Goal: Task Accomplishment & Management: Use online tool/utility

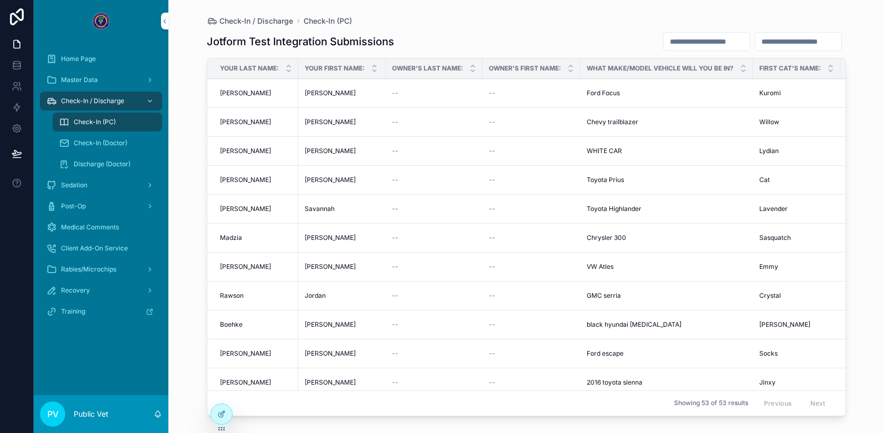
click at [93, 122] on span "Check-In (PC)" at bounding box center [95, 122] width 42 height 8
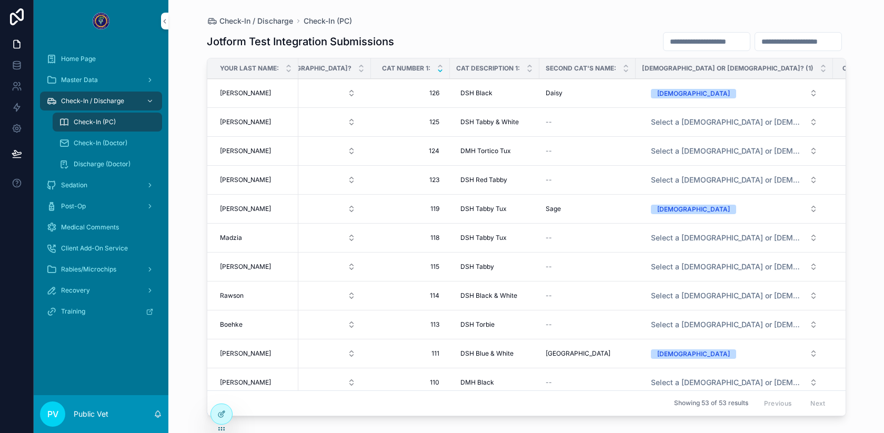
scroll to position [0, 341]
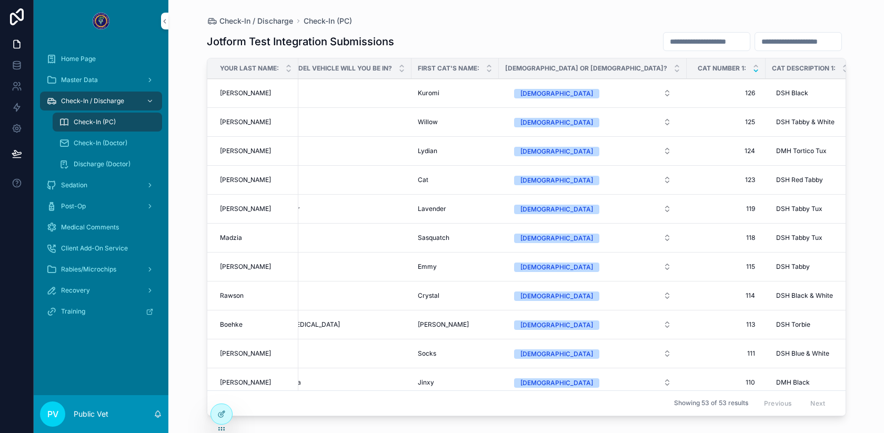
click at [78, 136] on div "Check-In (Doctor)" at bounding box center [107, 143] width 97 height 17
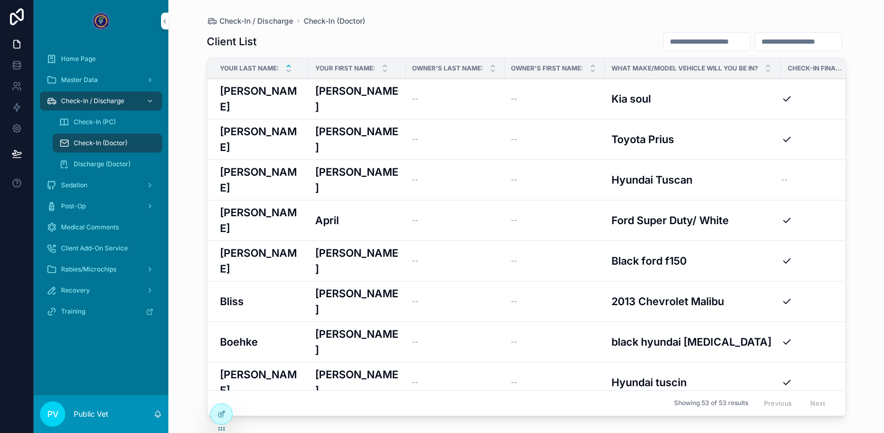
click at [417, 176] on div "--" at bounding box center [455, 180] width 86 height 8
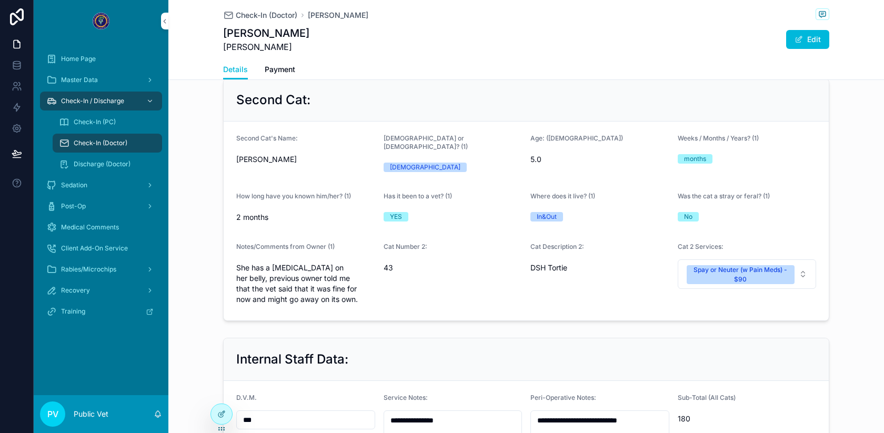
scroll to position [880, 0]
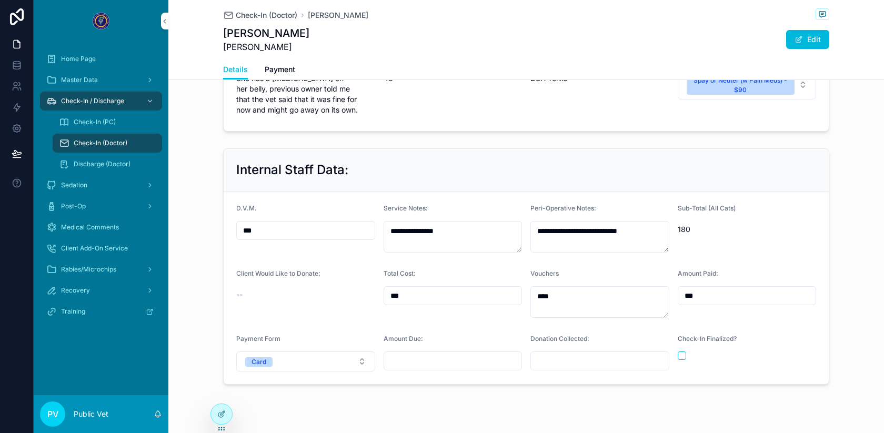
click at [680, 351] on button "scrollable content" at bounding box center [682, 355] width 8 height 8
click at [267, 16] on span "Check-In (Doctor)" at bounding box center [267, 15] width 62 height 11
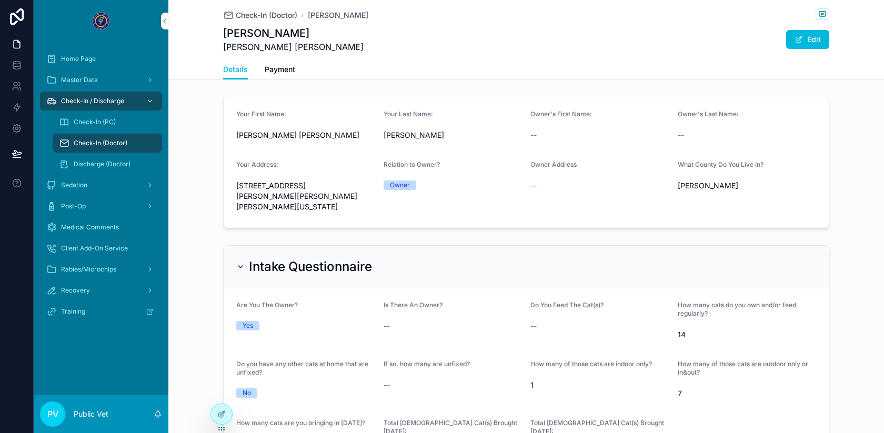
scroll to position [639, 0]
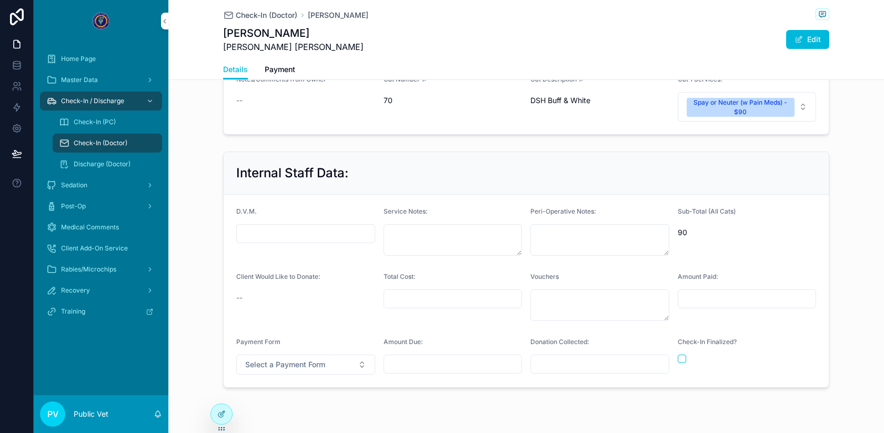
click at [683, 355] on button "scrollable content" at bounding box center [682, 359] width 8 height 8
click at [249, 17] on span "Check-In (Doctor)" at bounding box center [267, 15] width 62 height 11
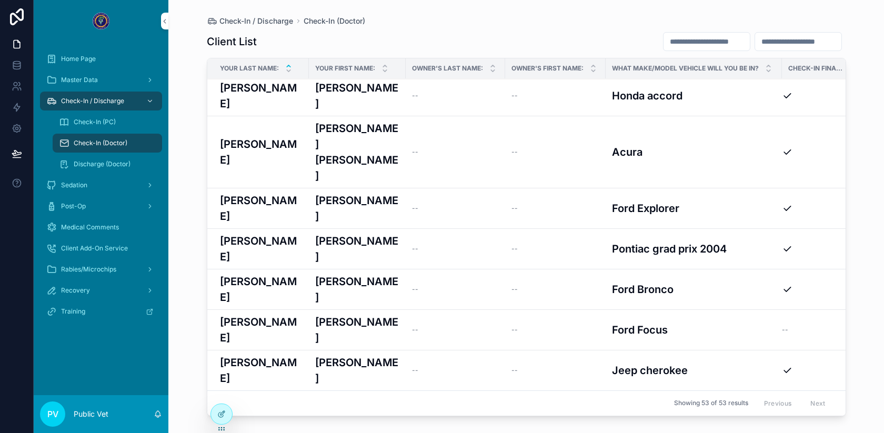
scroll to position [326, 0]
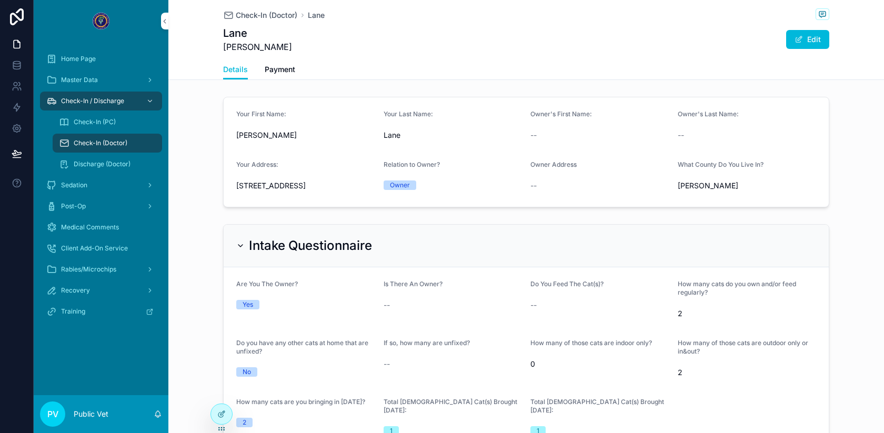
scroll to position [872, 0]
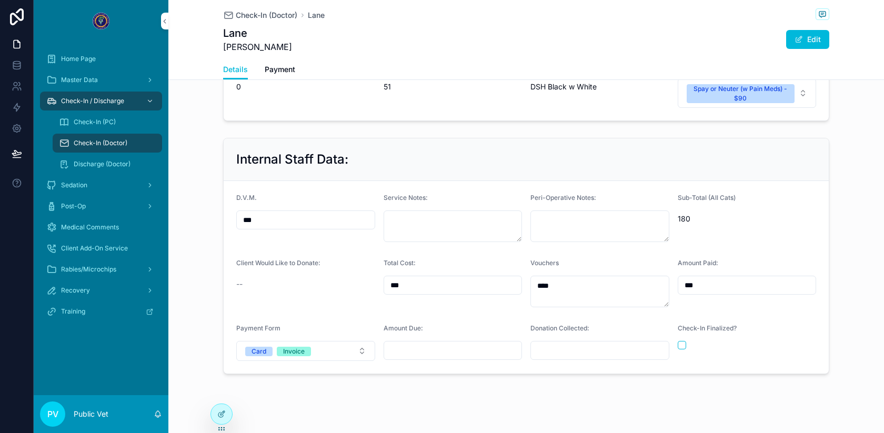
click at [681, 341] on button "scrollable content" at bounding box center [682, 345] width 8 height 8
click at [257, 16] on span "Check-In (Doctor)" at bounding box center [267, 15] width 62 height 11
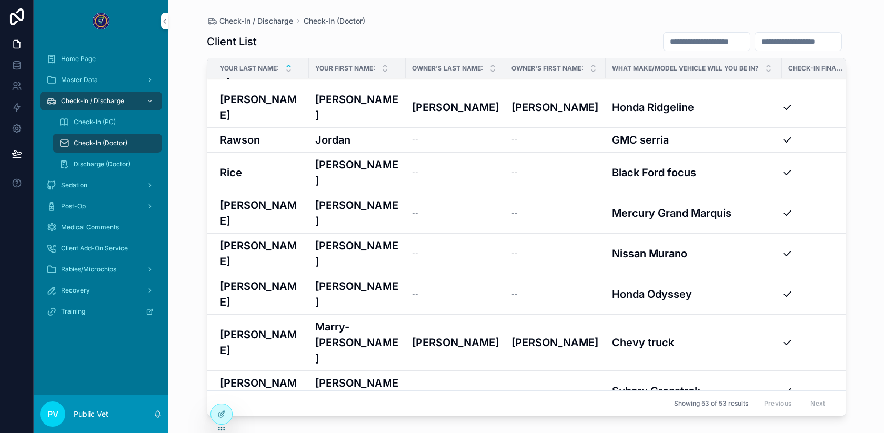
scroll to position [793, 0]
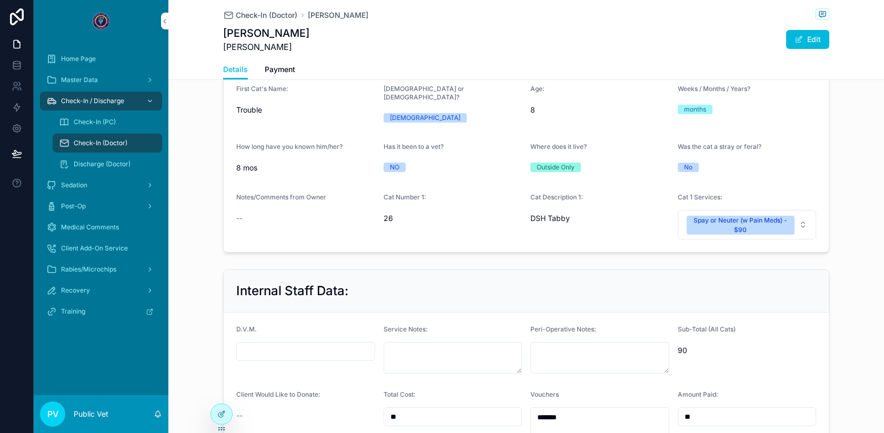
scroll to position [639, 0]
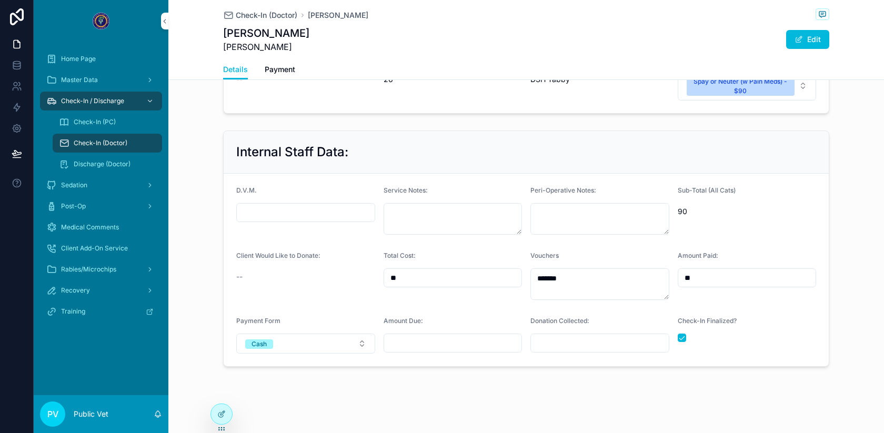
click at [681, 334] on button "scrollable content" at bounding box center [682, 338] width 8 height 8
click at [683, 334] on button "scrollable content" at bounding box center [682, 338] width 8 height 8
click at [105, 122] on span "Check-In (PC)" at bounding box center [95, 122] width 42 height 8
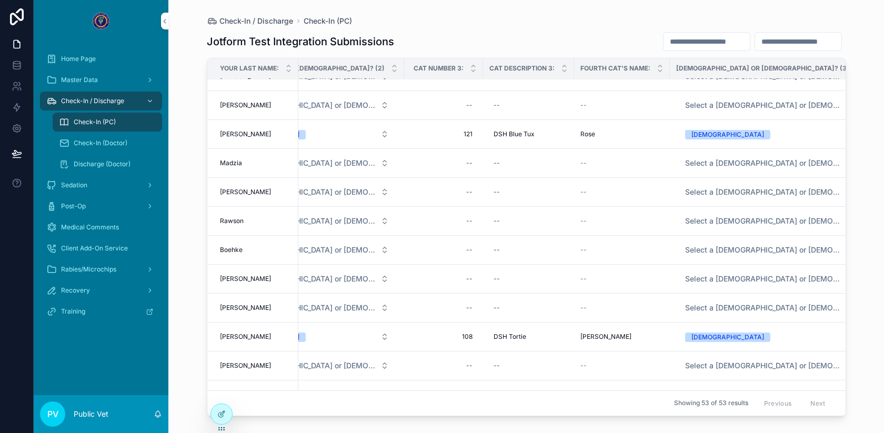
scroll to position [0, 1544]
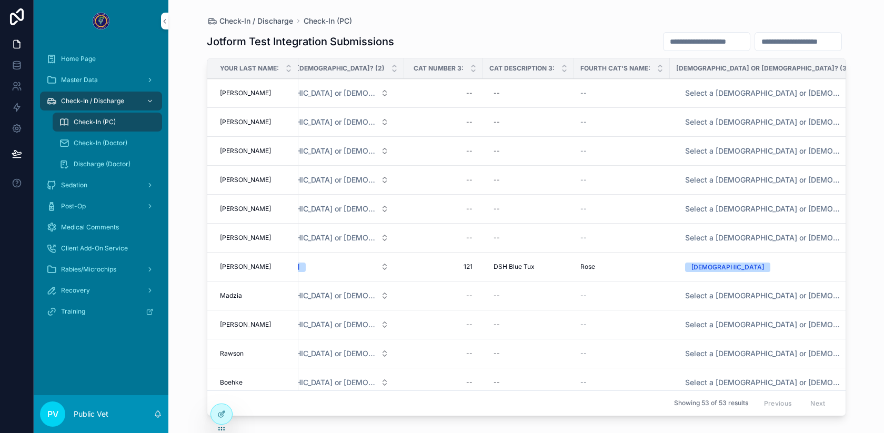
click at [261, 91] on div "Whited Whited" at bounding box center [256, 93] width 72 height 8
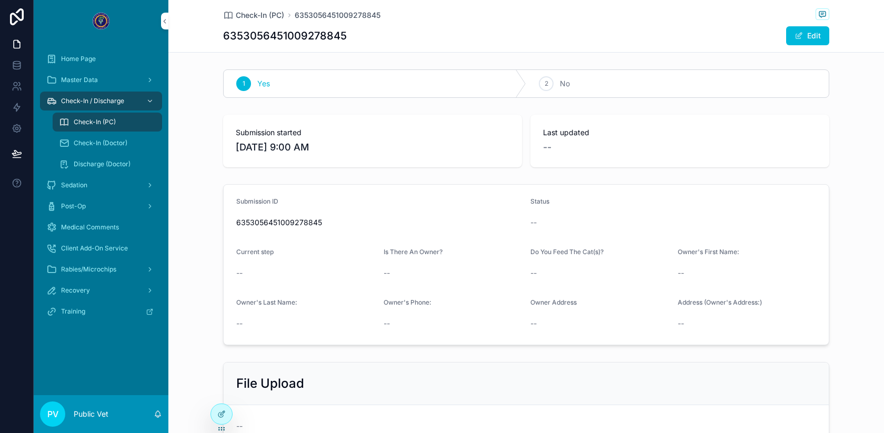
scroll to position [333, 0]
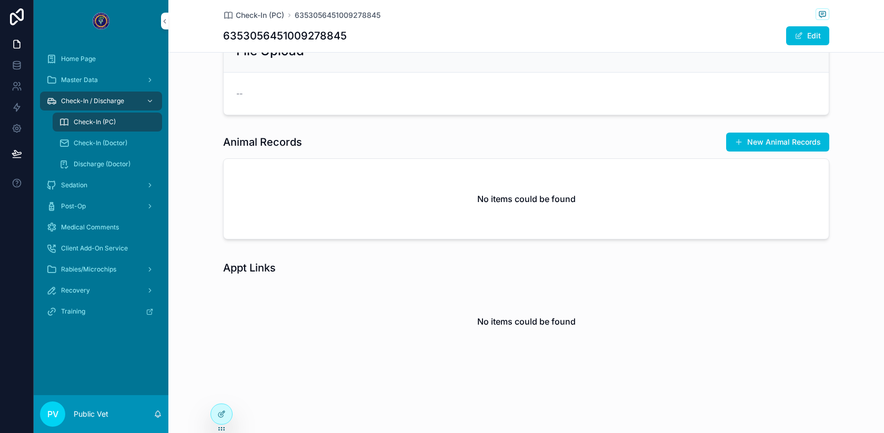
click at [108, 144] on span "Check-In (Doctor)" at bounding box center [101, 143] width 54 height 8
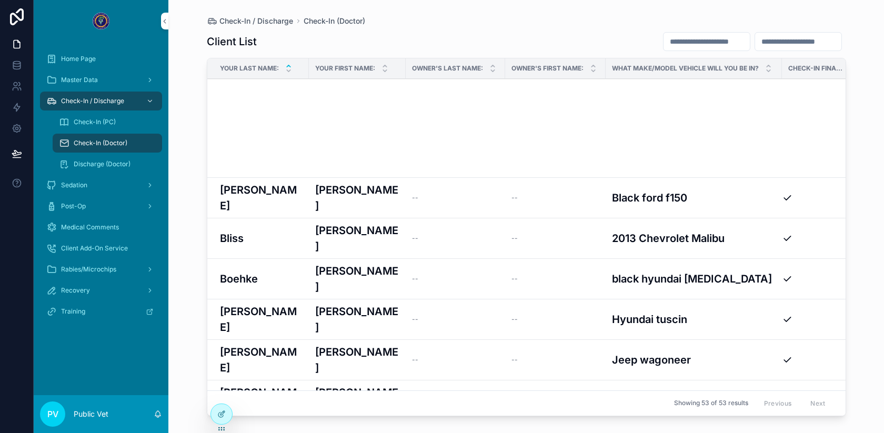
scroll to position [936, 0]
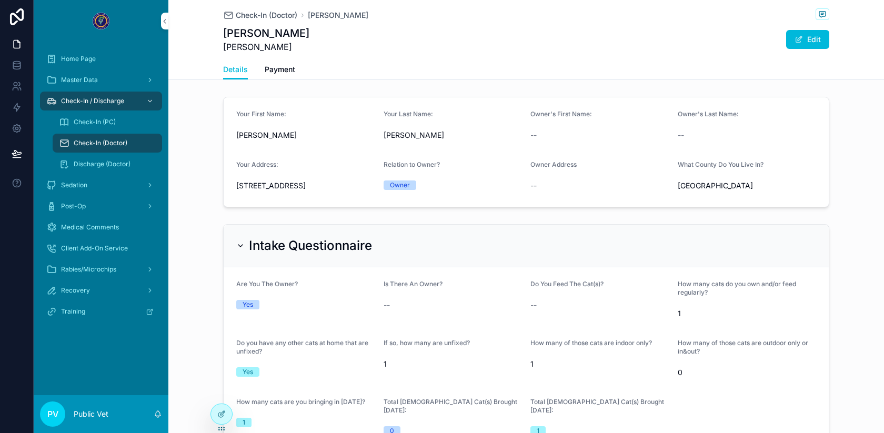
scroll to position [639, 0]
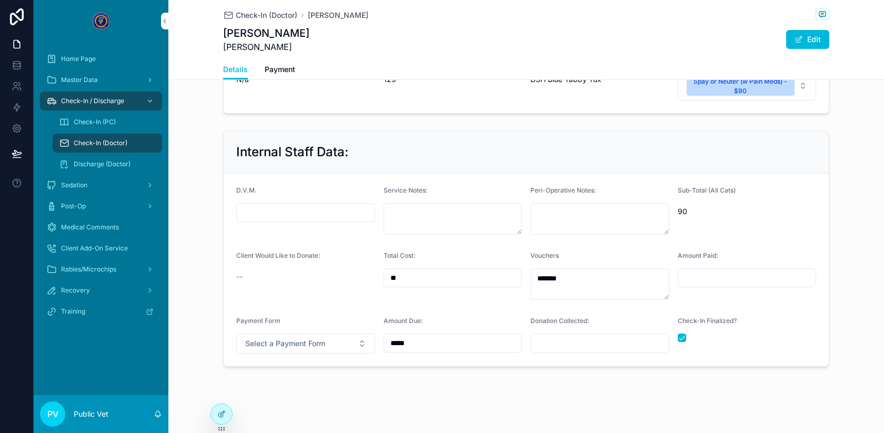
click at [683, 335] on button "scrollable content" at bounding box center [682, 338] width 8 height 8
click at [244, 17] on span "Check-In (Doctor)" at bounding box center [267, 15] width 62 height 11
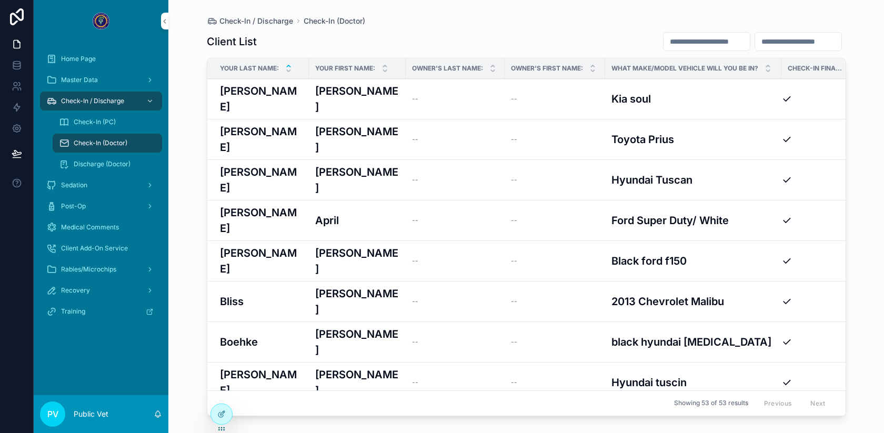
click at [285, 86] on div "Ashbaugh Ashbaugh" at bounding box center [261, 99] width 83 height 32
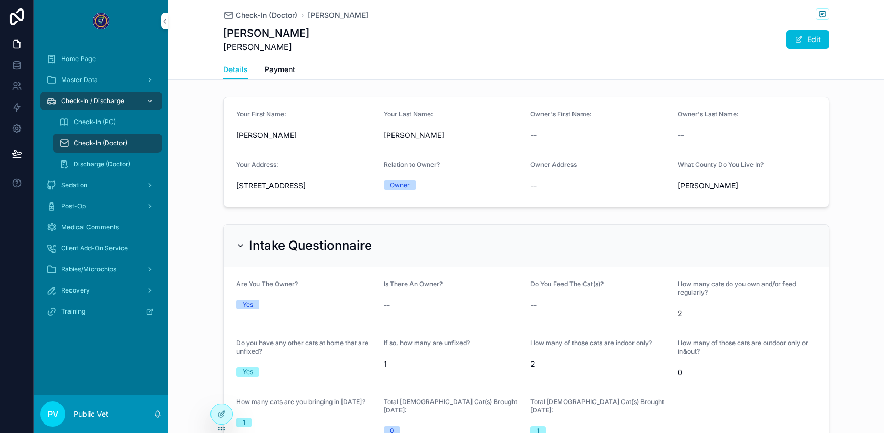
scroll to position [668, 0]
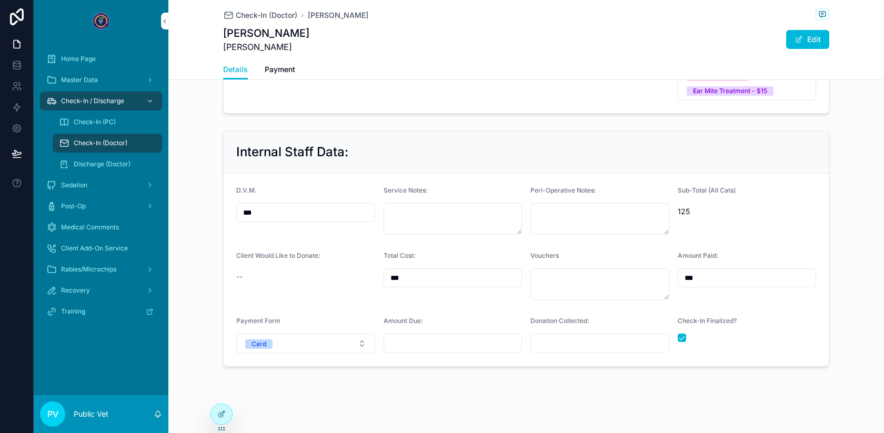
click at [682, 334] on button "scrollable content" at bounding box center [682, 338] width 8 height 8
click at [99, 224] on span "Medical Comments" at bounding box center [90, 227] width 58 height 8
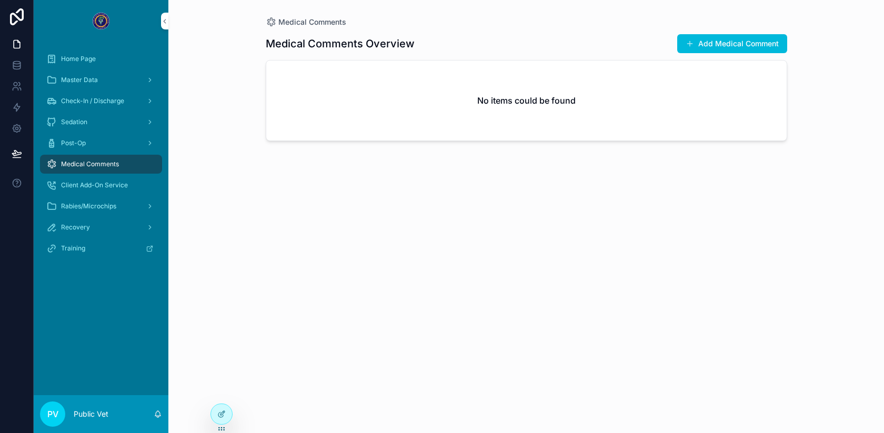
click at [222, 52] on div "Medical Comments Medical Comments Overview Add Medical Comment No items could b…" at bounding box center [526, 216] width 716 height 433
click at [220, 408] on div at bounding box center [221, 414] width 21 height 20
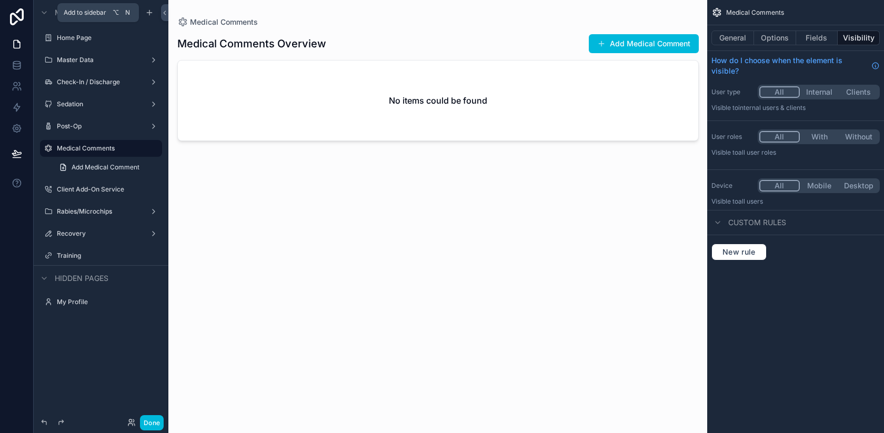
click at [151, 13] on icon "scrollable content" at bounding box center [149, 13] width 5 height 0
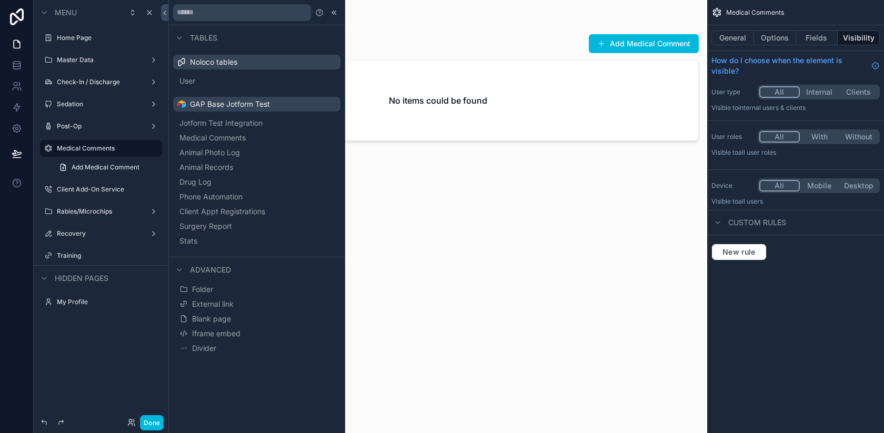
click at [205, 228] on span "Surgery Report" at bounding box center [205, 226] width 53 height 11
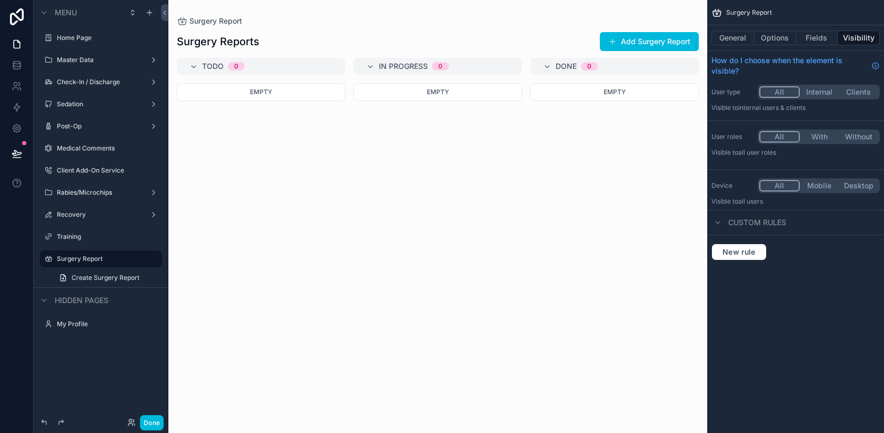
click at [107, 278] on span "Create Surgery Report" at bounding box center [106, 278] width 68 height 8
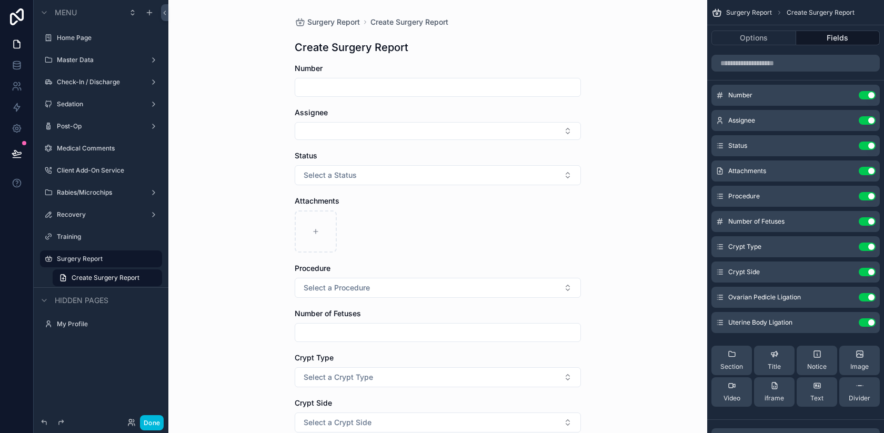
click at [84, 257] on label "Surgery Report" at bounding box center [106, 259] width 99 height 8
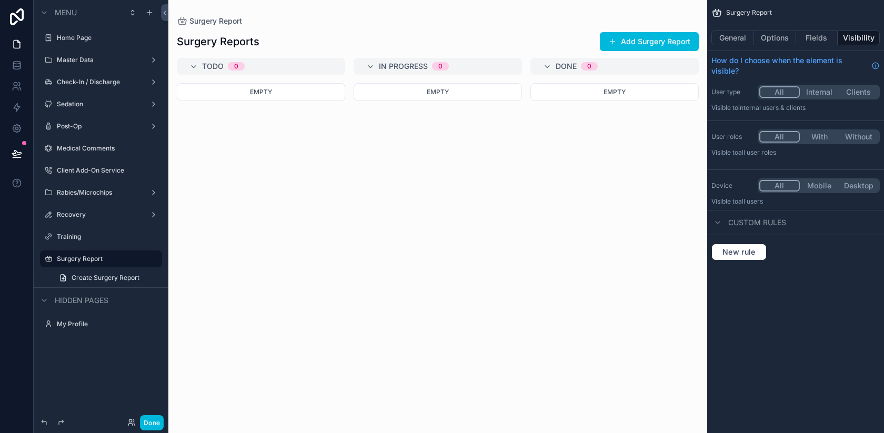
click at [326, 59] on div "scrollable content" at bounding box center [437, 216] width 539 height 433
click at [737, 33] on button "General" at bounding box center [732, 38] width 43 height 15
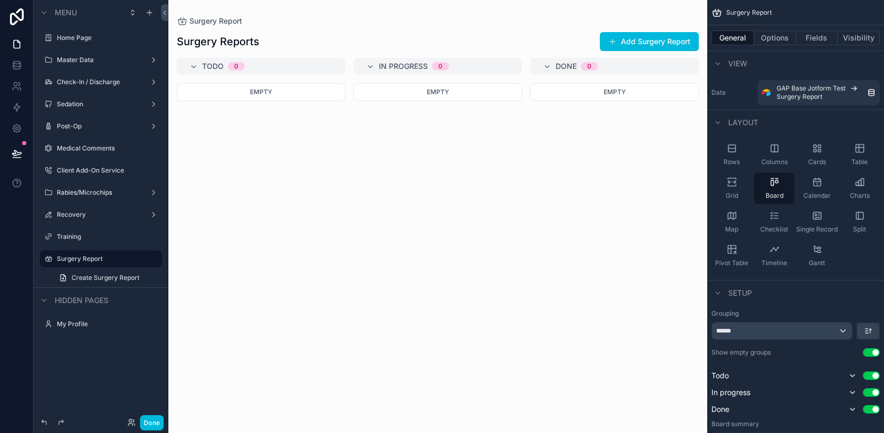
click at [851, 153] on div "Table" at bounding box center [859, 155] width 41 height 32
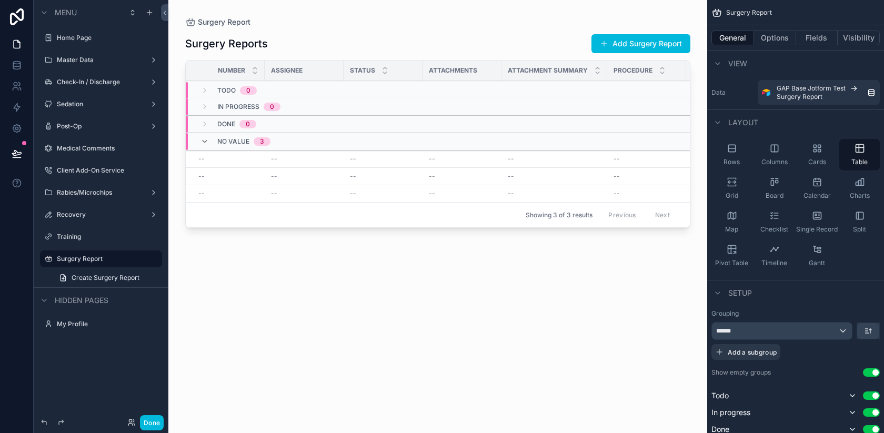
click at [737, 155] on div "Rows" at bounding box center [731, 155] width 41 height 32
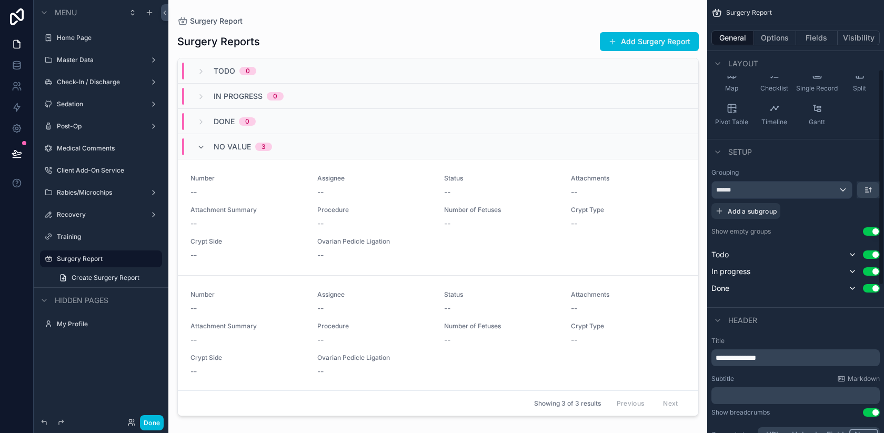
scroll to position [144, 0]
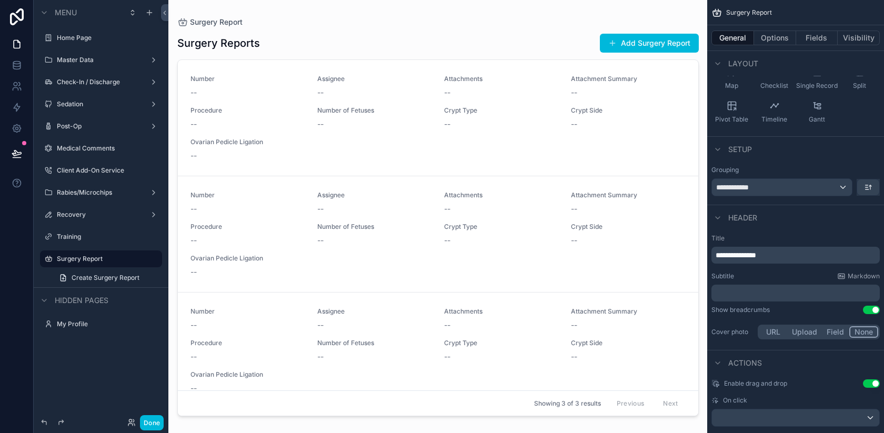
click at [92, 275] on span "Create Surgery Report" at bounding box center [106, 278] width 68 height 8
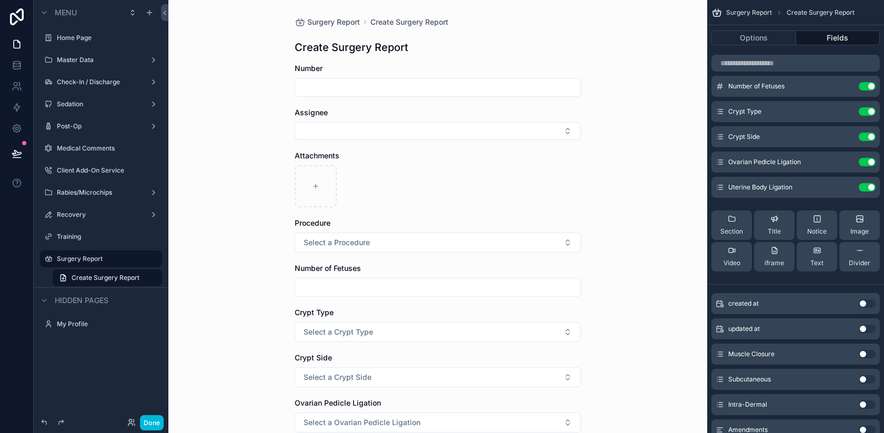
click at [365, 127] on button "Select Button" at bounding box center [438, 131] width 286 height 18
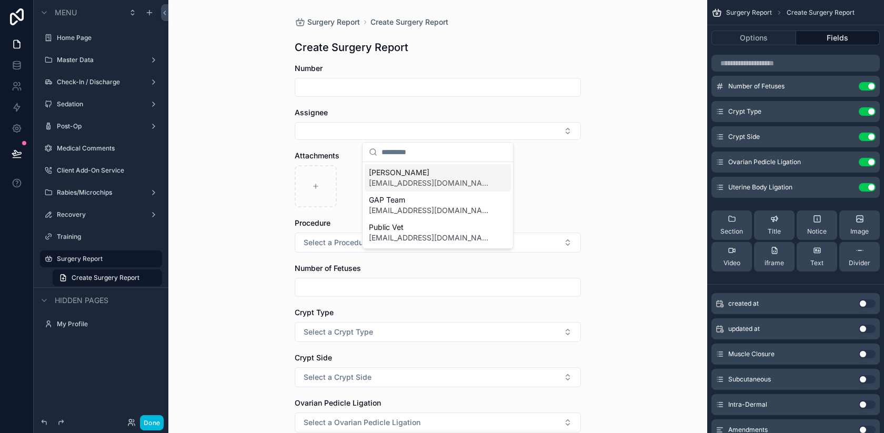
type input "*"
click at [229, 116] on div "Surgery Report Create Surgery Report Create Surgery Report Number Assignee Atta…" at bounding box center [437, 216] width 539 height 433
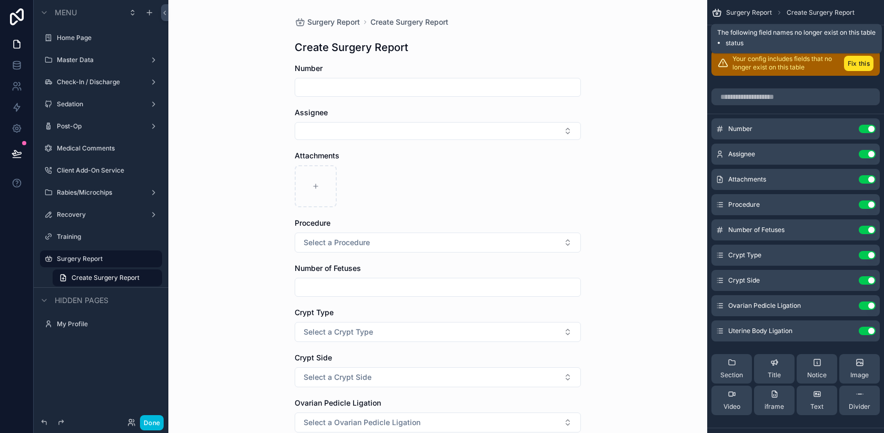
click at [863, 61] on button "Fix this" at bounding box center [858, 63] width 29 height 15
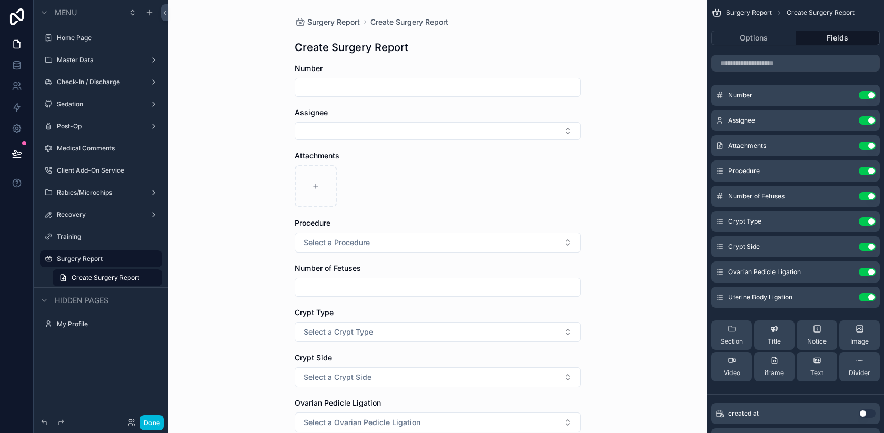
click at [0, 0] on icon "scrollable content" at bounding box center [0, 0] width 0 height 0
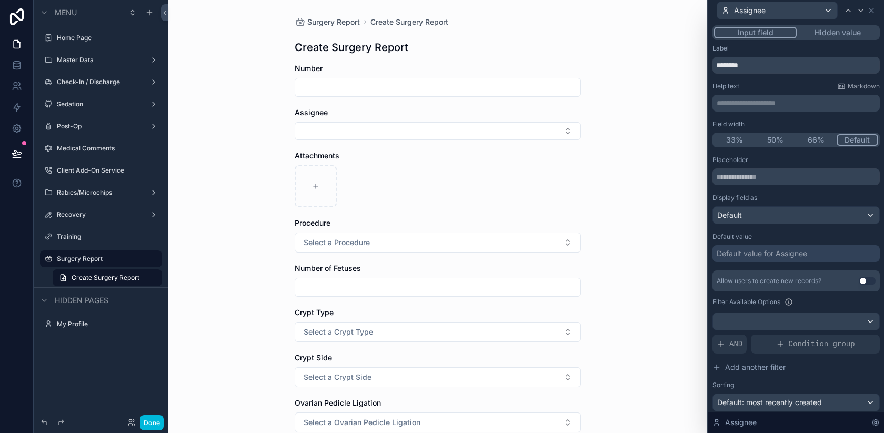
click at [772, 256] on div "Default value for Assignee" at bounding box center [762, 253] width 90 height 11
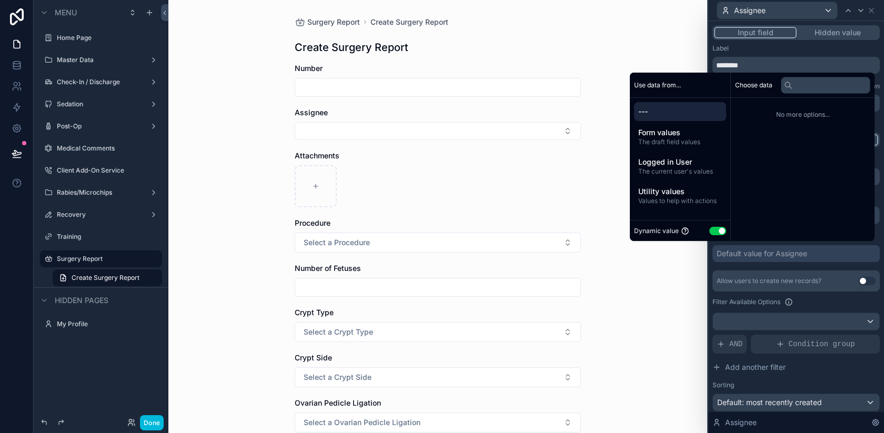
click at [671, 138] on span "The draft field values" at bounding box center [680, 142] width 84 height 8
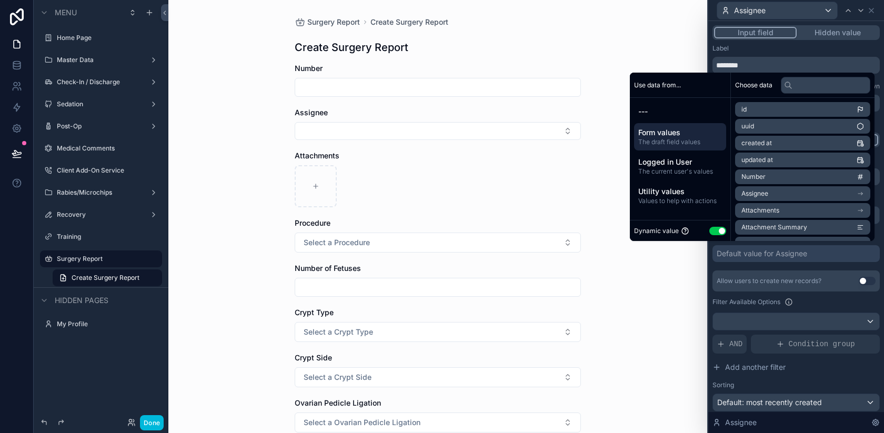
scroll to position [250, 0]
click at [656, 173] on span "The current user's values" at bounding box center [680, 171] width 84 height 8
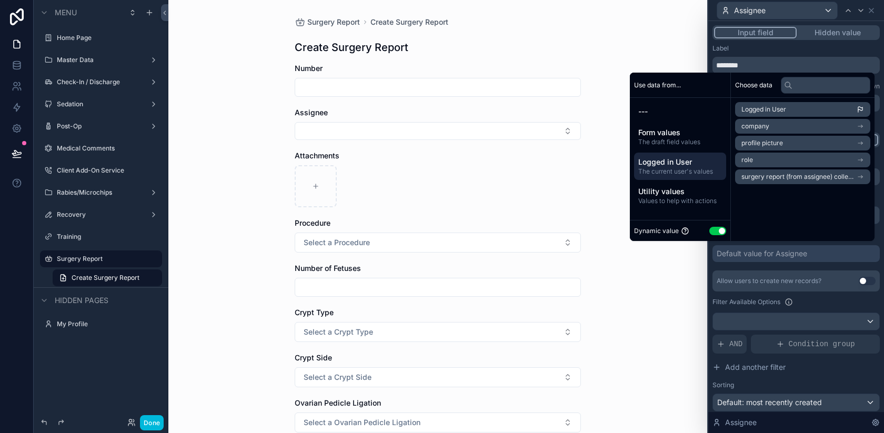
click at [651, 192] on span "Utility values" at bounding box center [680, 191] width 84 height 11
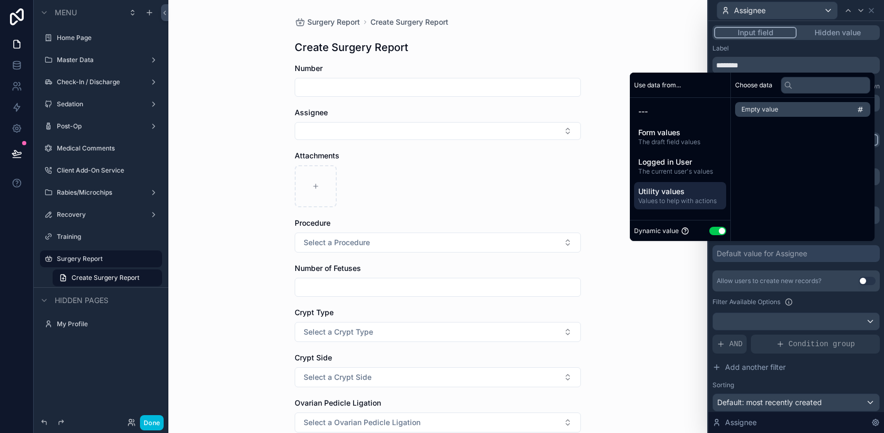
click at [659, 119] on div "---" at bounding box center [680, 111] width 92 height 19
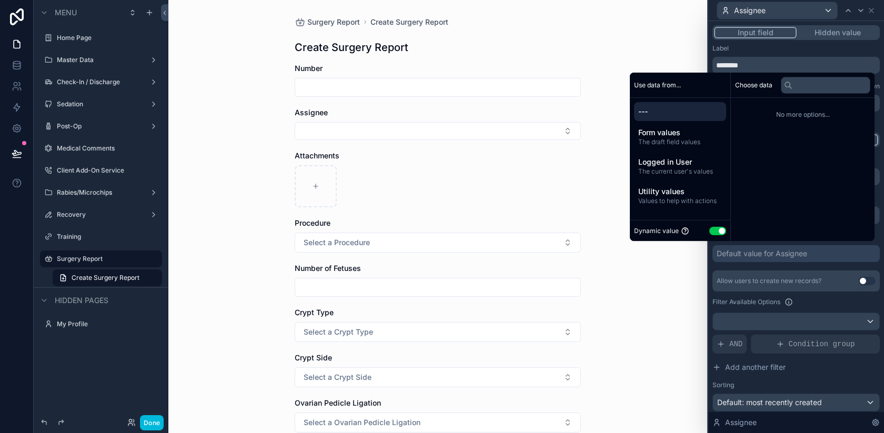
click at [709, 236] on div "Dynamic value Use setting" at bounding box center [680, 231] width 92 height 12
click at [709, 228] on button "Use setting" at bounding box center [717, 231] width 17 height 8
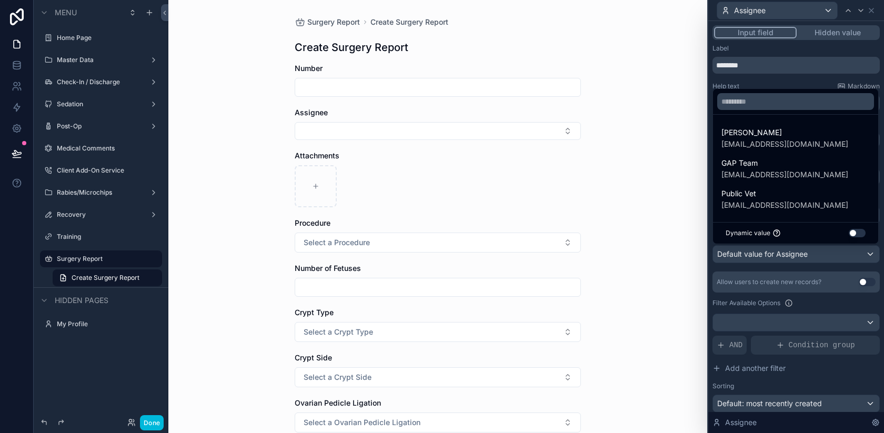
click at [808, 142] on span "gabrieldvm@pub.vet" at bounding box center [784, 144] width 127 height 11
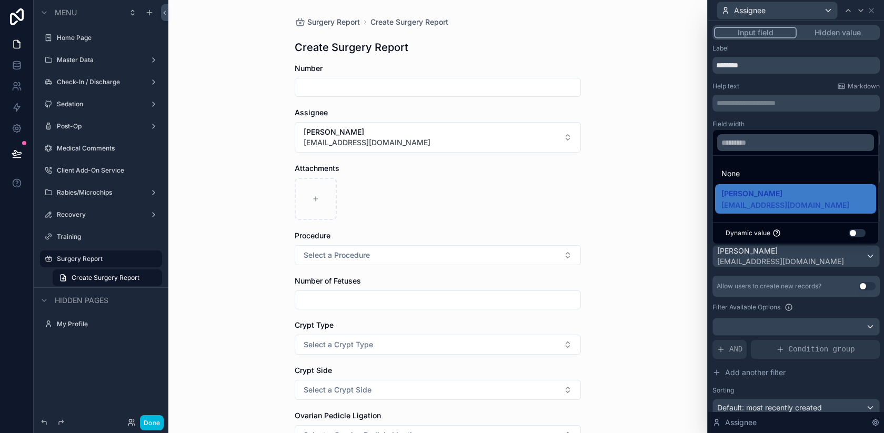
click at [734, 310] on label "Filter Available Options" at bounding box center [746, 307] width 68 height 8
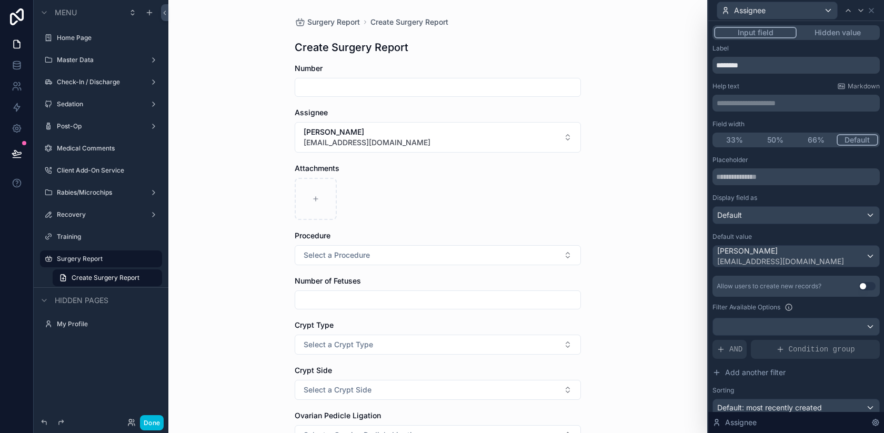
scroll to position [68, 0]
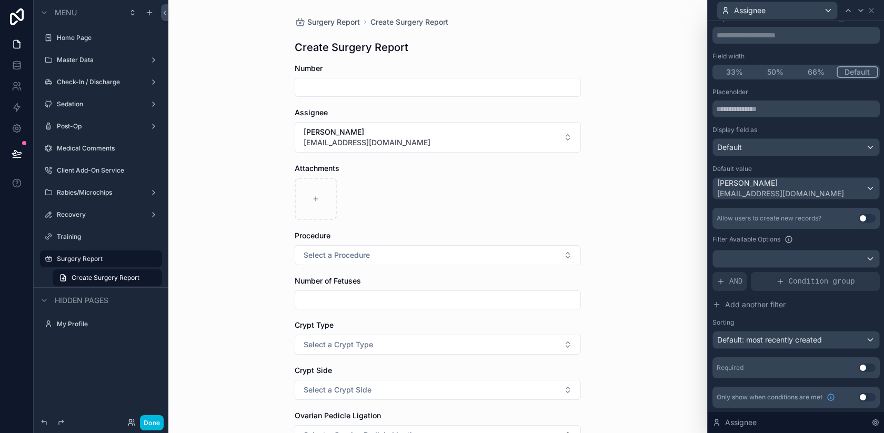
click at [867, 366] on button "Use setting" at bounding box center [867, 368] width 17 height 8
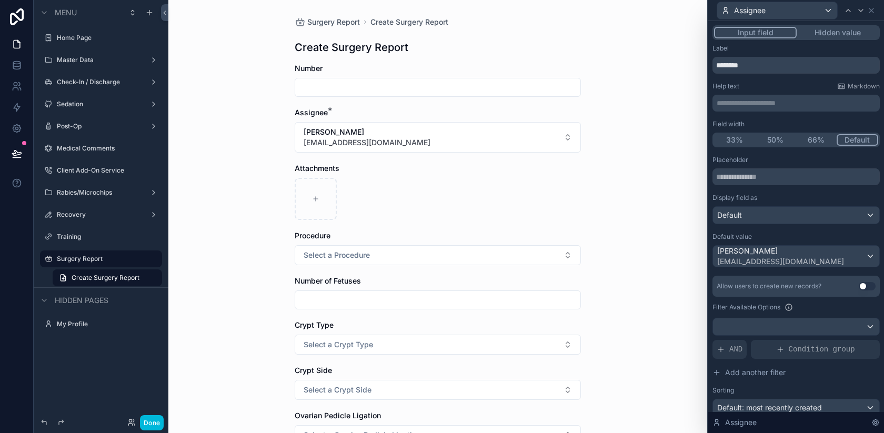
click at [742, 67] on input "********" at bounding box center [795, 65] width 167 height 17
type input "******"
click at [773, 81] on div "**********" at bounding box center [795, 270] width 167 height 452
click at [314, 71] on span "Number" at bounding box center [309, 68] width 28 height 9
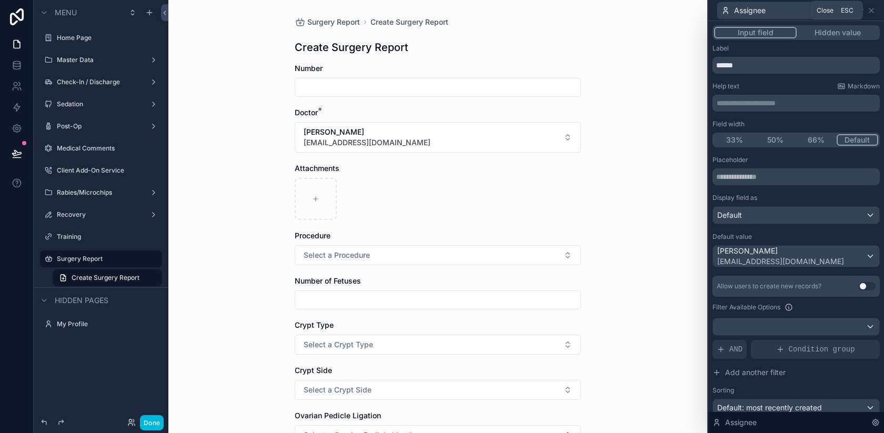
click at [873, 12] on icon at bounding box center [871, 10] width 4 height 4
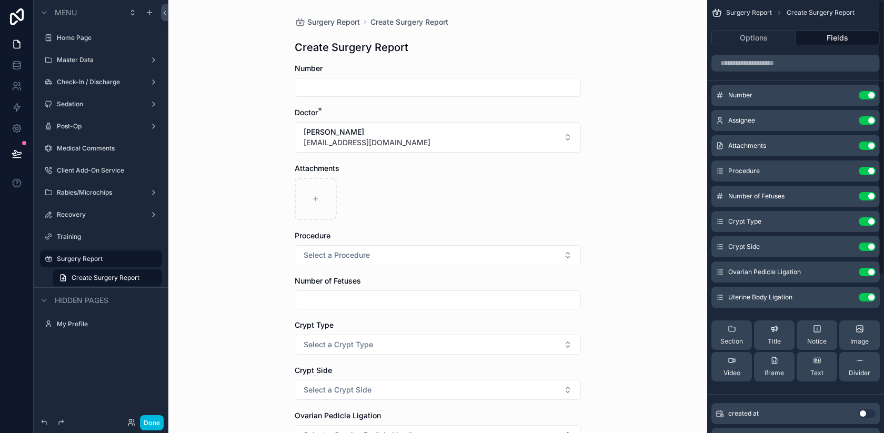
click at [0, 0] on icon "scrollable content" at bounding box center [0, 0] width 0 height 0
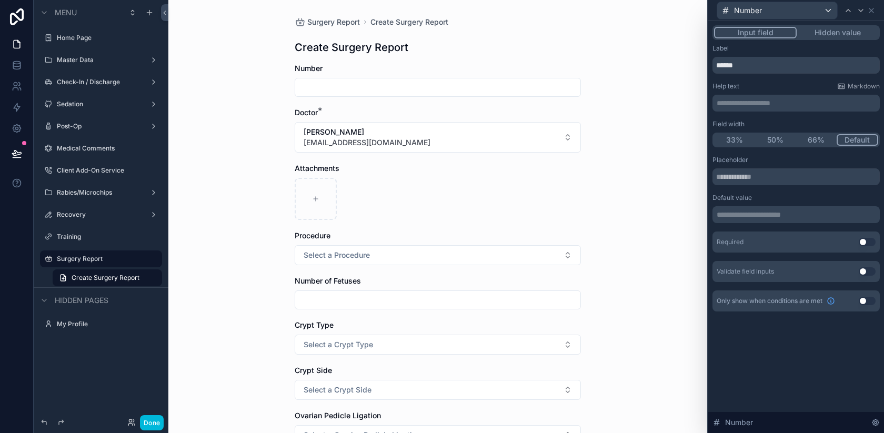
click at [714, 66] on input "******" at bounding box center [795, 65] width 167 height 17
type input "**********"
click at [793, 81] on div "**********" at bounding box center [795, 177] width 167 height 267
click at [873, 11] on icon at bounding box center [871, 10] width 8 height 8
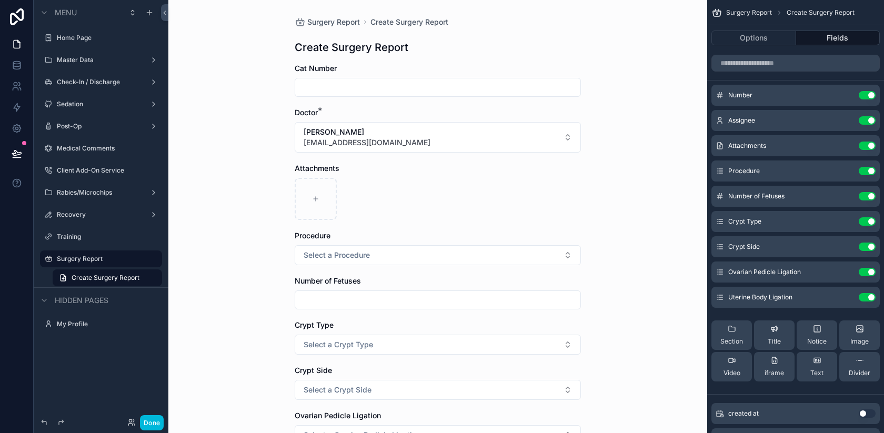
scroll to position [53, 0]
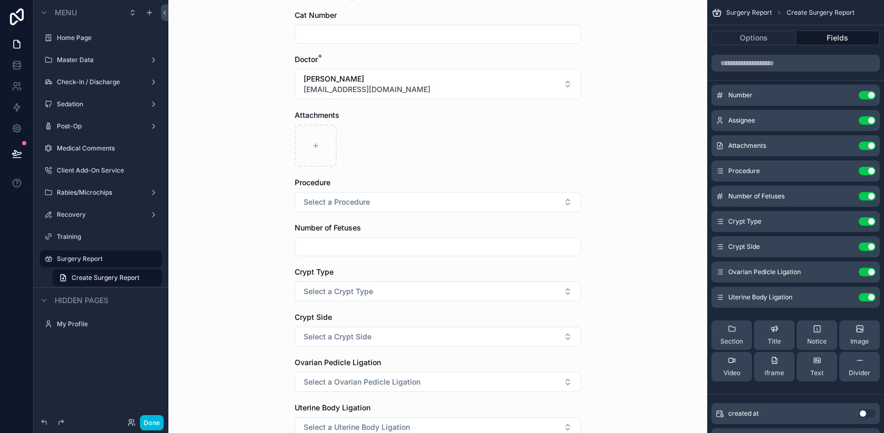
click at [0, 0] on icon "scrollable content" at bounding box center [0, 0] width 0 height 0
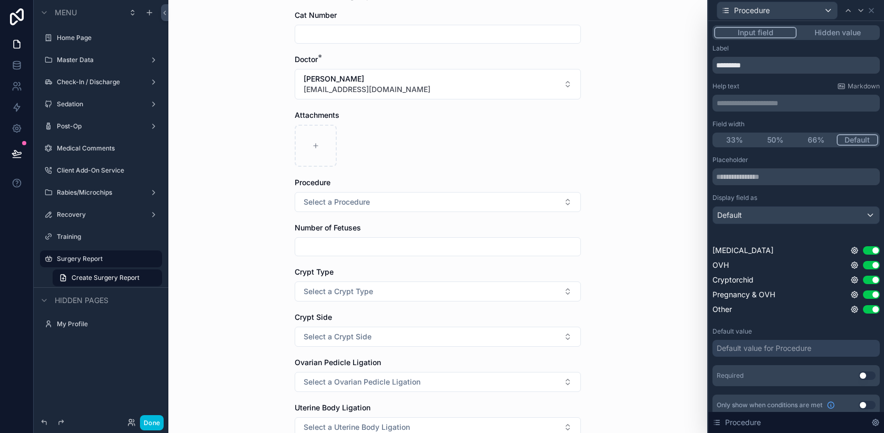
scroll to position [8, 0]
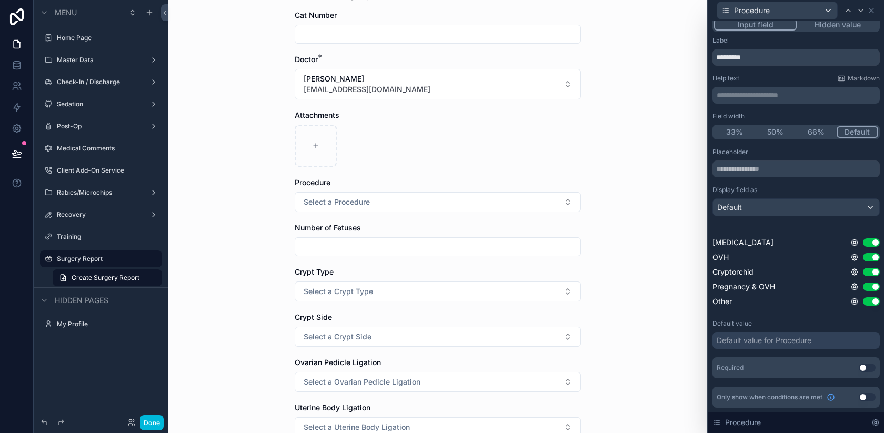
click at [866, 365] on button "Use setting" at bounding box center [867, 368] width 17 height 8
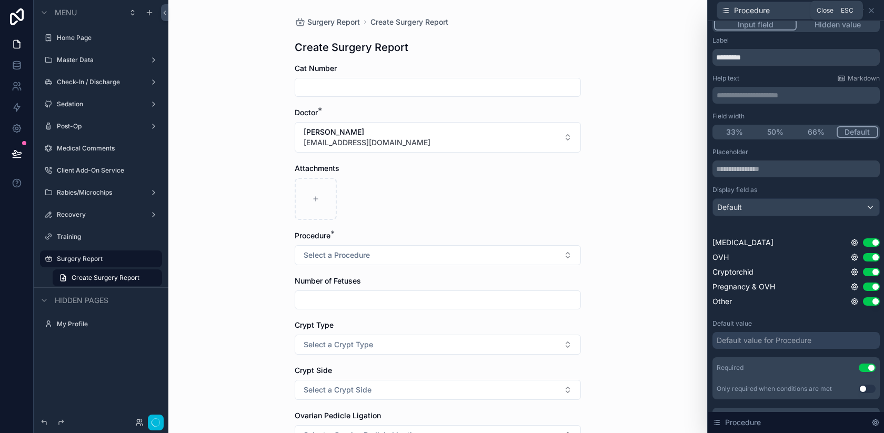
click at [870, 9] on icon at bounding box center [871, 10] width 4 height 4
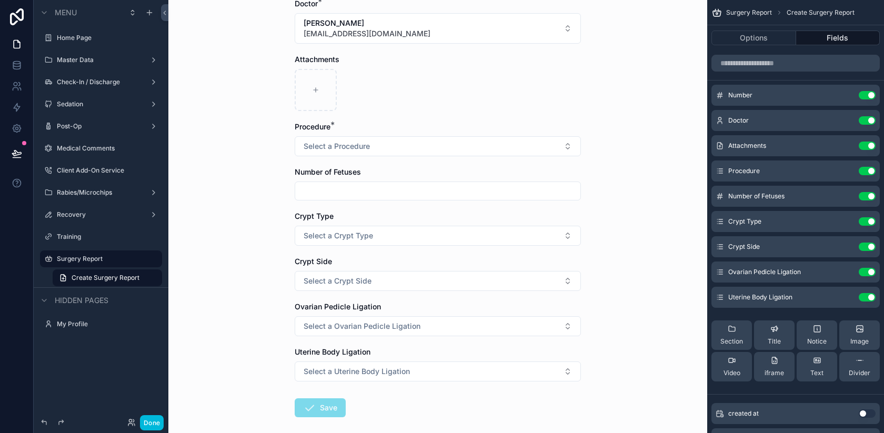
click at [0, 0] on icon "scrollable content" at bounding box center [0, 0] width 0 height 0
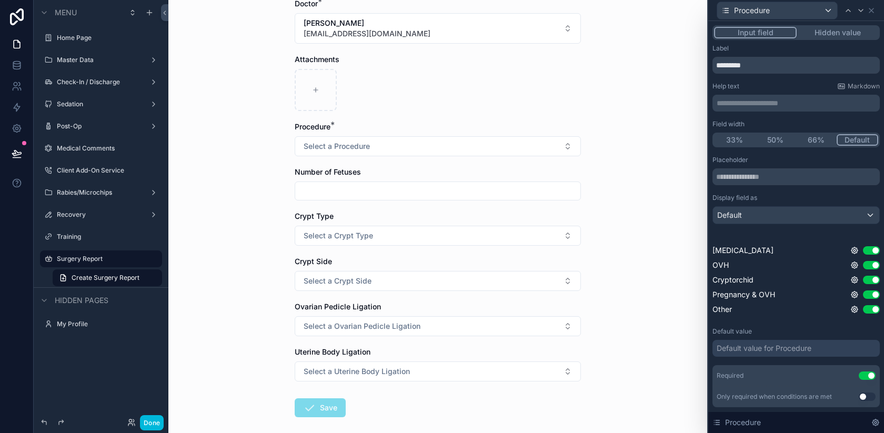
click at [871, 7] on icon at bounding box center [871, 10] width 8 height 8
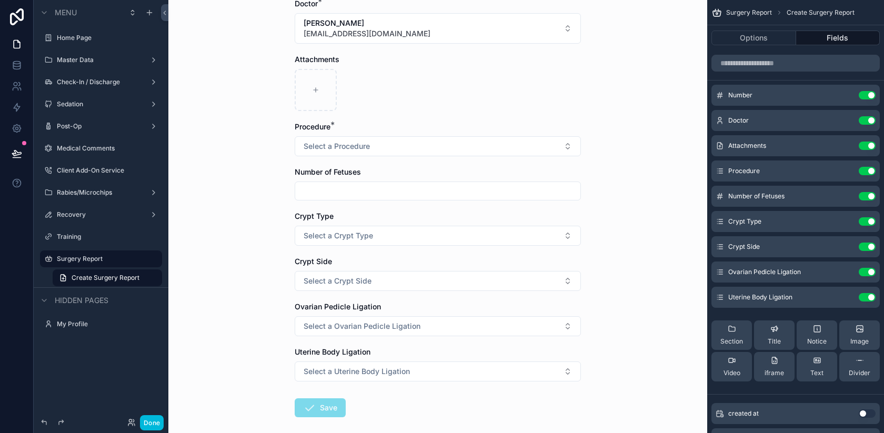
click at [0, 0] on icon "scrollable content" at bounding box center [0, 0] width 0 height 0
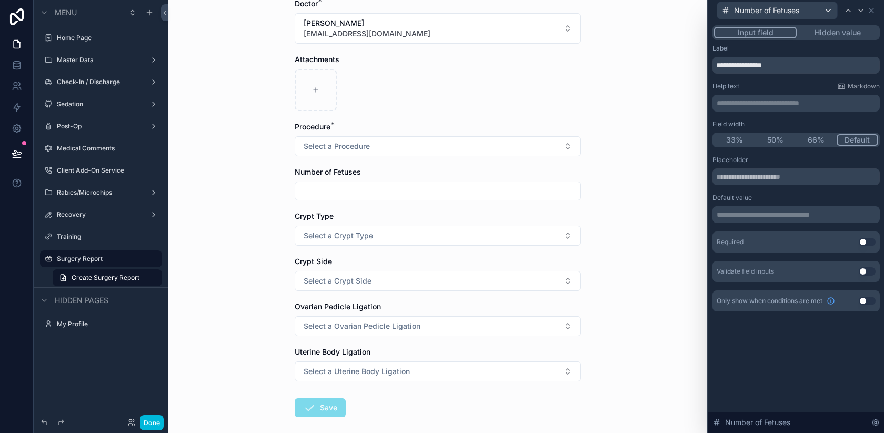
click at [867, 303] on button "Use setting" at bounding box center [867, 301] width 17 height 8
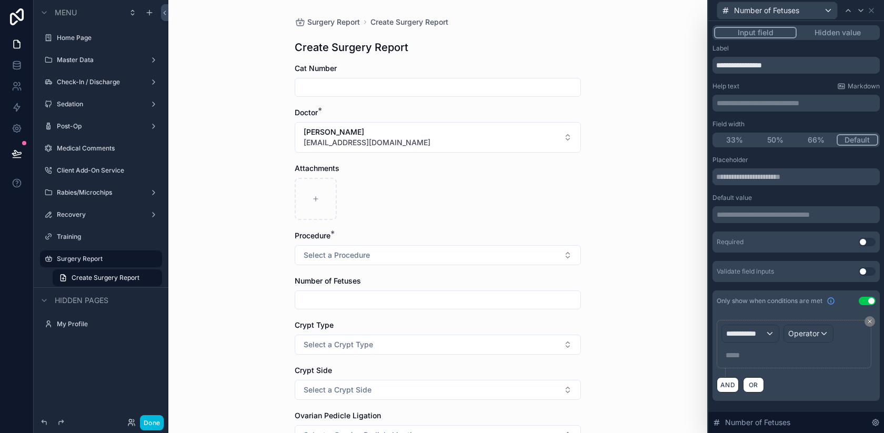
click at [757, 336] on span "**********" at bounding box center [745, 333] width 39 height 11
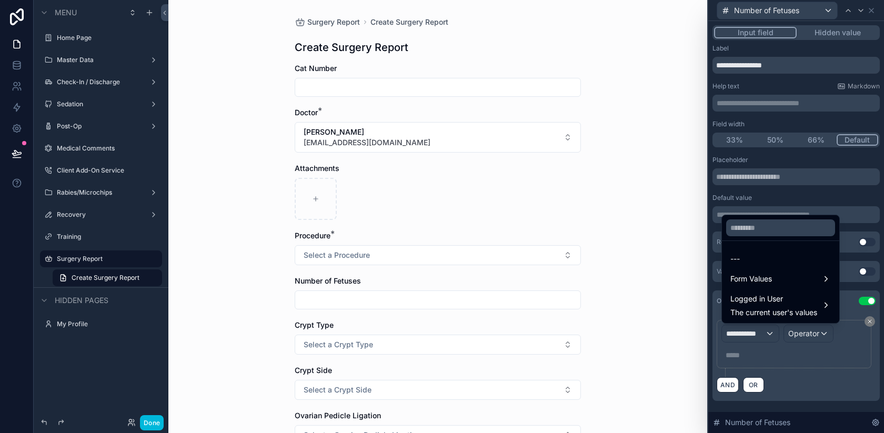
click at [795, 351] on div at bounding box center [796, 216] width 176 height 433
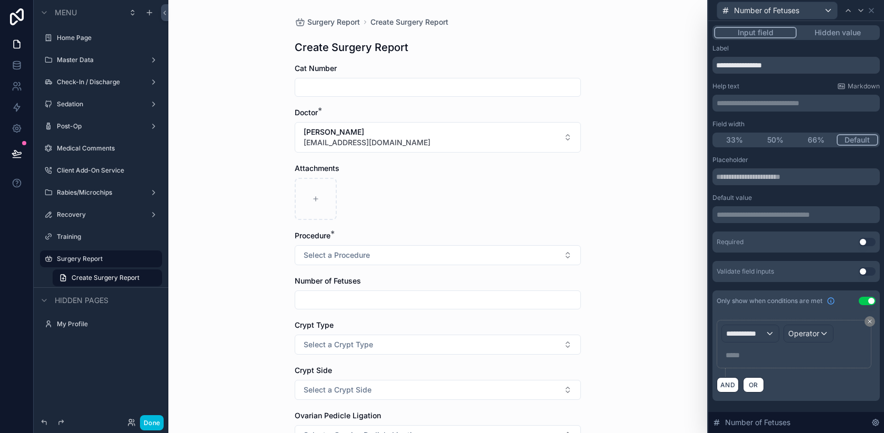
click at [776, 334] on div "**********" at bounding box center [750, 333] width 57 height 17
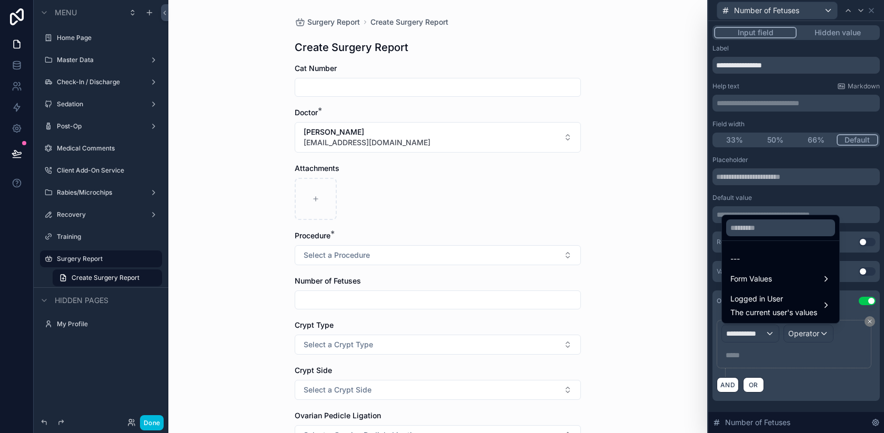
click at [750, 273] on span "Form Values" at bounding box center [751, 279] width 42 height 13
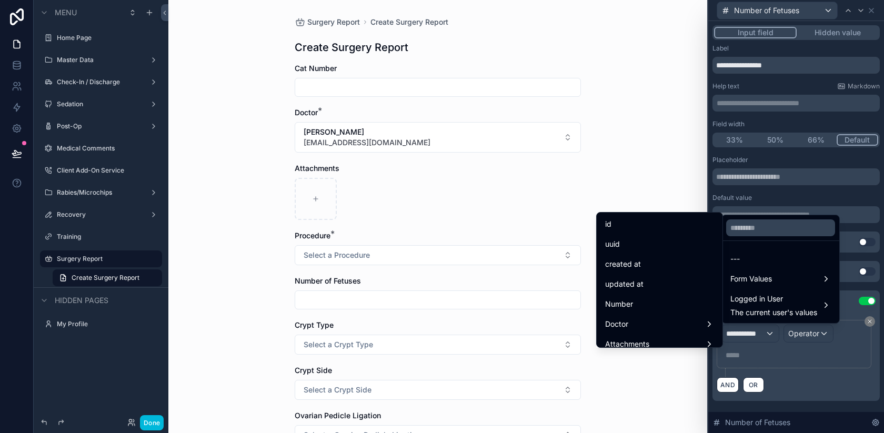
scroll to position [87, 0]
click at [679, 298] on div "Procedure" at bounding box center [659, 296] width 109 height 13
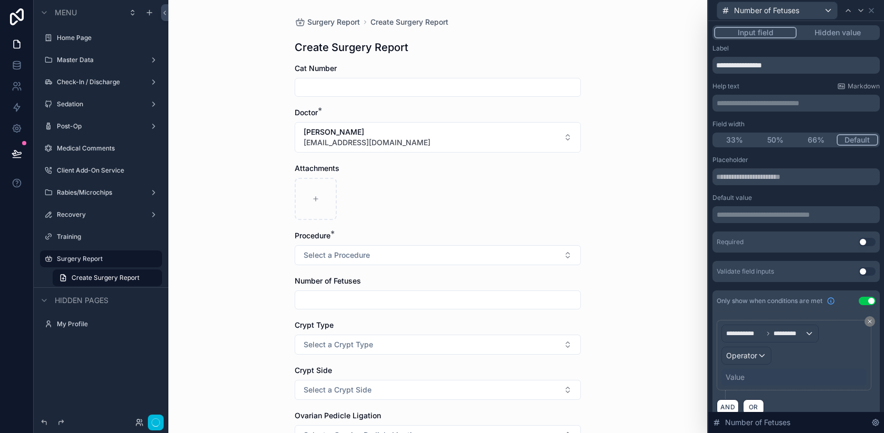
click at [762, 351] on div "Operator" at bounding box center [746, 355] width 49 height 17
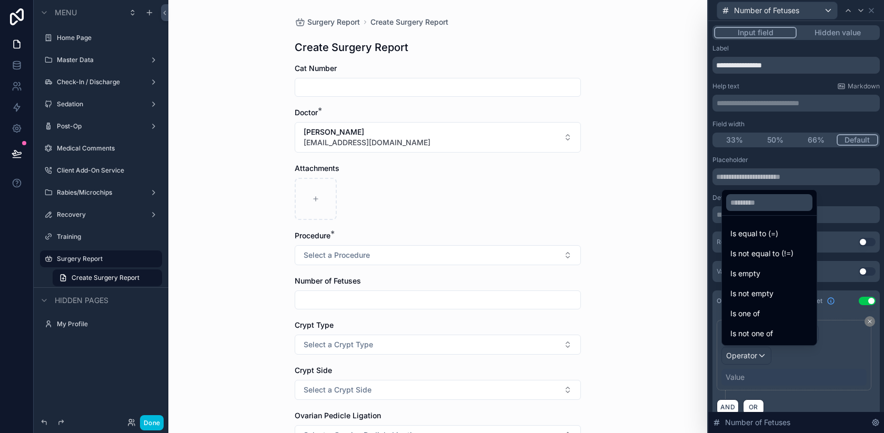
click at [752, 310] on span "Is one of" at bounding box center [744, 313] width 29 height 13
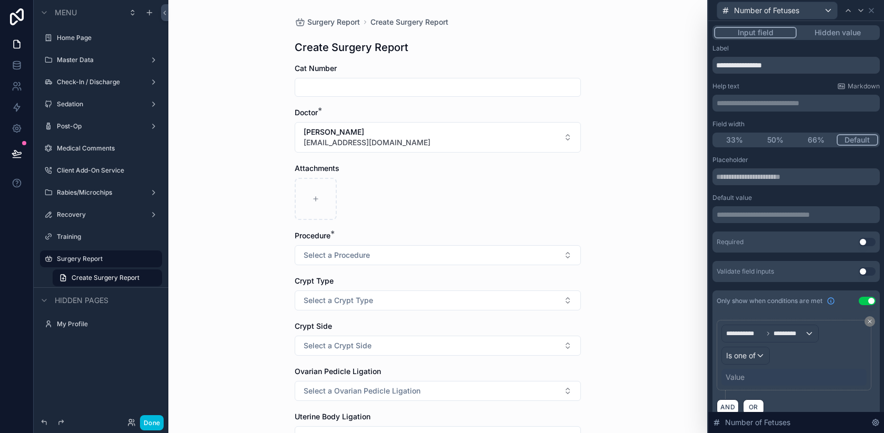
click at [740, 380] on div "Value" at bounding box center [735, 377] width 19 height 11
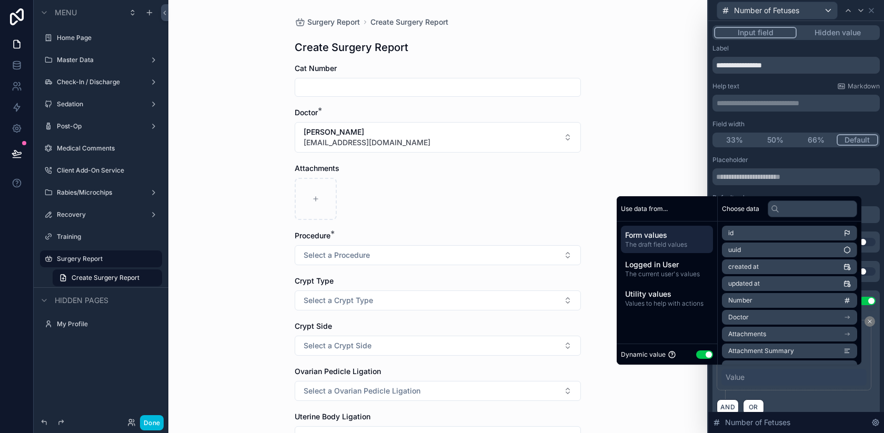
click at [696, 357] on button "Use setting" at bounding box center [704, 354] width 17 height 8
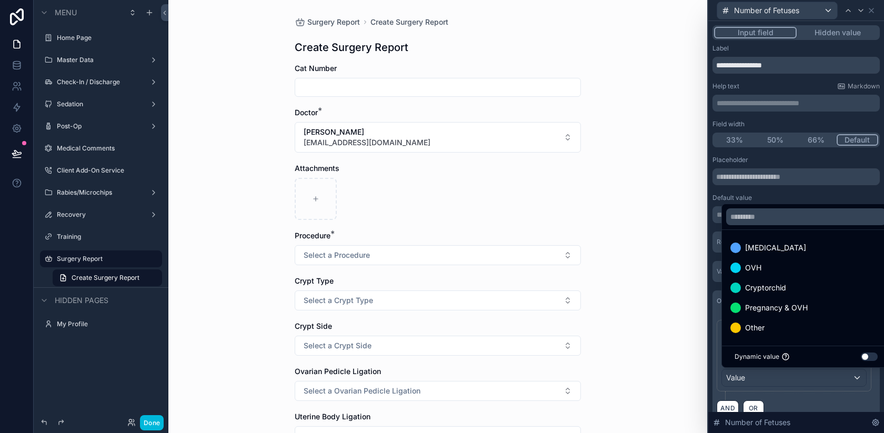
click at [809, 307] on div "Pregnancy & OVH" at bounding box center [806, 307] width 152 height 13
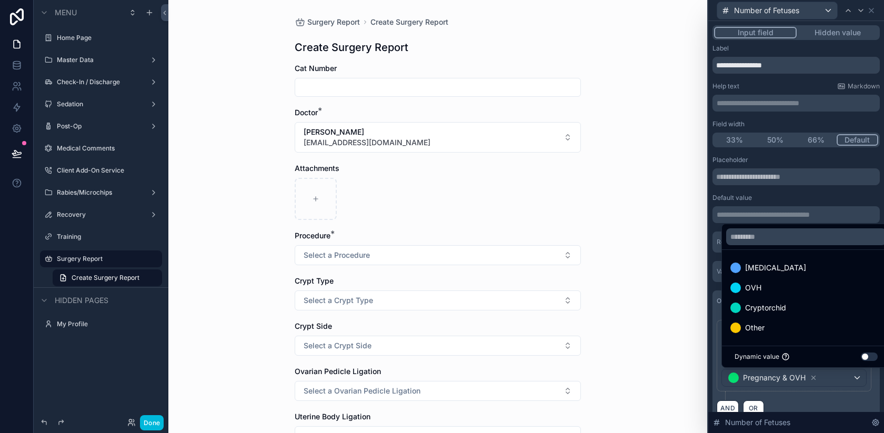
click at [835, 388] on div "**********" at bounding box center [794, 356] width 155 height 72
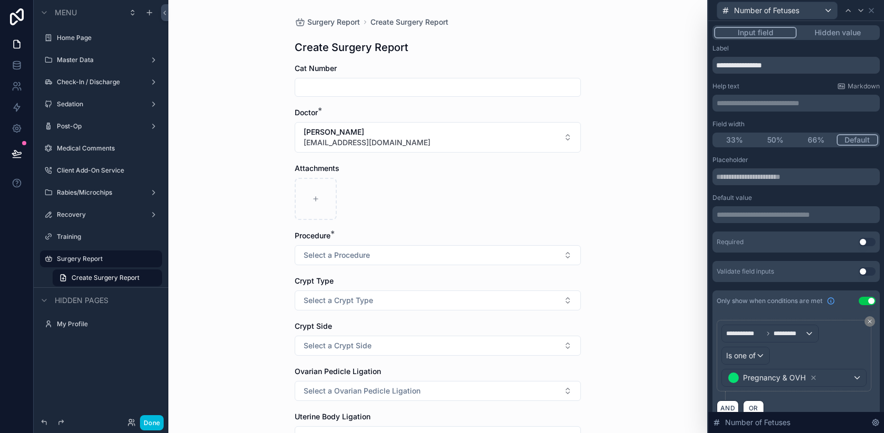
scroll to position [16, 0]
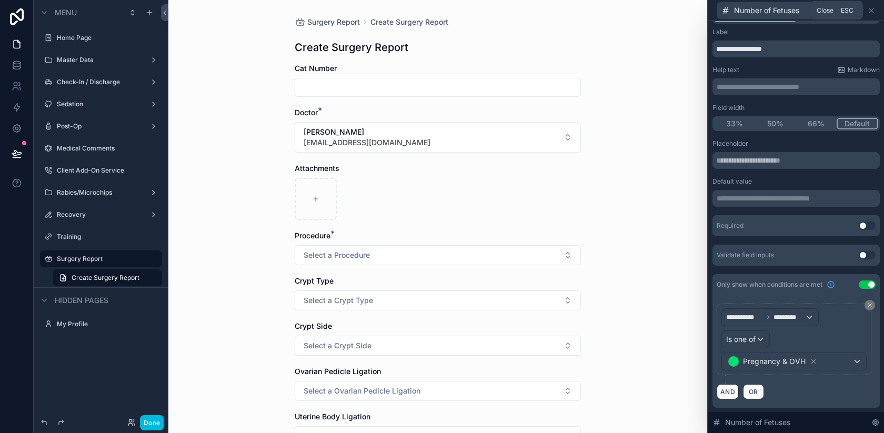
click at [871, 8] on icon at bounding box center [871, 10] width 8 height 8
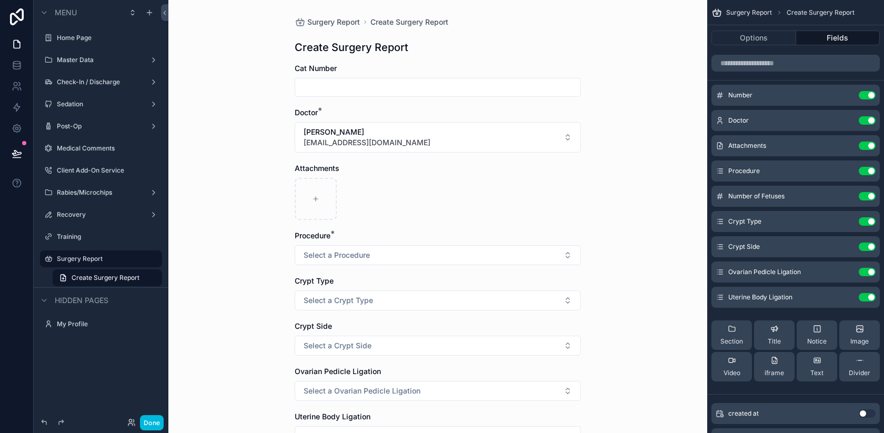
click at [0, 0] on icon "scrollable content" at bounding box center [0, 0] width 0 height 0
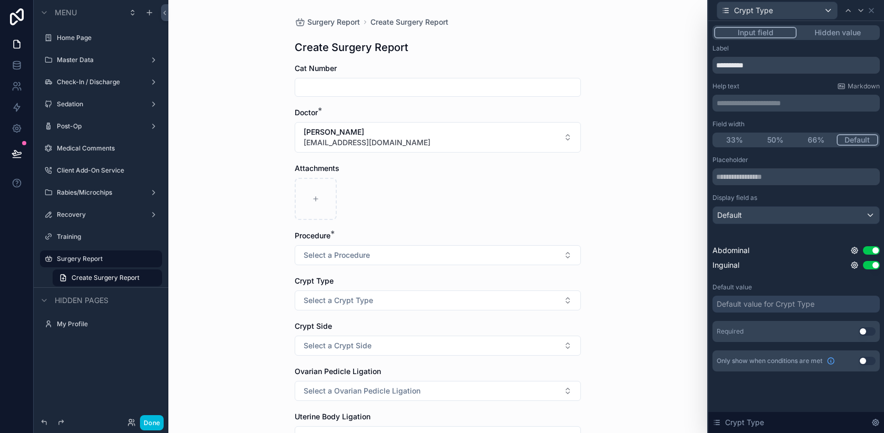
click at [872, 332] on button "Use setting" at bounding box center [867, 331] width 17 height 8
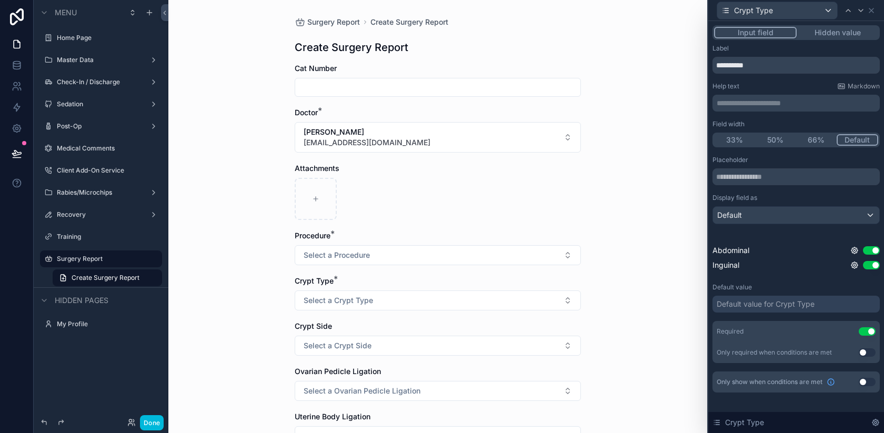
click at [866, 381] on button "Use setting" at bounding box center [867, 382] width 17 height 8
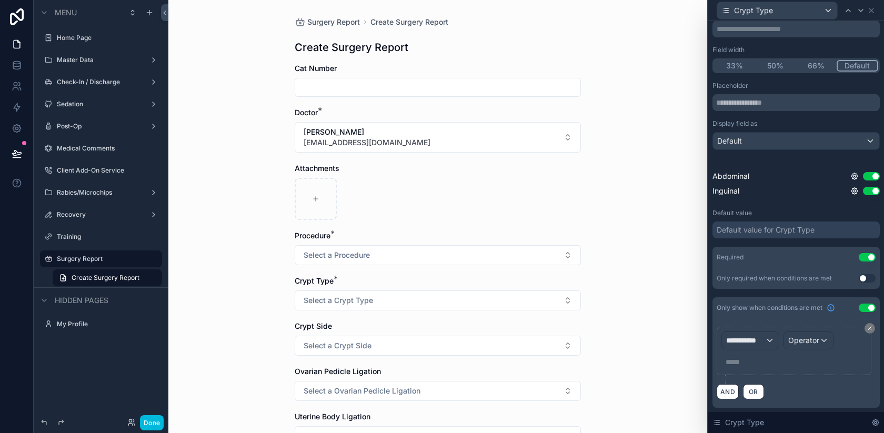
click at [743, 338] on span "**********" at bounding box center [745, 340] width 39 height 11
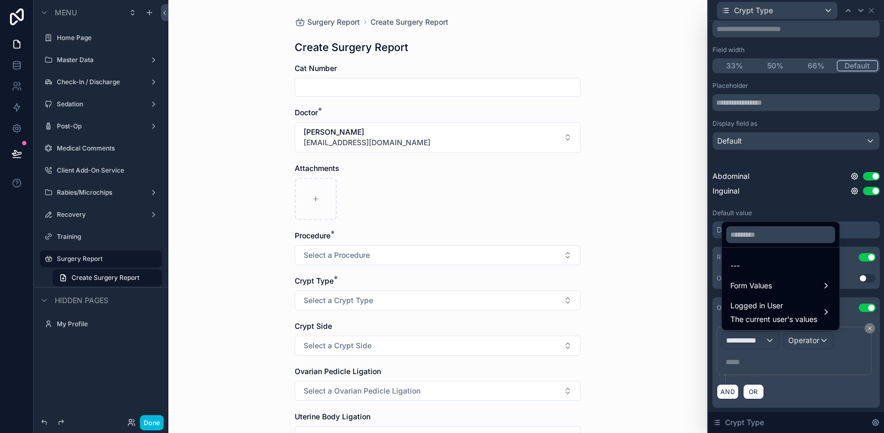
click at [769, 286] on span "Form Values" at bounding box center [751, 285] width 42 height 13
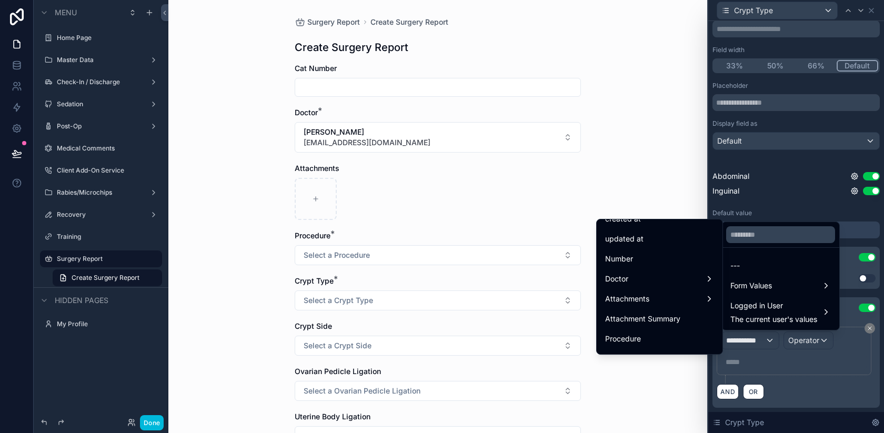
scroll to position [54, 0]
click at [643, 340] on div "Procedure" at bounding box center [659, 337] width 109 height 13
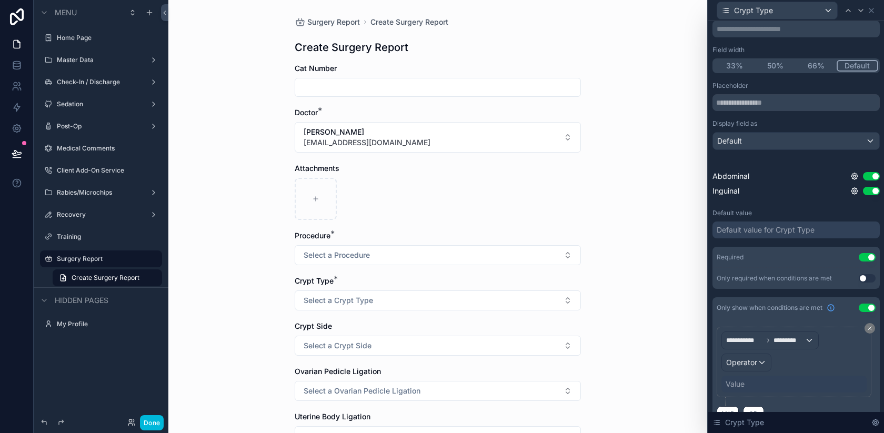
click at [746, 364] on span "Operator" at bounding box center [741, 362] width 31 height 9
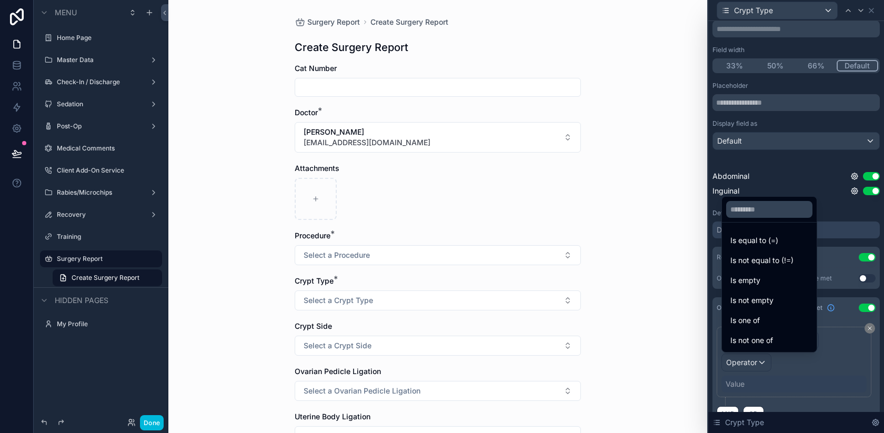
click at [758, 311] on div "Is one of" at bounding box center [769, 320] width 90 height 19
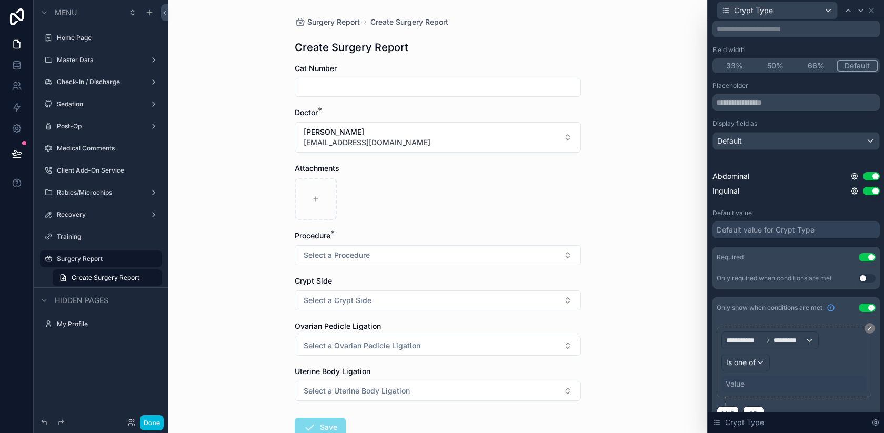
click at [738, 386] on div "Value" at bounding box center [735, 384] width 19 height 11
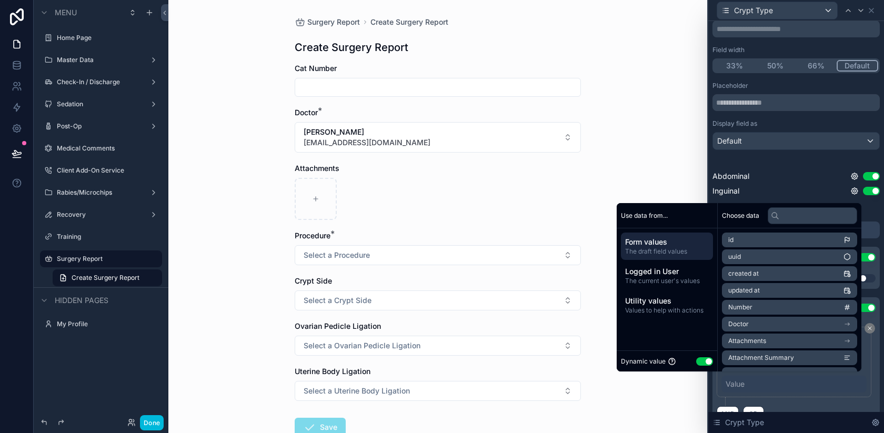
click at [698, 358] on button "Use setting" at bounding box center [704, 361] width 17 height 8
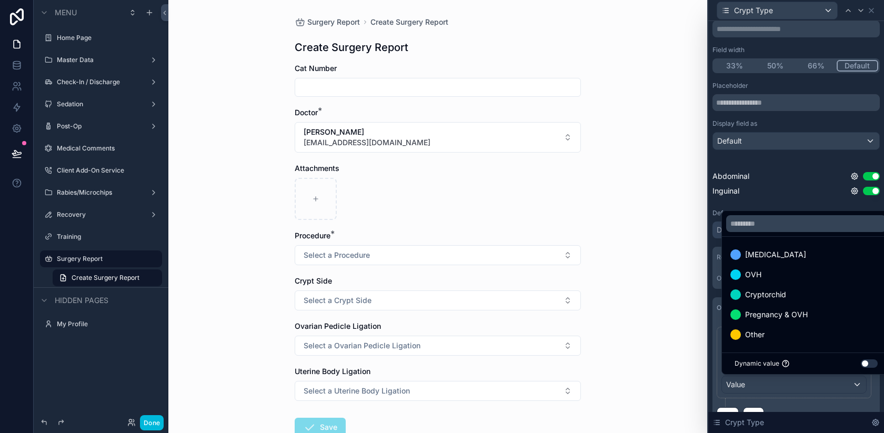
click at [785, 296] on span "Cryptorchid" at bounding box center [765, 294] width 41 height 13
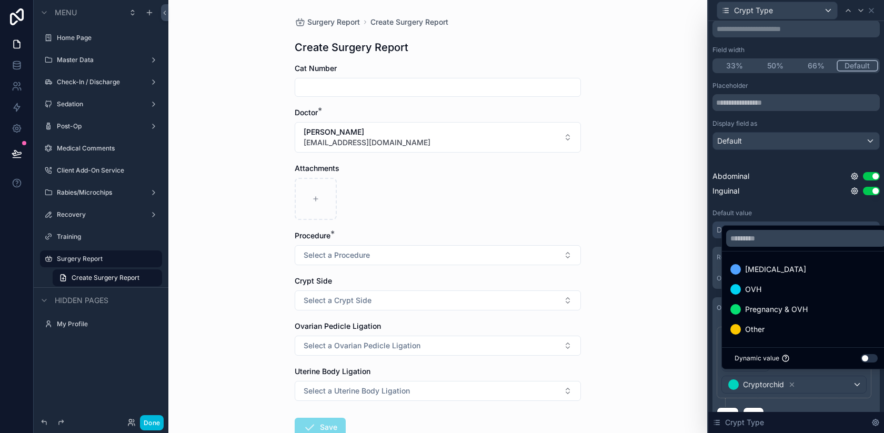
scroll to position [97, 0]
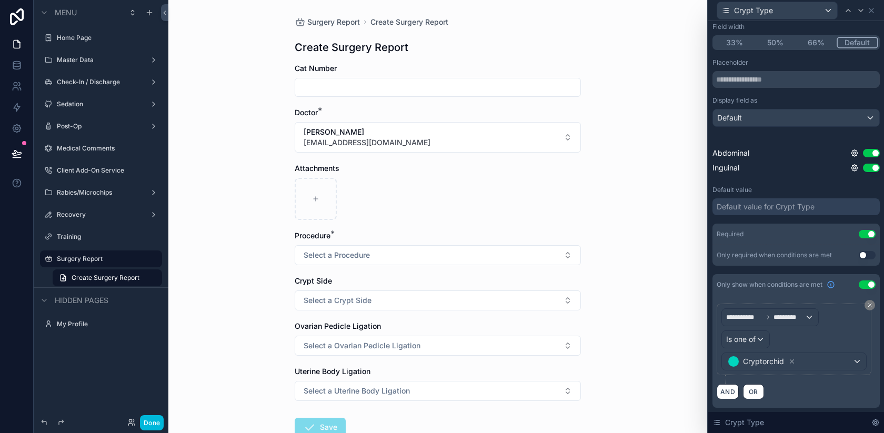
click at [792, 390] on div "AND OR" at bounding box center [796, 392] width 159 height 16
click at [871, 12] on icon at bounding box center [871, 10] width 8 height 8
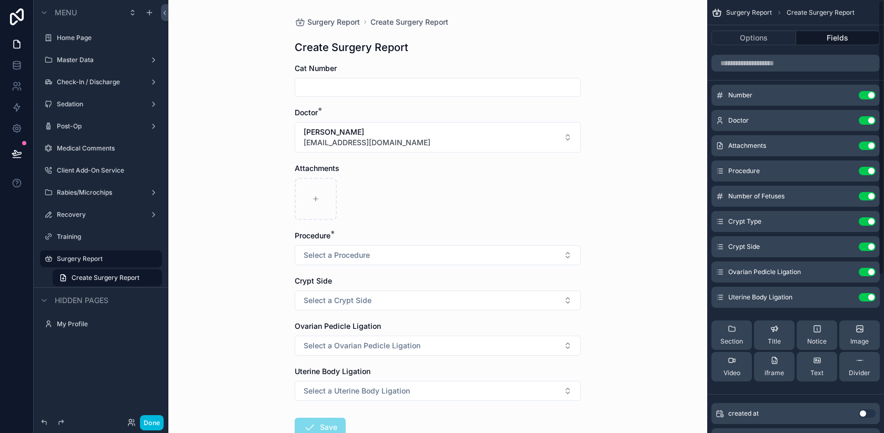
click at [0, 0] on icon "scrollable content" at bounding box center [0, 0] width 0 height 0
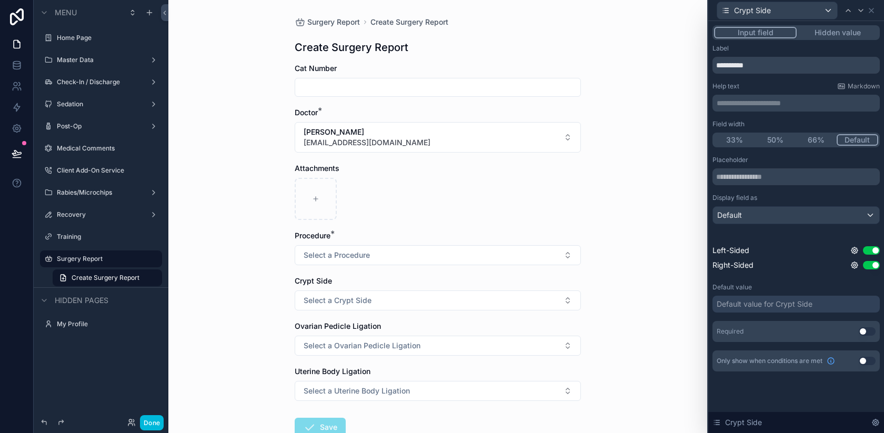
click at [868, 332] on button "Use setting" at bounding box center [867, 331] width 17 height 8
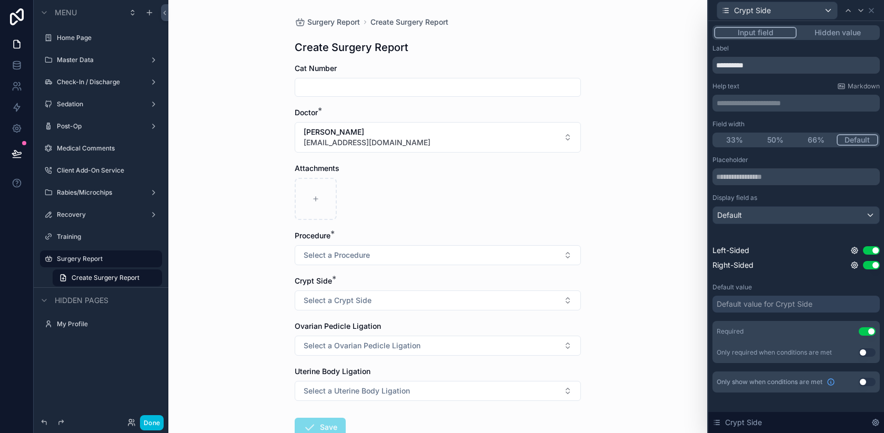
click at [863, 386] on div "Only show when conditions are met Use setting" at bounding box center [795, 381] width 167 height 21
click at [868, 379] on button "Use setting" at bounding box center [867, 382] width 17 height 8
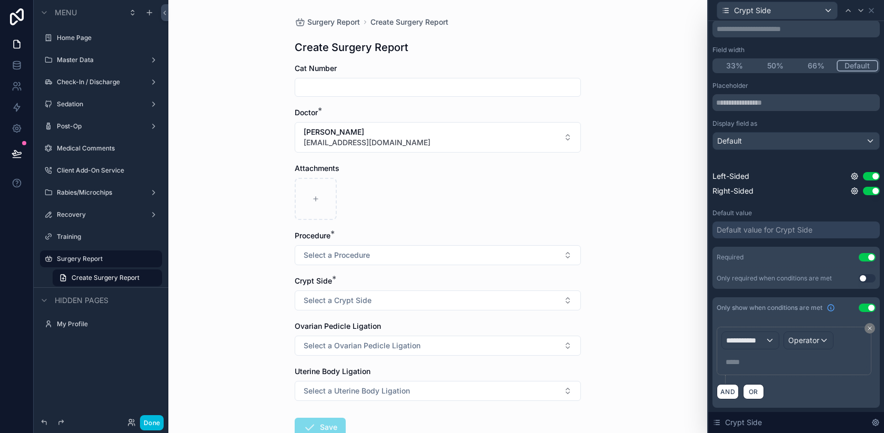
click at [761, 343] on span "**********" at bounding box center [745, 340] width 39 height 11
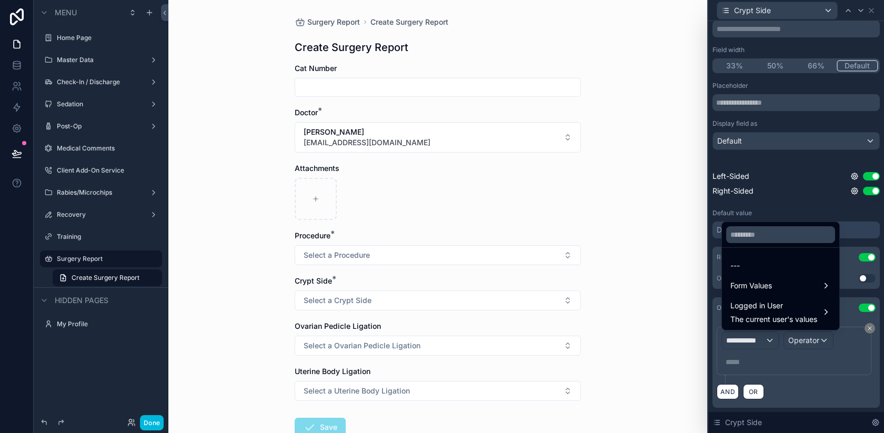
click at [767, 281] on span "Form Values" at bounding box center [751, 285] width 42 height 13
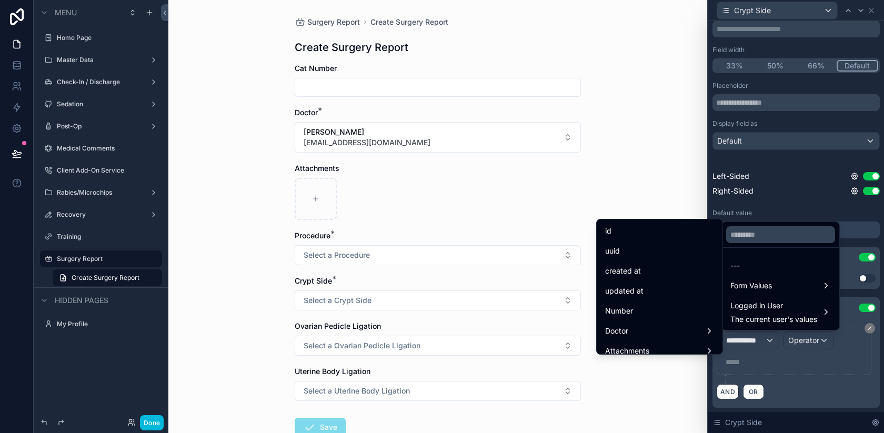
scroll to position [48, 0]
click at [635, 340] on span "Procedure" at bounding box center [623, 342] width 36 height 13
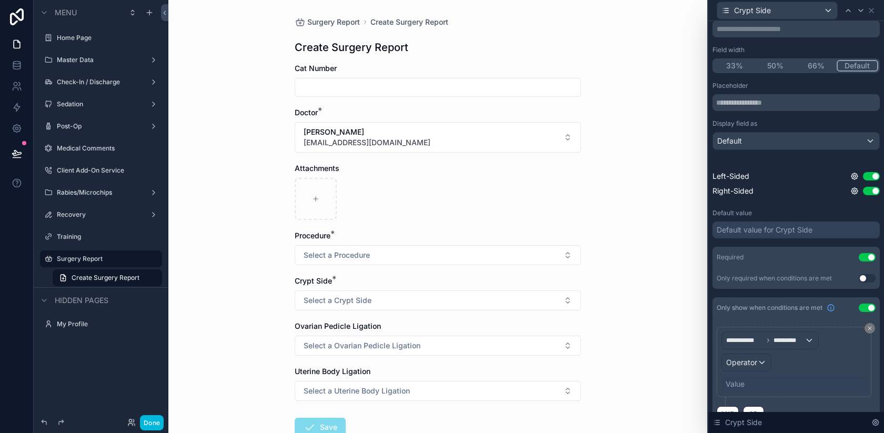
click at [758, 361] on div "Operator" at bounding box center [746, 362] width 49 height 17
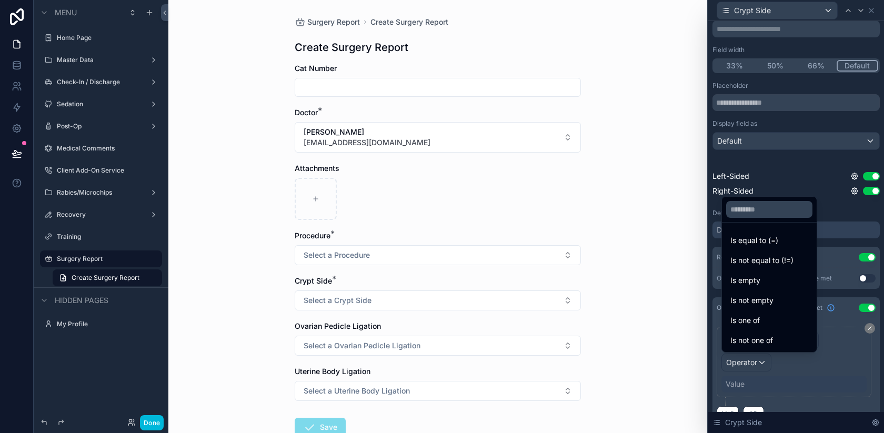
click at [741, 318] on span "Is one of" at bounding box center [744, 320] width 29 height 13
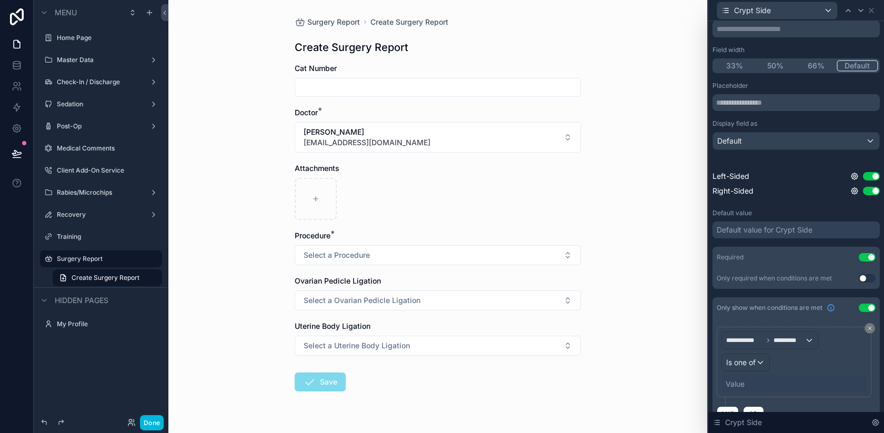
click at [739, 384] on div "Value" at bounding box center [735, 384] width 19 height 11
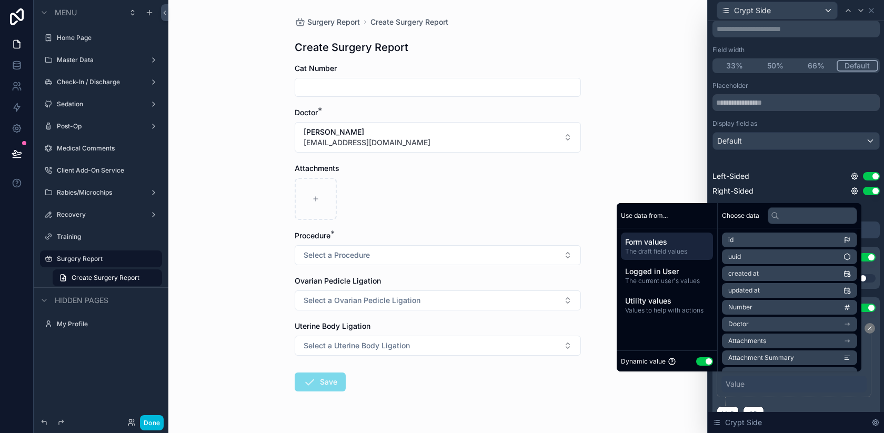
click at [691, 355] on div "Dynamic value Use setting" at bounding box center [667, 361] width 92 height 12
click at [697, 364] on button "Use setting" at bounding box center [704, 361] width 17 height 8
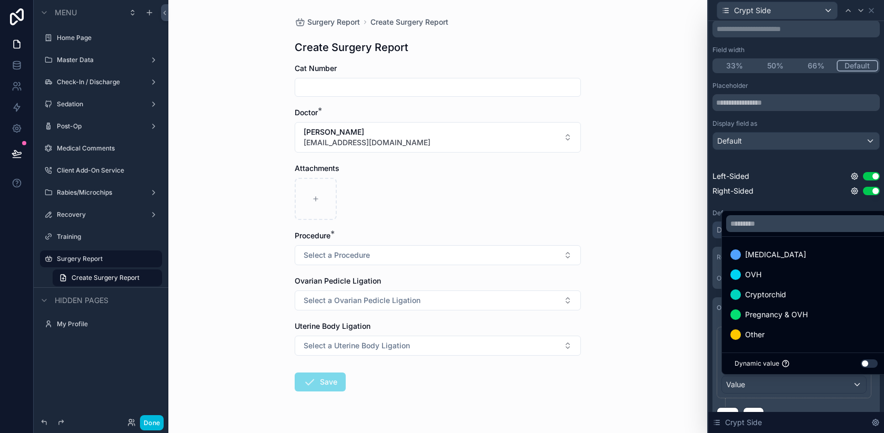
click at [778, 299] on span "Cryptorchid" at bounding box center [765, 294] width 41 height 13
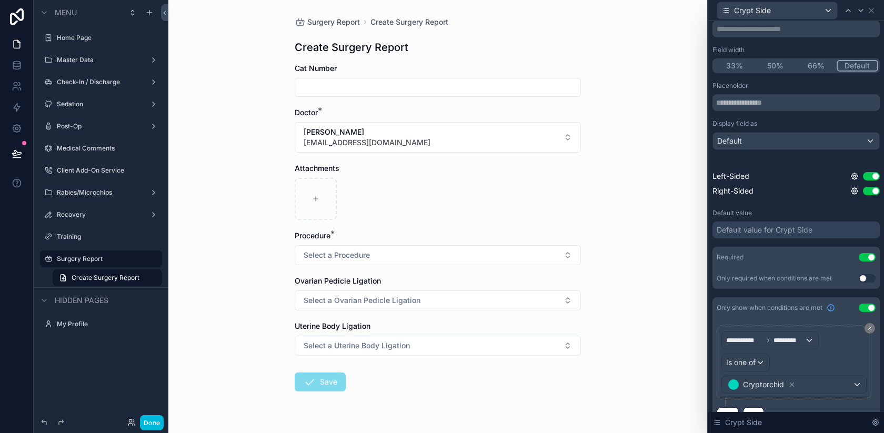
click at [679, 271] on div "Surgery Report Create Surgery Report Create Surgery Report Cat Number Doctor * …" at bounding box center [437, 216] width 539 height 433
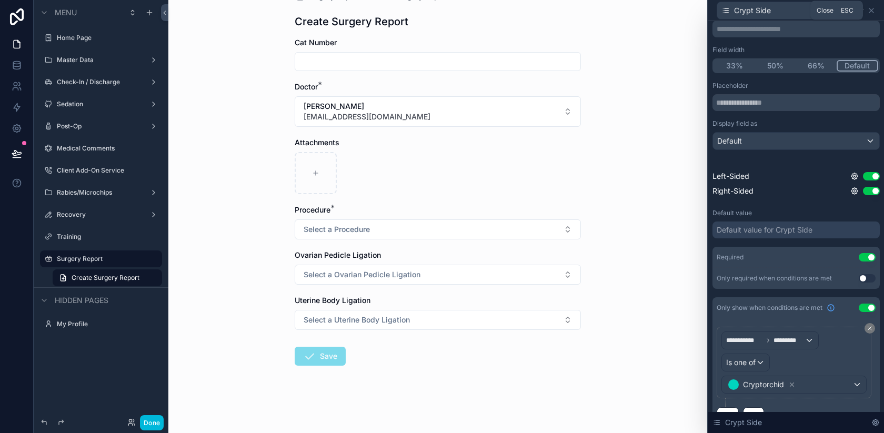
click at [870, 12] on icon at bounding box center [871, 10] width 8 height 8
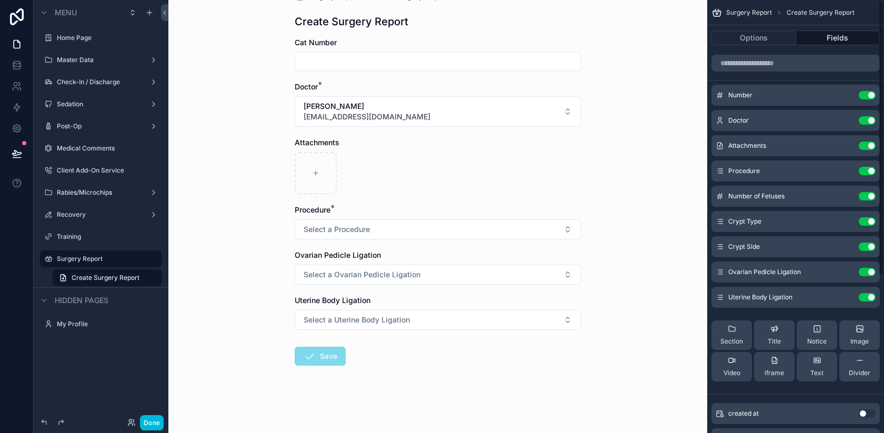
click at [0, 0] on icon "scrollable content" at bounding box center [0, 0] width 0 height 0
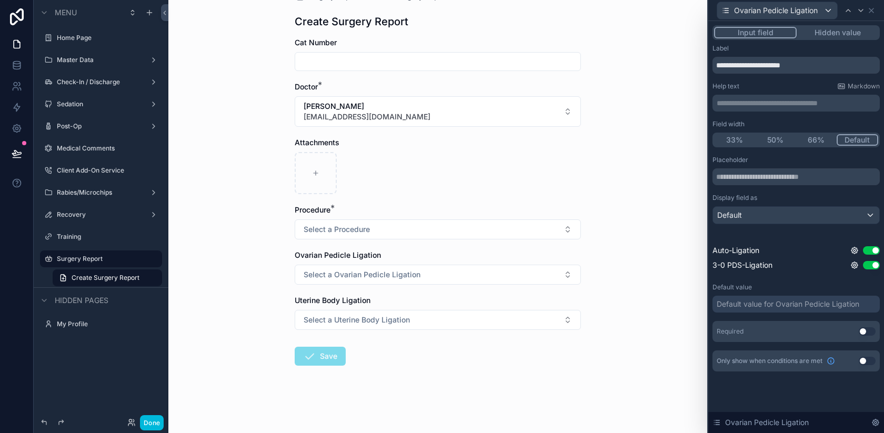
click at [867, 360] on button "Use setting" at bounding box center [867, 361] width 17 height 8
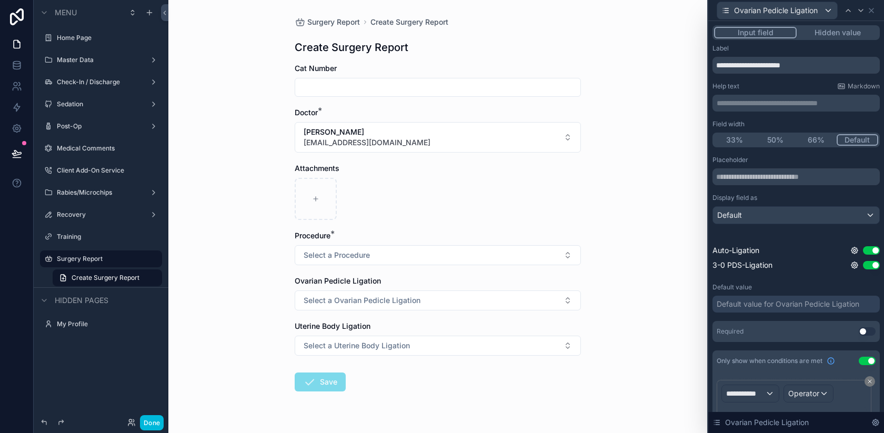
scroll to position [53, 0]
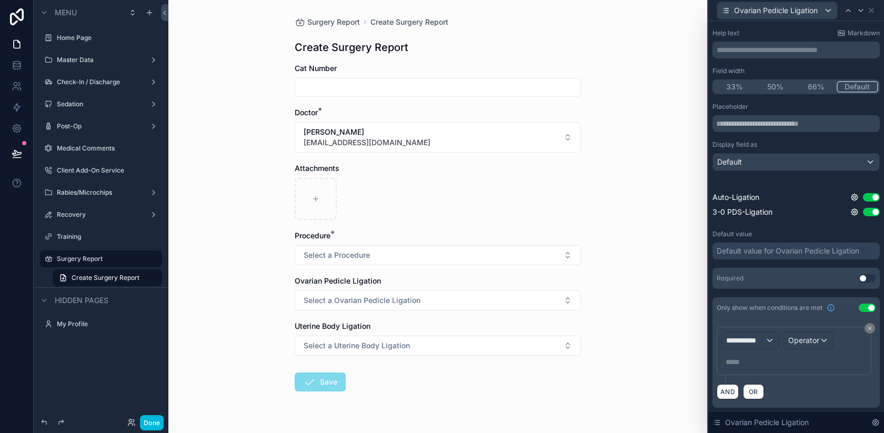
click at [756, 338] on span "**********" at bounding box center [745, 340] width 39 height 11
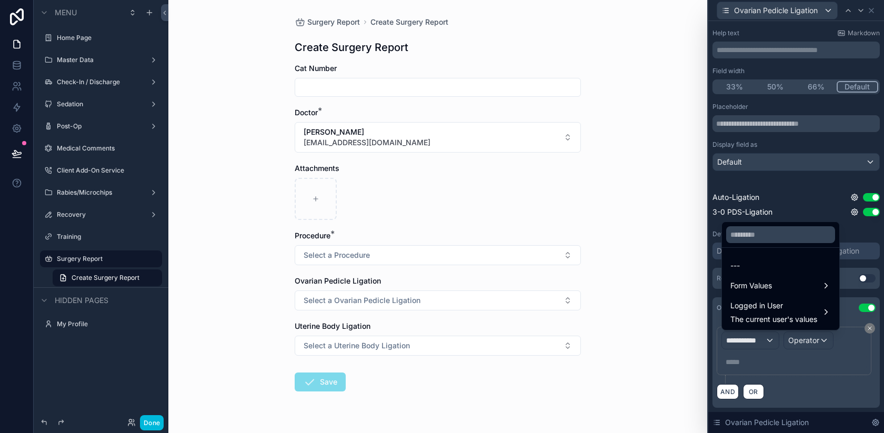
click at [759, 284] on span "Form Values" at bounding box center [751, 285] width 42 height 13
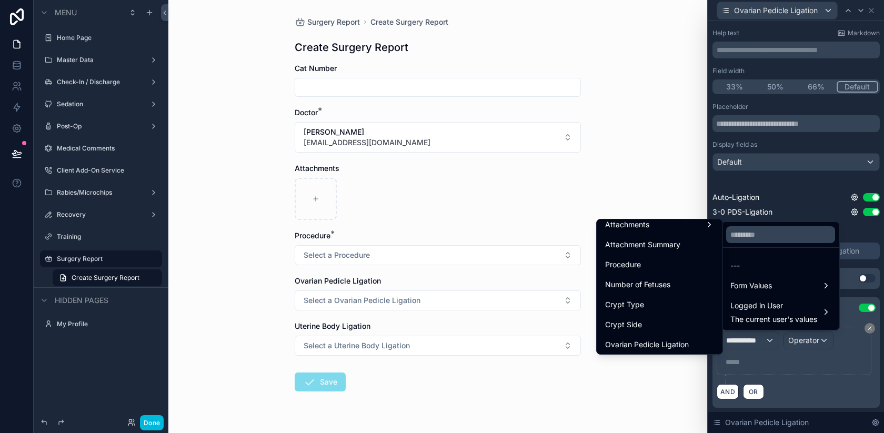
scroll to position [110, 0]
click at [633, 279] on span "Procedure" at bounding box center [623, 280] width 36 height 13
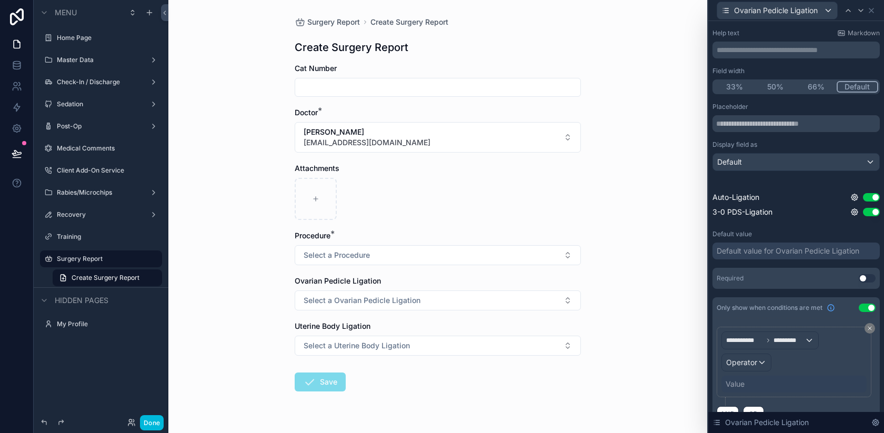
click at [749, 367] on span "Operator" at bounding box center [741, 362] width 31 height 9
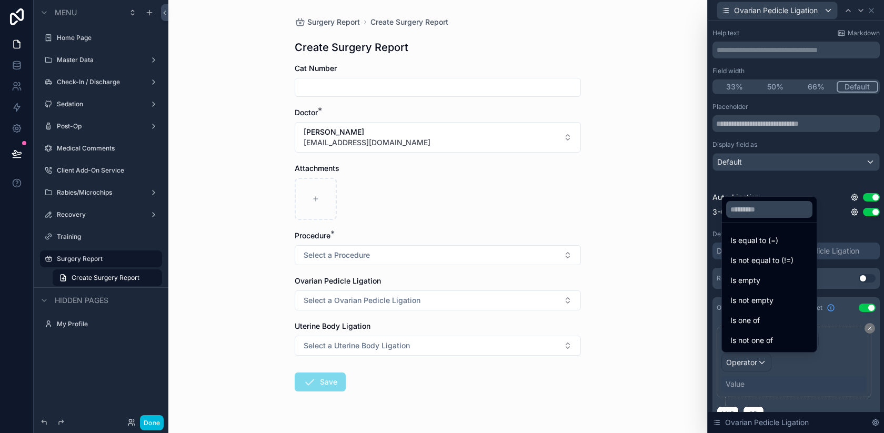
click at [759, 316] on span "Is one of" at bounding box center [744, 320] width 29 height 13
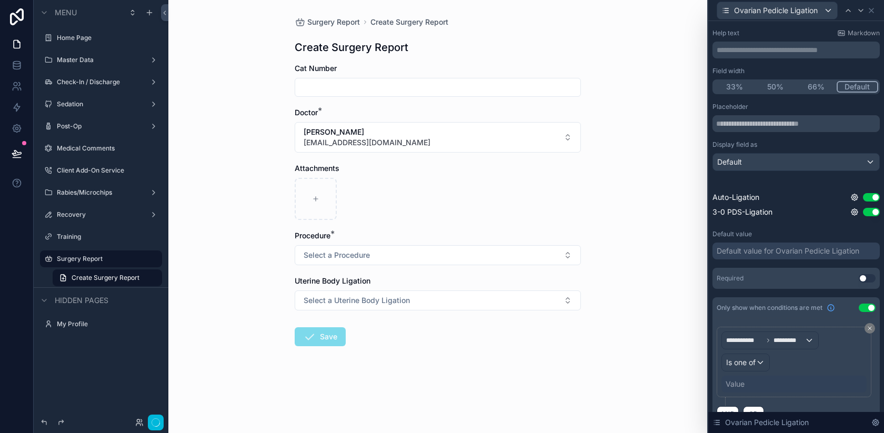
click at [747, 384] on div "Value" at bounding box center [793, 384] width 145 height 17
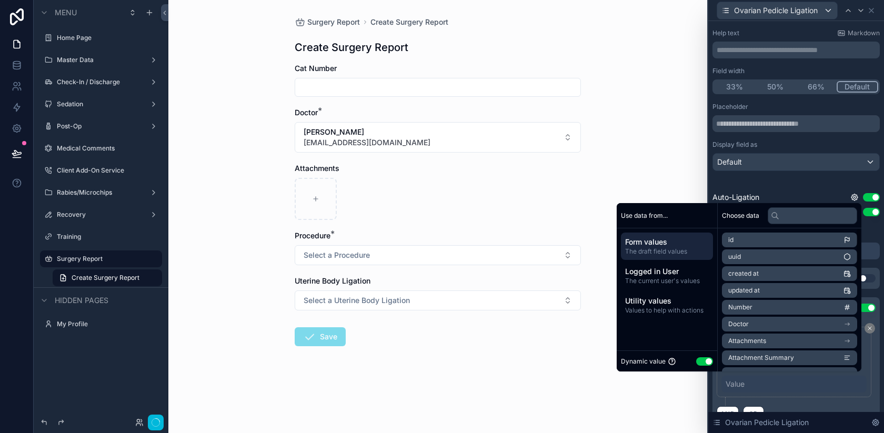
click at [696, 362] on button "Use setting" at bounding box center [704, 361] width 17 height 8
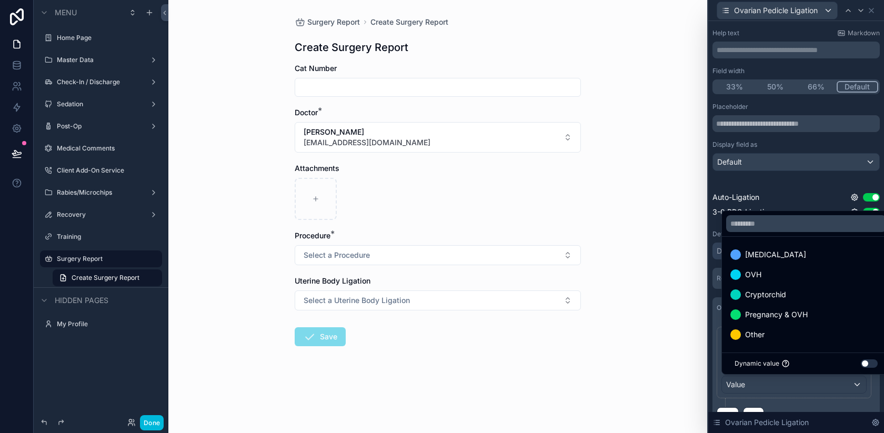
click at [793, 275] on div "OVH" at bounding box center [806, 274] width 152 height 13
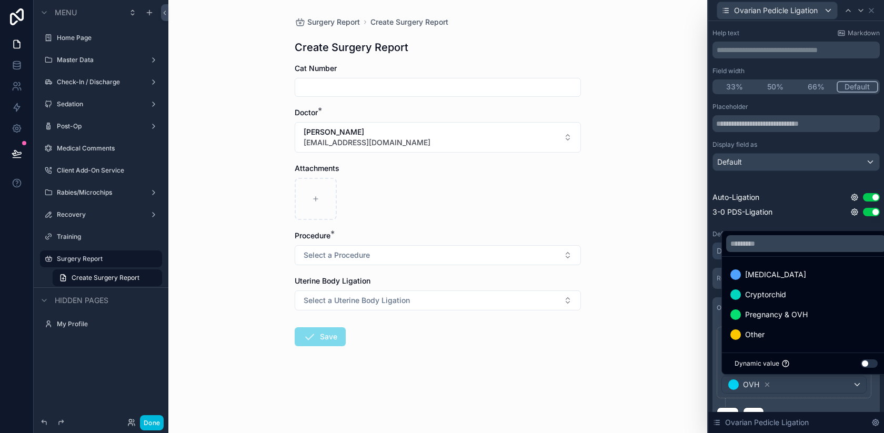
click at [782, 317] on span "Pregnancy & OVH" at bounding box center [776, 314] width 63 height 13
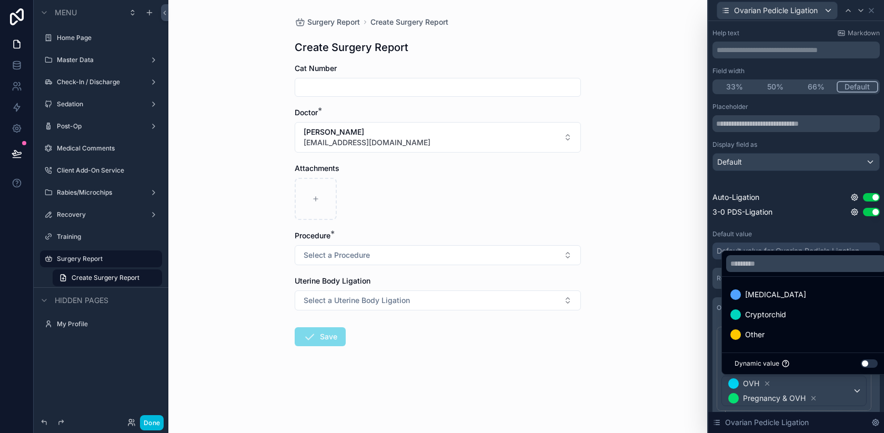
click at [711, 334] on div "**********" at bounding box center [796, 218] width 176 height 501
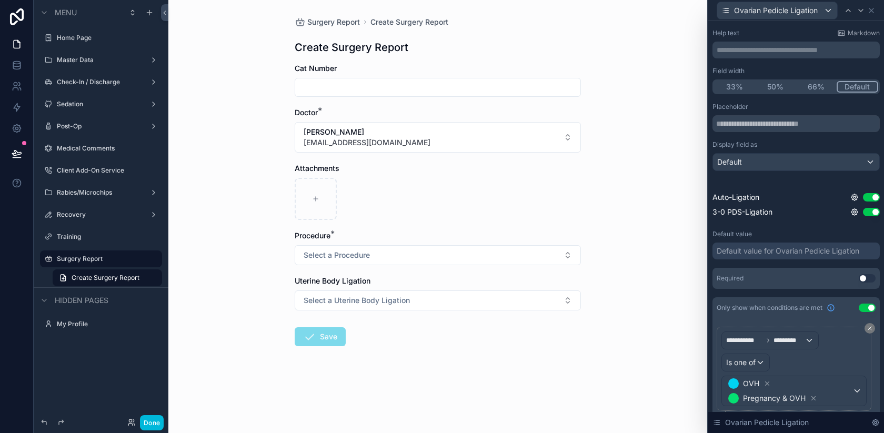
scroll to position [89, 0]
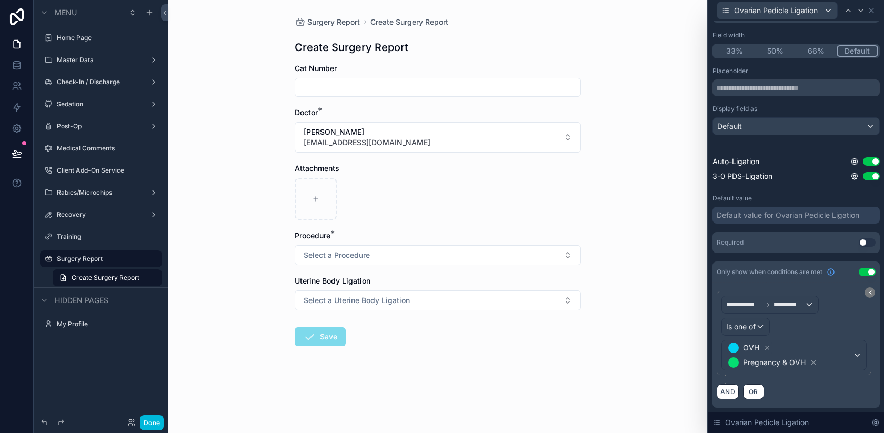
click at [862, 240] on button "Use setting" at bounding box center [867, 242] width 17 height 8
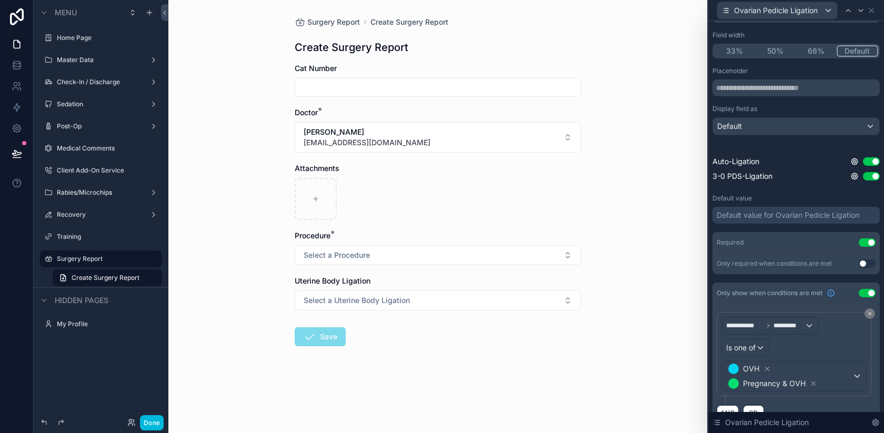
scroll to position [0, 0]
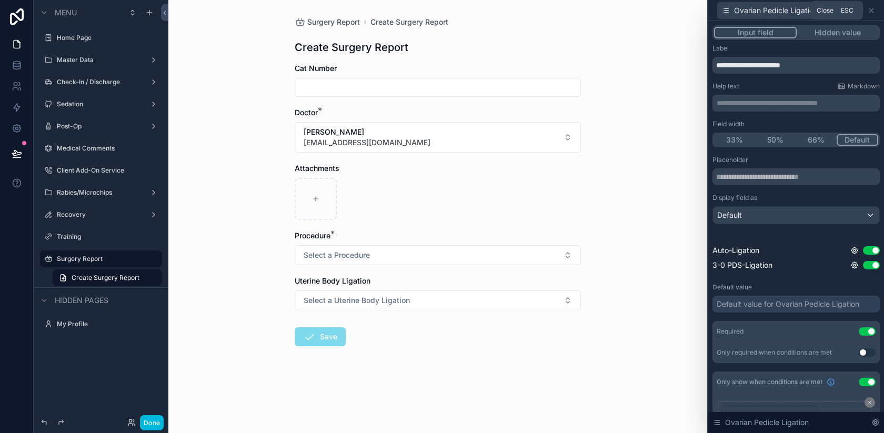
click at [871, 10] on icon at bounding box center [871, 10] width 4 height 4
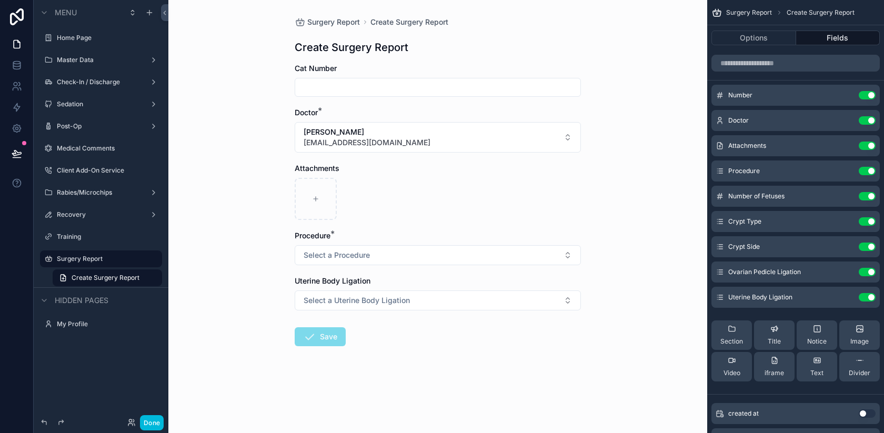
click at [0, 0] on icon "scrollable content" at bounding box center [0, 0] width 0 height 0
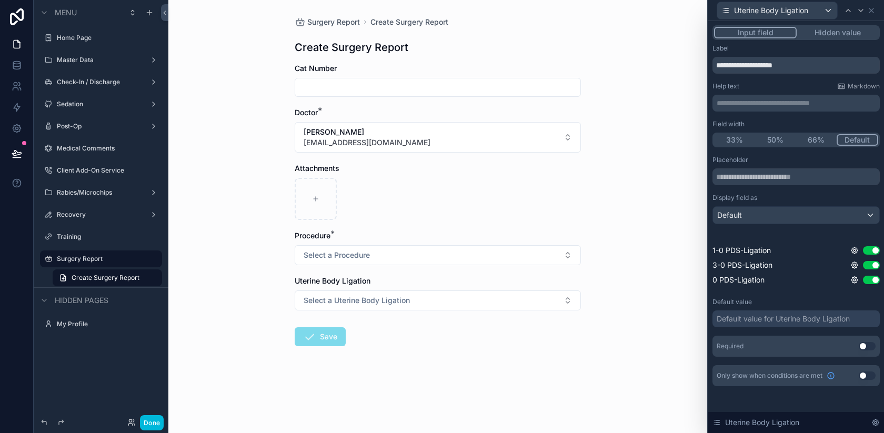
click at [864, 354] on div "Required Use setting" at bounding box center [795, 346] width 167 height 21
click at [863, 350] on button "Use setting" at bounding box center [867, 346] width 17 height 8
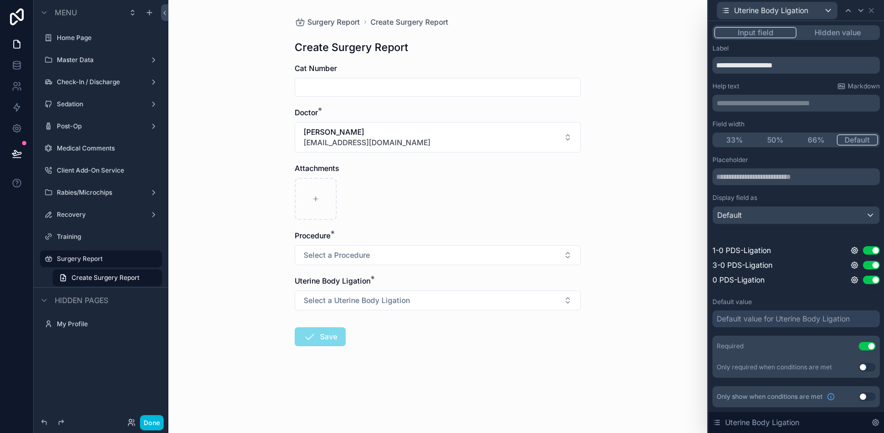
click at [866, 395] on button "Use setting" at bounding box center [867, 397] width 17 height 8
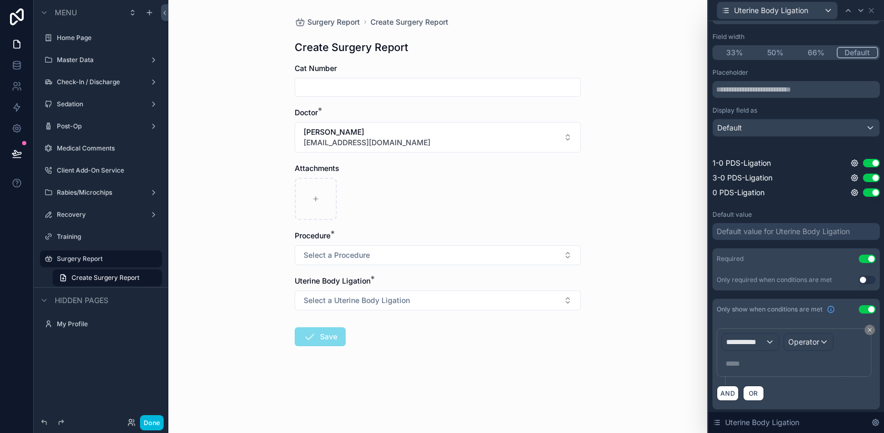
scroll to position [89, 0]
click at [747, 344] on span "**********" at bounding box center [745, 340] width 39 height 11
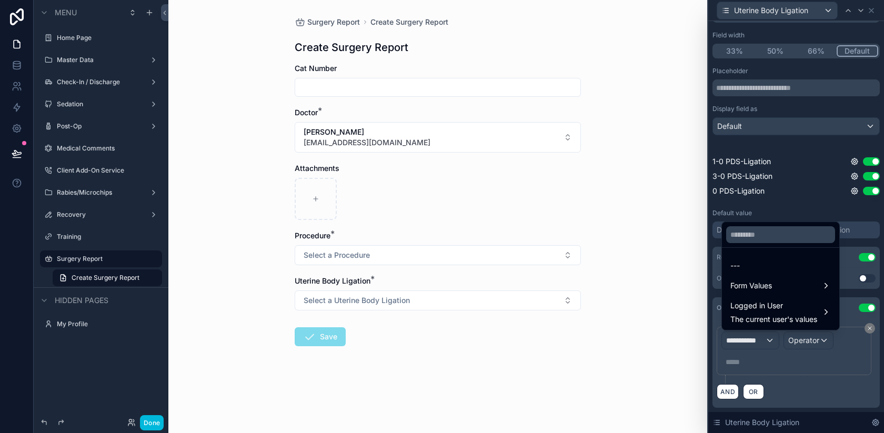
click at [771, 282] on span "Form Values" at bounding box center [751, 285] width 42 height 13
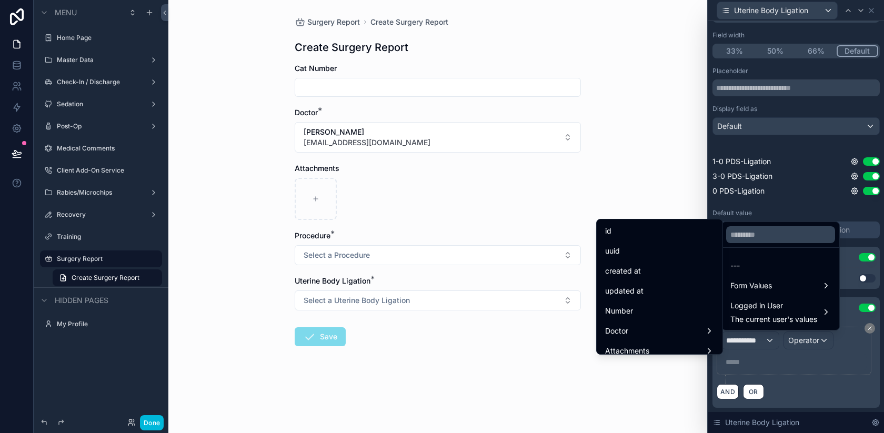
scroll to position [106, 0]
click at [631, 276] on div "Procedure" at bounding box center [660, 284] width 122 height 19
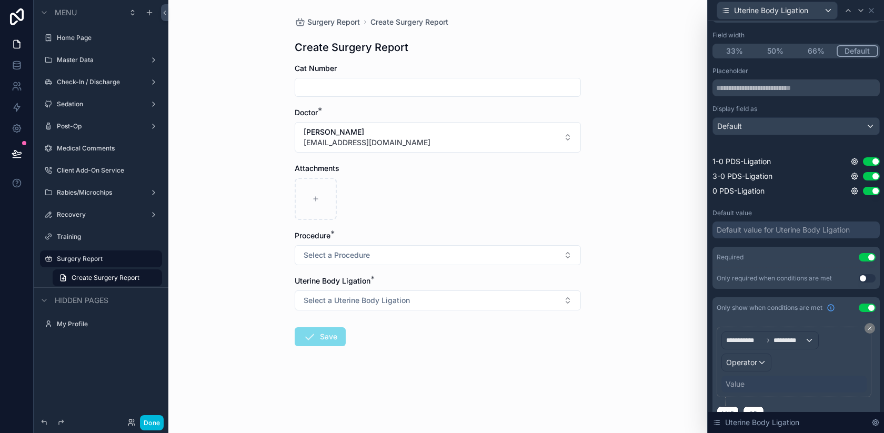
click at [765, 361] on div "Operator" at bounding box center [746, 362] width 49 height 17
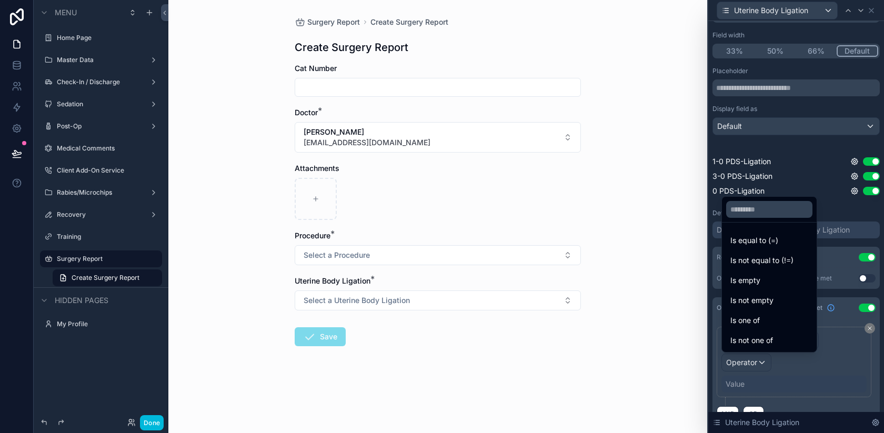
click at [782, 313] on div "Is one of" at bounding box center [769, 320] width 90 height 19
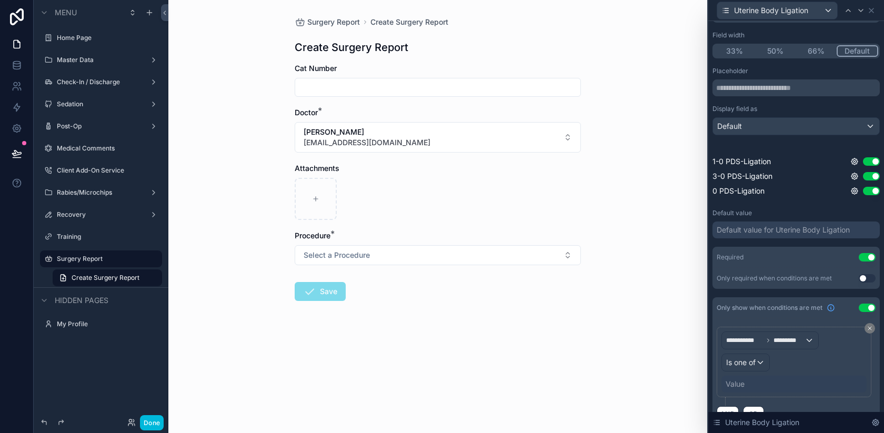
click at [741, 385] on div "Value" at bounding box center [735, 384] width 19 height 11
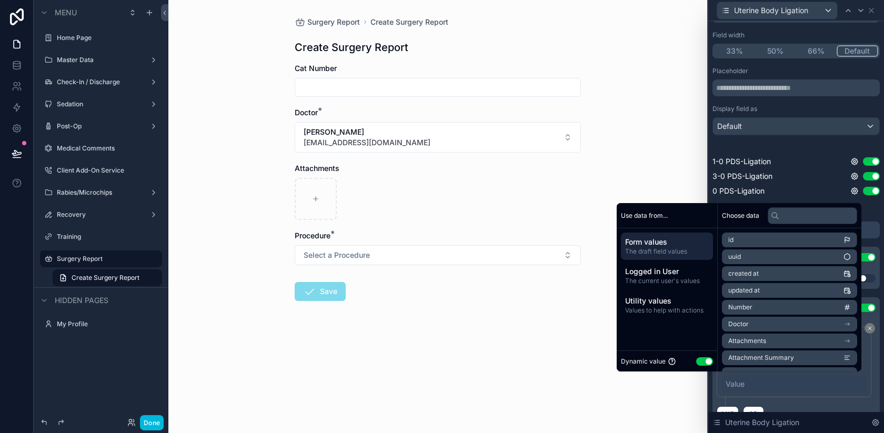
click at [696, 358] on button "Use setting" at bounding box center [704, 361] width 17 height 8
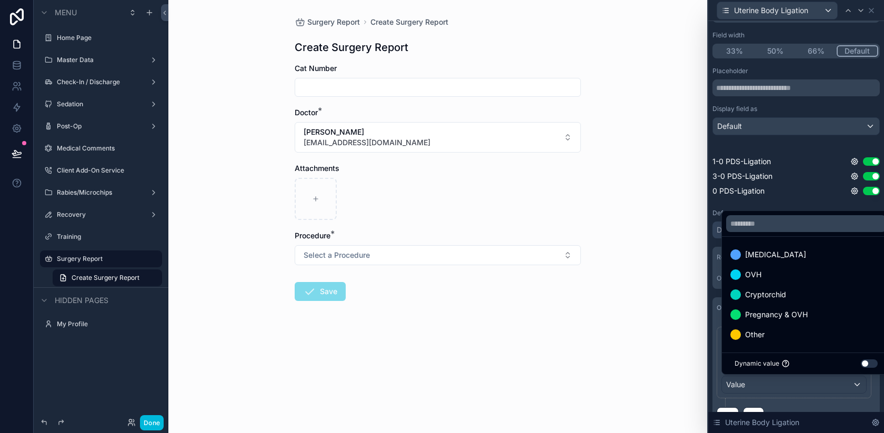
click at [772, 276] on div "OVH" at bounding box center [806, 274] width 152 height 13
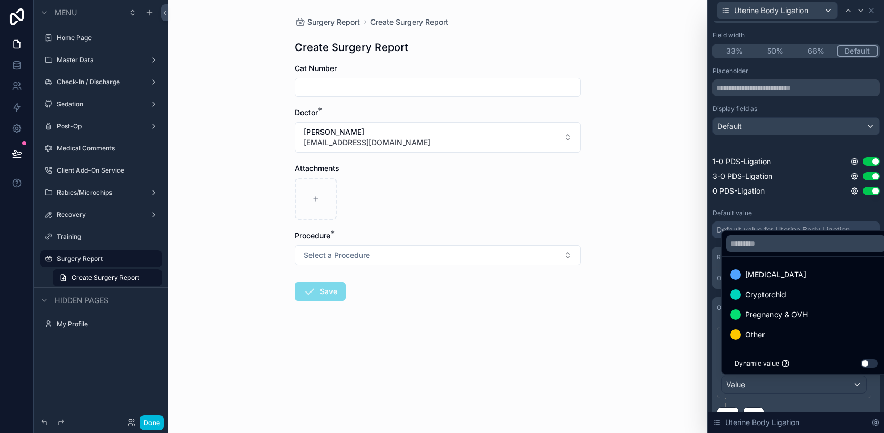
click at [778, 317] on span "Pregnancy & OVH" at bounding box center [776, 314] width 63 height 13
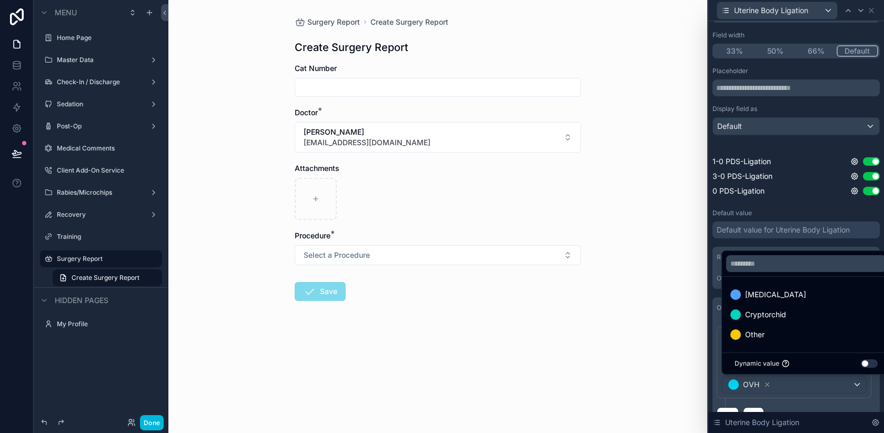
click at [679, 317] on div "Surgery Report Create Surgery Report Create Surgery Report Cat Number Doctor * …" at bounding box center [437, 216] width 539 height 433
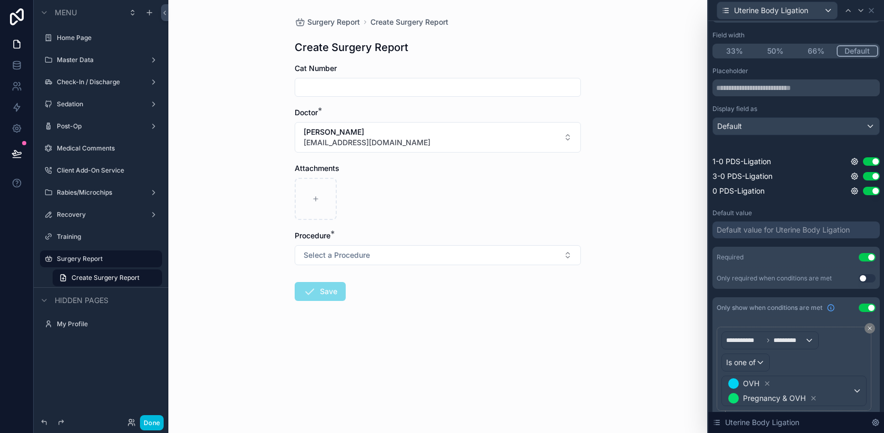
scroll to position [0, 0]
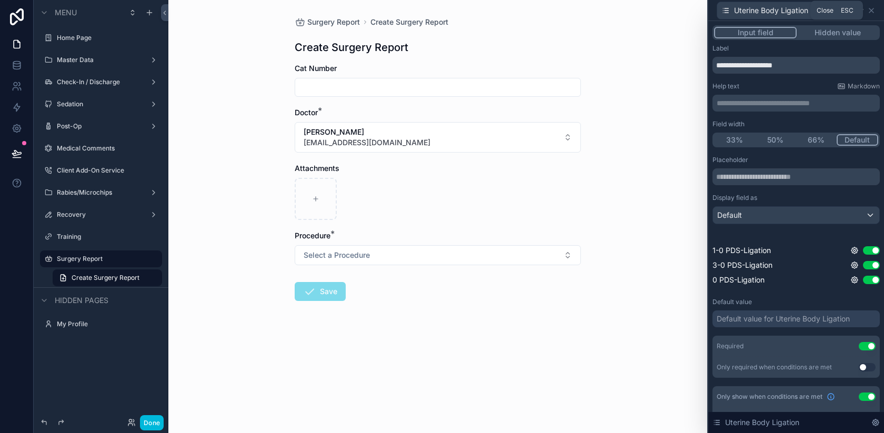
click at [872, 9] on icon at bounding box center [871, 10] width 8 height 8
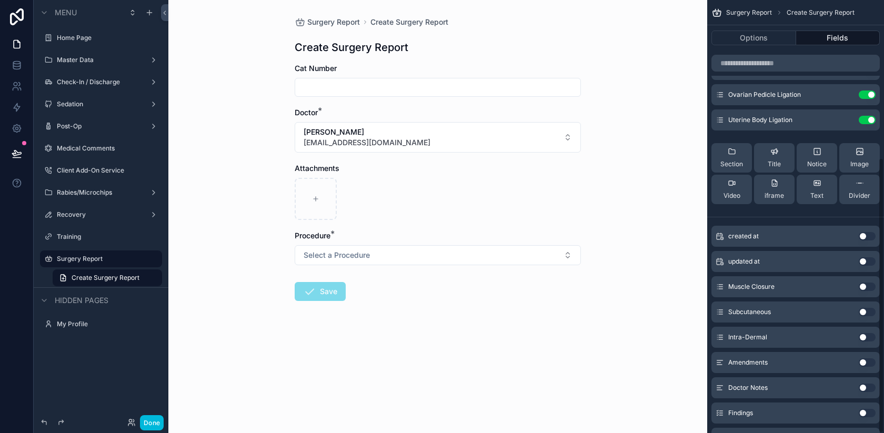
scroll to position [248, 0]
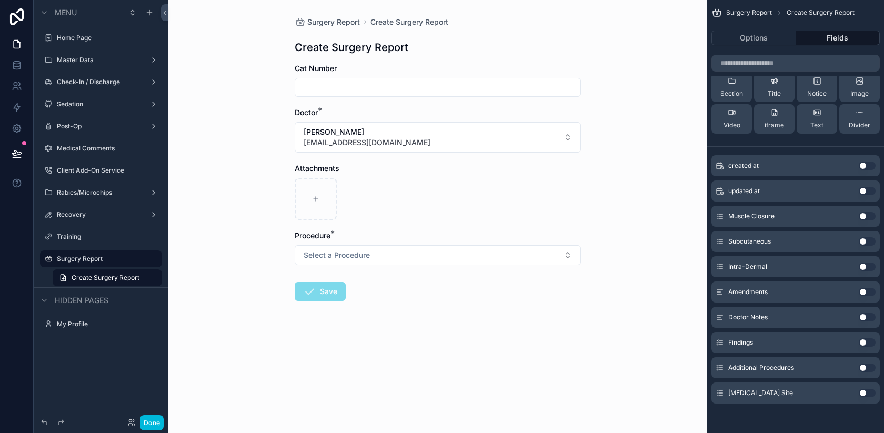
click at [867, 216] on button "Use setting" at bounding box center [867, 216] width 17 height 8
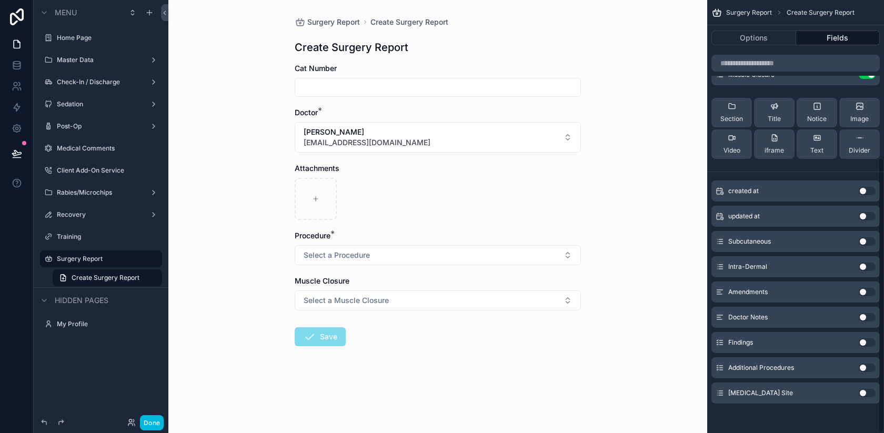
click at [863, 242] on button "Use setting" at bounding box center [867, 241] width 17 height 8
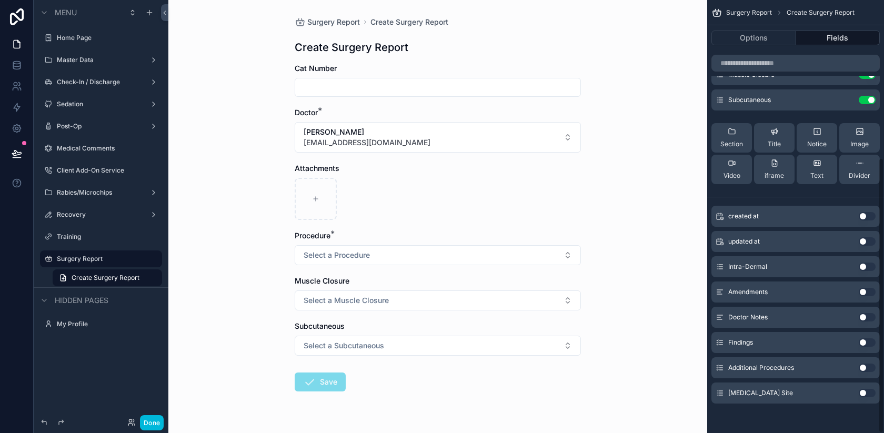
click at [867, 256] on div "Intra-Dermal Use setting" at bounding box center [795, 266] width 168 height 21
click at [867, 267] on button "Use setting" at bounding box center [867, 267] width 17 height 8
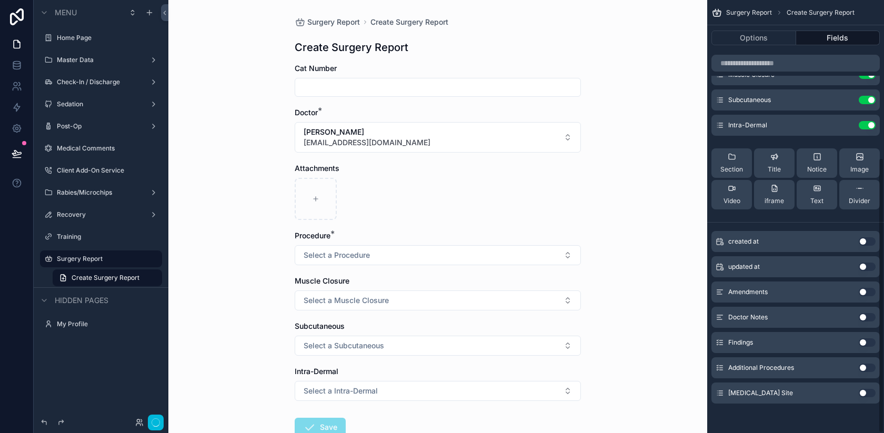
click at [866, 285] on div "Amendments Use setting" at bounding box center [795, 291] width 168 height 21
click at [864, 296] on div "Amendments Use setting" at bounding box center [795, 291] width 168 height 21
click at [864, 290] on button "Use setting" at bounding box center [867, 292] width 17 height 8
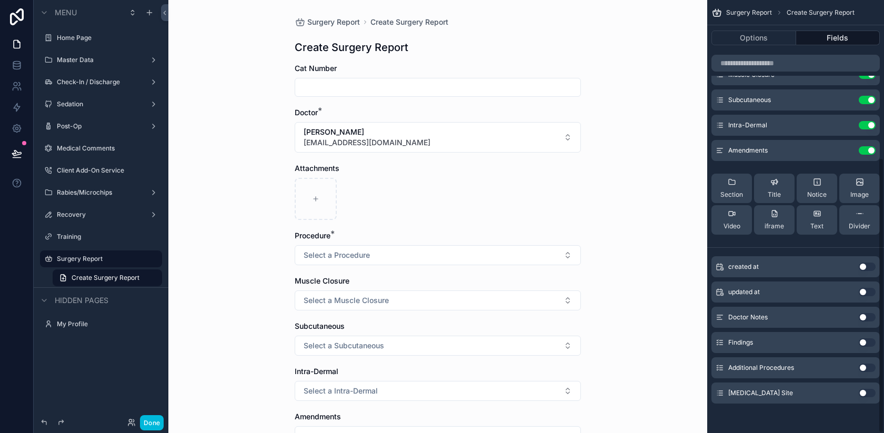
click at [862, 318] on button "Use setting" at bounding box center [867, 317] width 17 height 8
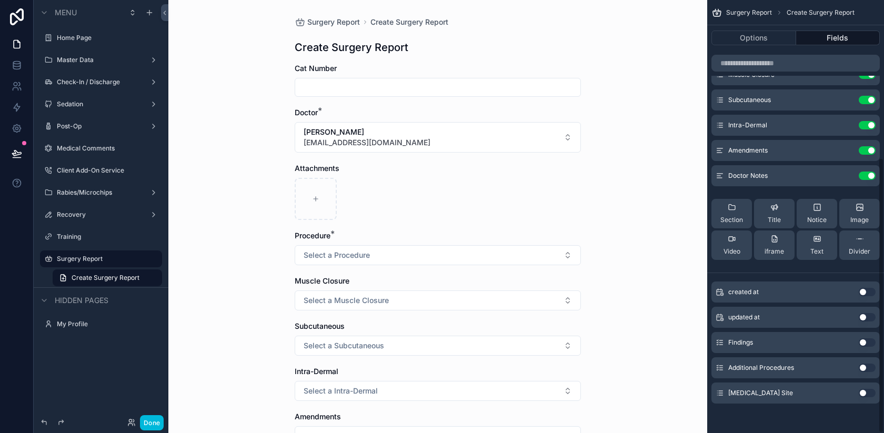
click at [863, 344] on button "Use setting" at bounding box center [867, 342] width 17 height 8
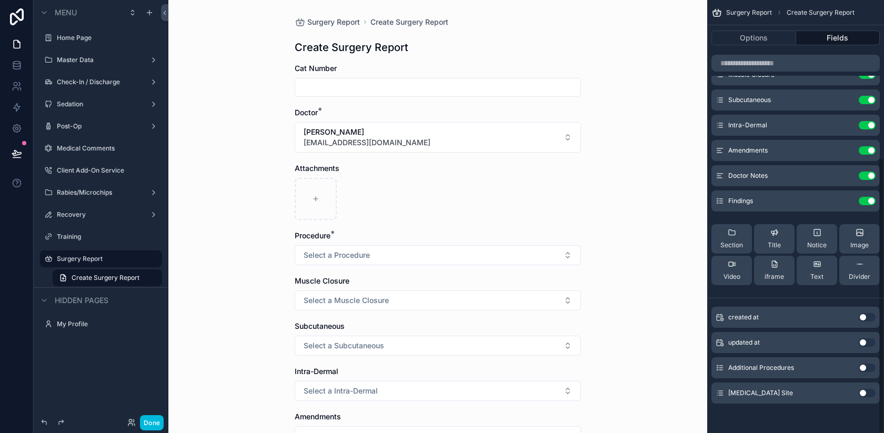
click at [863, 366] on button "Use setting" at bounding box center [867, 368] width 17 height 8
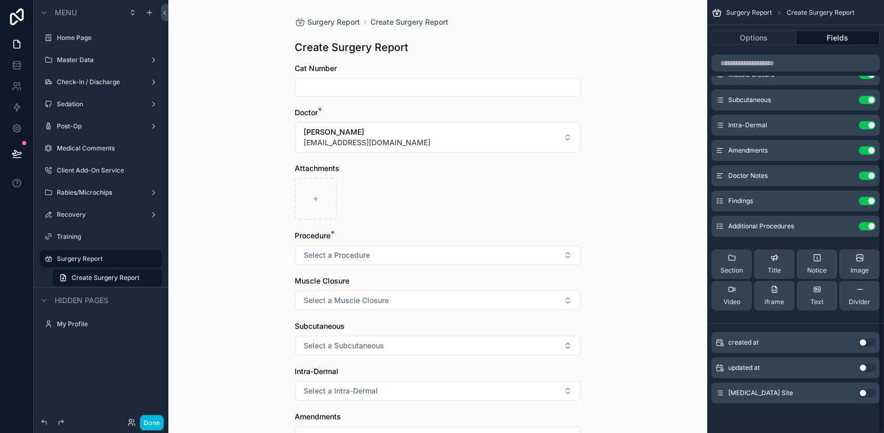
click at [867, 398] on div "Incision Site Use setting" at bounding box center [795, 393] width 168 height 21
click at [867, 394] on button "Use setting" at bounding box center [867, 393] width 17 height 8
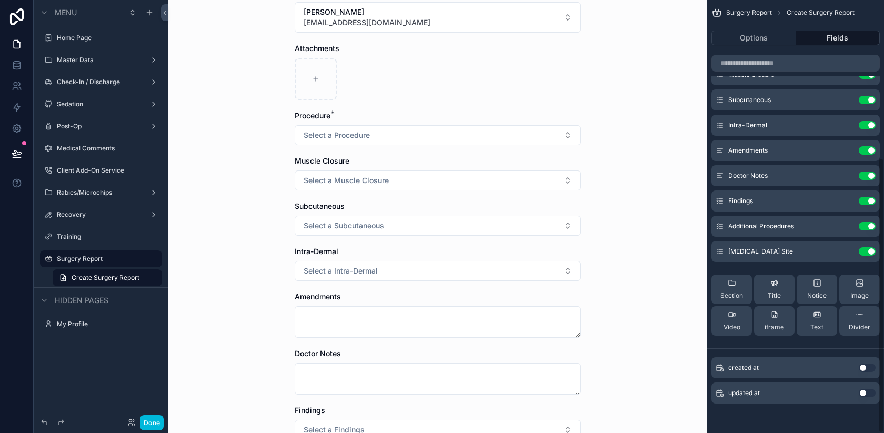
scroll to position [112, 0]
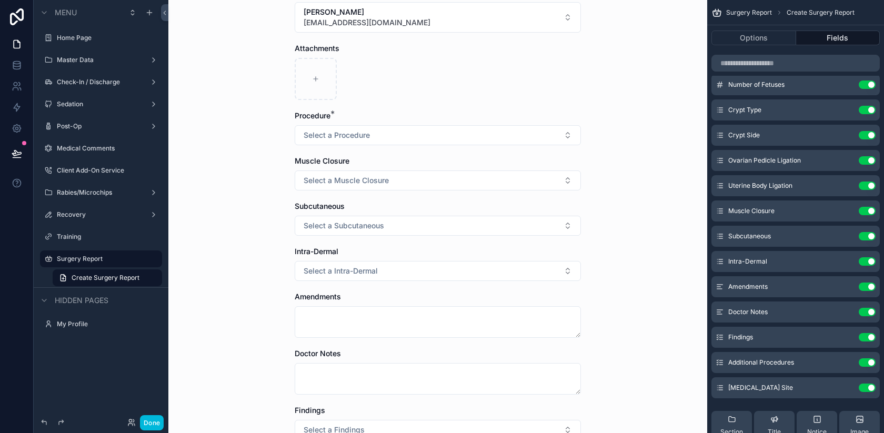
click at [0, 0] on icon "scrollable content" at bounding box center [0, 0] width 0 height 0
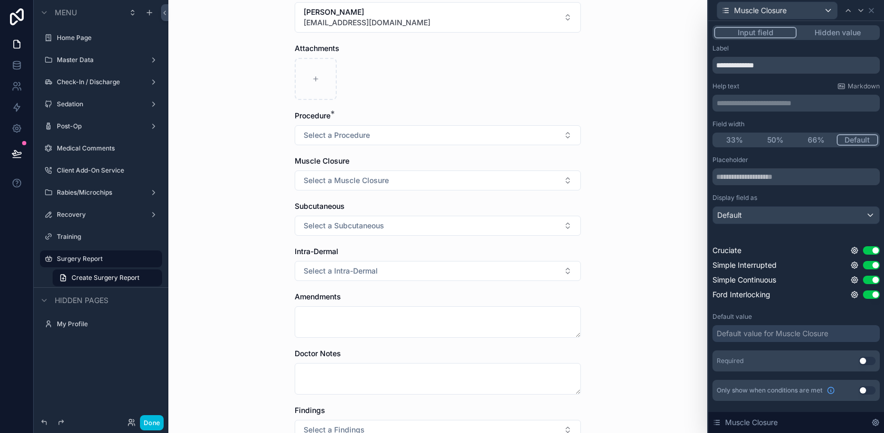
click at [870, 361] on button "Use setting" at bounding box center [867, 361] width 17 height 8
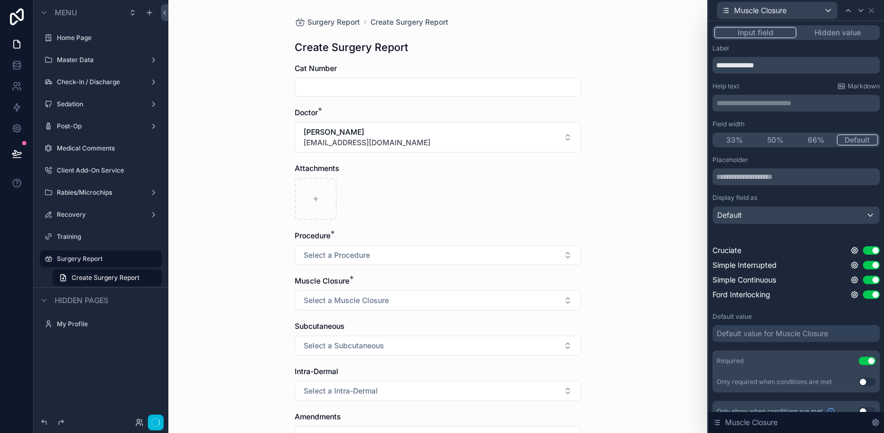
scroll to position [14, 0]
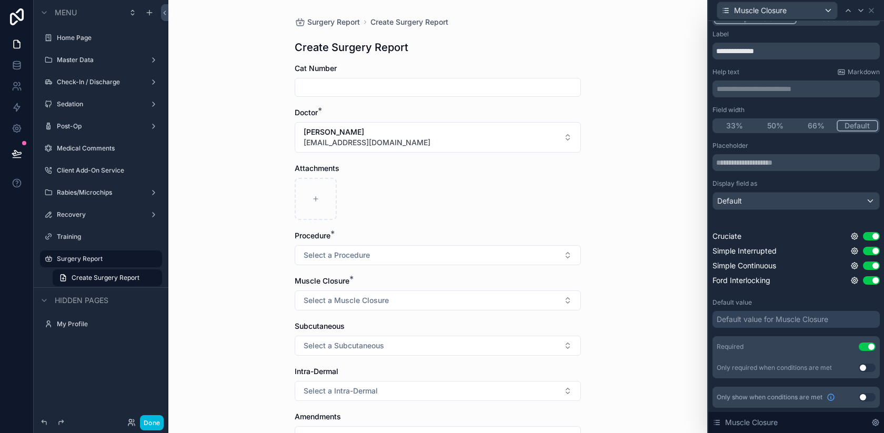
click at [863, 398] on button "Use setting" at bounding box center [867, 397] width 17 height 8
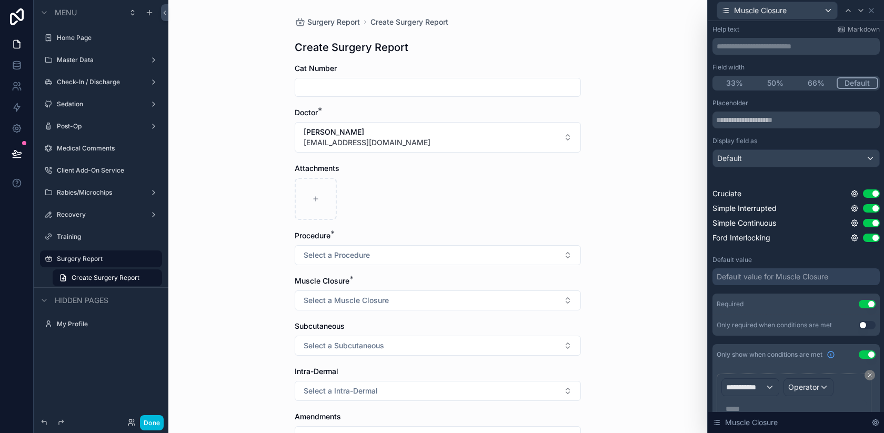
scroll to position [90, 0]
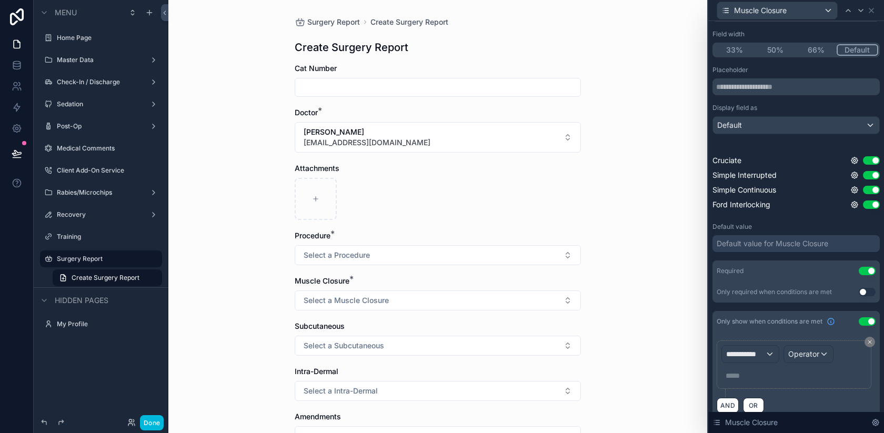
click at [754, 352] on span "**********" at bounding box center [745, 354] width 39 height 11
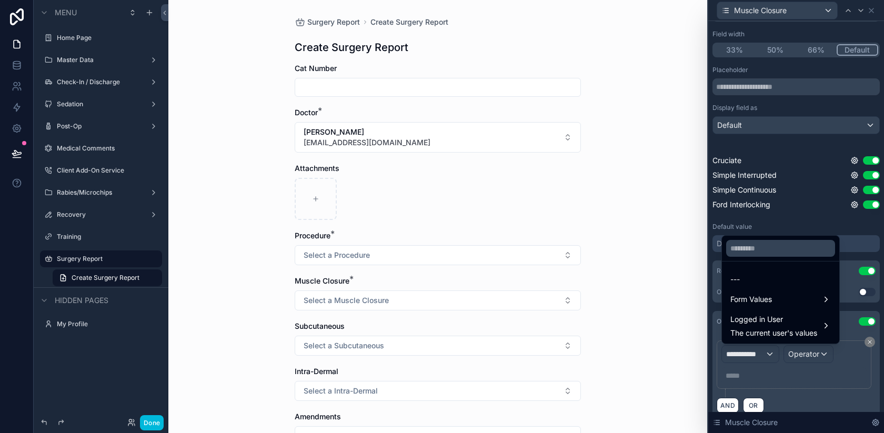
click at [753, 294] on span "Form Values" at bounding box center [751, 299] width 42 height 13
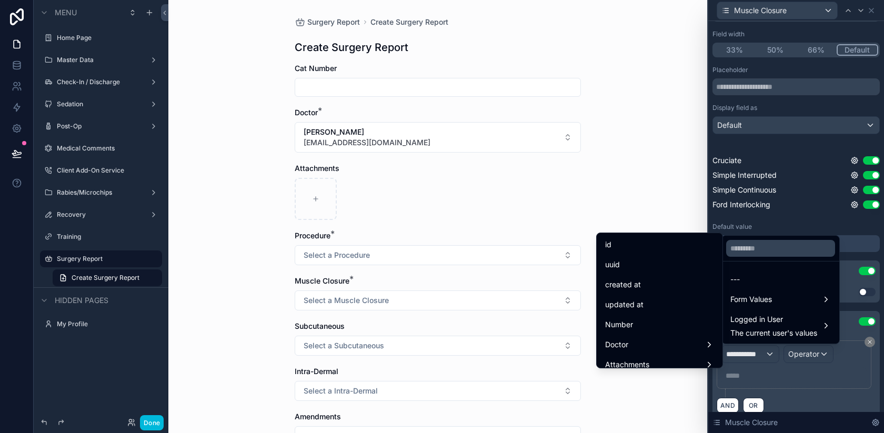
click at [760, 292] on div "Form Values" at bounding box center [780, 299] width 113 height 19
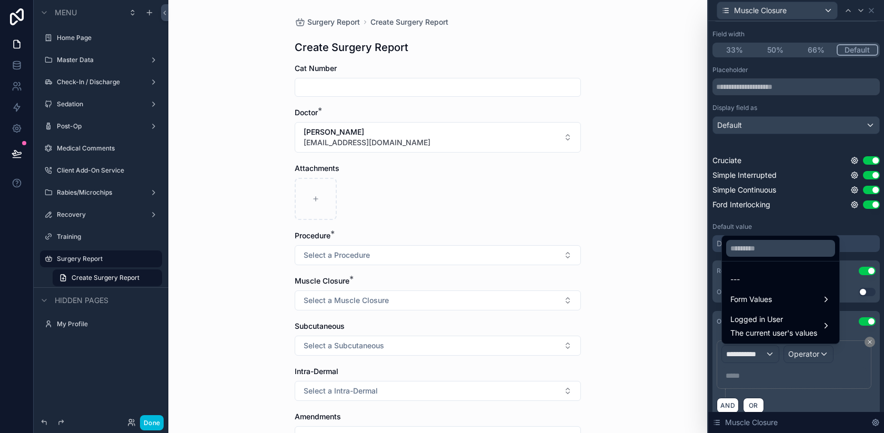
click at [759, 292] on div "Form Values" at bounding box center [780, 299] width 113 height 19
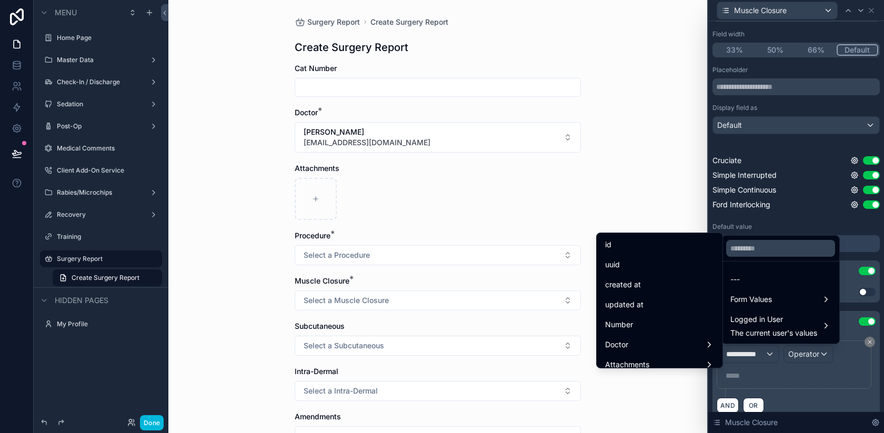
scroll to position [57, 0]
click at [646, 339] on div "Procedure" at bounding box center [660, 347] width 122 height 19
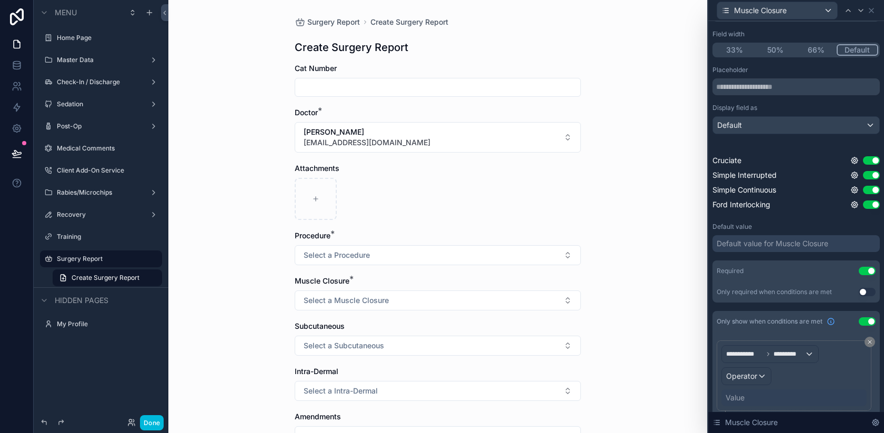
click at [747, 372] on span "Operator" at bounding box center [741, 375] width 31 height 9
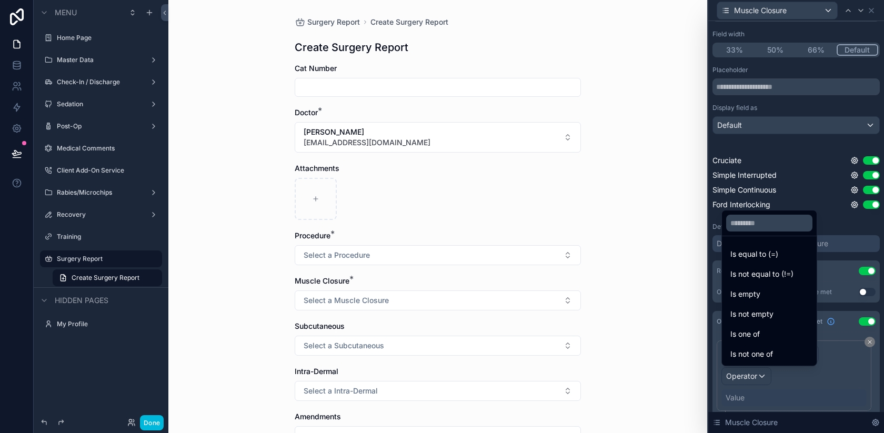
click at [755, 333] on span "Is one of" at bounding box center [744, 334] width 29 height 13
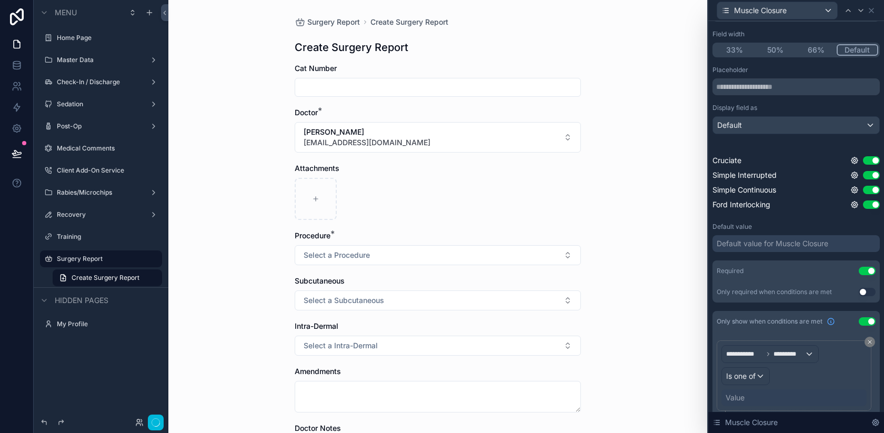
click at [742, 395] on div "Value" at bounding box center [735, 398] width 19 height 11
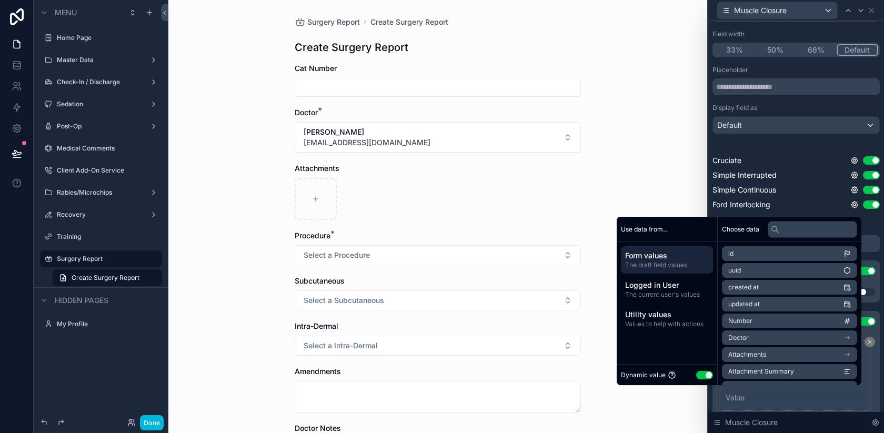
click at [696, 374] on button "Use setting" at bounding box center [704, 375] width 17 height 8
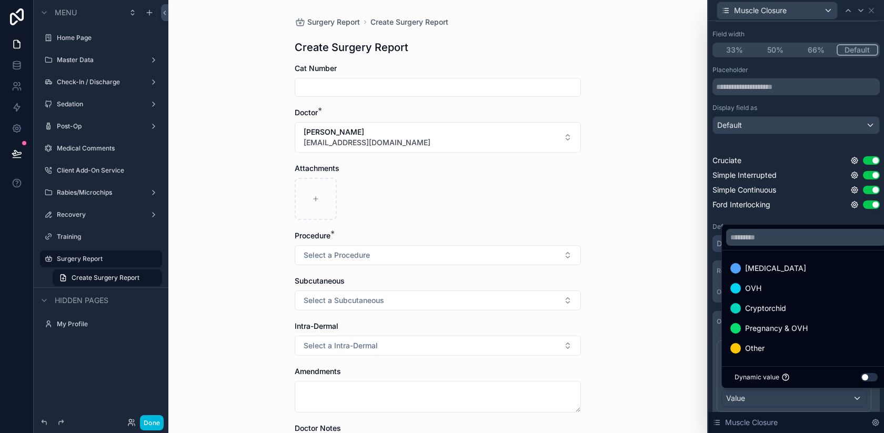
click at [796, 287] on div "OVH" at bounding box center [806, 288] width 152 height 13
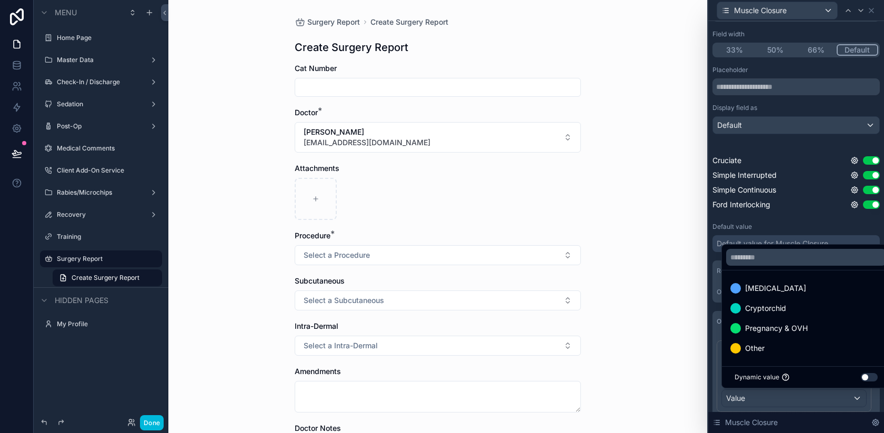
click at [789, 324] on span "Pregnancy & OVH" at bounding box center [776, 328] width 63 height 13
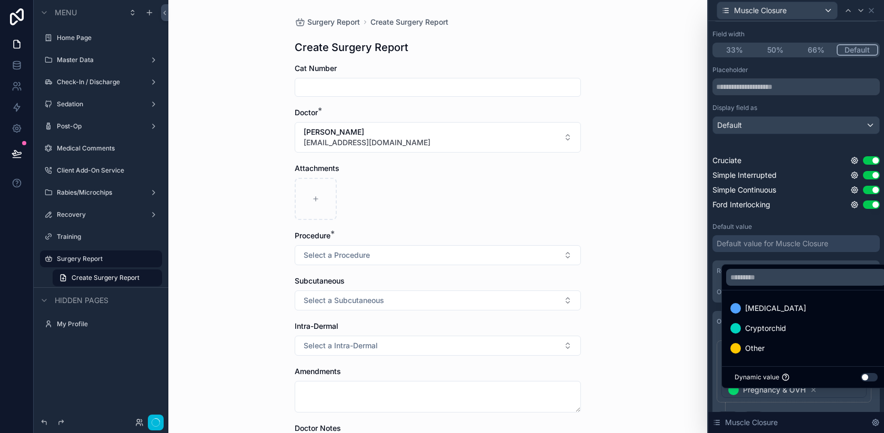
click at [709, 349] on div "**********" at bounding box center [796, 195] width 176 height 529
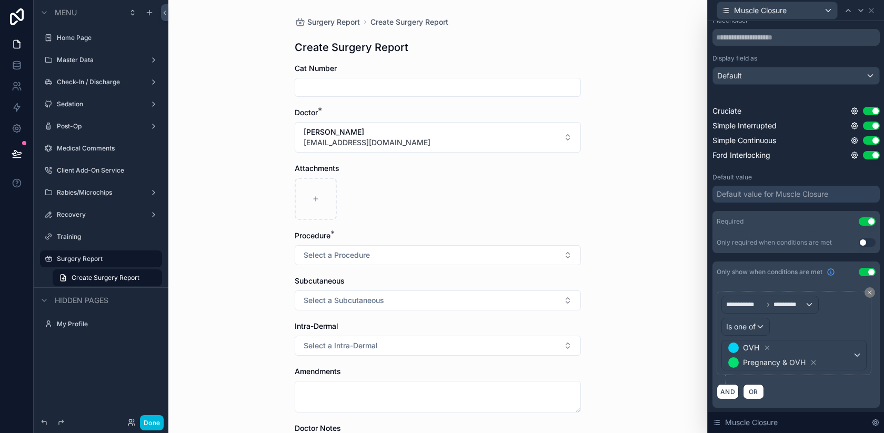
scroll to position [0, 0]
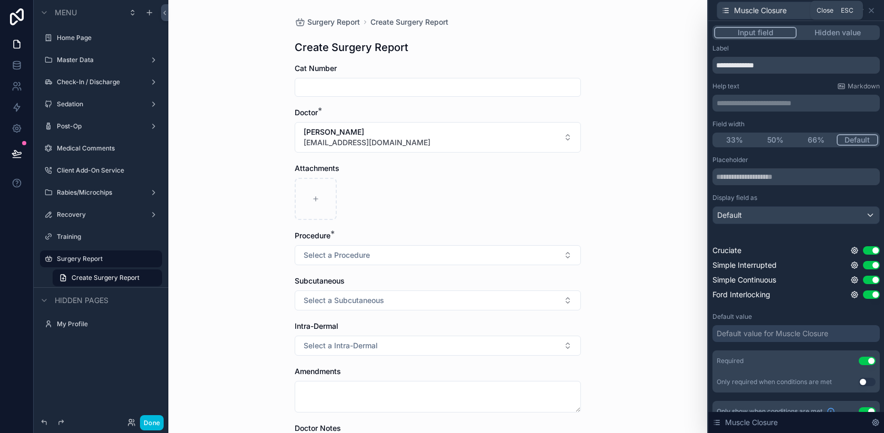
click at [873, 11] on icon at bounding box center [871, 10] width 8 height 8
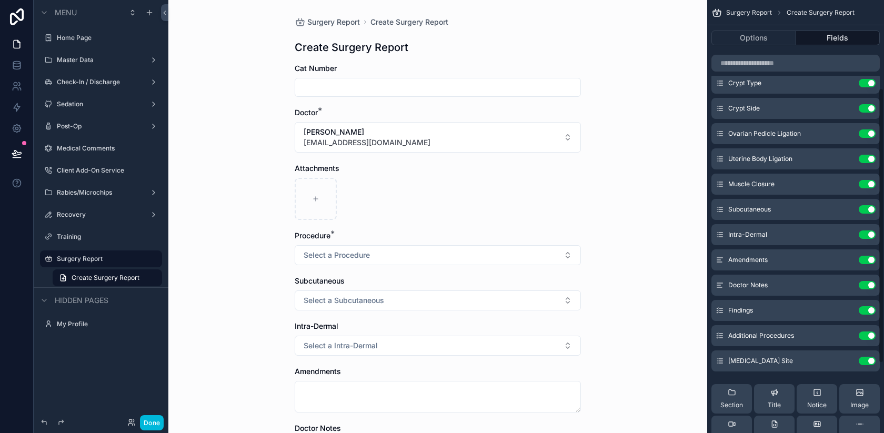
scroll to position [140, 0]
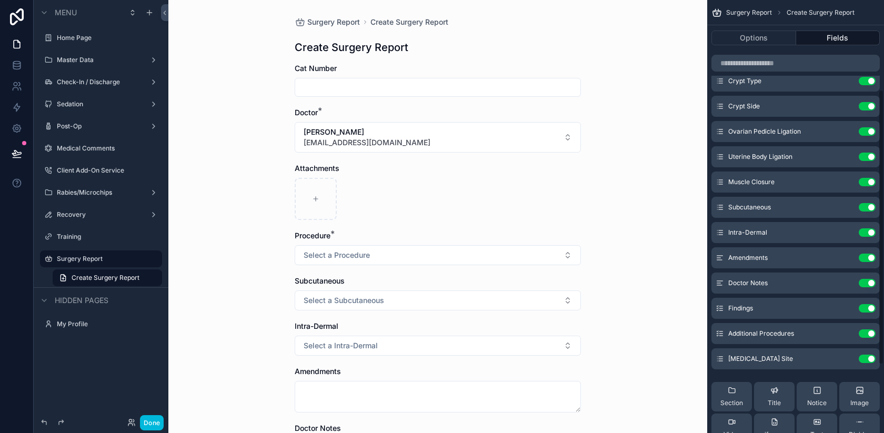
click at [0, 0] on icon "scrollable content" at bounding box center [0, 0] width 0 height 0
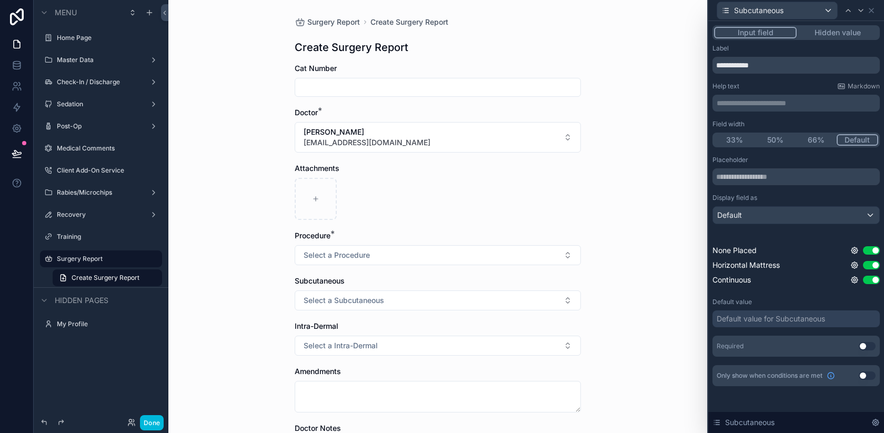
click at [864, 344] on button "Use setting" at bounding box center [867, 346] width 17 height 8
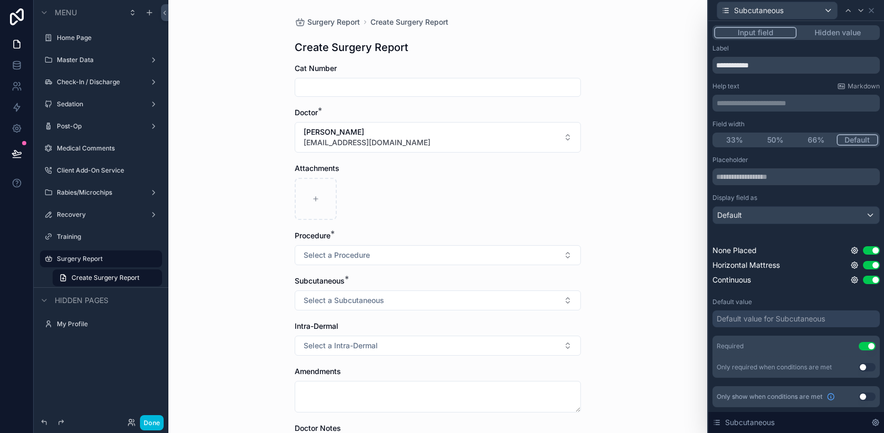
click at [863, 391] on div "Only show when conditions are met Use setting" at bounding box center [795, 396] width 167 height 21
click at [863, 397] on button "Use setting" at bounding box center [867, 397] width 17 height 8
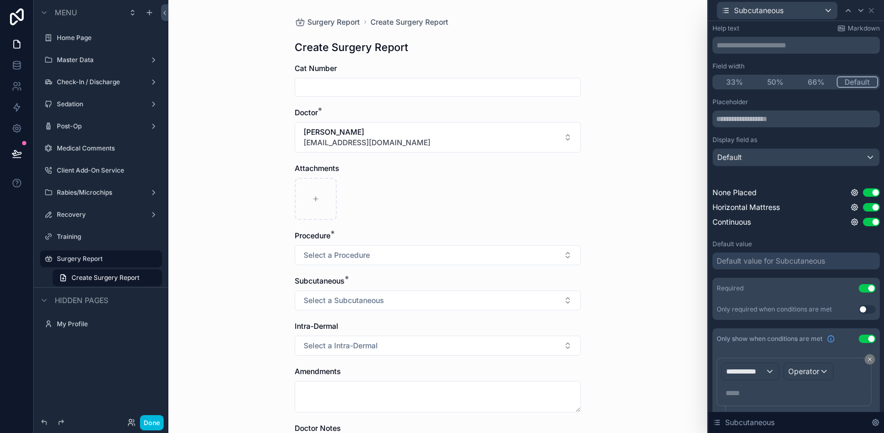
click at [733, 378] on div "**********" at bounding box center [750, 371] width 57 height 17
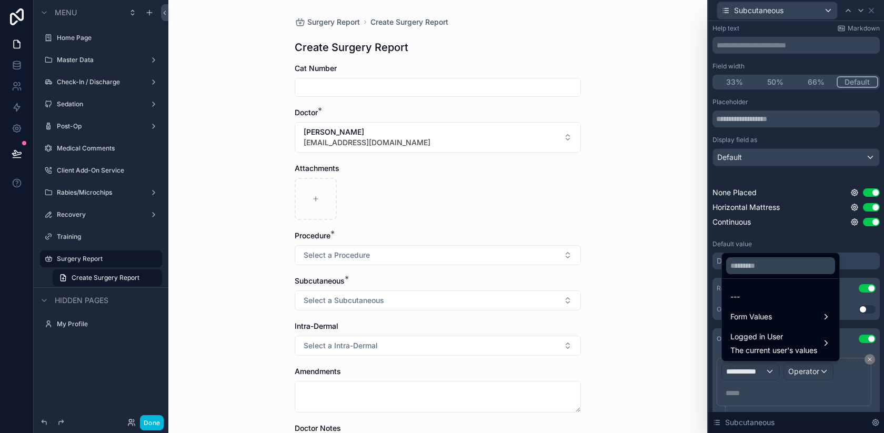
click at [750, 320] on span "Form Values" at bounding box center [751, 316] width 42 height 13
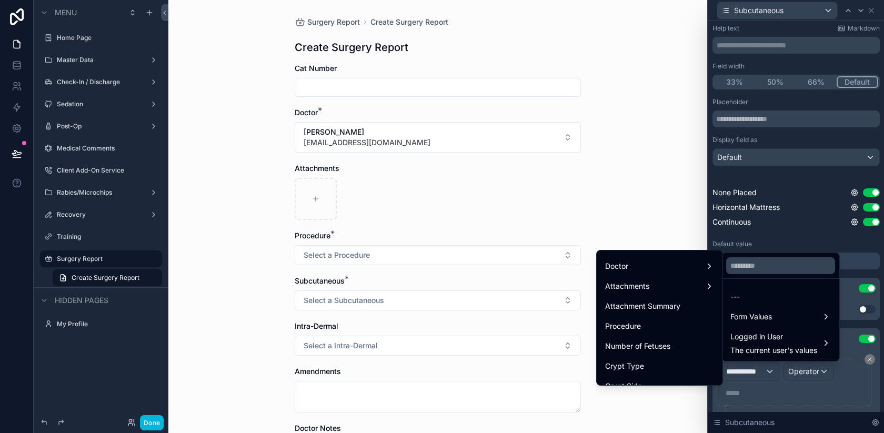
scroll to position [105, 0]
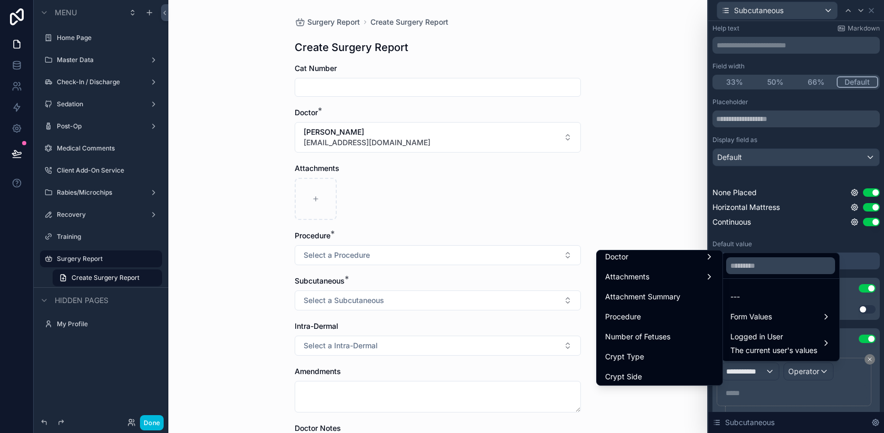
click at [640, 314] on div "Procedure" at bounding box center [659, 316] width 109 height 13
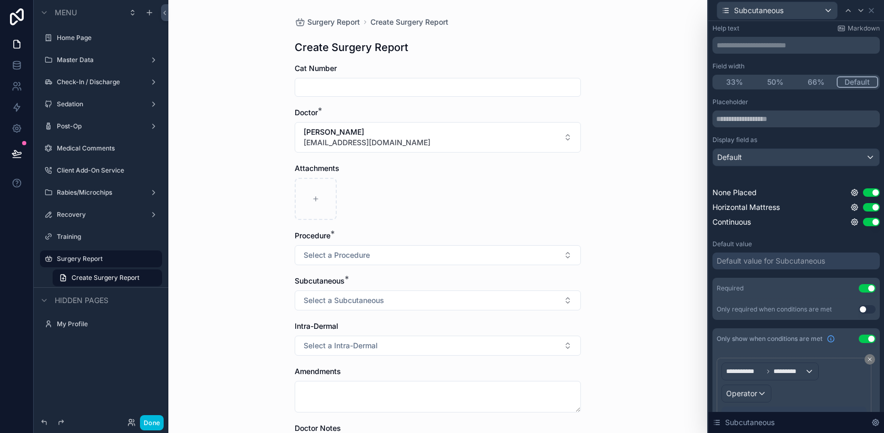
click at [749, 391] on span "Operator" at bounding box center [741, 393] width 31 height 9
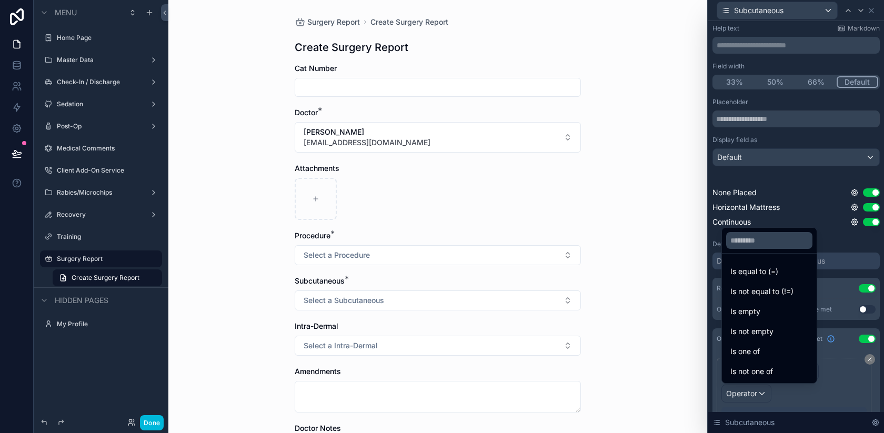
click at [753, 347] on span "Is one of" at bounding box center [744, 351] width 29 height 13
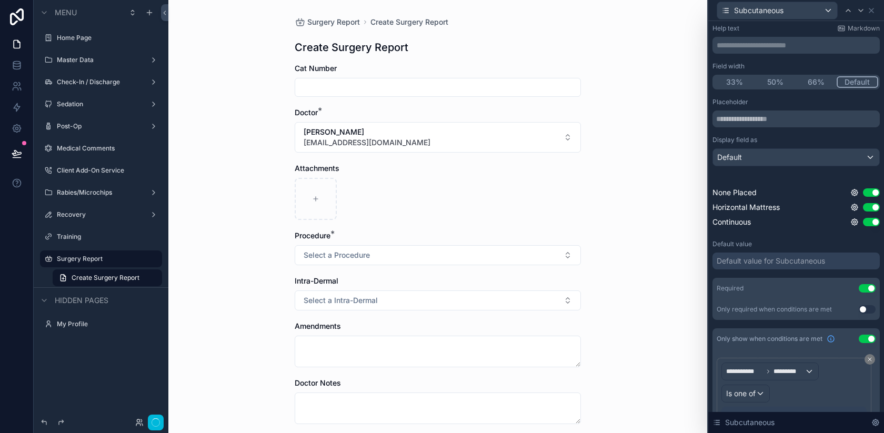
scroll to position [111, 0]
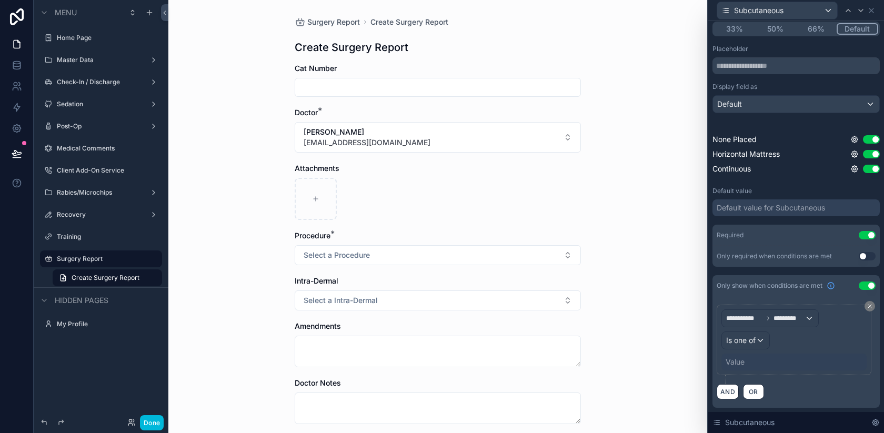
click at [737, 368] on div "Value" at bounding box center [793, 362] width 145 height 17
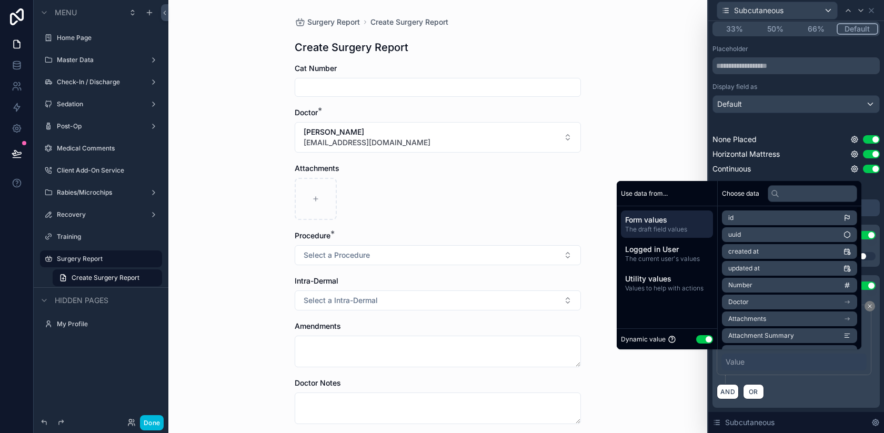
click at [696, 339] on button "Use setting" at bounding box center [704, 339] width 17 height 8
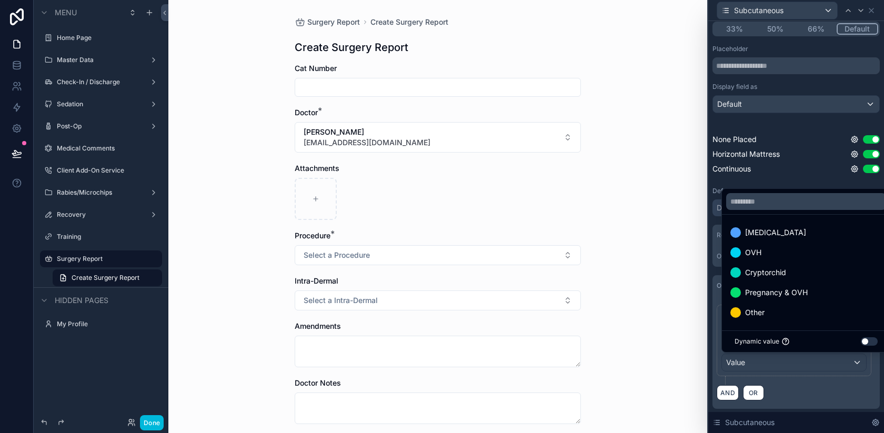
click at [753, 255] on span "OVH" at bounding box center [753, 252] width 16 height 13
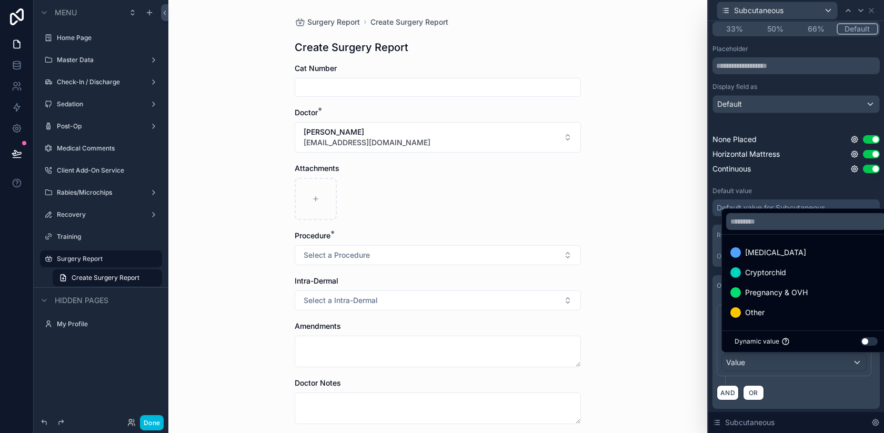
click at [748, 296] on span "Pregnancy & OVH" at bounding box center [776, 292] width 63 height 13
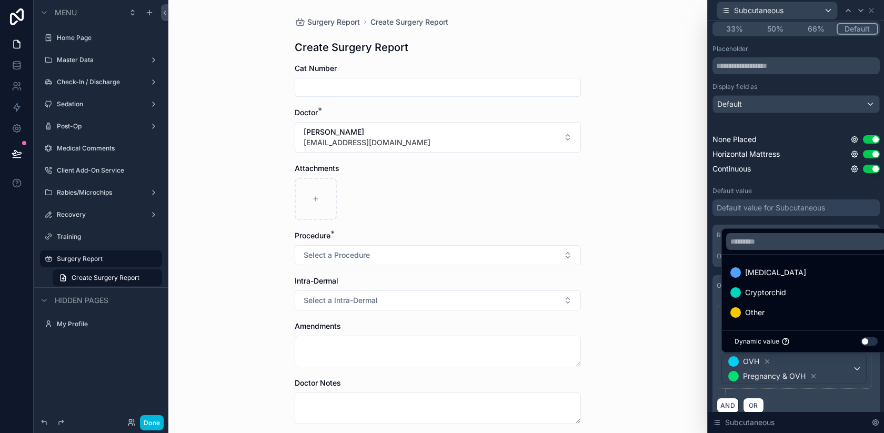
click at [875, 9] on div "Subcutaneous" at bounding box center [795, 10] width 167 height 21
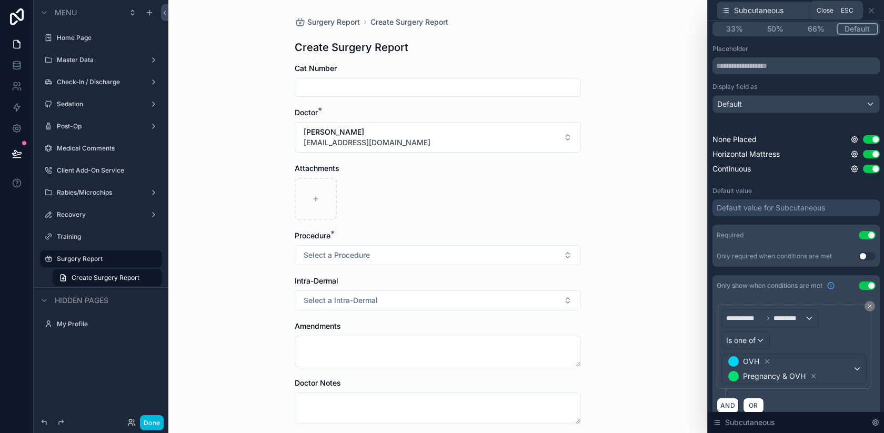
click at [871, 10] on icon at bounding box center [871, 10] width 4 height 4
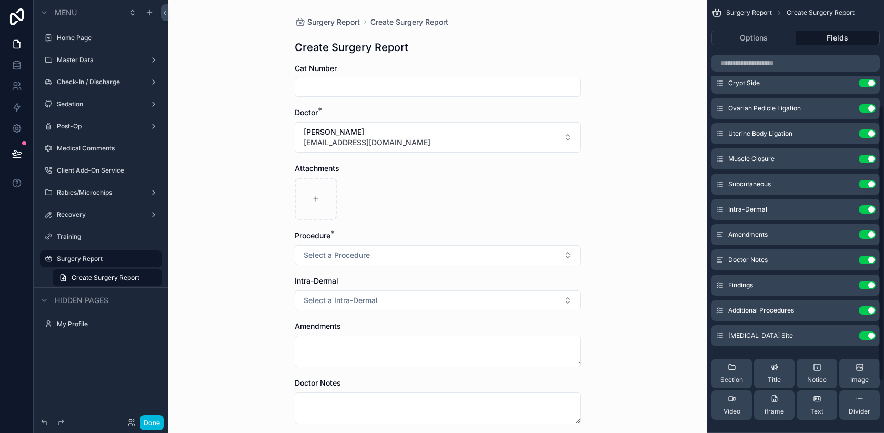
scroll to position [167, 0]
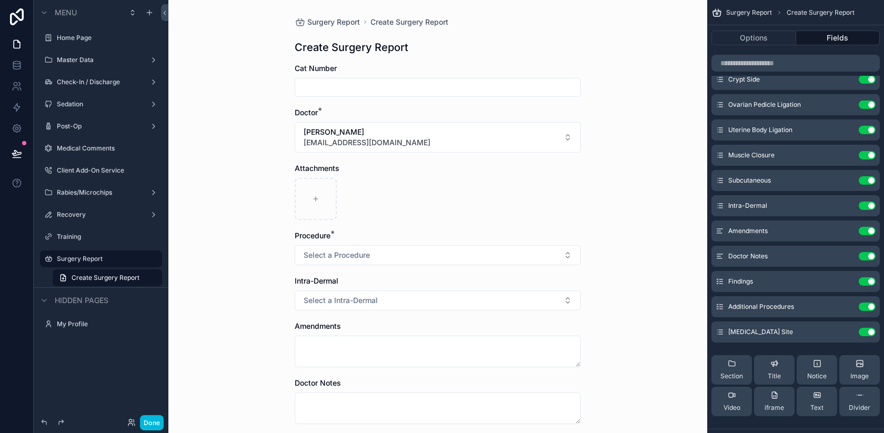
click at [0, 0] on icon "scrollable content" at bounding box center [0, 0] width 0 height 0
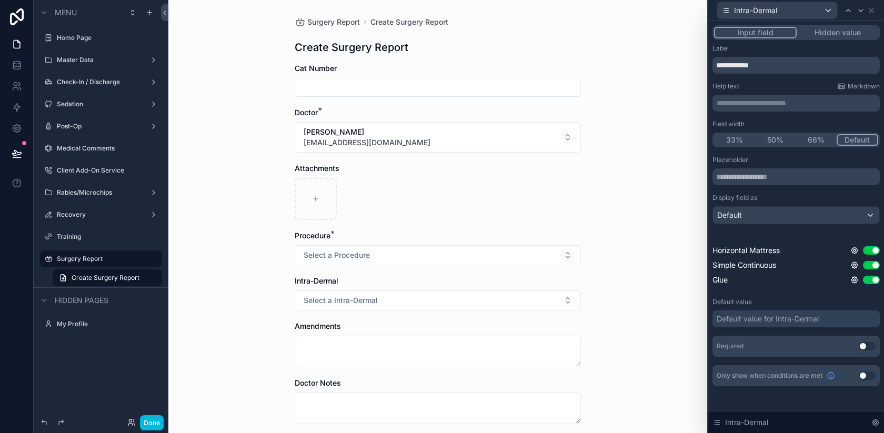
click at [869, 343] on button "Use setting" at bounding box center [867, 346] width 17 height 8
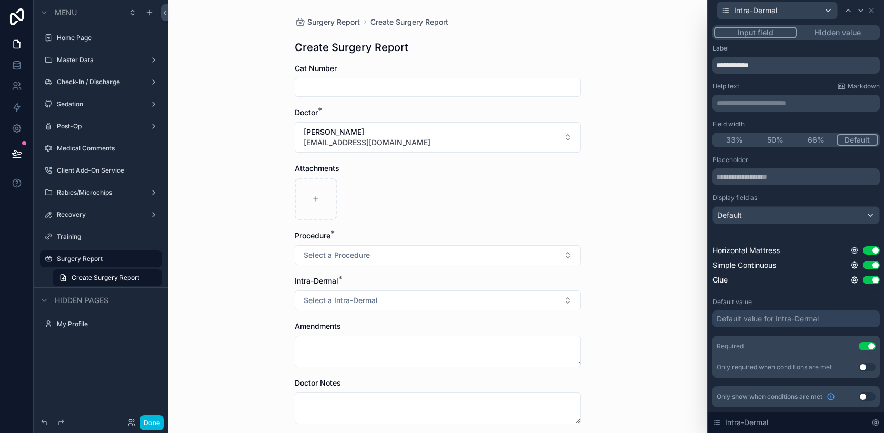
click at [867, 399] on button "Use setting" at bounding box center [867, 397] width 17 height 8
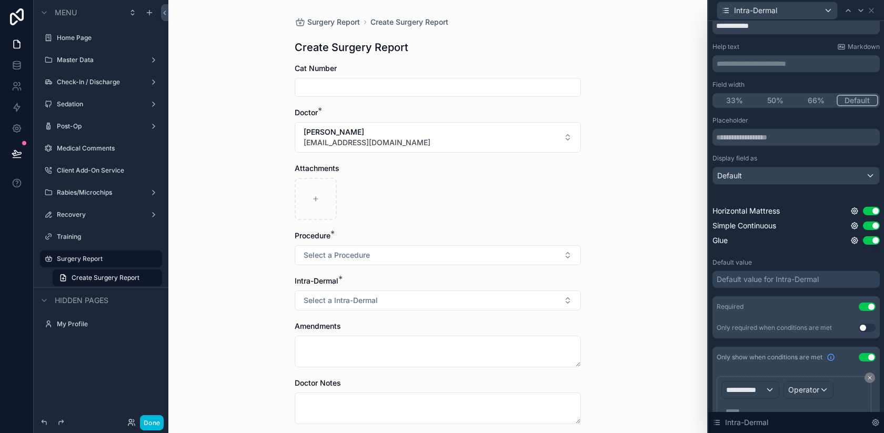
scroll to position [49, 0]
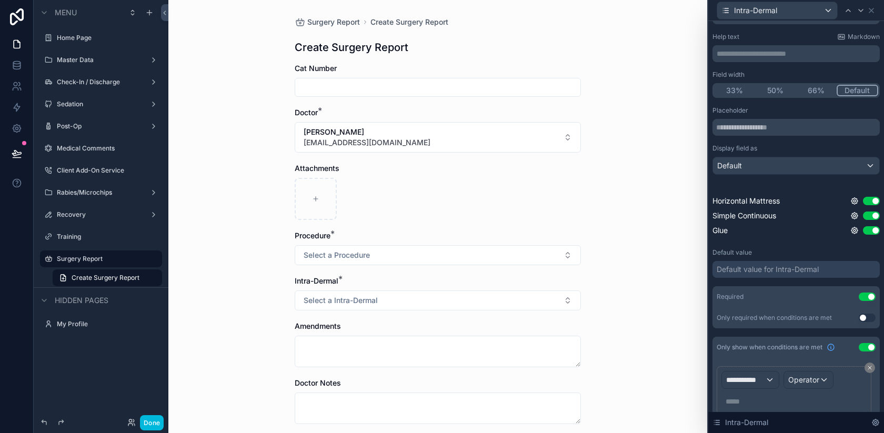
click at [753, 375] on span "**********" at bounding box center [745, 380] width 39 height 11
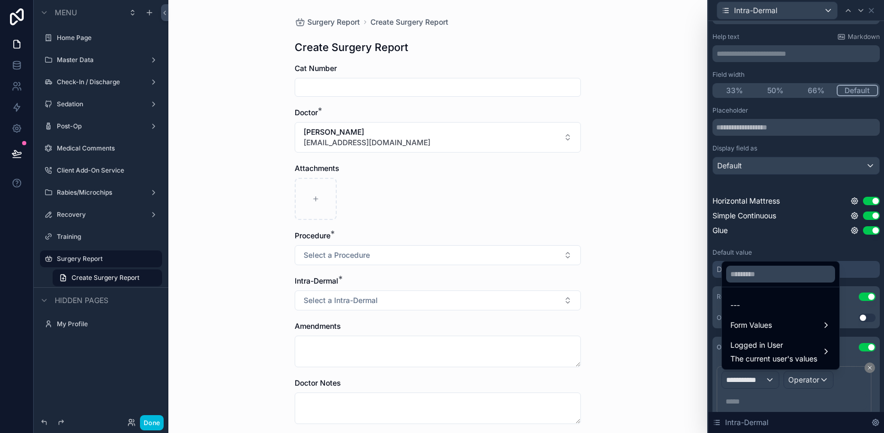
click at [756, 327] on span "Form Values" at bounding box center [751, 325] width 42 height 13
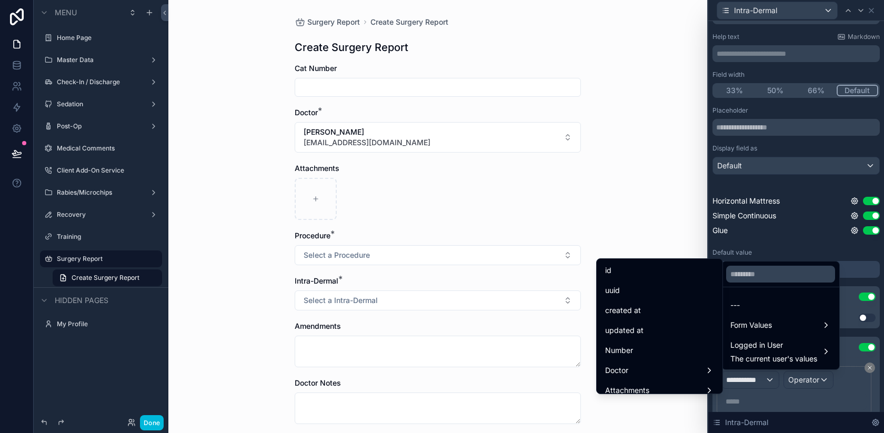
drag, startPoint x: 639, startPoint y: 370, endPoint x: 640, endPoint y: 330, distance: 40.0
click at [640, 330] on ul "id uuid created at updated at Number Doctor Attachments Attachment Summary Proc…" at bounding box center [660, 326] width 126 height 135
click at [626, 358] on div "Procedure" at bounding box center [660, 365] width 122 height 19
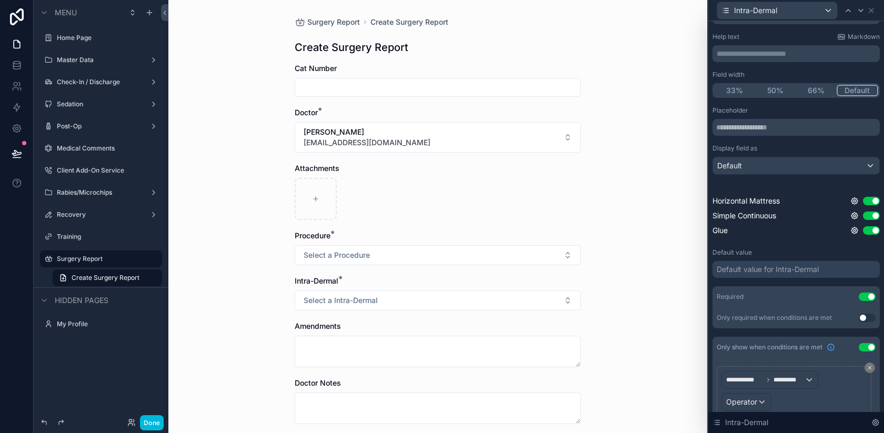
click at [756, 389] on div "**********" at bounding box center [793, 401] width 145 height 61
click at [742, 403] on span "Operator" at bounding box center [741, 401] width 31 height 9
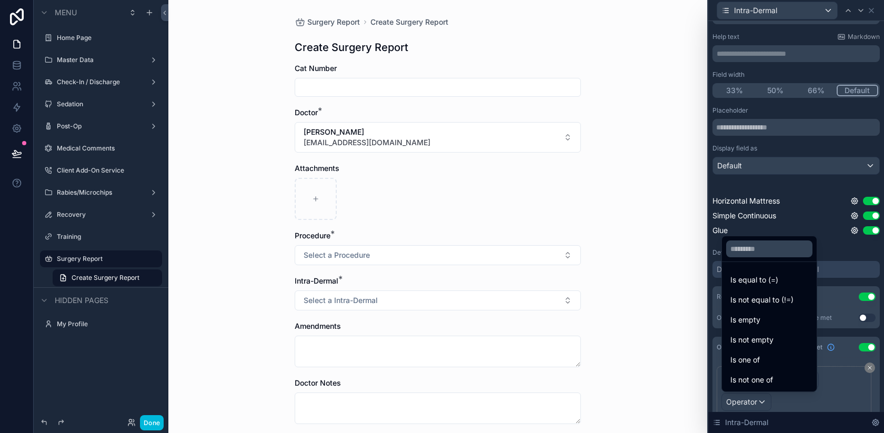
click at [753, 362] on span "Is one of" at bounding box center [744, 360] width 29 height 13
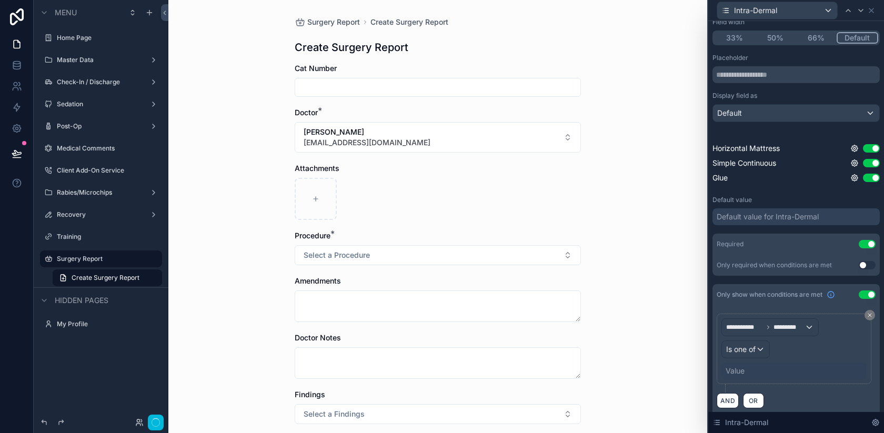
scroll to position [111, 0]
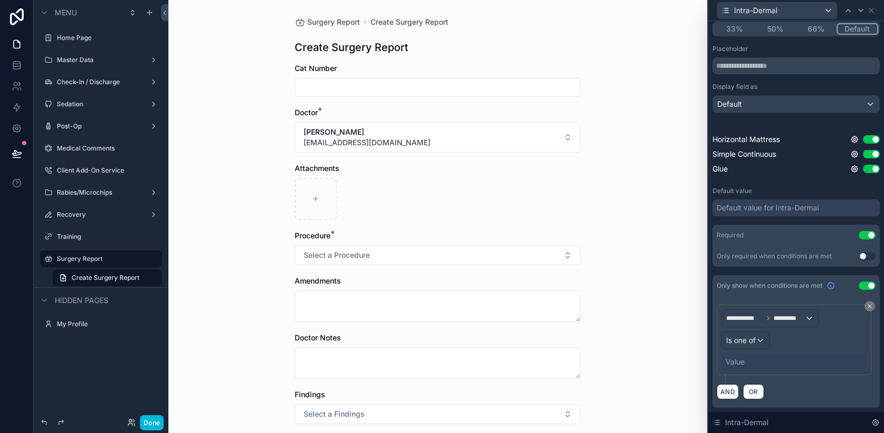
click at [740, 364] on div "Value" at bounding box center [735, 362] width 19 height 11
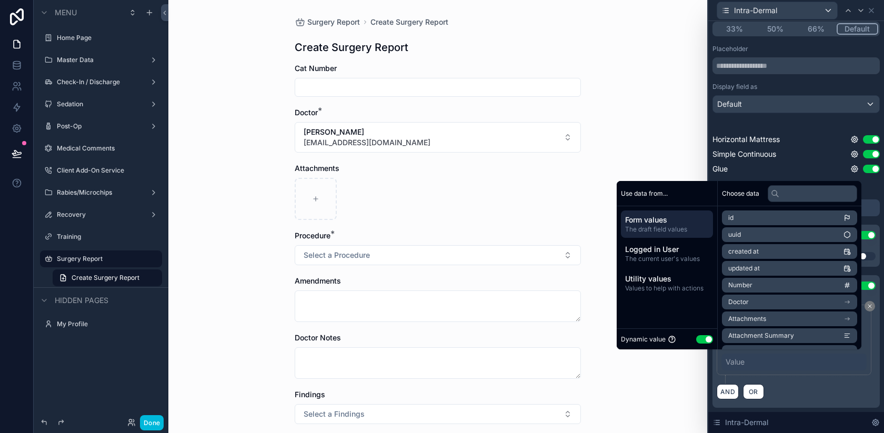
click at [696, 343] on div "Dynamic value Use setting" at bounding box center [667, 339] width 92 height 12
click at [696, 339] on button "Use setting" at bounding box center [704, 339] width 17 height 8
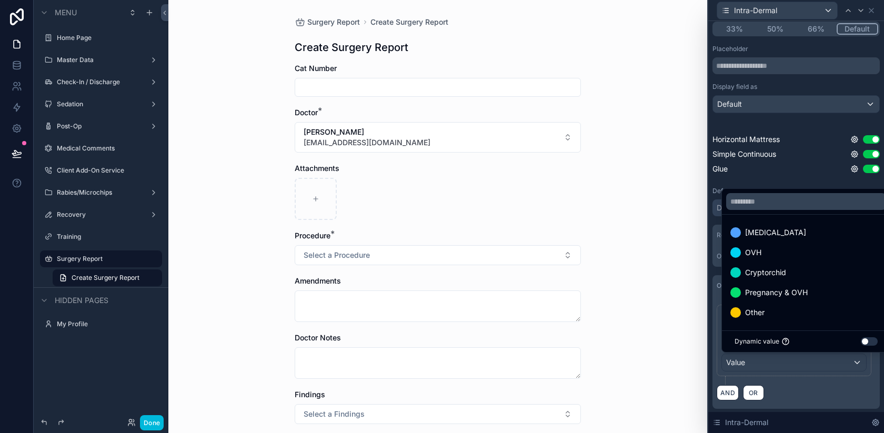
click at [747, 254] on span "OVH" at bounding box center [753, 252] width 16 height 13
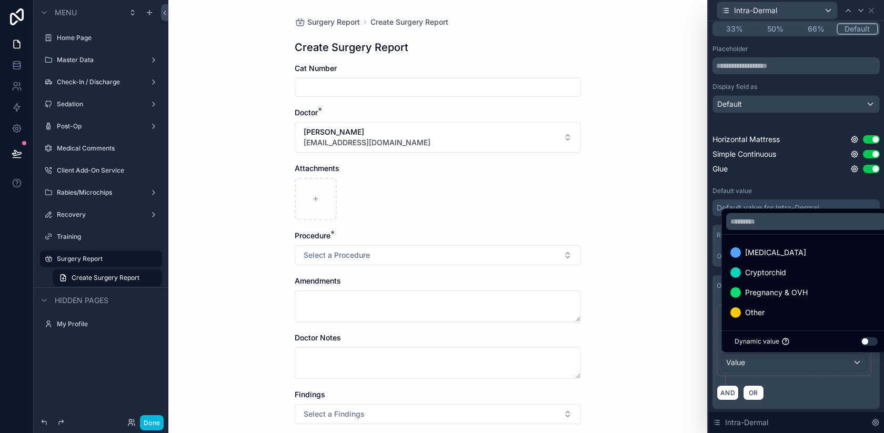
click at [777, 293] on span "Pregnancy & OVH" at bounding box center [776, 292] width 63 height 13
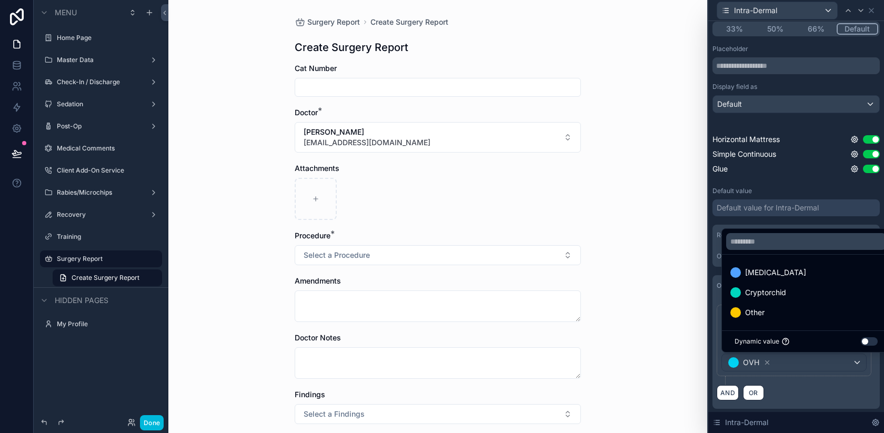
click at [790, 390] on div "AND OR" at bounding box center [796, 393] width 159 height 16
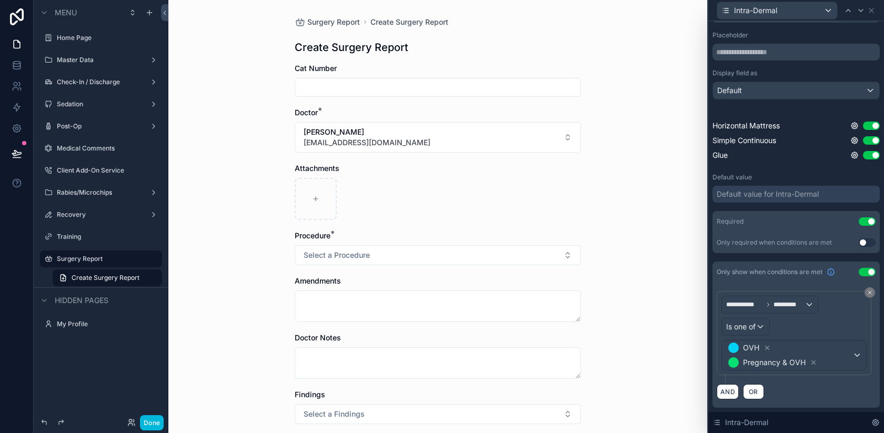
scroll to position [0, 0]
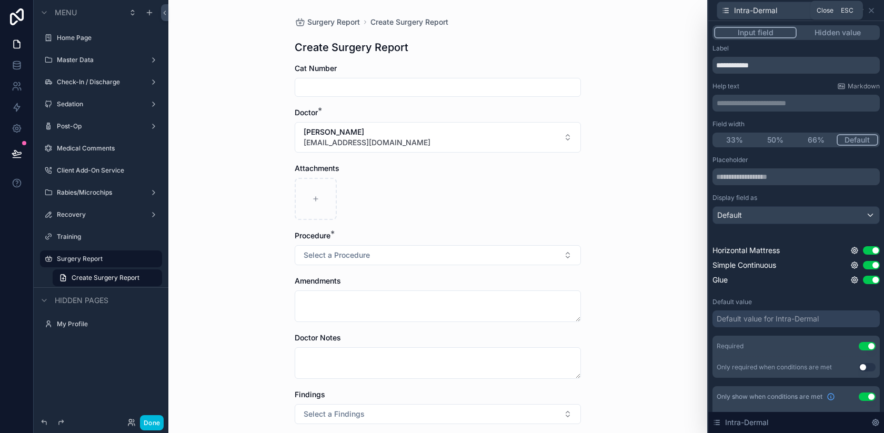
click at [874, 10] on icon at bounding box center [871, 10] width 8 height 8
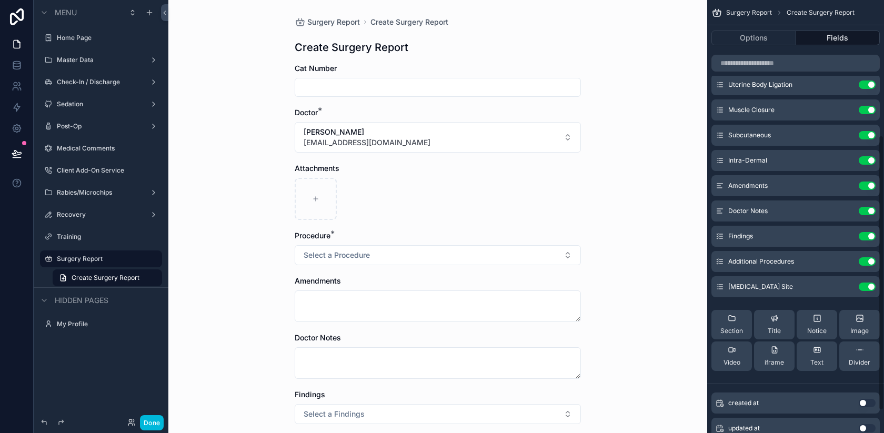
scroll to position [185, 0]
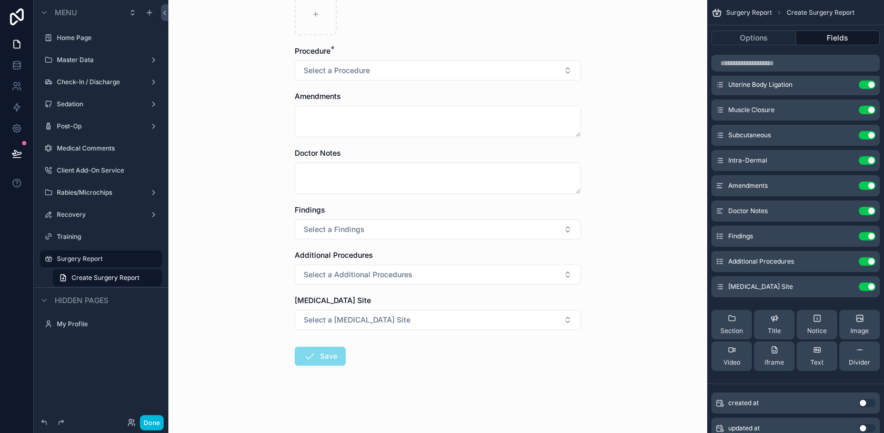
click at [0, 0] on icon "scrollable content" at bounding box center [0, 0] width 0 height 0
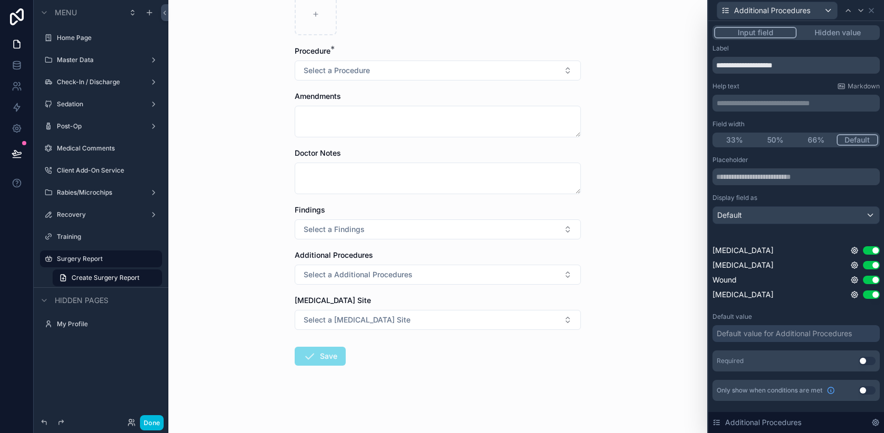
click at [877, 422] on icon at bounding box center [875, 422] width 2 height 2
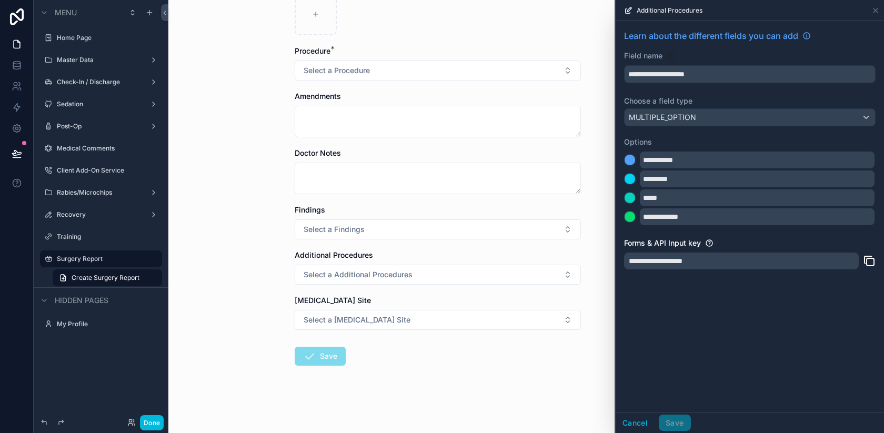
click at [634, 425] on button "Cancel" at bounding box center [635, 423] width 39 height 17
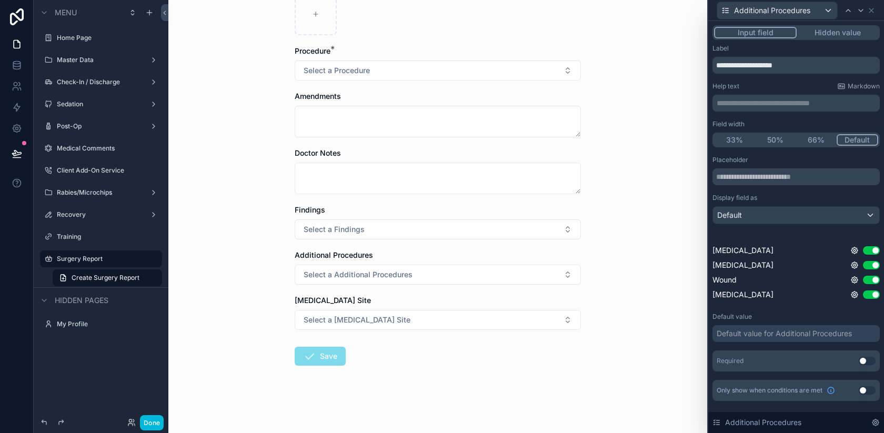
click at [800, 224] on button "Default" at bounding box center [795, 215] width 167 height 18
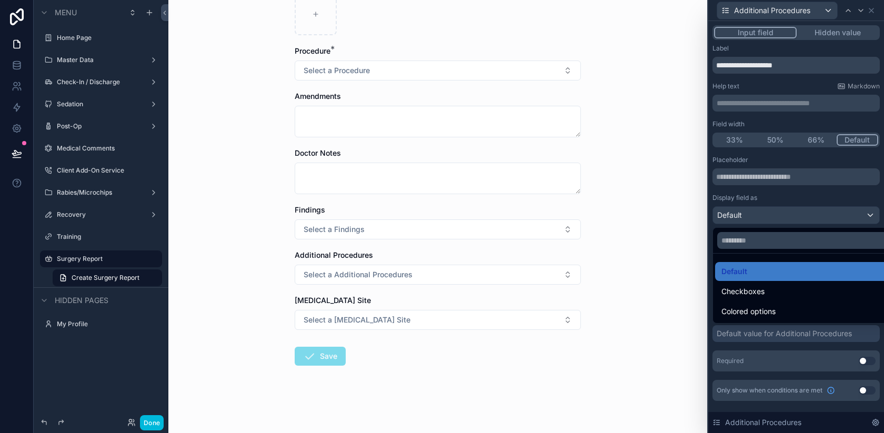
click at [767, 307] on span "Colored options" at bounding box center [748, 311] width 54 height 13
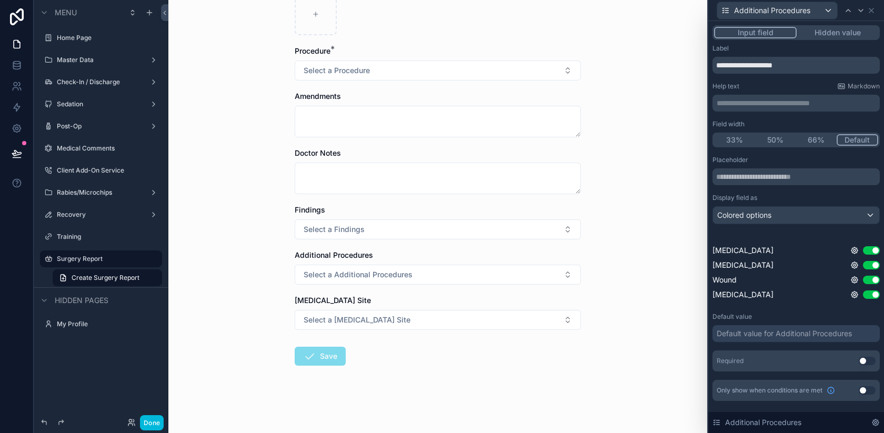
click at [740, 216] on span "Colored options" at bounding box center [744, 215] width 54 height 11
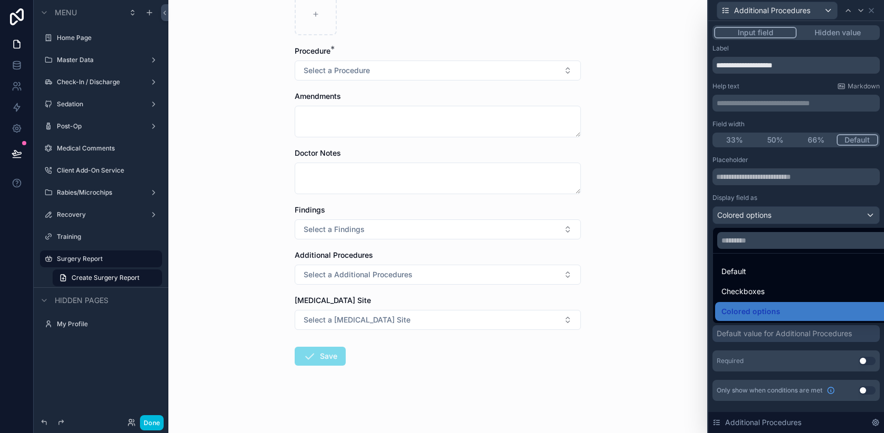
click at [742, 292] on span "Checkboxes" at bounding box center [742, 291] width 43 height 13
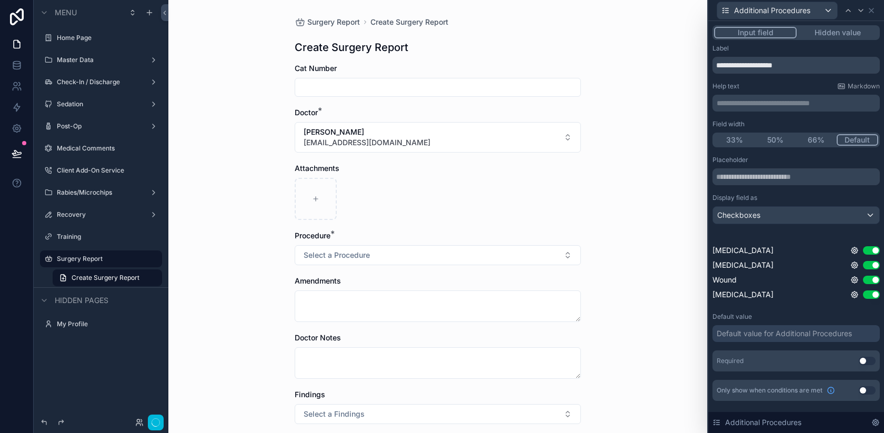
scroll to position [222, 0]
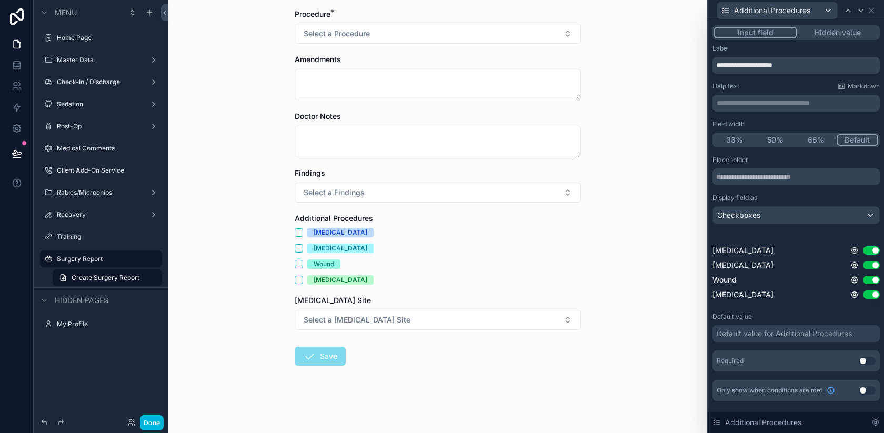
click at [876, 9] on div "Additional Procedures" at bounding box center [795, 10] width 167 height 21
click at [876, 10] on div "Additional Procedures" at bounding box center [795, 10] width 167 height 21
click at [869, 10] on icon at bounding box center [871, 10] width 8 height 8
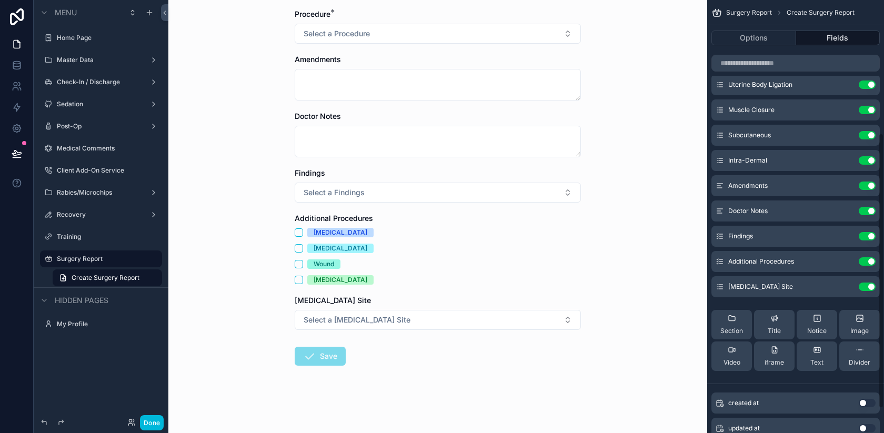
scroll to position [193, 0]
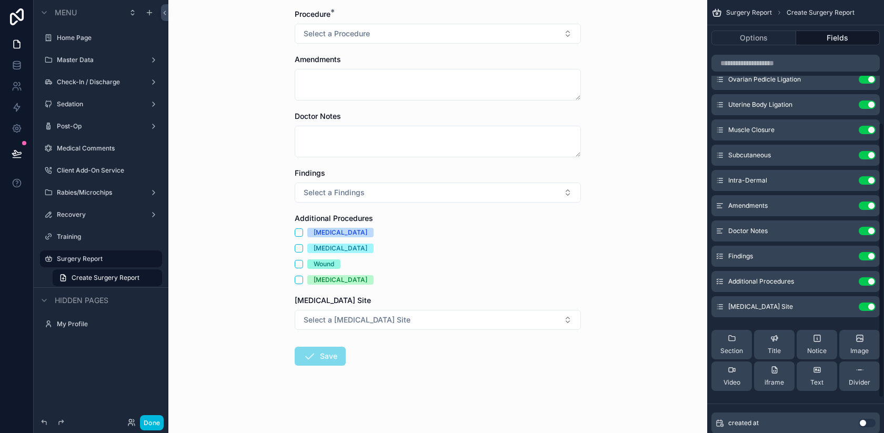
click at [0, 0] on icon "scrollable content" at bounding box center [0, 0] width 0 height 0
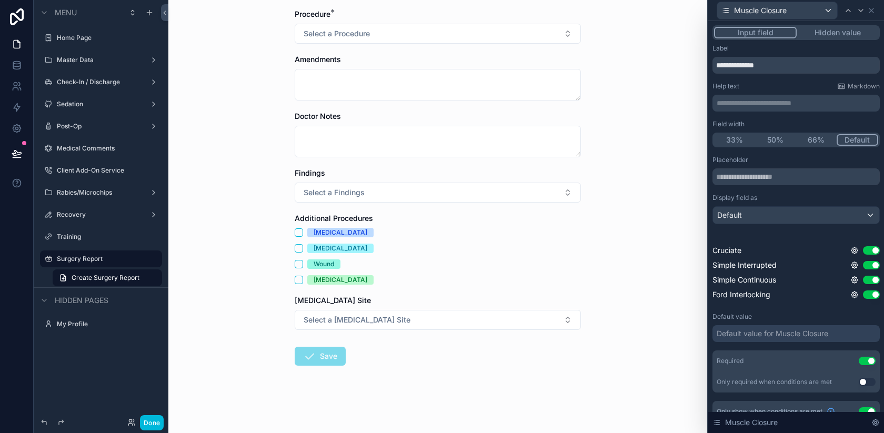
scroll to position [139, 0]
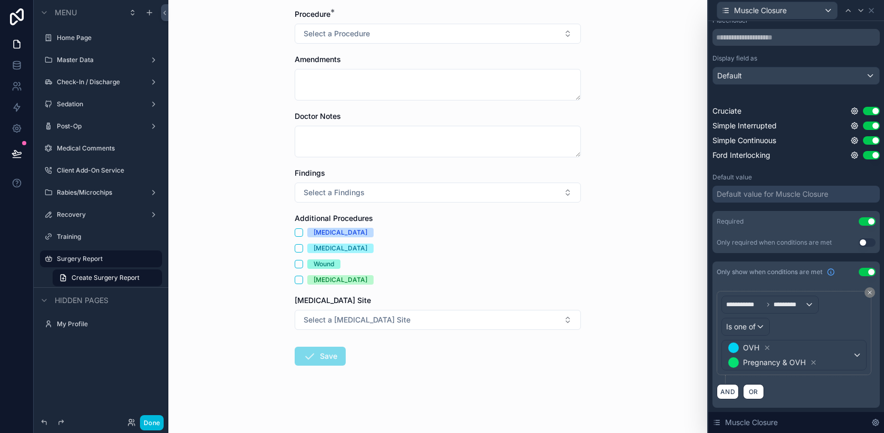
click at [852, 357] on span "OVH Pregnancy & OVH" at bounding box center [789, 354] width 126 height 29
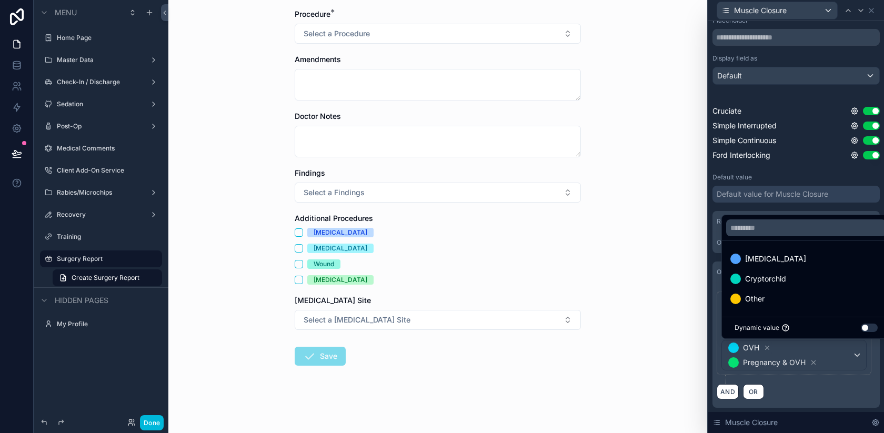
click at [807, 280] on div "Cryptorchid" at bounding box center [806, 279] width 152 height 13
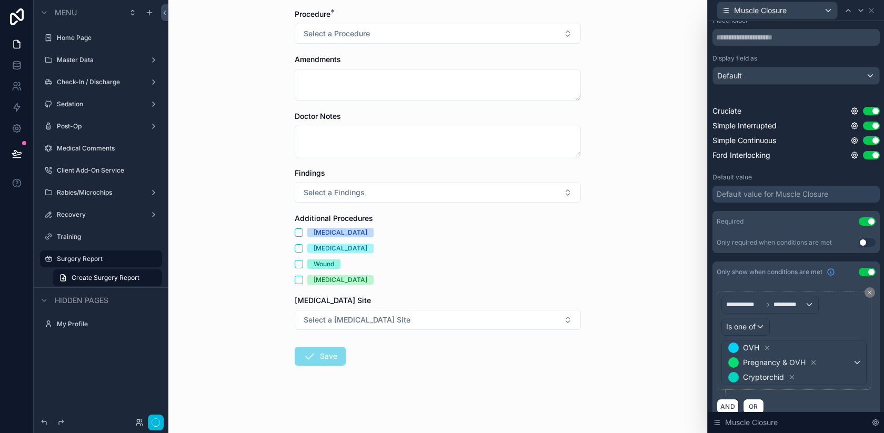
scroll to position [0, 0]
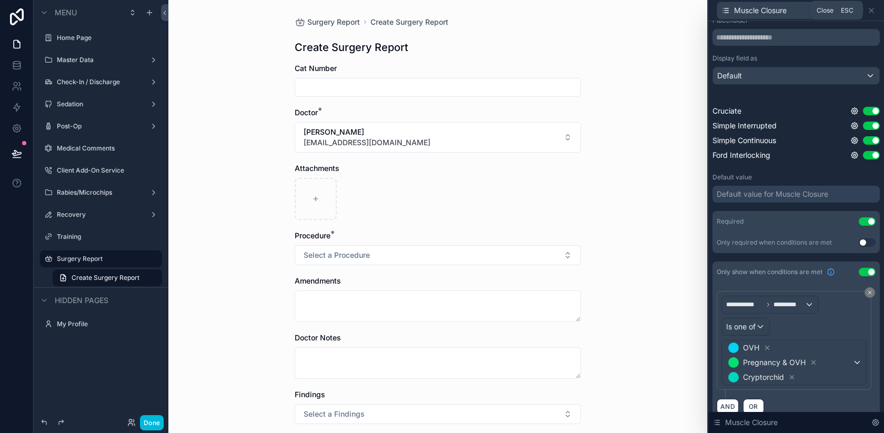
click at [872, 10] on icon at bounding box center [871, 10] width 8 height 8
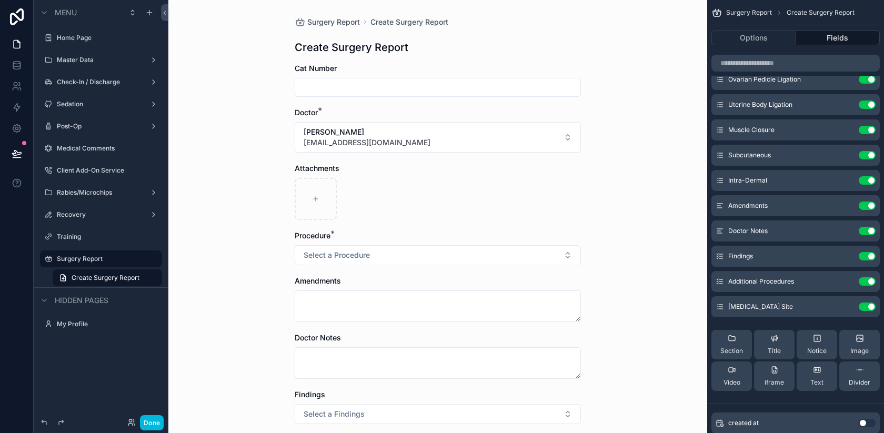
click at [0, 0] on icon "scrollable content" at bounding box center [0, 0] width 0 height 0
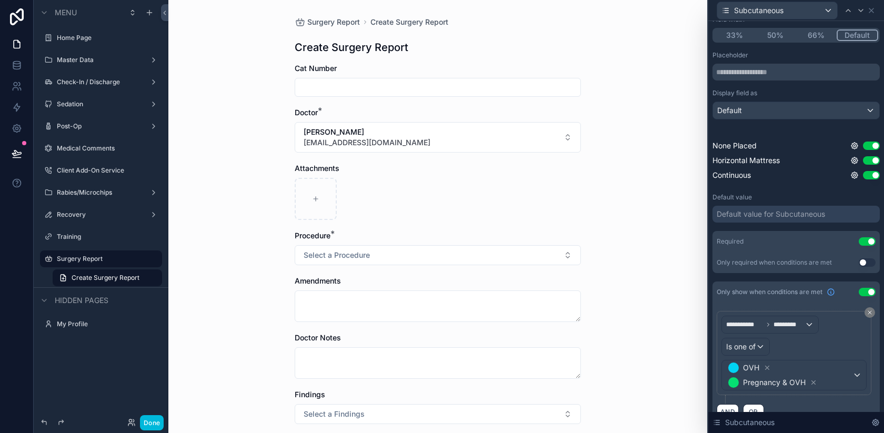
scroll to position [105, 0]
click at [846, 376] on span "OVH Pregnancy & OVH" at bounding box center [789, 374] width 126 height 29
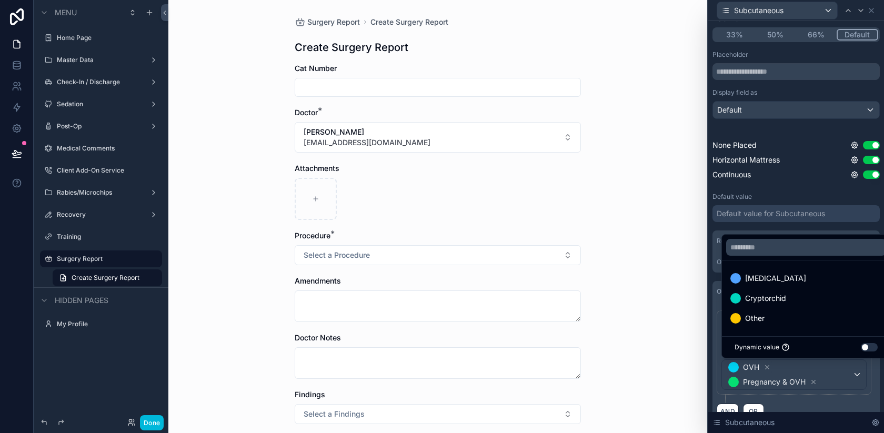
click at [772, 303] on span "Cryptorchid" at bounding box center [765, 298] width 41 height 13
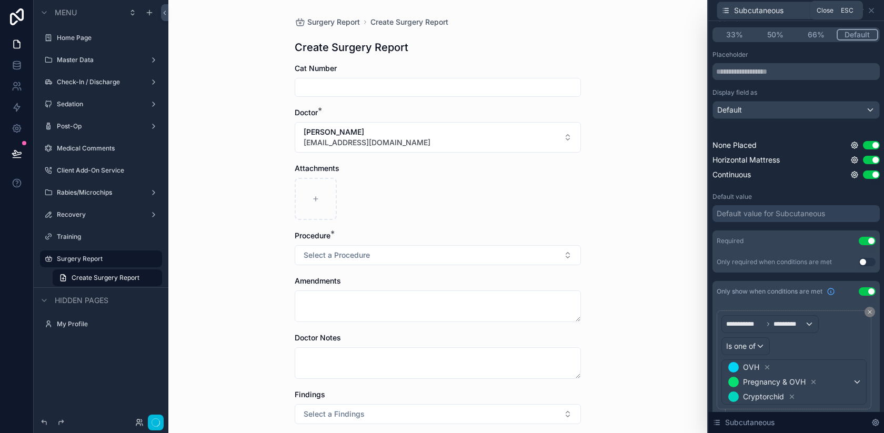
click at [874, 10] on icon at bounding box center [871, 10] width 8 height 8
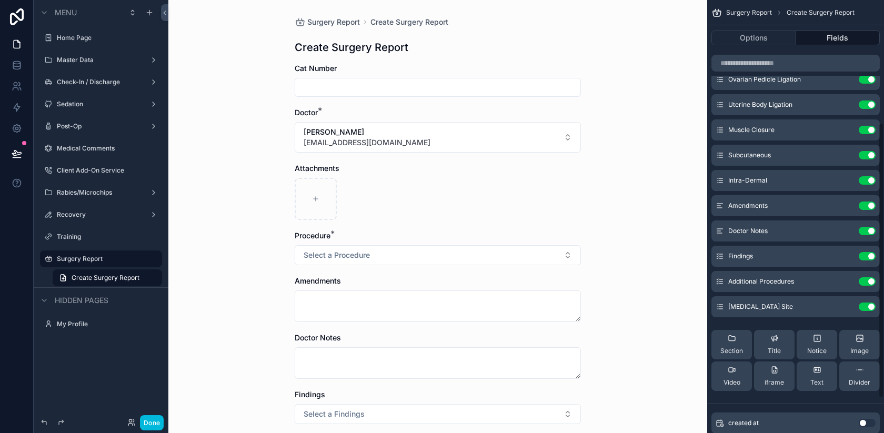
click at [0, 0] on icon "scrollable content" at bounding box center [0, 0] width 0 height 0
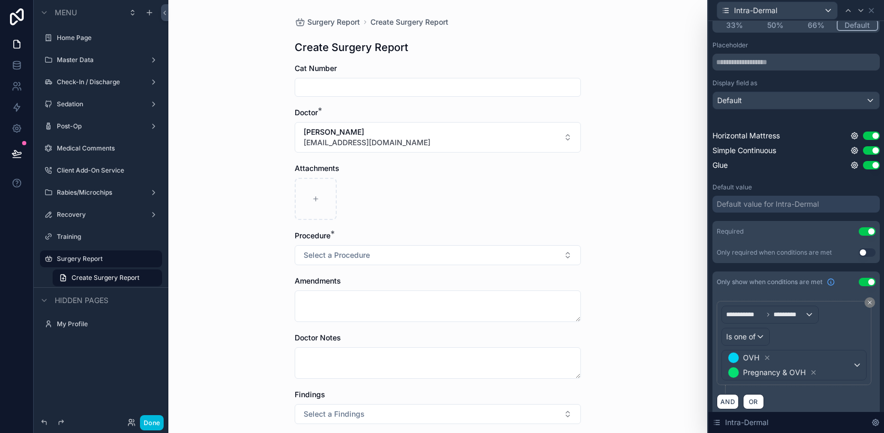
scroll to position [125, 0]
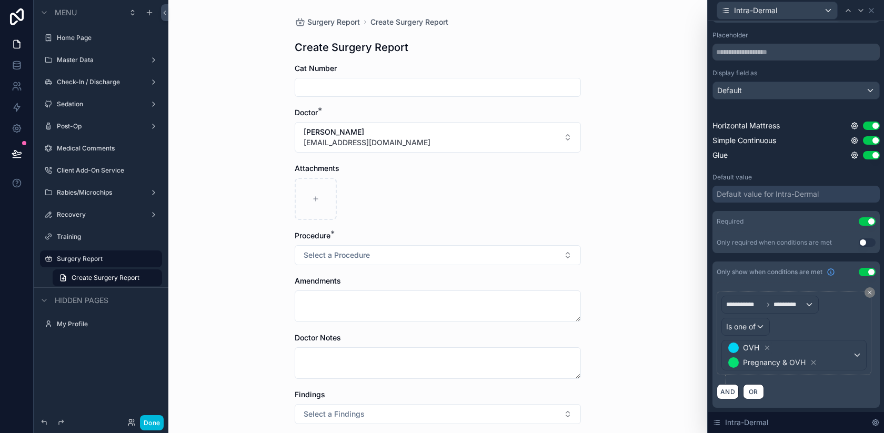
click at [859, 357] on div "OVH Pregnancy & OVH" at bounding box center [794, 354] width 144 height 29
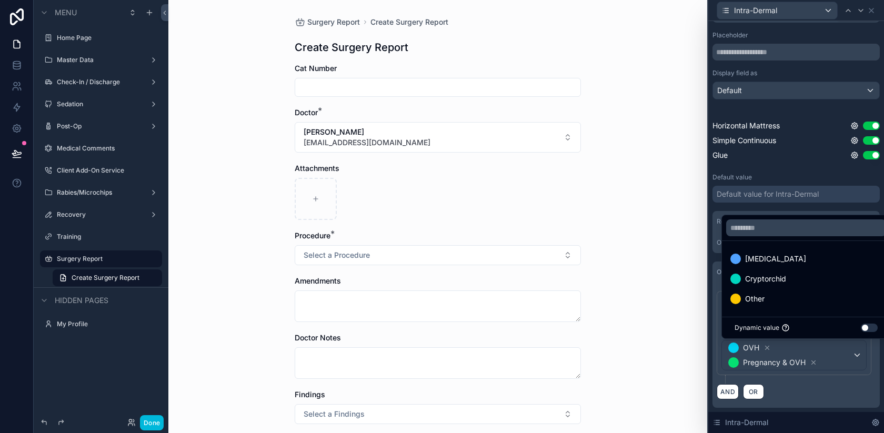
click at [771, 283] on span "Cryptorchid" at bounding box center [765, 279] width 41 height 13
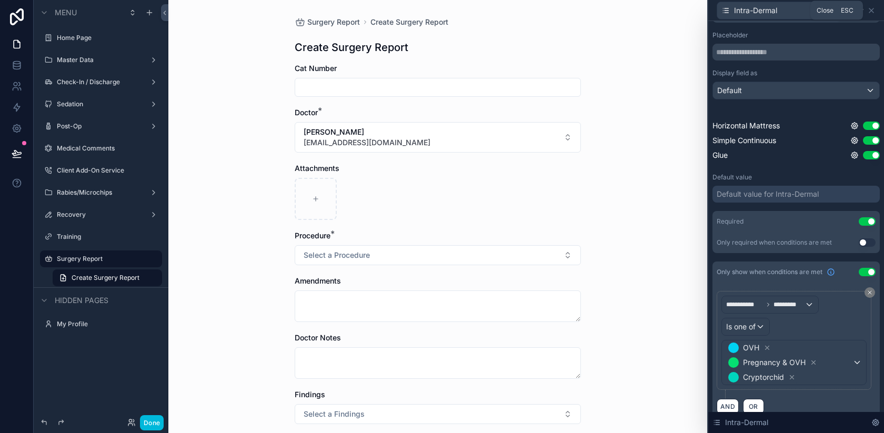
click at [873, 11] on icon at bounding box center [871, 10] width 8 height 8
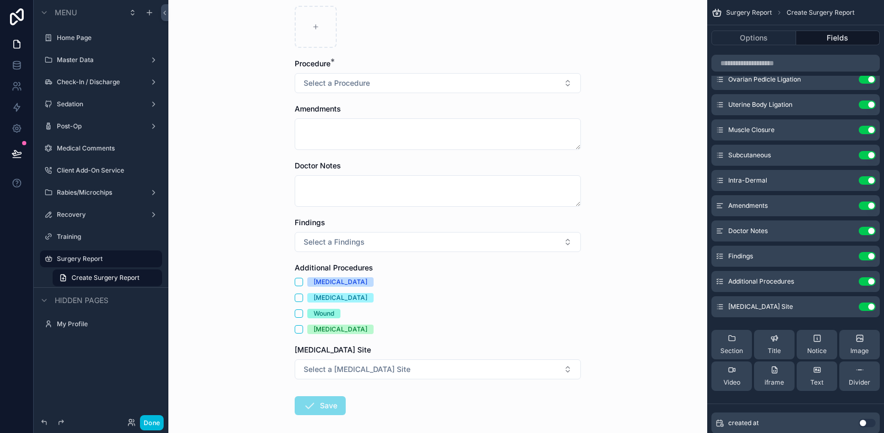
scroll to position [173, 0]
click at [0, 0] on icon "scrollable content" at bounding box center [0, 0] width 0 height 0
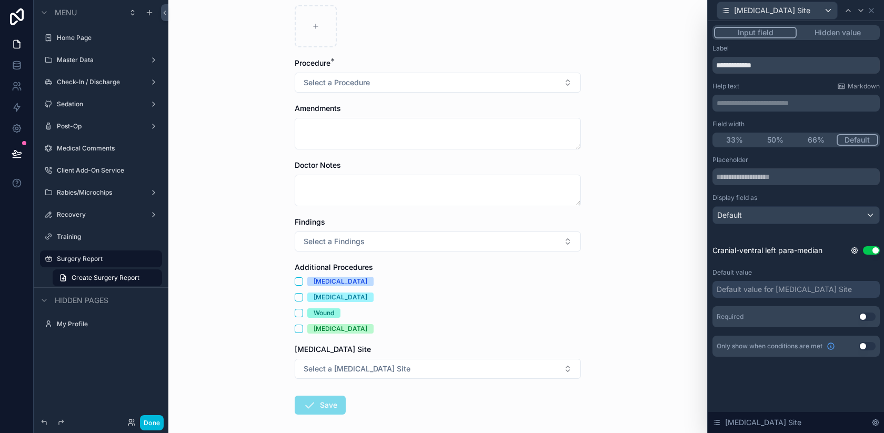
click at [868, 319] on button "Use setting" at bounding box center [867, 317] width 17 height 8
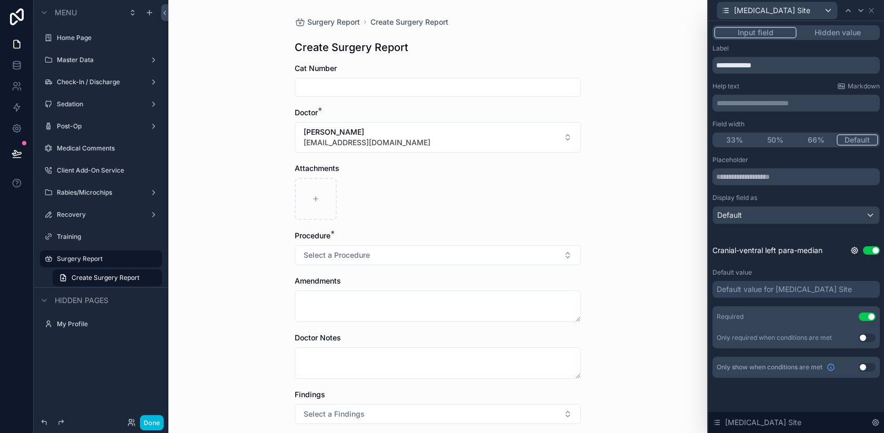
click at [865, 362] on div "Only show when conditions are met Use setting" at bounding box center [795, 367] width 167 height 21
click at [864, 370] on button "Use setting" at bounding box center [867, 367] width 17 height 8
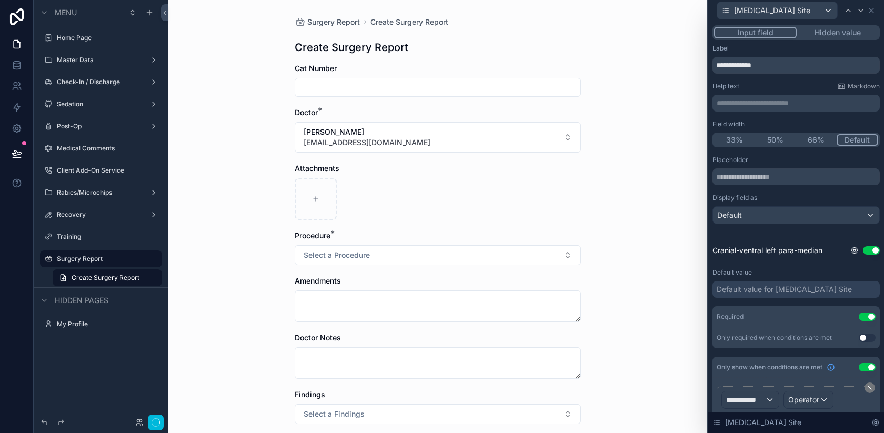
click at [740, 395] on span "**********" at bounding box center [745, 400] width 39 height 11
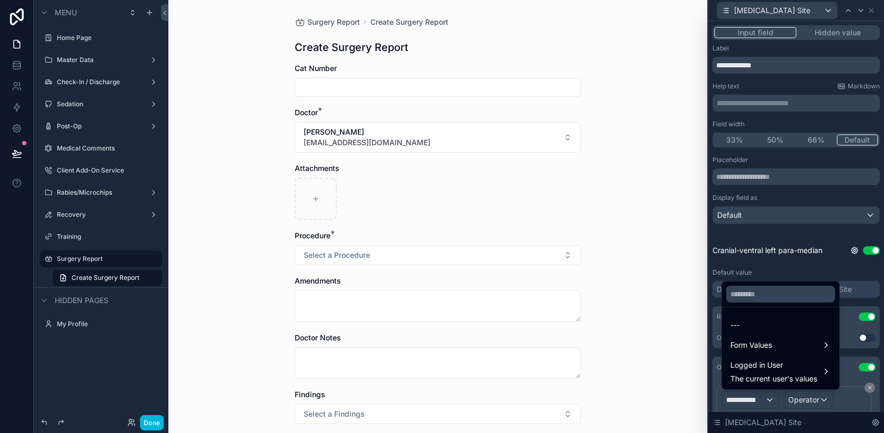
click at [758, 336] on div "Form Values" at bounding box center [780, 345] width 113 height 19
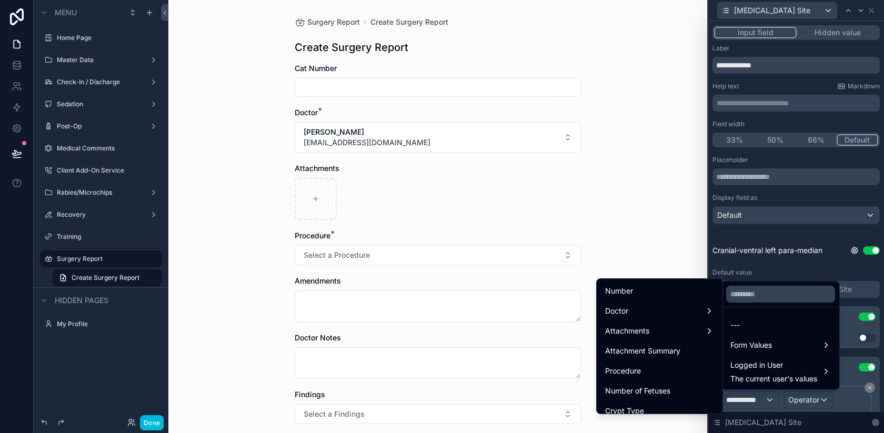
scroll to position [96, 0]
click at [632, 351] on span "Procedure" at bounding box center [623, 354] width 36 height 13
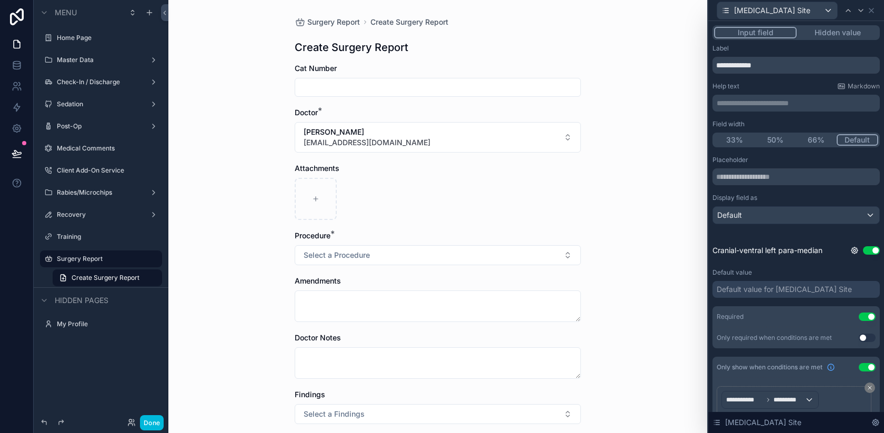
scroll to position [82, 0]
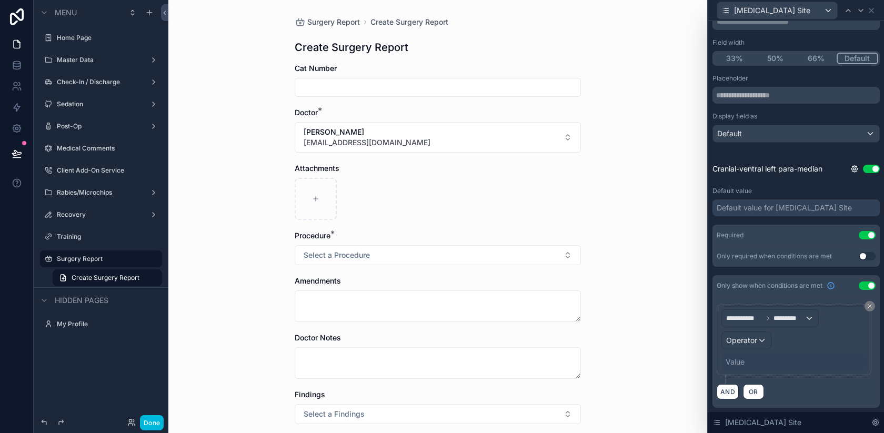
click at [748, 343] on span "Operator" at bounding box center [741, 340] width 31 height 9
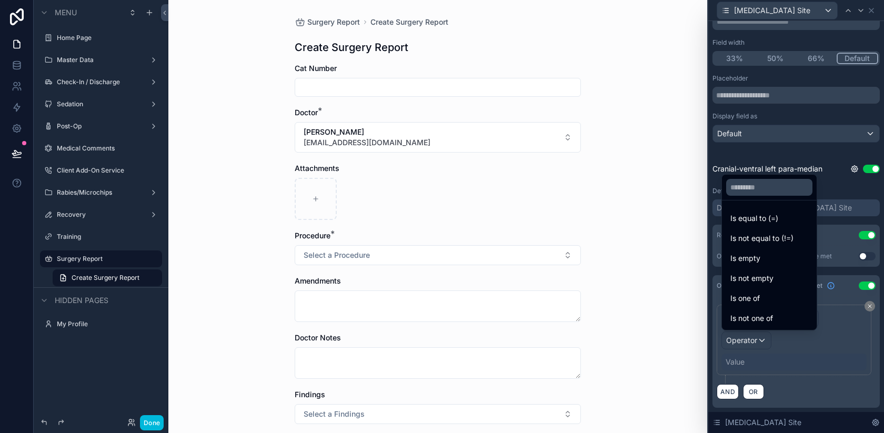
click at [747, 290] on div "Is one of" at bounding box center [769, 298] width 90 height 19
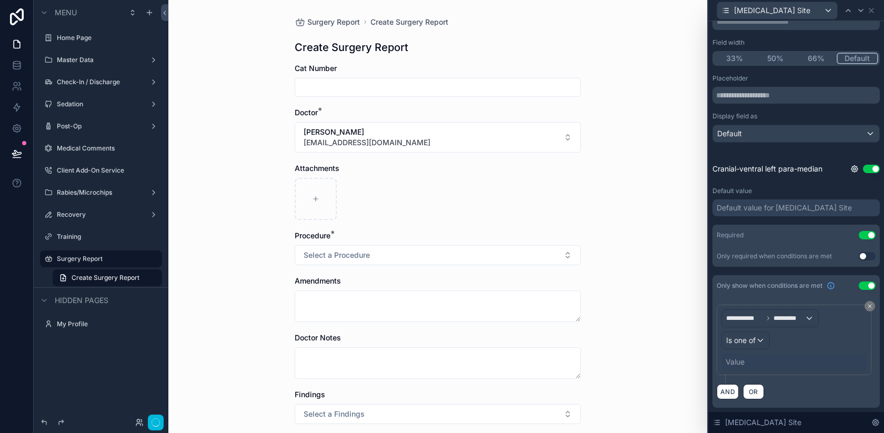
click at [741, 360] on div "Value" at bounding box center [735, 362] width 19 height 11
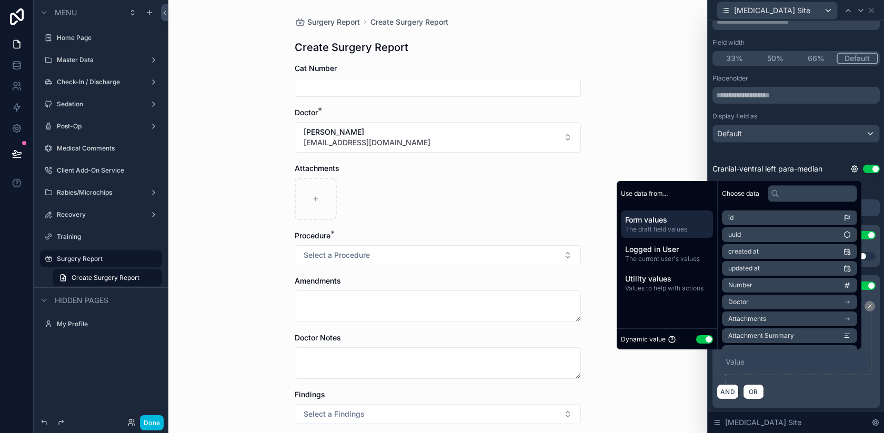
click at [697, 340] on button "Use setting" at bounding box center [704, 339] width 17 height 8
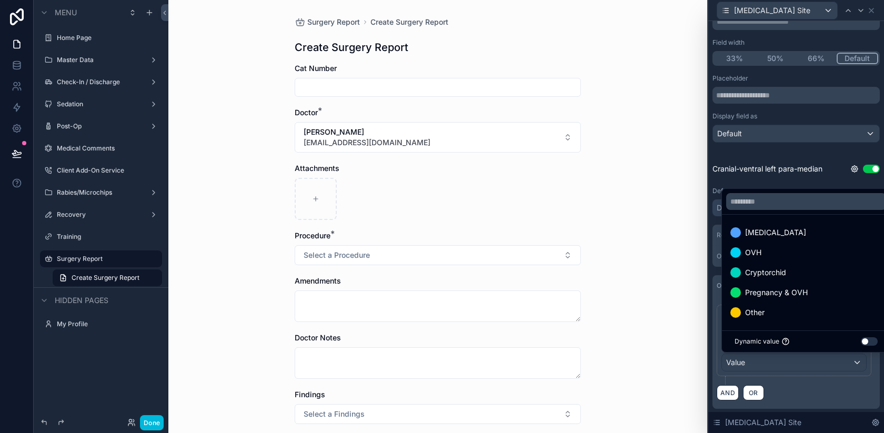
click at [781, 237] on div "Castration" at bounding box center [806, 232] width 152 height 13
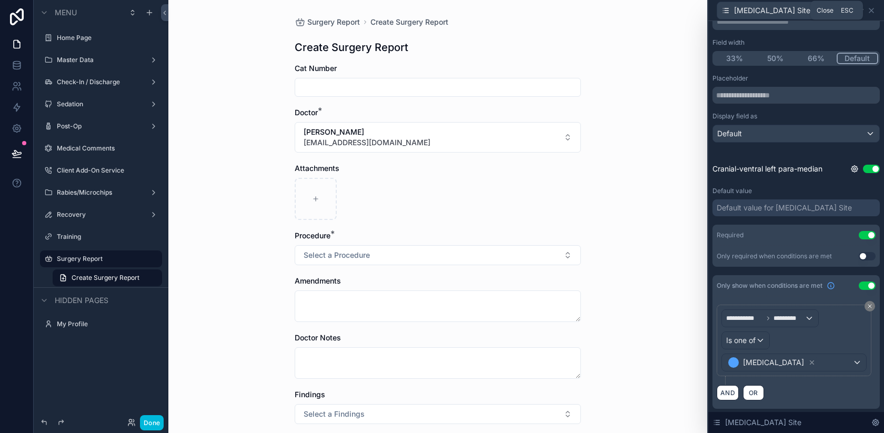
click at [874, 11] on icon at bounding box center [871, 10] width 8 height 8
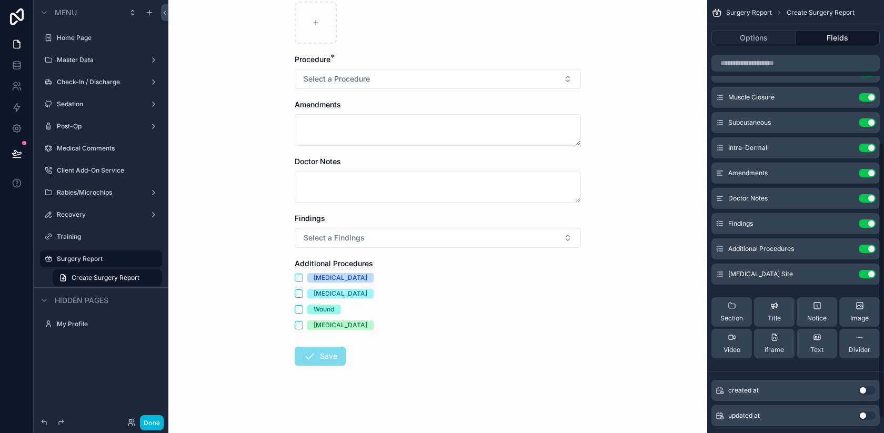
scroll to position [219, 0]
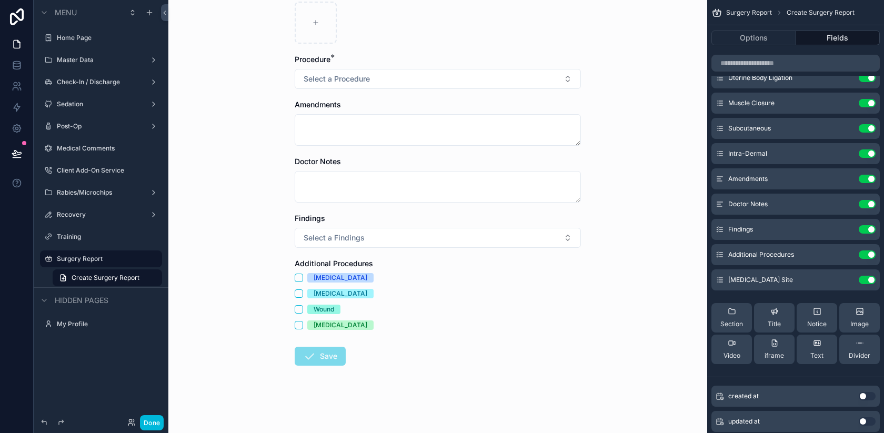
click at [0, 0] on icon "scrollable content" at bounding box center [0, 0] width 0 height 0
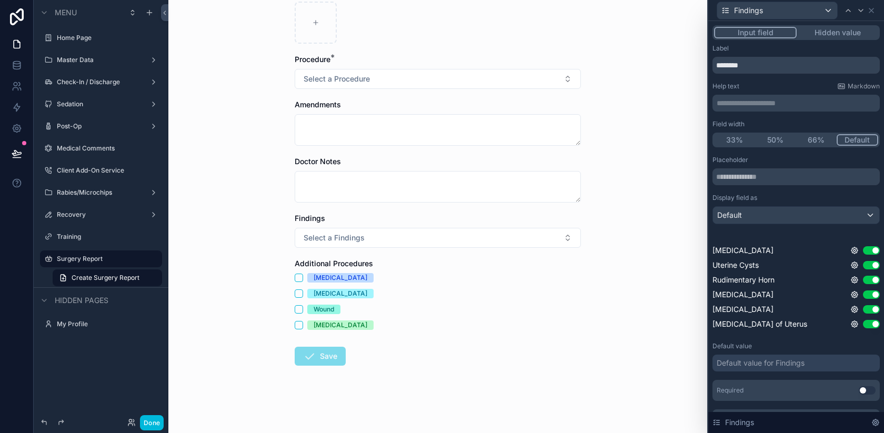
click at [742, 213] on div "Default" at bounding box center [796, 215] width 166 height 17
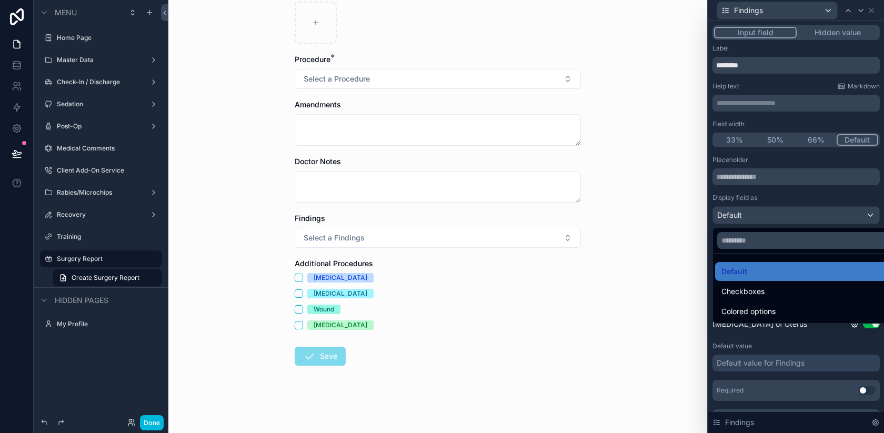
click at [744, 294] on span "Checkboxes" at bounding box center [742, 291] width 43 height 13
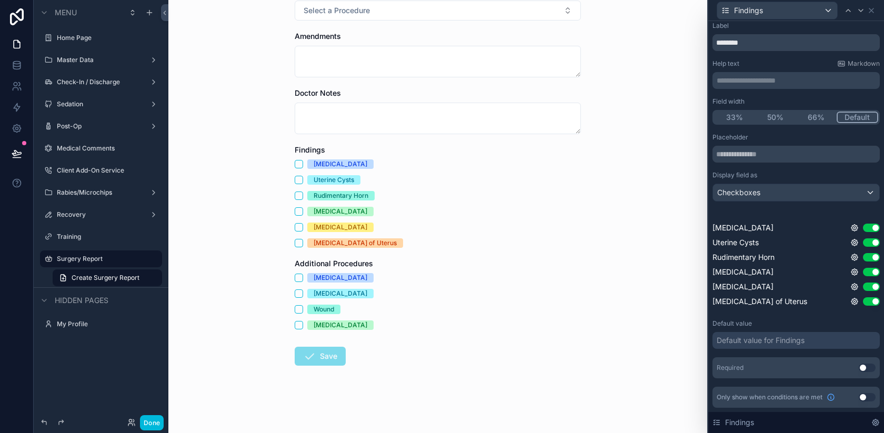
scroll to position [0, 0]
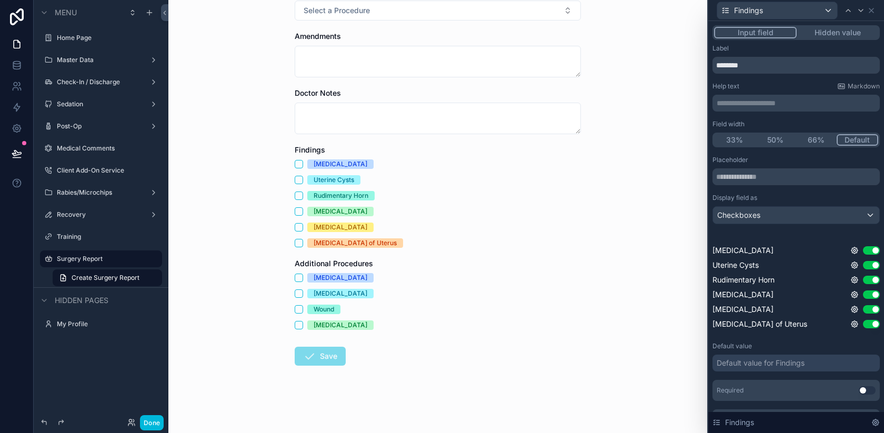
click at [775, 136] on button "50%" at bounding box center [775, 140] width 41 height 12
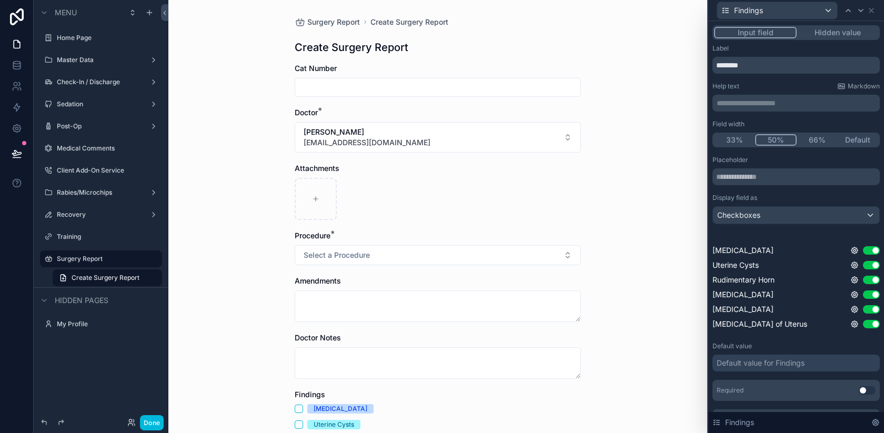
scroll to position [245, 0]
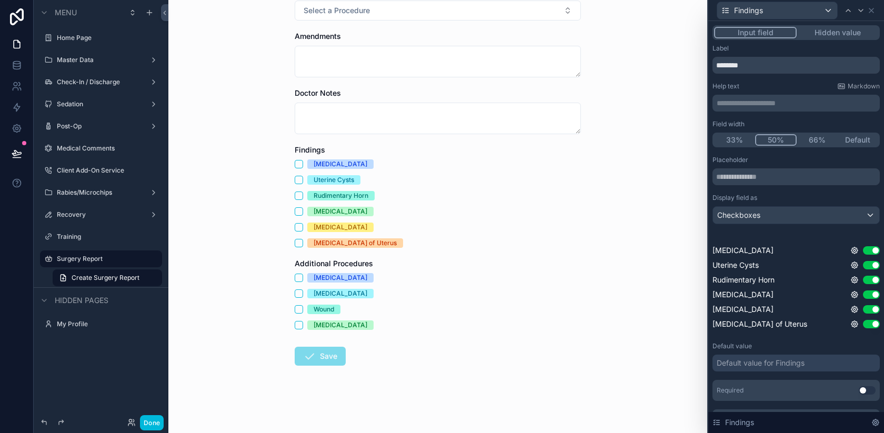
click at [877, 10] on div "Findings" at bounding box center [795, 10] width 167 height 21
click at [873, 8] on icon at bounding box center [871, 10] width 4 height 4
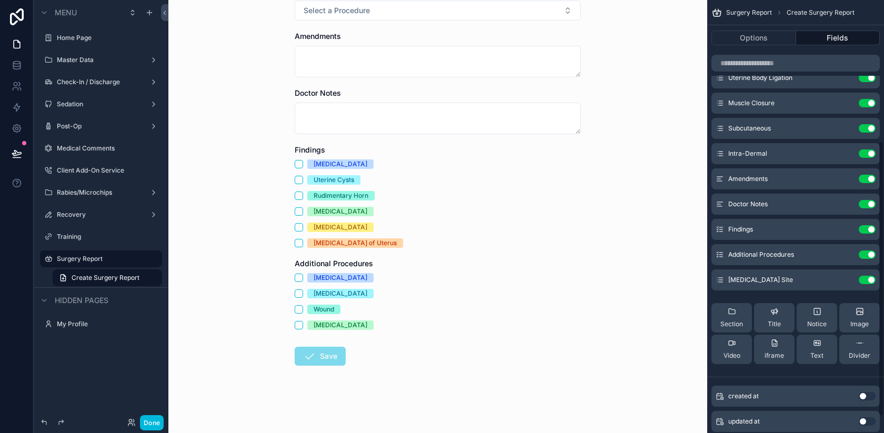
scroll to position [248, 0]
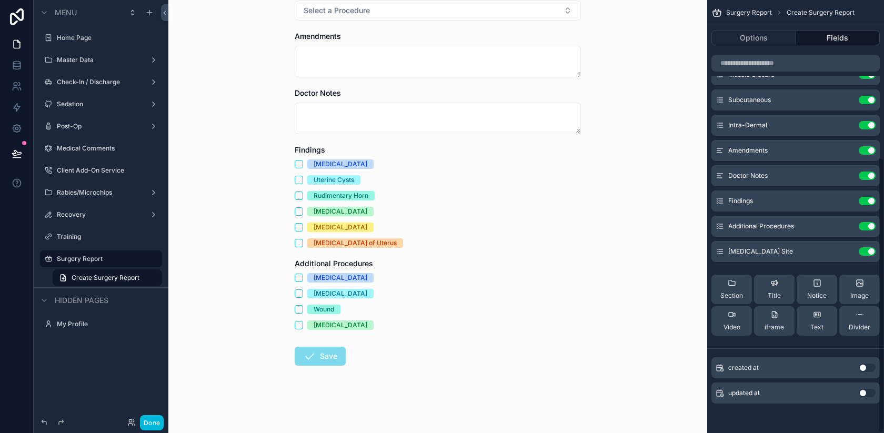
click at [0, 0] on icon "scrollable content" at bounding box center [0, 0] width 0 height 0
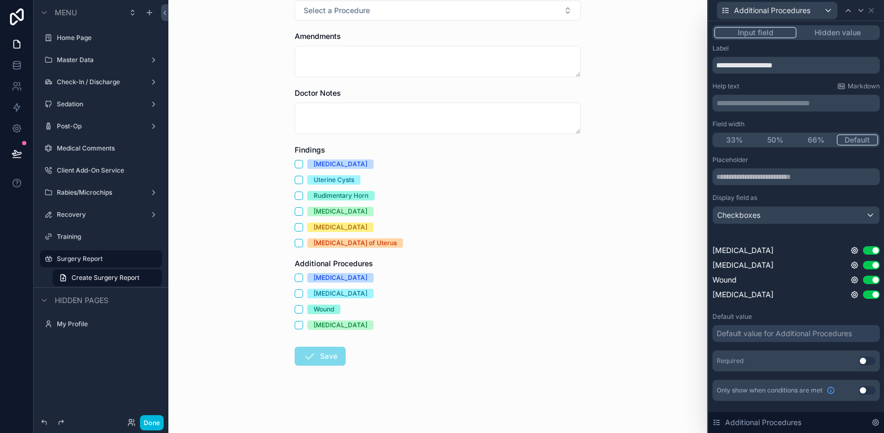
click at [772, 141] on button "50%" at bounding box center [775, 140] width 41 height 12
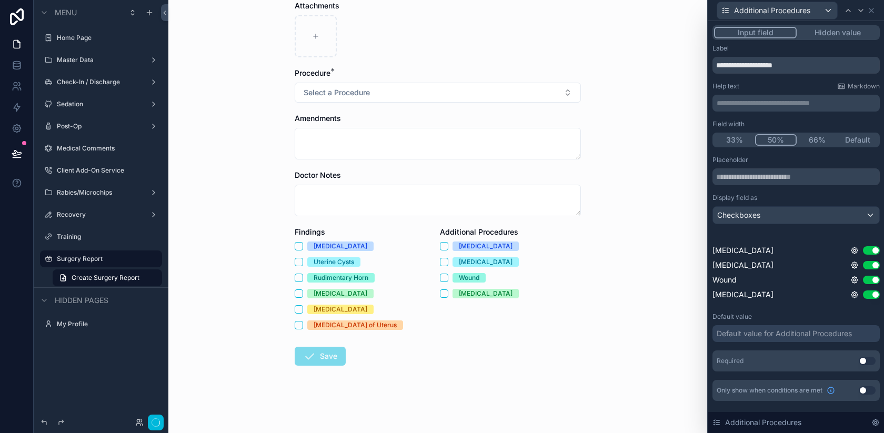
scroll to position [0, 0]
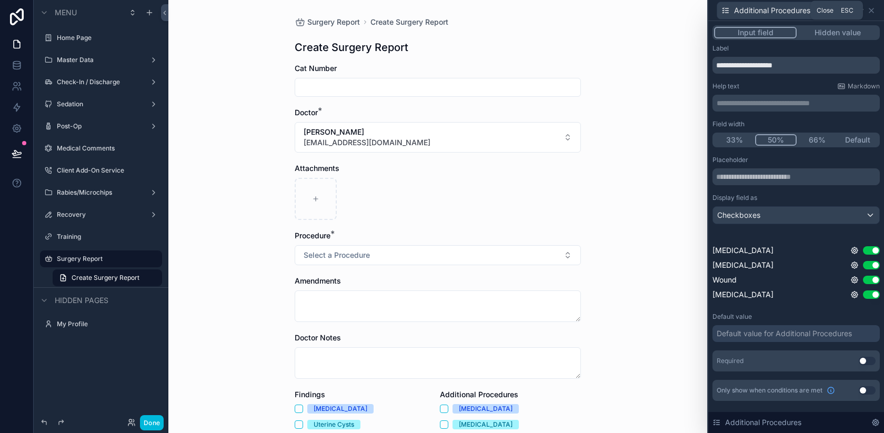
click at [870, 9] on icon at bounding box center [871, 10] width 8 height 8
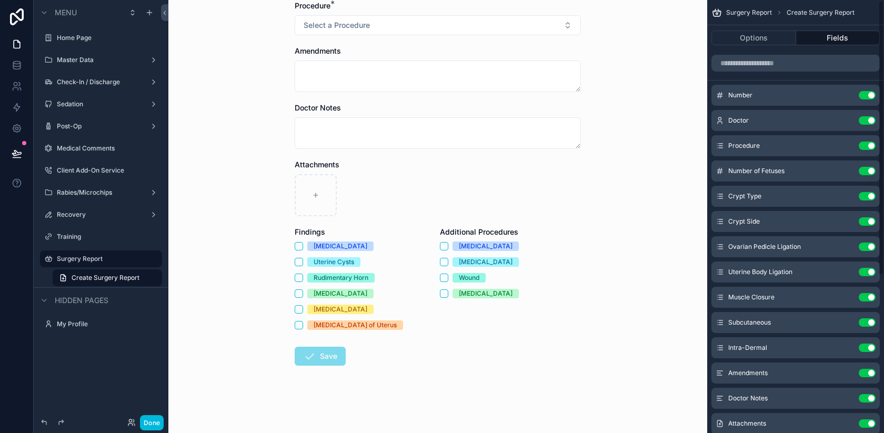
click at [770, 42] on button "Options" at bounding box center [753, 38] width 85 height 15
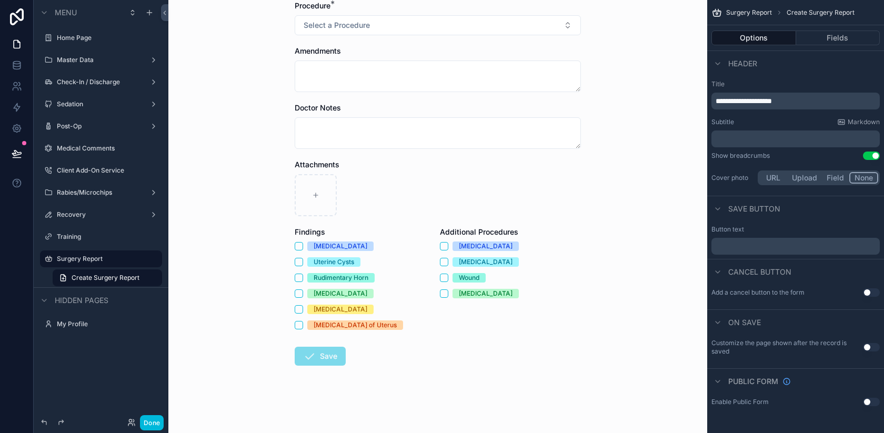
click at [718, 208] on icon "scrollable content" at bounding box center [717, 209] width 8 height 8
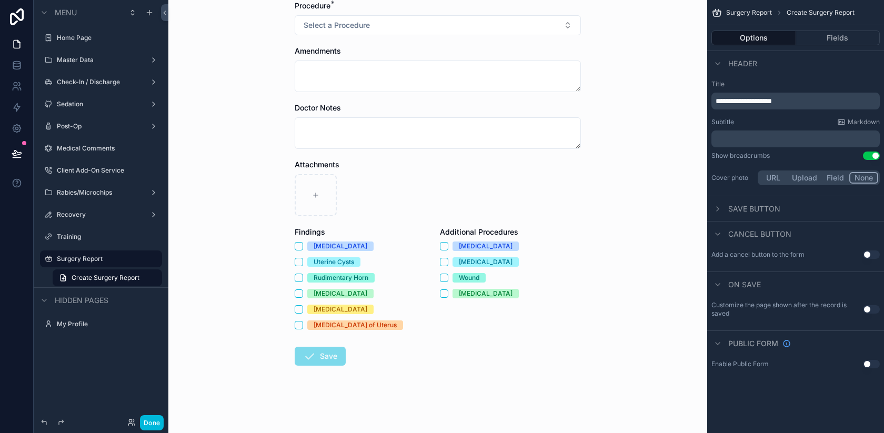
click at [717, 208] on icon "scrollable content" at bounding box center [717, 209] width 8 height 8
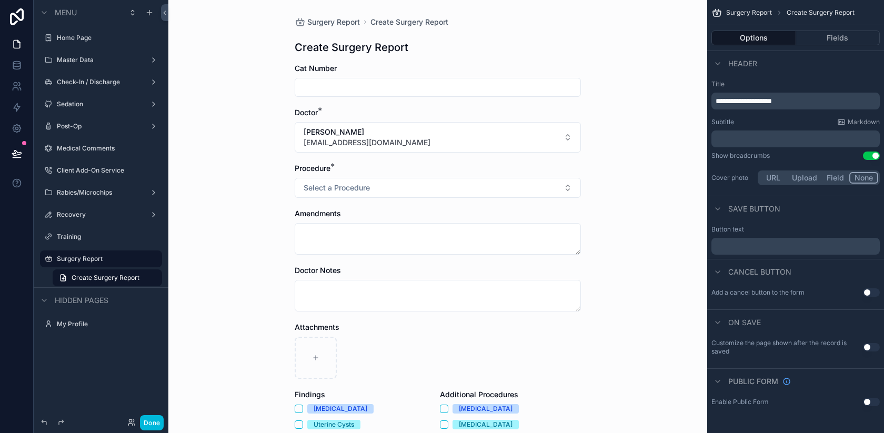
click at [150, 421] on button "Done" at bounding box center [152, 422] width 24 height 15
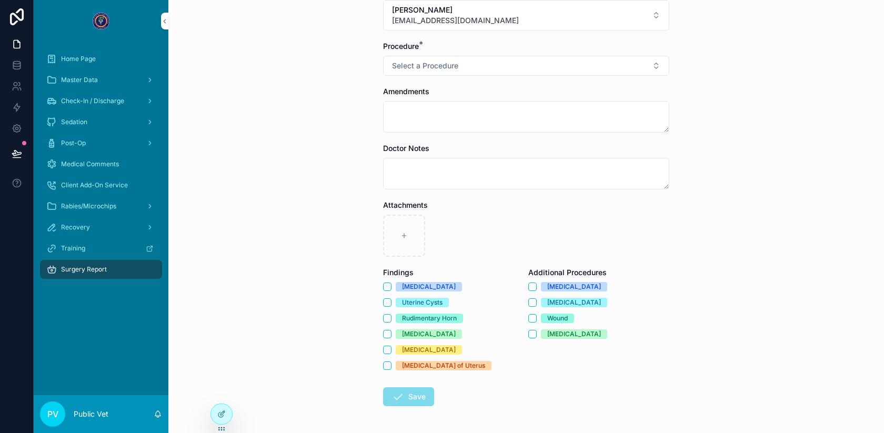
scroll to position [124, 0]
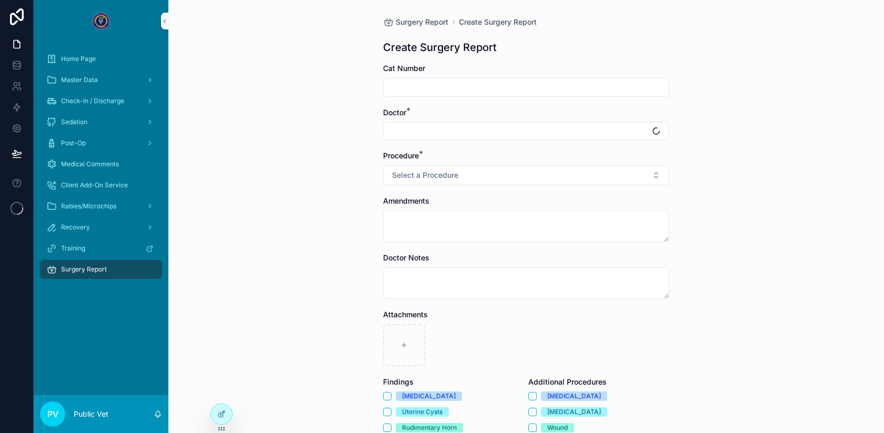
drag, startPoint x: 0, startPoint y: 0, endPoint x: 220, endPoint y: 419, distance: 473.3
click at [220, 419] on div at bounding box center [221, 414] width 21 height 20
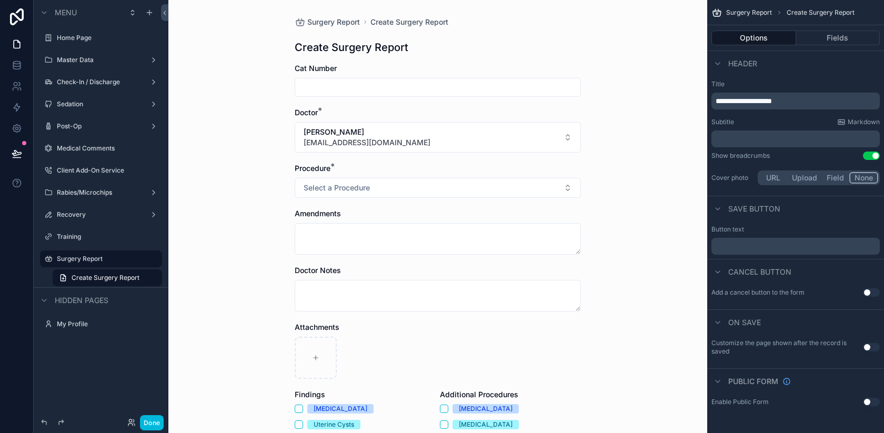
scroll to position [163, 0]
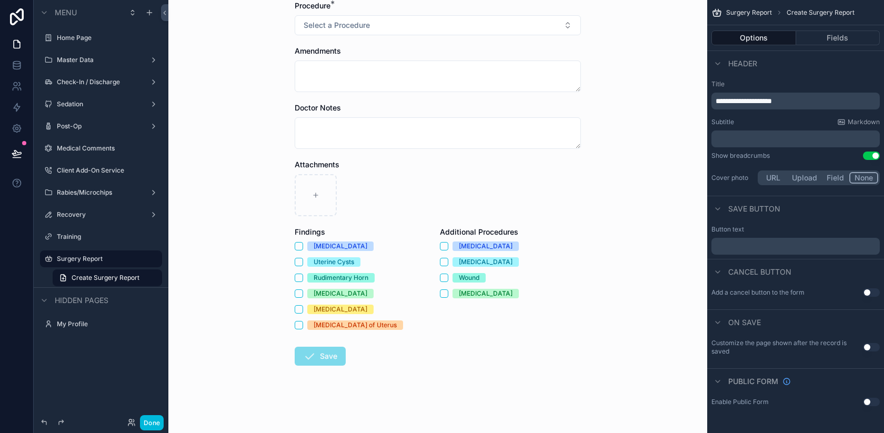
click at [818, 39] on button "Fields" at bounding box center [838, 38] width 84 height 15
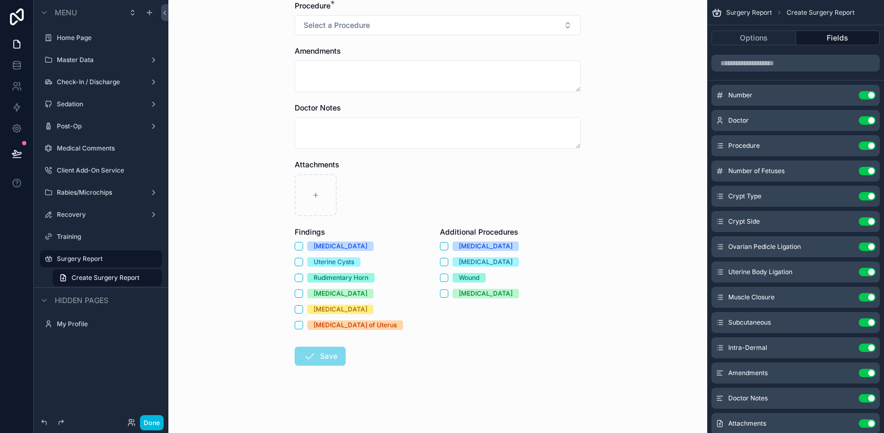
scroll to position [273, 0]
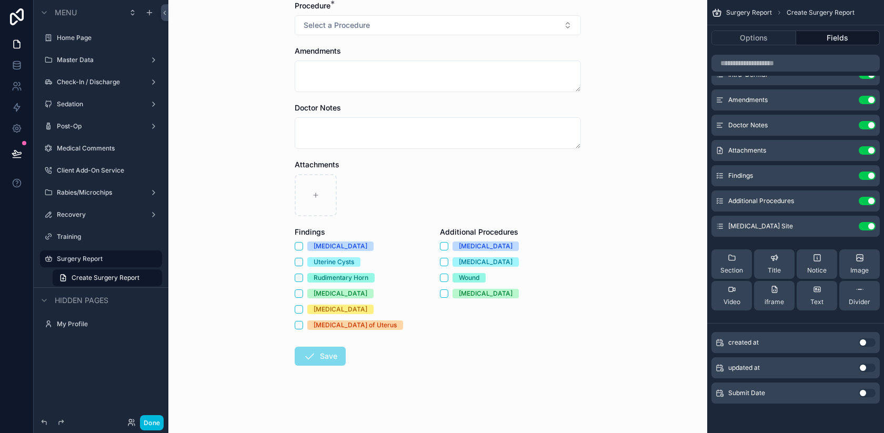
click at [863, 394] on button "Use setting" at bounding box center [867, 393] width 17 height 8
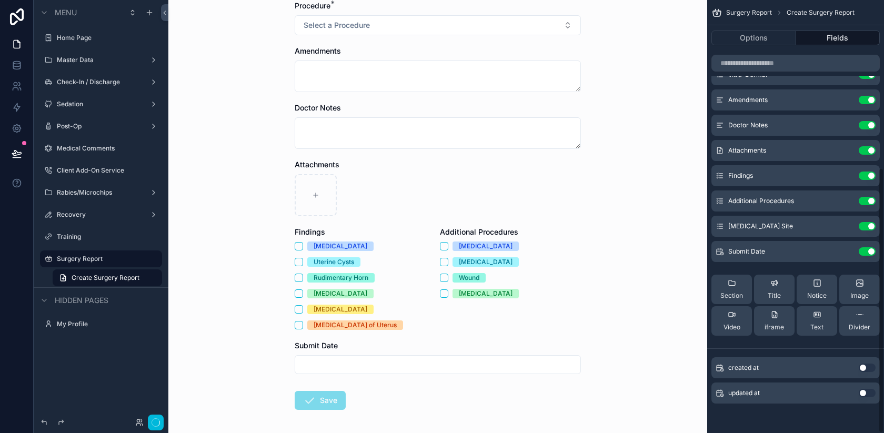
scroll to position [0, 0]
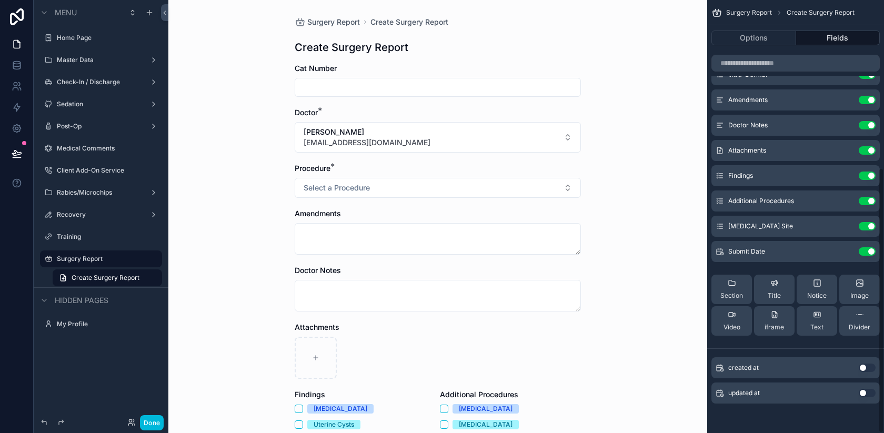
click at [0, 0] on icon "scrollable content" at bounding box center [0, 0] width 0 height 0
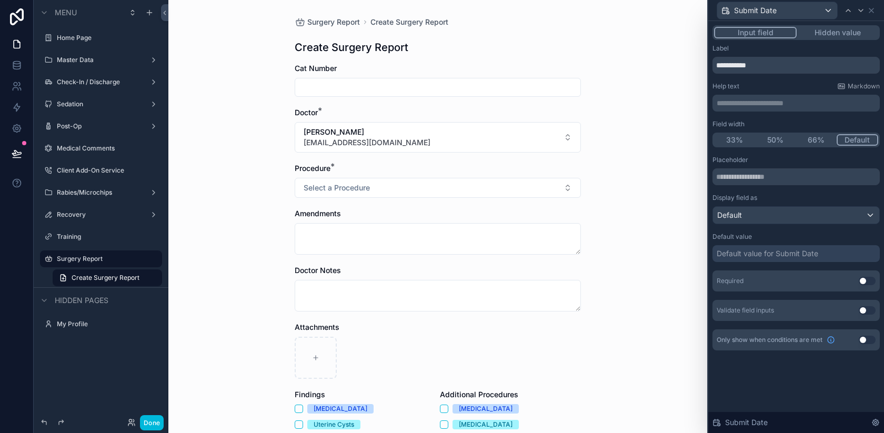
click at [744, 214] on div "Default" at bounding box center [796, 215] width 166 height 17
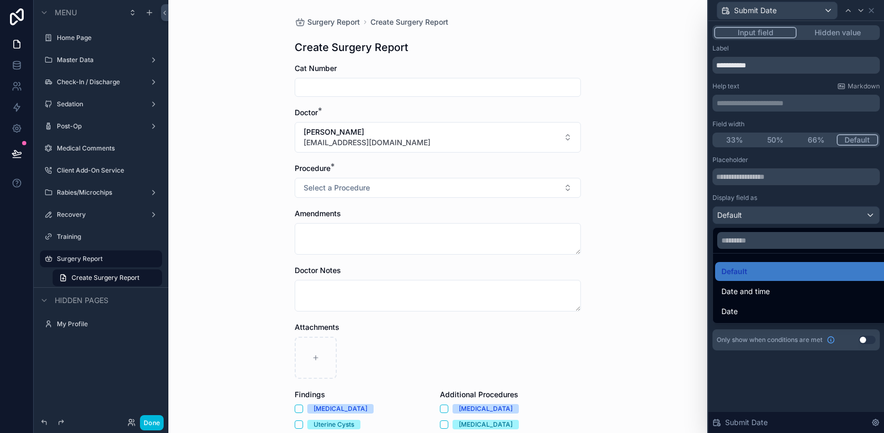
click at [745, 196] on div at bounding box center [796, 216] width 176 height 433
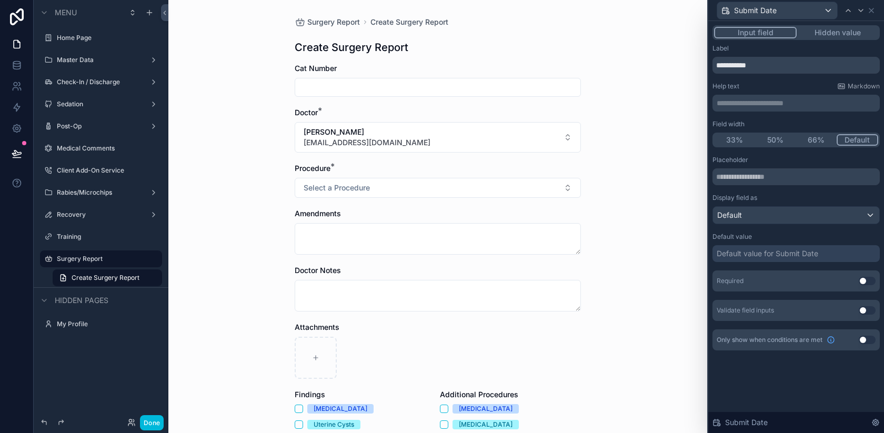
click at [740, 213] on span "Default" at bounding box center [729, 215] width 25 height 11
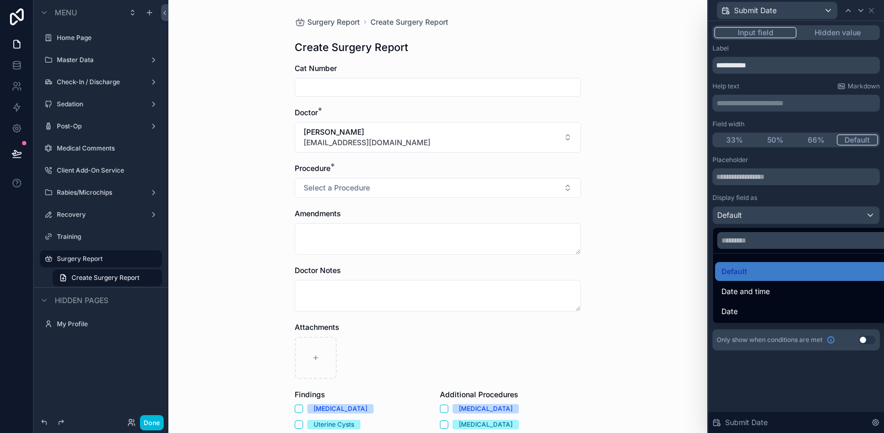
click at [748, 311] on div "Date" at bounding box center [808, 311] width 174 height 13
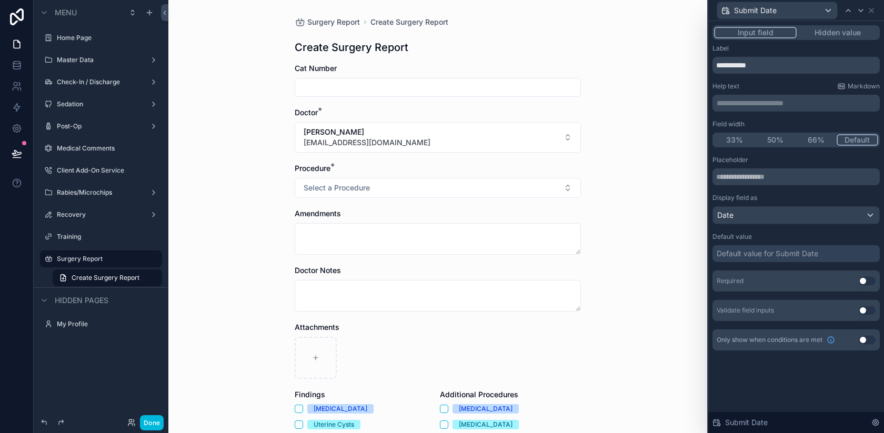
scroll to position [207, 0]
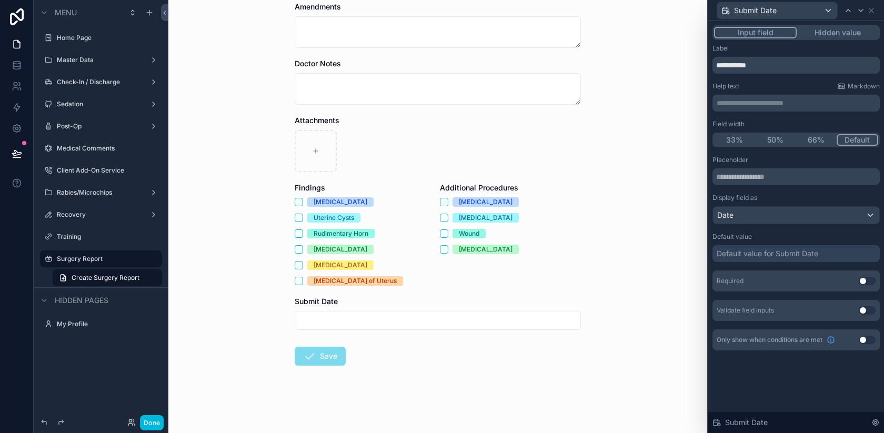
click at [743, 217] on div "Date" at bounding box center [796, 215] width 166 height 17
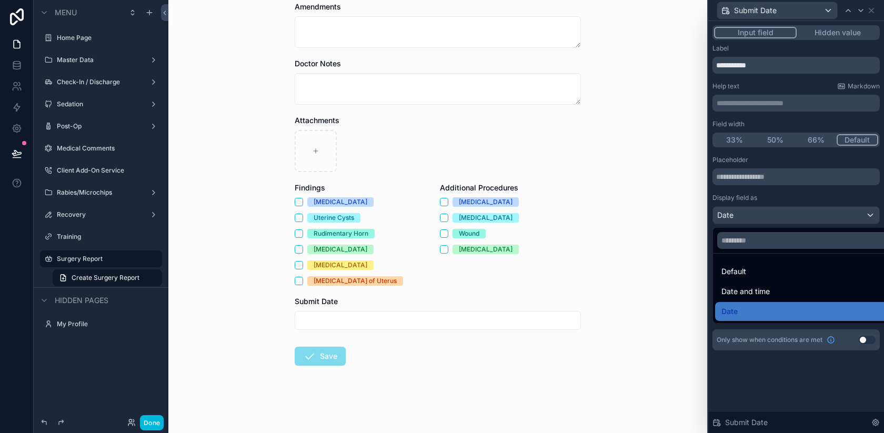
click at [751, 287] on span "Date and time" at bounding box center [745, 291] width 48 height 13
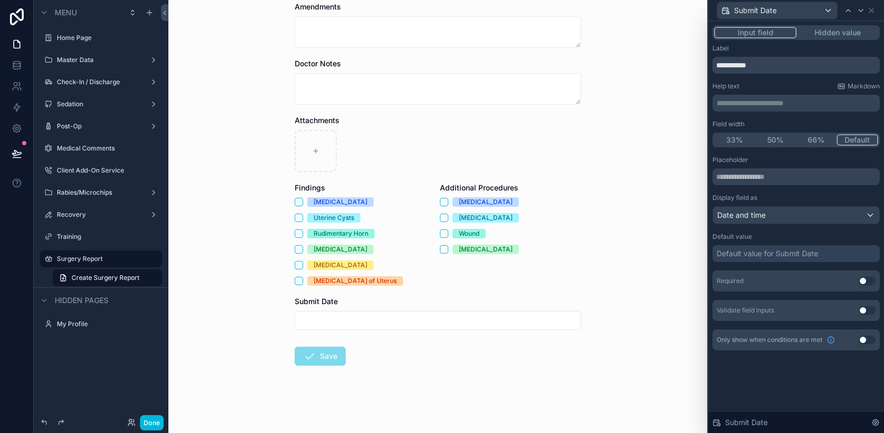
click at [759, 258] on div "Default value for Submit Date" at bounding box center [768, 253] width 102 height 11
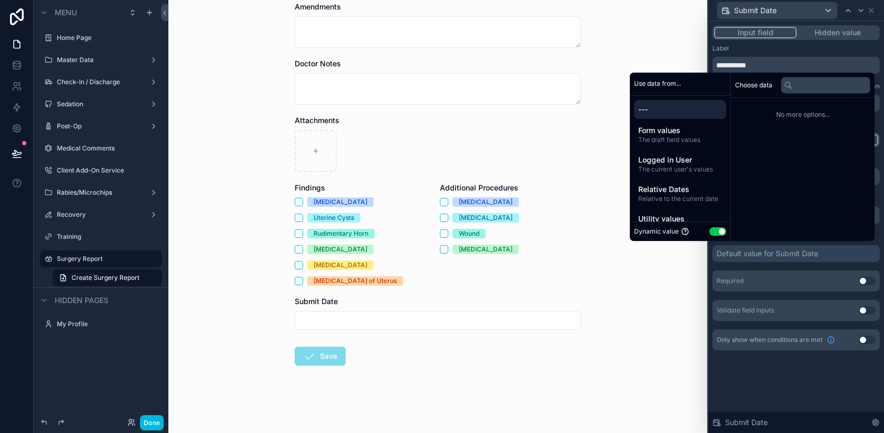
click at [754, 249] on div "Default value for Submit Date" at bounding box center [768, 253] width 102 height 11
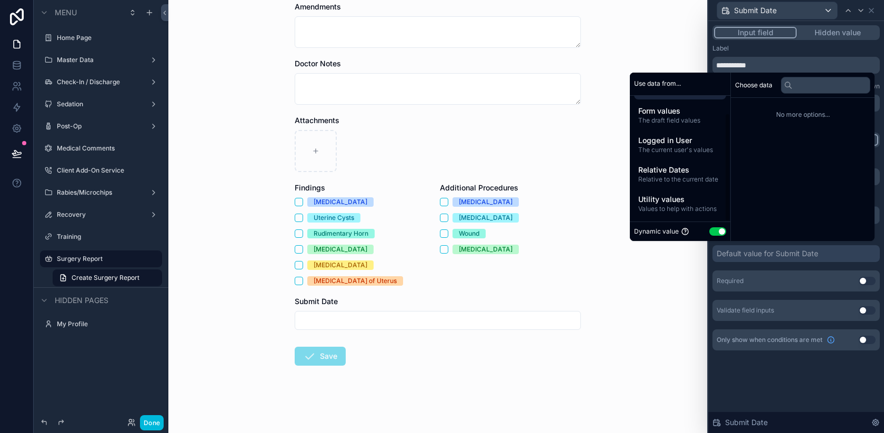
click at [669, 174] on span "Relative Dates" at bounding box center [680, 170] width 84 height 11
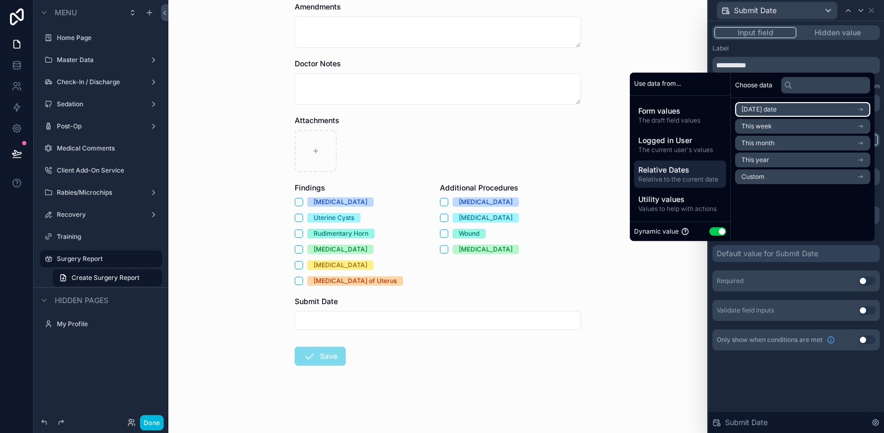
click at [765, 109] on span "Today's date" at bounding box center [758, 109] width 35 height 8
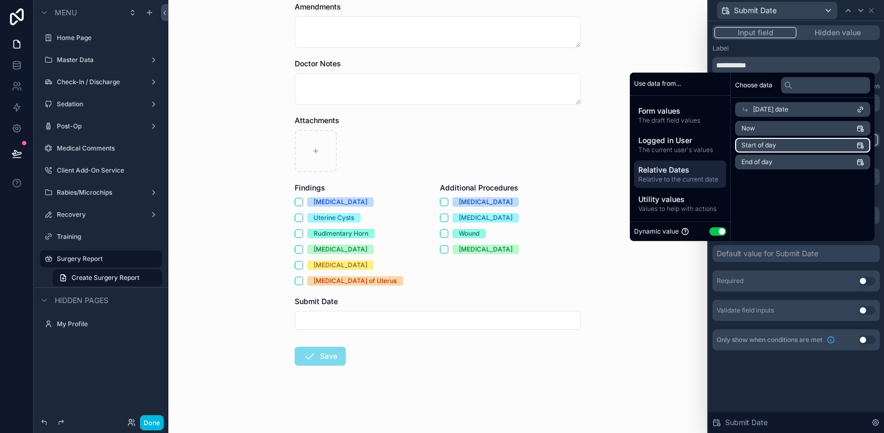
click at [790, 145] on li "Start of day" at bounding box center [802, 145] width 135 height 15
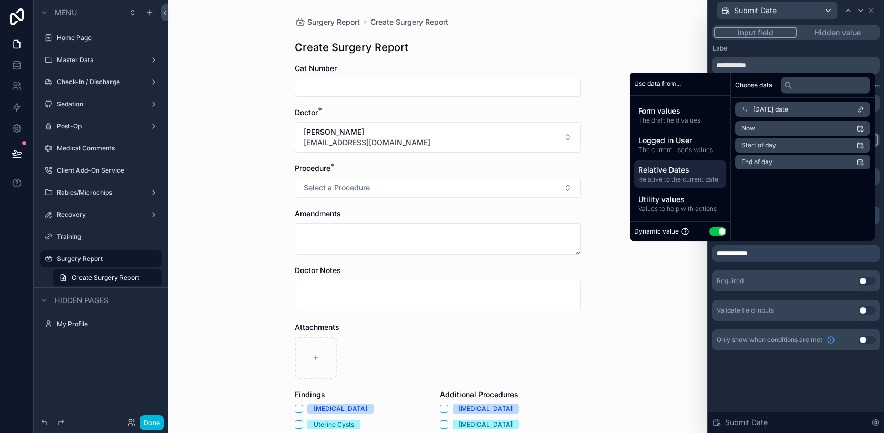
scroll to position [207, 0]
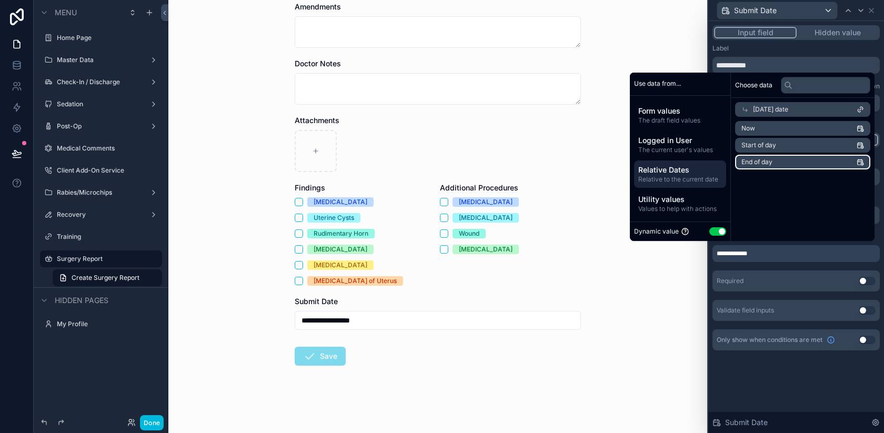
click at [760, 157] on li "End of day" at bounding box center [802, 162] width 135 height 15
drag, startPoint x: 771, startPoint y: 140, endPoint x: 746, endPoint y: 180, distance: 47.3
click at [771, 140] on li "Start of day" at bounding box center [802, 145] width 135 height 15
click at [761, 105] on span "Today's date" at bounding box center [770, 109] width 35 height 8
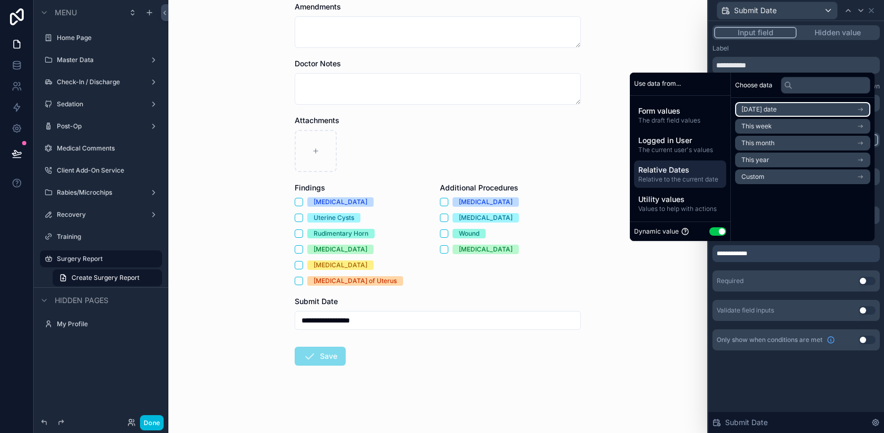
click at [761, 107] on span "Today's date" at bounding box center [758, 109] width 35 height 8
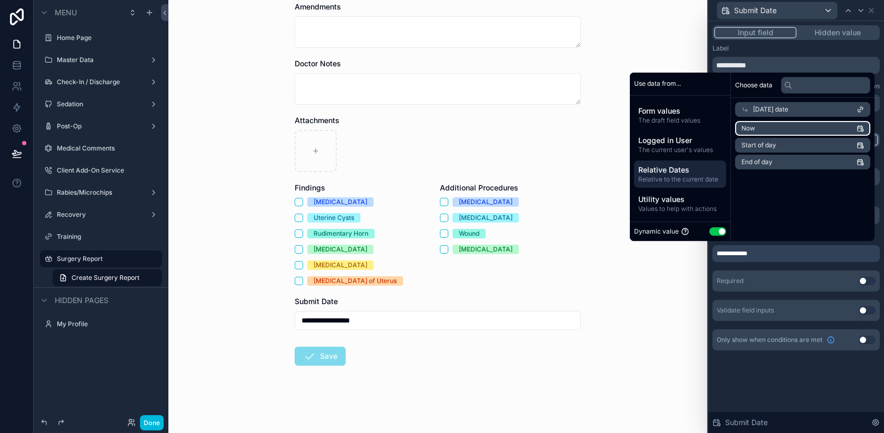
click at [748, 127] on li "Now" at bounding box center [802, 128] width 135 height 15
click at [670, 113] on span "Form values" at bounding box center [680, 111] width 84 height 11
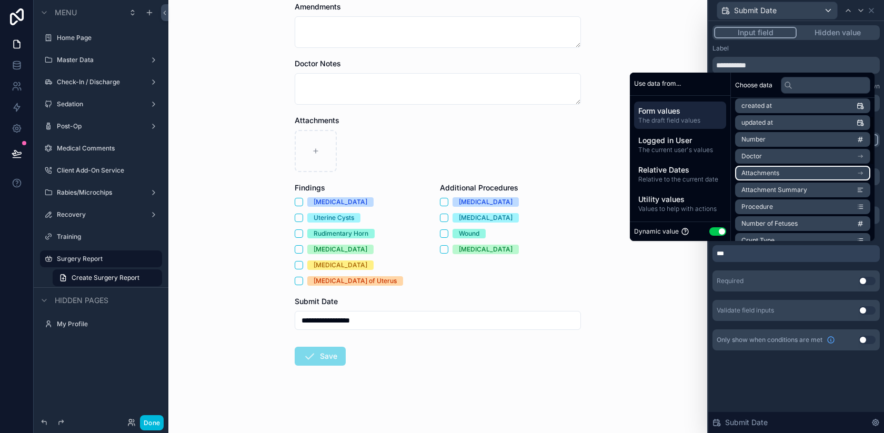
scroll to position [0, 0]
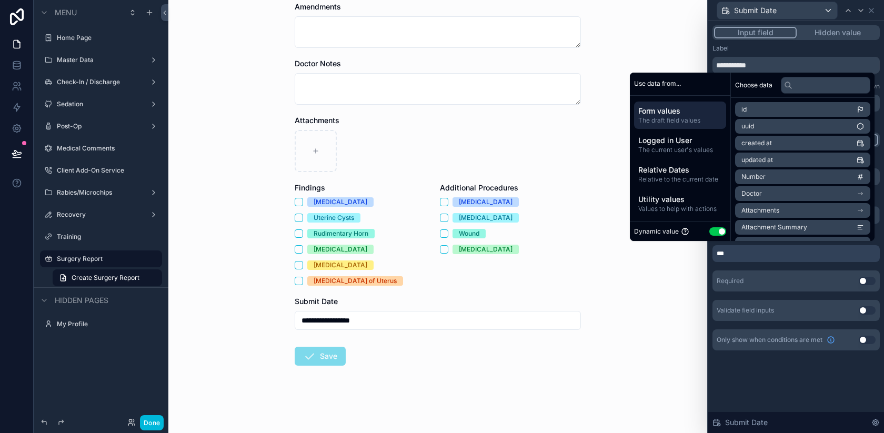
click at [771, 390] on div "**********" at bounding box center [796, 227] width 176 height 412
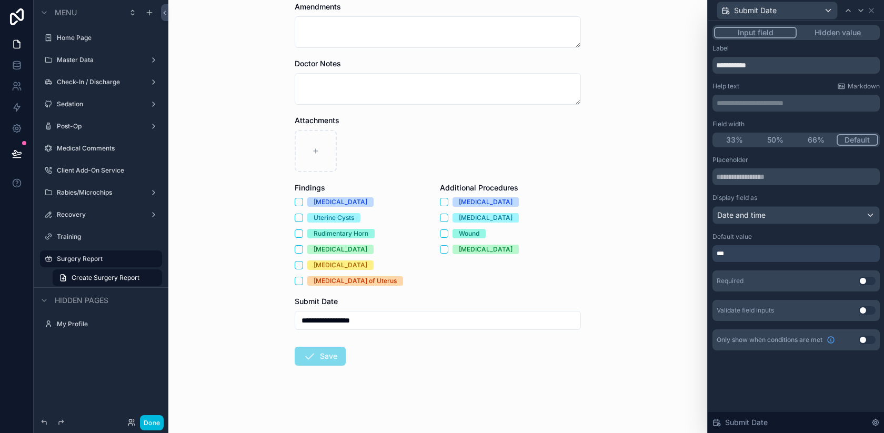
click at [89, 149] on label "Medical Comments" at bounding box center [106, 148] width 99 height 8
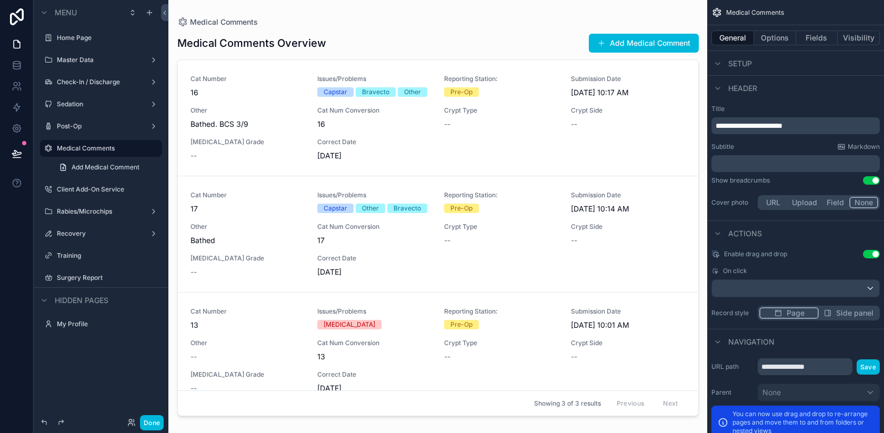
click at [512, 53] on div "scrollable content" at bounding box center [438, 210] width 538 height 420
click at [626, 51] on button "Add Medical Comment" at bounding box center [644, 43] width 110 height 19
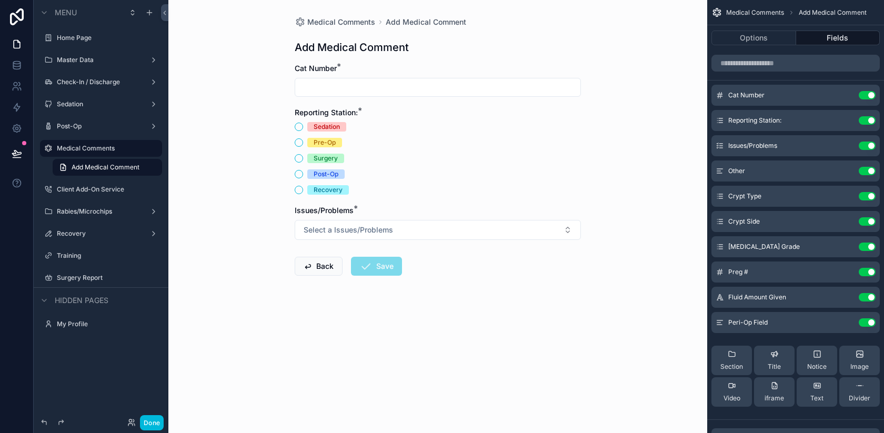
click at [151, 423] on button "Done" at bounding box center [152, 422] width 24 height 15
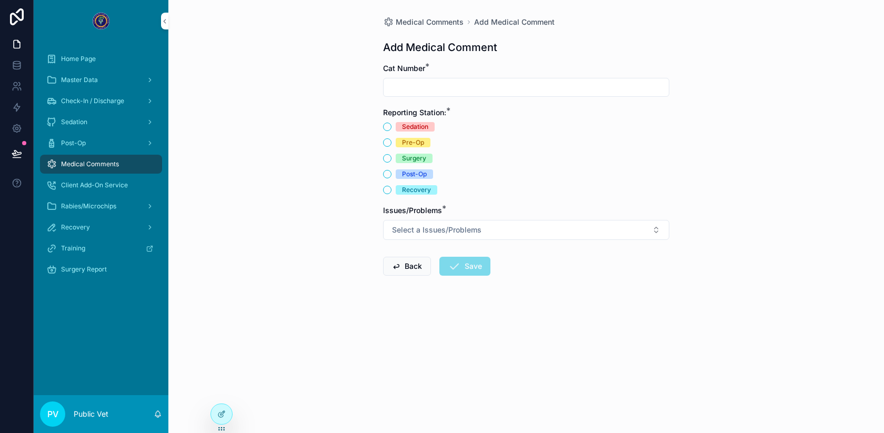
click at [79, 271] on span "Surgery Report" at bounding box center [84, 269] width 46 height 8
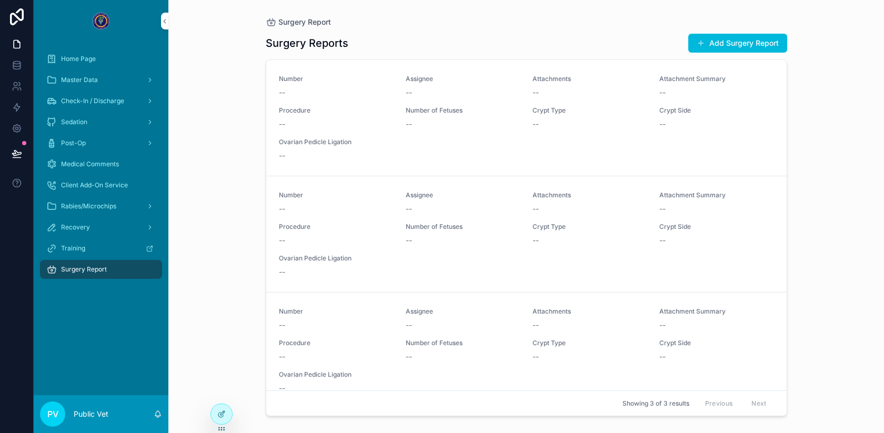
click at [715, 42] on button "Add Surgery Report" at bounding box center [737, 43] width 99 height 19
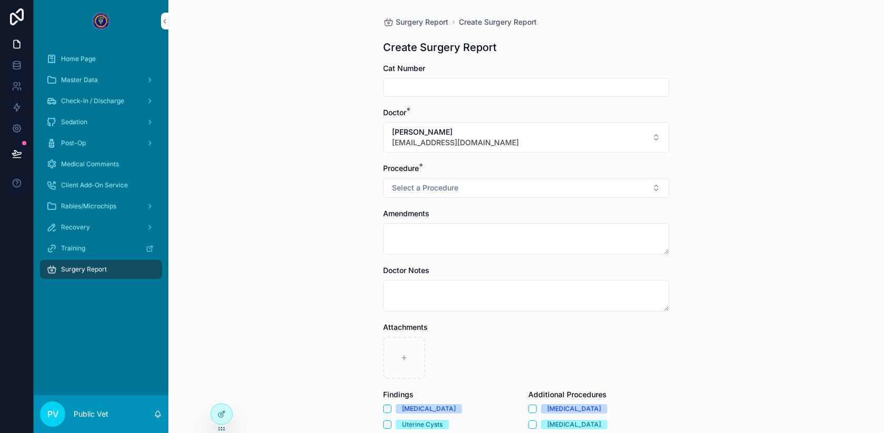
scroll to position [207, 0]
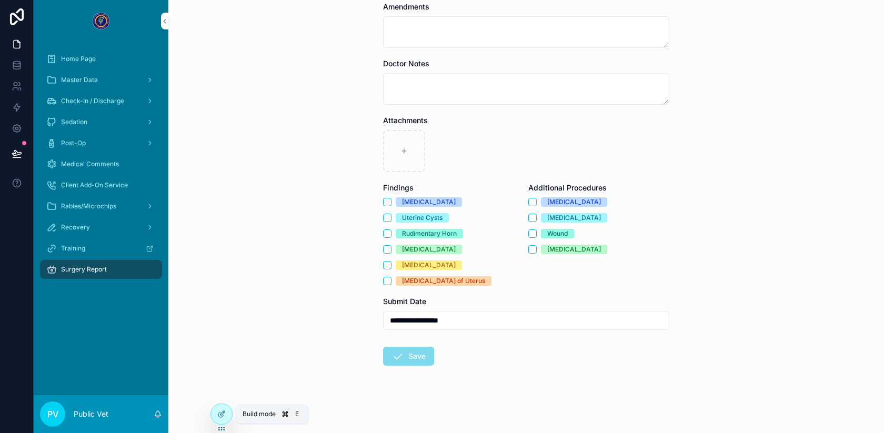
click at [219, 413] on icon at bounding box center [221, 414] width 8 height 8
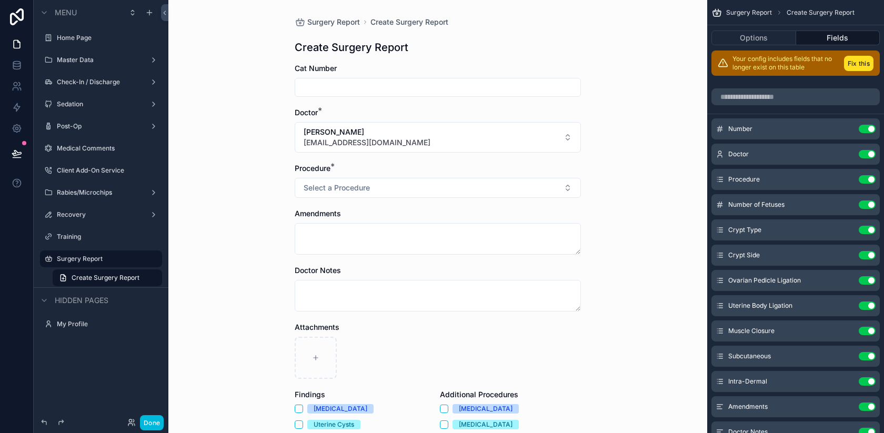
scroll to position [163, 0]
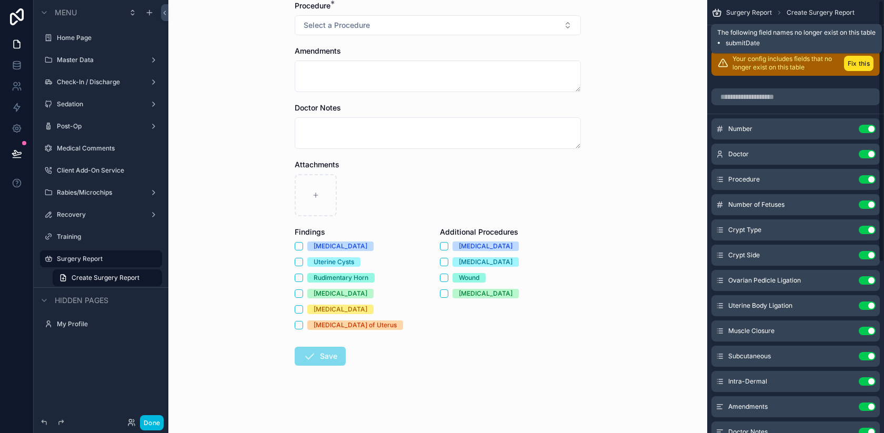
click at [855, 64] on button "Fix this" at bounding box center [858, 63] width 29 height 15
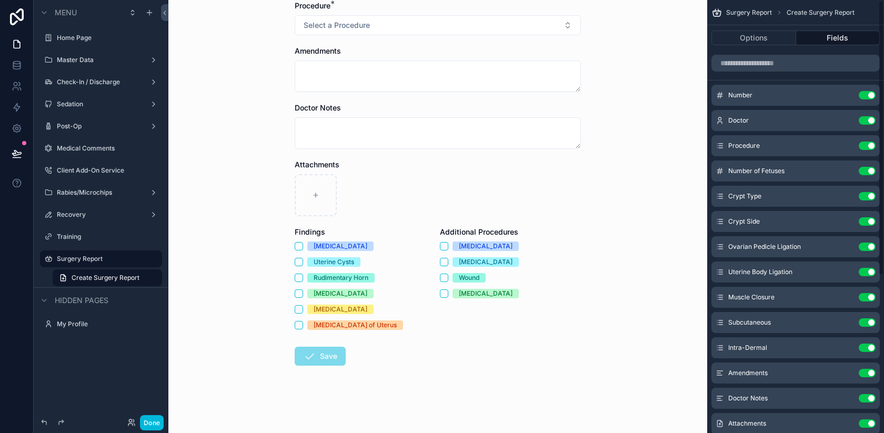
scroll to position [0, 0]
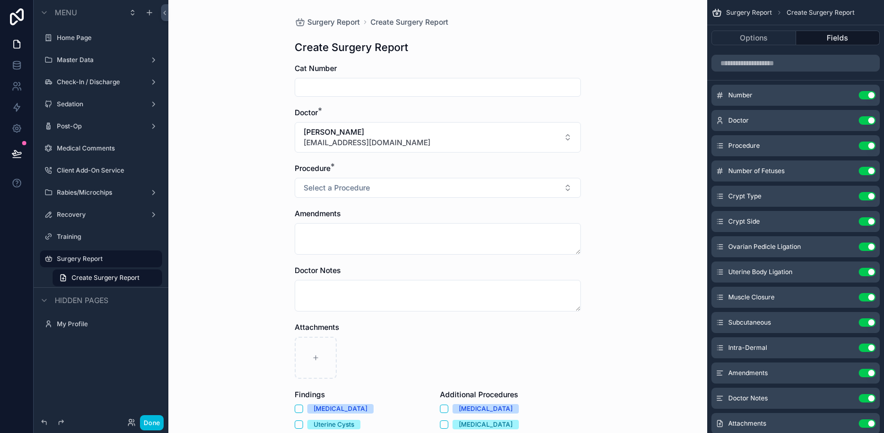
click at [147, 416] on button "Done" at bounding box center [152, 422] width 24 height 15
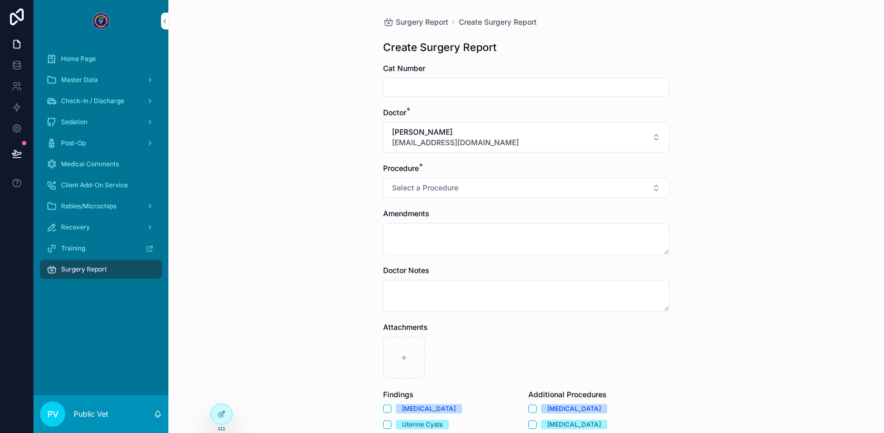
click at [455, 79] on div "scrollable content" at bounding box center [526, 87] width 286 height 19
click at [438, 87] on input "scrollable content" at bounding box center [526, 87] width 285 height 15
type input "*"
click at [430, 188] on span "Select a Procedure" at bounding box center [425, 188] width 66 height 11
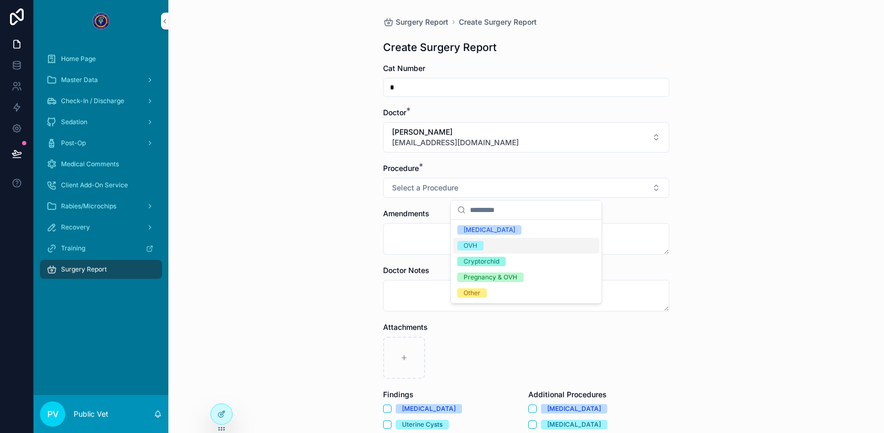
click at [475, 243] on div "OVH" at bounding box center [471, 245] width 14 height 9
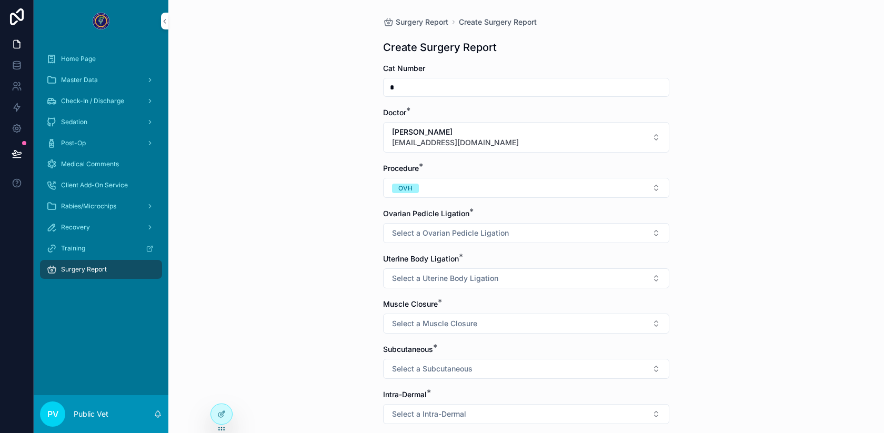
click at [432, 228] on span "Select a Ovarian Pedicle Ligation" at bounding box center [450, 233] width 117 height 11
click at [477, 274] on div "Auto-Ligation" at bounding box center [484, 274] width 41 height 9
click at [440, 274] on span "Select a Uterine Body Ligation" at bounding box center [445, 278] width 106 height 11
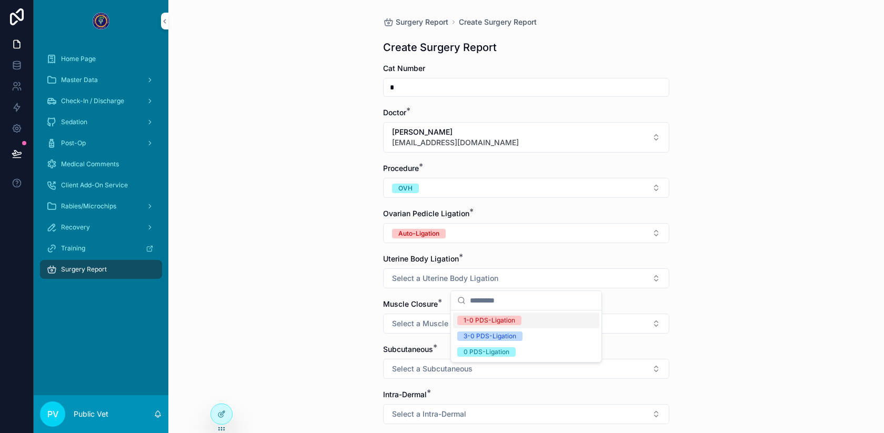
click at [470, 314] on div "1-0 PDS-Ligation" at bounding box center [526, 321] width 146 height 16
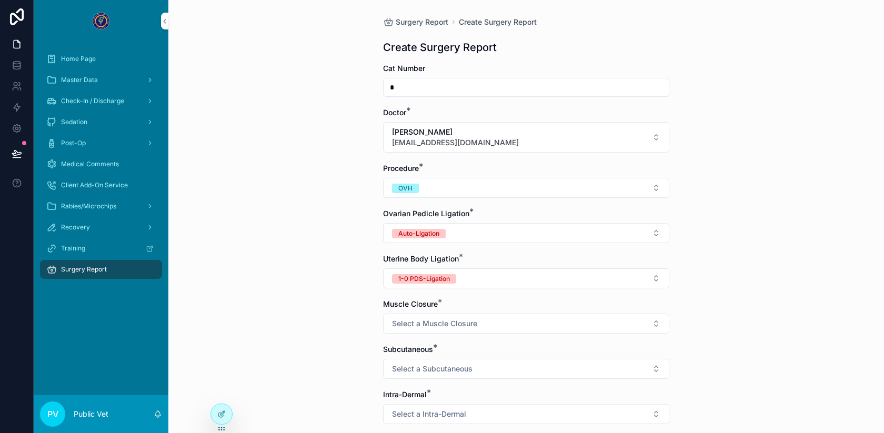
click at [425, 324] on span "Select a Muscle Closure" at bounding box center [434, 323] width 85 height 11
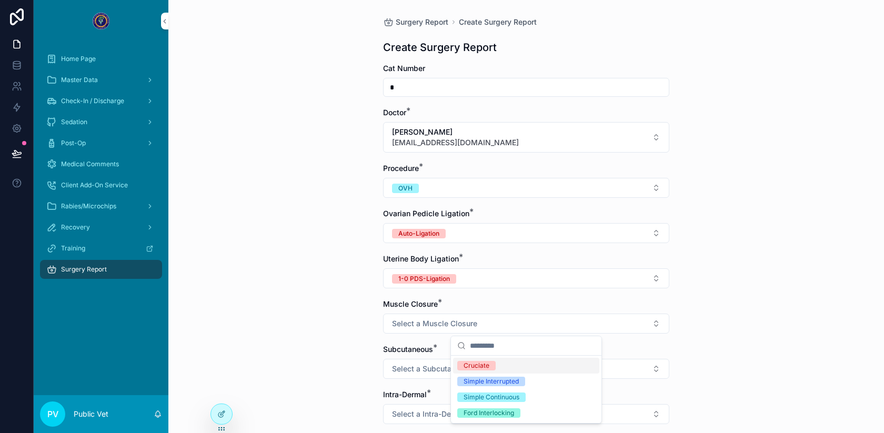
click at [476, 373] on div "Cruciate" at bounding box center [526, 366] width 146 height 16
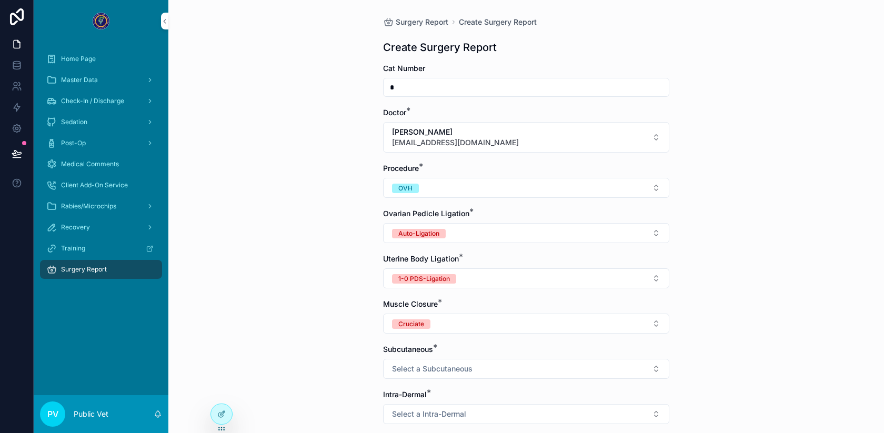
click at [425, 369] on span "Select a Subcutaneous" at bounding box center [432, 369] width 81 height 11
click at [484, 333] on div "Horizontal Mattress" at bounding box center [493, 330] width 59 height 9
click at [450, 410] on span "Select a Intra-Dermal" at bounding box center [429, 414] width 74 height 11
click at [496, 363] on div "Horizontal Mattress" at bounding box center [493, 359] width 59 height 9
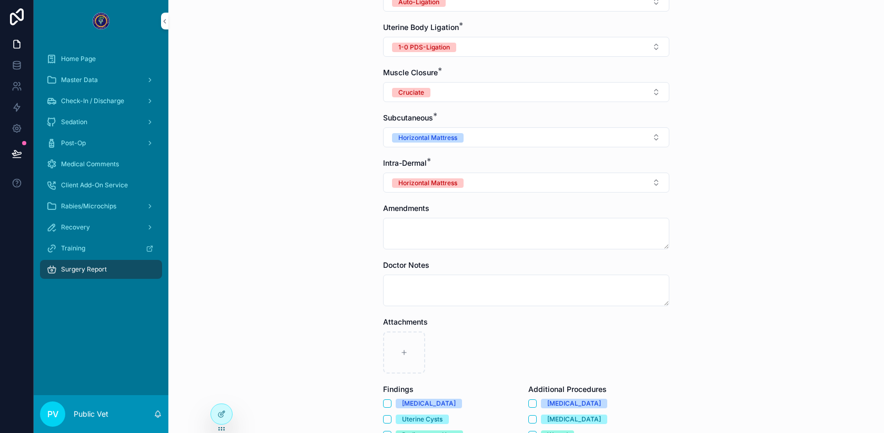
scroll to position [389, 0]
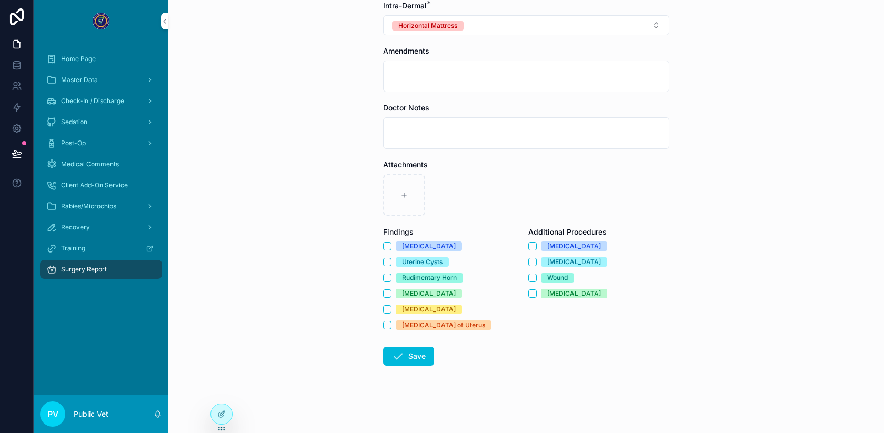
click at [414, 350] on button "Save" at bounding box center [408, 356] width 51 height 19
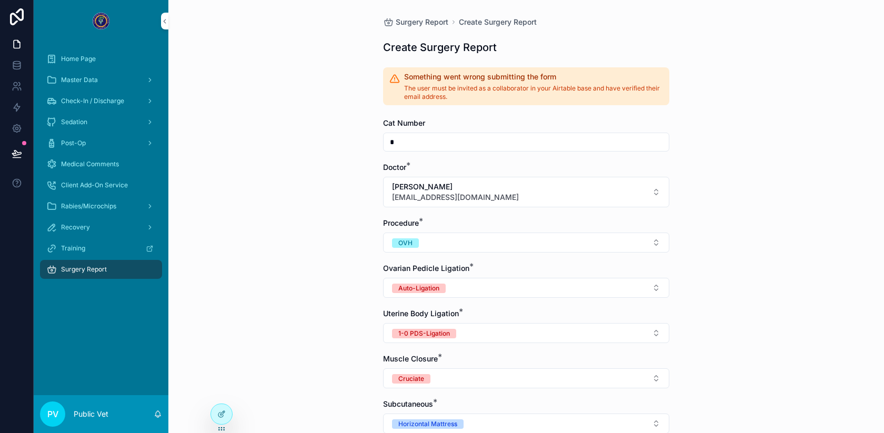
click at [219, 405] on div at bounding box center [221, 414] width 21 height 20
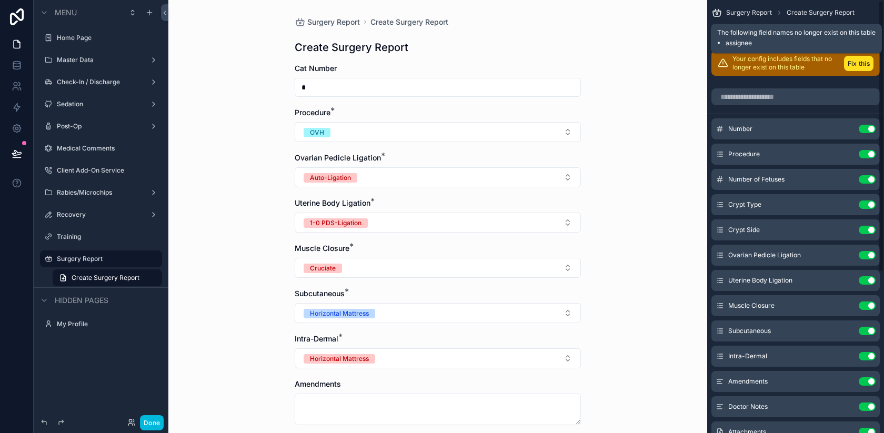
click at [857, 61] on button "Fix this" at bounding box center [858, 63] width 29 height 15
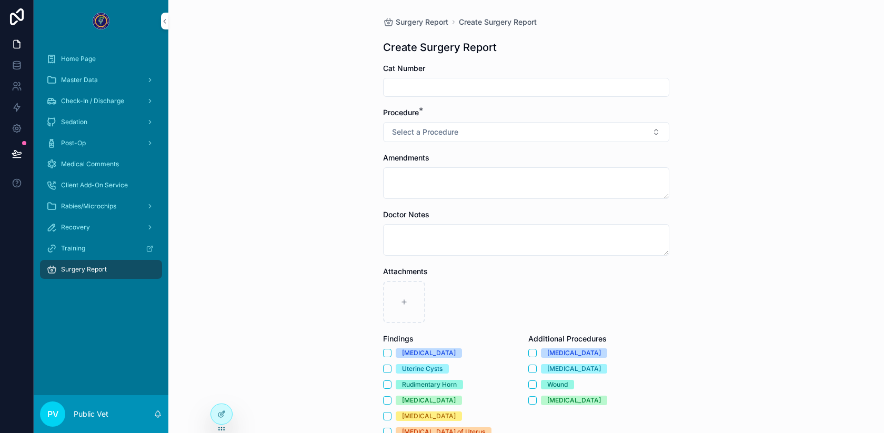
click at [219, 411] on icon at bounding box center [221, 414] width 8 height 8
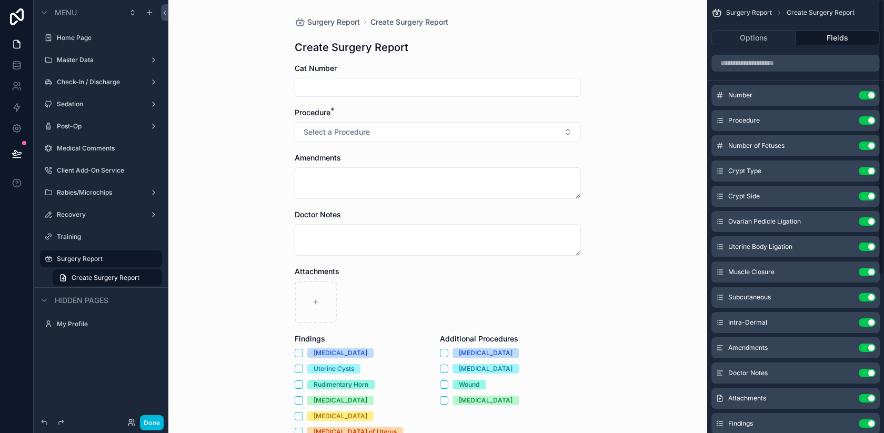
scroll to position [248, 0]
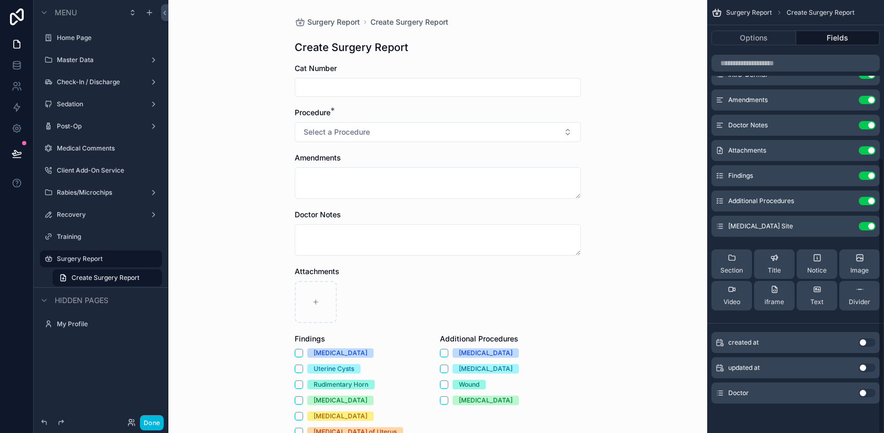
click at [869, 393] on button "Use setting" at bounding box center [867, 393] width 17 height 8
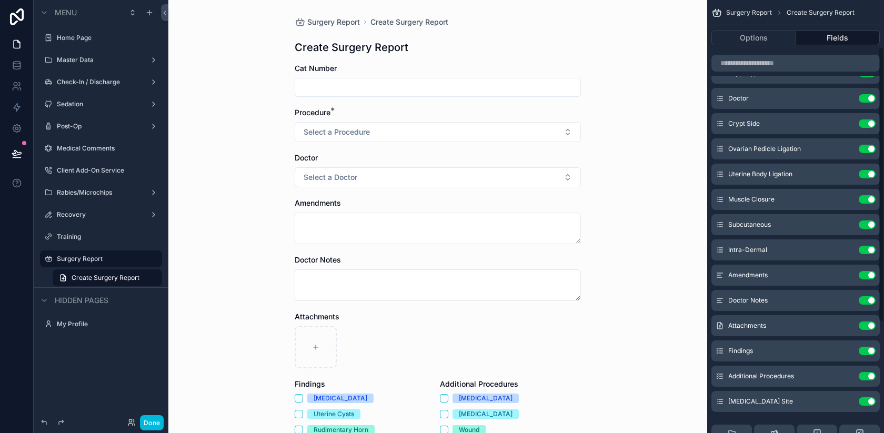
scroll to position [0, 0]
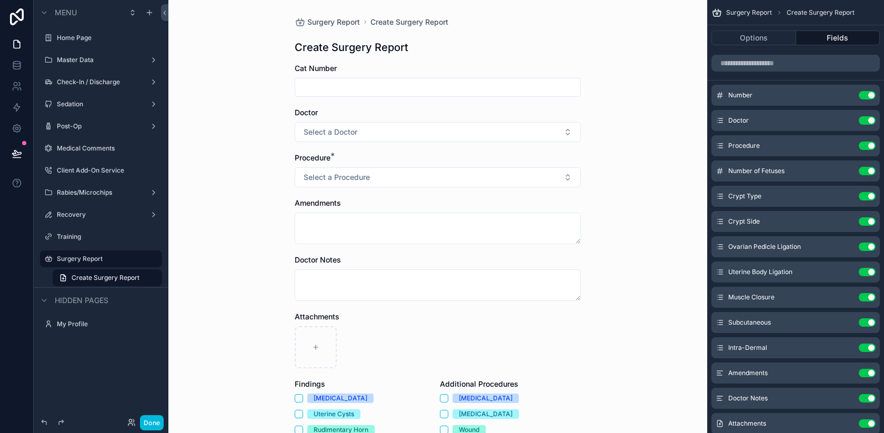
click at [0, 0] on icon "scrollable content" at bounding box center [0, 0] width 0 height 0
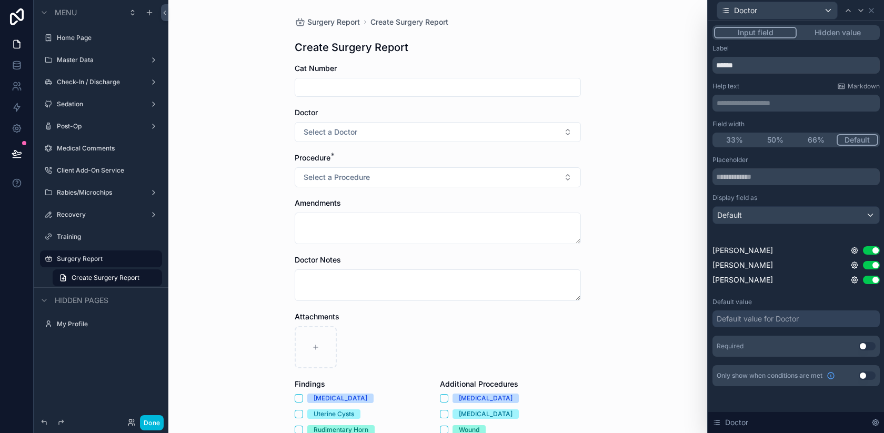
click at [866, 348] on button "Use setting" at bounding box center [867, 346] width 17 height 8
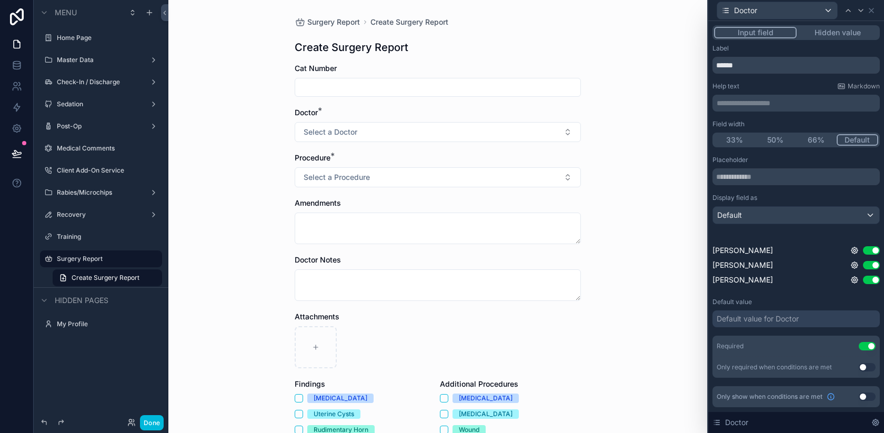
click at [748, 208] on div "Default" at bounding box center [796, 215] width 166 height 17
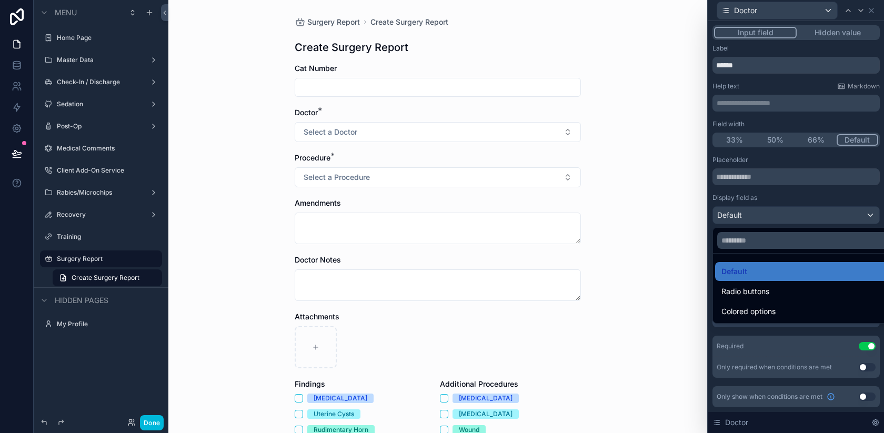
click at [749, 226] on div "Default Radio buttons Colored options" at bounding box center [795, 274] width 166 height 98
click at [750, 217] on div at bounding box center [796, 216] width 176 height 433
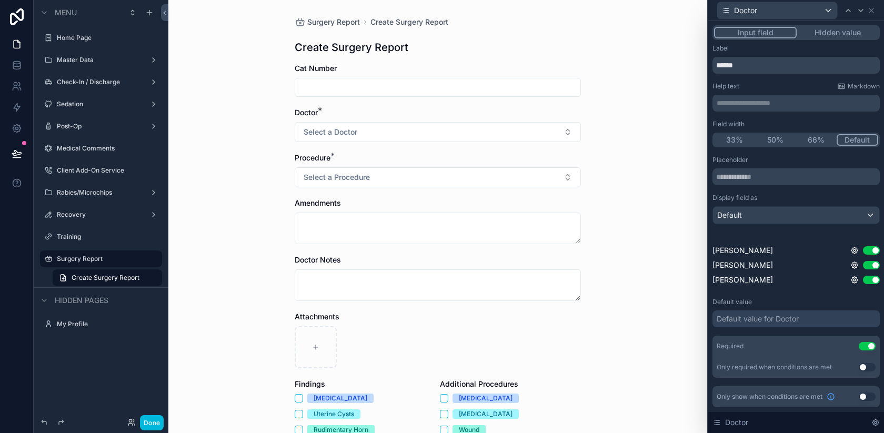
click at [782, 322] on div "Default value for Doctor" at bounding box center [758, 319] width 82 height 11
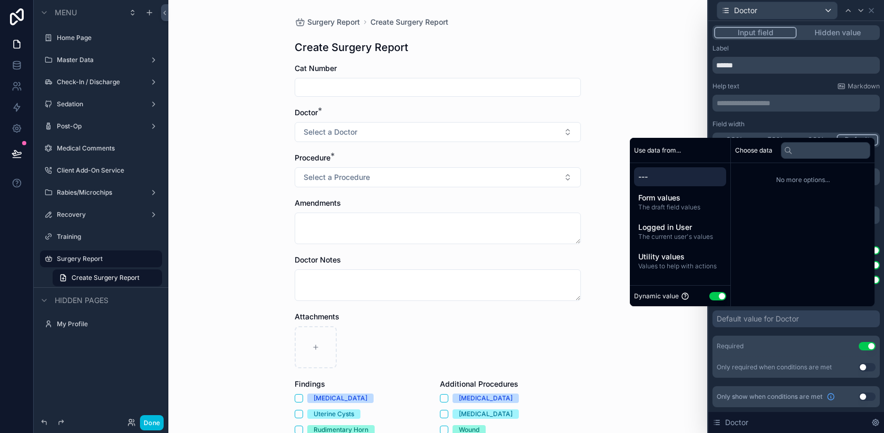
click at [662, 203] on span "The draft field values" at bounding box center [680, 207] width 84 height 8
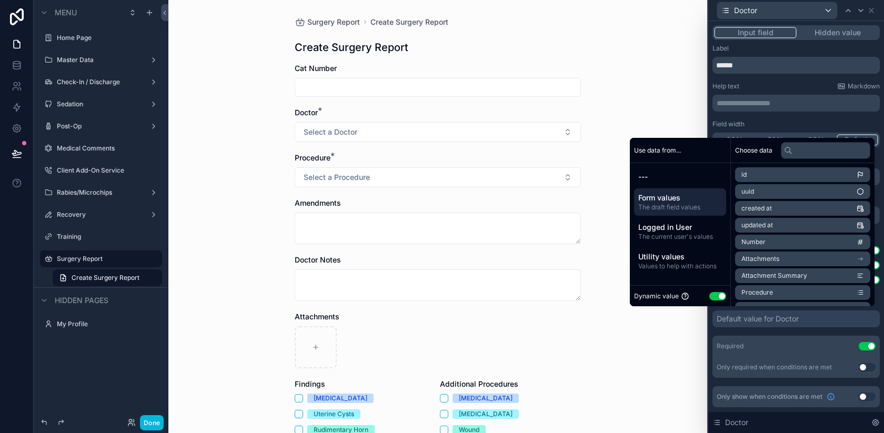
click at [711, 292] on button "Use setting" at bounding box center [717, 296] width 17 height 8
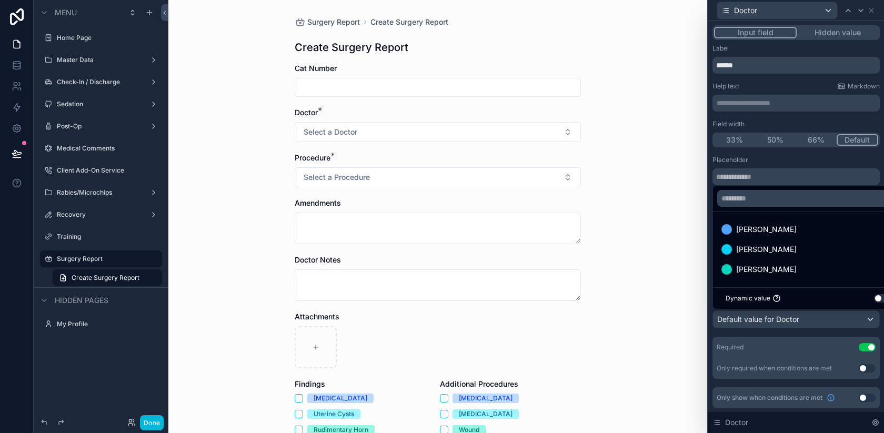
click at [763, 228] on span "[PERSON_NAME]" at bounding box center [766, 229] width 61 height 13
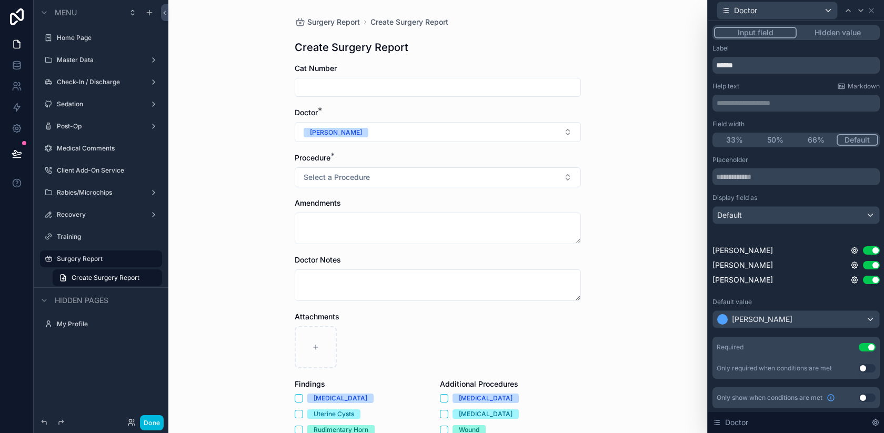
click at [846, 50] on div "Label" at bounding box center [795, 48] width 167 height 8
click at [871, 8] on icon at bounding box center [871, 10] width 8 height 8
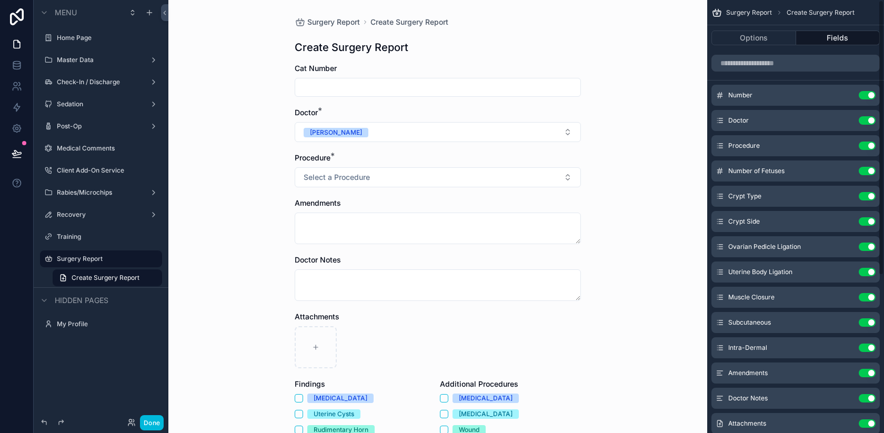
click at [151, 420] on button "Done" at bounding box center [152, 422] width 24 height 15
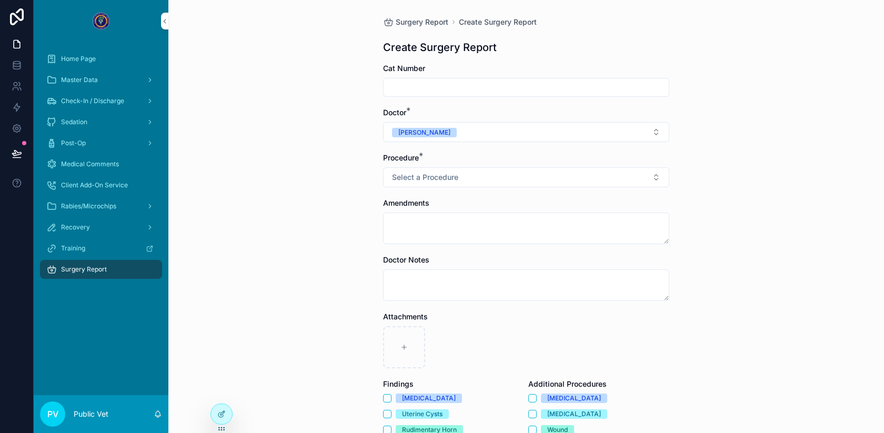
click at [427, 94] on input "scrollable content" at bounding box center [526, 87] width 285 height 15
type input "*"
click at [408, 177] on span "Select a Procedure" at bounding box center [425, 177] width 66 height 11
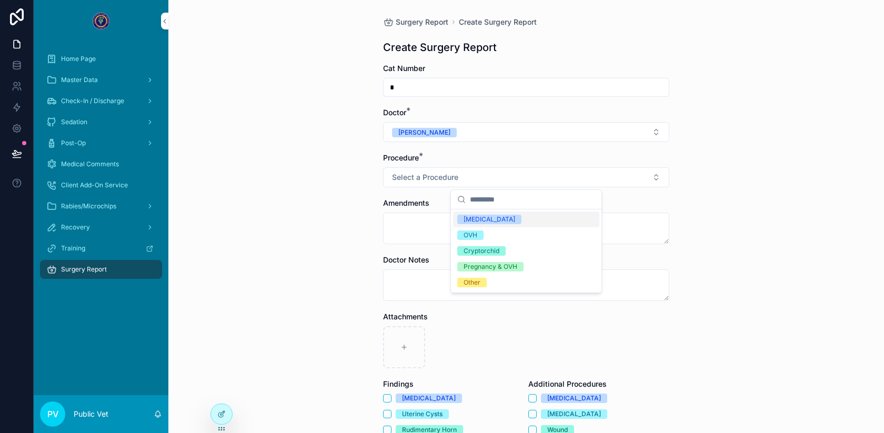
click at [491, 215] on div "[MEDICAL_DATA]" at bounding box center [490, 219] width 52 height 9
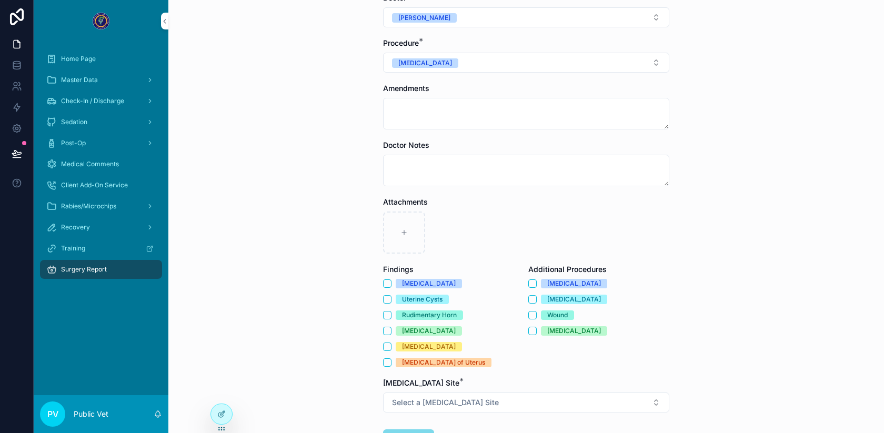
scroll to position [197, 0]
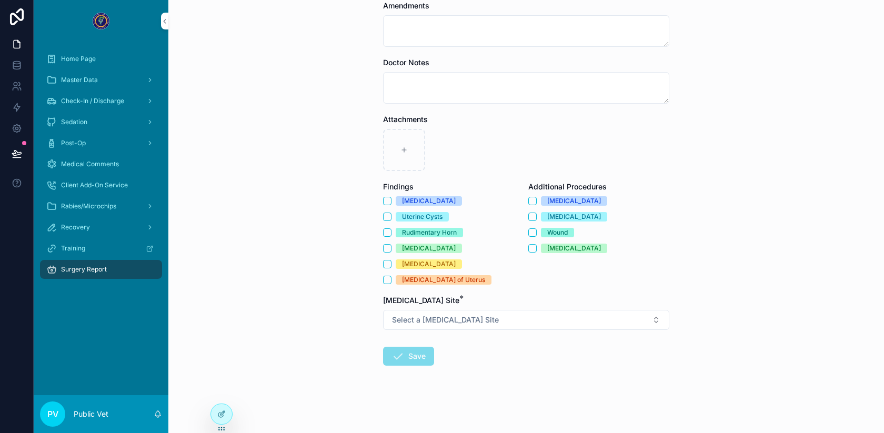
click at [436, 321] on span "Select a Incision Site" at bounding box center [445, 320] width 107 height 11
click at [481, 360] on div "Cranial-ventral left para-median" at bounding box center [512, 361] width 97 height 9
click at [415, 358] on button "Save" at bounding box center [408, 356] width 51 height 19
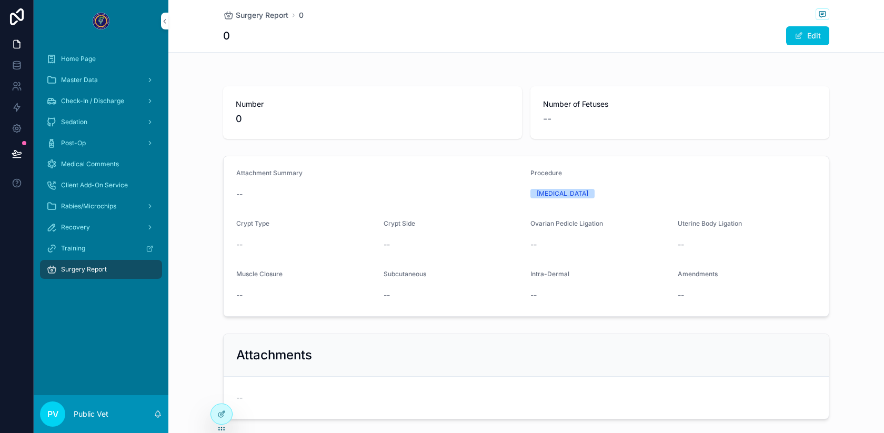
click at [102, 264] on div "Surgery Report" at bounding box center [100, 269] width 109 height 17
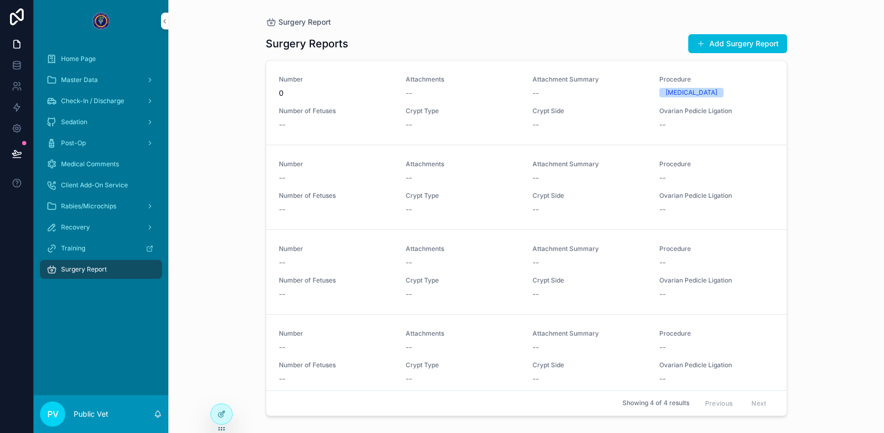
click at [223, 424] on div at bounding box center [221, 414] width 21 height 20
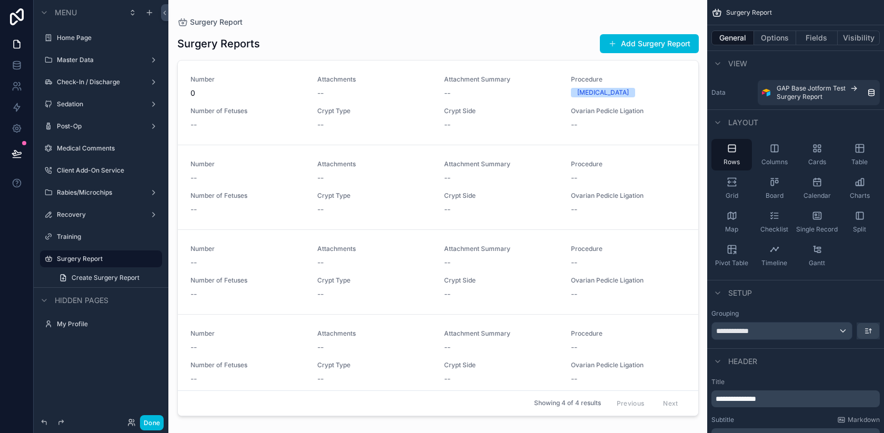
click at [455, 71] on div "scrollable content" at bounding box center [438, 210] width 538 height 420
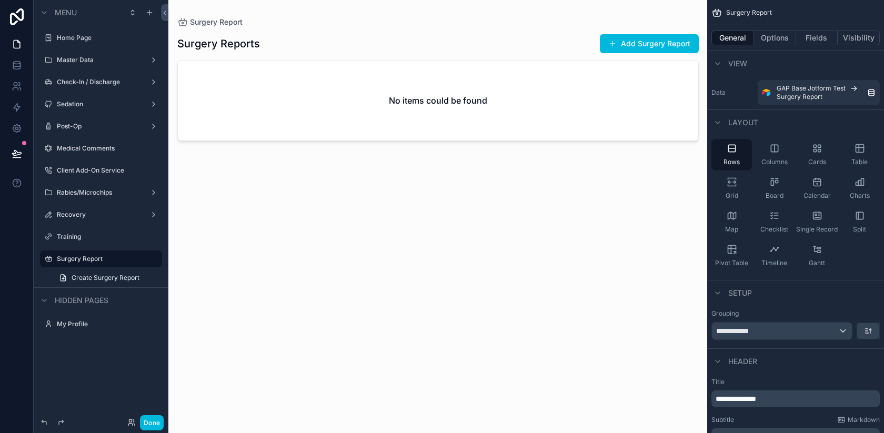
click at [86, 147] on label "Medical Comments" at bounding box center [106, 148] width 99 height 8
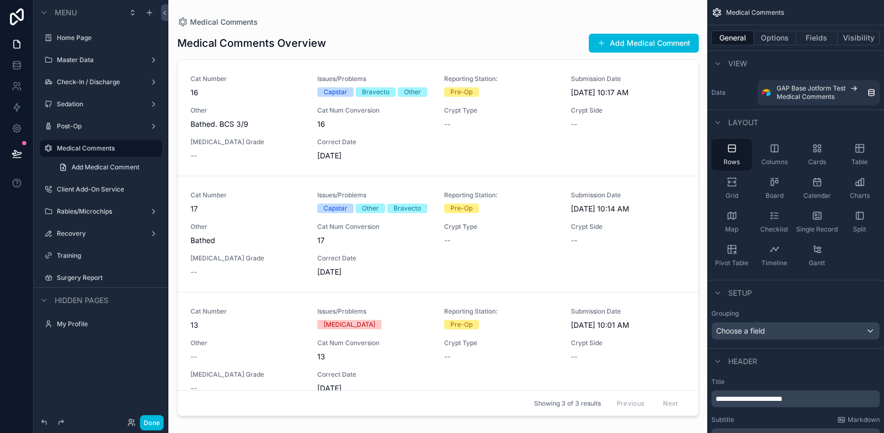
click at [611, 45] on div "scrollable content" at bounding box center [438, 210] width 538 height 420
click at [610, 44] on button "Add Medical Comment" at bounding box center [644, 43] width 110 height 19
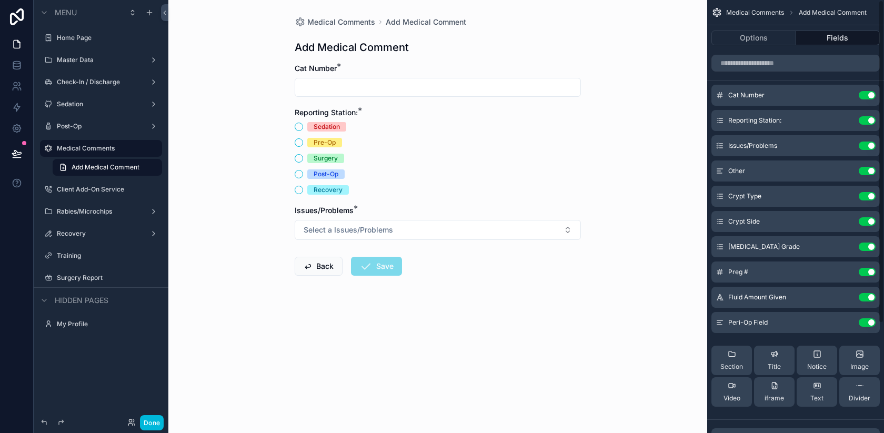
click at [746, 36] on button "Options" at bounding box center [753, 38] width 85 height 15
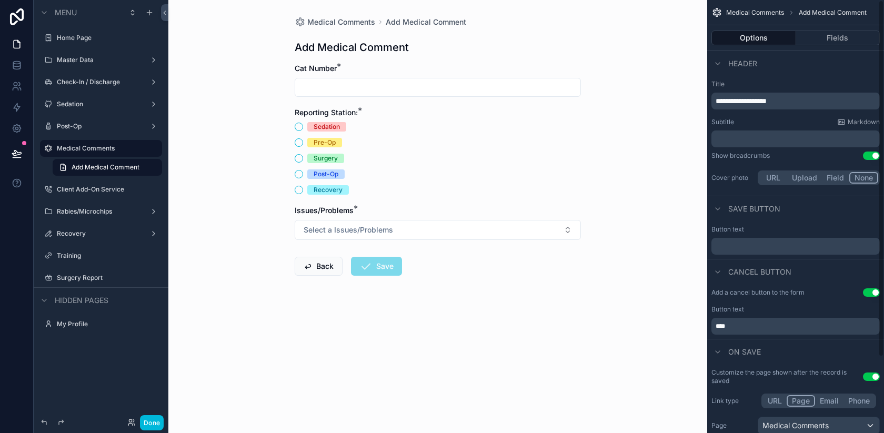
scroll to position [93, 0]
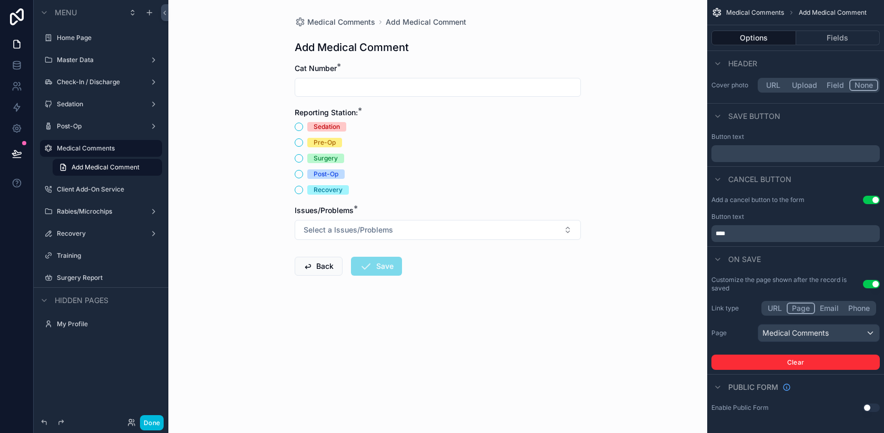
click at [86, 274] on label "Surgery Report" at bounding box center [106, 278] width 99 height 8
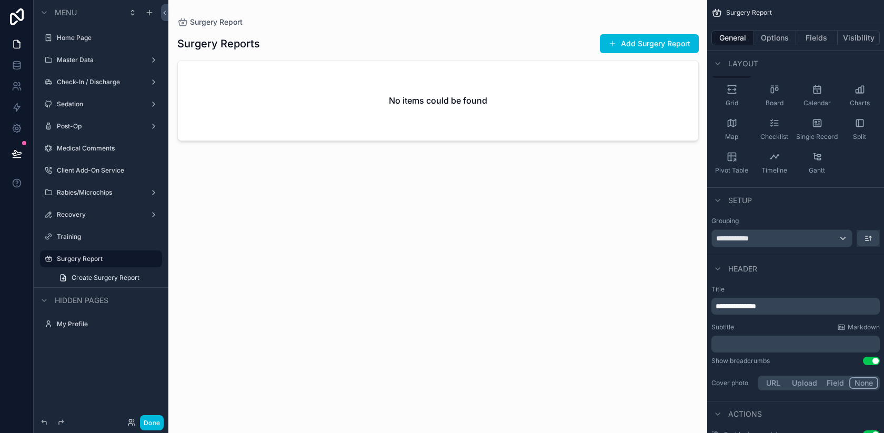
click at [639, 34] on div "scrollable content" at bounding box center [438, 210] width 538 height 420
click at [614, 51] on button "Add Surgery Report" at bounding box center [649, 43] width 99 height 19
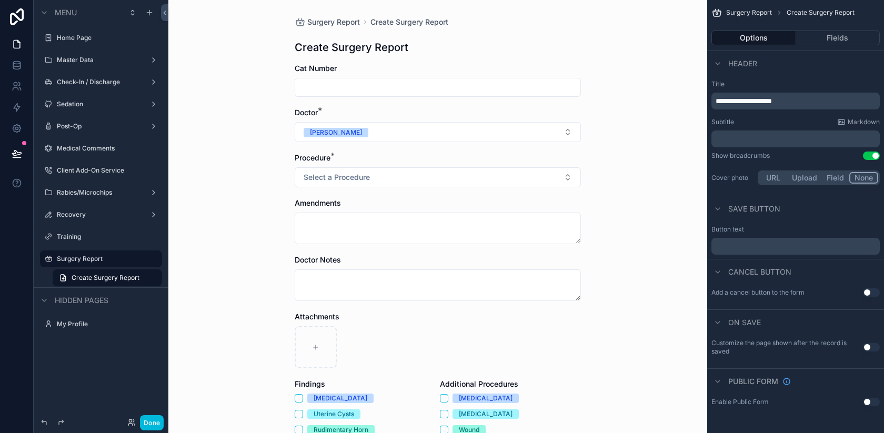
click at [864, 349] on button "Use setting" at bounding box center [871, 347] width 17 height 8
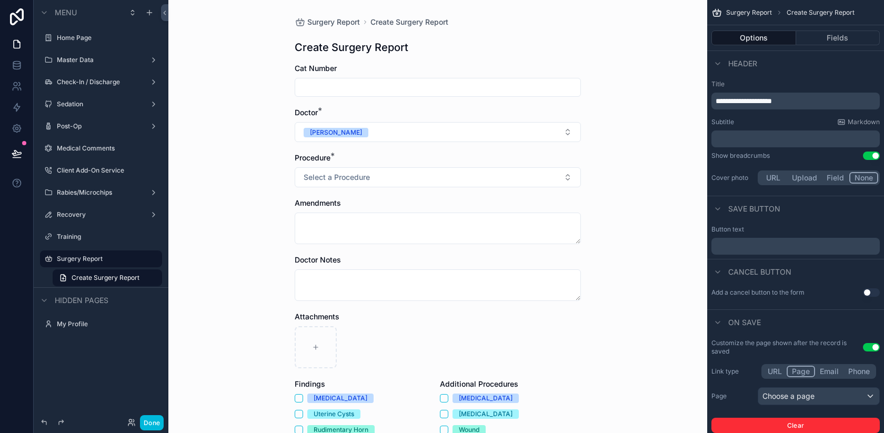
click at [801, 394] on div "Choose a page" at bounding box center [818, 396] width 121 height 17
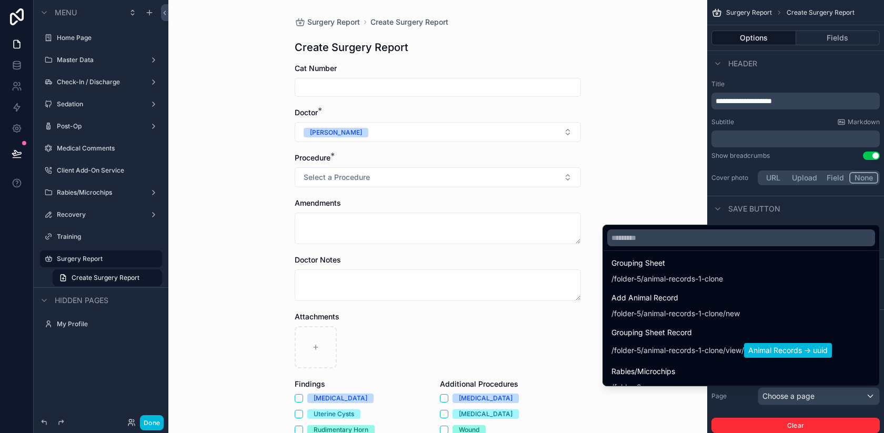
scroll to position [1007, 0]
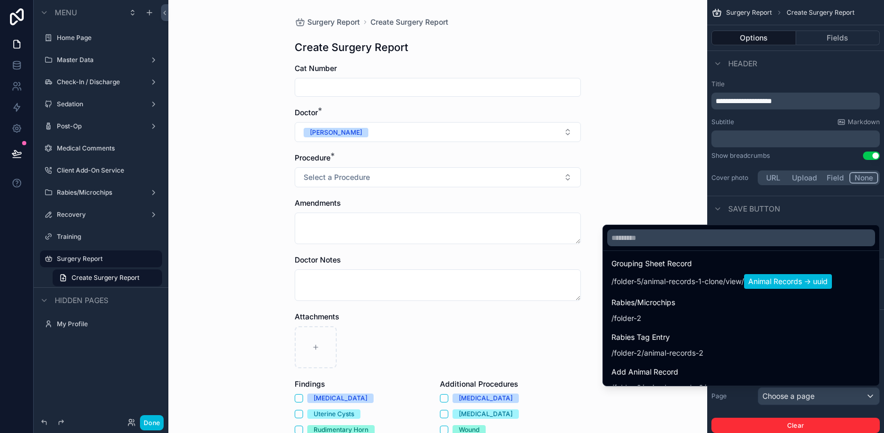
click at [645, 229] on div at bounding box center [741, 237] width 276 height 25
click at [626, 239] on input "text" at bounding box center [741, 237] width 268 height 17
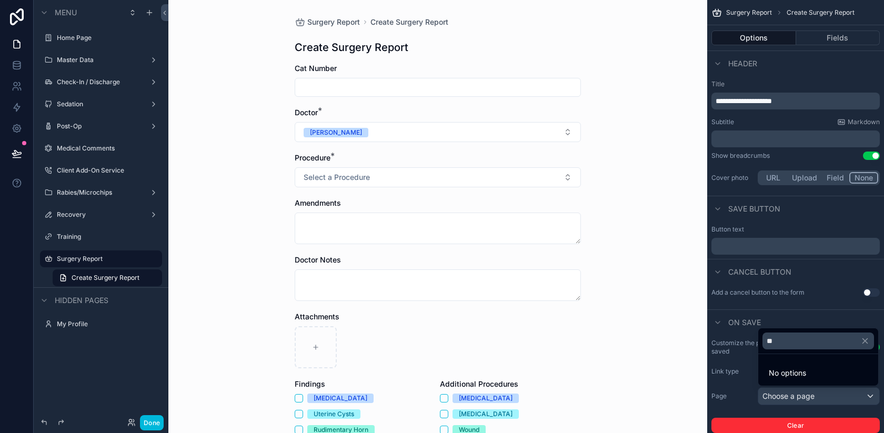
scroll to position [0, 0]
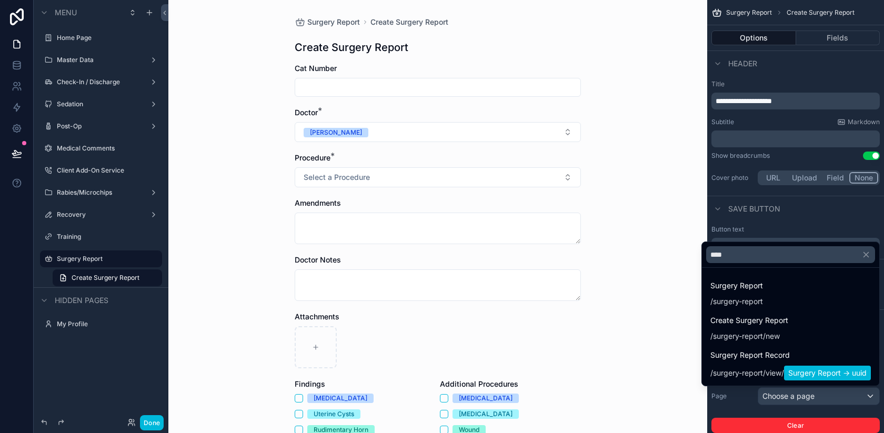
type input "****"
click at [745, 296] on span "surgery-report" at bounding box center [738, 301] width 50 height 11
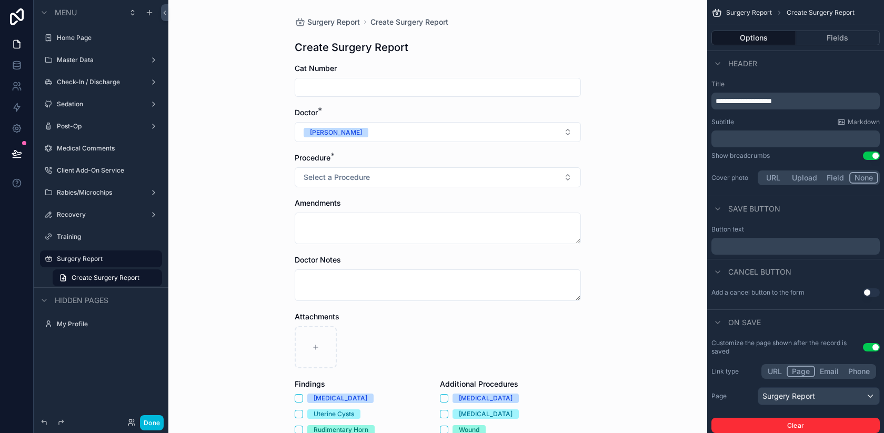
click at [143, 428] on button "Done" at bounding box center [152, 422] width 24 height 15
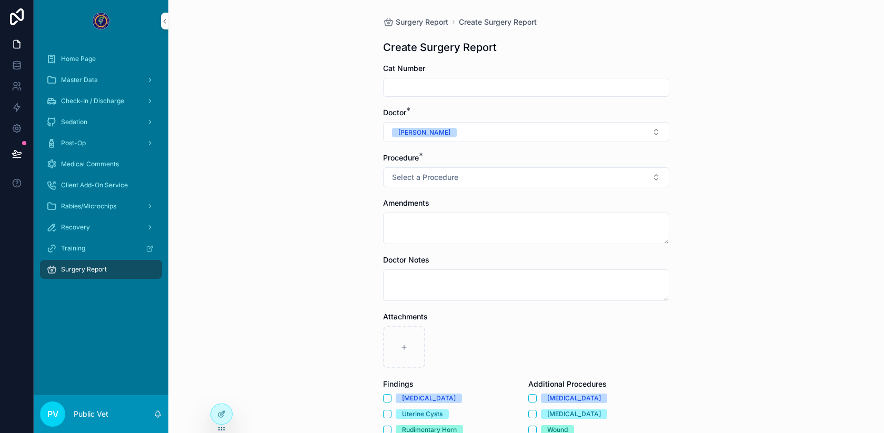
click at [216, 411] on div at bounding box center [221, 414] width 21 height 20
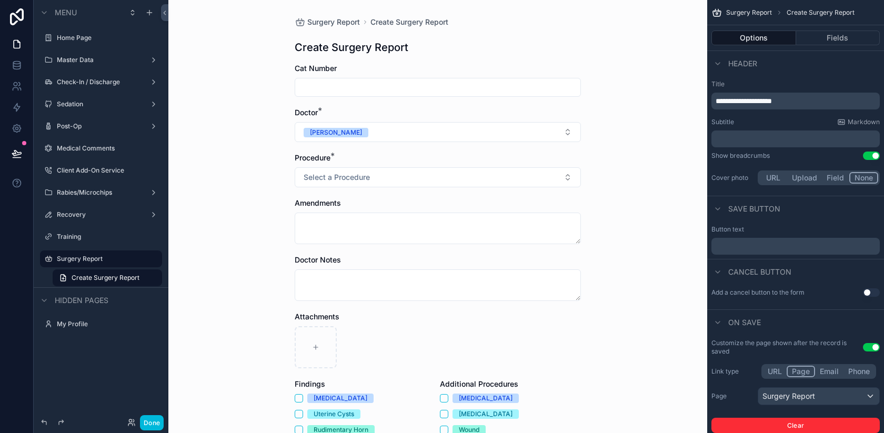
scroll to position [152, 0]
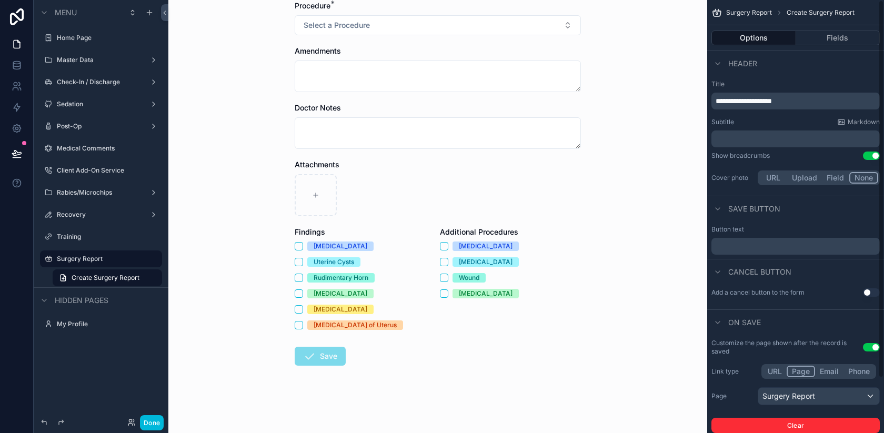
click at [851, 35] on button "Fields" at bounding box center [838, 38] width 84 height 15
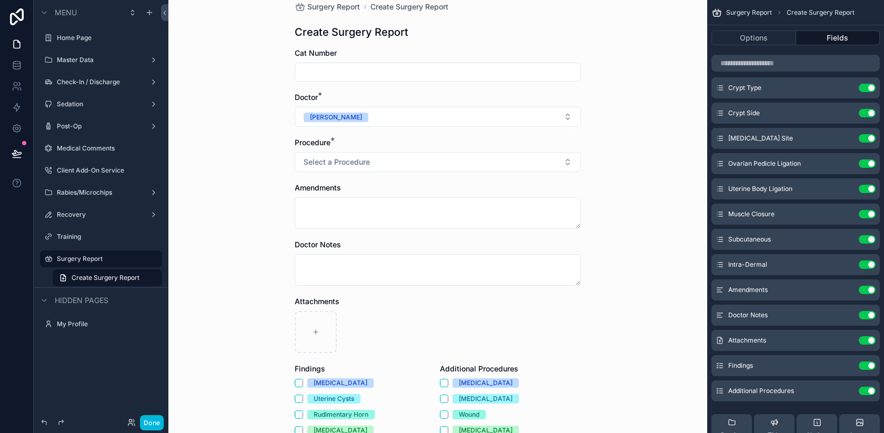
scroll to position [0, 0]
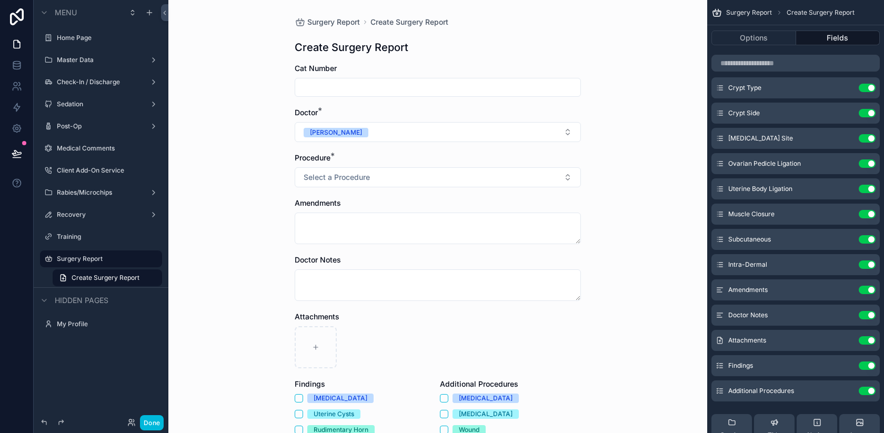
drag, startPoint x: 721, startPoint y: 387, endPoint x: 655, endPoint y: 11, distance: 382.0
click at [0, 0] on icon "scrollable content" at bounding box center [0, 0] width 0 height 0
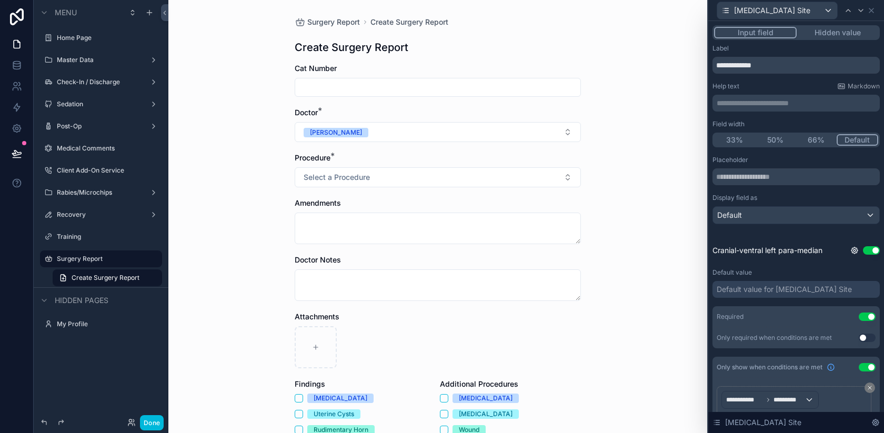
click at [750, 295] on div "Default value for Incision Site" at bounding box center [795, 289] width 167 height 17
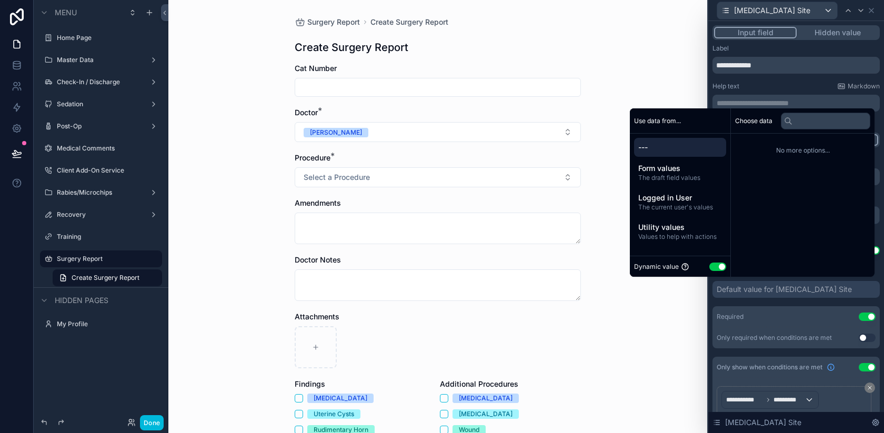
click at [709, 269] on button "Use setting" at bounding box center [717, 267] width 17 height 8
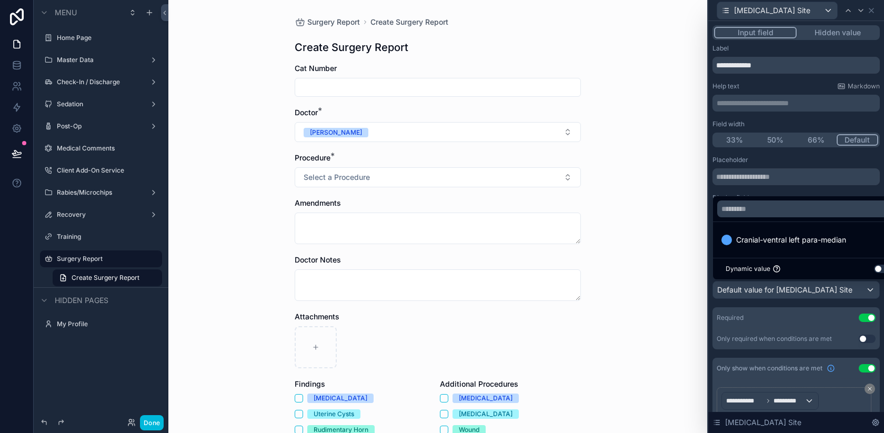
click at [778, 237] on span "Cranial-ventral left para-median" at bounding box center [791, 240] width 110 height 13
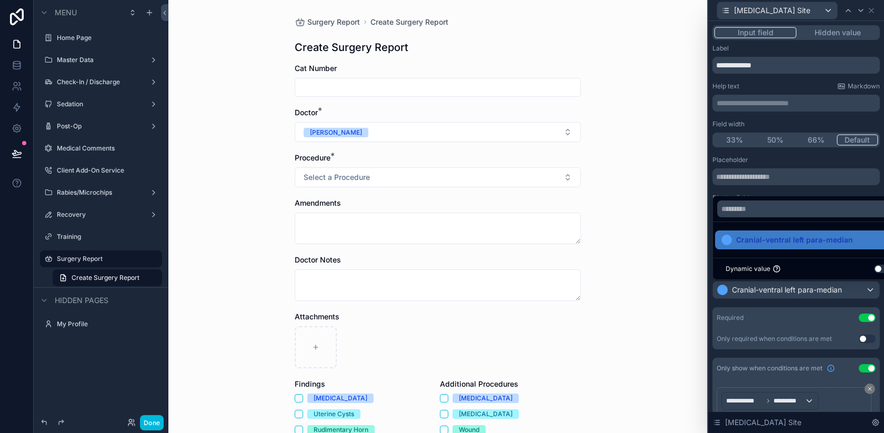
click at [676, 230] on div "Surgery Report Create Surgery Report Create Surgery Report Cat Number Doctor * …" at bounding box center [437, 216] width 539 height 433
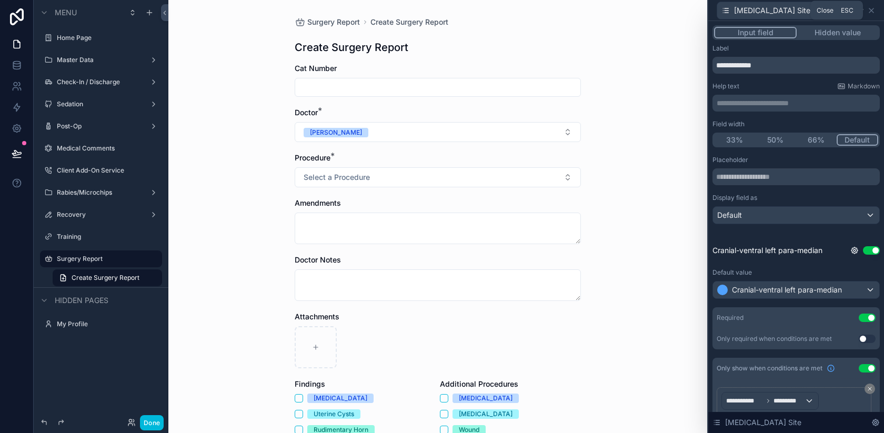
click at [873, 11] on icon at bounding box center [871, 10] width 8 height 8
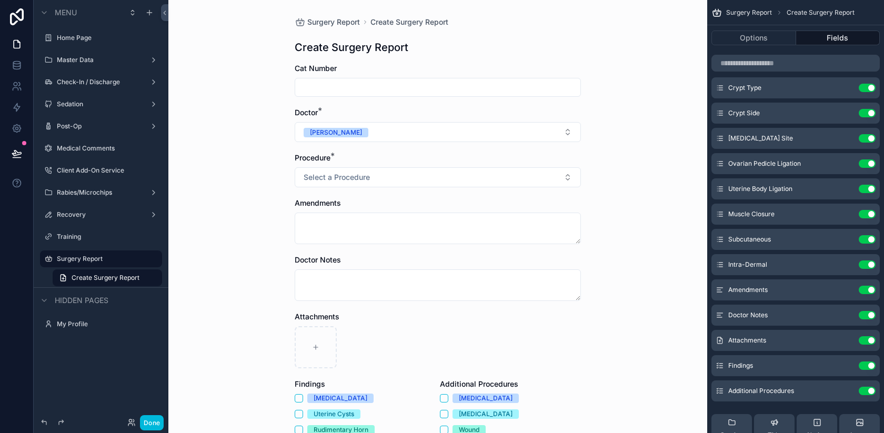
click at [0, 0] on icon "scrollable content" at bounding box center [0, 0] width 0 height 0
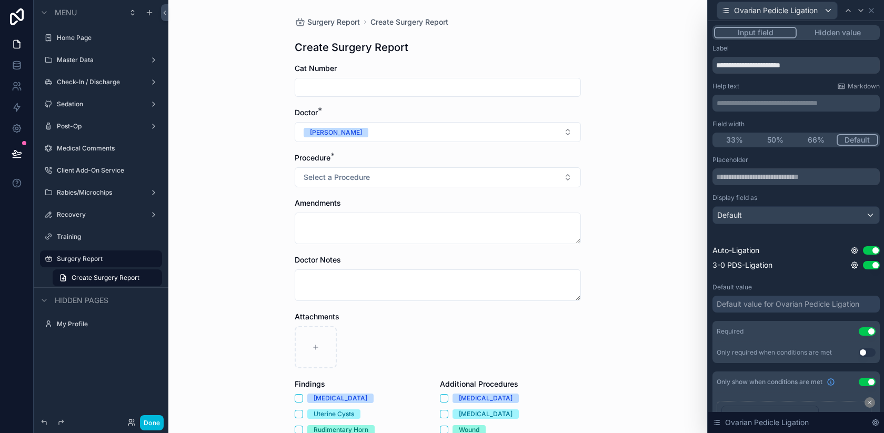
click at [749, 304] on div "Default value for Ovarian Pedicle Ligation" at bounding box center [788, 304] width 143 height 11
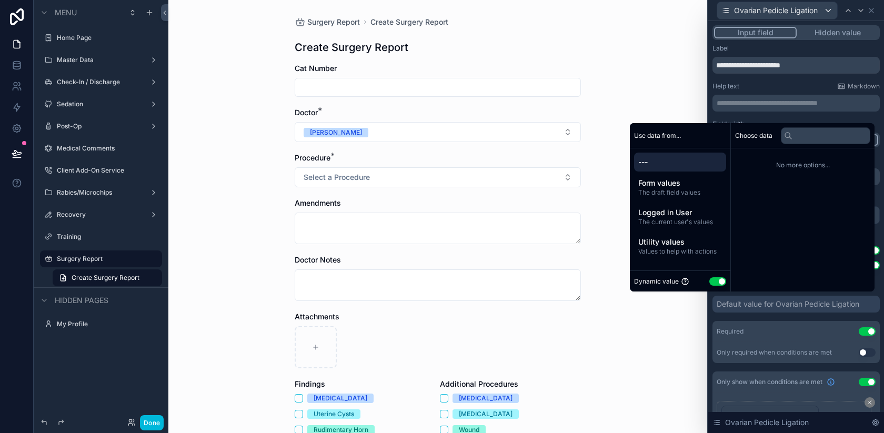
click at [711, 285] on button "Use setting" at bounding box center [717, 281] width 17 height 8
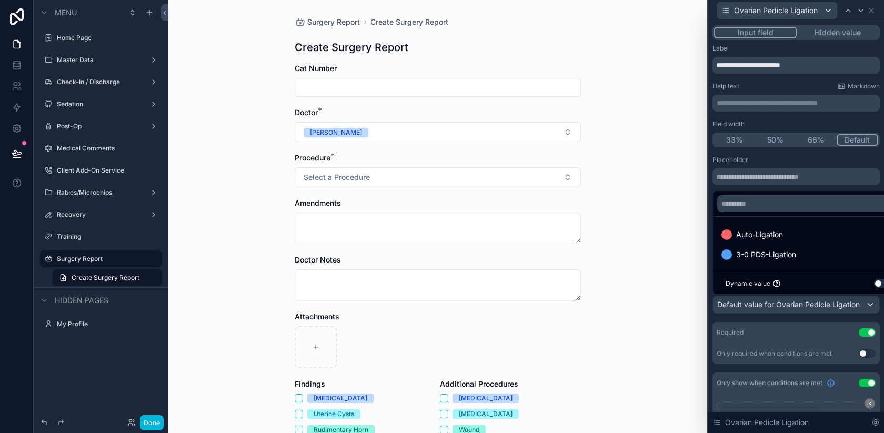
click at [760, 232] on span "Auto-Ligation" at bounding box center [759, 234] width 47 height 13
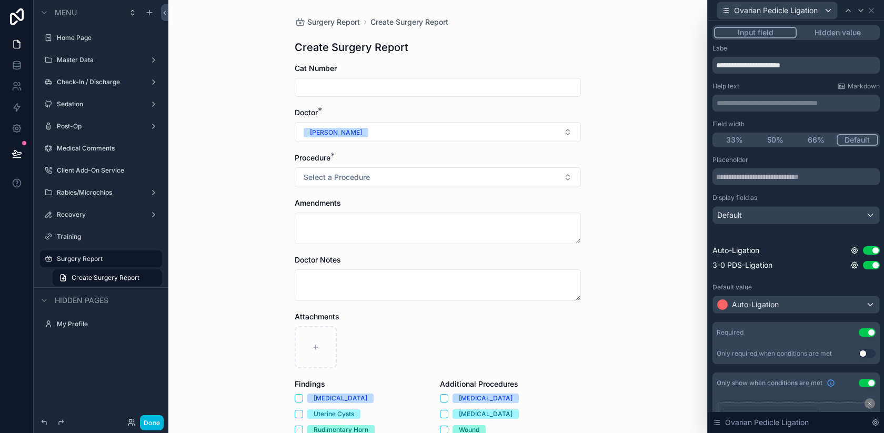
click at [660, 225] on div "Surgery Report Create Surgery Report Create Surgery Report Cat Number Doctor * …" at bounding box center [437, 216] width 539 height 433
click at [872, 9] on icon at bounding box center [871, 10] width 8 height 8
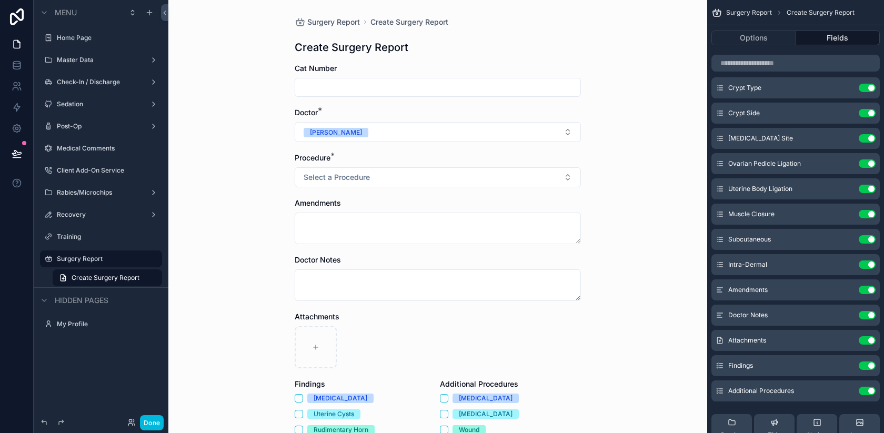
click at [0, 0] on icon "scrollable content" at bounding box center [0, 0] width 0 height 0
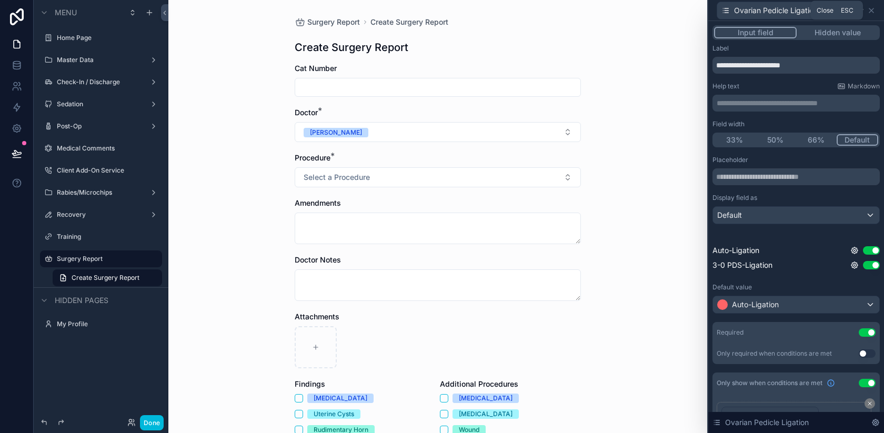
click at [871, 9] on icon at bounding box center [871, 10] width 4 height 4
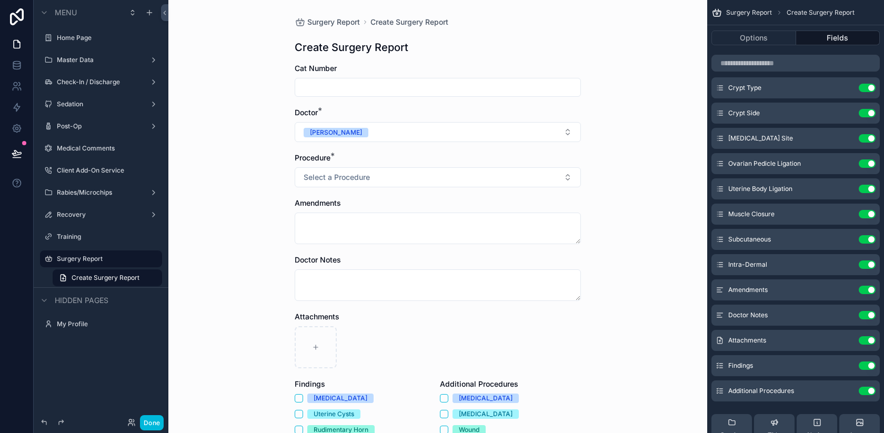
click at [0, 0] on icon "scrollable content" at bounding box center [0, 0] width 0 height 0
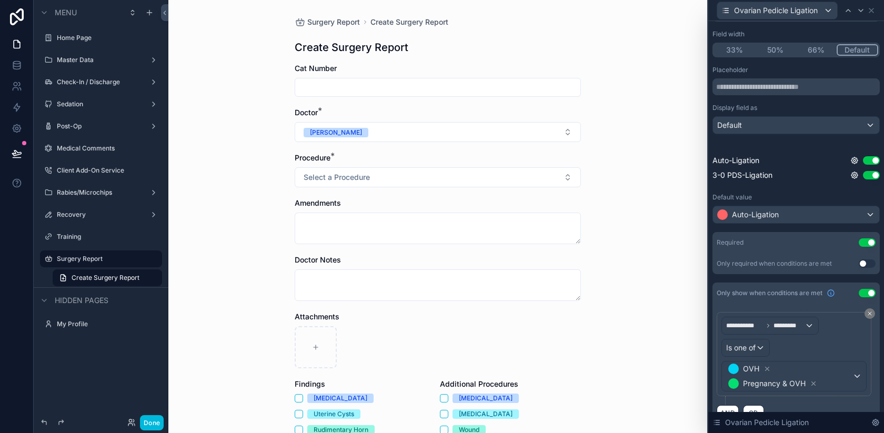
scroll to position [89, 0]
click at [871, 10] on icon at bounding box center [871, 10] width 4 height 4
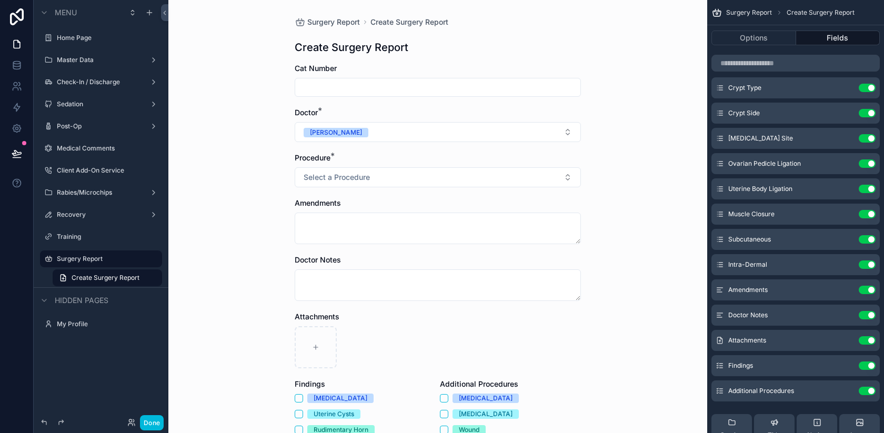
click at [0, 0] on icon "scrollable content" at bounding box center [0, 0] width 0 height 0
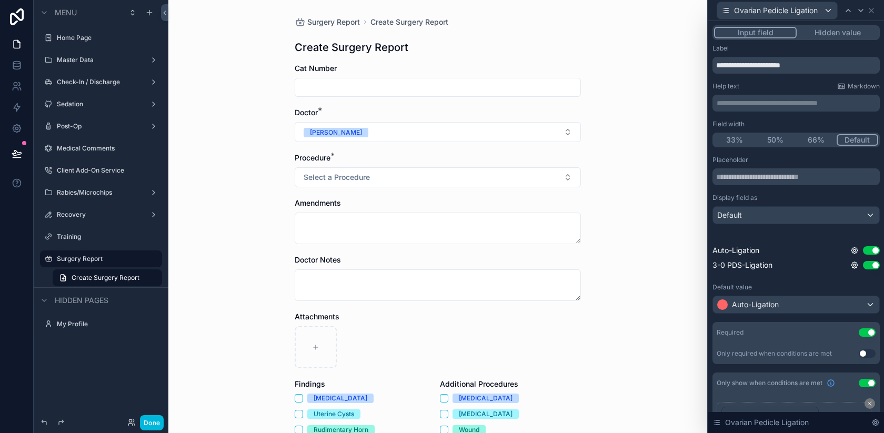
scroll to position [7, 0]
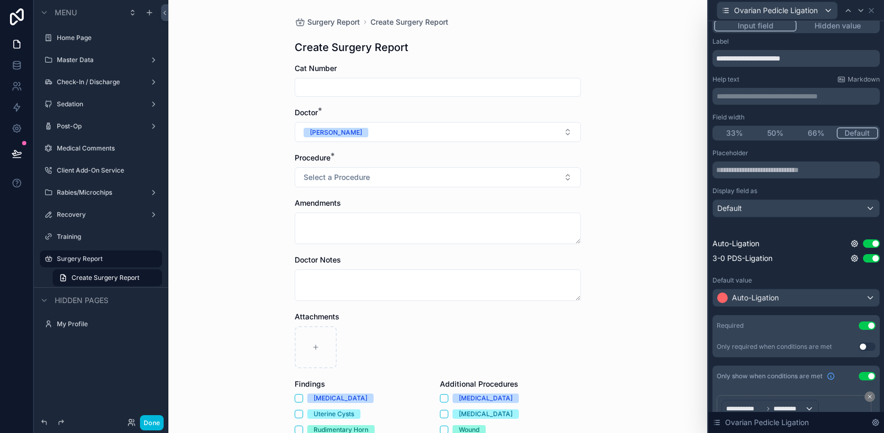
click at [781, 300] on div "Auto-Ligation" at bounding box center [796, 297] width 166 height 17
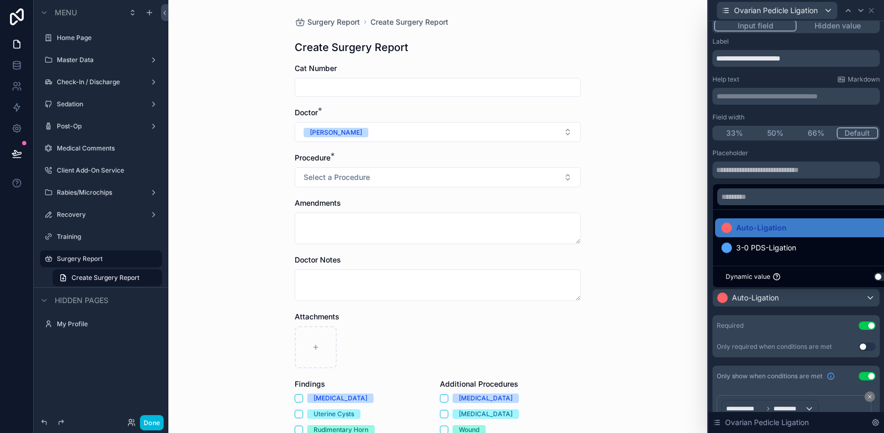
click at [779, 229] on span "Auto-Ligation" at bounding box center [761, 228] width 51 height 13
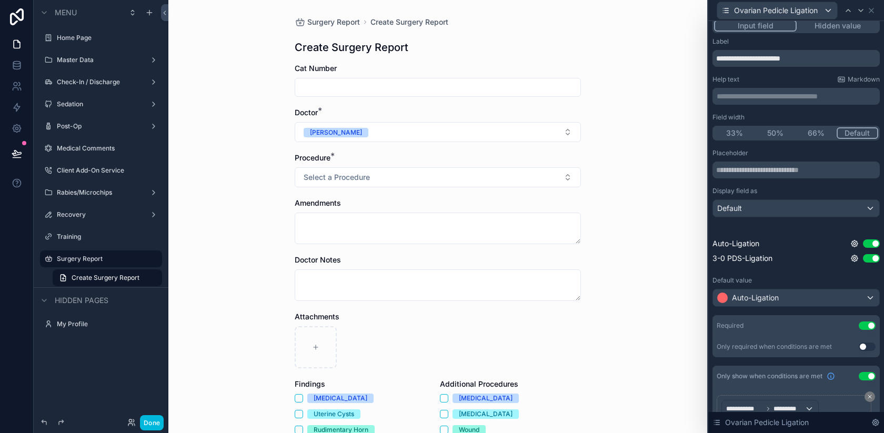
click at [760, 299] on span "Auto-Ligation" at bounding box center [755, 298] width 47 height 11
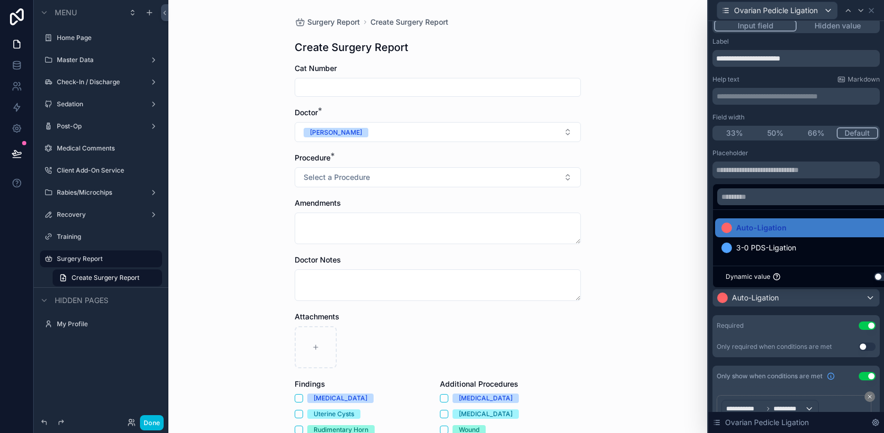
click at [759, 291] on div at bounding box center [796, 216] width 176 height 433
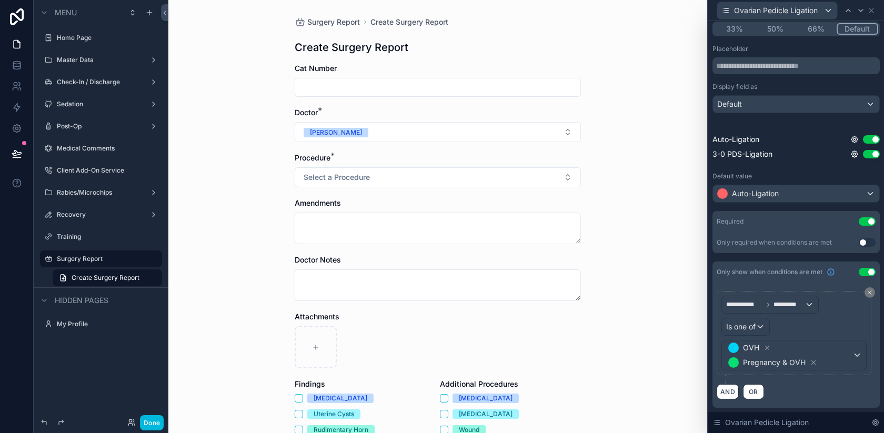
scroll to position [0, 0]
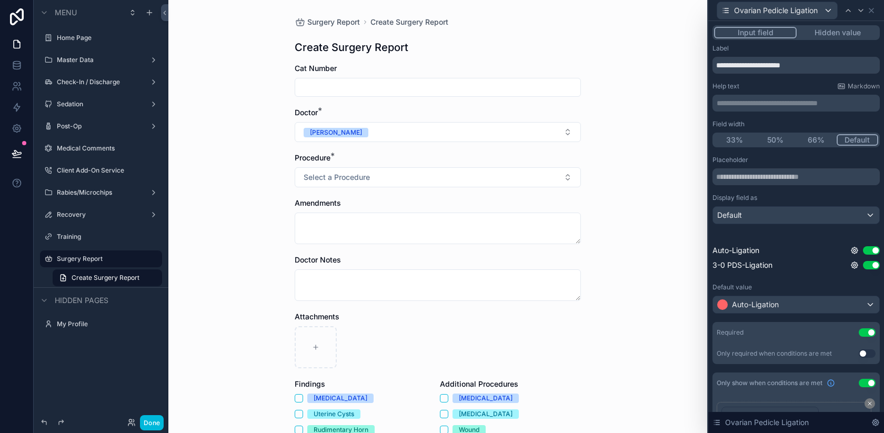
click at [769, 216] on div "Default" at bounding box center [796, 215] width 166 height 17
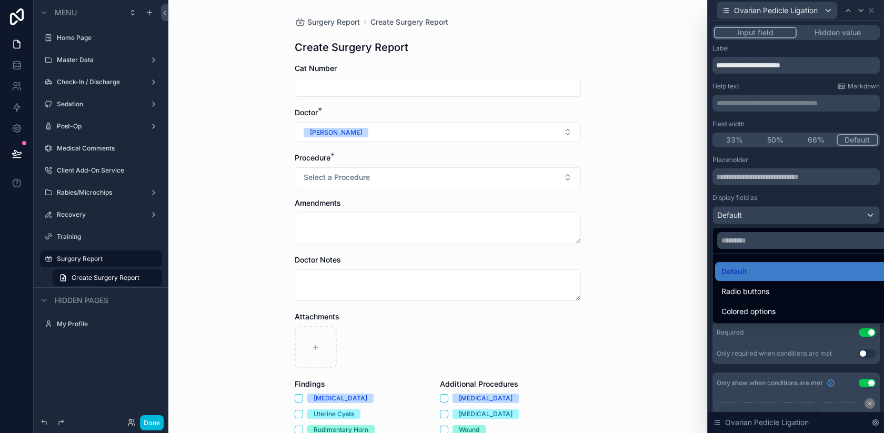
click at [757, 194] on div at bounding box center [796, 216] width 176 height 433
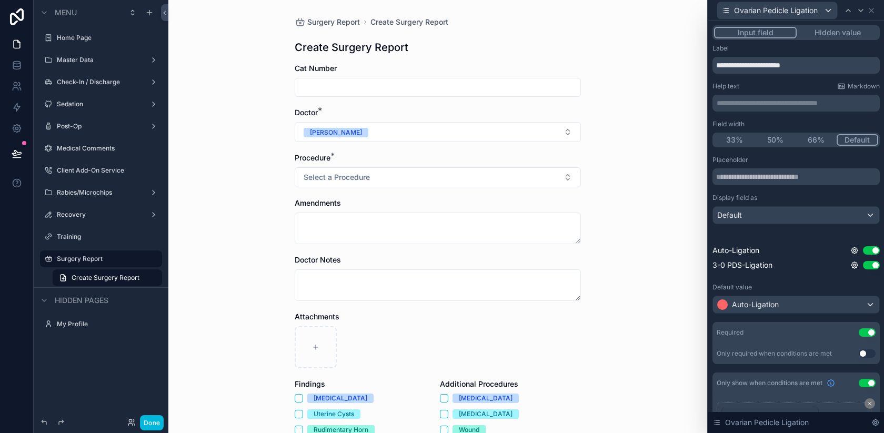
scroll to position [111, 0]
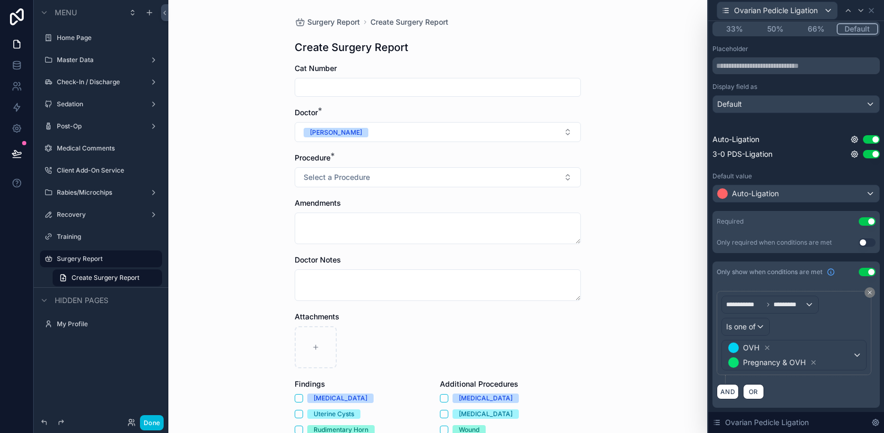
click at [874, 420] on icon at bounding box center [875, 422] width 8 height 8
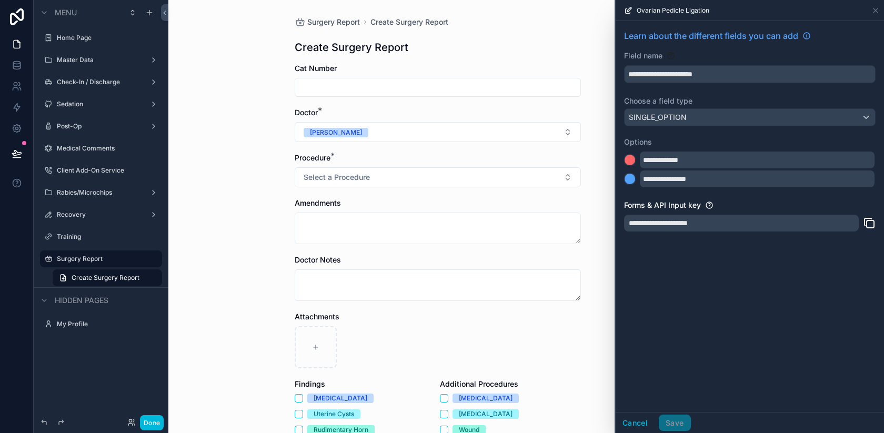
click at [632, 428] on button "Cancel" at bounding box center [635, 423] width 39 height 17
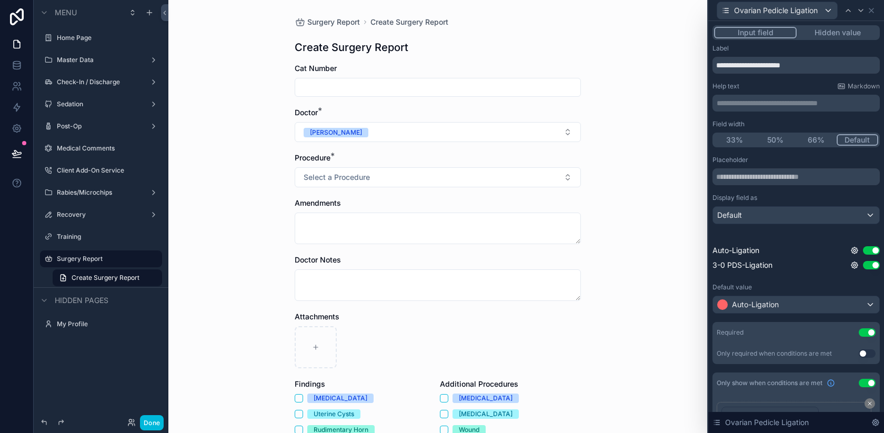
click at [770, 176] on input "text" at bounding box center [795, 176] width 167 height 17
click at [784, 148] on div "**********" at bounding box center [795, 281] width 167 height 475
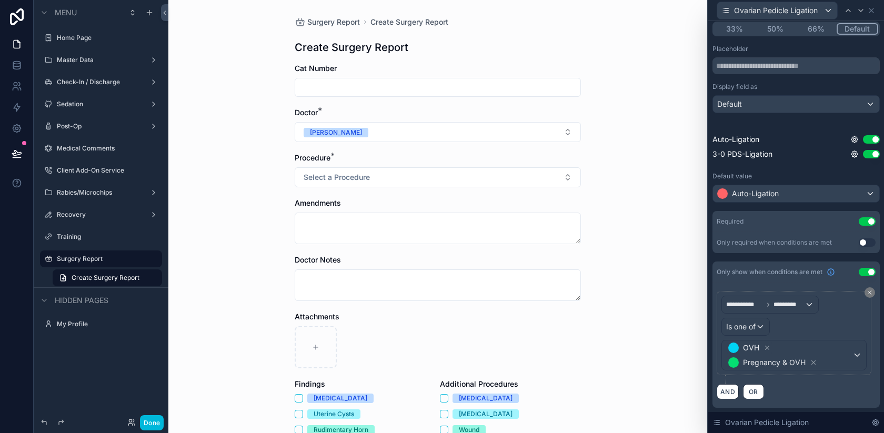
click at [718, 423] on icon at bounding box center [716, 422] width 8 height 8
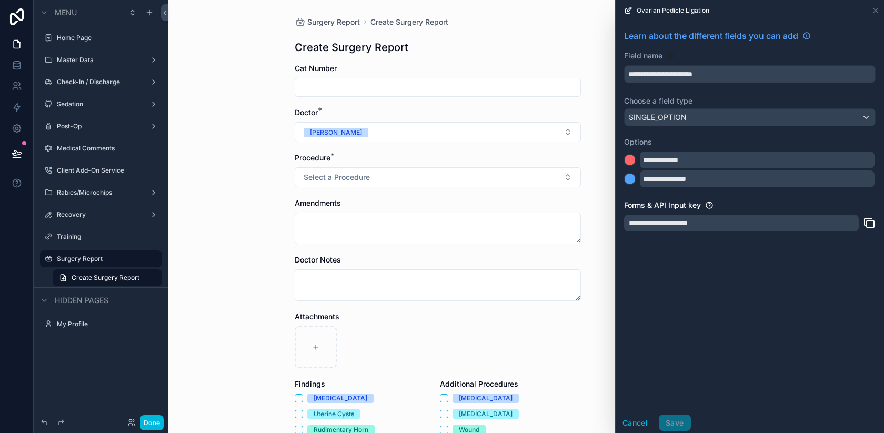
click at [642, 418] on button "Cancel" at bounding box center [635, 423] width 39 height 17
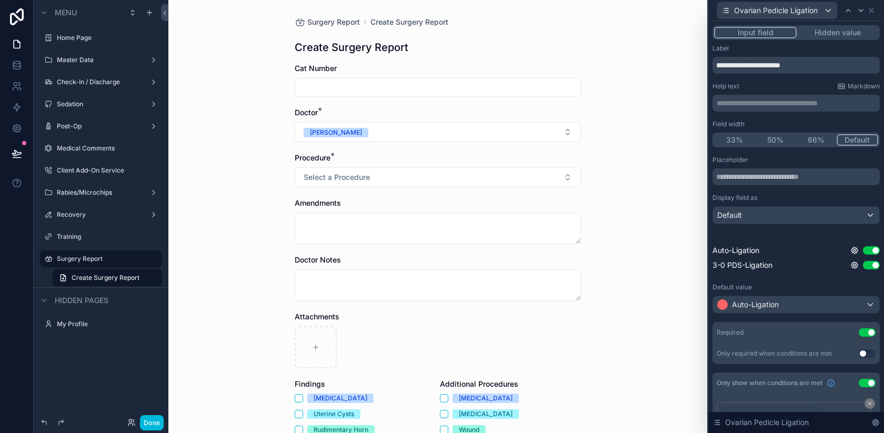
click at [747, 215] on div "Default" at bounding box center [796, 215] width 166 height 17
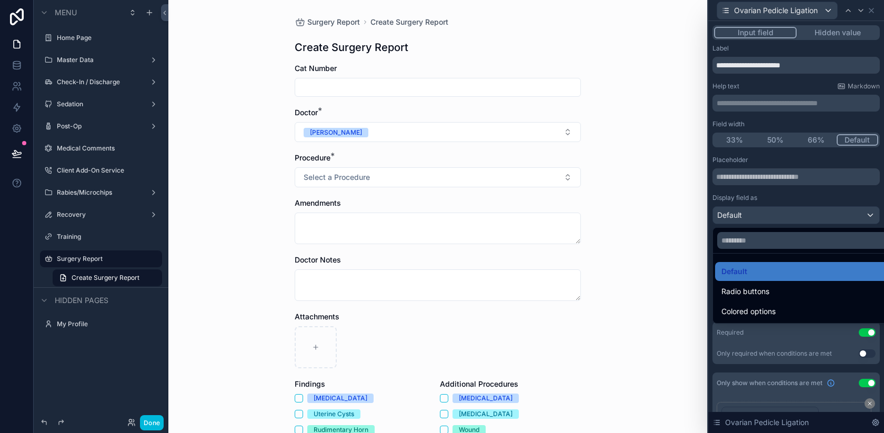
click at [751, 197] on div at bounding box center [796, 216] width 176 height 433
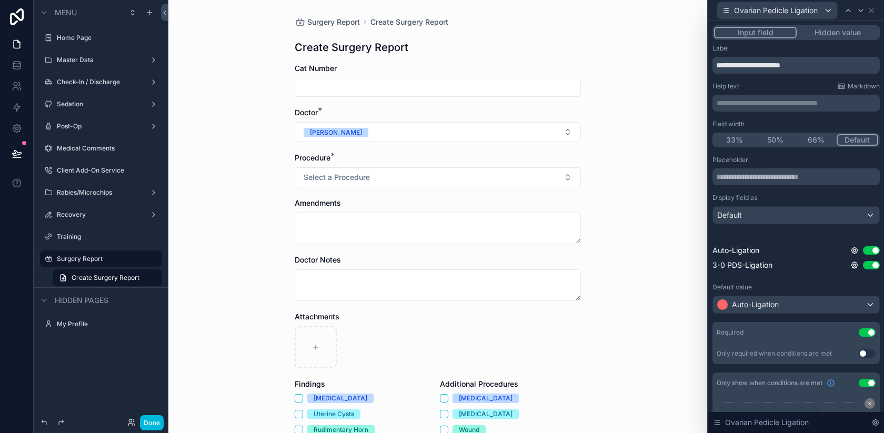
click at [749, 299] on div "Auto-Ligation" at bounding box center [796, 304] width 166 height 17
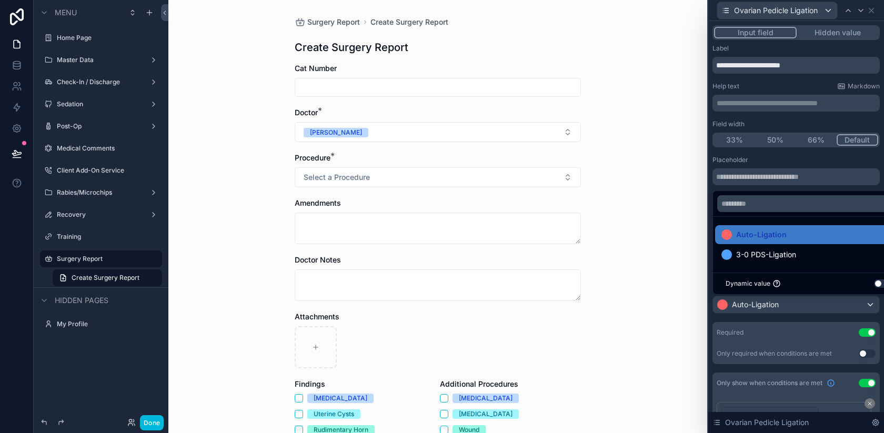
click at [880, 282] on button "Use setting" at bounding box center [882, 283] width 17 height 8
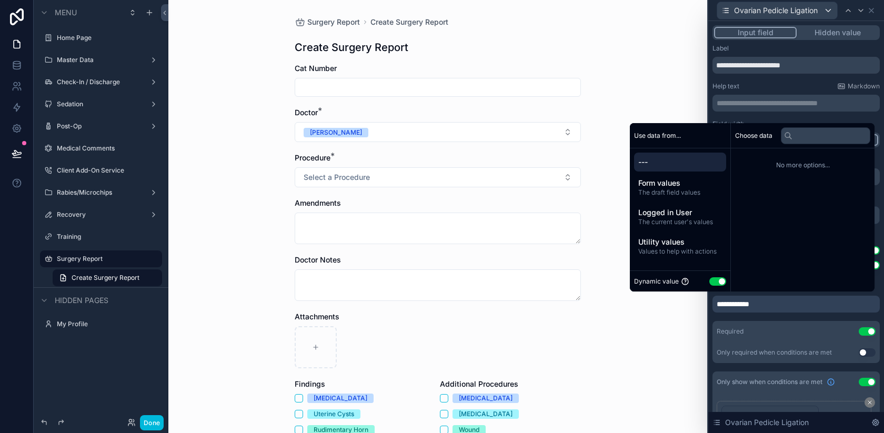
click at [682, 193] on span "The draft field values" at bounding box center [680, 192] width 84 height 8
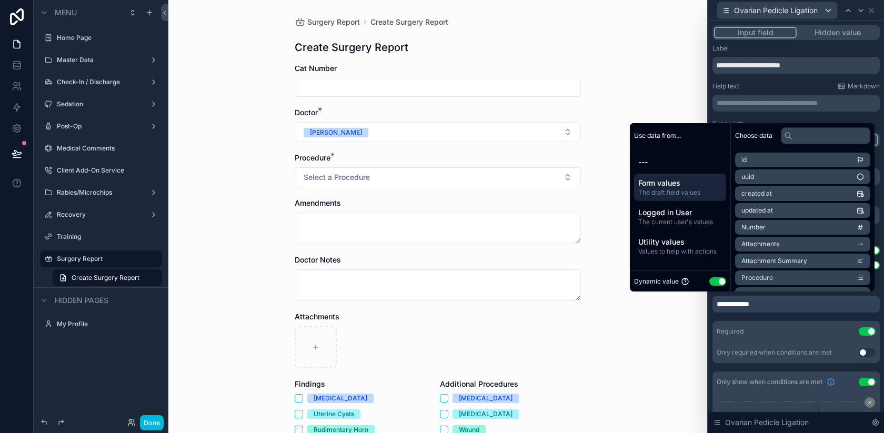
click at [663, 223] on span "The current user's values" at bounding box center [680, 222] width 84 height 8
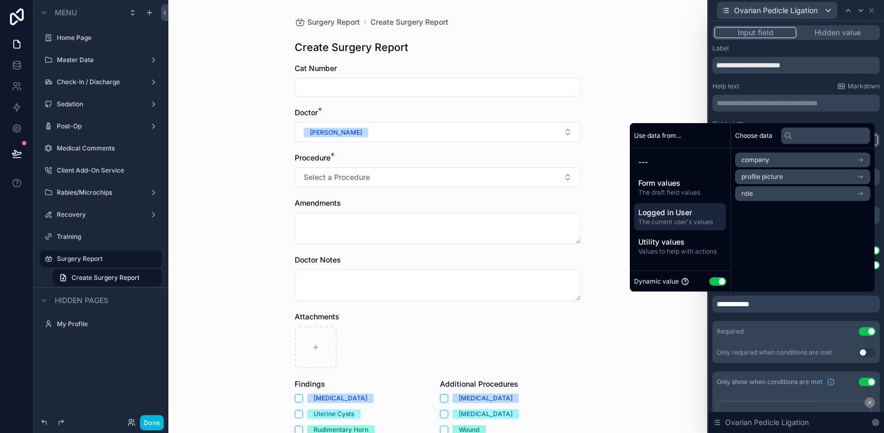
click at [664, 245] on span "Utility values" at bounding box center [680, 242] width 84 height 11
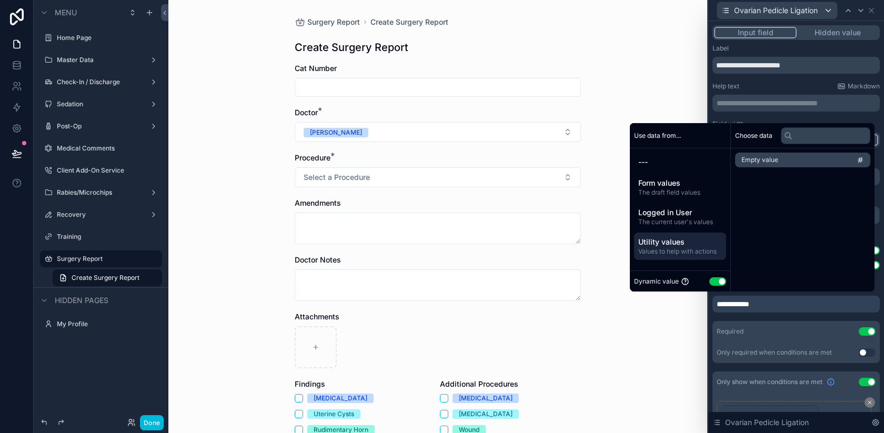
click at [668, 215] on span "Logged in User" at bounding box center [680, 212] width 84 height 11
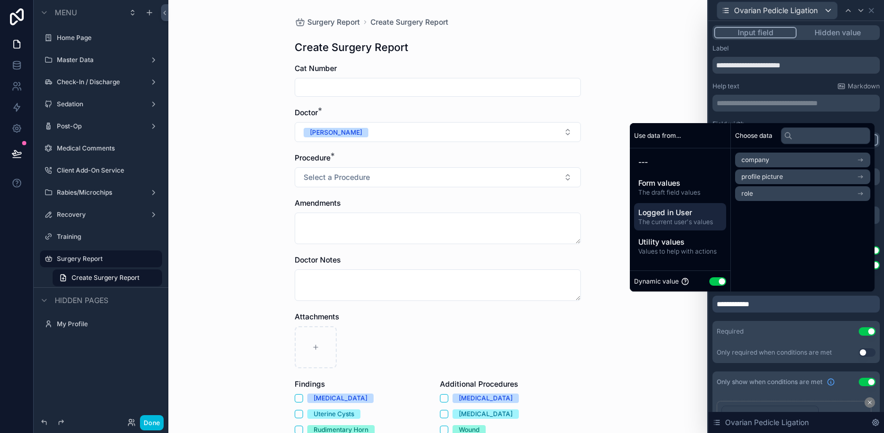
click at [668, 188] on span "Form values" at bounding box center [680, 183] width 84 height 11
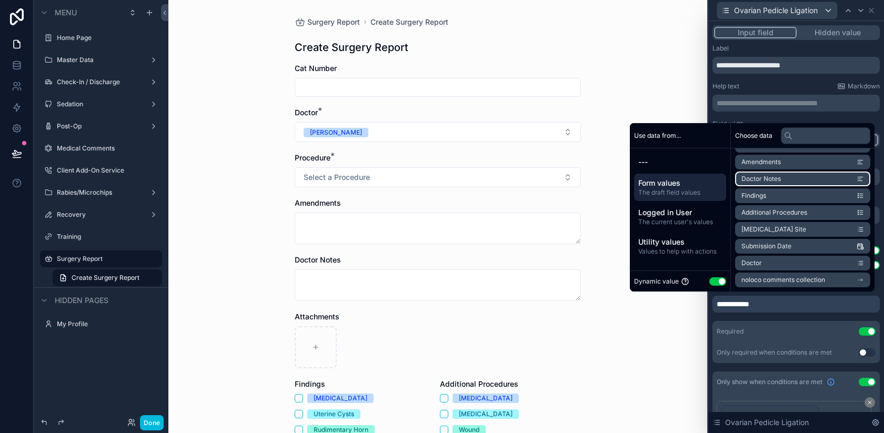
scroll to position [0, 0]
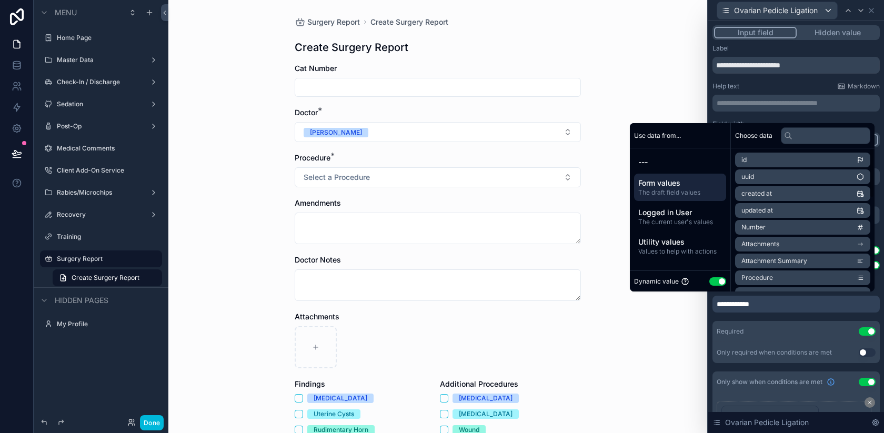
click at [643, 159] on span "---" at bounding box center [680, 162] width 84 height 11
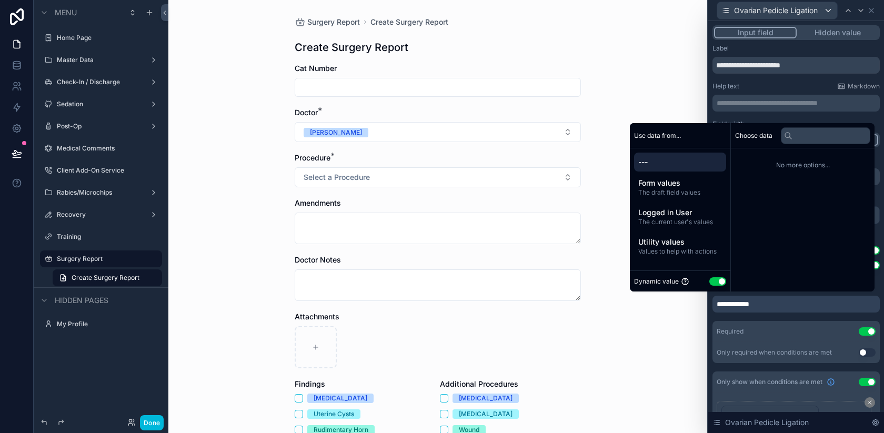
click at [709, 283] on button "Use setting" at bounding box center [717, 281] width 17 height 8
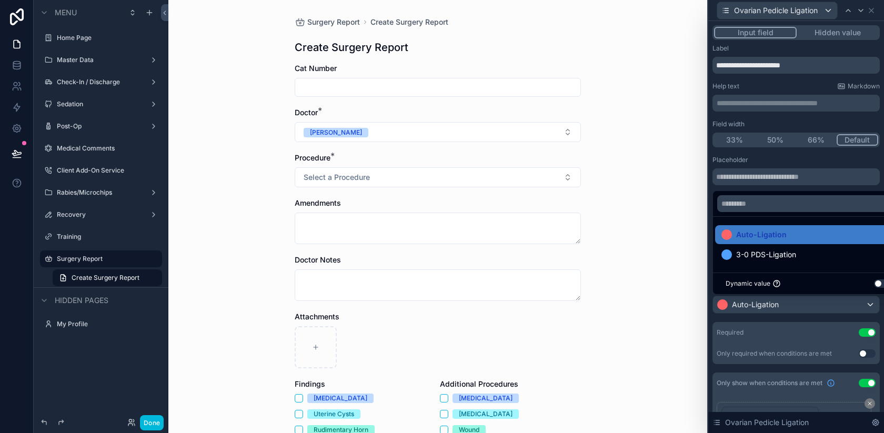
click at [744, 228] on span "Auto-Ligation" at bounding box center [761, 234] width 51 height 13
click at [716, 211] on div at bounding box center [808, 203] width 190 height 25
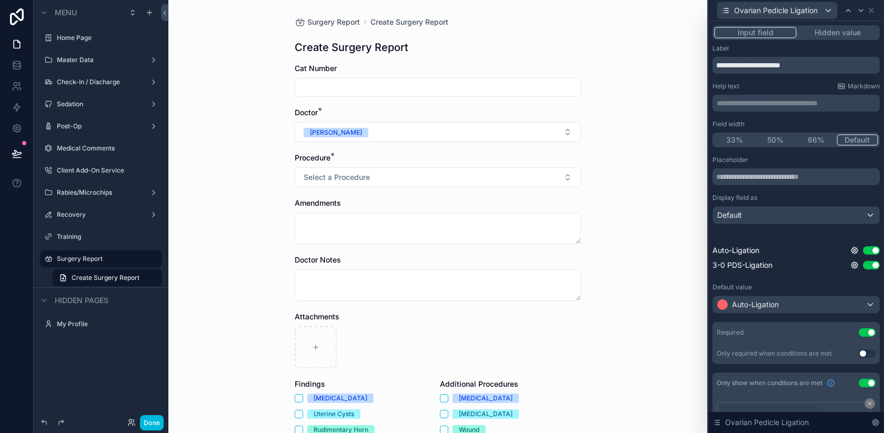
click at [771, 320] on div "Placeholder Display field as Default Auto-Ligation Use setting 3-0 PDS-Ligation…" at bounding box center [795, 260] width 167 height 208
click at [872, 9] on icon at bounding box center [871, 10] width 4 height 4
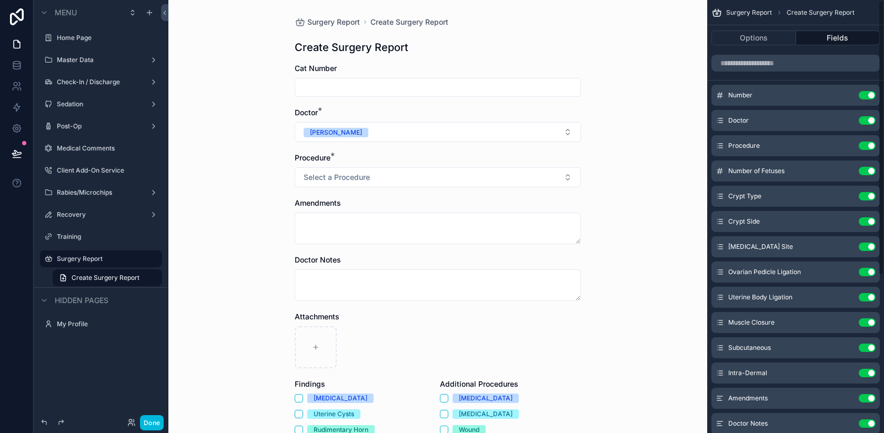
click at [0, 0] on icon "scrollable content" at bounding box center [0, 0] width 0 height 0
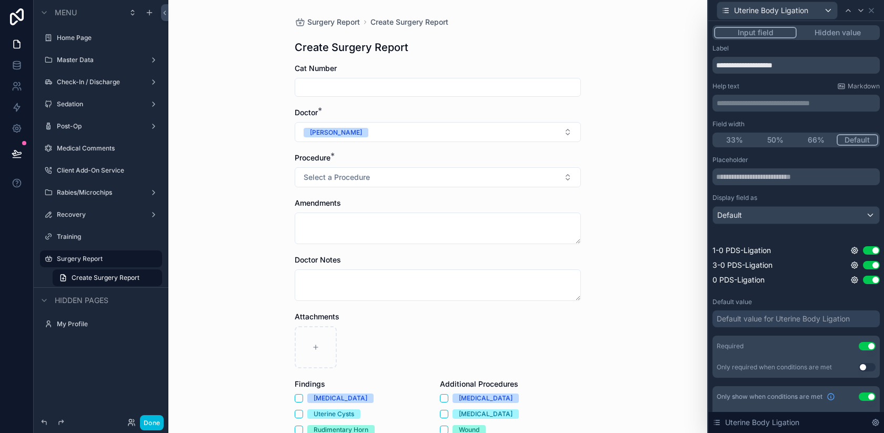
click at [761, 320] on div "Default value for Uterine Body Ligation" at bounding box center [783, 319] width 133 height 11
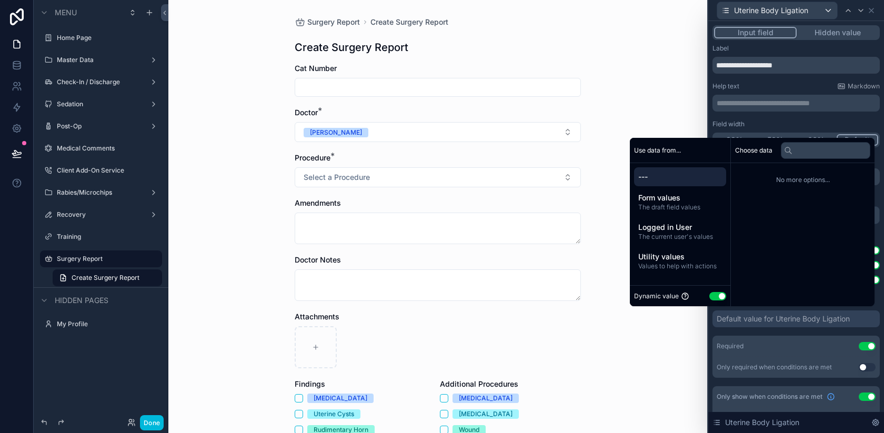
click at [712, 296] on button "Use setting" at bounding box center [717, 296] width 17 height 8
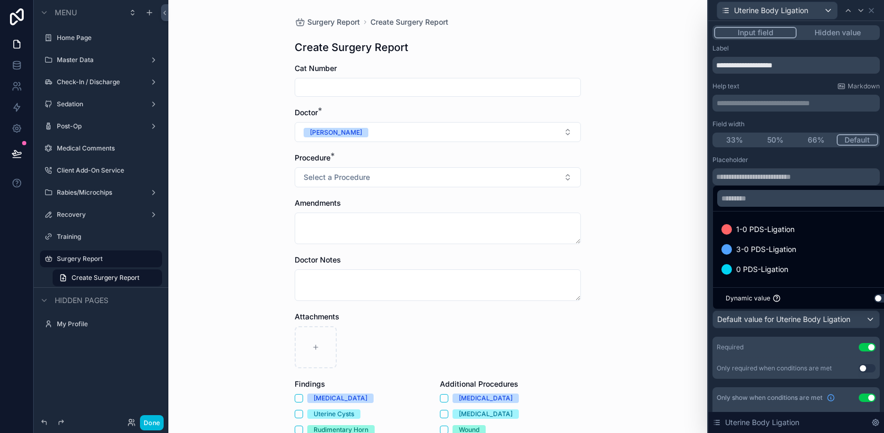
click at [773, 235] on span "1-0 PDS-Ligation" at bounding box center [765, 229] width 58 height 13
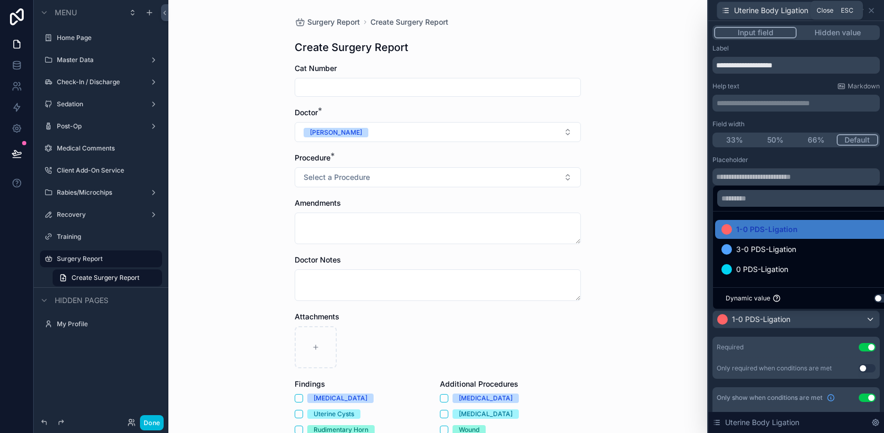
click at [873, 7] on icon at bounding box center [871, 10] width 8 height 8
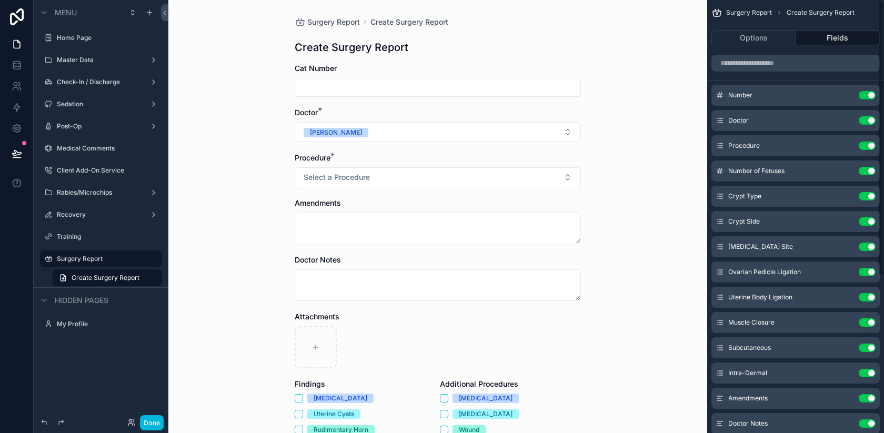
click at [157, 421] on button "Done" at bounding box center [152, 422] width 24 height 15
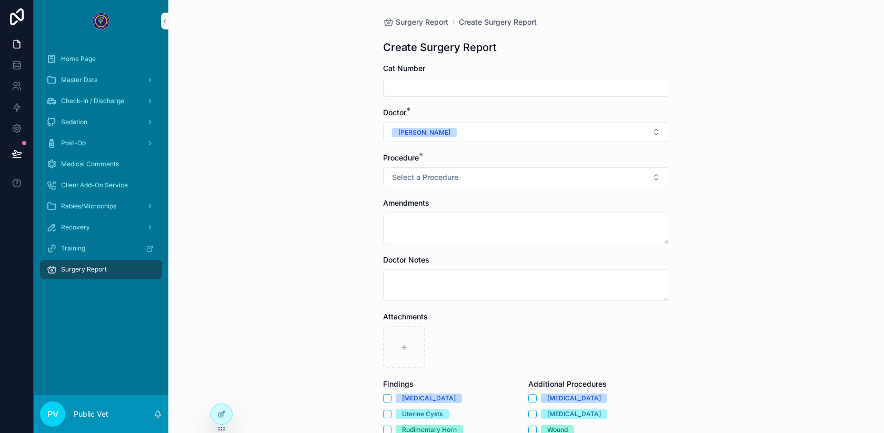
click at [414, 94] on input "scrollable content" at bounding box center [526, 87] width 285 height 15
type input "*"
click at [400, 184] on button "Select a Procedure" at bounding box center [526, 177] width 286 height 20
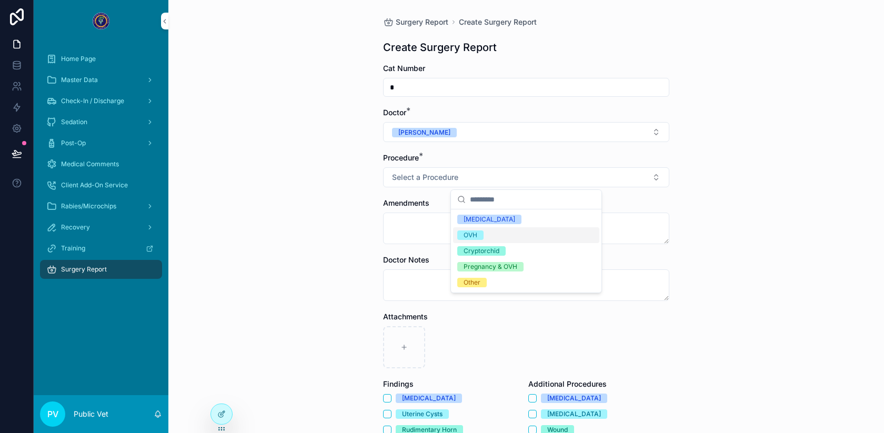
click at [481, 235] on span "OVH" at bounding box center [470, 234] width 26 height 9
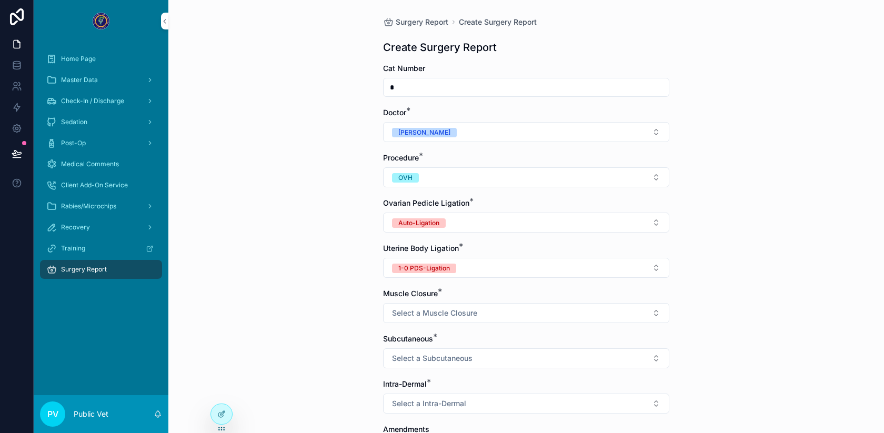
click at [415, 176] on span "OVH" at bounding box center [405, 177] width 27 height 9
click at [484, 221] on div "[MEDICAL_DATA]" at bounding box center [490, 219] width 52 height 9
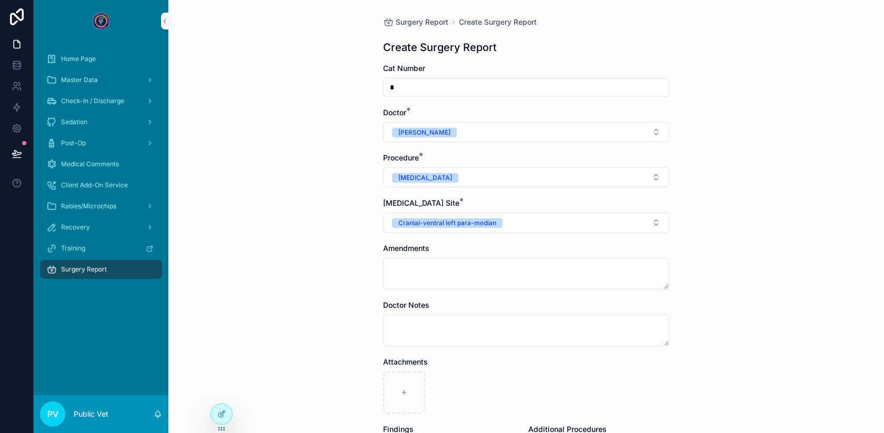
scroll to position [197, 0]
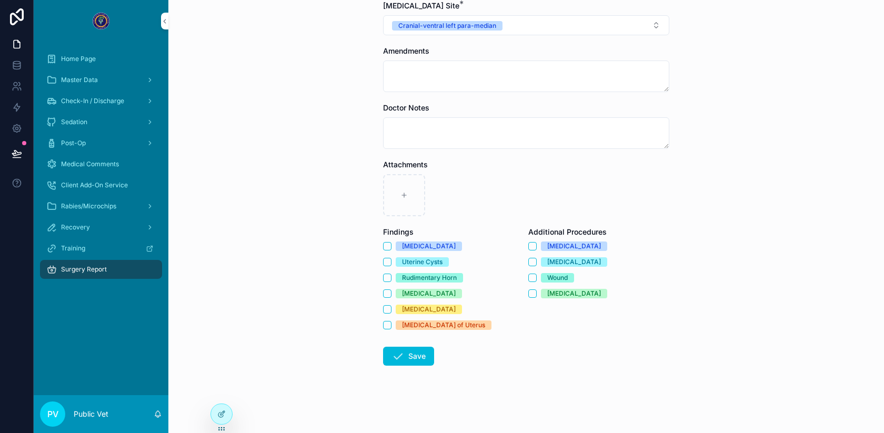
click at [419, 359] on button "Save" at bounding box center [408, 356] width 51 height 19
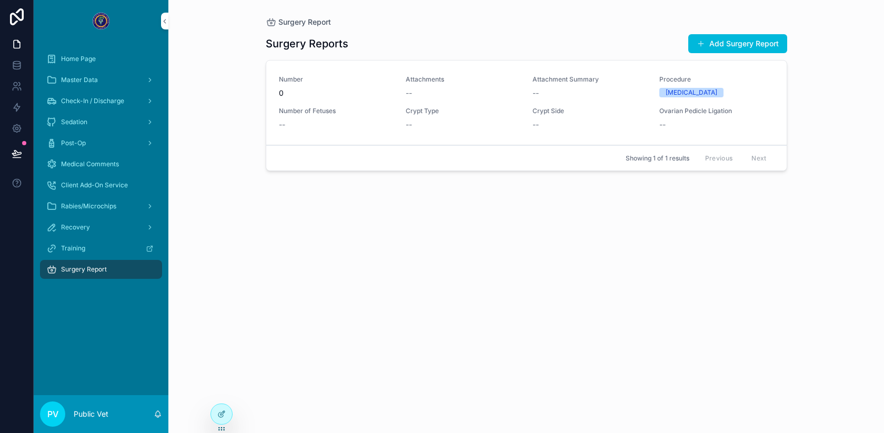
click at [225, 409] on div at bounding box center [221, 414] width 21 height 20
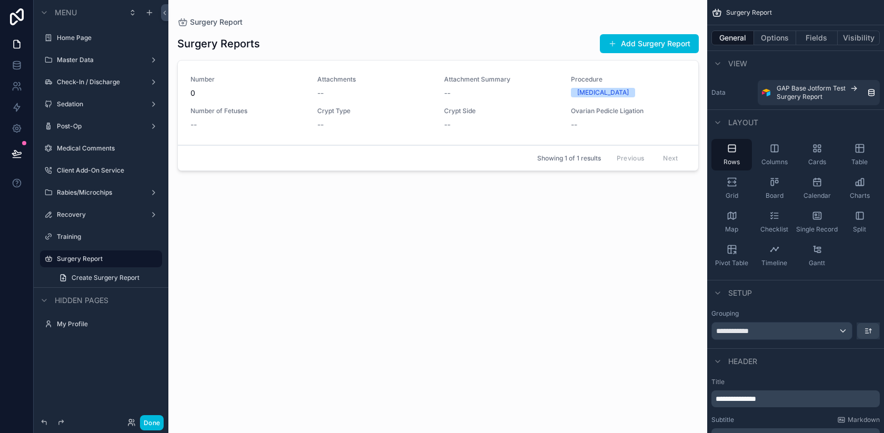
click at [628, 43] on div "scrollable content" at bounding box center [438, 210] width 538 height 420
click at [673, 44] on button "Add Surgery Report" at bounding box center [649, 43] width 99 height 19
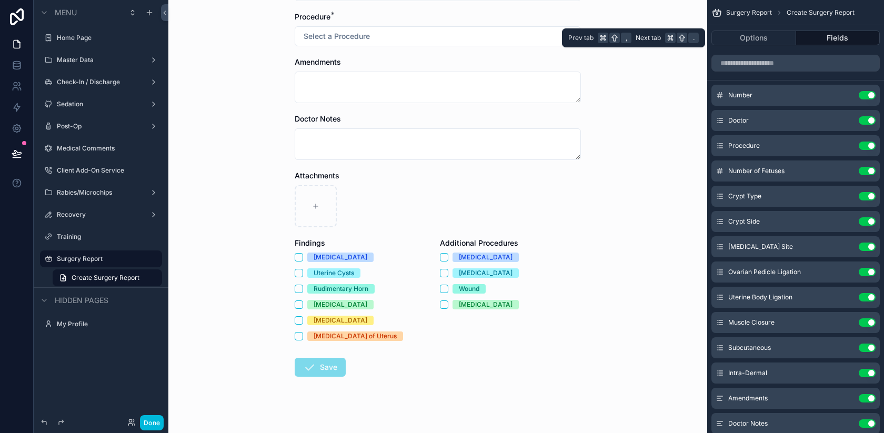
click at [753, 49] on div "Options Fields" at bounding box center [795, 37] width 177 height 25
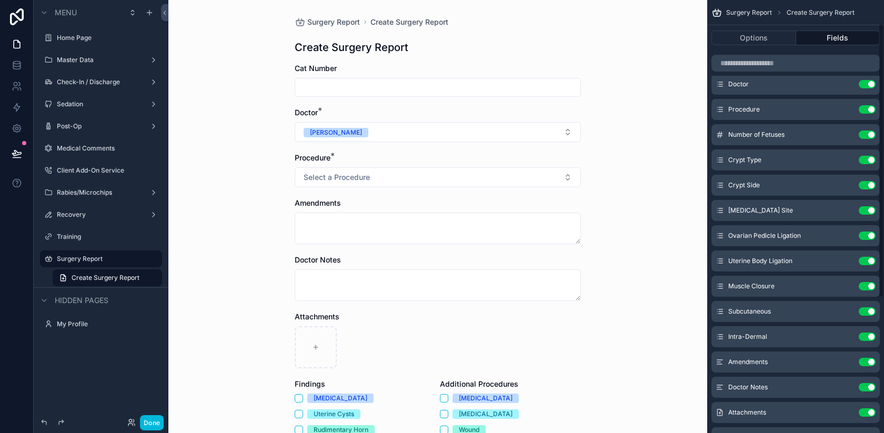
scroll to position [42, 0]
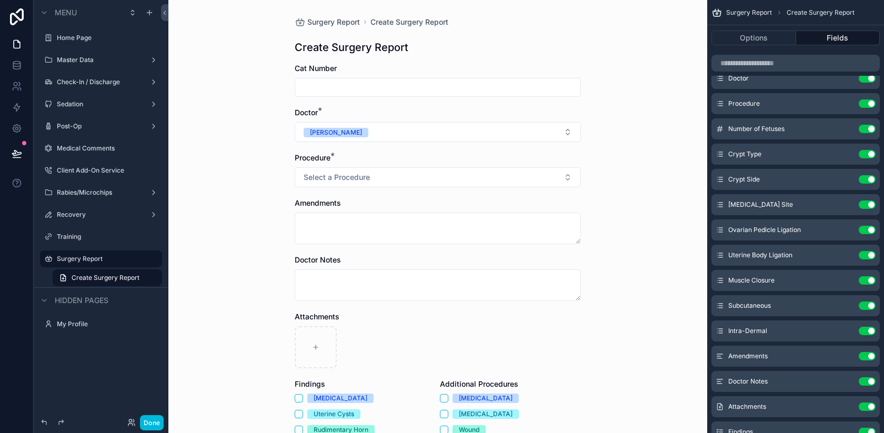
click at [0, 0] on icon "scrollable content" at bounding box center [0, 0] width 0 height 0
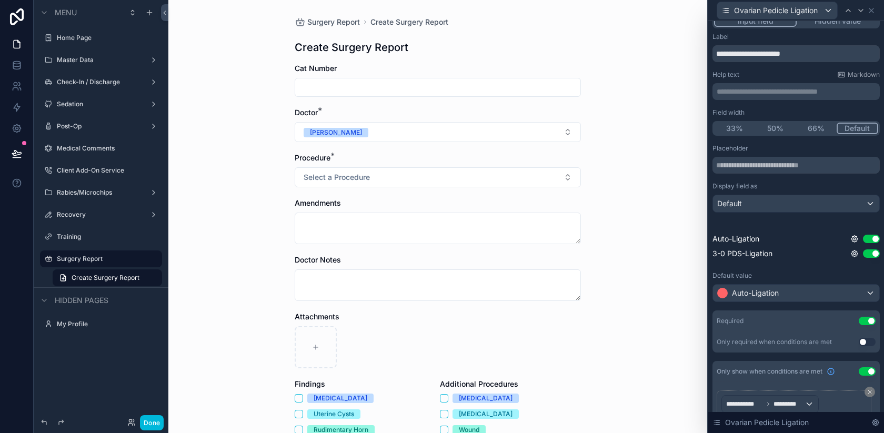
scroll to position [15, 0]
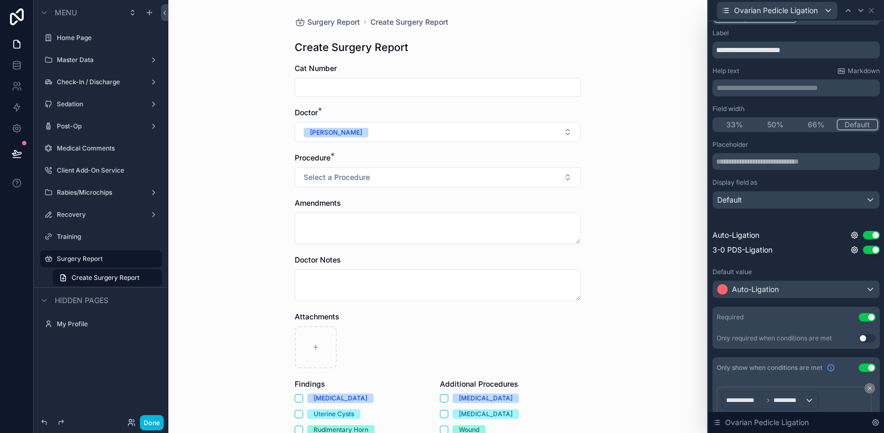
click at [855, 233] on icon at bounding box center [854, 235] width 6 height 6
click at [854, 252] on icon at bounding box center [854, 250] width 8 height 8
click at [836, 215] on div "Placeholder Display field as Default Auto-Ligation Use setting 3-0 PDS-Ligation…" at bounding box center [795, 199] width 167 height 119
click at [854, 231] on icon at bounding box center [854, 235] width 8 height 8
click at [868, 210] on div "Placeholder Display field as Default Auto-Ligation Use setting 3-0 PDS-Ligation…" at bounding box center [795, 199] width 167 height 119
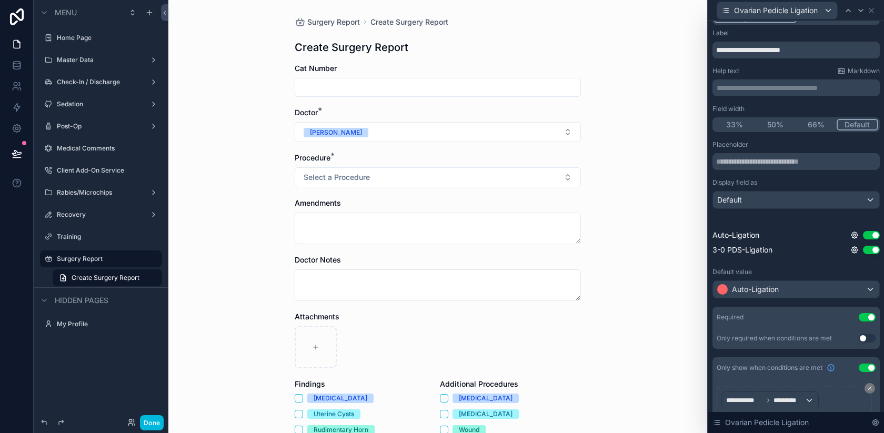
click at [779, 282] on div "Auto-Ligation" at bounding box center [796, 289] width 166 height 17
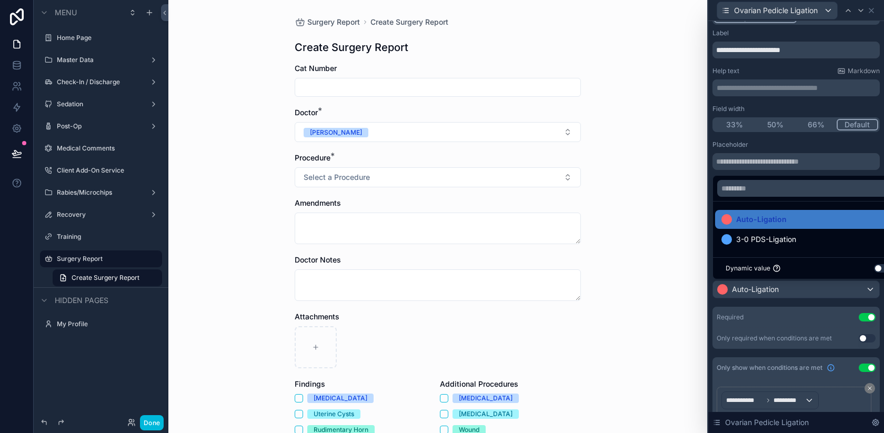
click at [775, 291] on div at bounding box center [796, 216] width 176 height 433
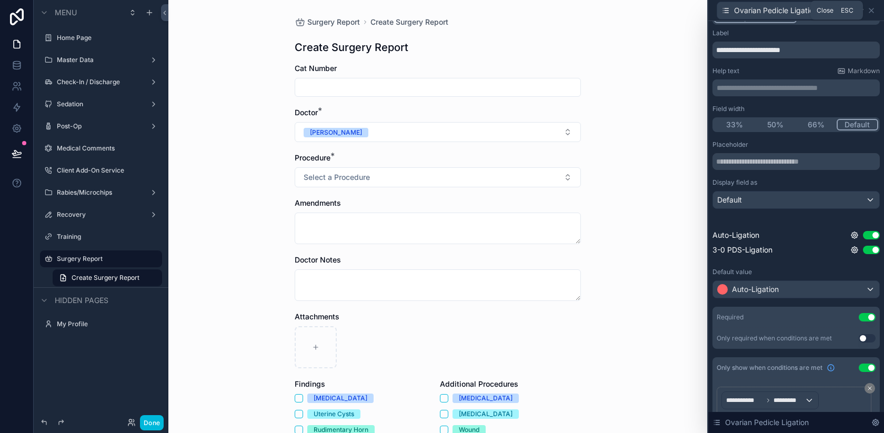
click at [872, 8] on icon at bounding box center [871, 10] width 8 height 8
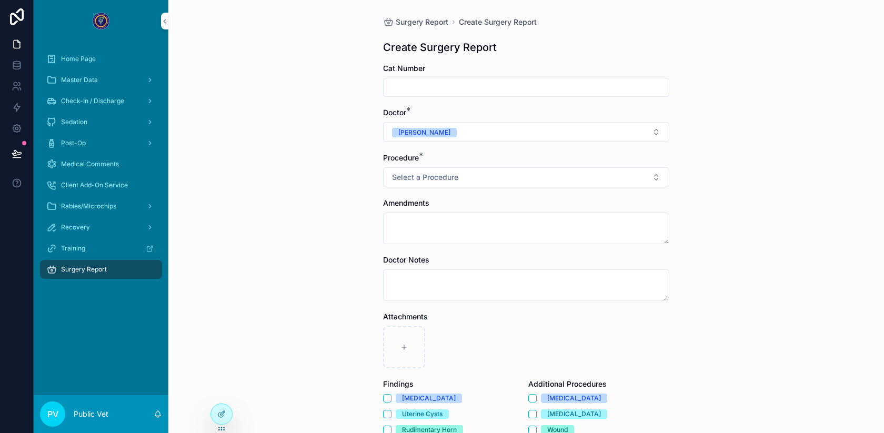
click at [212, 414] on div at bounding box center [221, 414] width 21 height 20
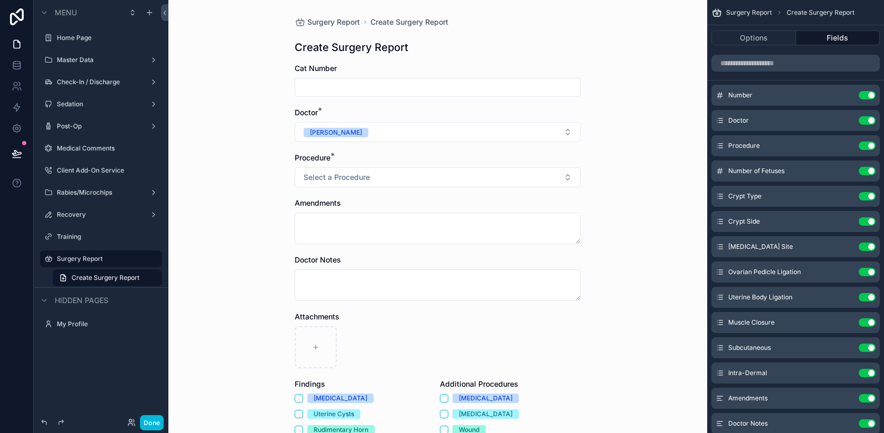
click at [0, 0] on icon "scrollable content" at bounding box center [0, 0] width 0 height 0
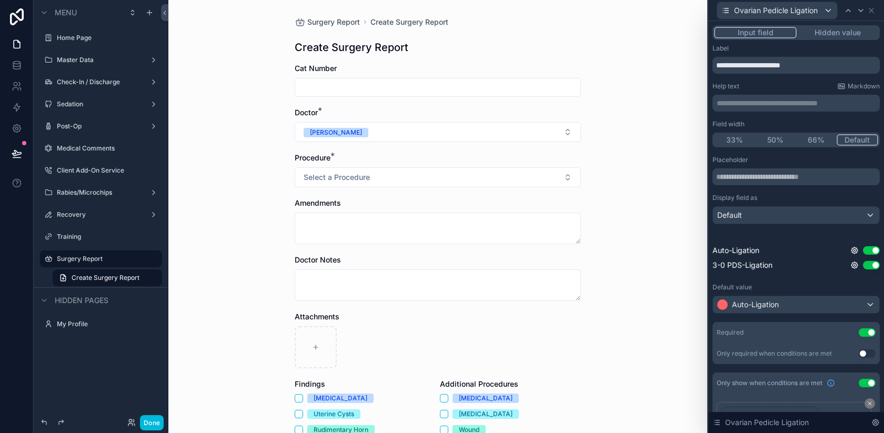
scroll to position [111, 0]
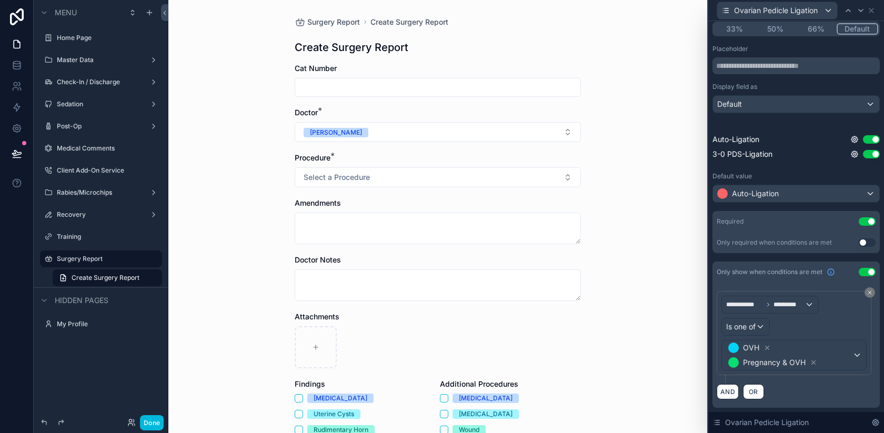
click at [813, 361] on icon at bounding box center [813, 362] width 7 height 7
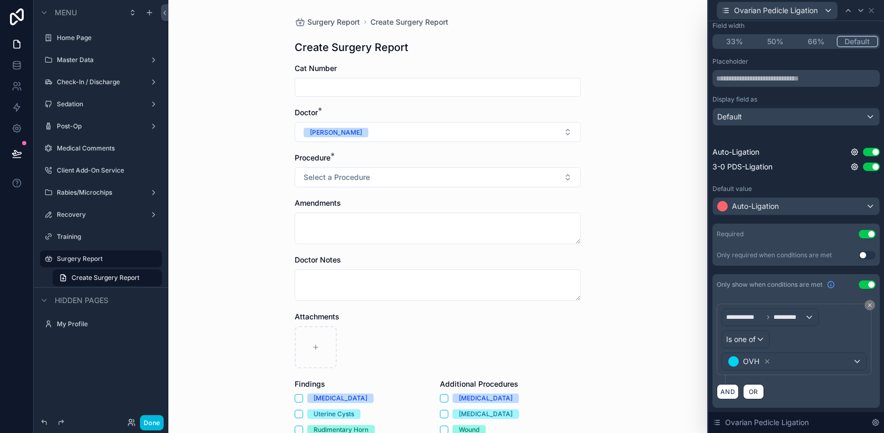
scroll to position [0, 0]
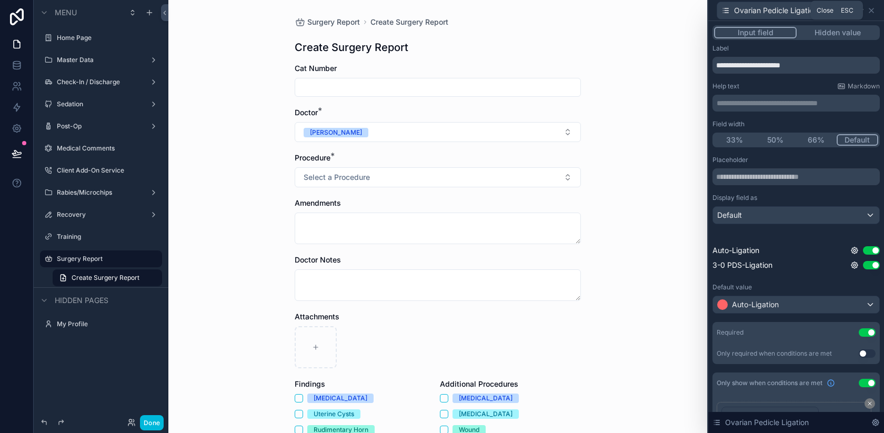
click at [872, 10] on icon at bounding box center [871, 10] width 8 height 8
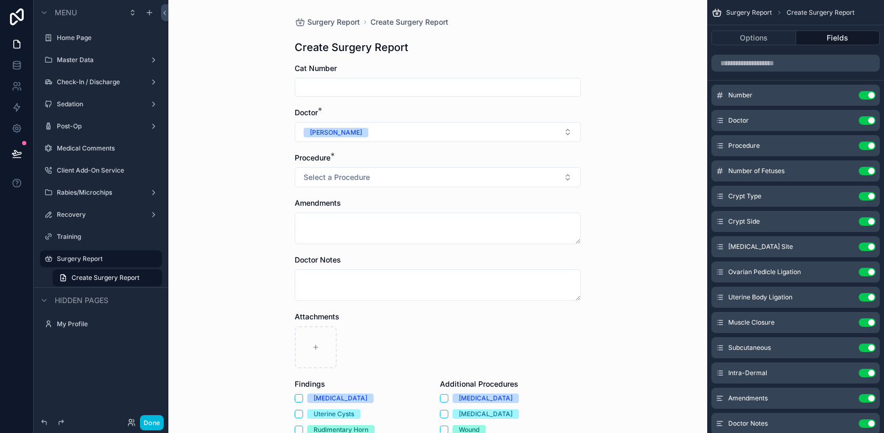
click at [0, 0] on icon "scrollable content" at bounding box center [0, 0] width 0 height 0
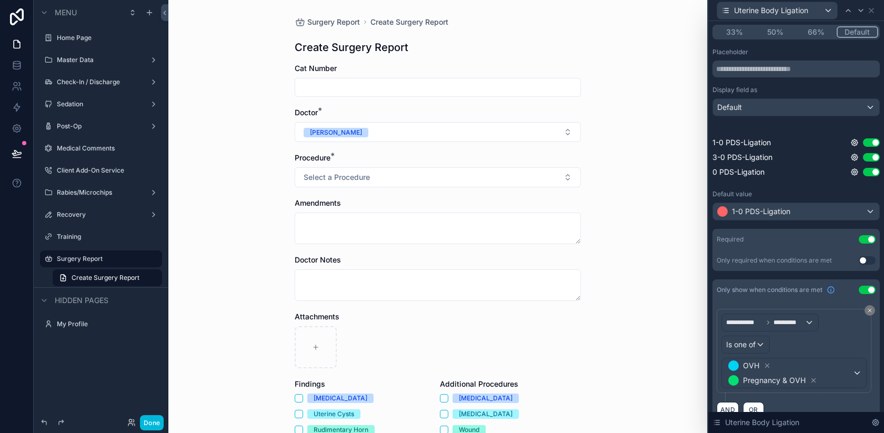
scroll to position [126, 0]
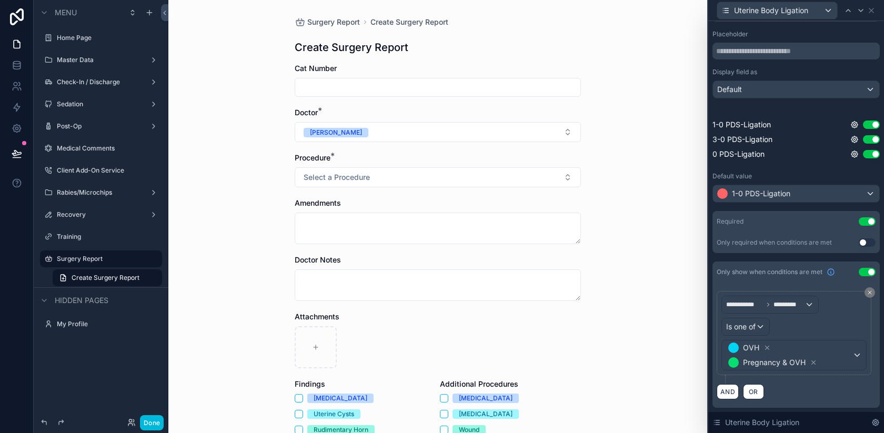
click at [812, 361] on icon at bounding box center [813, 362] width 7 height 7
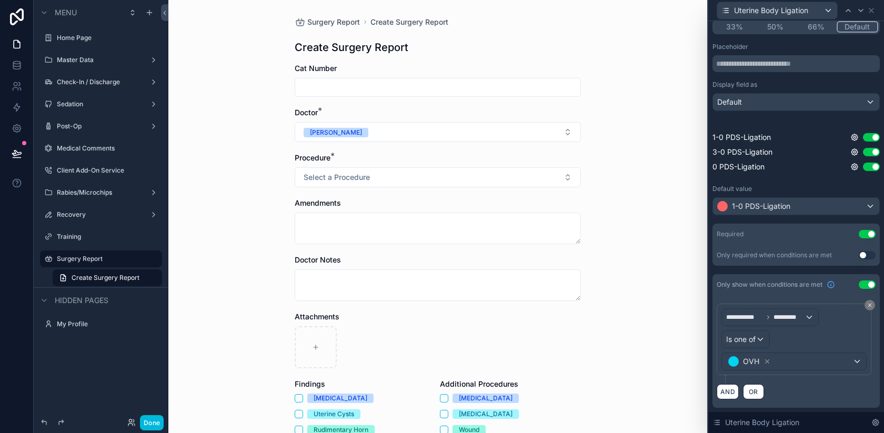
scroll to position [0, 0]
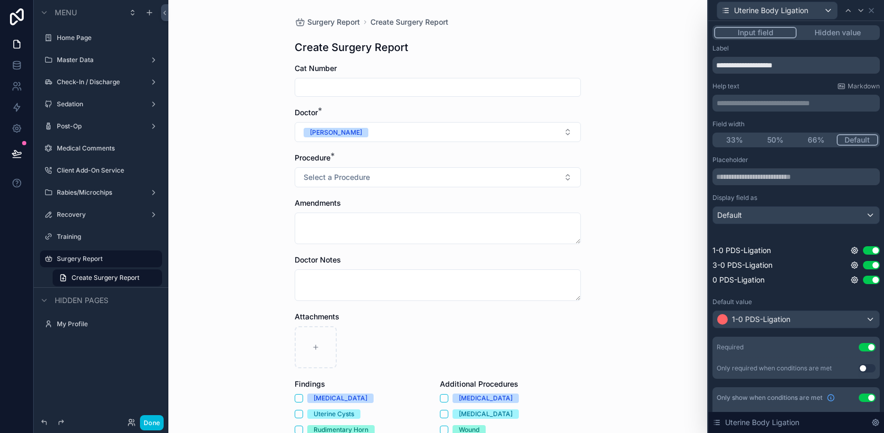
click at [873, 5] on div "Uterine Body Ligation" at bounding box center [795, 10] width 167 height 21
click at [872, 14] on icon at bounding box center [871, 10] width 8 height 8
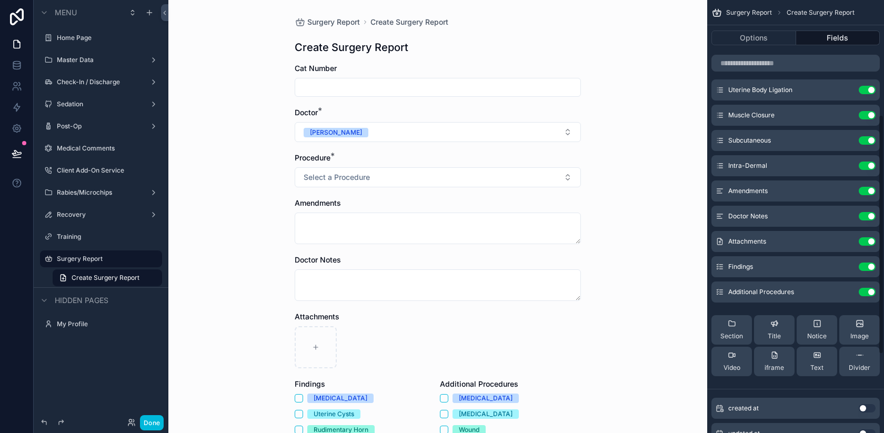
scroll to position [349, 0]
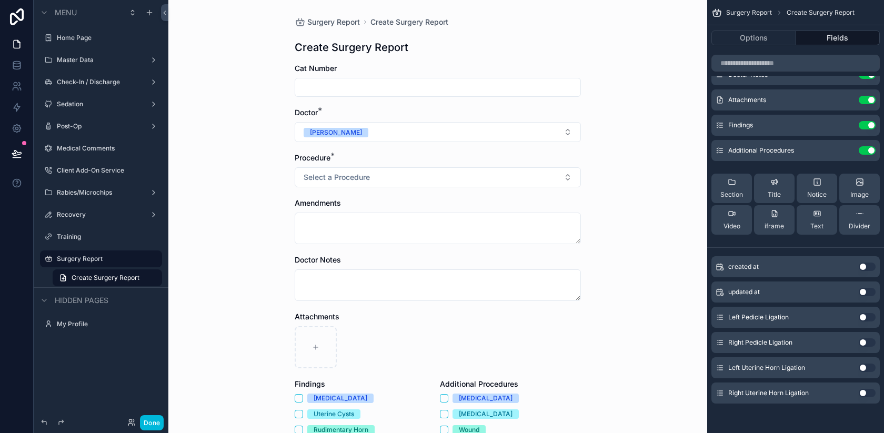
click at [866, 315] on button "Use setting" at bounding box center [867, 317] width 17 height 8
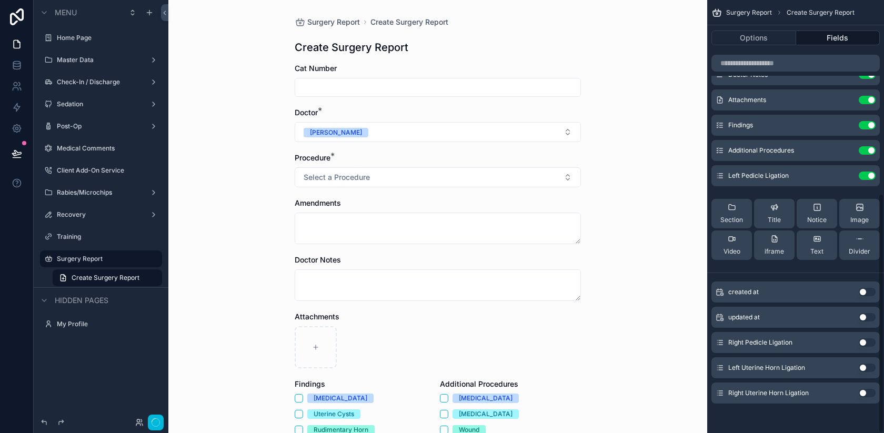
click at [865, 340] on button "Use setting" at bounding box center [867, 342] width 17 height 8
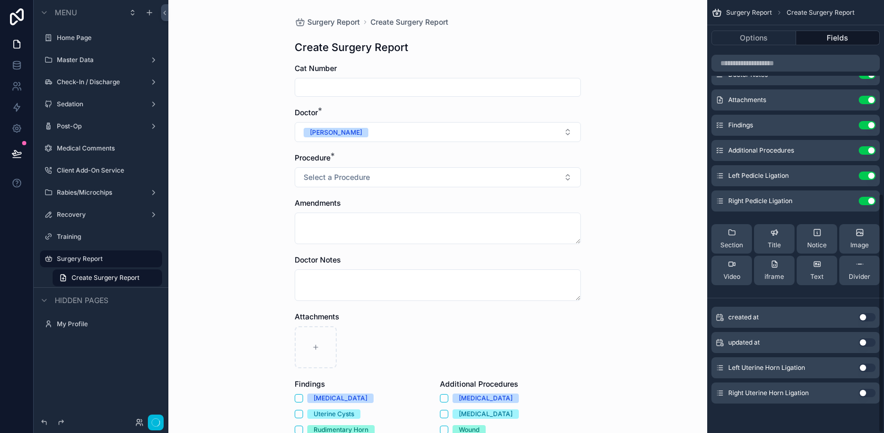
click at [863, 368] on button "Use setting" at bounding box center [867, 368] width 17 height 8
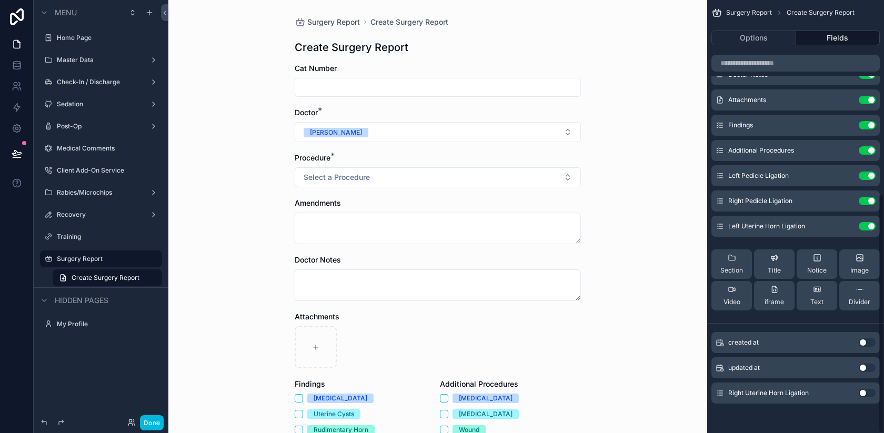
click at [863, 391] on button "Use setting" at bounding box center [867, 393] width 17 height 8
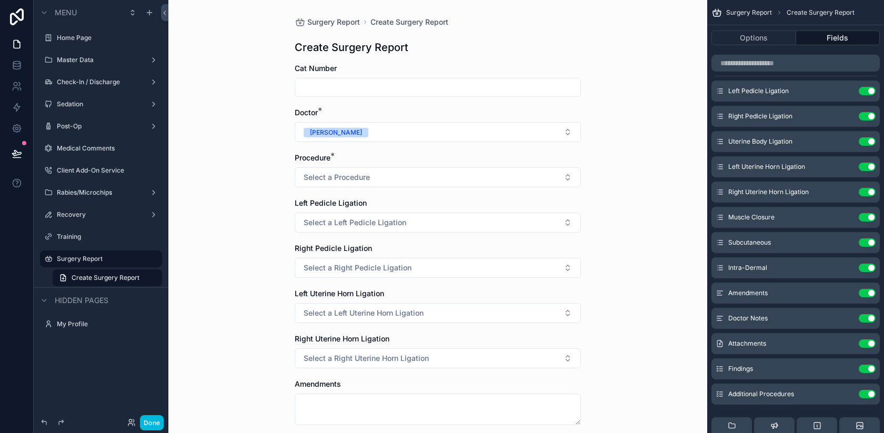
scroll to position [168, 0]
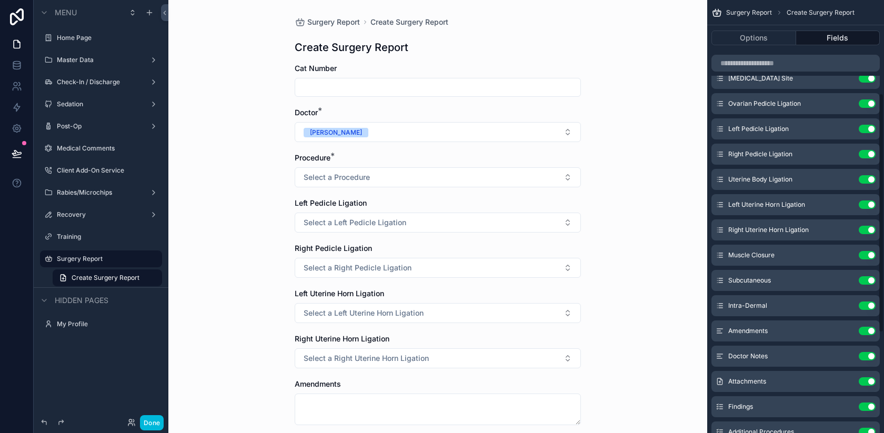
click at [0, 0] on icon "scrollable content" at bounding box center [0, 0] width 0 height 0
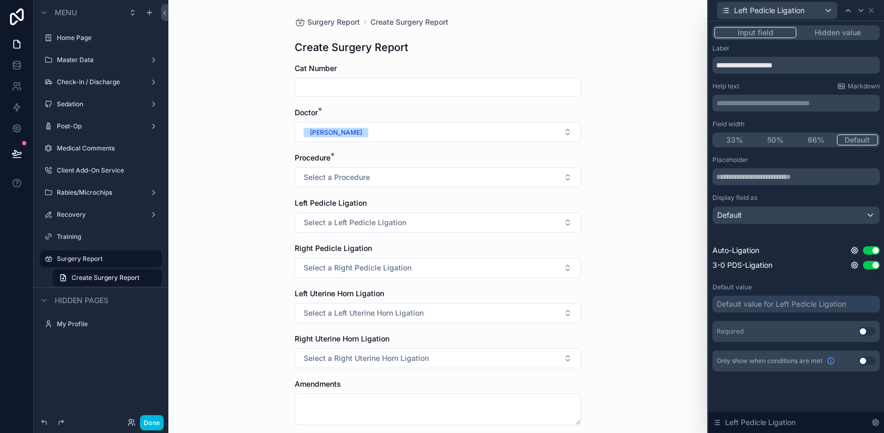
click at [864, 334] on button "Use setting" at bounding box center [867, 331] width 17 height 8
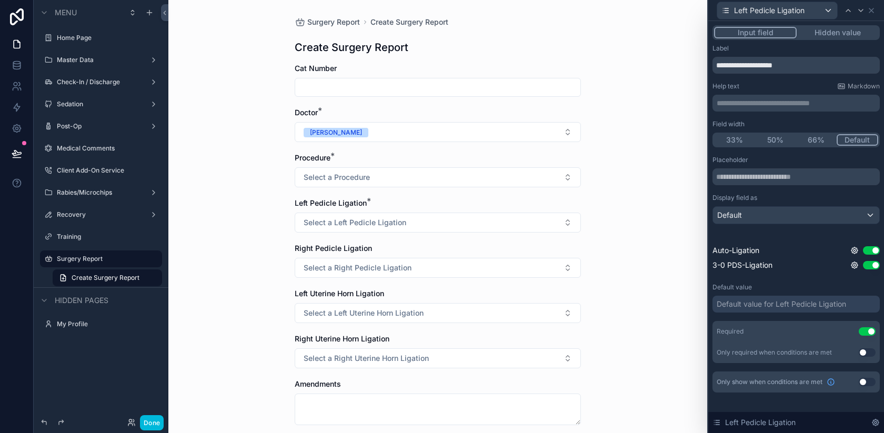
click at [863, 384] on button "Use setting" at bounding box center [867, 382] width 17 height 8
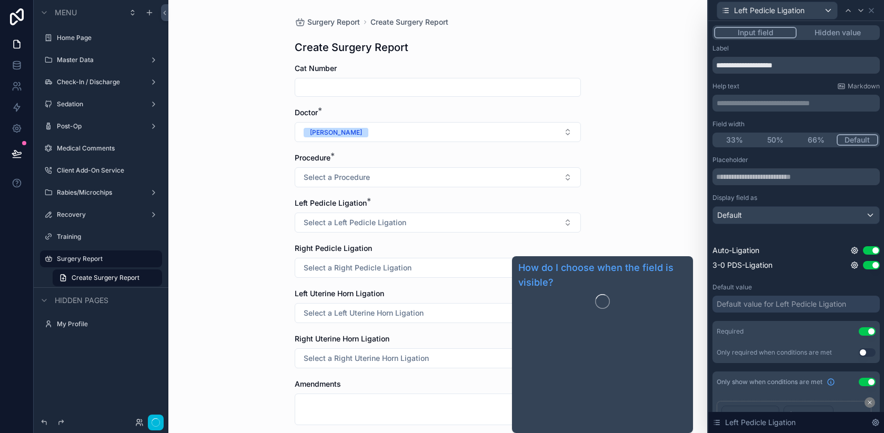
scroll to position [74, 0]
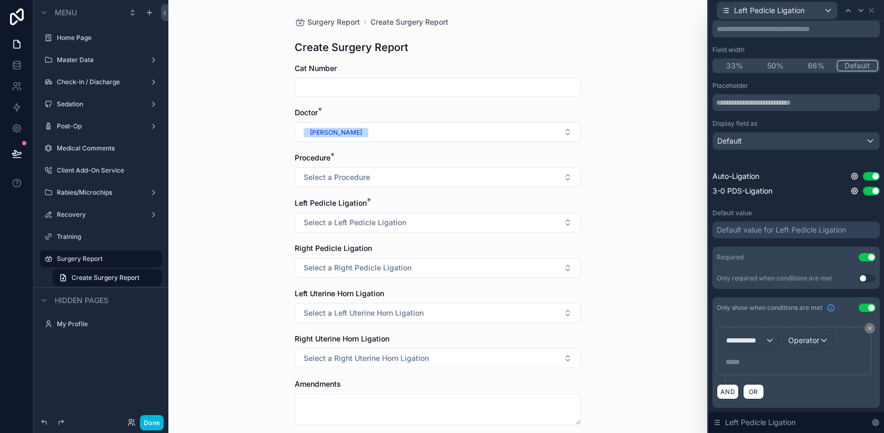
click at [745, 336] on span "**********" at bounding box center [745, 340] width 39 height 11
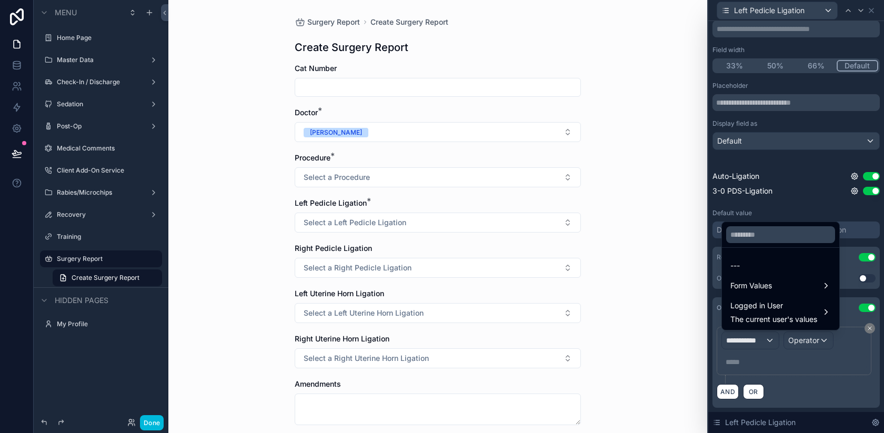
click at [743, 286] on span "Form Values" at bounding box center [751, 285] width 42 height 13
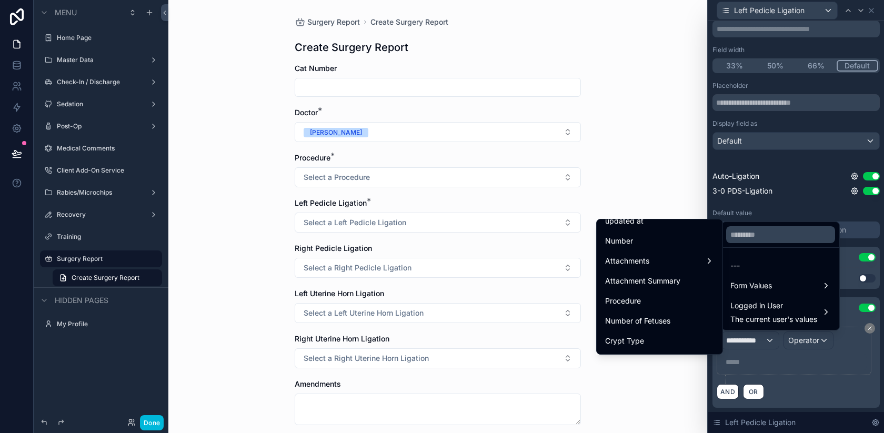
scroll to position [75, 0]
click at [640, 293] on div "Procedure" at bounding box center [659, 295] width 109 height 13
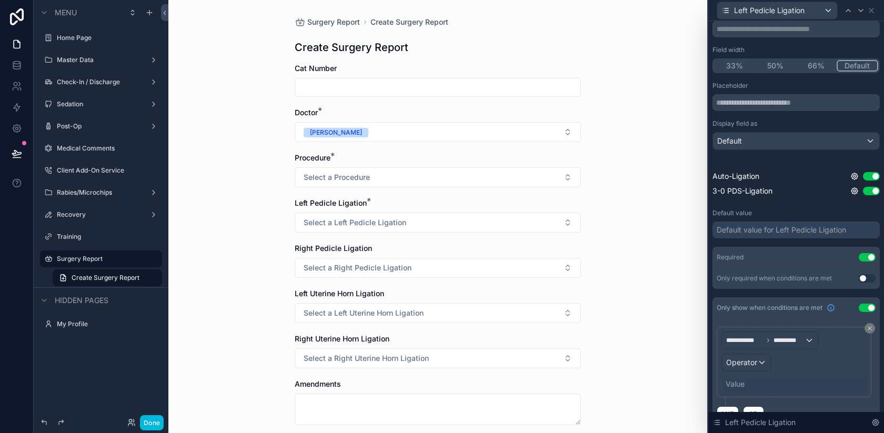
click at [757, 359] on div "Operator" at bounding box center [746, 362] width 49 height 17
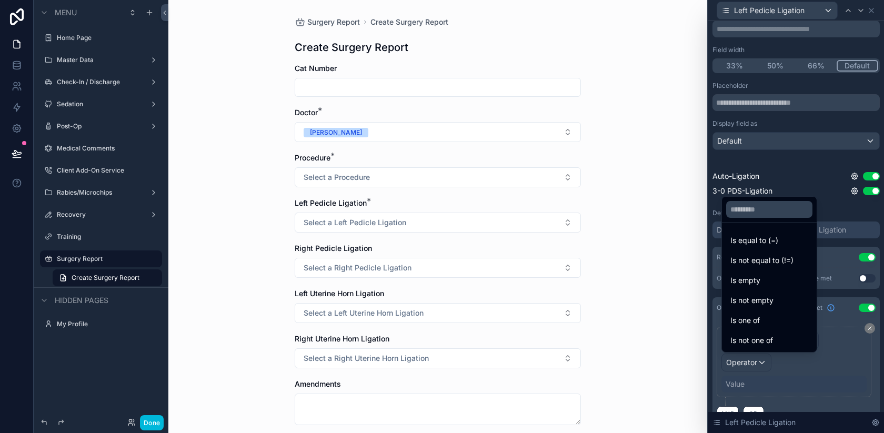
click at [751, 321] on span "Is one of" at bounding box center [744, 320] width 29 height 13
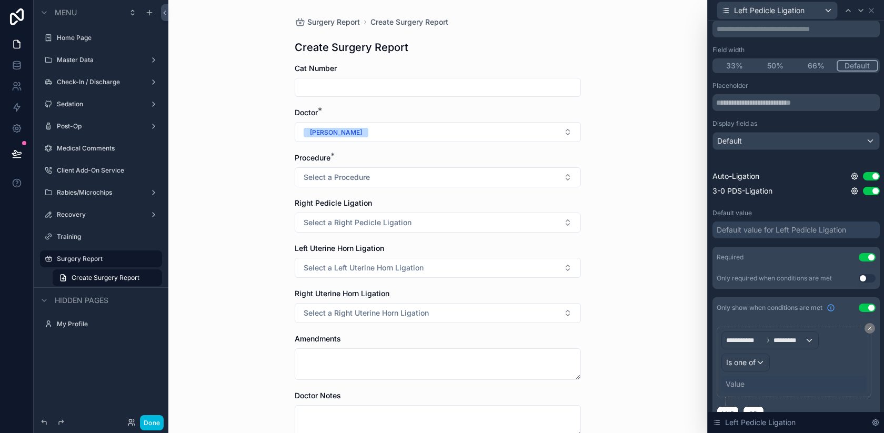
click at [740, 384] on div "Value" at bounding box center [735, 384] width 19 height 11
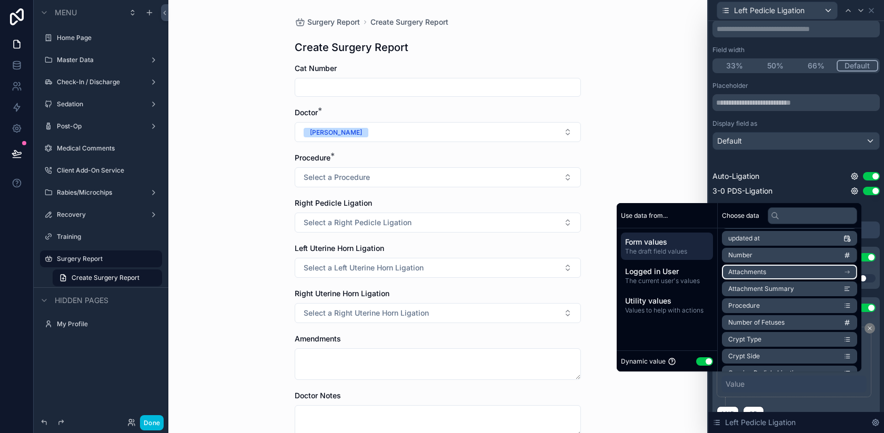
scroll to position [53, 0]
click at [702, 364] on button "Use setting" at bounding box center [704, 361] width 17 height 8
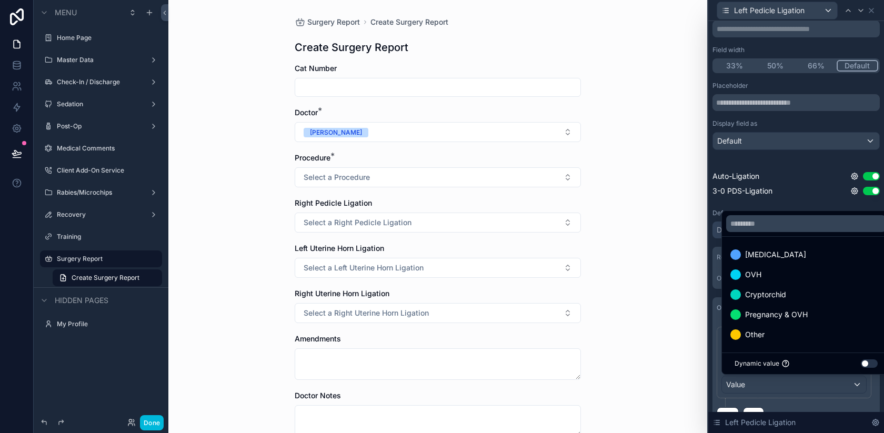
click at [777, 313] on span "Pregnancy & OVH" at bounding box center [776, 314] width 63 height 13
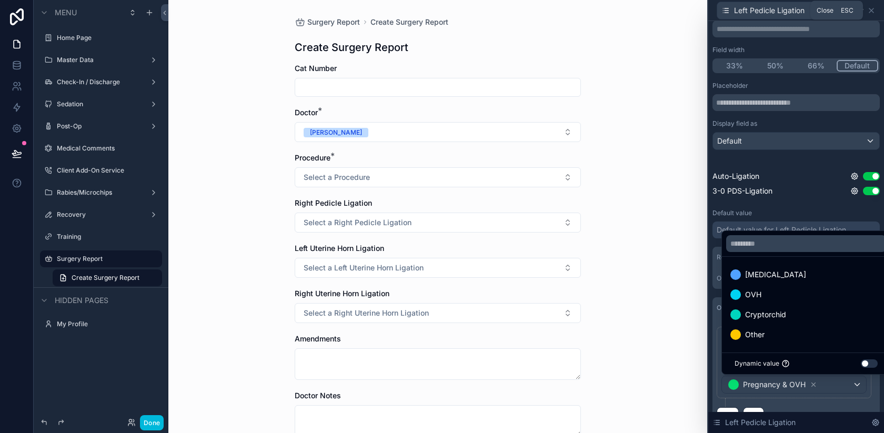
click at [872, 9] on icon at bounding box center [871, 10] width 4 height 4
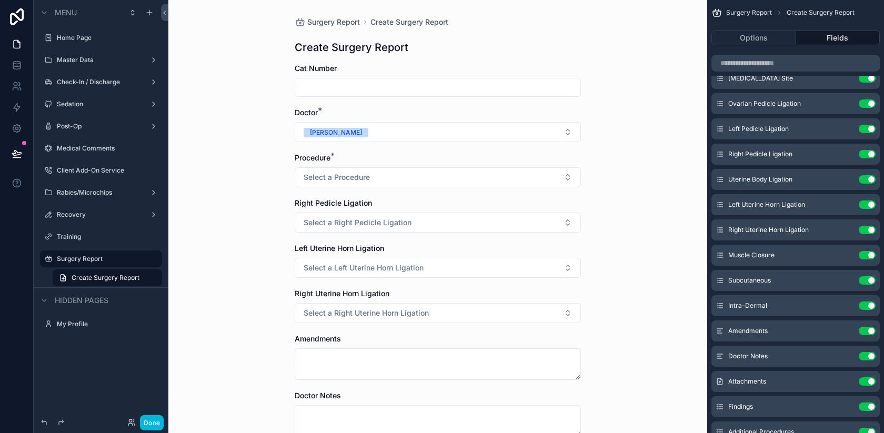
click at [0, 0] on icon "scrollable content" at bounding box center [0, 0] width 0 height 0
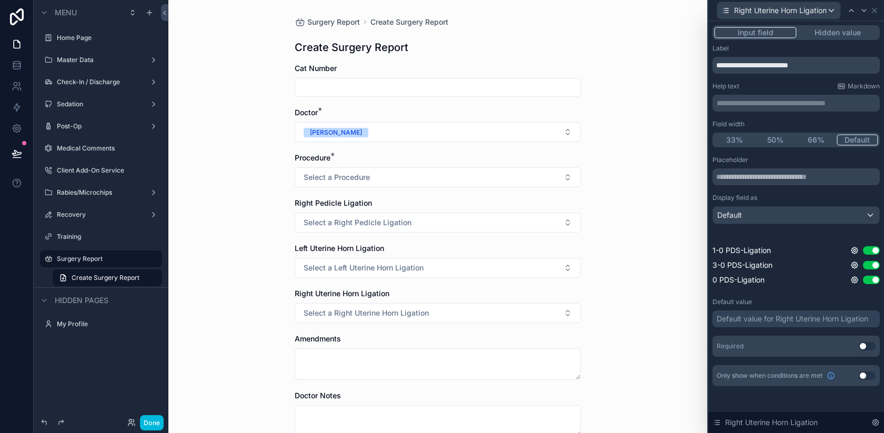
click at [864, 344] on button "Use setting" at bounding box center [867, 346] width 17 height 8
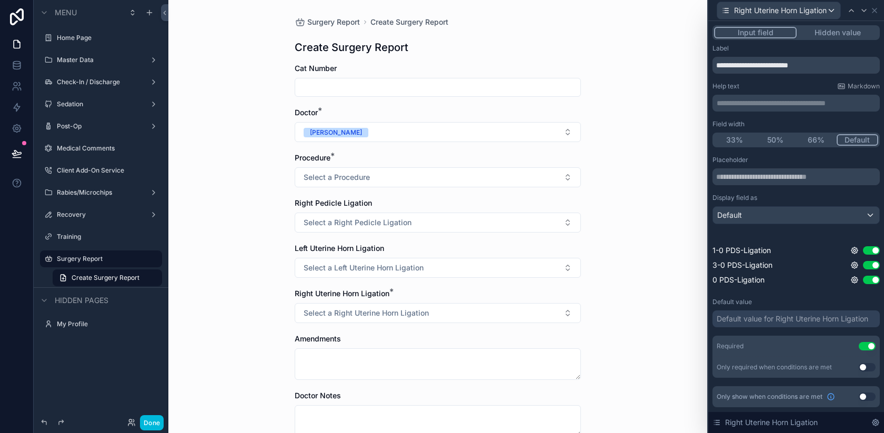
click at [867, 395] on button "Use setting" at bounding box center [867, 397] width 17 height 8
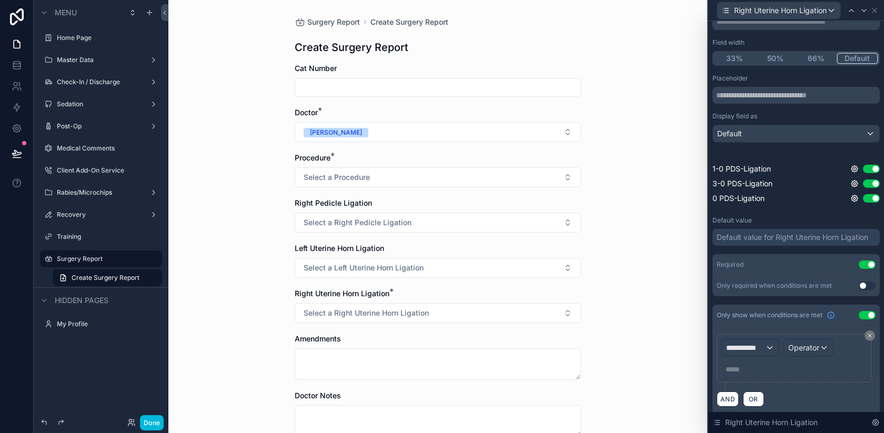
scroll to position [89, 0]
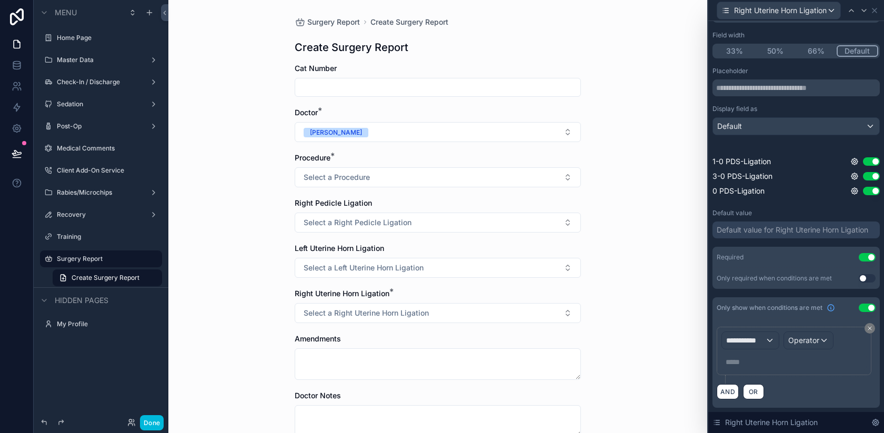
click at [762, 344] on span "**********" at bounding box center [745, 340] width 39 height 11
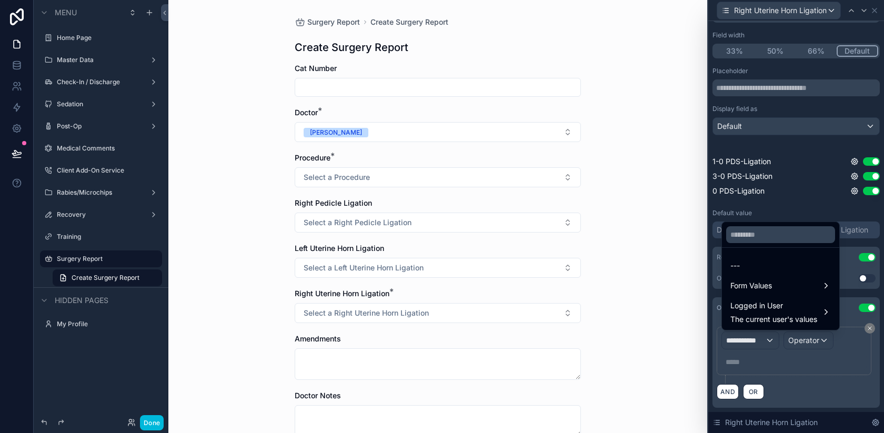
click at [739, 274] on div "---" at bounding box center [780, 265] width 113 height 19
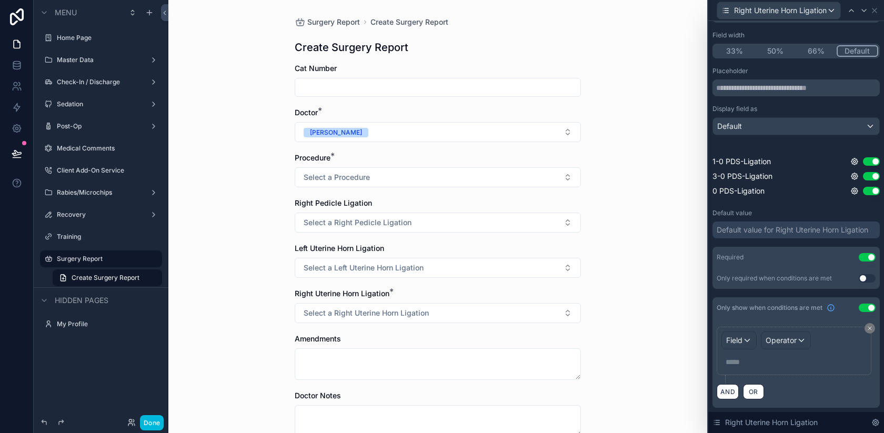
click at [730, 339] on span "Field" at bounding box center [734, 340] width 16 height 9
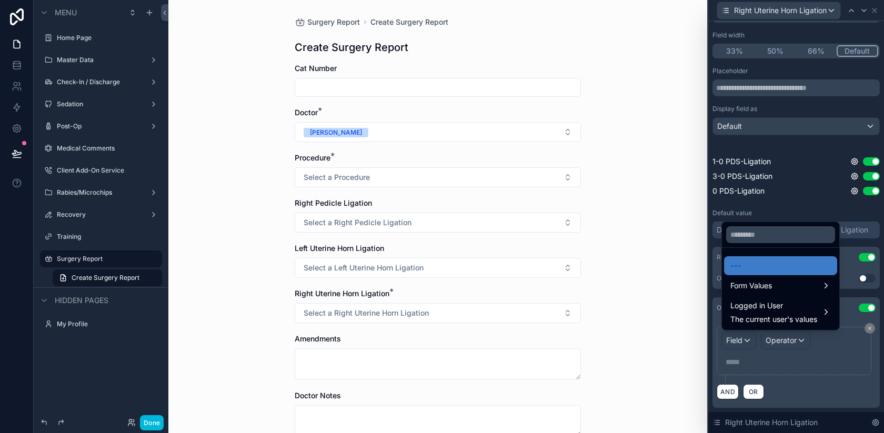
click at [750, 294] on div "Form Values" at bounding box center [780, 285] width 113 height 19
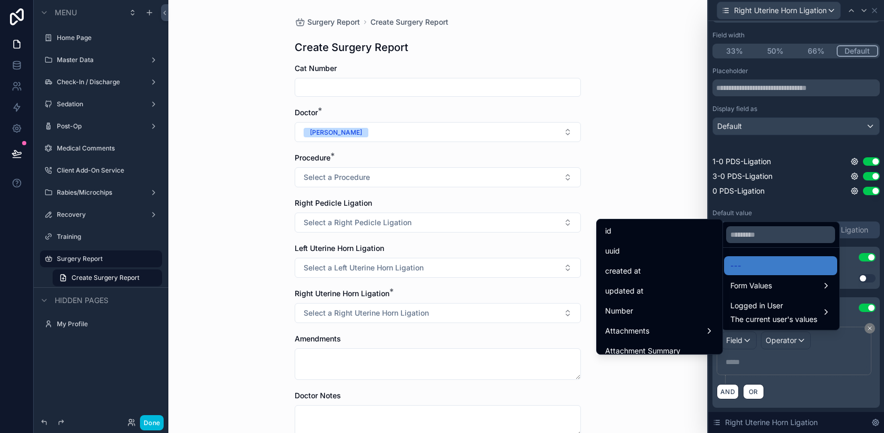
scroll to position [95, 0]
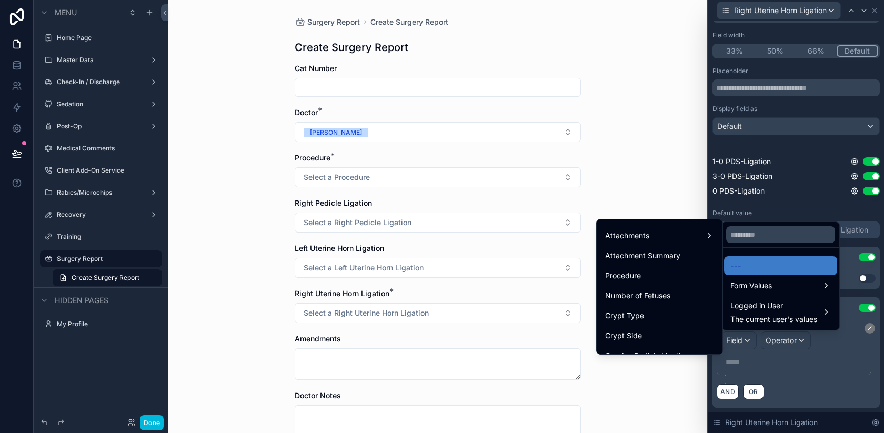
click at [651, 274] on div "Procedure" at bounding box center [659, 275] width 109 height 13
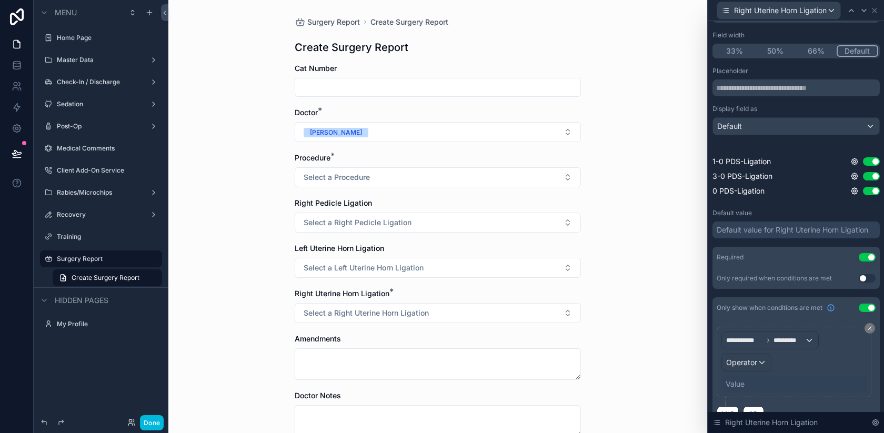
click at [759, 363] on div "Operator" at bounding box center [746, 362] width 49 height 17
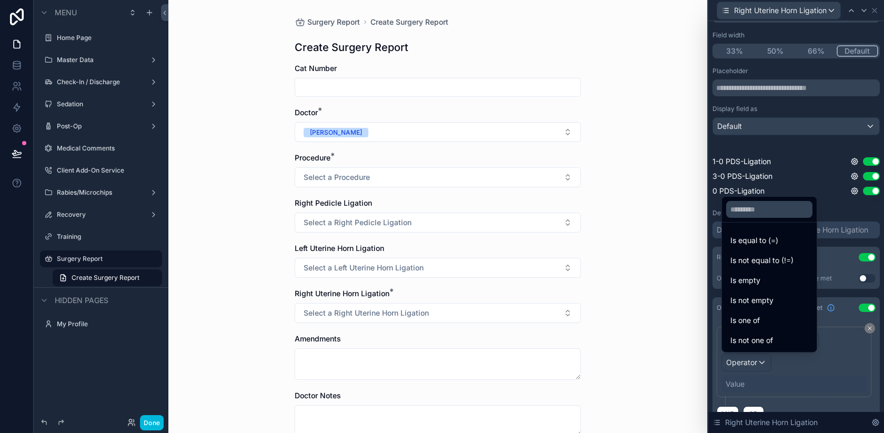
click at [756, 317] on span "Is one of" at bounding box center [744, 320] width 29 height 13
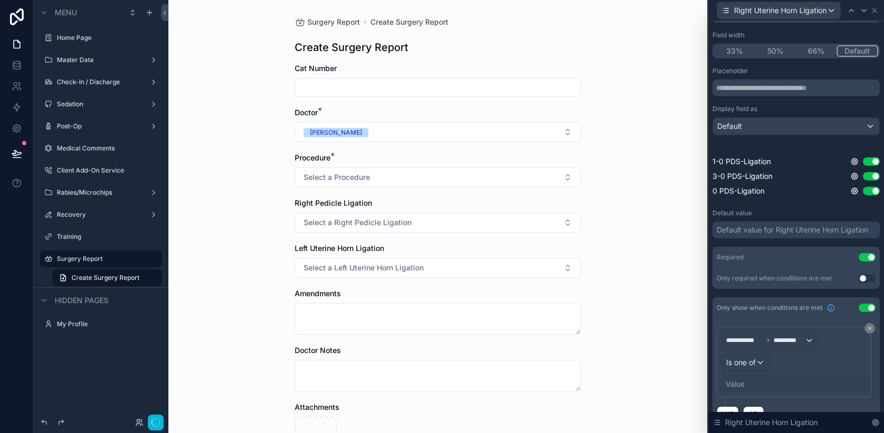
click at [739, 385] on div "Value" at bounding box center [735, 384] width 19 height 11
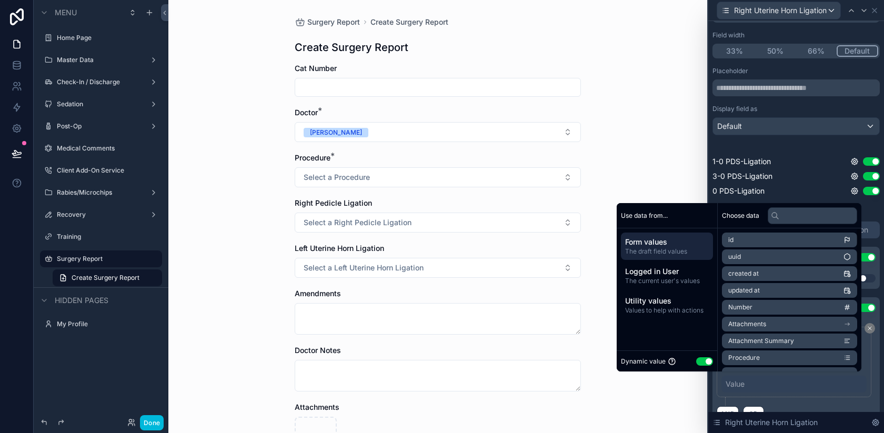
click at [701, 361] on button "Use setting" at bounding box center [704, 361] width 17 height 8
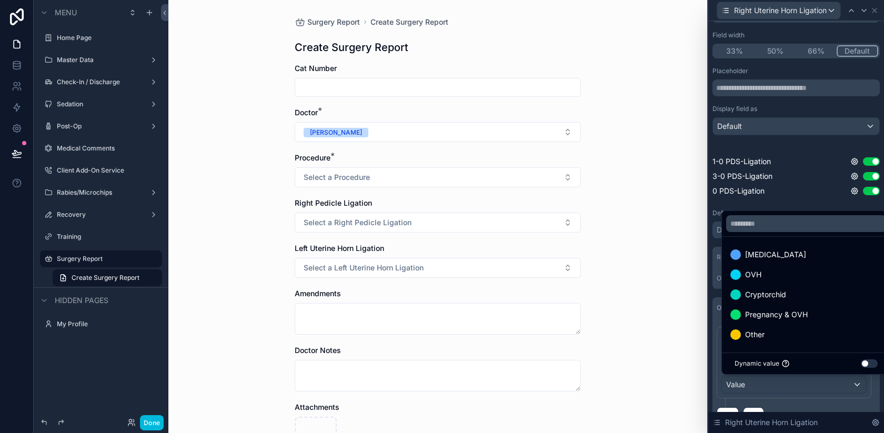
click at [777, 319] on span "Pregnancy & OVH" at bounding box center [776, 314] width 63 height 13
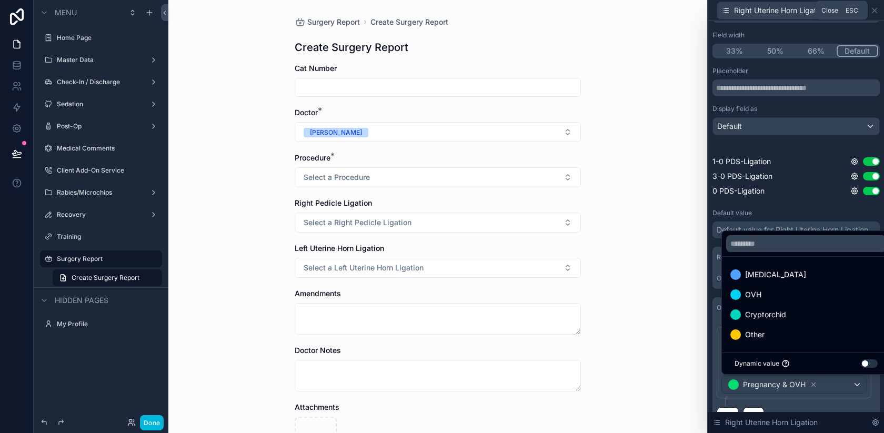
click at [874, 12] on icon at bounding box center [874, 10] width 8 height 8
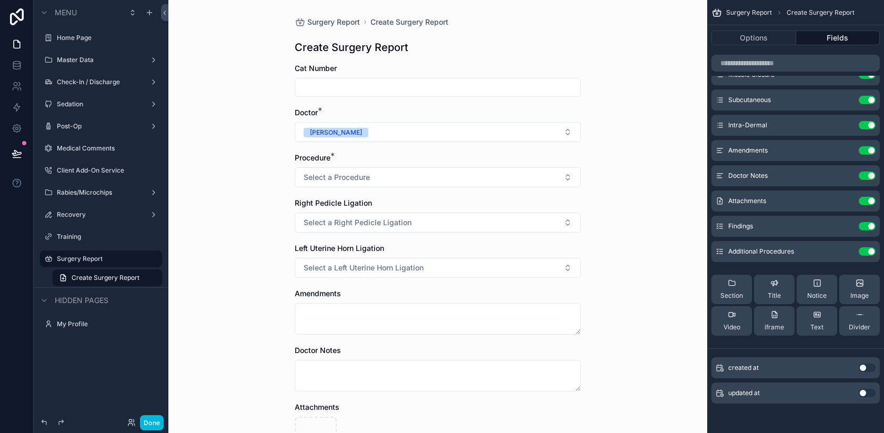
scroll to position [0, 0]
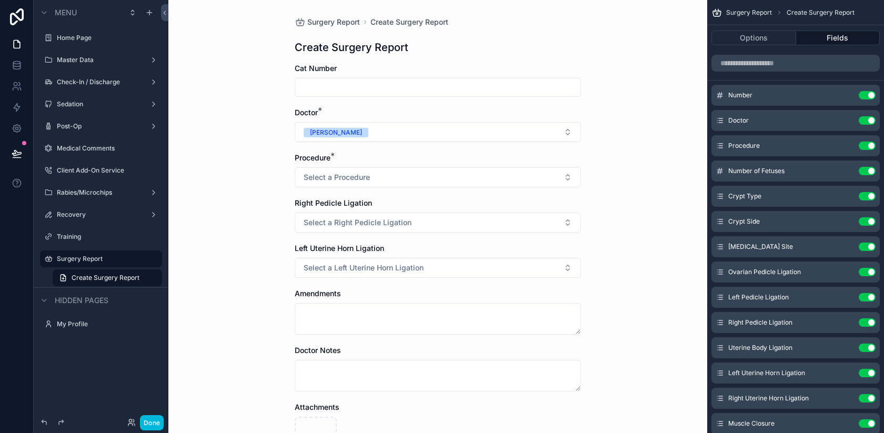
click at [0, 0] on icon "scrollable content" at bounding box center [0, 0] width 0 height 0
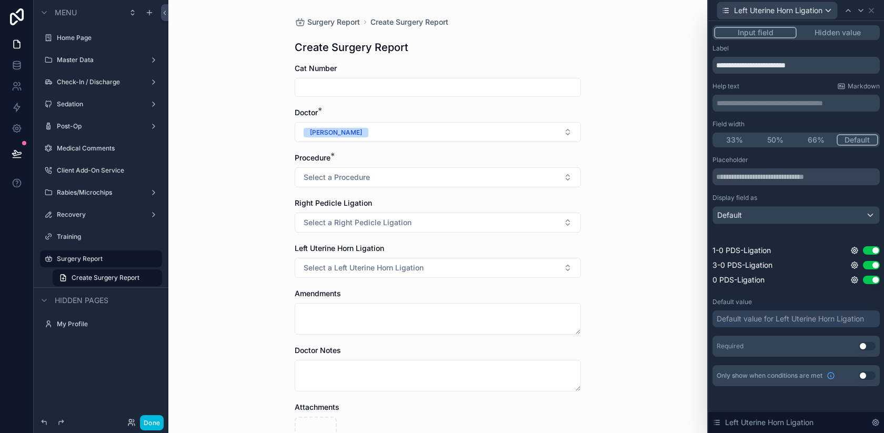
click at [868, 350] on div "Required Use setting" at bounding box center [795, 346] width 167 height 21
click at [866, 349] on button "Use setting" at bounding box center [867, 346] width 17 height 8
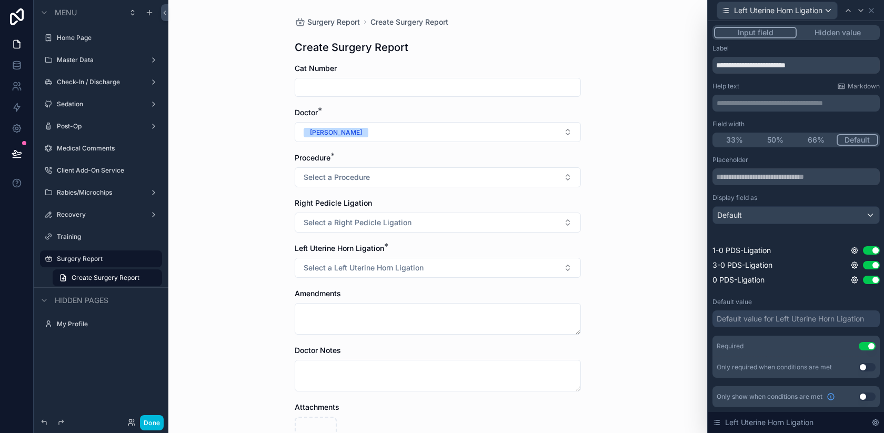
click at [863, 396] on button "Use setting" at bounding box center [867, 397] width 17 height 8
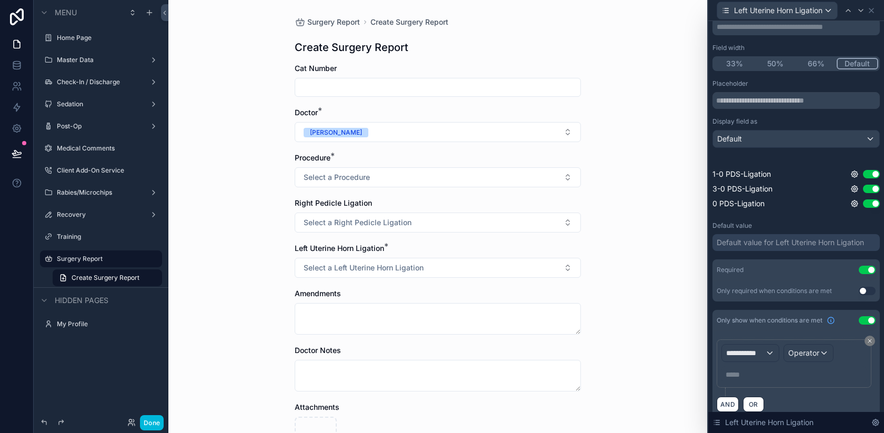
click at [765, 356] on span "**********" at bounding box center [745, 353] width 39 height 11
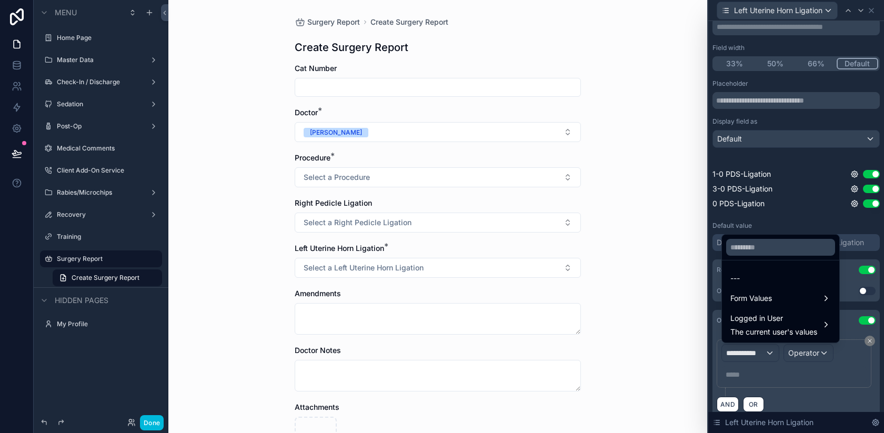
click at [761, 298] on span "Form Values" at bounding box center [751, 298] width 42 height 13
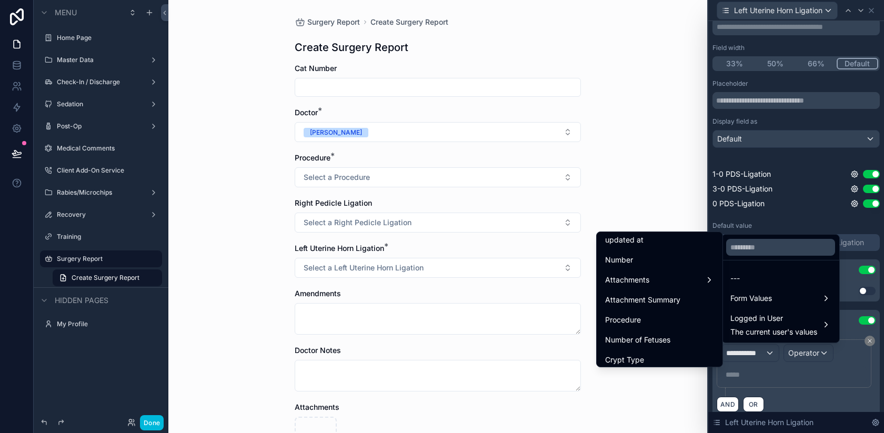
scroll to position [79, 0]
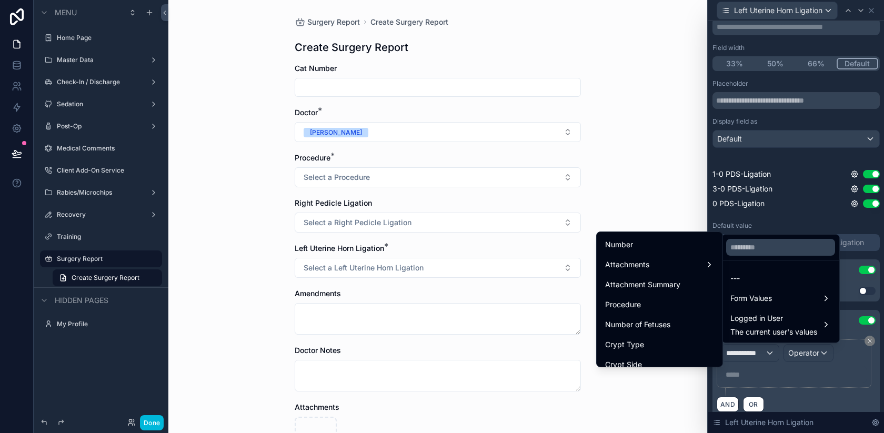
click at [630, 306] on span "Procedure" at bounding box center [623, 304] width 36 height 13
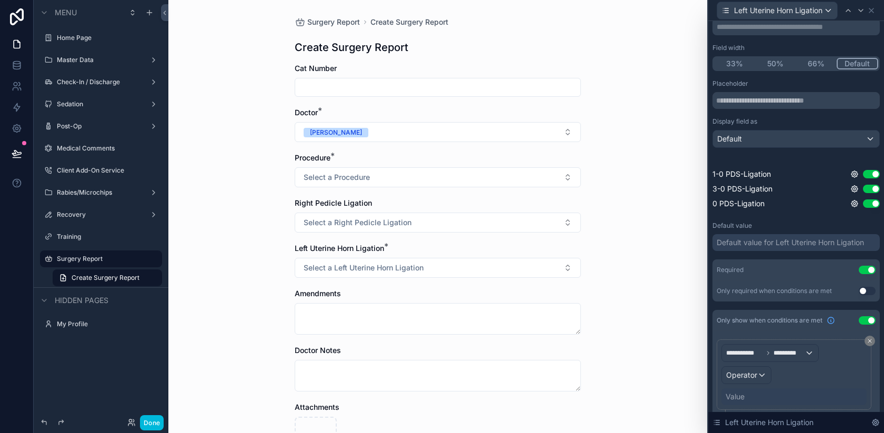
click at [756, 367] on div "Operator" at bounding box center [746, 375] width 49 height 17
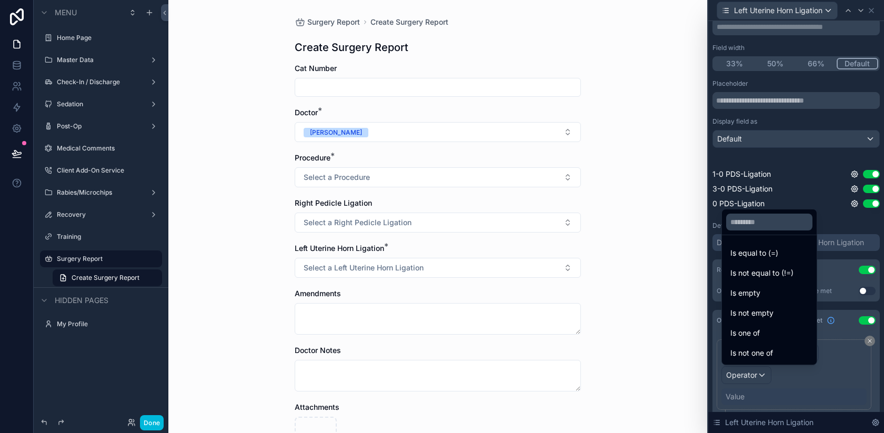
click at [754, 320] on div "Is not empty" at bounding box center [769, 313] width 90 height 19
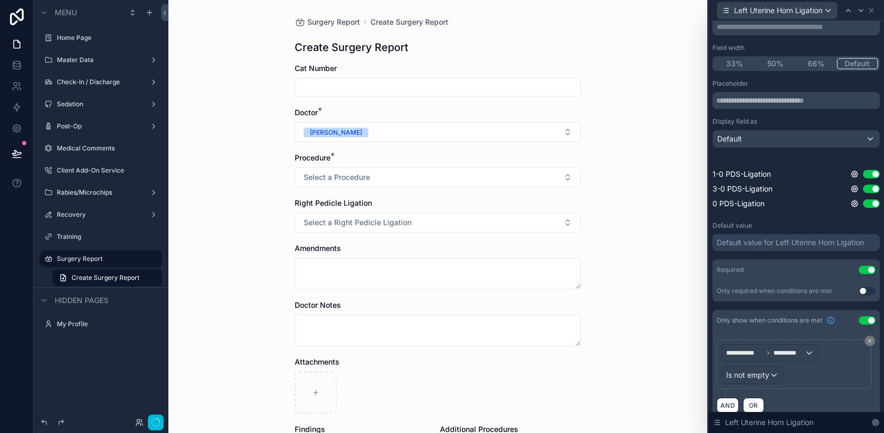
click at [748, 377] on span "Is not empty" at bounding box center [747, 375] width 43 height 11
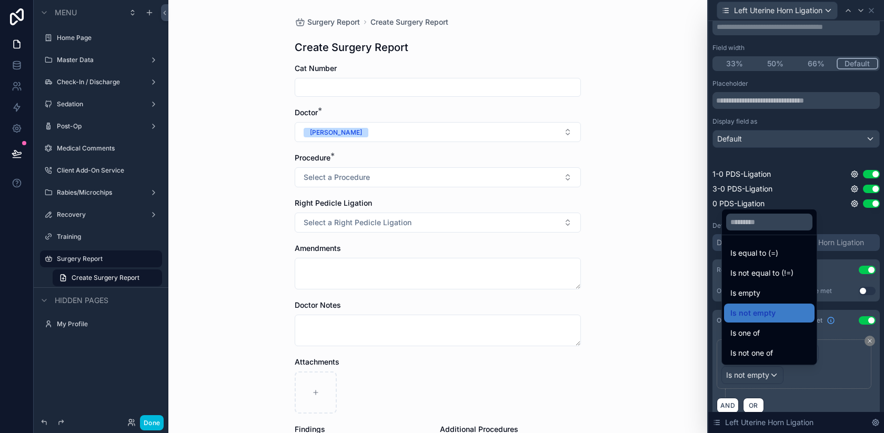
click at [746, 337] on span "Is one of" at bounding box center [744, 333] width 29 height 13
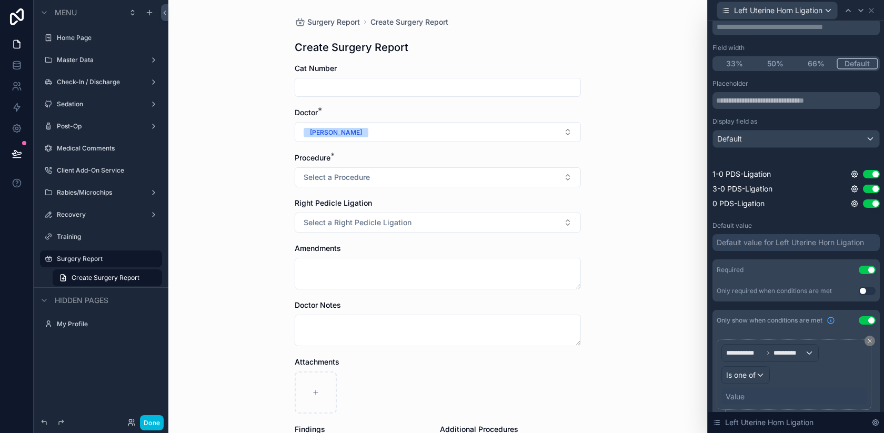
click at [742, 397] on div "Value" at bounding box center [735, 396] width 19 height 11
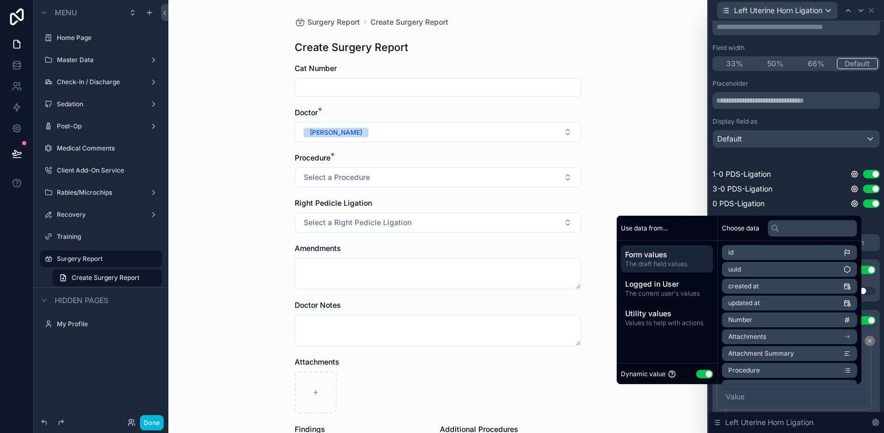
click at [698, 370] on button "Use setting" at bounding box center [704, 374] width 17 height 8
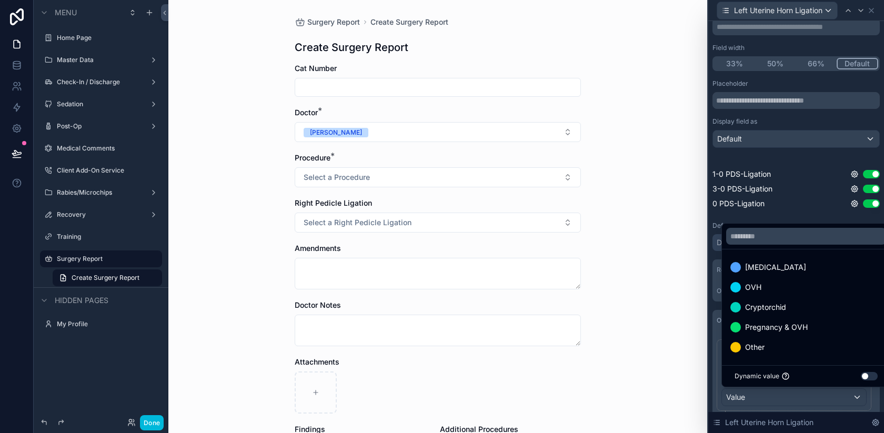
click at [770, 330] on span "Pregnancy & OVH" at bounding box center [776, 327] width 63 height 13
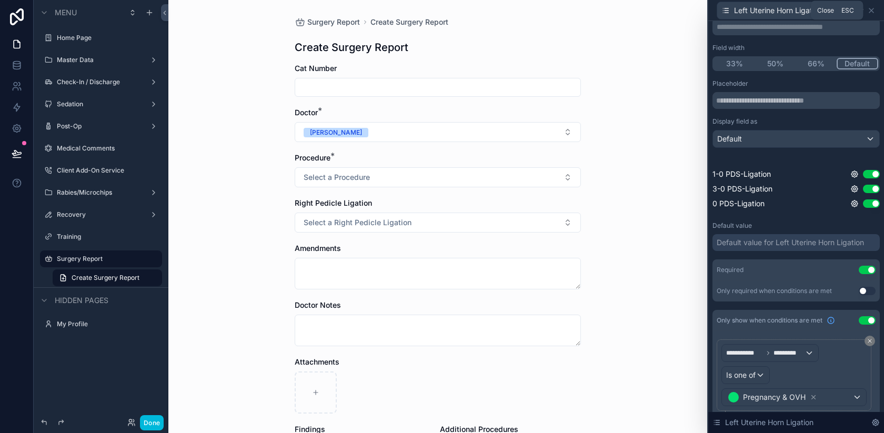
click at [874, 9] on icon at bounding box center [871, 10] width 8 height 8
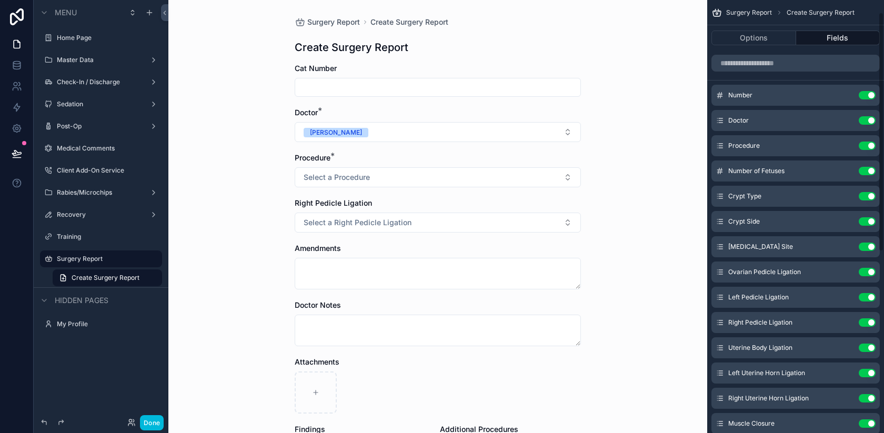
scroll to position [41, 0]
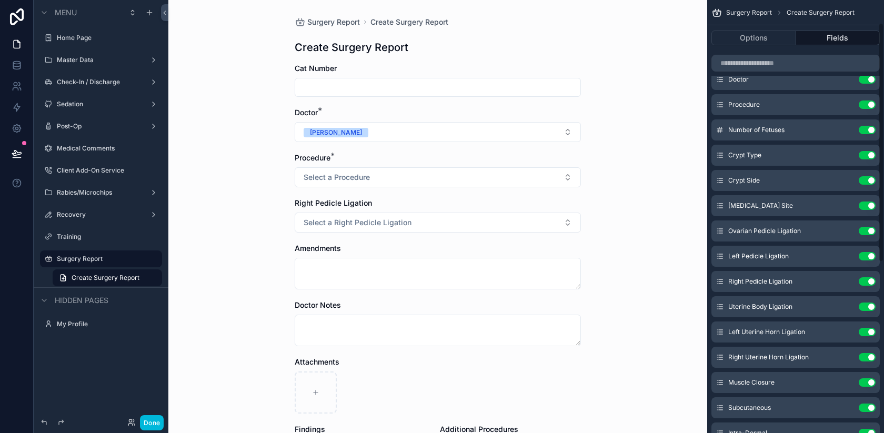
click at [0, 0] on icon "scrollable content" at bounding box center [0, 0] width 0 height 0
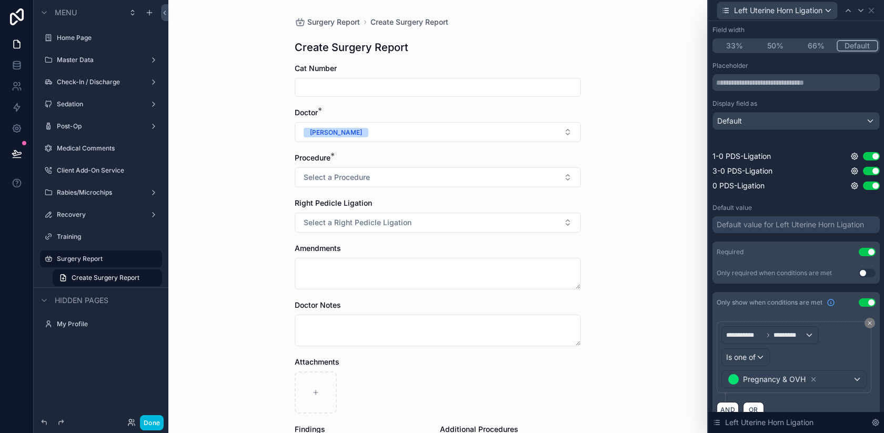
scroll to position [112, 0]
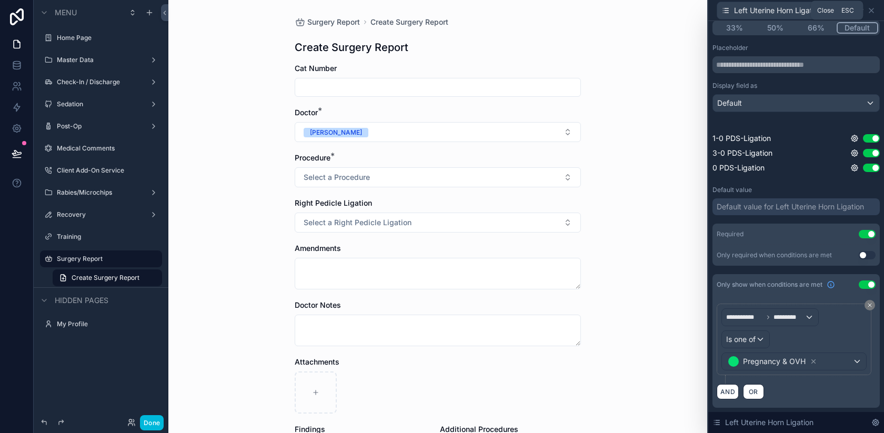
click at [873, 11] on icon at bounding box center [871, 10] width 8 height 8
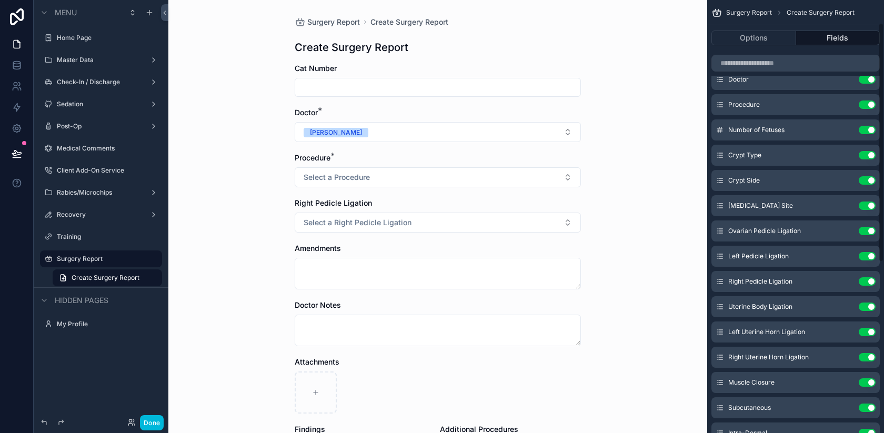
click at [0, 0] on icon "scrollable content" at bounding box center [0, 0] width 0 height 0
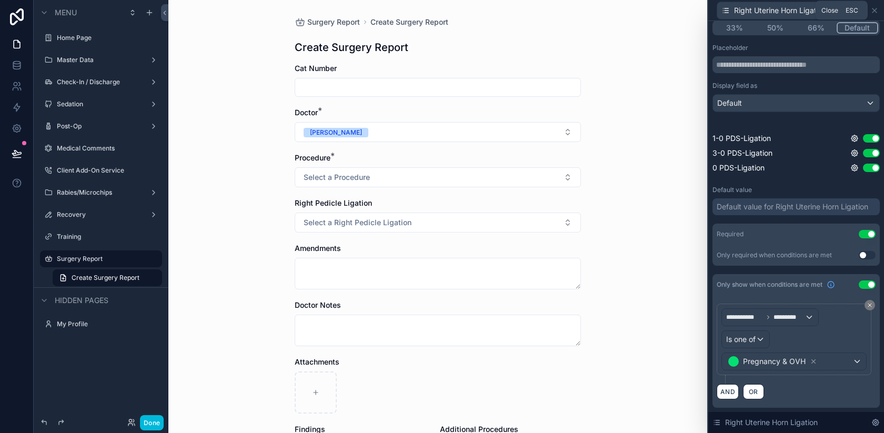
click at [875, 8] on icon at bounding box center [874, 10] width 8 height 8
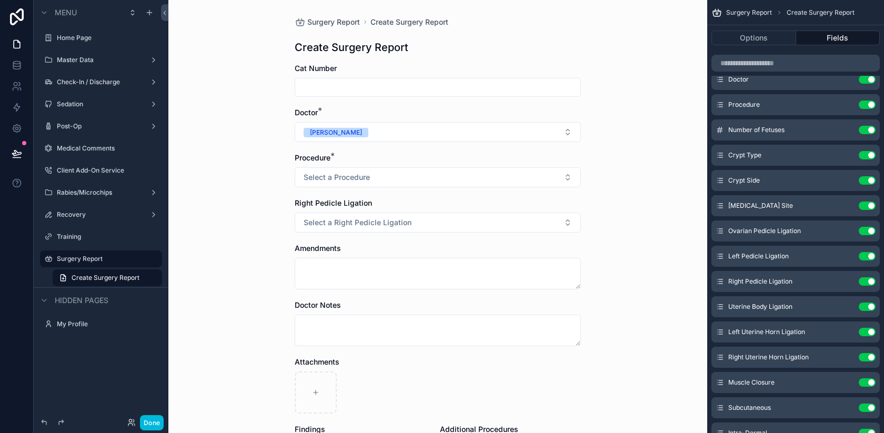
click at [0, 0] on icon "scrollable content" at bounding box center [0, 0] width 0 height 0
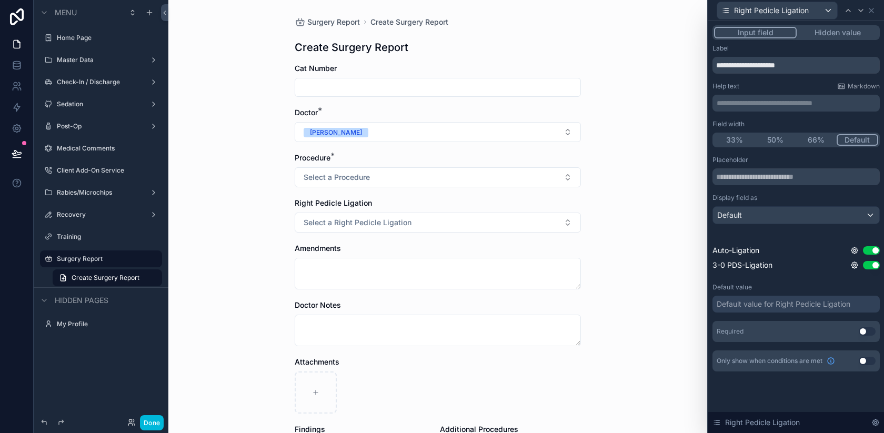
click at [864, 329] on button "Use setting" at bounding box center [867, 331] width 17 height 8
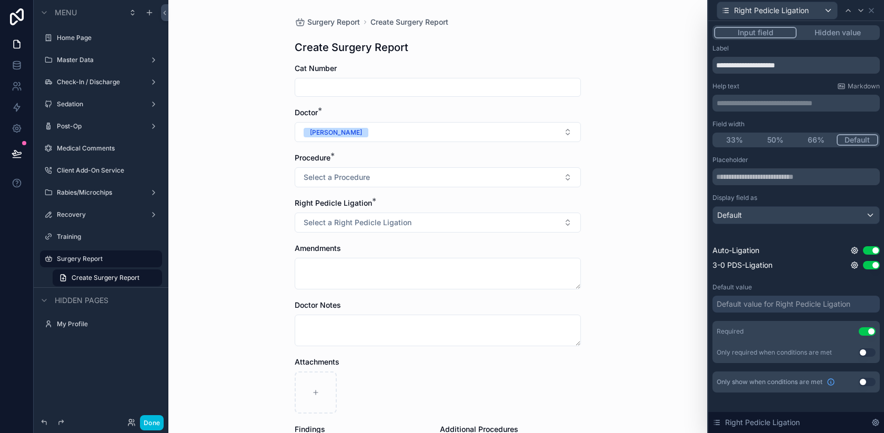
click at [864, 383] on button "Use setting" at bounding box center [867, 382] width 17 height 8
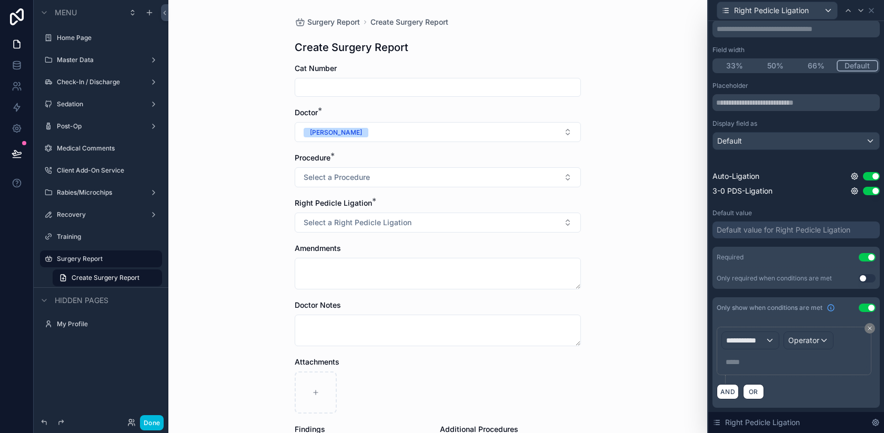
click at [769, 345] on div "**********" at bounding box center [750, 340] width 57 height 17
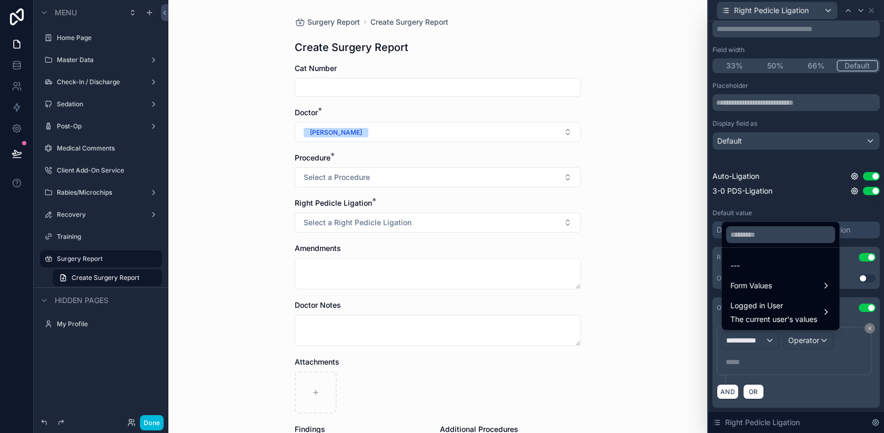
click at [754, 289] on span "Form Values" at bounding box center [751, 285] width 42 height 13
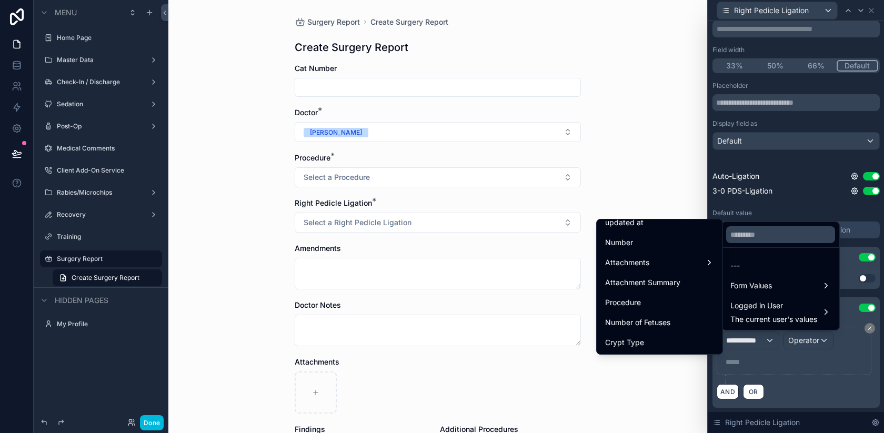
scroll to position [84, 0]
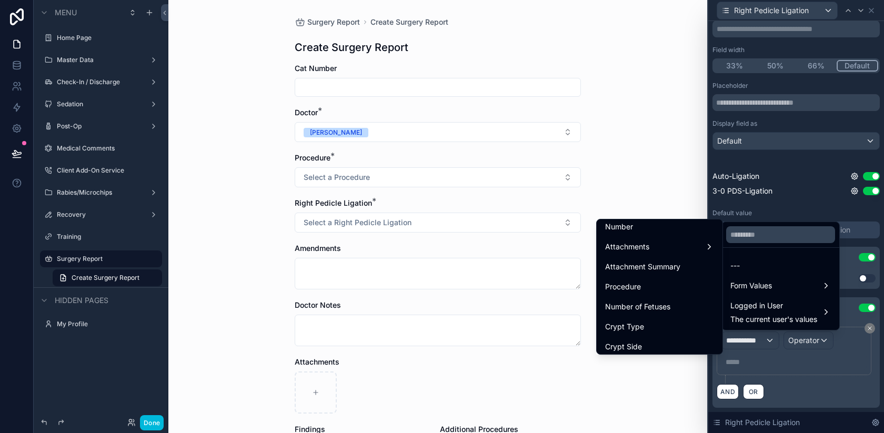
click at [635, 292] on span "Procedure" at bounding box center [623, 286] width 36 height 13
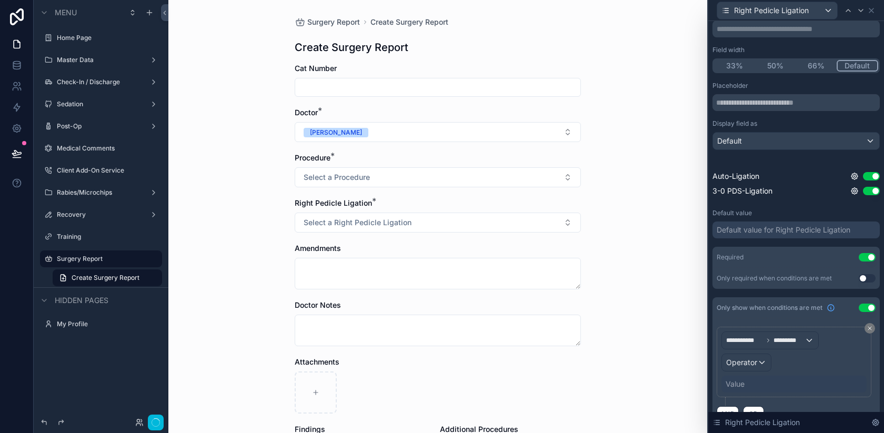
click at [753, 360] on span "Operator" at bounding box center [741, 362] width 31 height 9
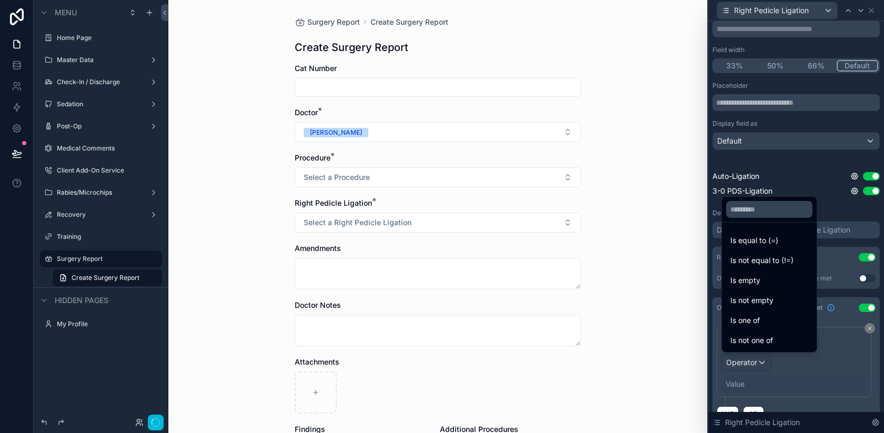
click at [747, 314] on span "Is one of" at bounding box center [744, 320] width 29 height 13
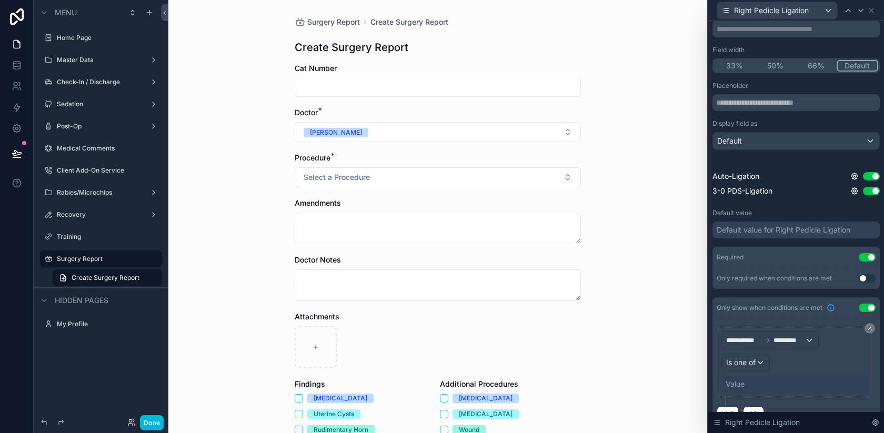
click at [738, 383] on div "Value" at bounding box center [735, 384] width 19 height 11
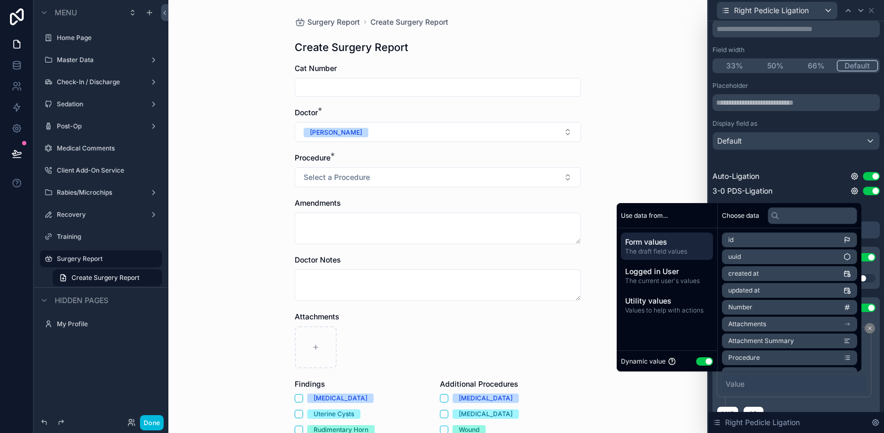
click at [705, 356] on div "Dynamic value Use setting" at bounding box center [667, 361] width 92 height 12
click at [698, 358] on button "Use setting" at bounding box center [704, 361] width 17 height 8
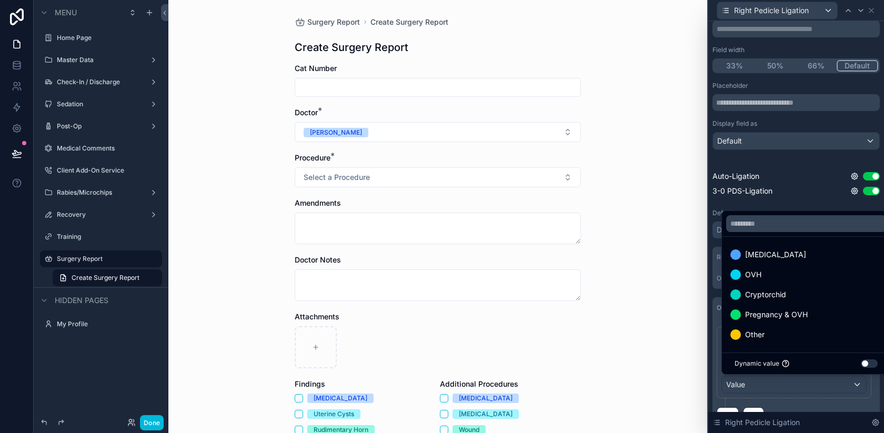
click at [769, 309] on span "Pregnancy & OVH" at bounding box center [776, 314] width 63 height 13
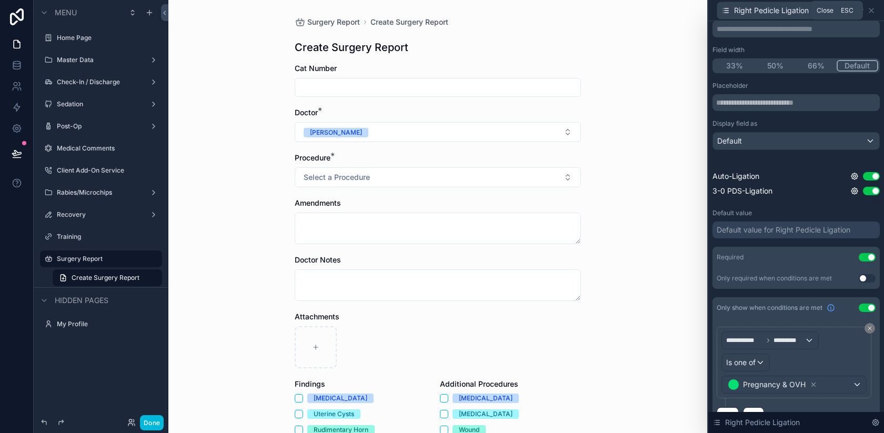
click at [872, 12] on icon at bounding box center [871, 10] width 8 height 8
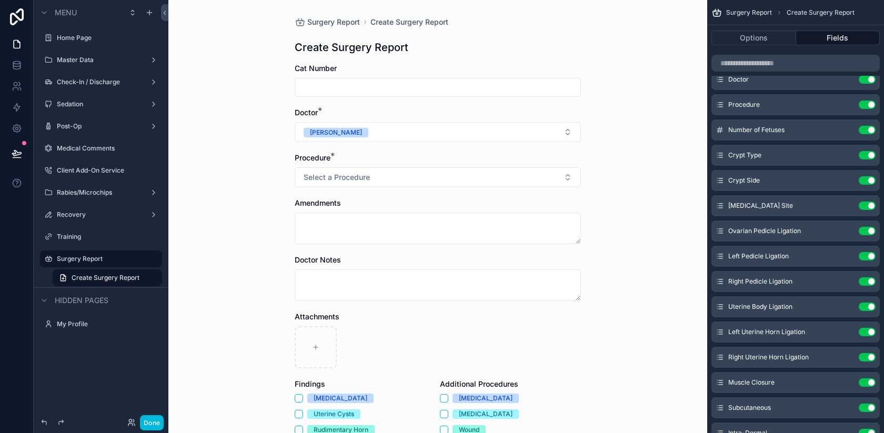
click at [0, 0] on icon "scrollable content" at bounding box center [0, 0] width 0 height 0
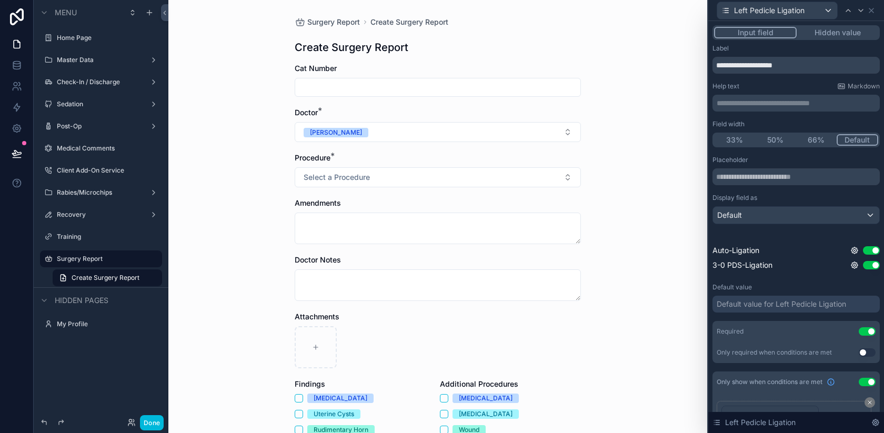
scroll to position [97, 0]
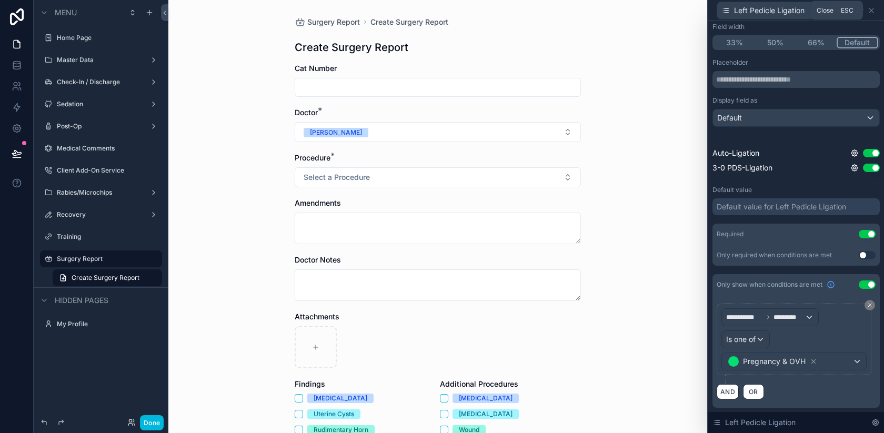
click at [872, 5] on div "Left Pedicle Ligation" at bounding box center [795, 10] width 167 height 21
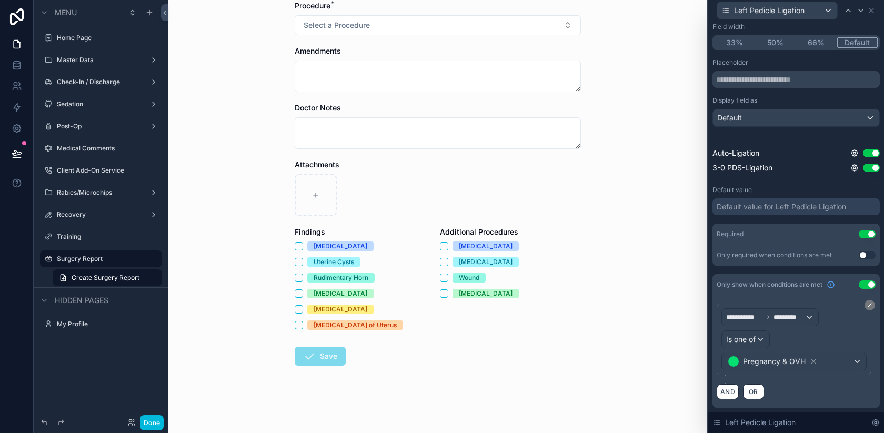
scroll to position [0, 0]
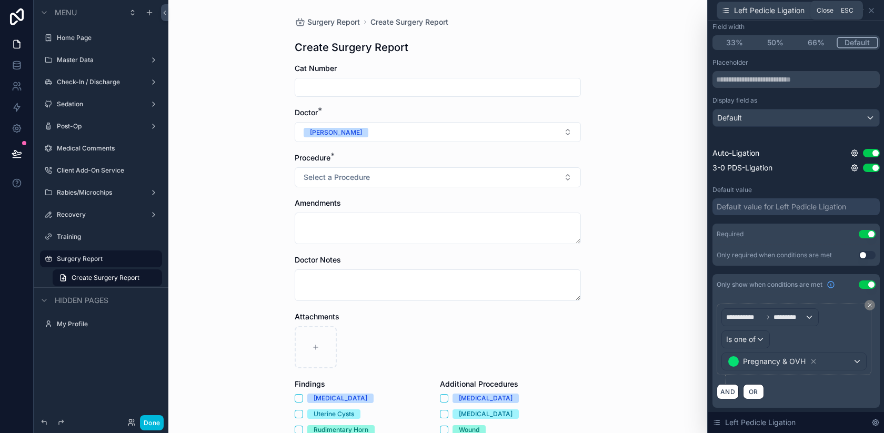
click at [869, 7] on icon at bounding box center [871, 10] width 8 height 8
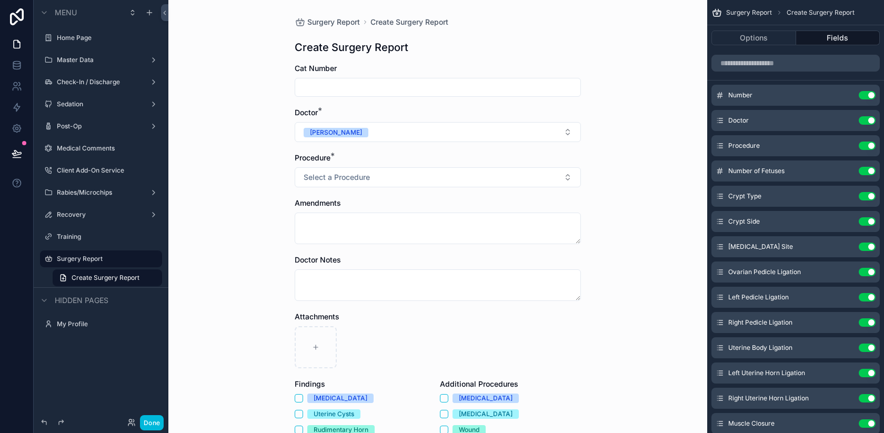
click at [0, 0] on icon "scrollable content" at bounding box center [0, 0] width 0 height 0
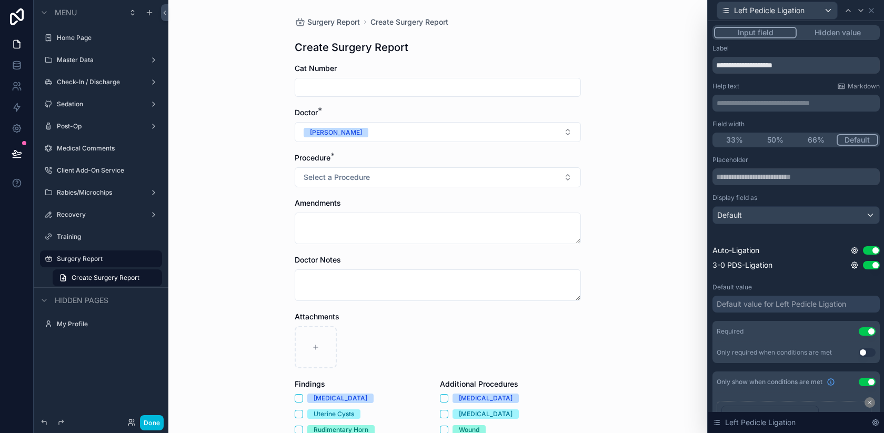
click at [757, 305] on div "Default value for Left Pedicle Ligation" at bounding box center [781, 304] width 129 height 11
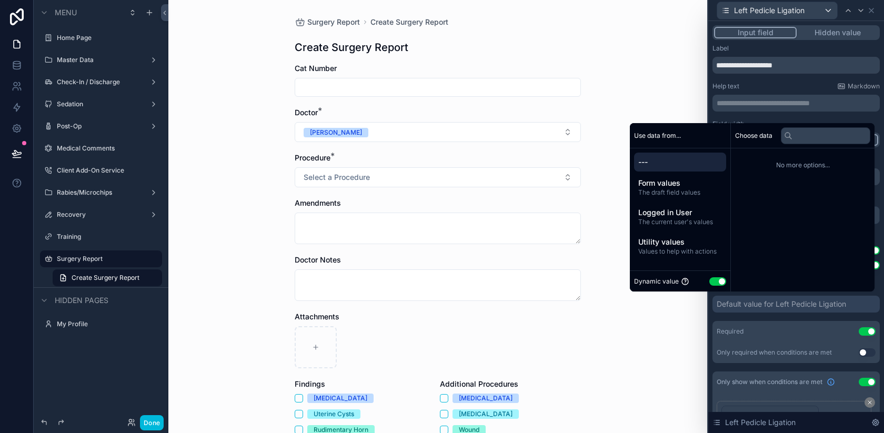
click at [712, 278] on button "Use setting" at bounding box center [717, 281] width 17 height 8
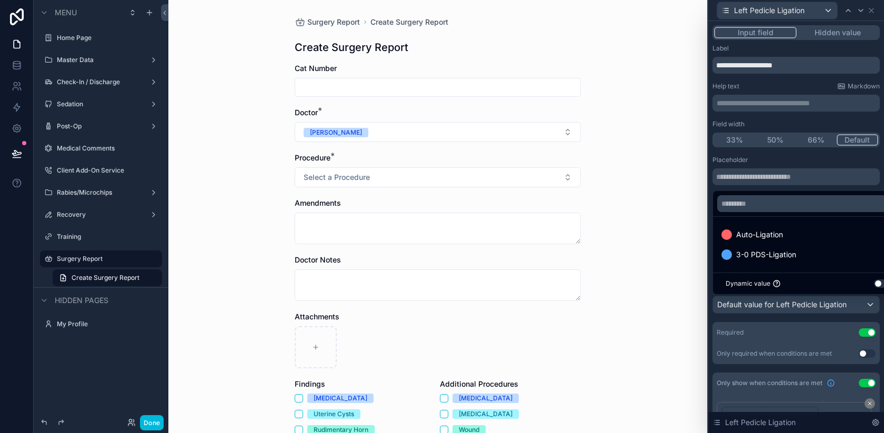
click at [756, 233] on span "Auto-Ligation" at bounding box center [759, 234] width 47 height 13
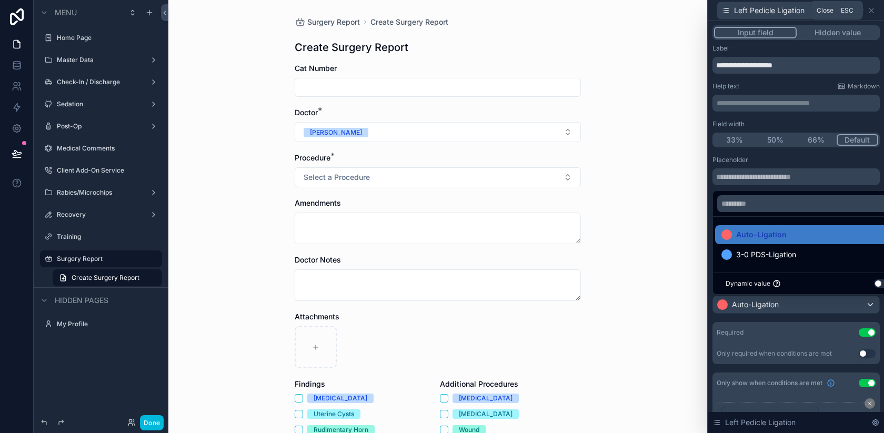
click at [873, 9] on icon at bounding box center [871, 10] width 8 height 8
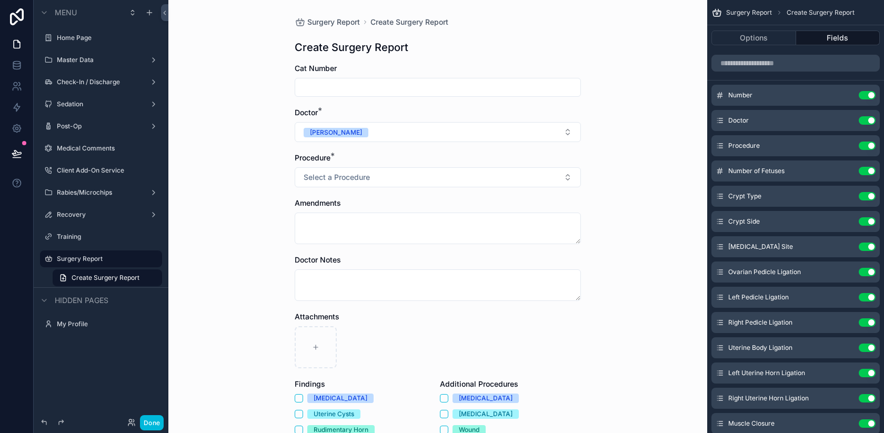
click at [0, 0] on icon "scrollable content" at bounding box center [0, 0] width 0 height 0
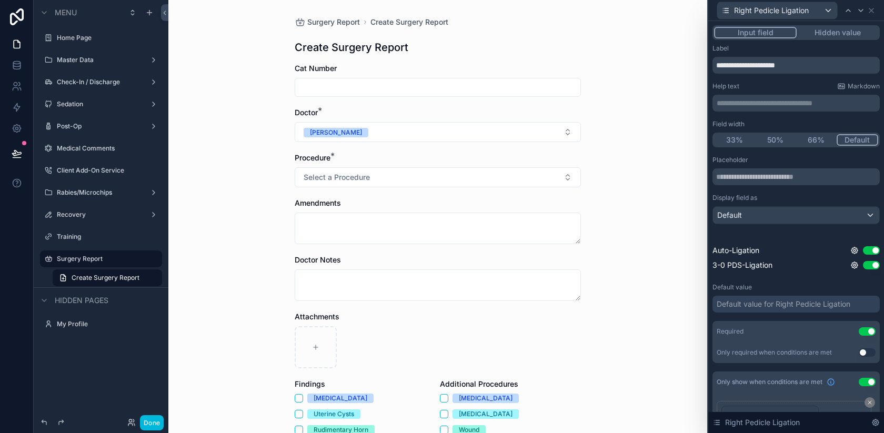
click at [780, 303] on div "Default value for Right Pedicle Ligation" at bounding box center [784, 304] width 134 height 11
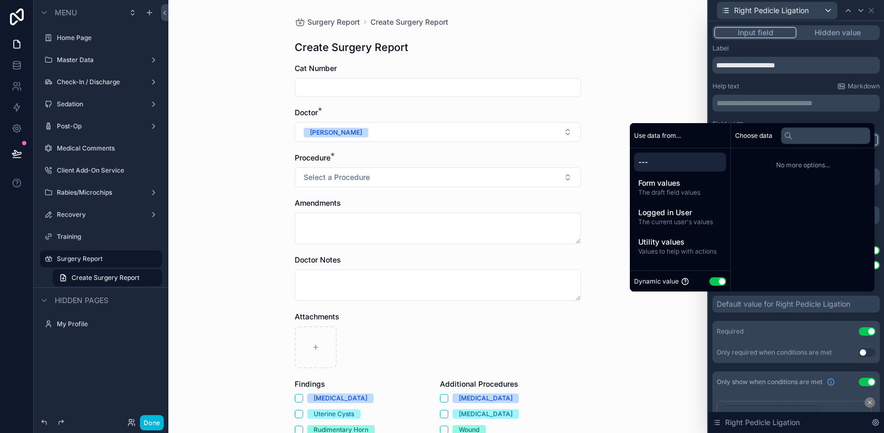
click at [710, 278] on button "Use setting" at bounding box center [717, 281] width 17 height 8
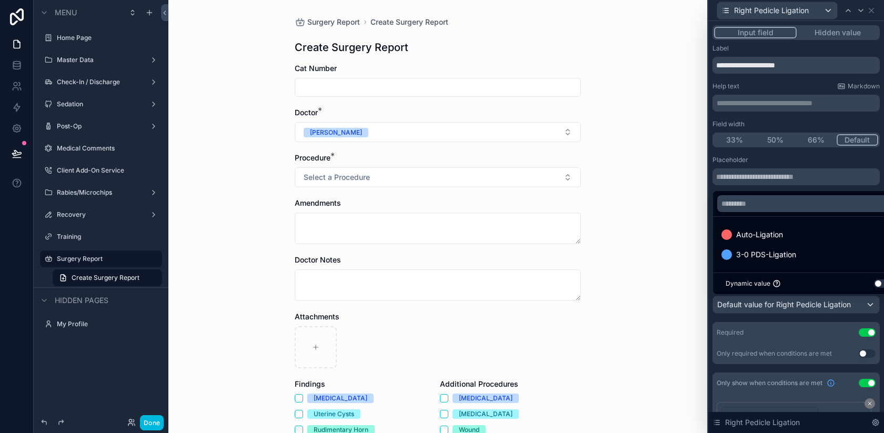
click at [765, 229] on span "Auto-Ligation" at bounding box center [759, 234] width 47 height 13
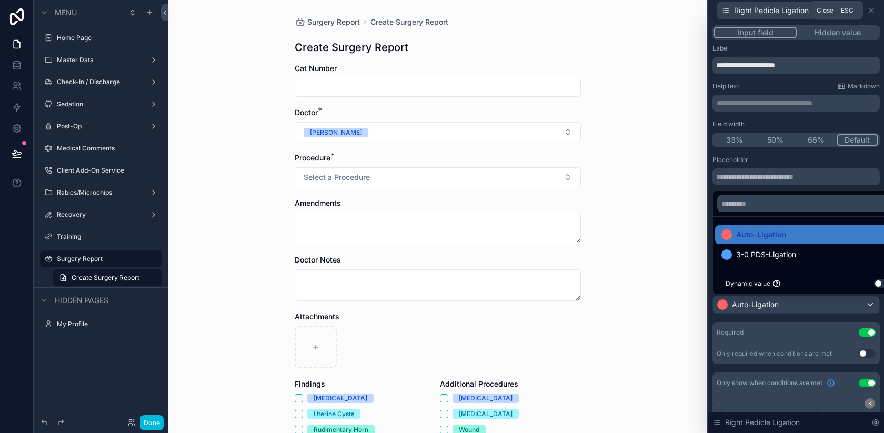
click at [871, 13] on icon at bounding box center [871, 10] width 8 height 8
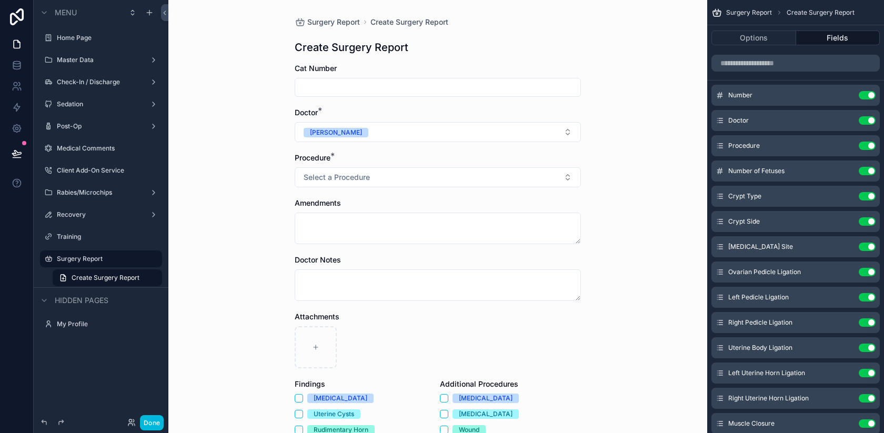
click at [0, 0] on icon "scrollable content" at bounding box center [0, 0] width 0 height 0
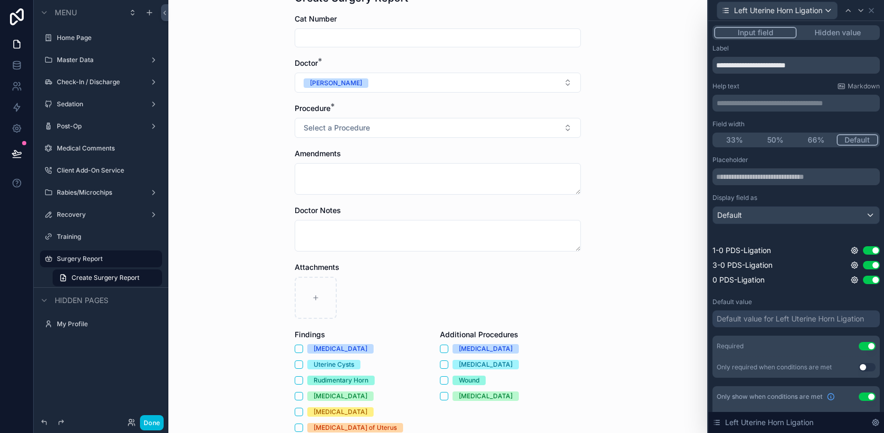
scroll to position [55, 0]
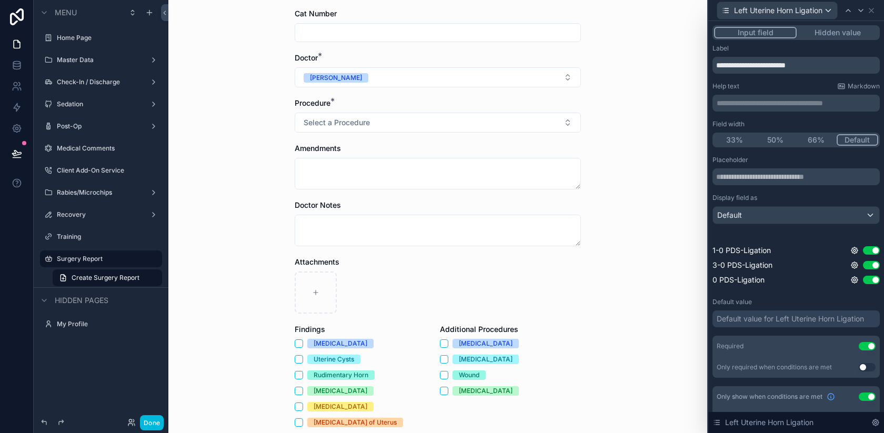
click at [152, 420] on button "Done" at bounding box center [152, 422] width 24 height 15
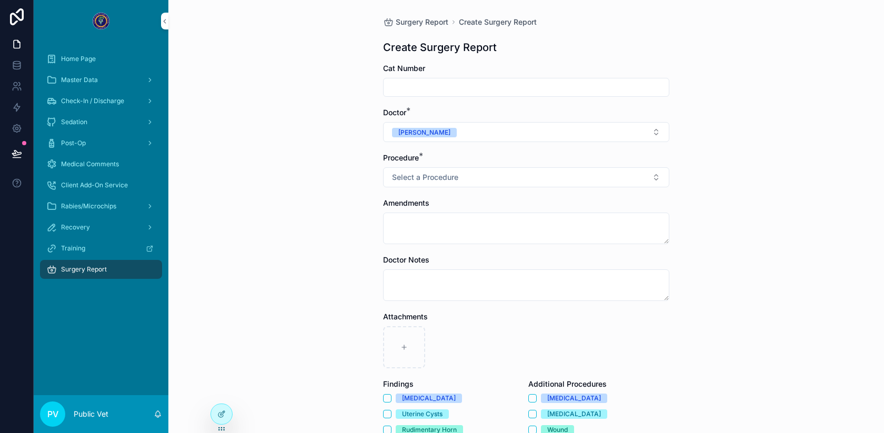
click at [219, 415] on icon at bounding box center [221, 414] width 8 height 8
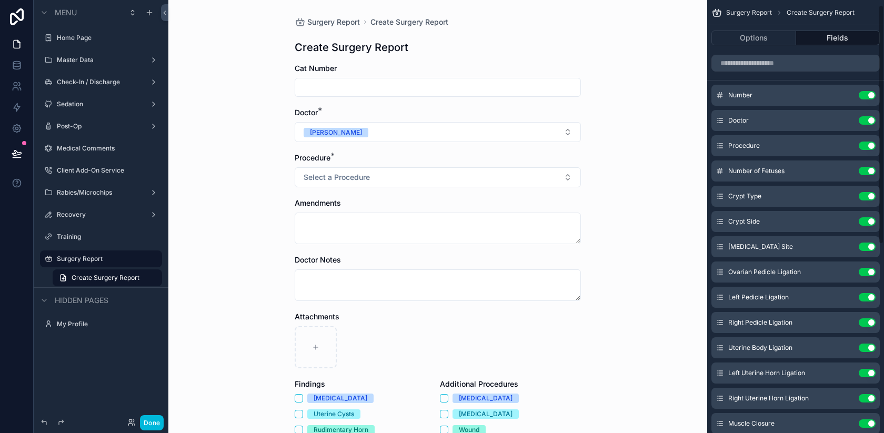
scroll to position [40, 0]
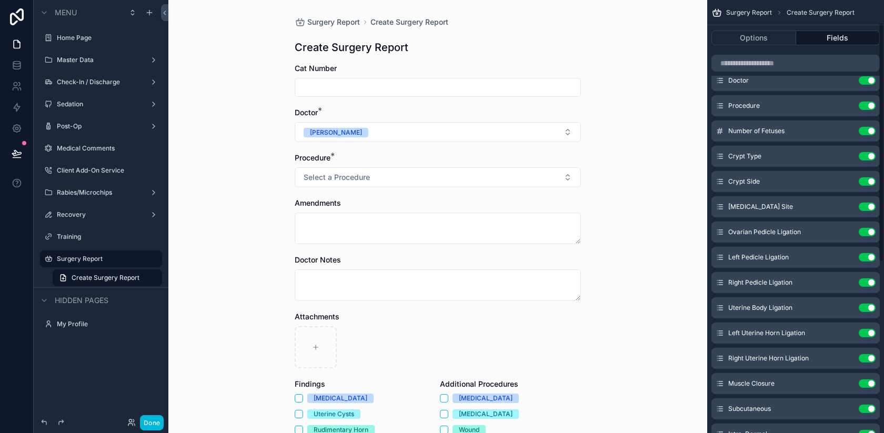
click at [0, 0] on icon "scrollable content" at bounding box center [0, 0] width 0 height 0
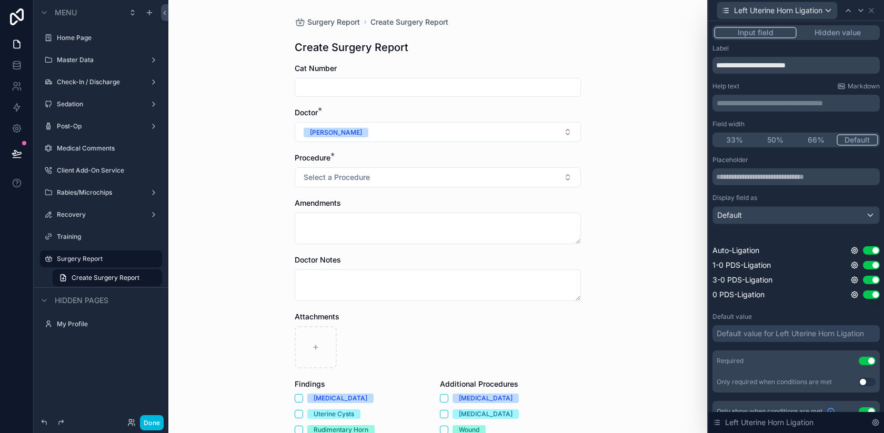
click at [758, 330] on div "Default value for Left Uterine Horn Ligation" at bounding box center [790, 333] width 147 height 11
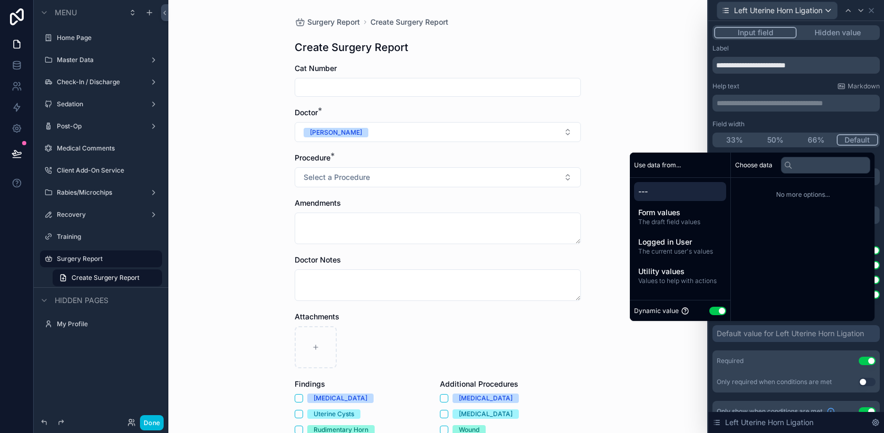
click at [711, 314] on button "Use setting" at bounding box center [717, 311] width 17 height 8
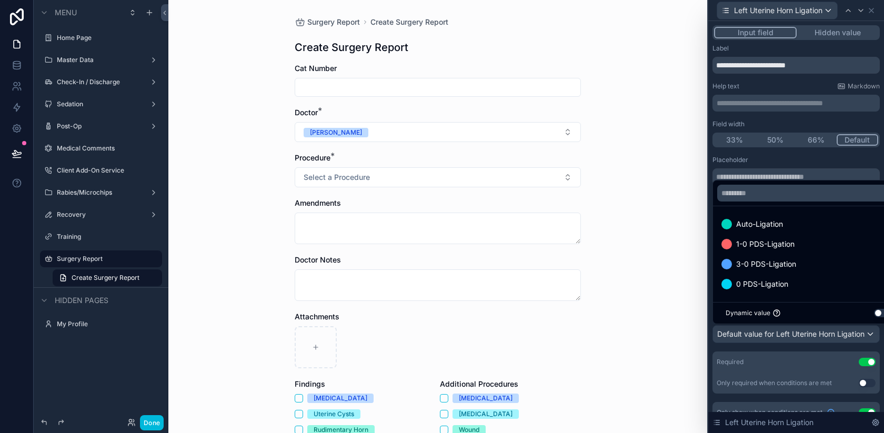
click at [739, 228] on span "Auto-Ligation" at bounding box center [759, 224] width 47 height 13
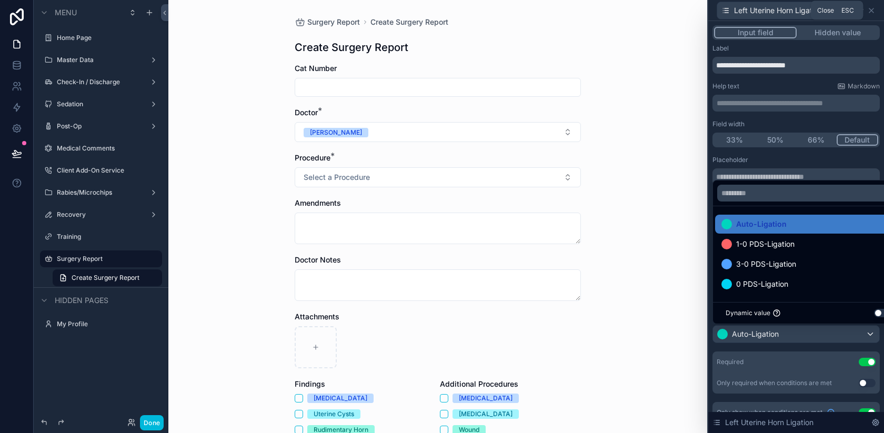
click at [872, 9] on icon at bounding box center [871, 10] width 4 height 4
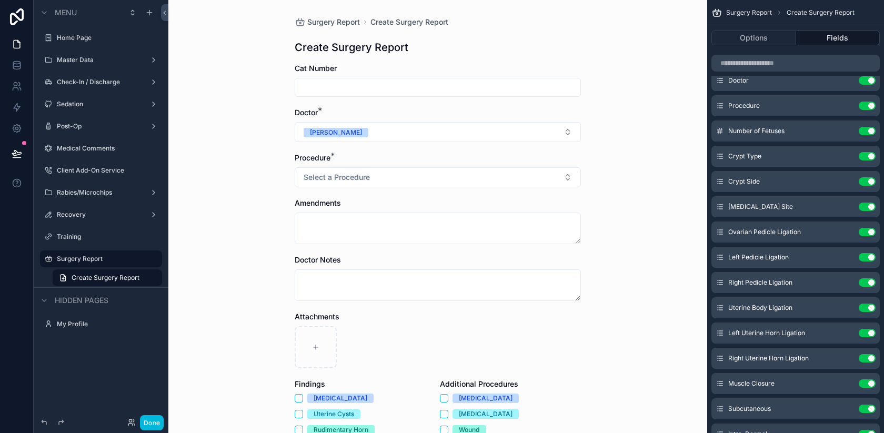
click at [0, 0] on icon "scrollable content" at bounding box center [0, 0] width 0 height 0
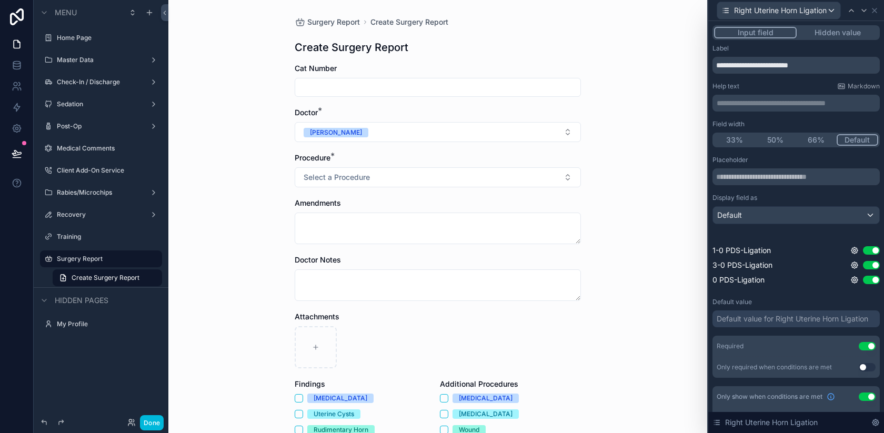
click at [775, 217] on div "Default" at bounding box center [796, 215] width 166 height 17
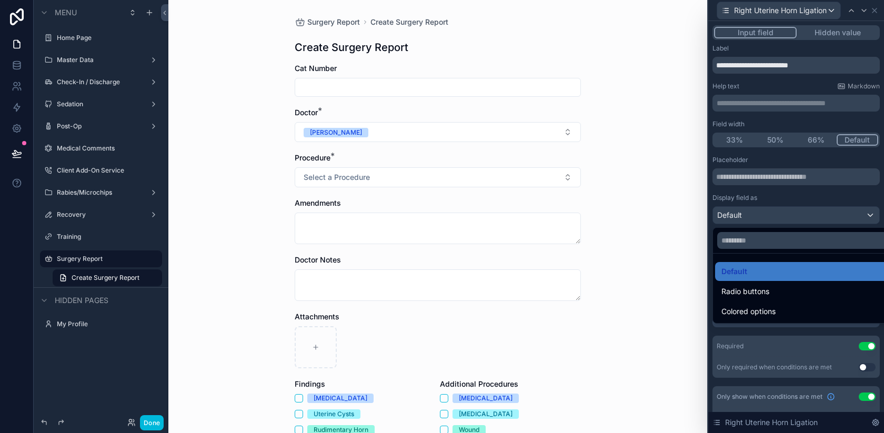
click at [757, 351] on div at bounding box center [796, 216] width 176 height 433
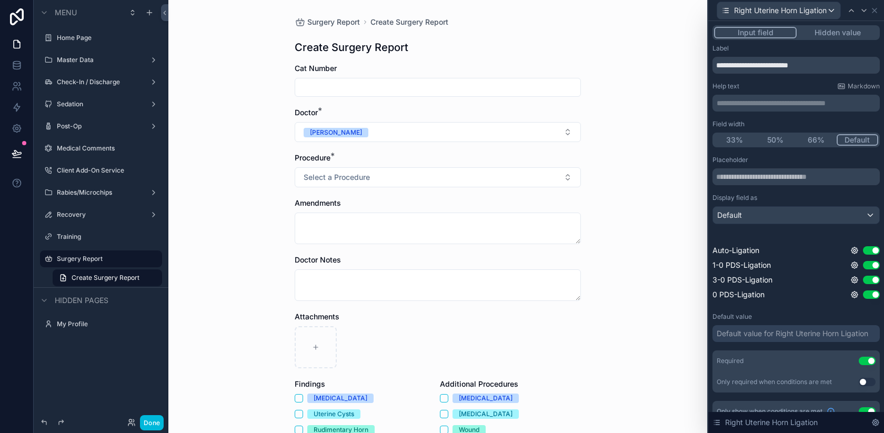
click at [767, 331] on div "Default value for Right Uterine Horn Ligation" at bounding box center [793, 333] width 152 height 11
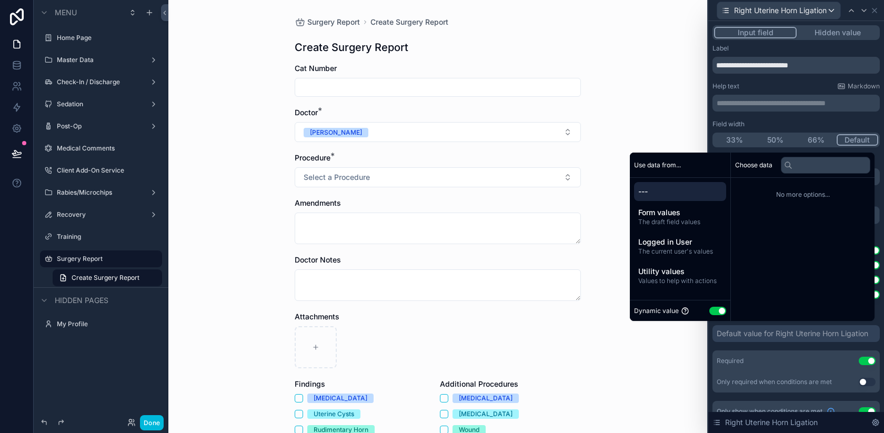
click at [709, 310] on button "Use setting" at bounding box center [717, 311] width 17 height 8
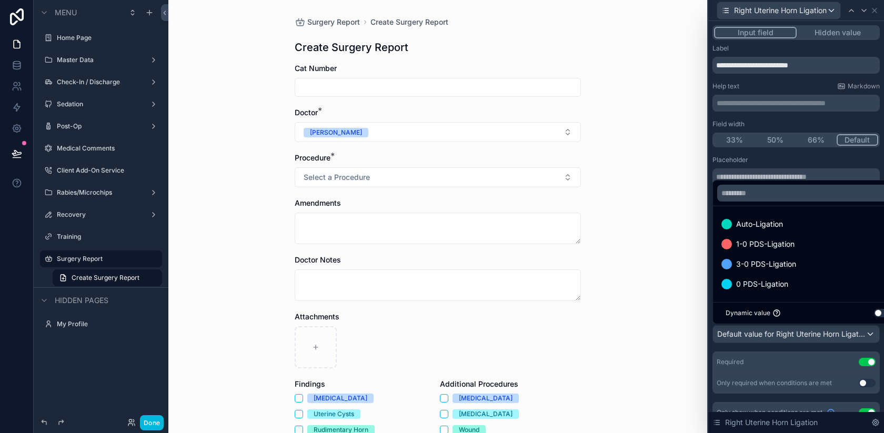
click at [756, 224] on span "Auto-Ligation" at bounding box center [759, 224] width 47 height 13
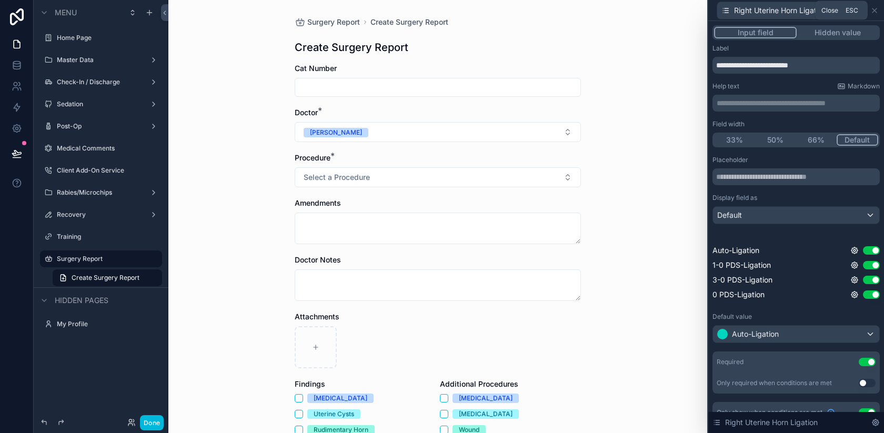
click at [875, 9] on icon at bounding box center [874, 10] width 8 height 8
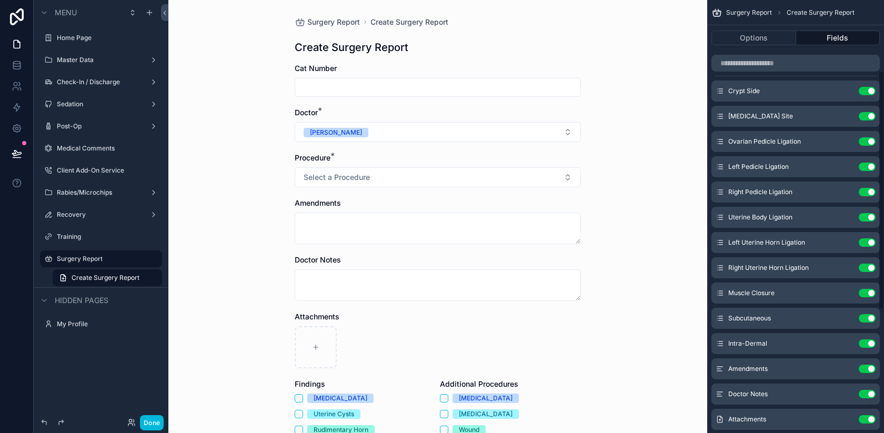
scroll to position [132, 0]
click at [0, 0] on icon "scrollable content" at bounding box center [0, 0] width 0 height 0
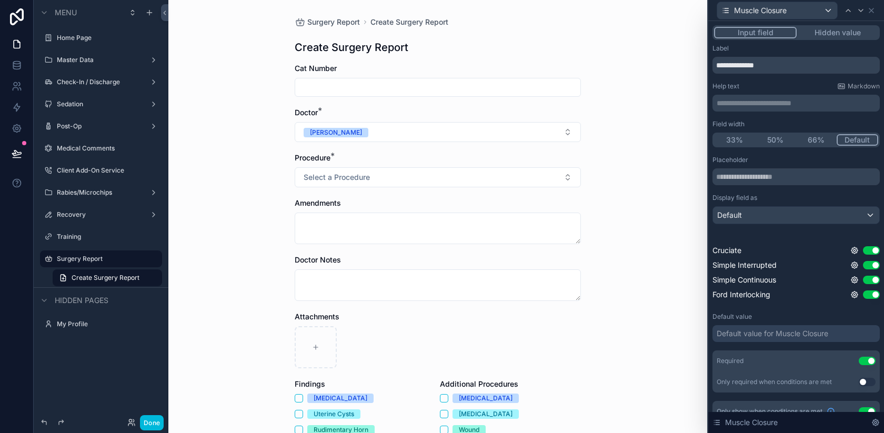
scroll to position [154, 0]
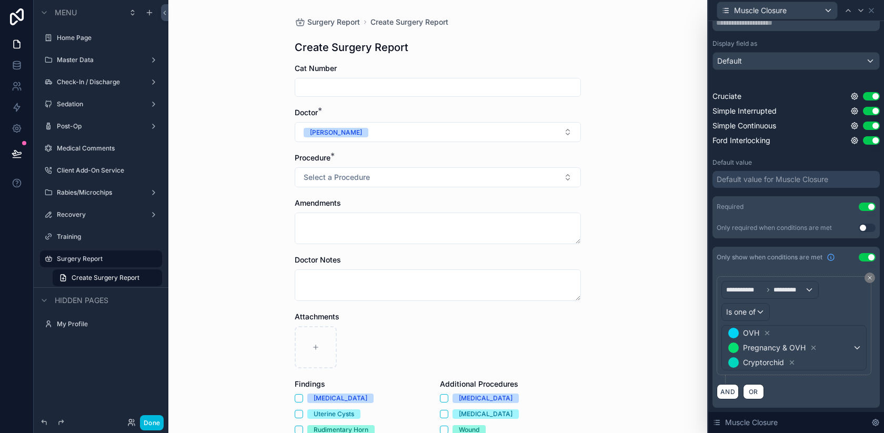
click at [786, 182] on div "Default value for Muscle Closure" at bounding box center [773, 179] width 112 height 11
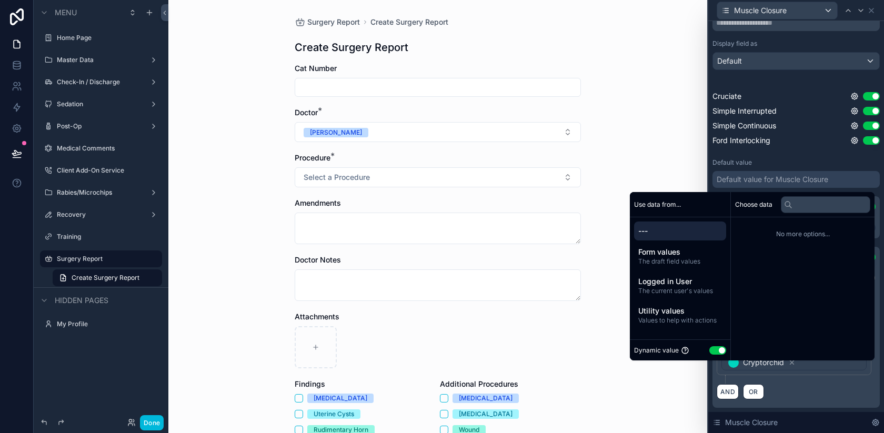
click at [706, 343] on div "Dynamic value Use setting" at bounding box center [680, 349] width 100 height 21
click at [710, 348] on button "Use setting" at bounding box center [717, 350] width 17 height 8
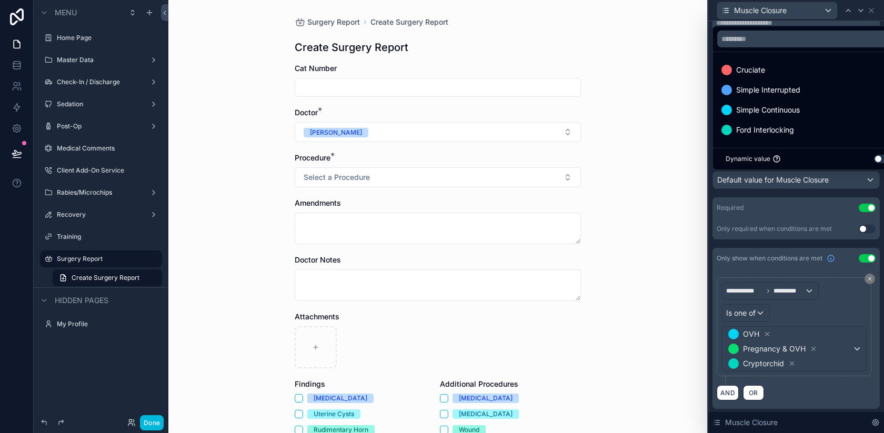
click at [819, 401] on div at bounding box center [796, 216] width 176 height 433
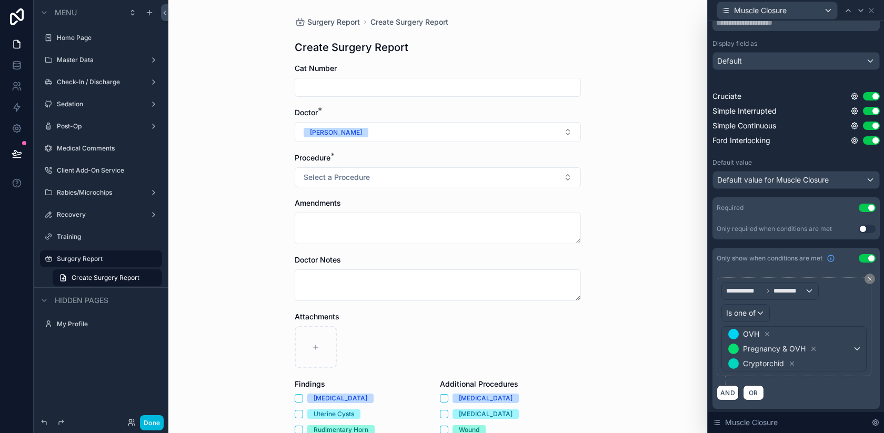
scroll to position [0, 0]
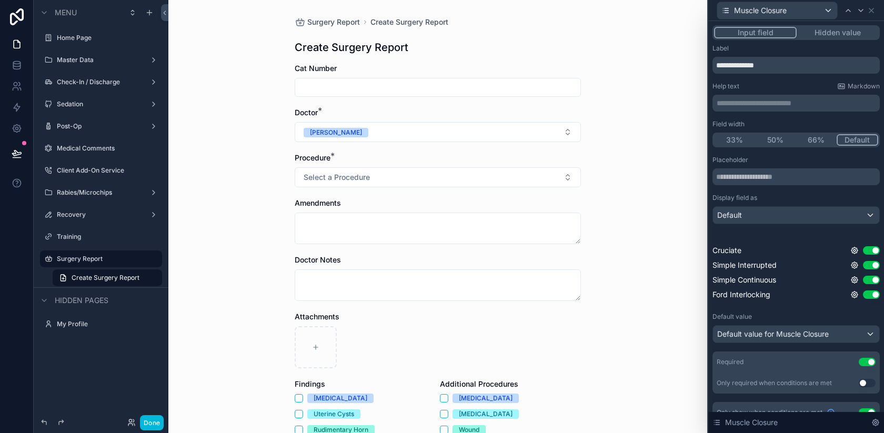
click at [765, 225] on div "Placeholder Display field as Default Cruciate Use setting Simple Interrupted Us…" at bounding box center [795, 230] width 167 height 148
click at [757, 217] on div "Default" at bounding box center [796, 215] width 166 height 17
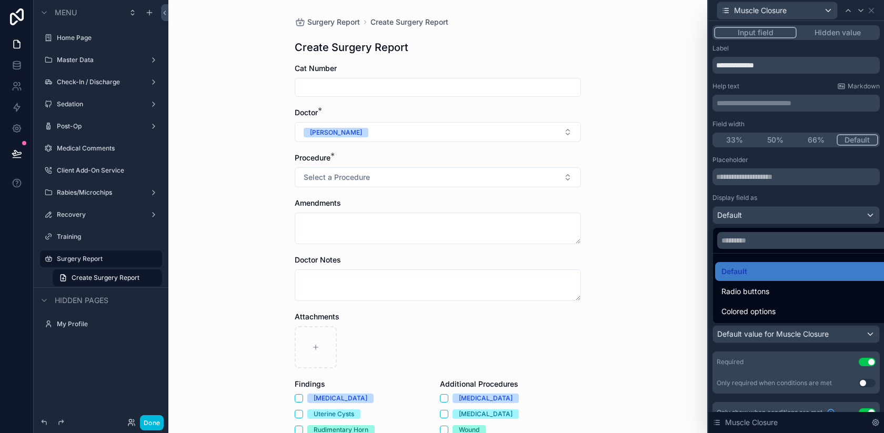
click at [749, 297] on span "Radio buttons" at bounding box center [745, 291] width 48 height 13
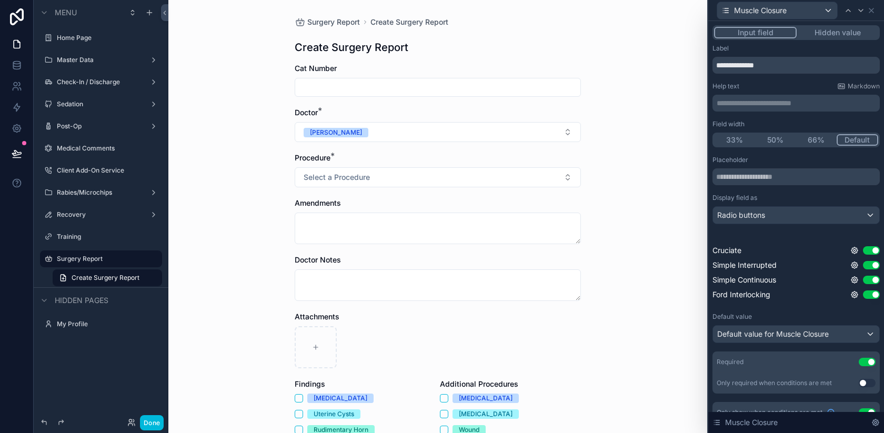
click at [736, 219] on span "Radio buttons" at bounding box center [741, 215] width 48 height 11
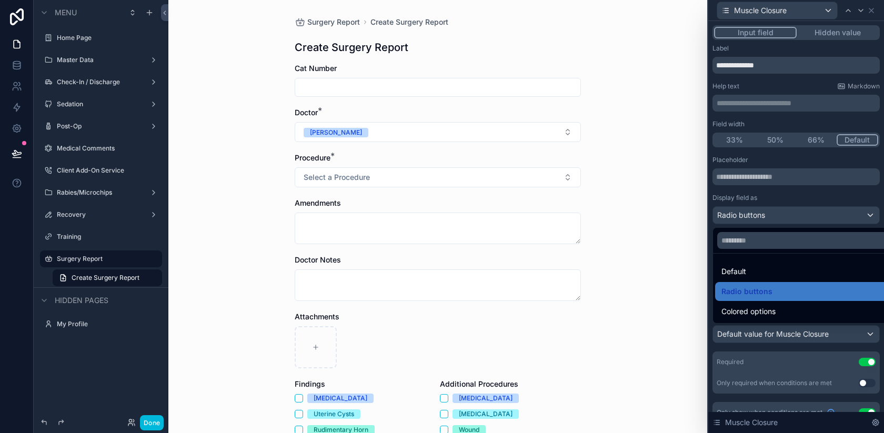
click at [741, 267] on span "Default" at bounding box center [733, 271] width 25 height 13
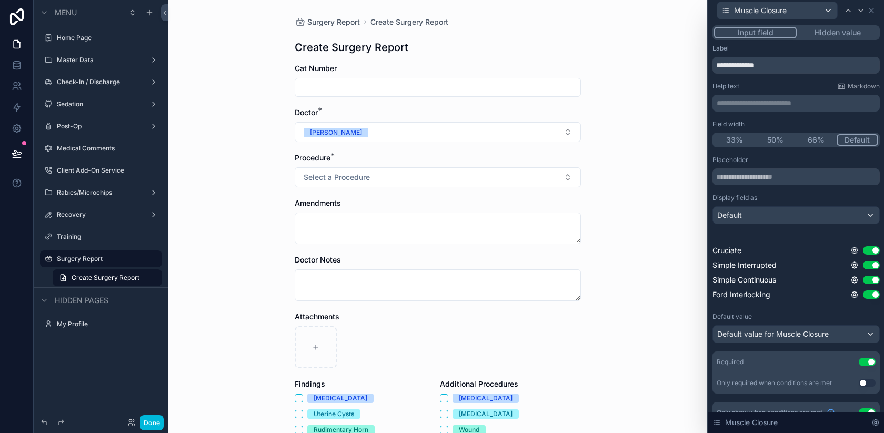
click at [349, 92] on input "scrollable content" at bounding box center [437, 87] width 285 height 15
click at [325, 87] on input "scrollable content" at bounding box center [437, 87] width 285 height 15
type input "*"
click at [338, 180] on span "Select a Procedure" at bounding box center [337, 177] width 66 height 11
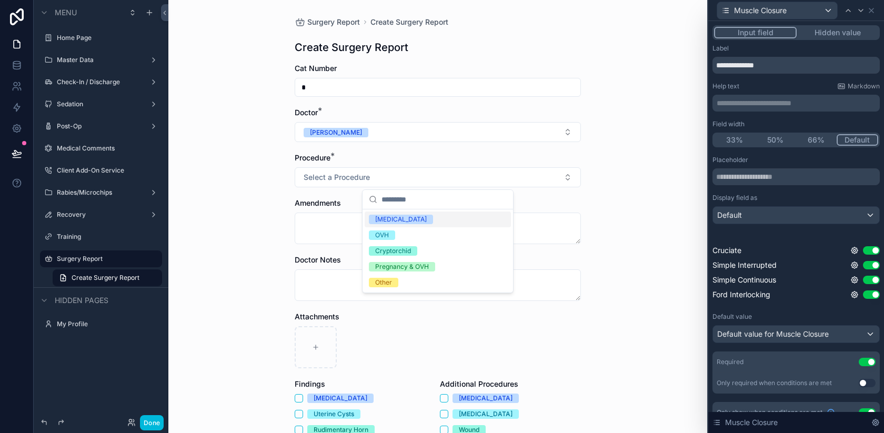
click at [327, 90] on input "*" at bounding box center [437, 87] width 285 height 15
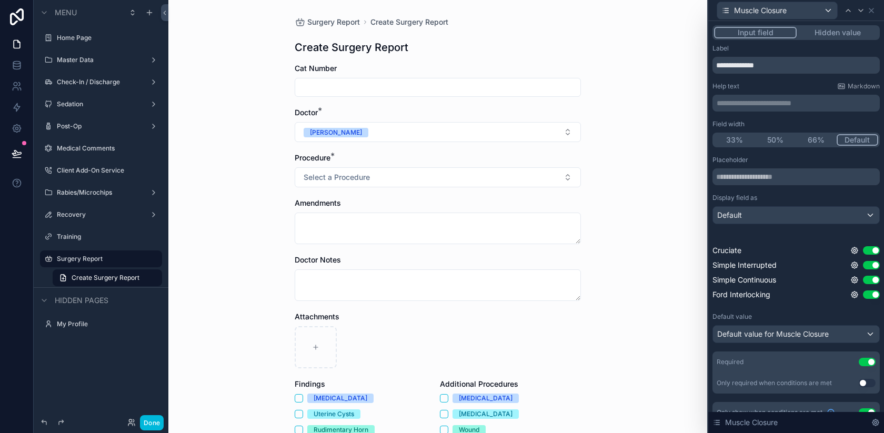
click at [655, 101] on div "Surgery Report Create Surgery Report Create Surgery Report Cat Number Doctor * …" at bounding box center [437, 216] width 539 height 433
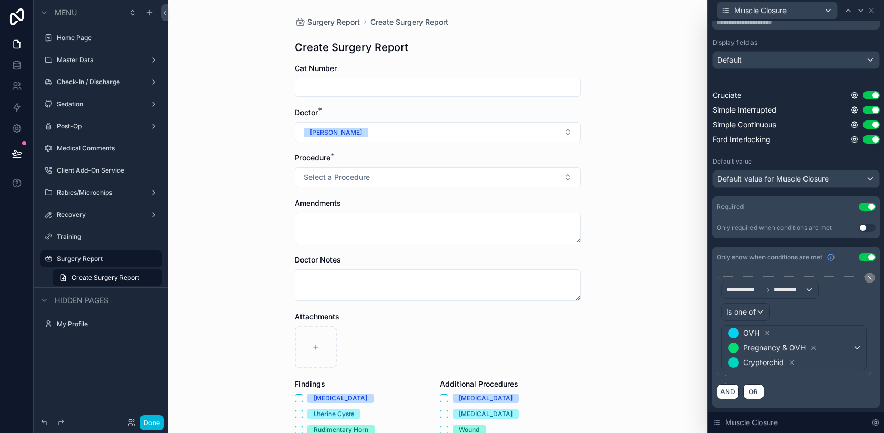
scroll to position [138, 0]
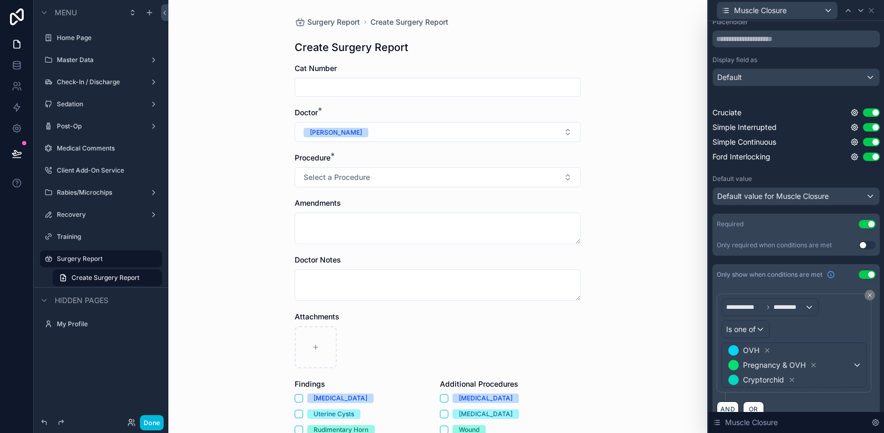
click at [760, 199] on span "Default value for Muscle Closure" at bounding box center [773, 196] width 112 height 9
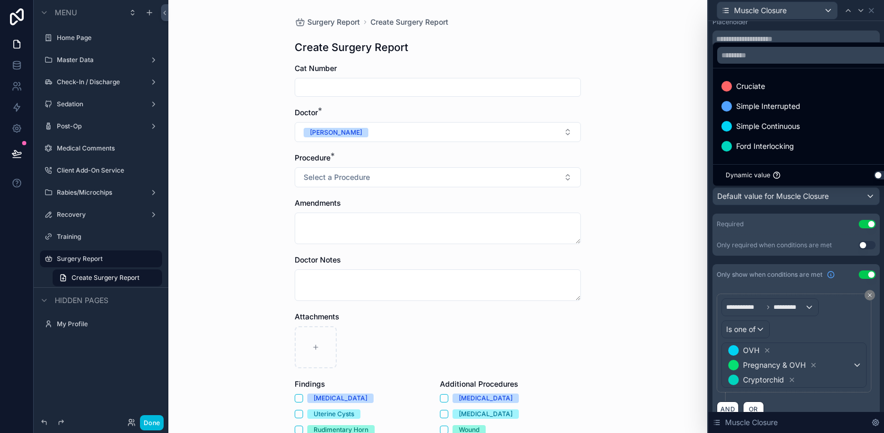
click at [754, 89] on span "Cruciate" at bounding box center [750, 86] width 29 height 13
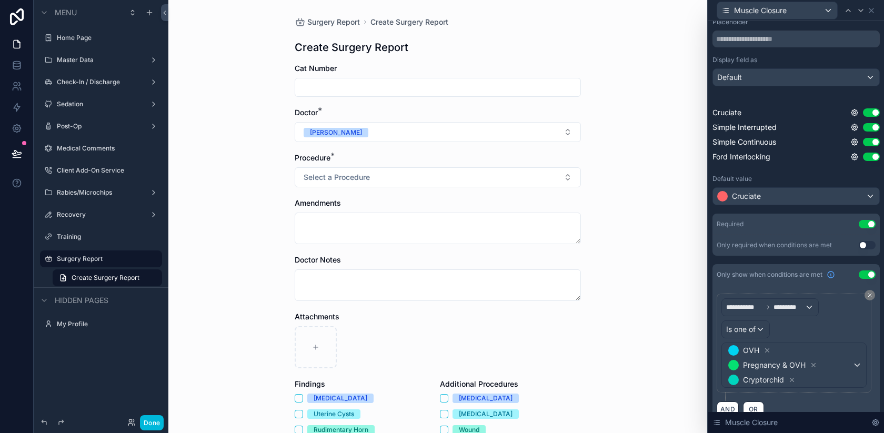
scroll to position [0, 0]
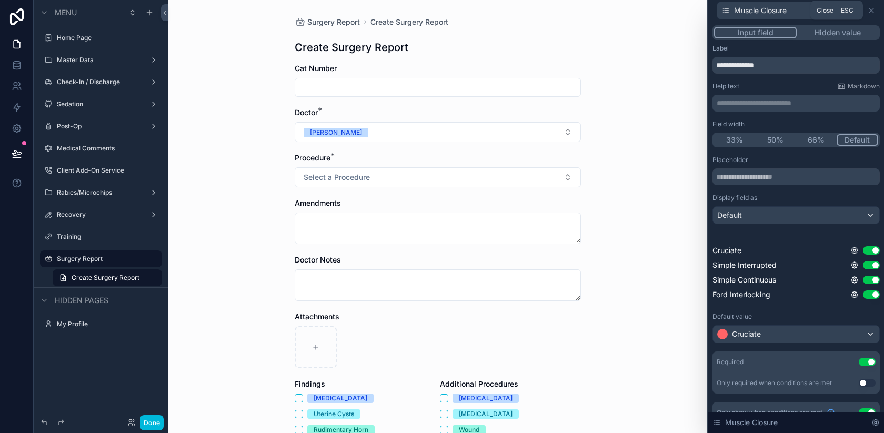
click at [871, 9] on icon at bounding box center [871, 10] width 4 height 4
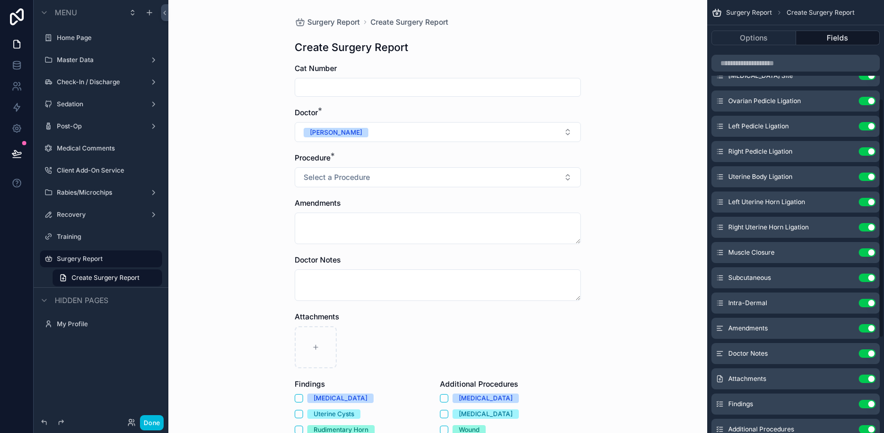
scroll to position [178, 0]
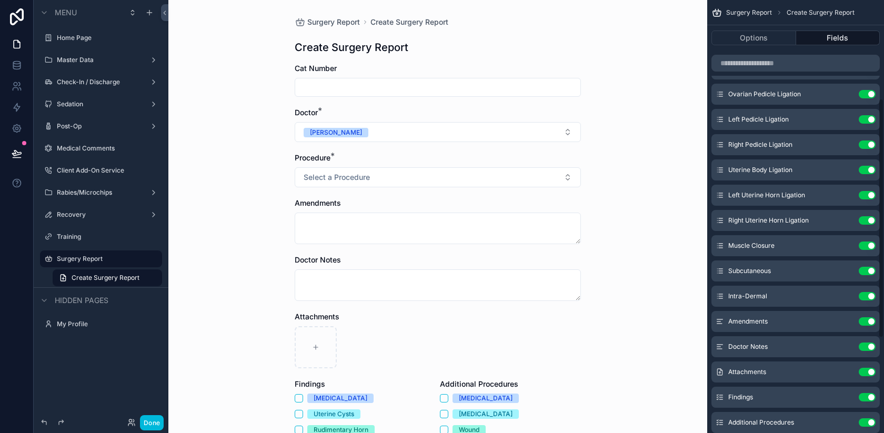
click at [0, 0] on icon "scrollable content" at bounding box center [0, 0] width 0 height 0
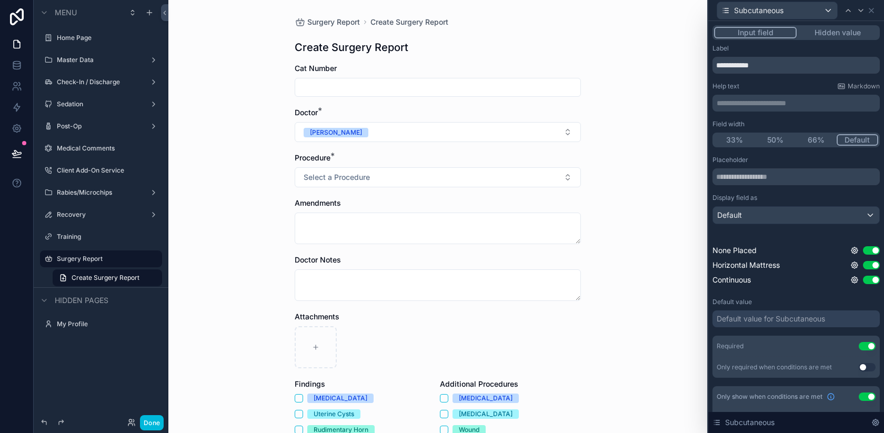
scroll to position [139, 0]
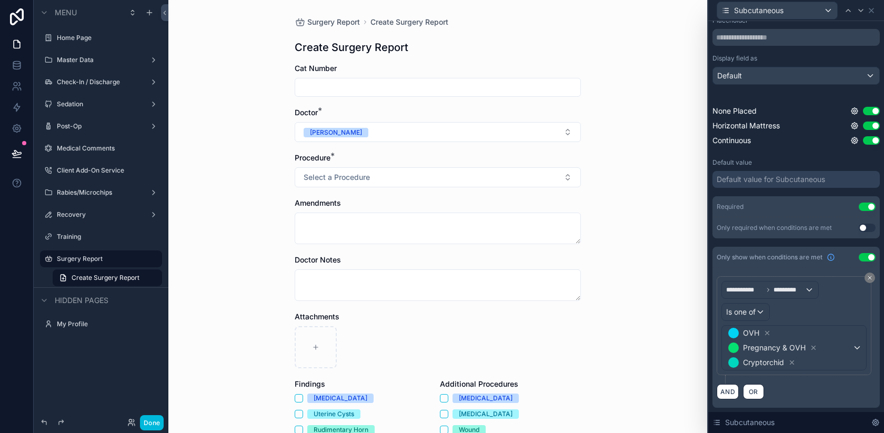
click at [806, 183] on div "Default value for Subcutaneous" at bounding box center [771, 179] width 108 height 11
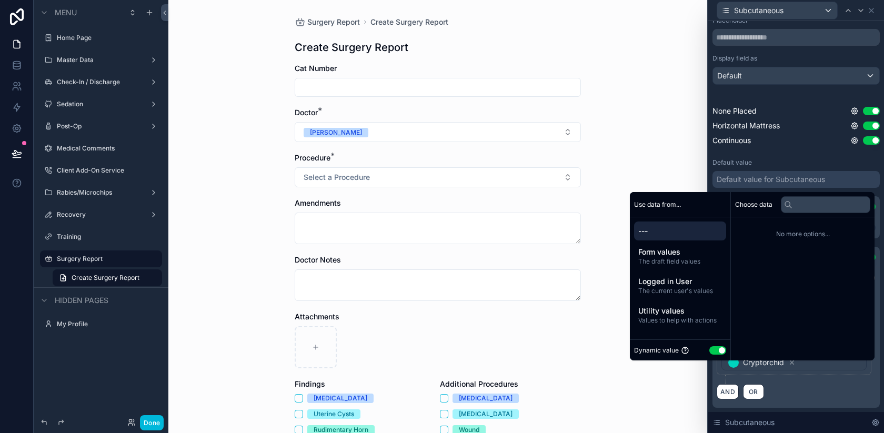
click at [709, 346] on button "Use setting" at bounding box center [717, 350] width 17 height 8
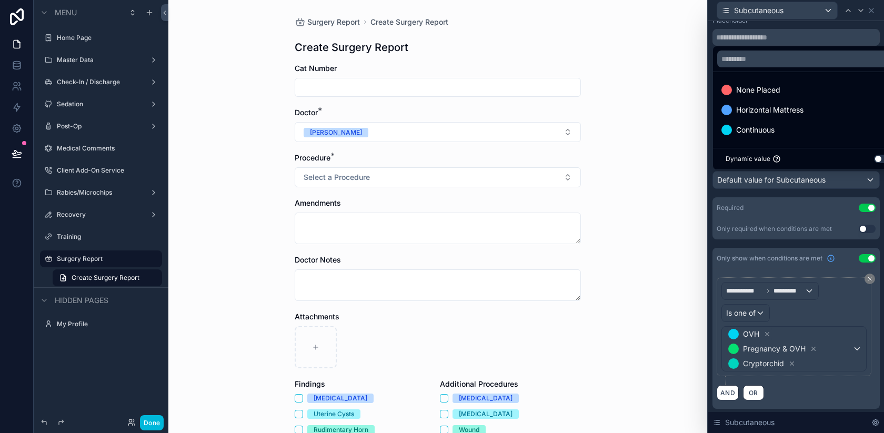
click at [811, 104] on div "Horizontal Mattress" at bounding box center [808, 110] width 174 height 13
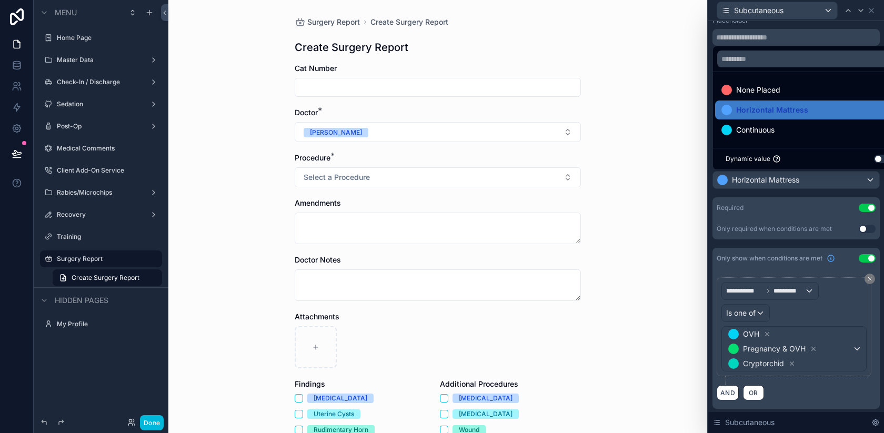
click at [776, 198] on div "Required Use setting" at bounding box center [795, 207] width 167 height 21
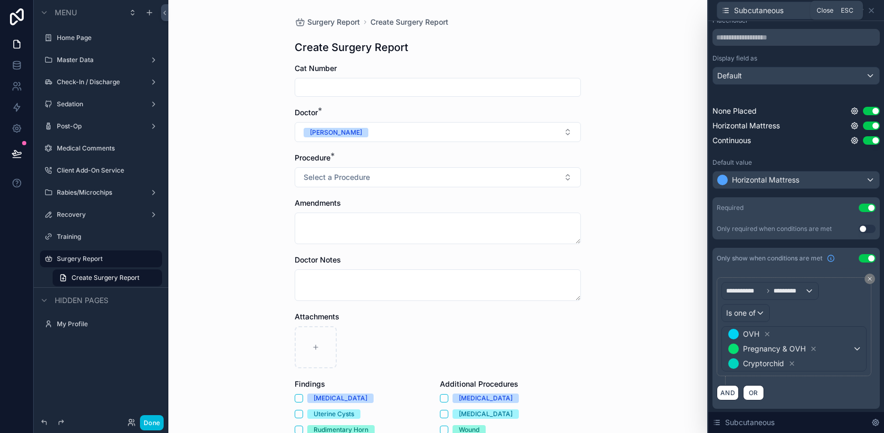
click at [872, 9] on icon at bounding box center [871, 10] width 4 height 4
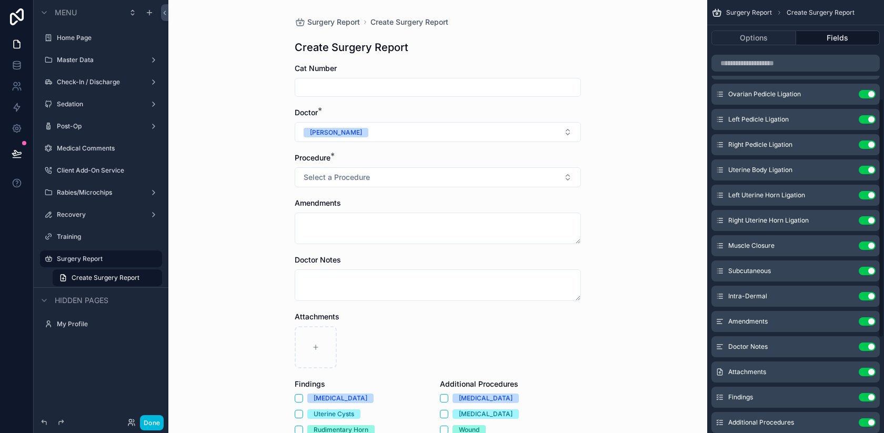
scroll to position [349, 0]
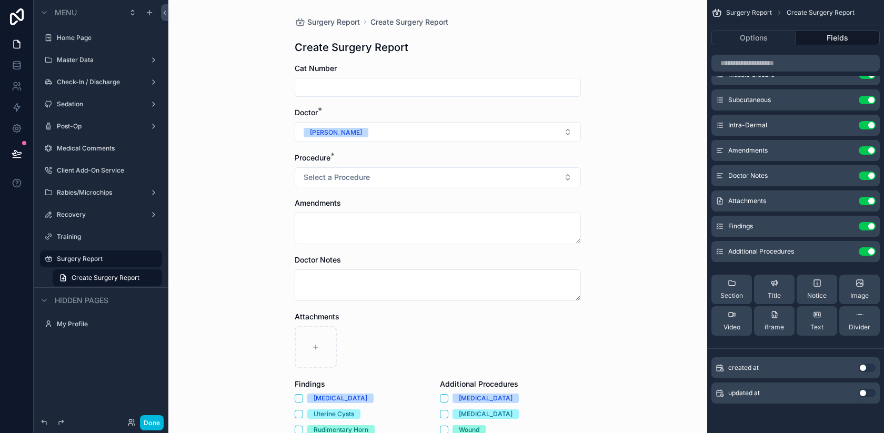
click at [150, 421] on button "Done" at bounding box center [152, 422] width 24 height 15
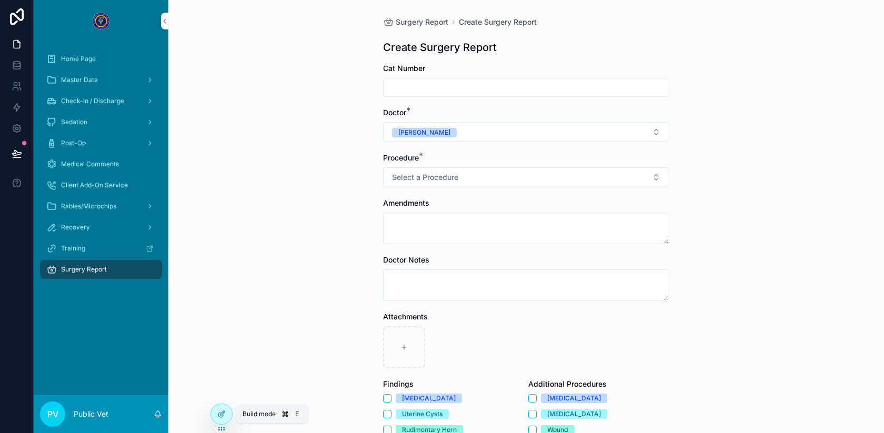
click at [220, 410] on icon at bounding box center [221, 414] width 8 height 8
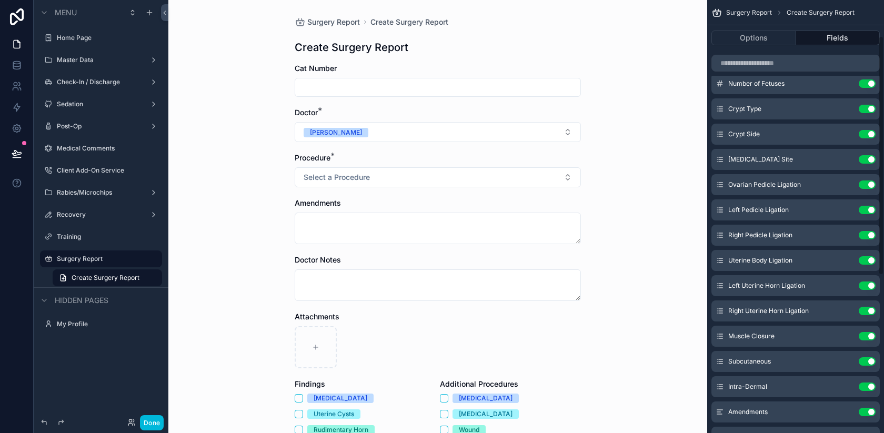
scroll to position [88, 0]
click at [0, 0] on icon "scrollable content" at bounding box center [0, 0] width 0 height 0
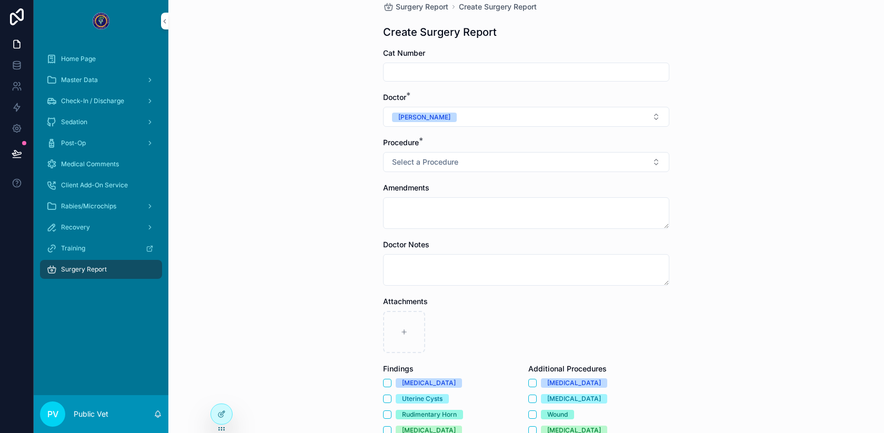
scroll to position [16, 0]
click at [229, 412] on div at bounding box center [221, 414] width 21 height 20
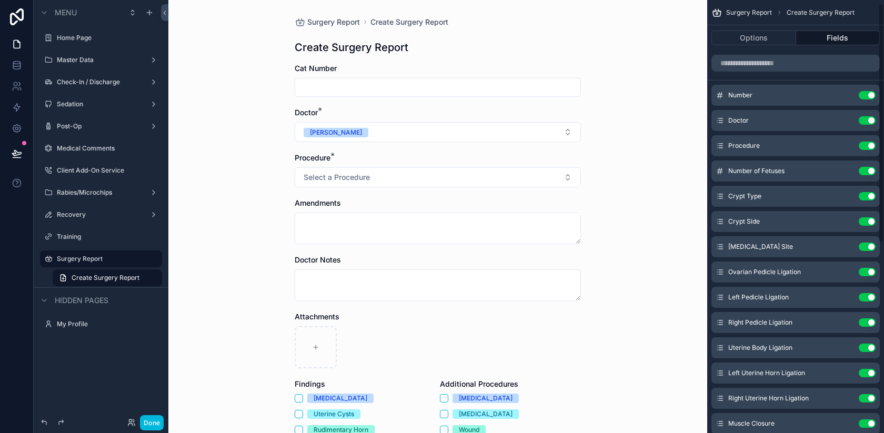
scroll to position [59, 0]
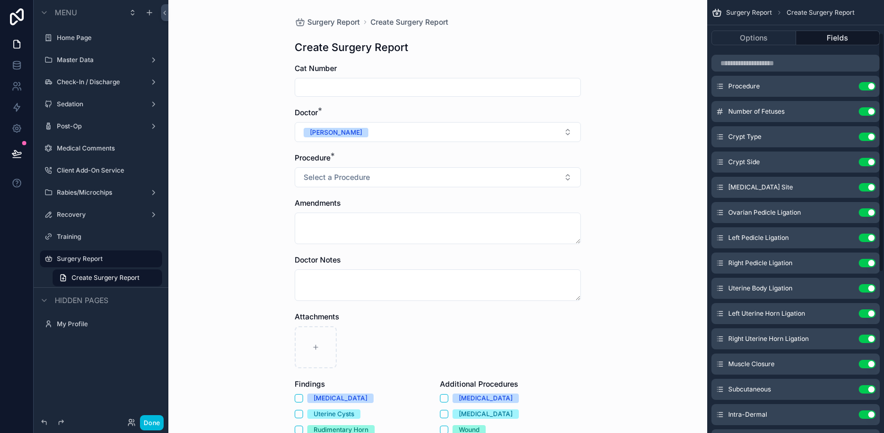
click at [0, 0] on icon "scrollable content" at bounding box center [0, 0] width 0 height 0
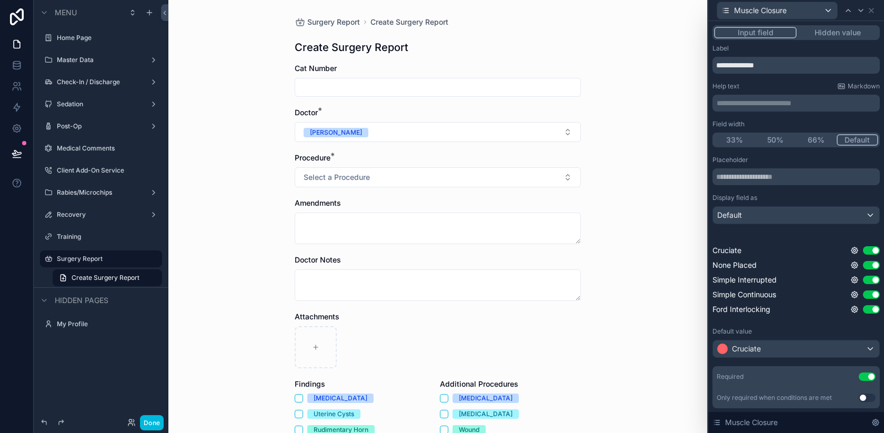
click at [765, 266] on div "None Placed Use setting" at bounding box center [795, 265] width 167 height 11
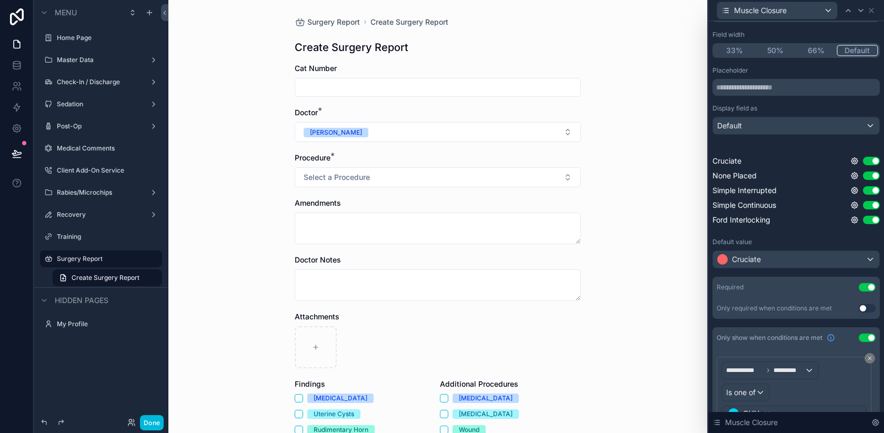
scroll to position [63, 0]
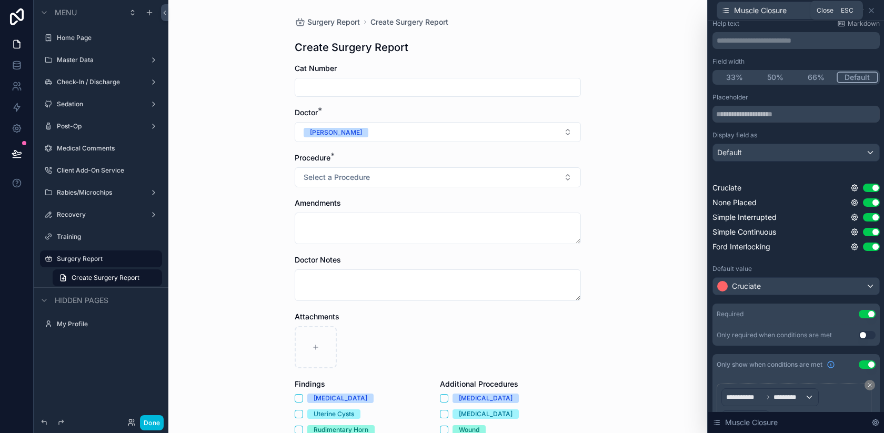
click at [872, 9] on icon at bounding box center [871, 10] width 4 height 4
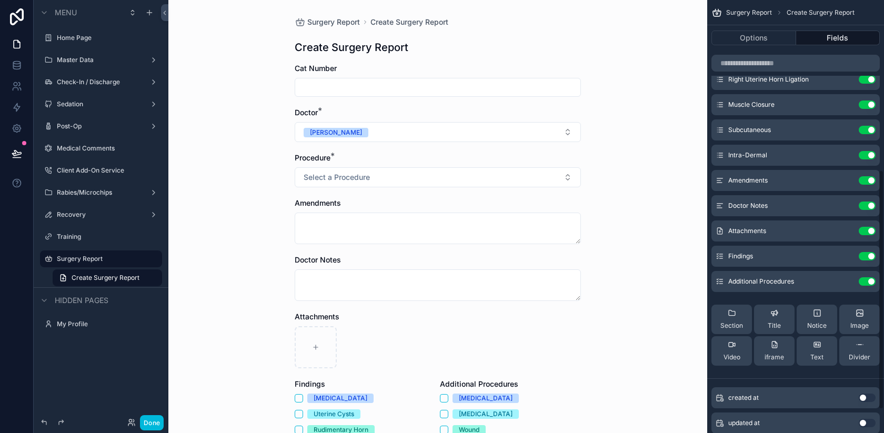
scroll to position [299, 0]
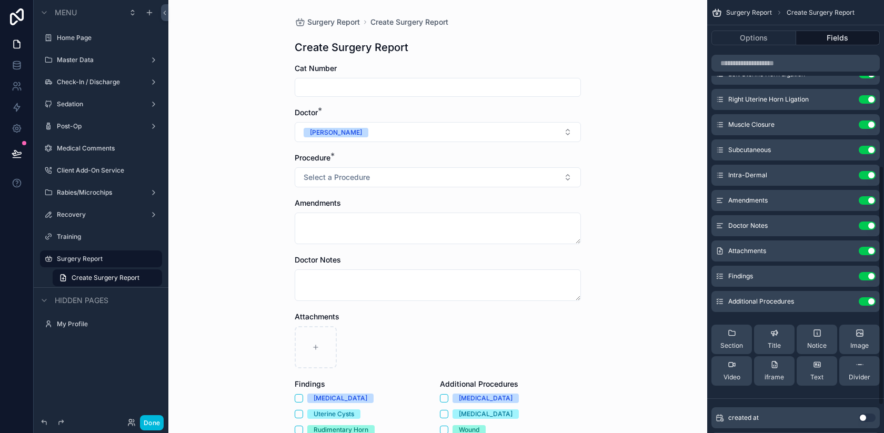
click at [0, 0] on icon "scrollable content" at bounding box center [0, 0] width 0 height 0
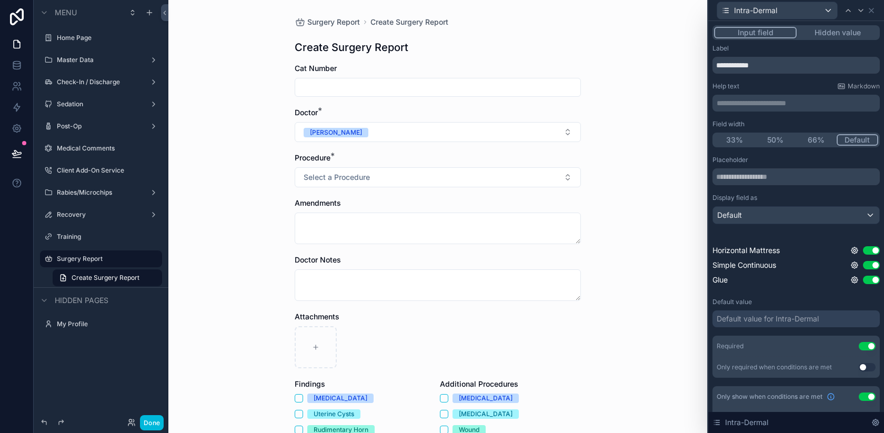
scroll to position [139, 0]
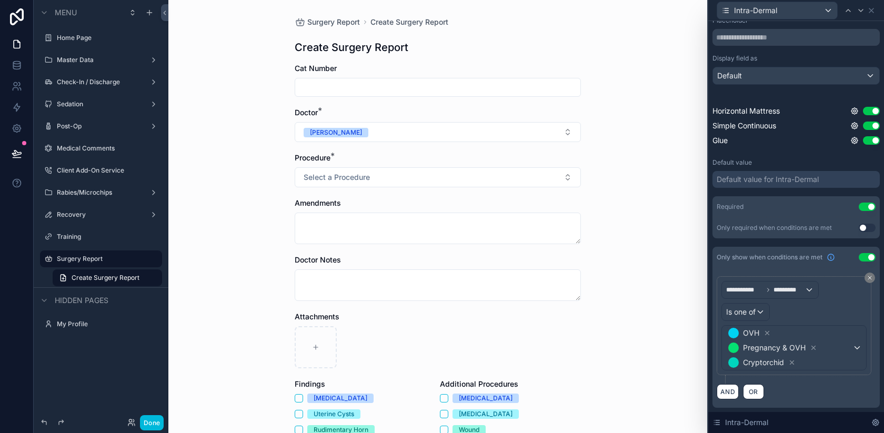
click at [758, 175] on div "Default value for Intra-Dermal" at bounding box center [768, 179] width 102 height 11
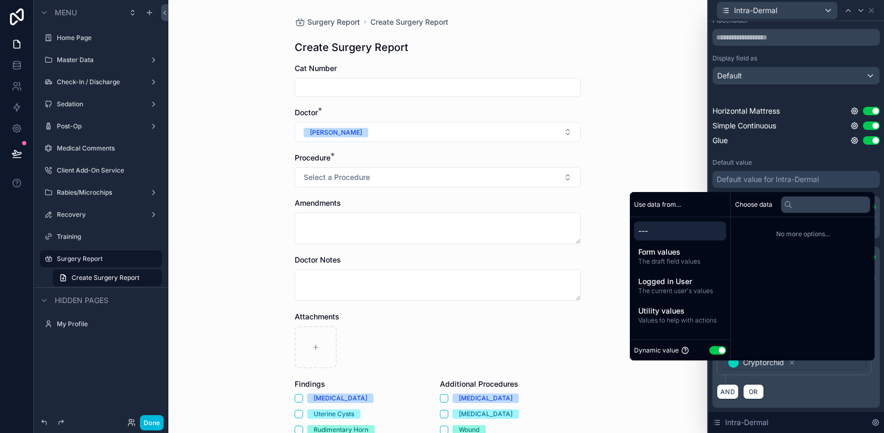
click at [709, 348] on button "Use setting" at bounding box center [717, 350] width 17 height 8
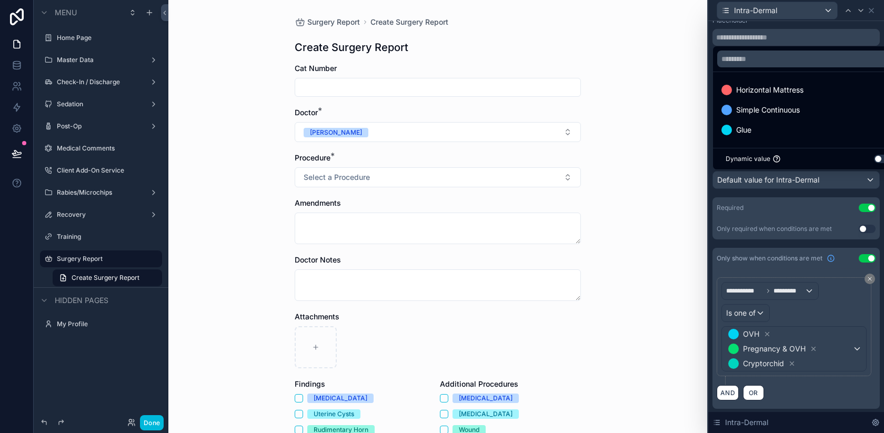
click at [749, 188] on div at bounding box center [796, 216] width 176 height 433
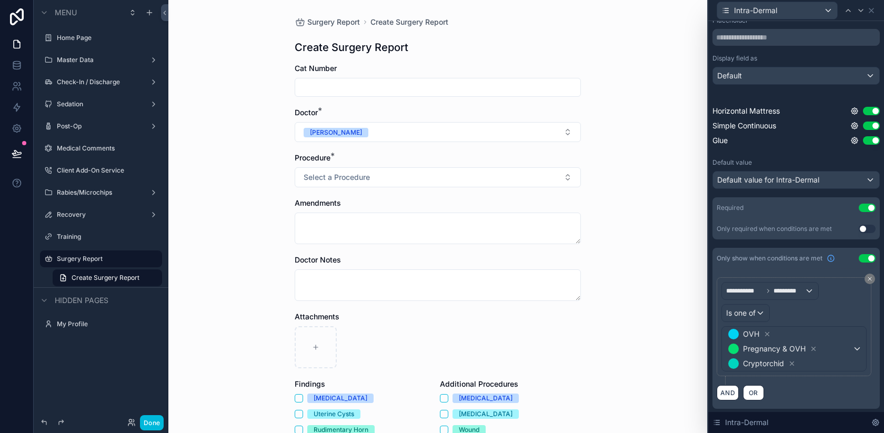
click at [875, 9] on icon at bounding box center [871, 10] width 8 height 8
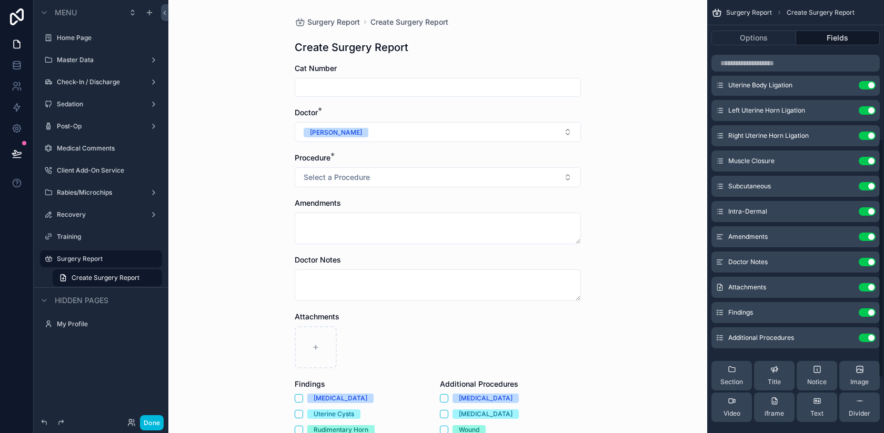
scroll to position [245, 0]
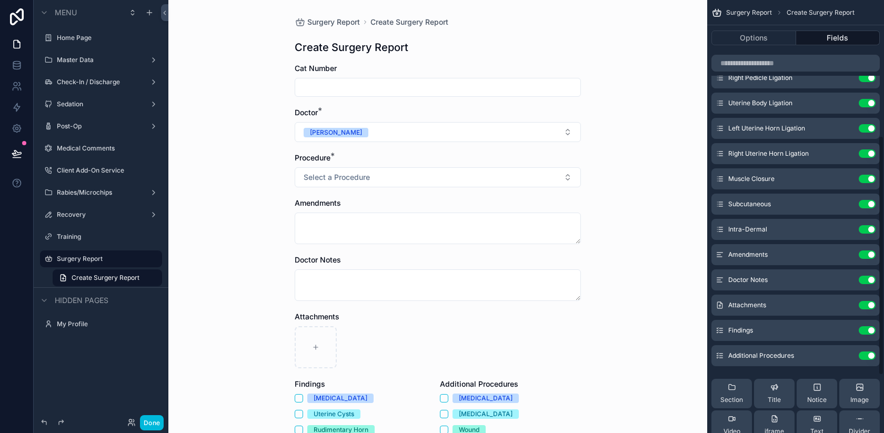
click at [0, 0] on icon "scrollable content" at bounding box center [0, 0] width 0 height 0
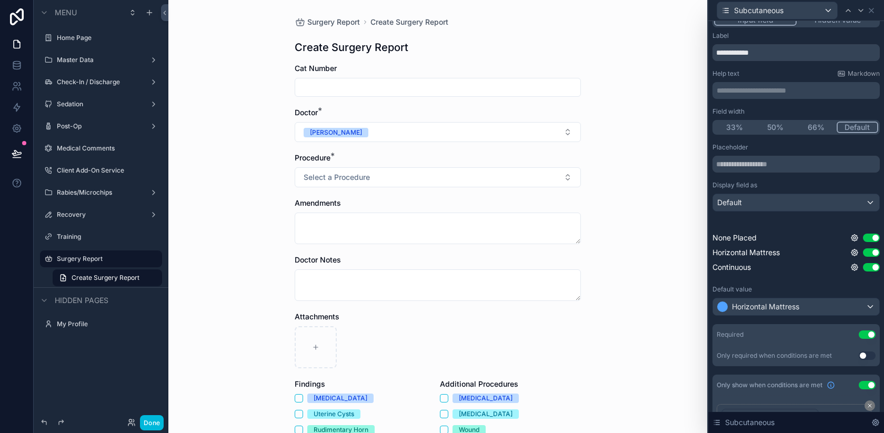
scroll to position [18, 0]
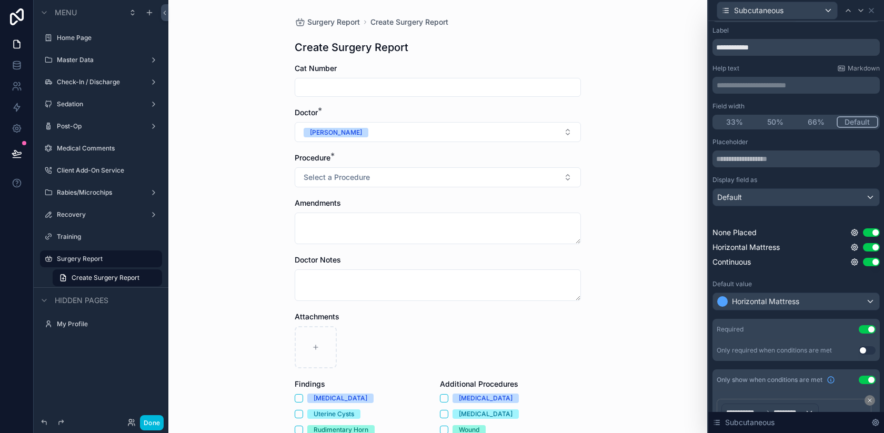
click at [762, 307] on div "Horizontal Mattress" at bounding box center [796, 301] width 166 height 17
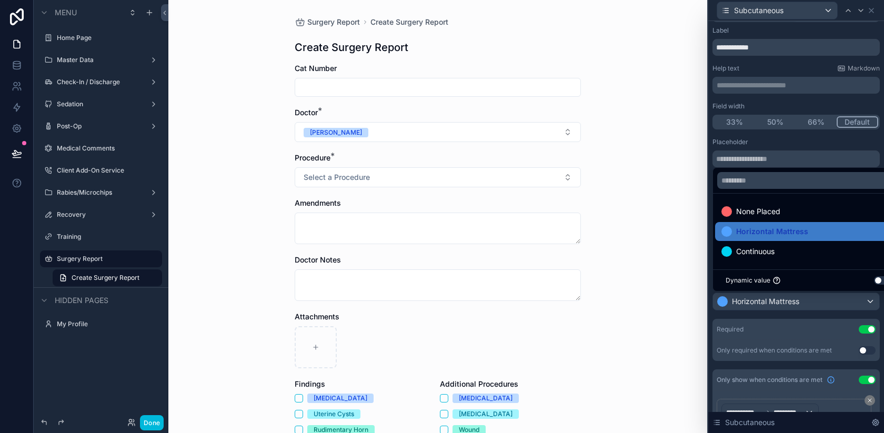
click at [764, 206] on span "None Placed" at bounding box center [758, 211] width 44 height 13
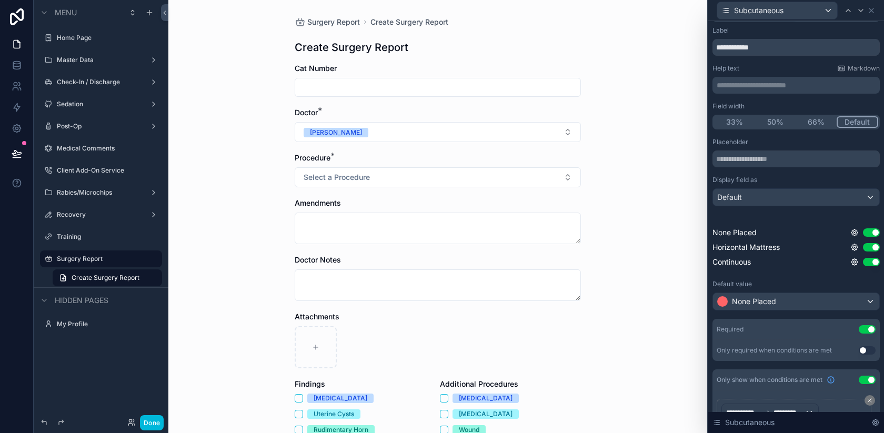
click at [749, 299] on span "None Placed" at bounding box center [754, 301] width 44 height 11
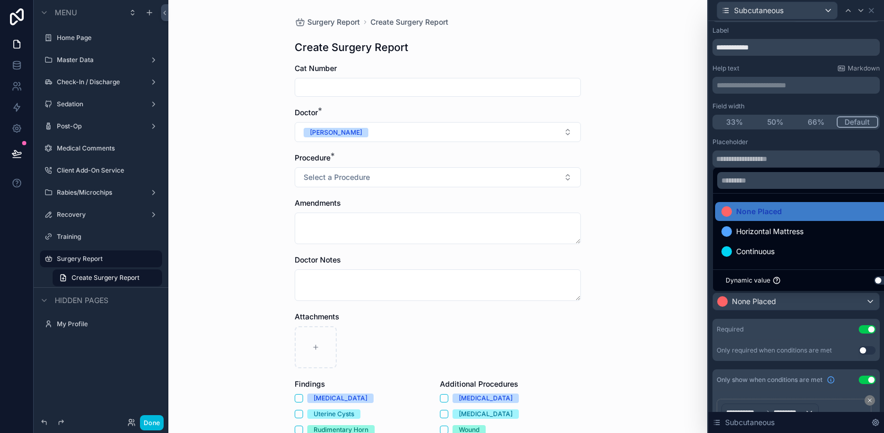
click at [757, 232] on span "Horizontal Mattress" at bounding box center [769, 231] width 67 height 13
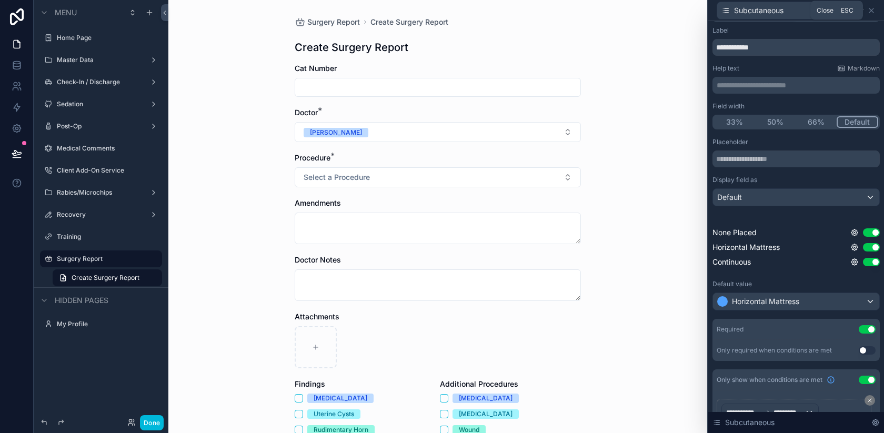
click at [873, 8] on icon at bounding box center [871, 10] width 8 height 8
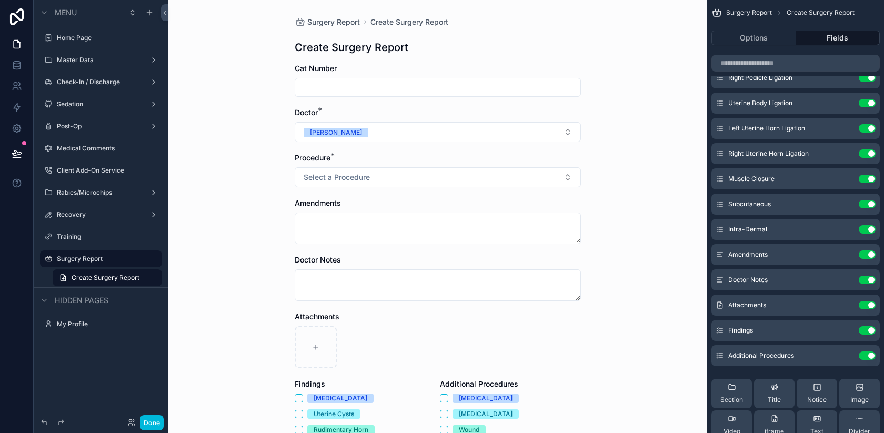
click at [0, 0] on icon "scrollable content" at bounding box center [0, 0] width 0 height 0
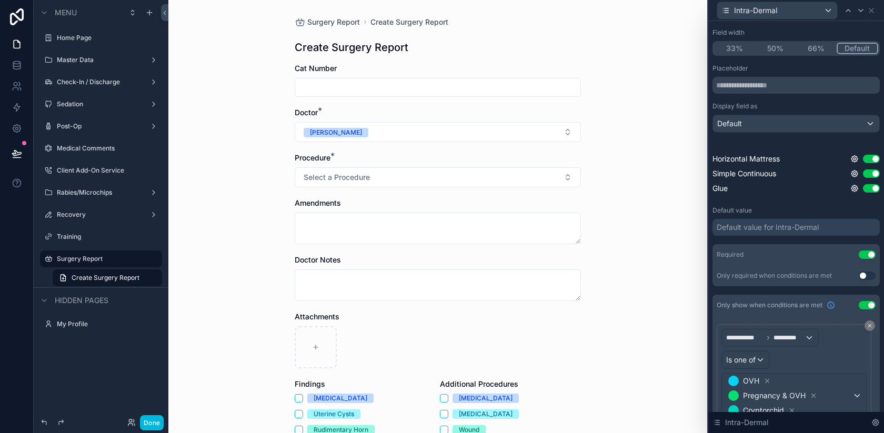
scroll to position [100, 0]
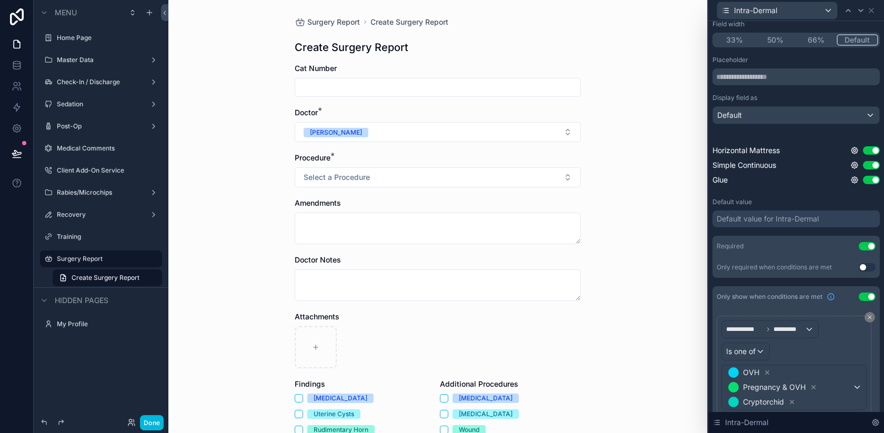
click at [742, 217] on div "Default value for Intra-Dermal" at bounding box center [768, 219] width 102 height 11
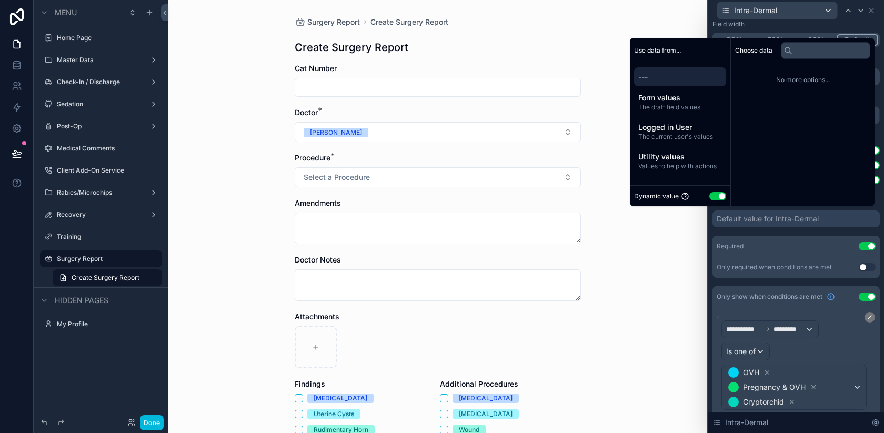
click at [710, 197] on button "Use setting" at bounding box center [717, 196] width 17 height 8
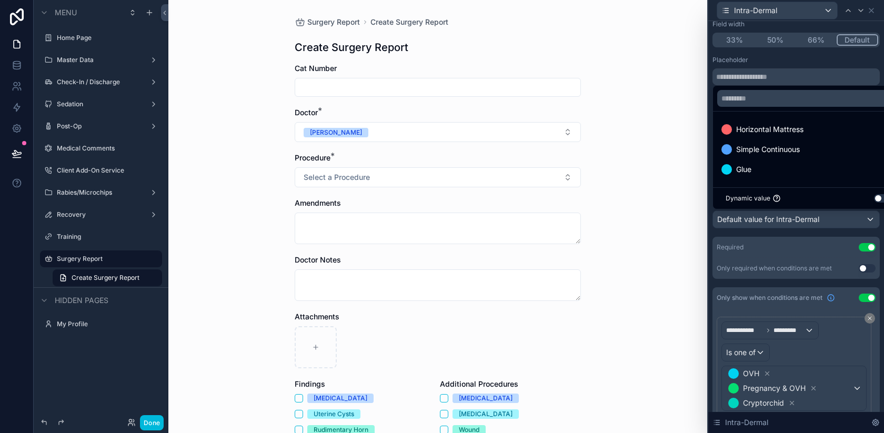
click at [771, 169] on div "Glue" at bounding box center [808, 169] width 174 height 13
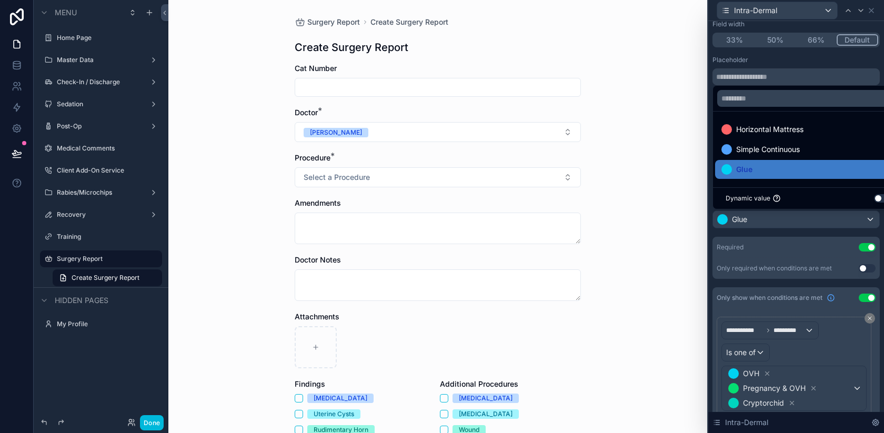
click at [875, 10] on icon at bounding box center [871, 10] width 8 height 8
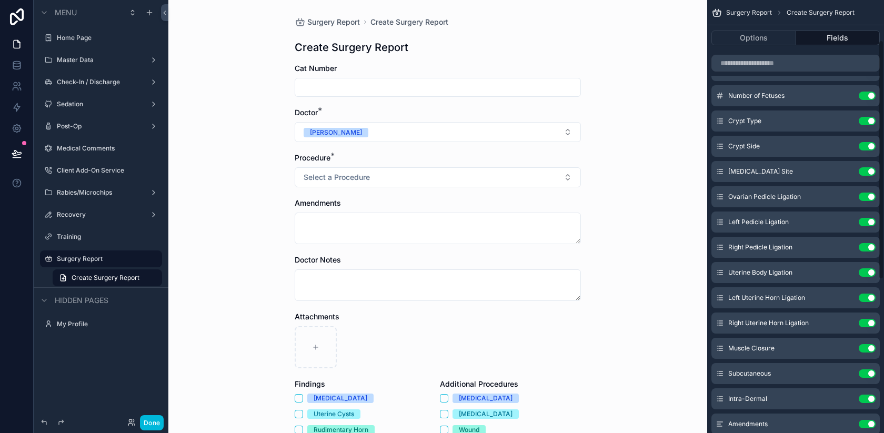
scroll to position [73, 0]
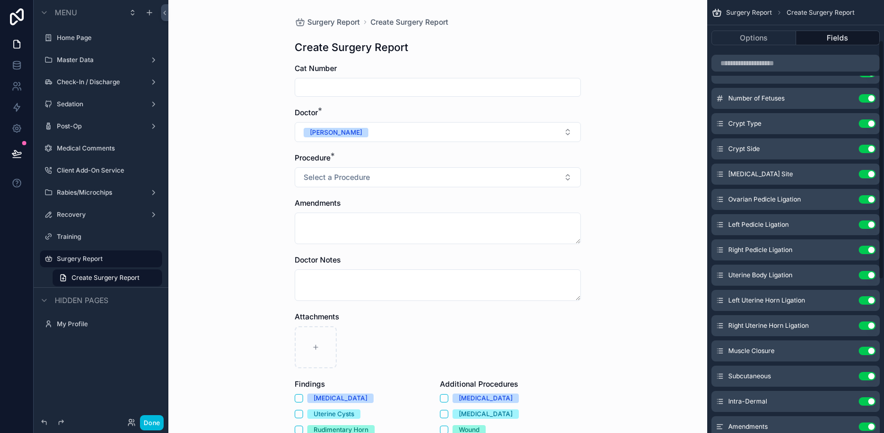
click at [0, 0] on icon "scrollable content" at bounding box center [0, 0] width 0 height 0
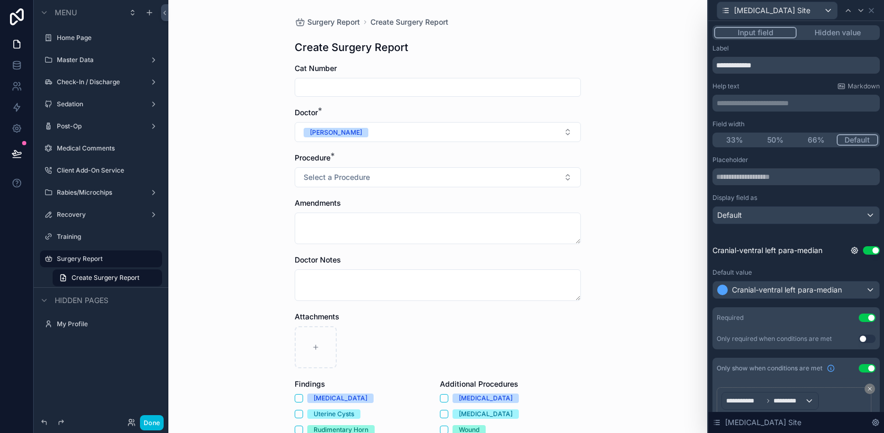
click at [782, 291] on span "Cranial-ventral left para-median" at bounding box center [787, 290] width 110 height 11
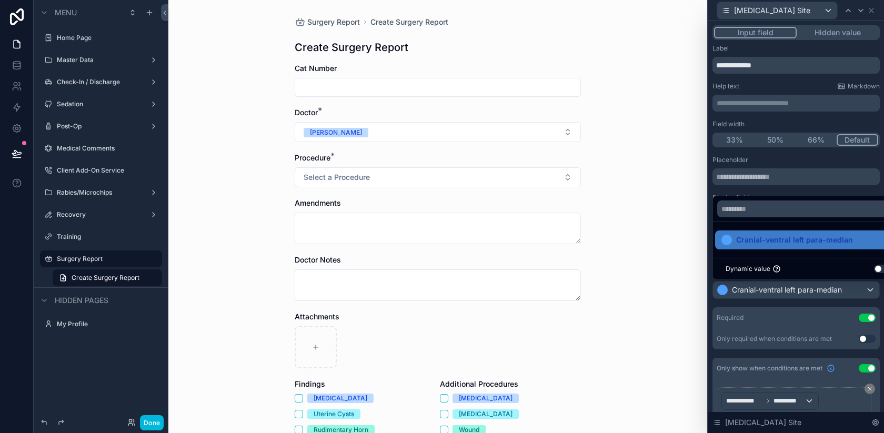
click at [779, 307] on div at bounding box center [796, 216] width 176 height 433
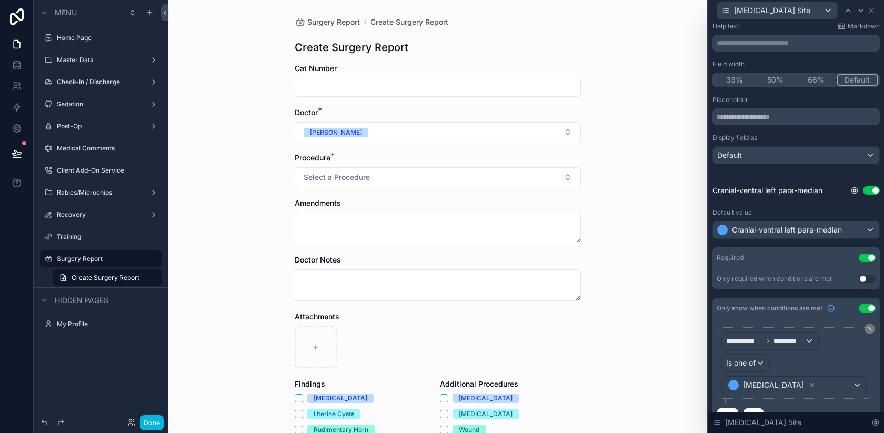
scroll to position [21, 0]
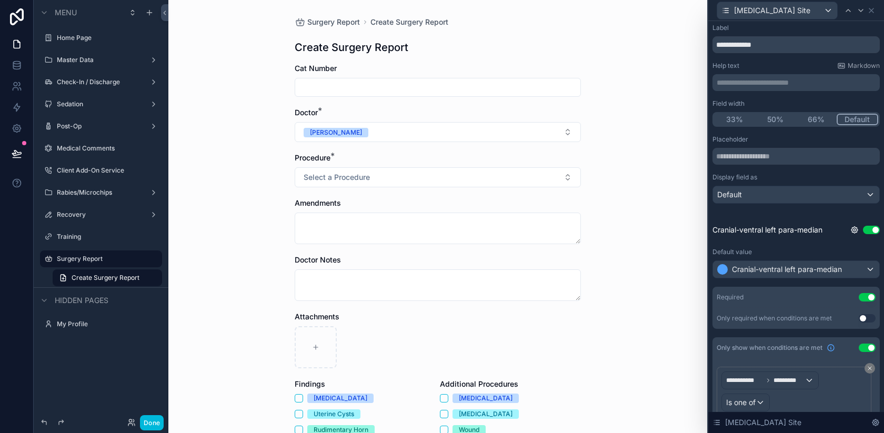
click at [871, 12] on icon at bounding box center [871, 10] width 8 height 8
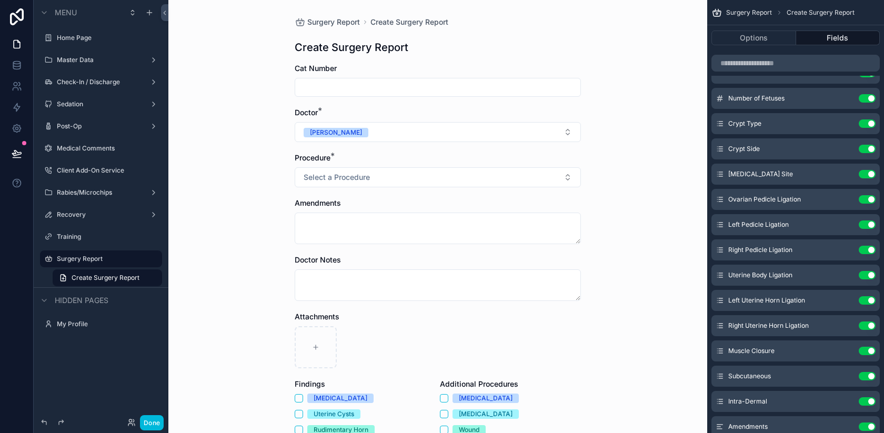
click at [0, 0] on icon "scrollable content" at bounding box center [0, 0] width 0 height 0
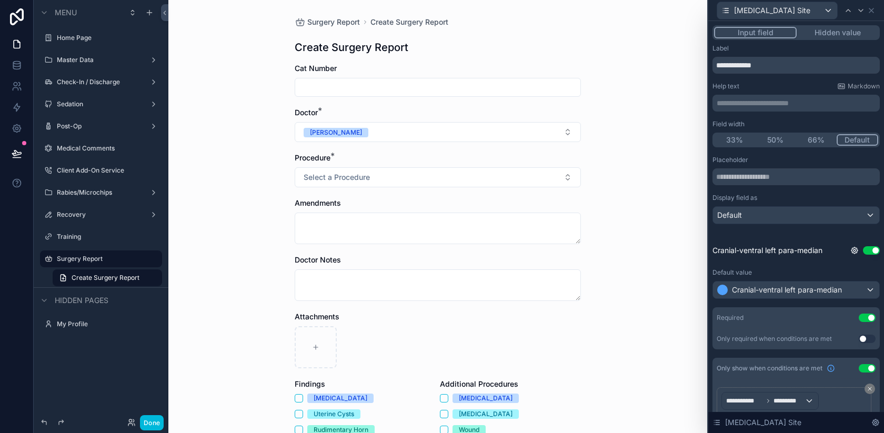
click at [789, 291] on span "Cranial-ventral left para-median" at bounding box center [787, 290] width 110 height 11
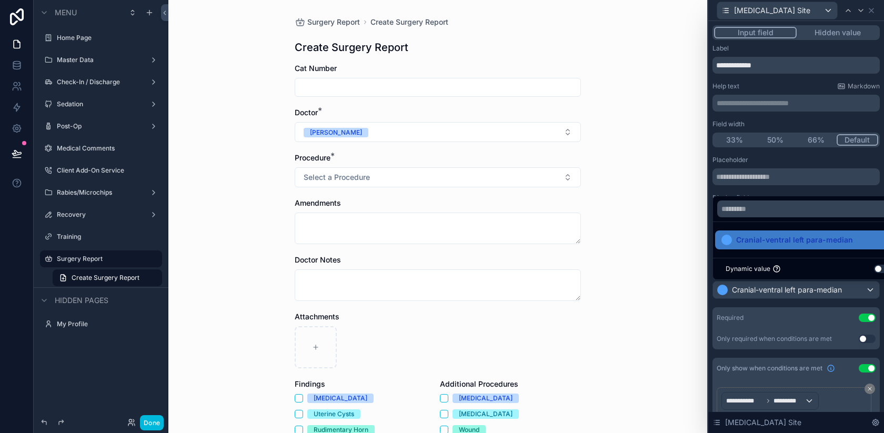
click at [789, 291] on div at bounding box center [796, 216] width 176 height 433
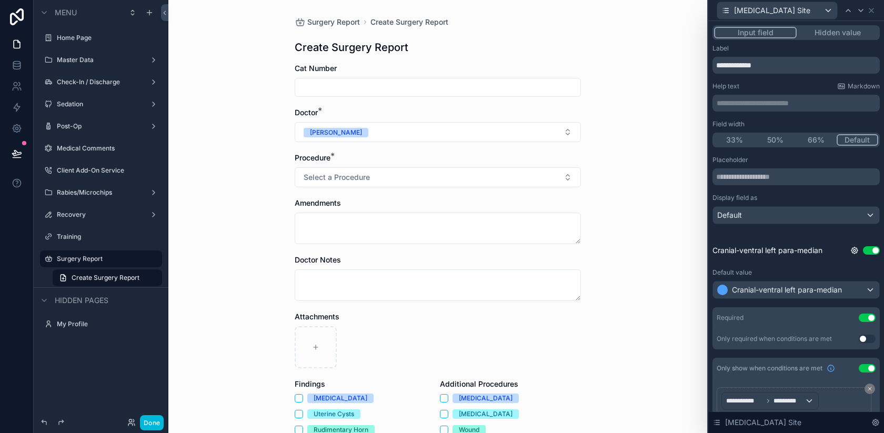
click at [789, 291] on span "Cranial-ventral left para-median" at bounding box center [787, 290] width 110 height 11
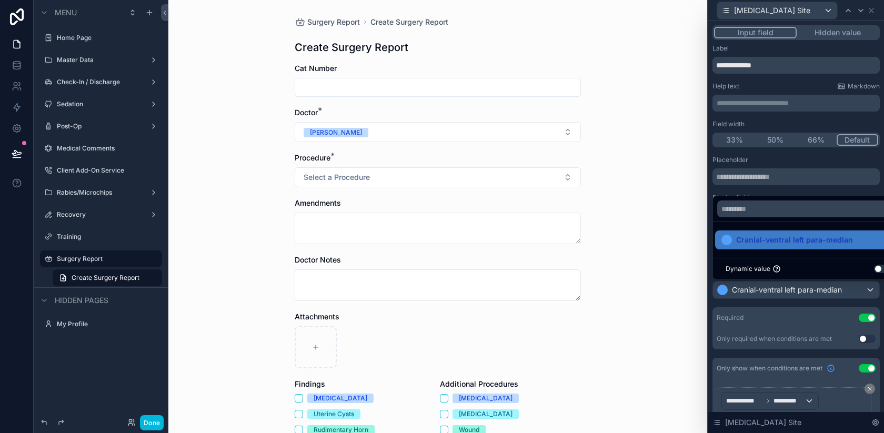
click at [789, 291] on div at bounding box center [796, 216] width 176 height 433
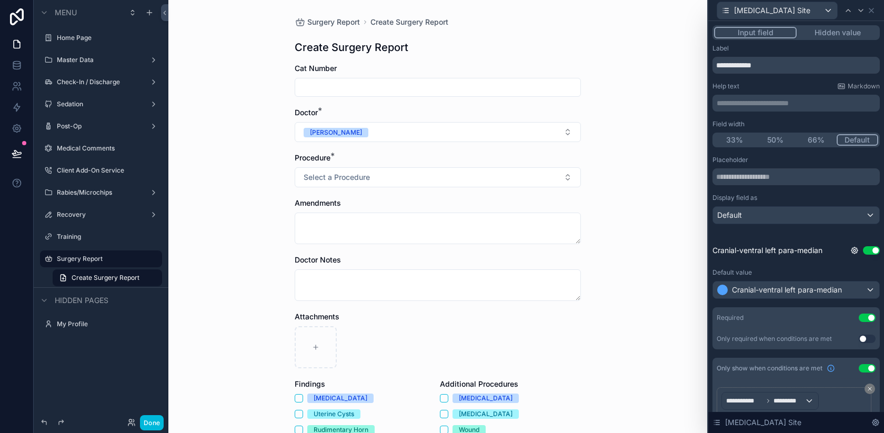
scroll to position [84, 0]
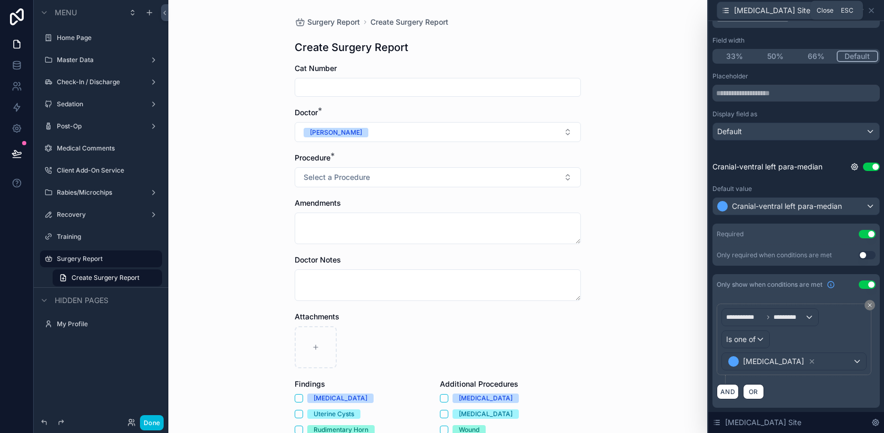
click at [870, 9] on icon at bounding box center [871, 10] width 4 height 4
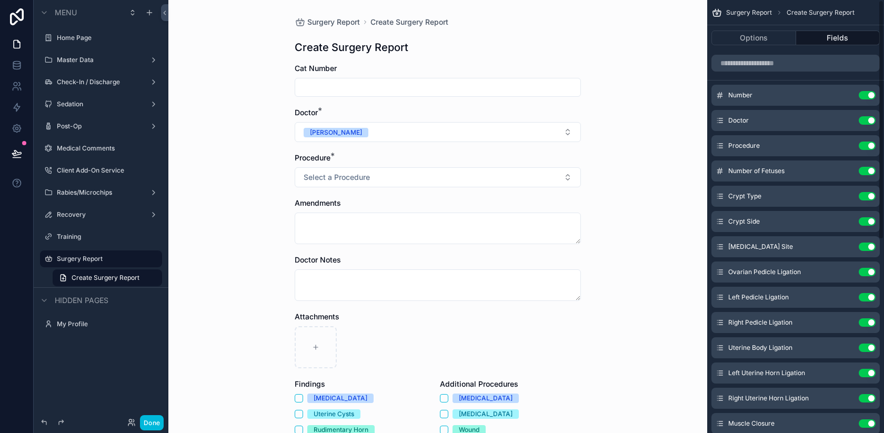
scroll to position [349, 0]
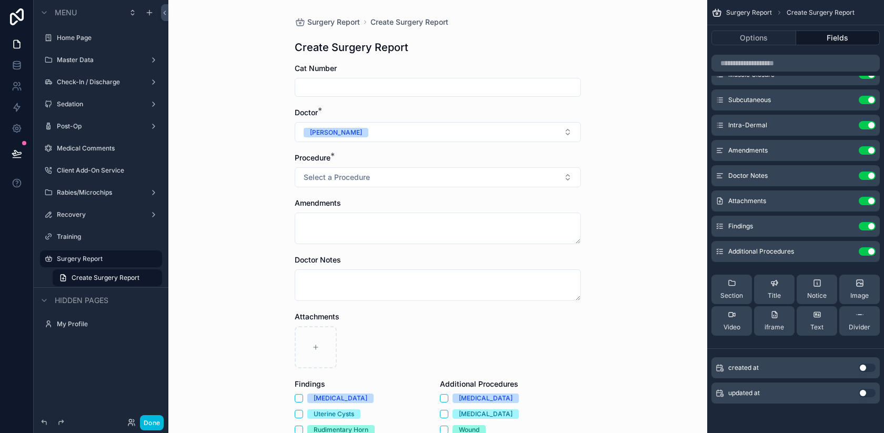
click at [154, 414] on div "Done" at bounding box center [101, 422] width 135 height 21
click at [147, 421] on button "Done" at bounding box center [152, 422] width 24 height 15
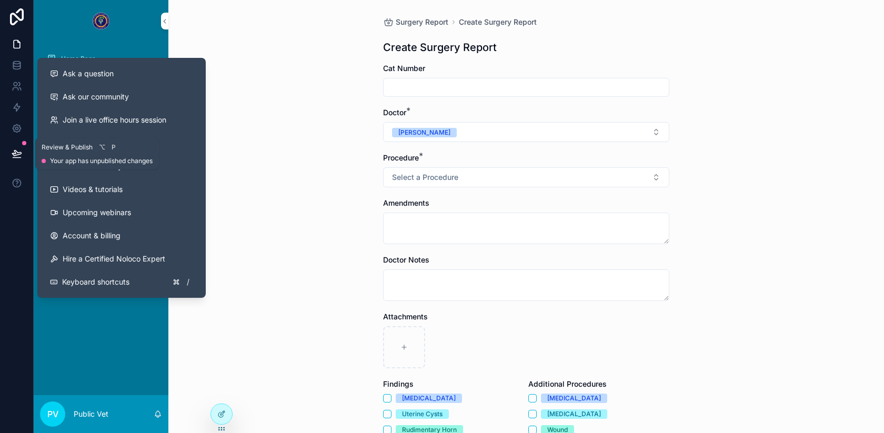
click at [16, 158] on icon at bounding box center [17, 158] width 8 height 0
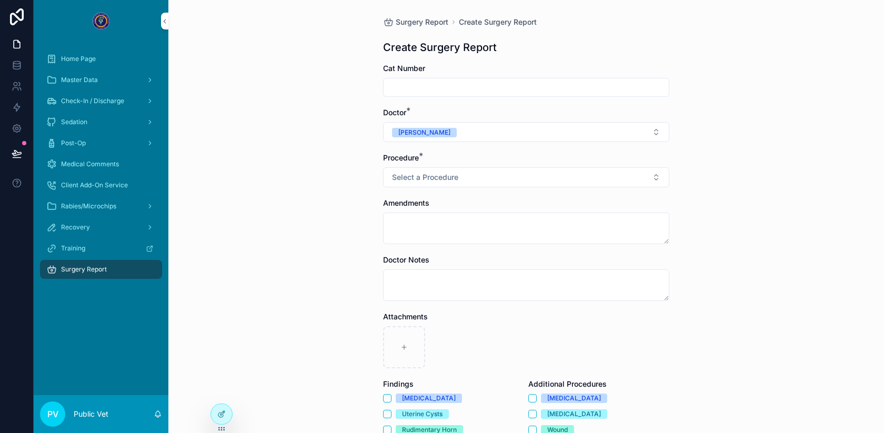
click at [318, 193] on div "Surgery Report Create Surgery Report Create Surgery Report Cat Number Doctor * …" at bounding box center [526, 216] width 716 height 433
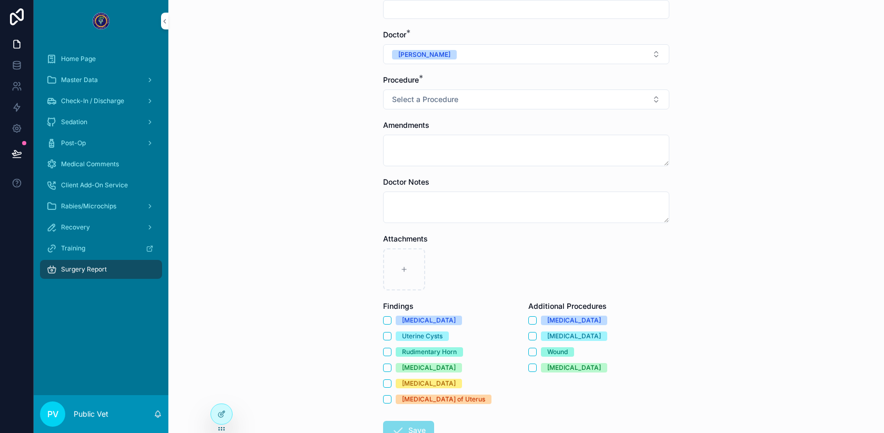
scroll to position [77, 0]
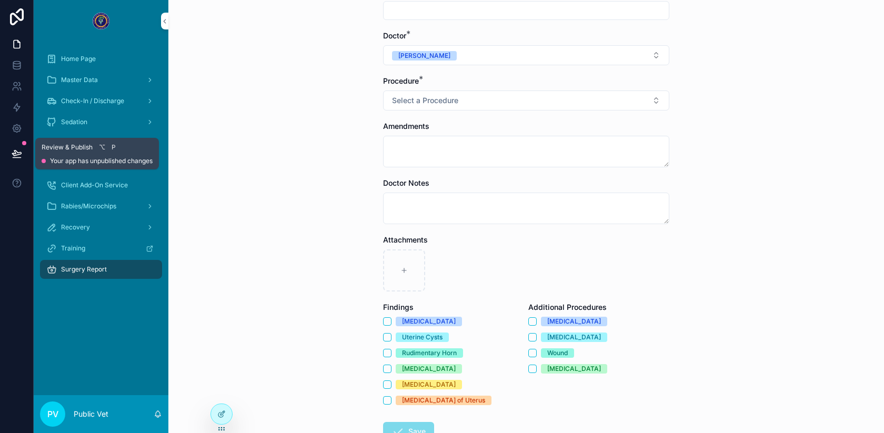
click at [16, 154] on icon at bounding box center [17, 153] width 11 height 11
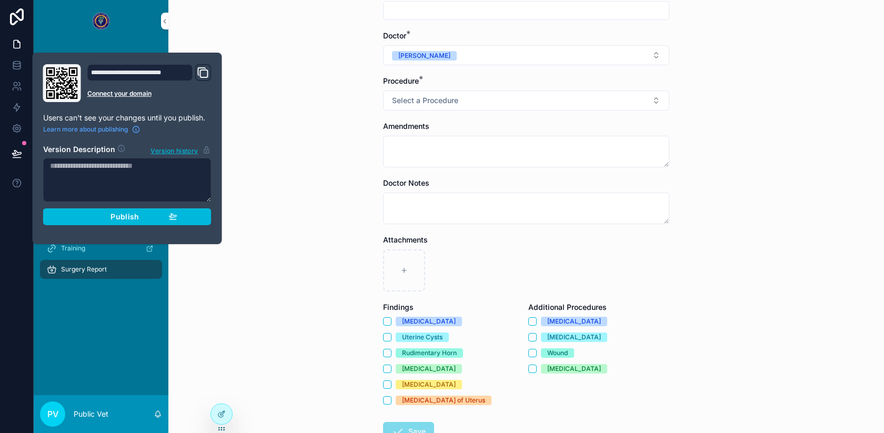
click at [113, 219] on span "Publish" at bounding box center [124, 216] width 28 height 9
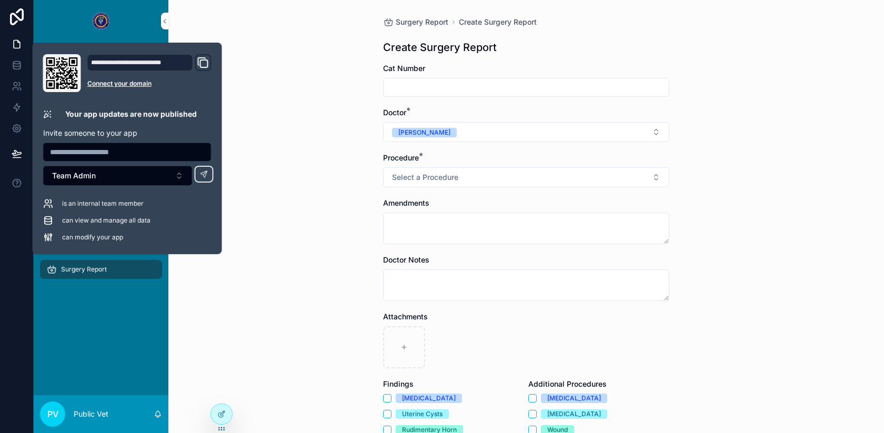
click at [413, 88] on input "scrollable content" at bounding box center [526, 87] width 285 height 15
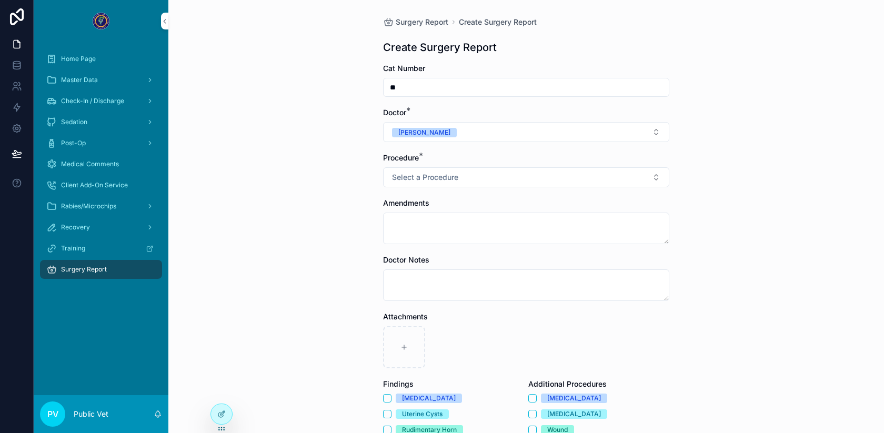
type input "**"
click at [433, 174] on span "Select a Procedure" at bounding box center [425, 177] width 66 height 11
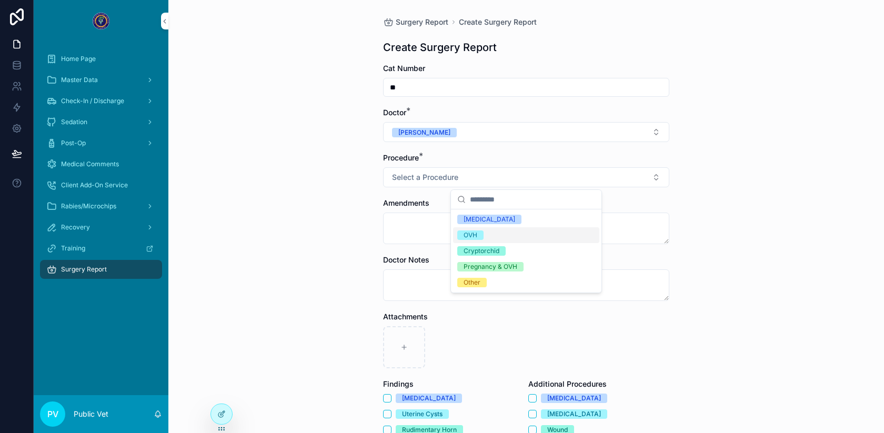
click at [471, 230] on div "OVH" at bounding box center [471, 234] width 14 height 9
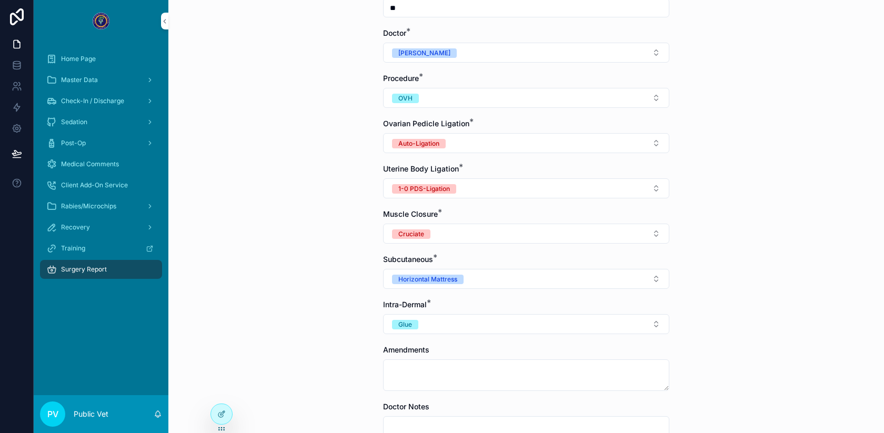
scroll to position [86, 0]
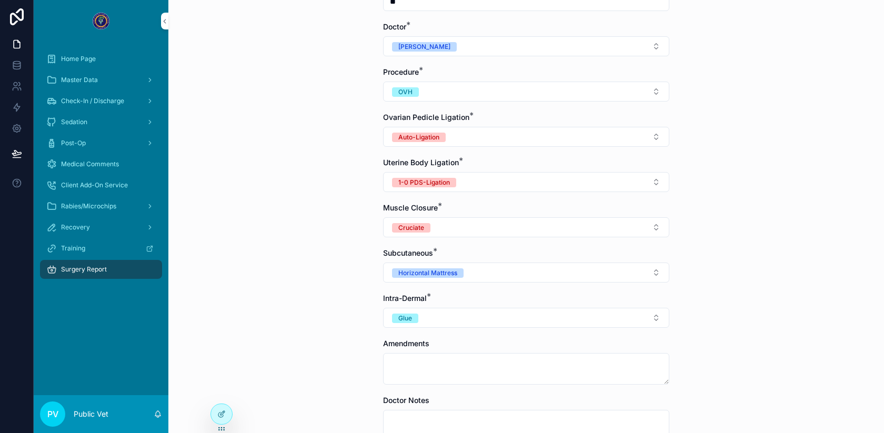
click at [447, 175] on button "1-0 PDS-Ligation" at bounding box center [526, 182] width 286 height 20
click at [335, 224] on div "Surgery Report Create Surgery Report Create Surgery Report Cat Number ** Doctor…" at bounding box center [526, 130] width 716 height 433
click at [414, 84] on button "OVH" at bounding box center [526, 92] width 286 height 20
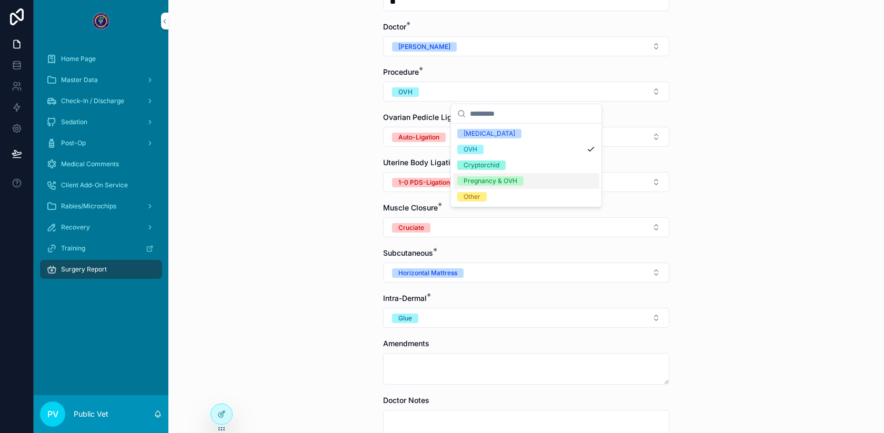
click at [471, 182] on div "Pregnancy & OVH" at bounding box center [491, 180] width 54 height 9
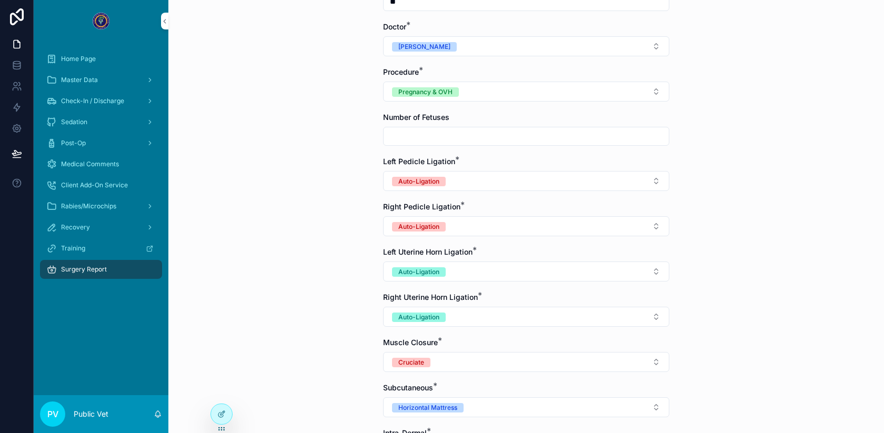
click at [434, 132] on input "scrollable content" at bounding box center [526, 136] width 285 height 15
click at [213, 410] on div at bounding box center [221, 414] width 21 height 20
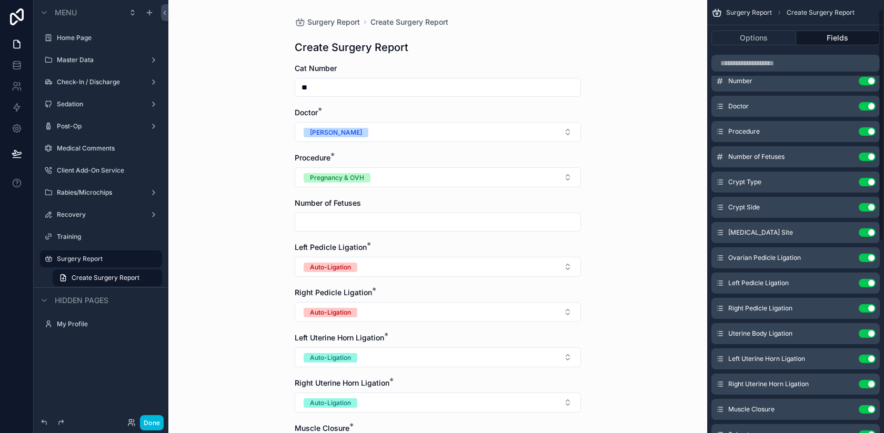
scroll to position [17, 0]
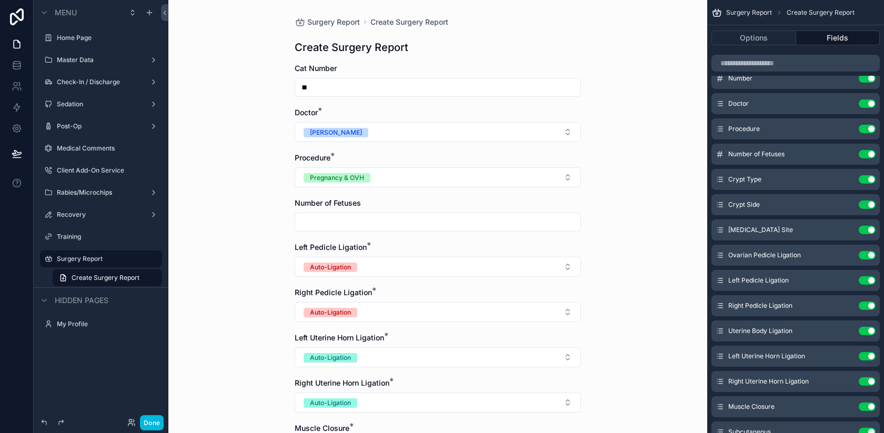
click at [0, 0] on icon "scrollable content" at bounding box center [0, 0] width 0 height 0
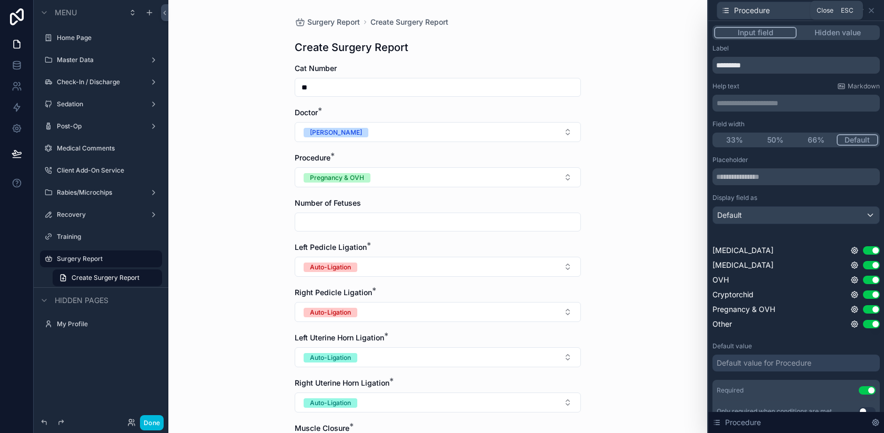
click at [872, 8] on icon at bounding box center [871, 10] width 8 height 8
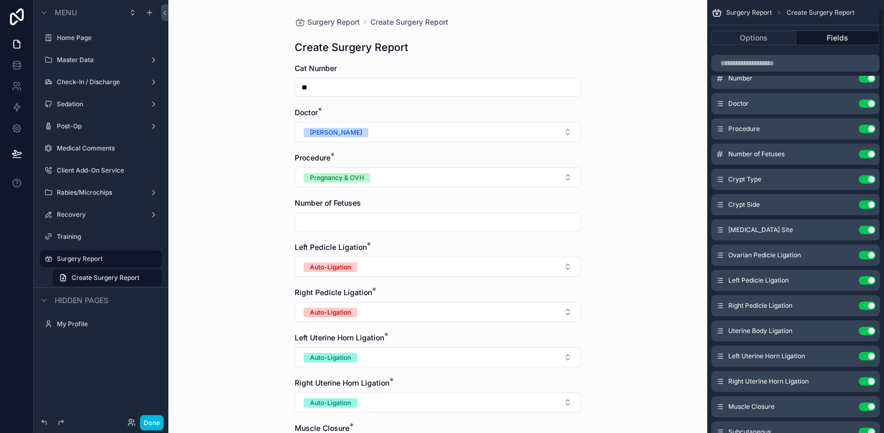
scroll to position [37, 0]
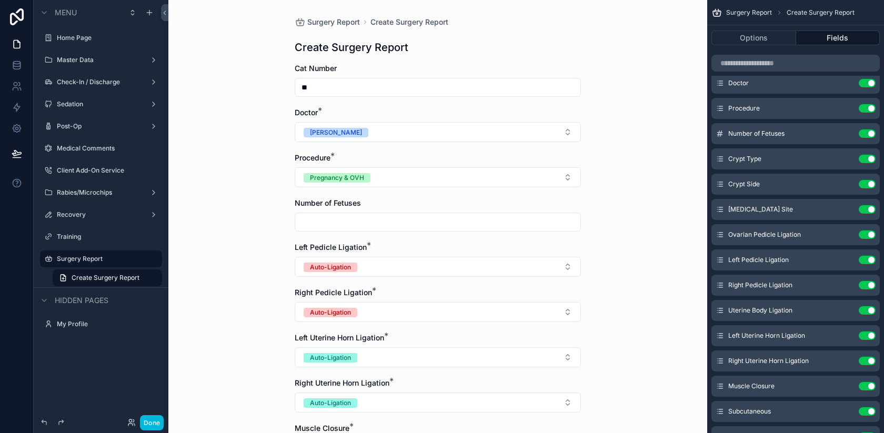
click at [0, 0] on icon "scrollable content" at bounding box center [0, 0] width 0 height 0
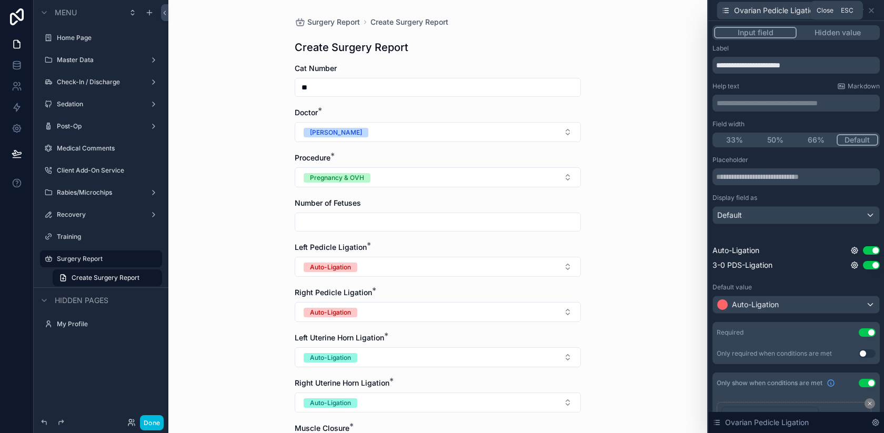
click at [872, 11] on icon at bounding box center [871, 10] width 4 height 4
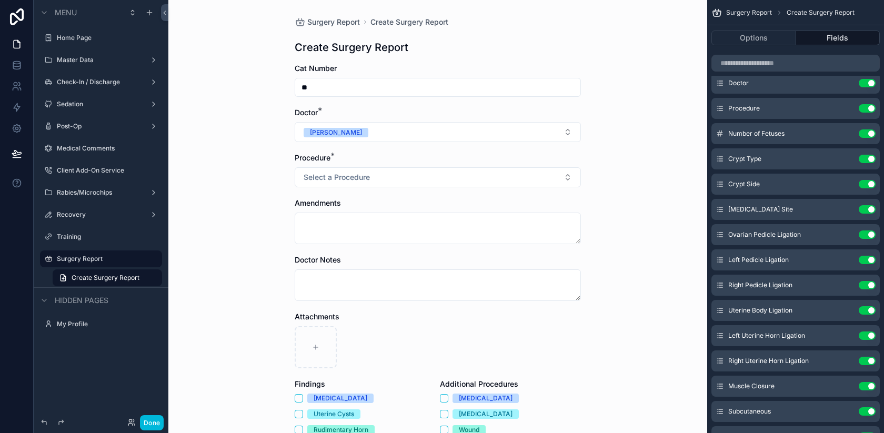
click at [849, 103] on div "Procedure Use setting" at bounding box center [795, 108] width 168 height 21
click at [0, 0] on icon "scrollable content" at bounding box center [0, 0] width 0 height 0
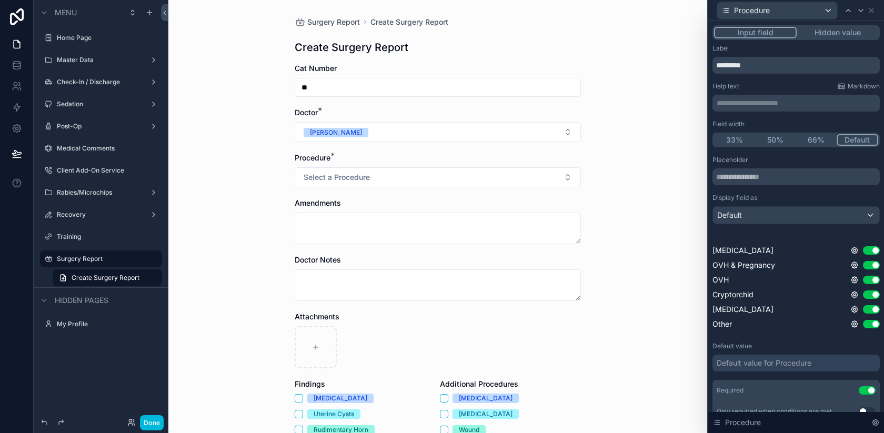
scroll to position [44, 0]
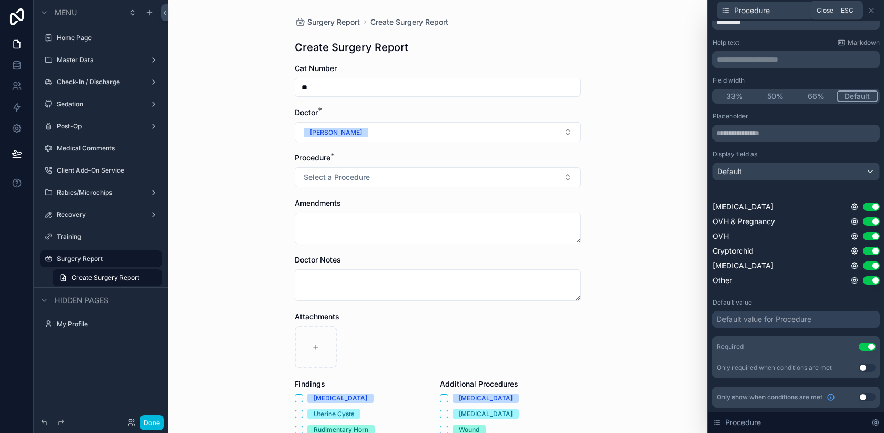
click at [871, 9] on icon at bounding box center [871, 10] width 4 height 4
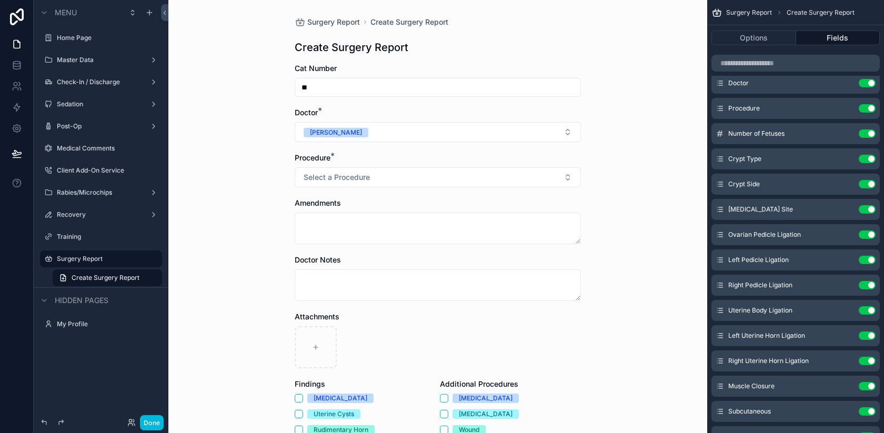
click at [0, 0] on icon "scrollable content" at bounding box center [0, 0] width 0 height 0
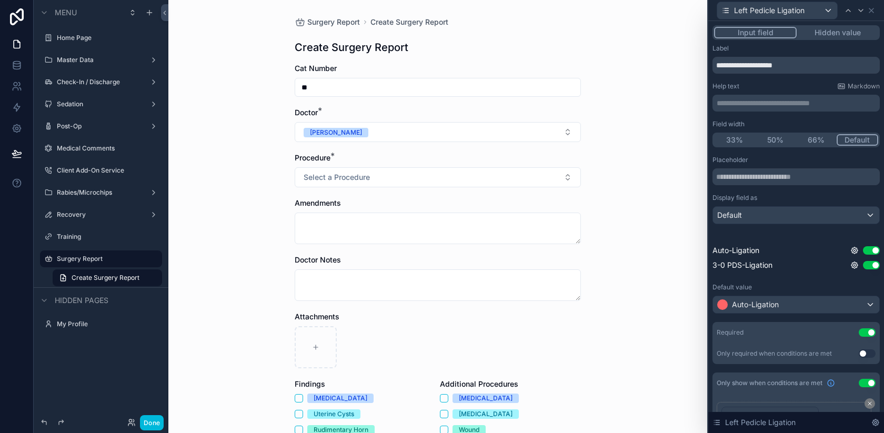
scroll to position [98, 0]
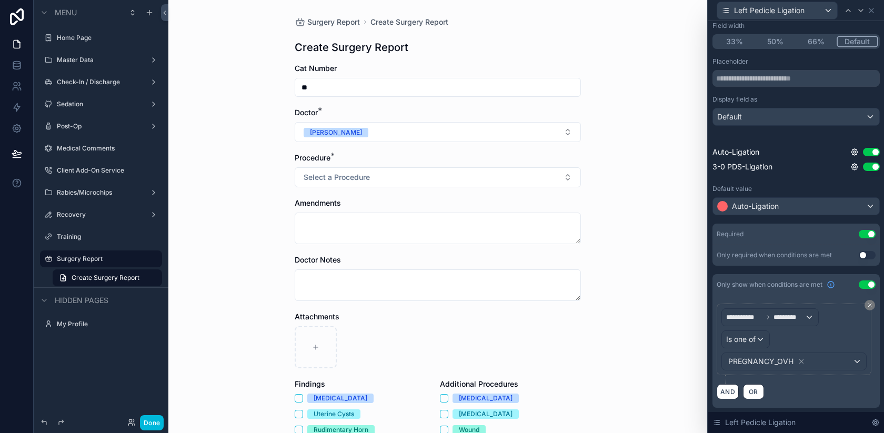
click at [822, 361] on div "PREGNANCY_OVH" at bounding box center [794, 361] width 144 height 17
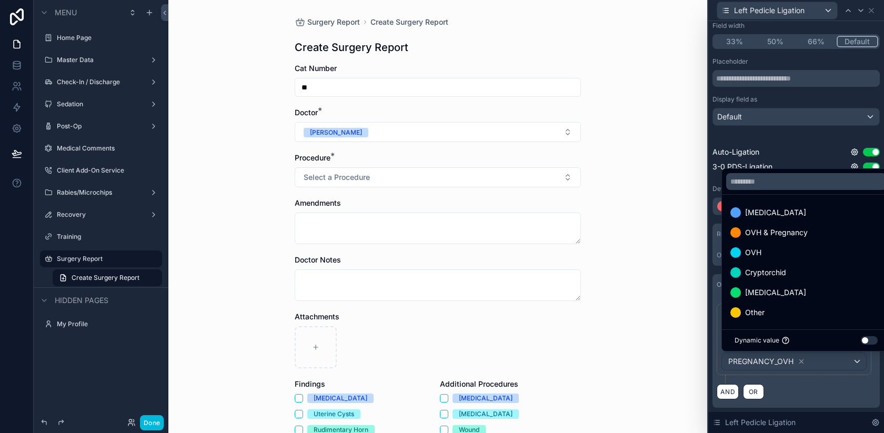
click at [797, 229] on span "OVH & Pregnancy" at bounding box center [776, 232] width 63 height 13
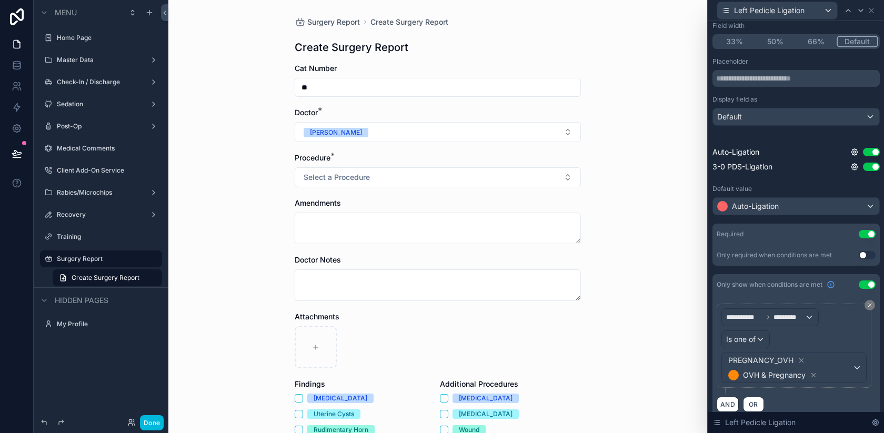
click at [799, 360] on icon at bounding box center [801, 360] width 7 height 7
click at [816, 361] on icon at bounding box center [813, 361] width 7 height 7
click at [798, 361] on div "Value" at bounding box center [794, 361] width 144 height 17
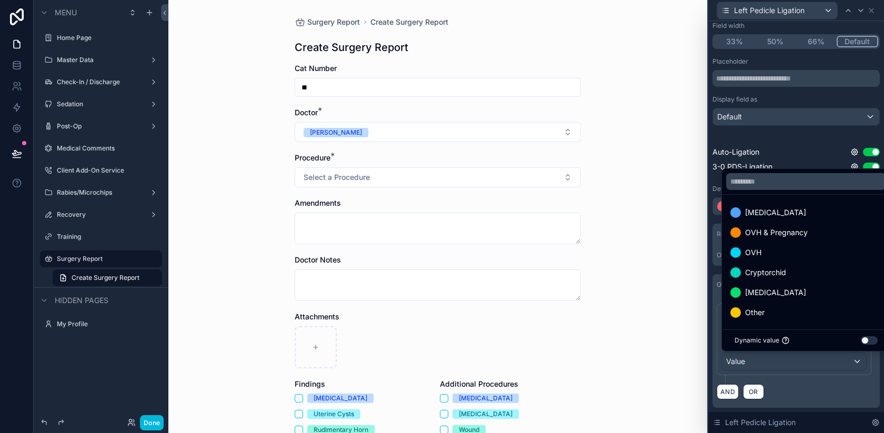
click at [796, 289] on div "[MEDICAL_DATA]" at bounding box center [806, 292] width 152 height 13
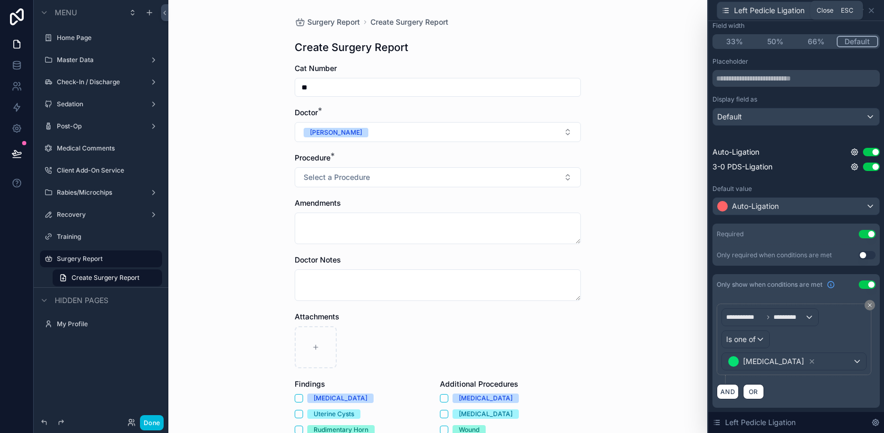
click at [870, 7] on icon at bounding box center [871, 10] width 8 height 8
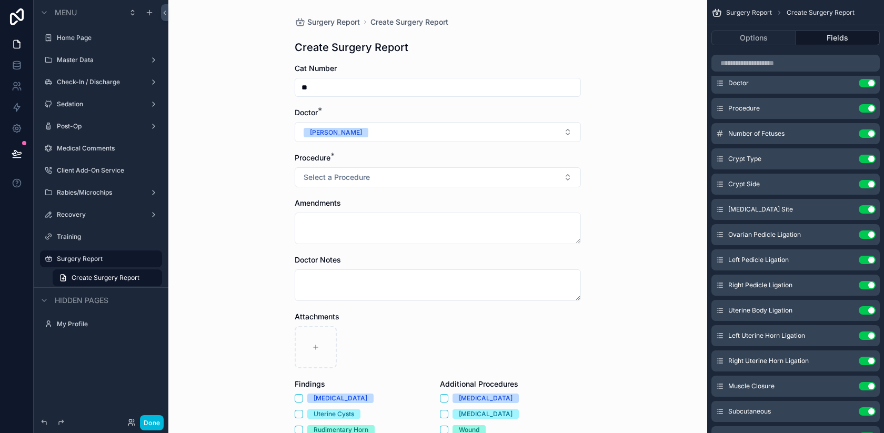
click at [0, 0] on icon "scrollable content" at bounding box center [0, 0] width 0 height 0
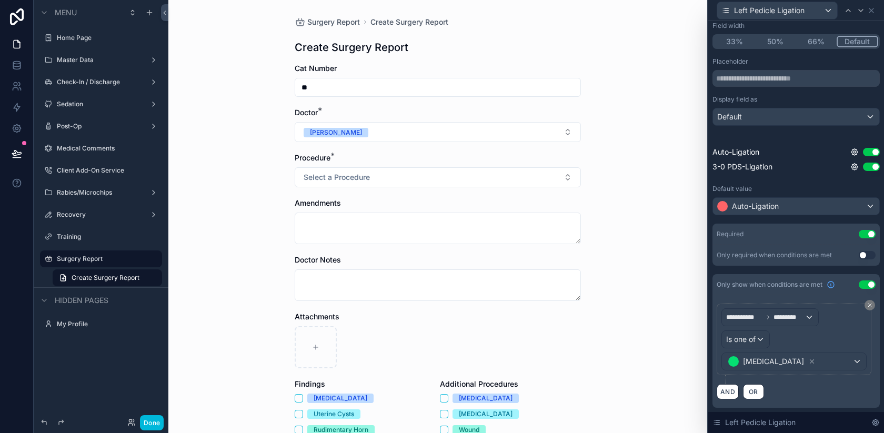
click at [830, 364] on div "[MEDICAL_DATA]" at bounding box center [794, 361] width 144 height 17
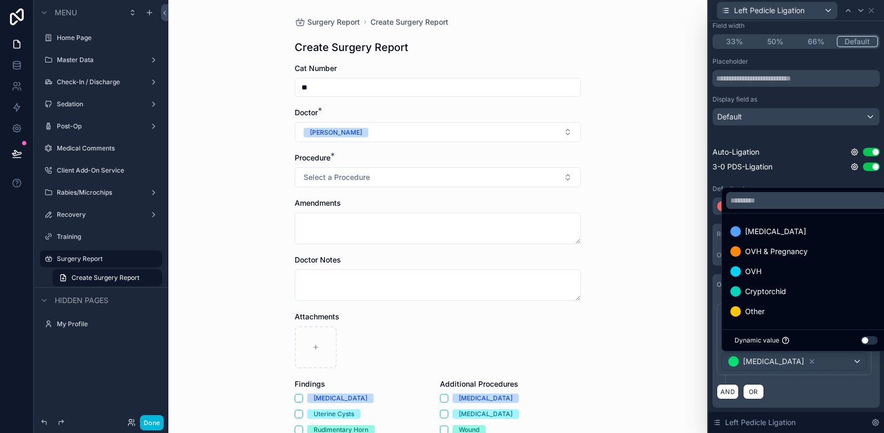
click at [779, 245] on span "OVH & Pregnancy" at bounding box center [776, 251] width 63 height 13
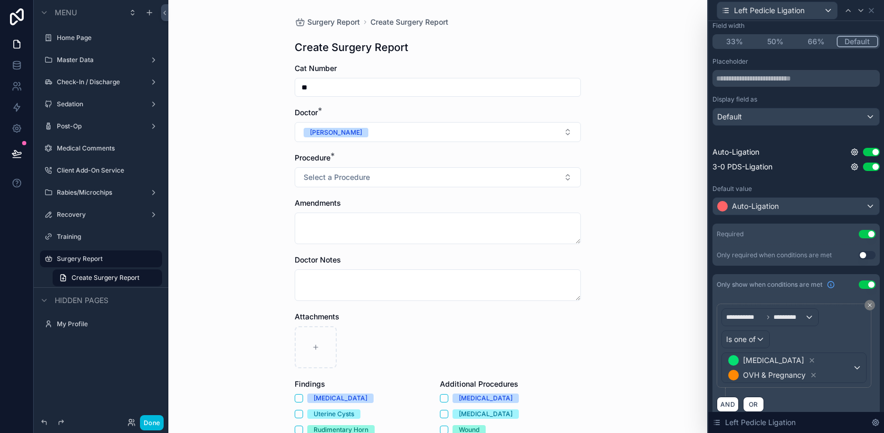
click at [814, 361] on span "Ovariectomy OVH & Pregnancy" at bounding box center [789, 367] width 126 height 29
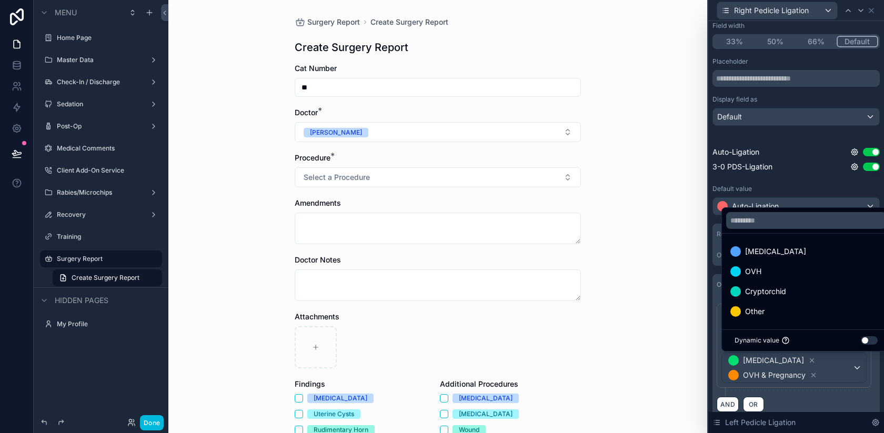
scroll to position [71, 0]
click at [763, 273] on div "OVH" at bounding box center [806, 271] width 152 height 13
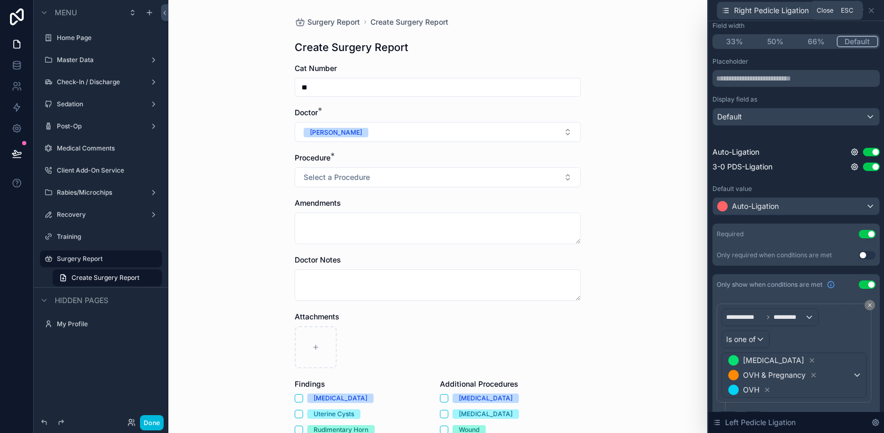
click at [873, 10] on icon at bounding box center [871, 10] width 8 height 8
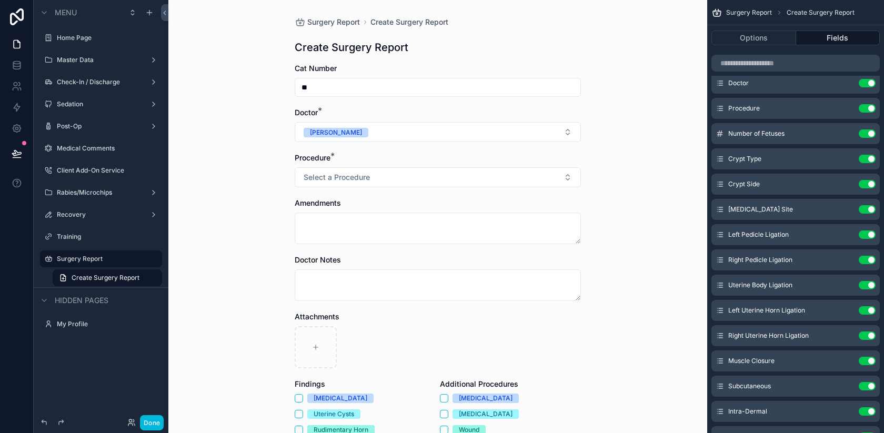
click at [0, 0] on icon "scrollable content" at bounding box center [0, 0] width 0 height 0
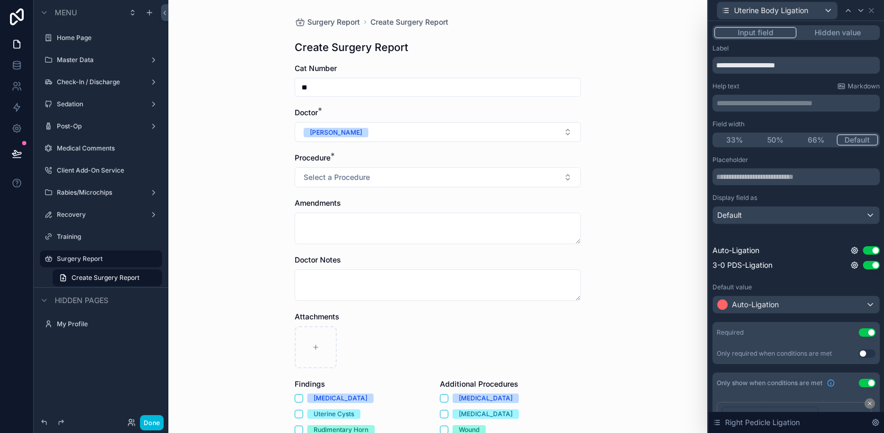
scroll to position [98, 0]
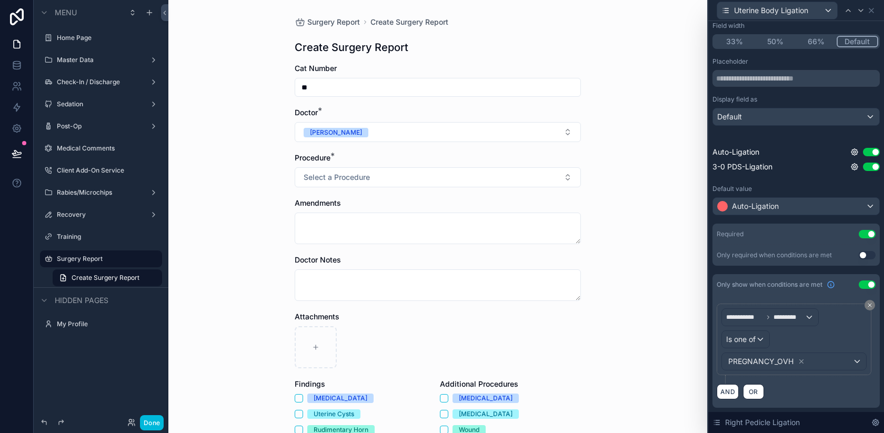
click at [801, 361] on icon at bounding box center [801, 361] width 7 height 7
click at [781, 361] on div "Value" at bounding box center [794, 361] width 144 height 17
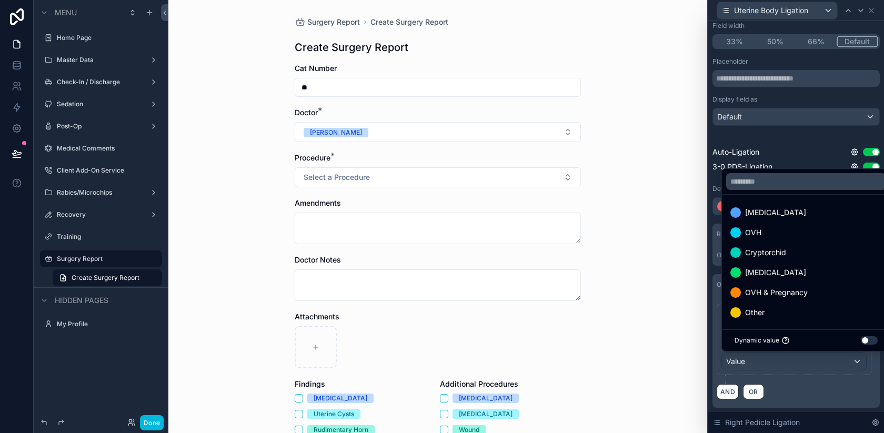
click at [769, 236] on div "OVH" at bounding box center [806, 232] width 152 height 13
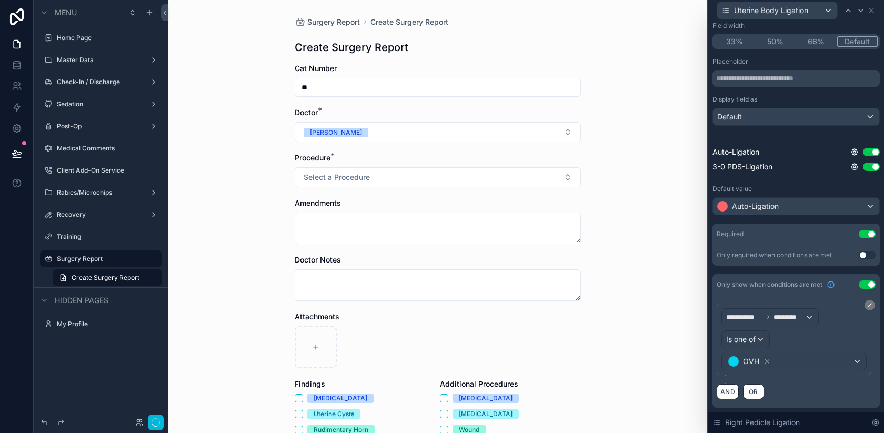
click at [782, 359] on div "OVH" at bounding box center [794, 361] width 144 height 17
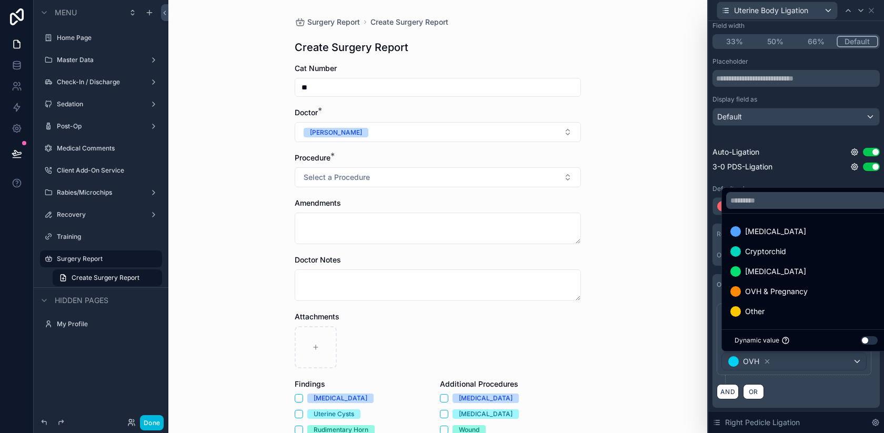
click at [774, 273] on span "[MEDICAL_DATA]" at bounding box center [775, 271] width 61 height 13
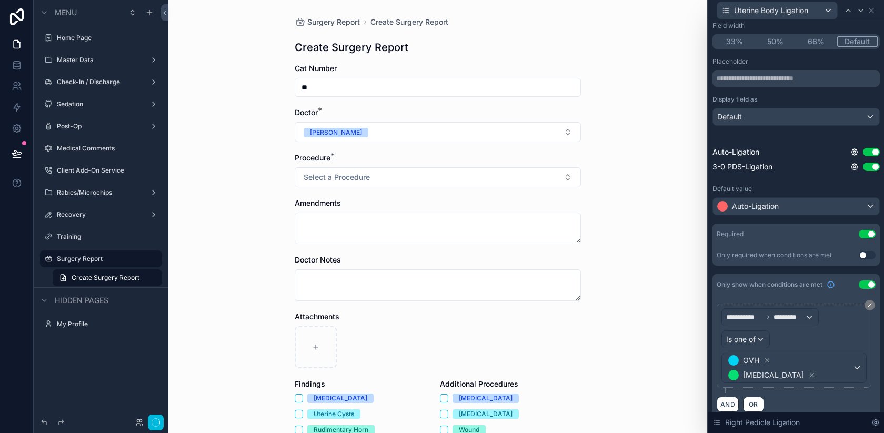
click at [804, 370] on span "[MEDICAL_DATA]" at bounding box center [773, 375] width 61 height 11
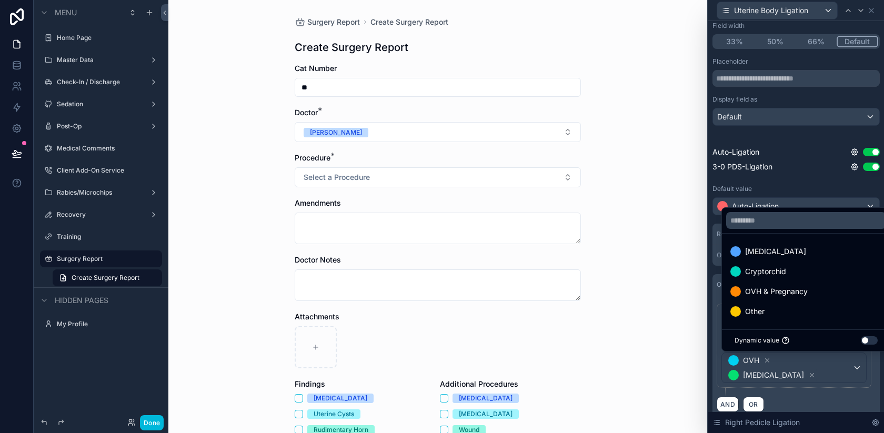
click at [772, 294] on span "OVH & Pregnancy" at bounding box center [776, 291] width 63 height 13
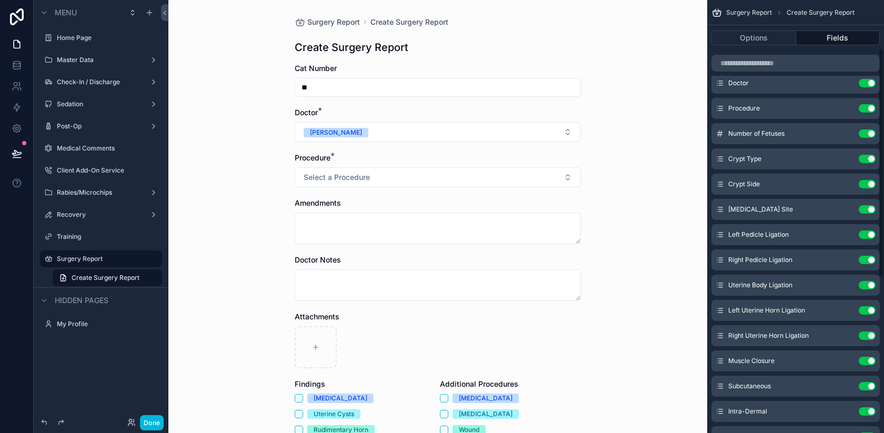
scroll to position [99, 0]
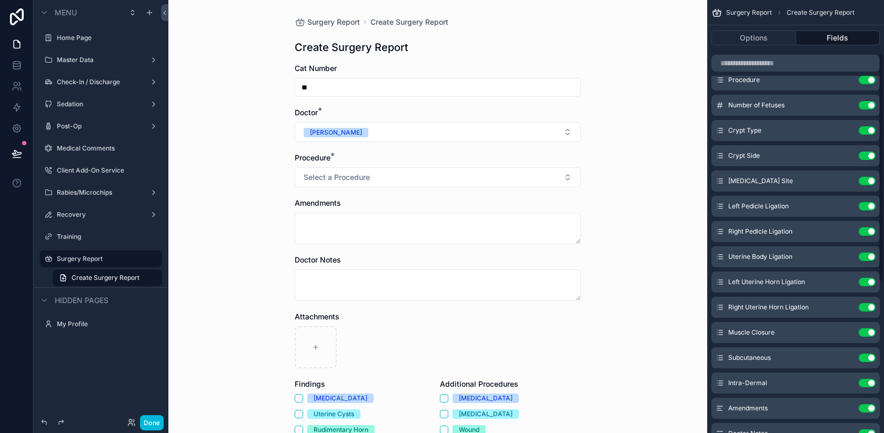
click at [0, 0] on icon "scrollable content" at bounding box center [0, 0] width 0 height 0
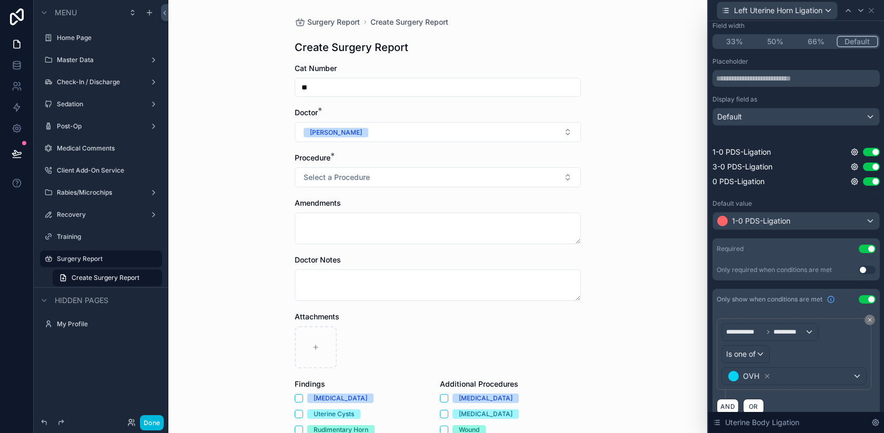
scroll to position [113, 0]
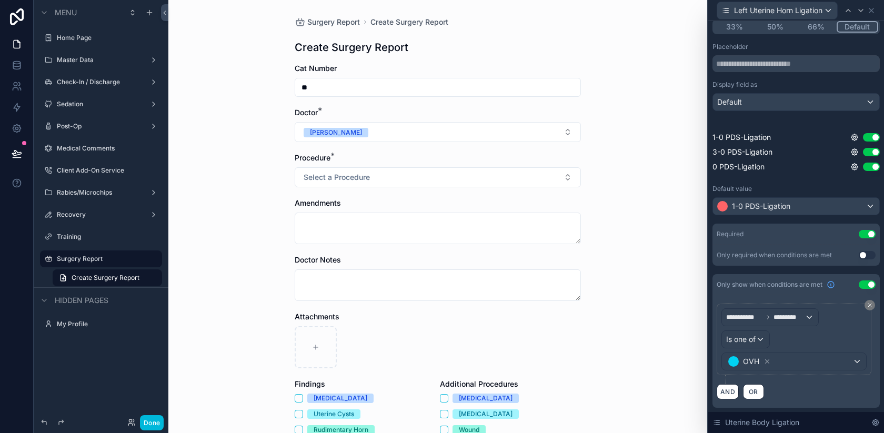
click at [815, 360] on div "OVH" at bounding box center [794, 361] width 144 height 17
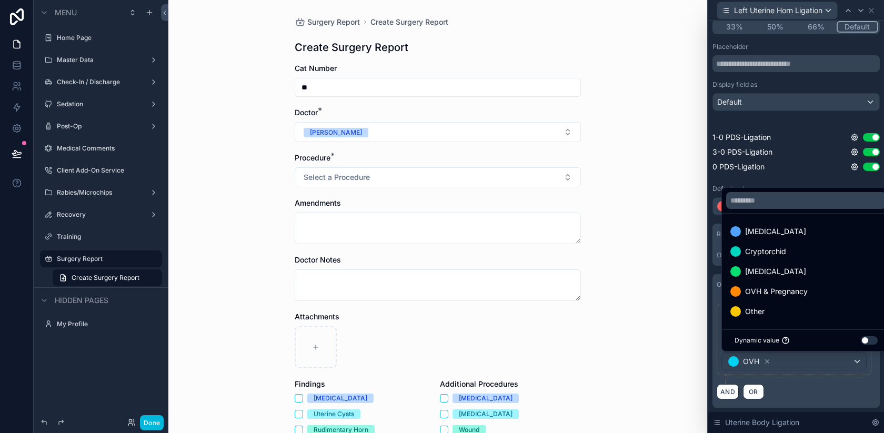
click at [829, 289] on div "OVH & Pregnancy" at bounding box center [806, 291] width 152 height 13
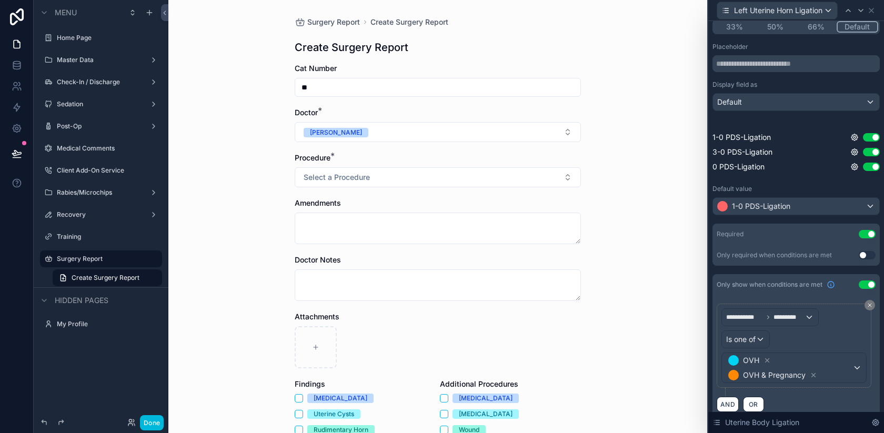
click at [873, 10] on icon at bounding box center [871, 10] width 8 height 8
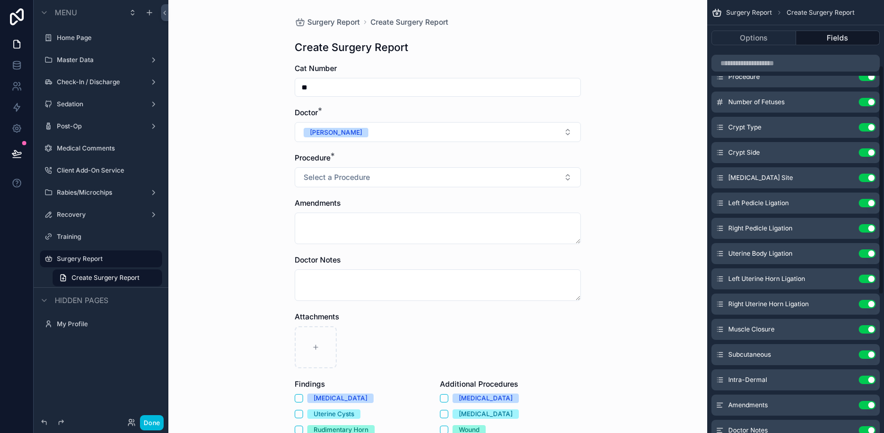
scroll to position [98, 0]
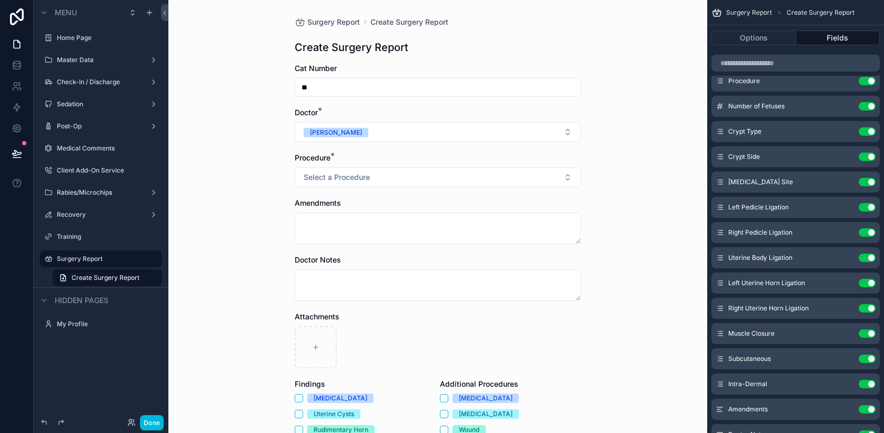
click at [0, 0] on icon "scrollable content" at bounding box center [0, 0] width 0 height 0
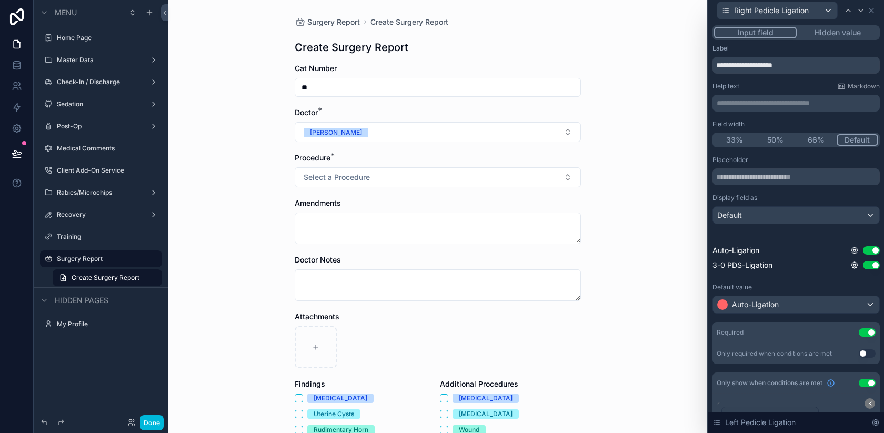
click at [871, 5] on div "Right Pedicle Ligation" at bounding box center [795, 10] width 167 height 21
click at [873, 11] on icon at bounding box center [871, 10] width 8 height 8
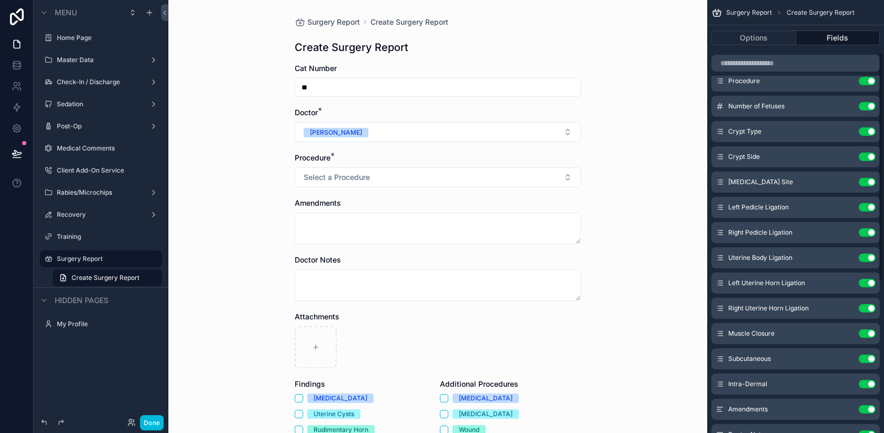
click at [0, 0] on icon "scrollable content" at bounding box center [0, 0] width 0 height 0
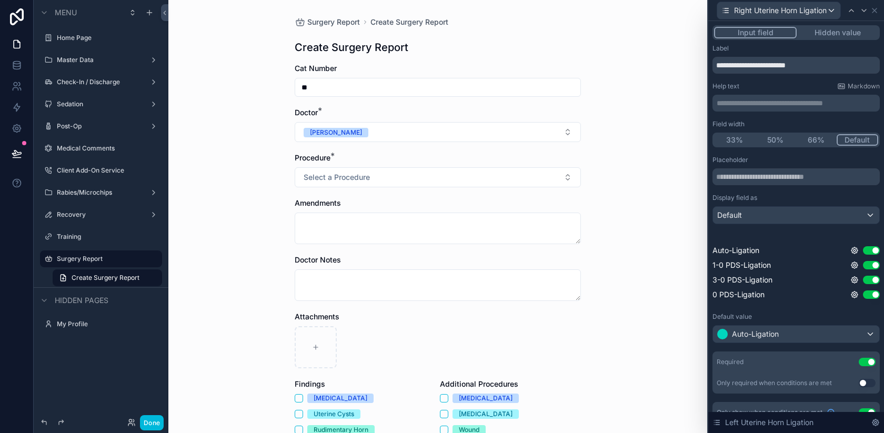
scroll to position [128, 0]
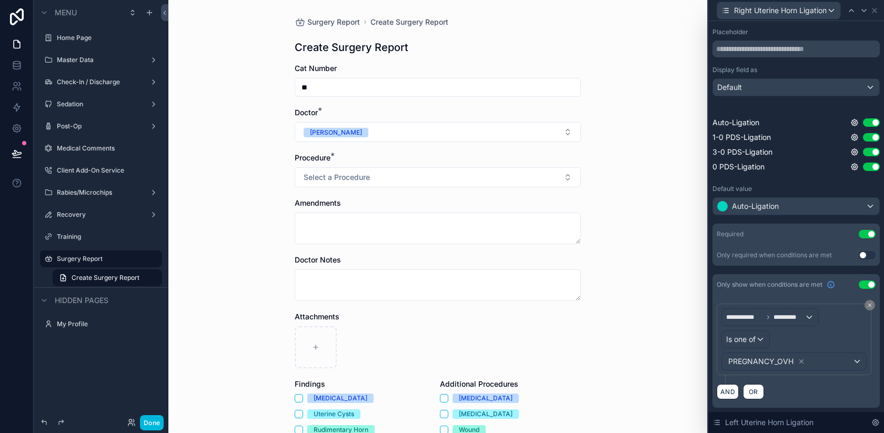
click at [789, 363] on span "PREGNANCY_OVH" at bounding box center [760, 361] width 65 height 11
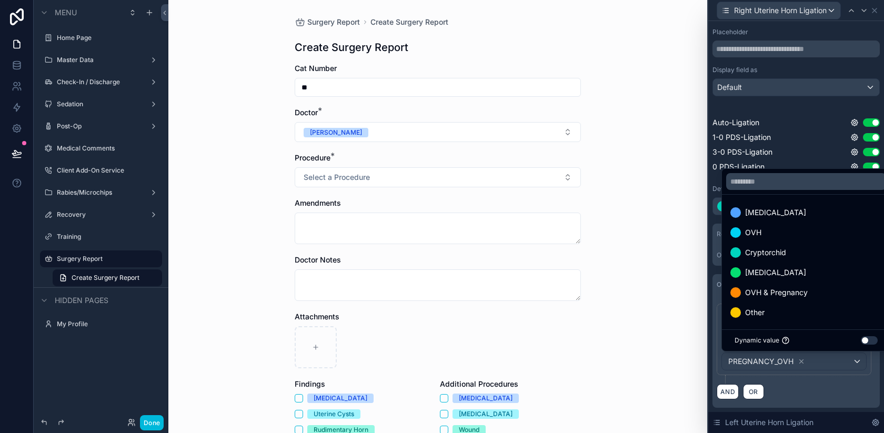
click at [799, 360] on div at bounding box center [796, 216] width 176 height 433
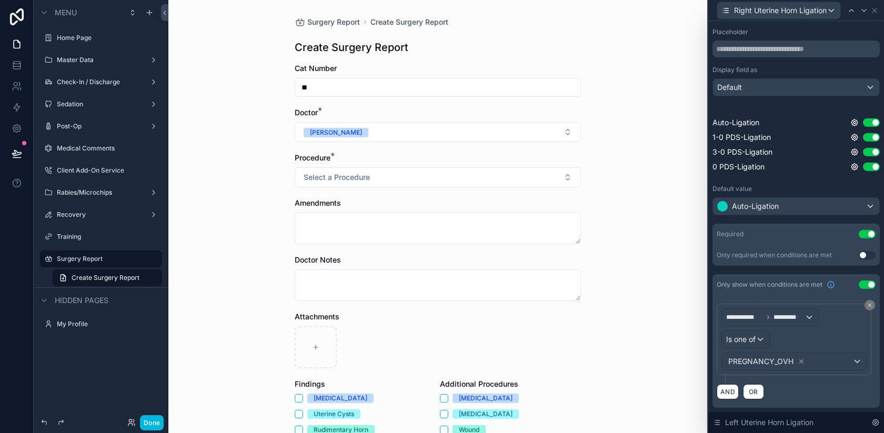
click at [794, 362] on div "PREGNANCY_OVH" at bounding box center [766, 361] width 79 height 13
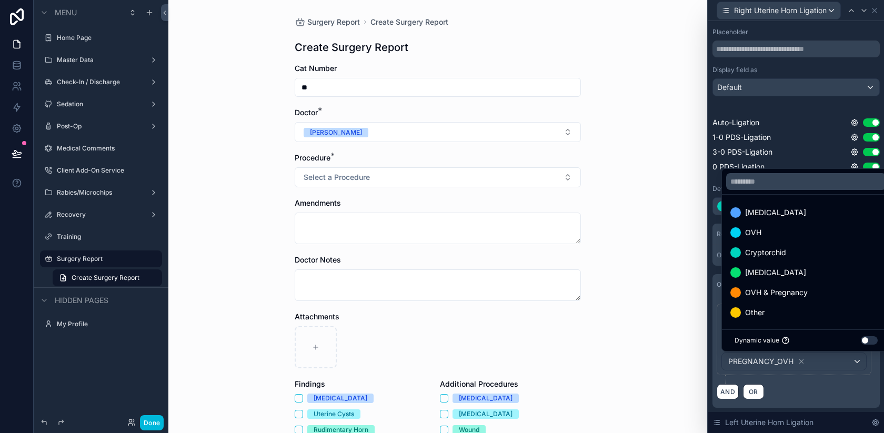
click at [806, 360] on div at bounding box center [796, 216] width 176 height 433
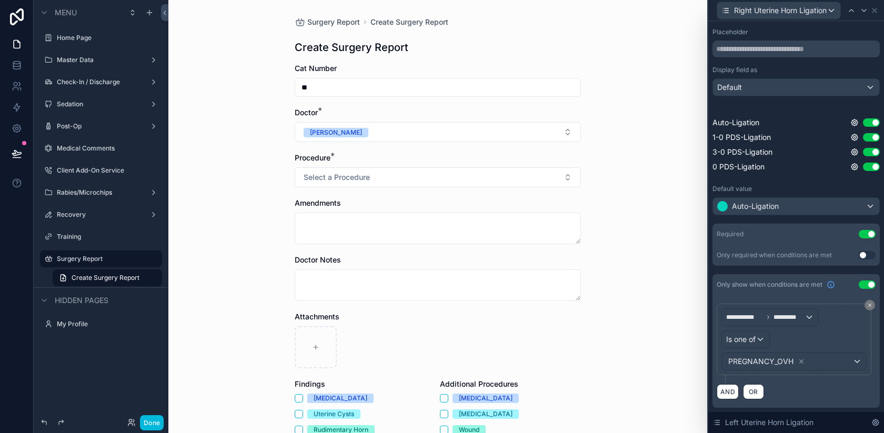
click at [802, 360] on icon at bounding box center [801, 361] width 7 height 7
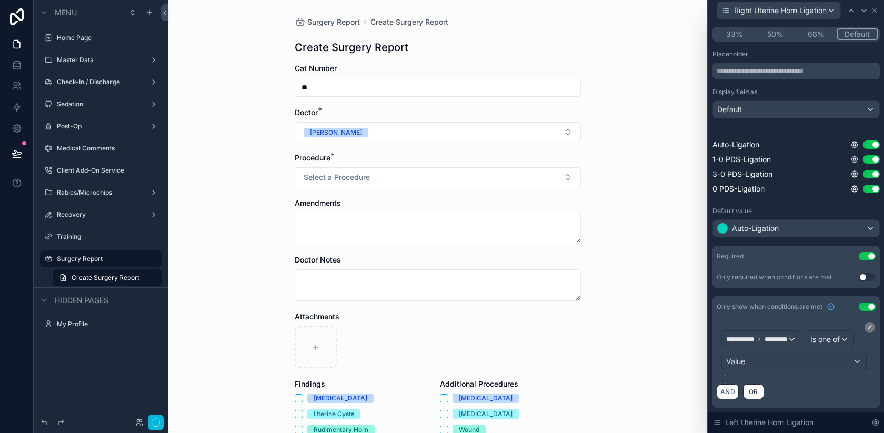
click at [809, 361] on div "Value" at bounding box center [794, 361] width 144 height 17
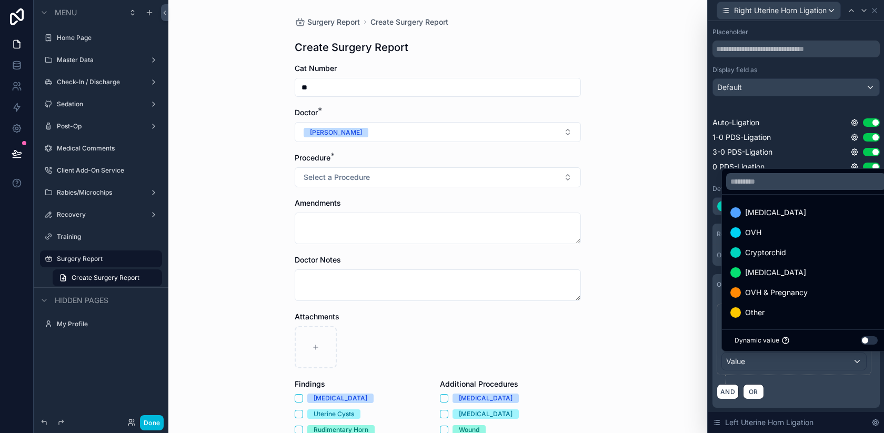
click at [786, 269] on span "[MEDICAL_DATA]" at bounding box center [775, 272] width 61 height 13
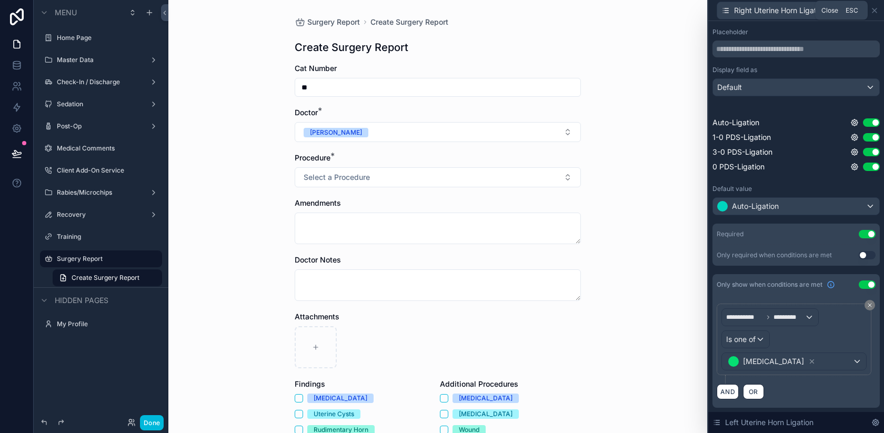
click at [877, 8] on icon at bounding box center [874, 10] width 8 height 8
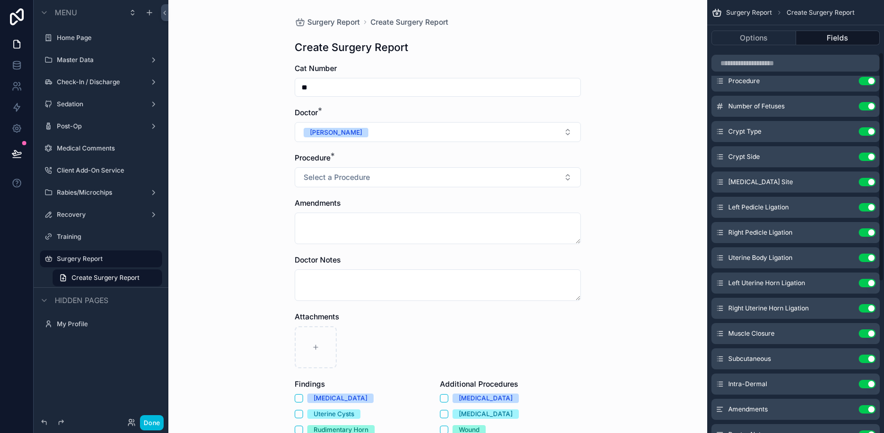
scroll to position [106, 0]
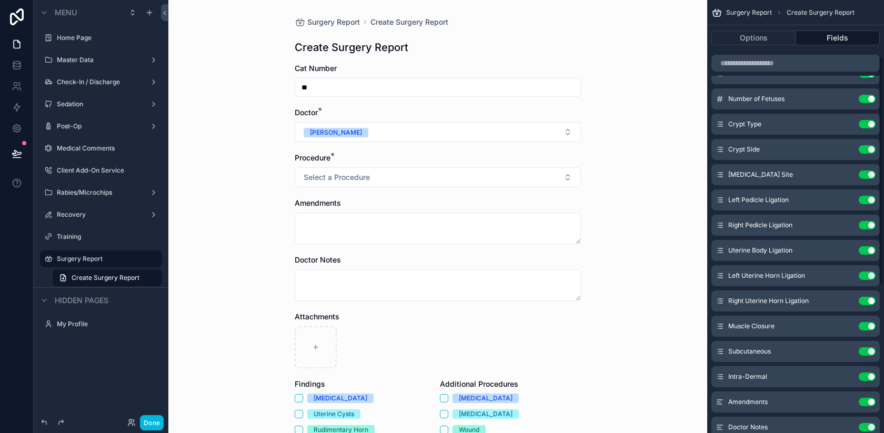
click at [0, 0] on icon "scrollable content" at bounding box center [0, 0] width 0 height 0
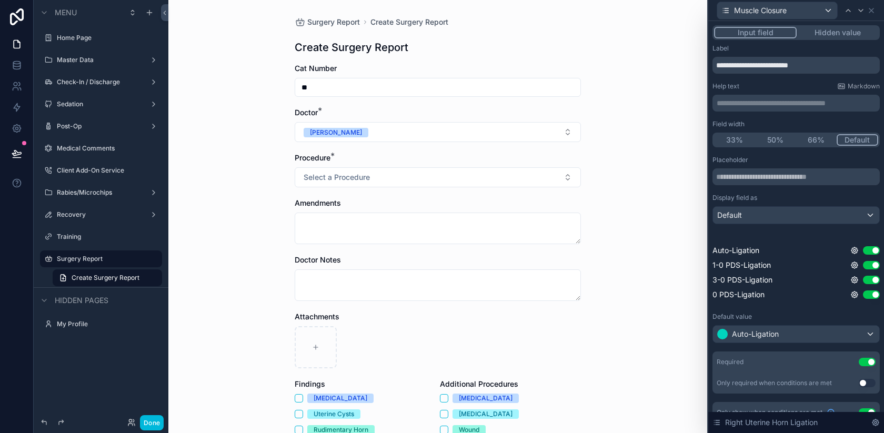
scroll to position [128, 0]
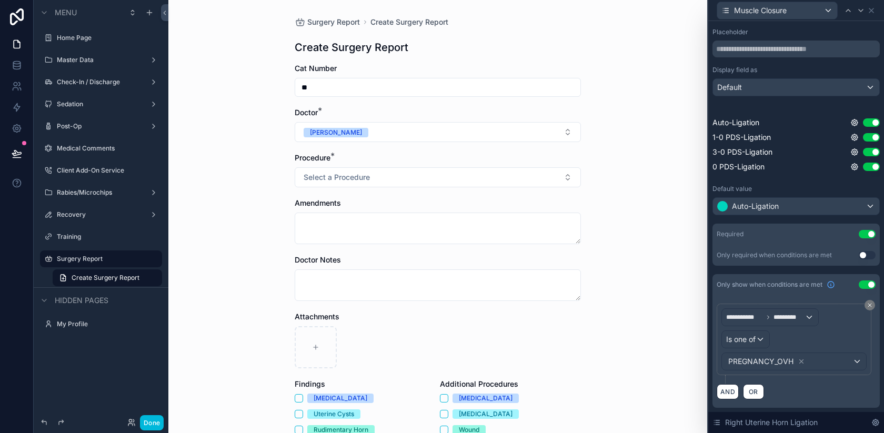
click at [801, 363] on icon at bounding box center [801, 361] width 7 height 7
click at [816, 361] on div "Value" at bounding box center [794, 361] width 144 height 17
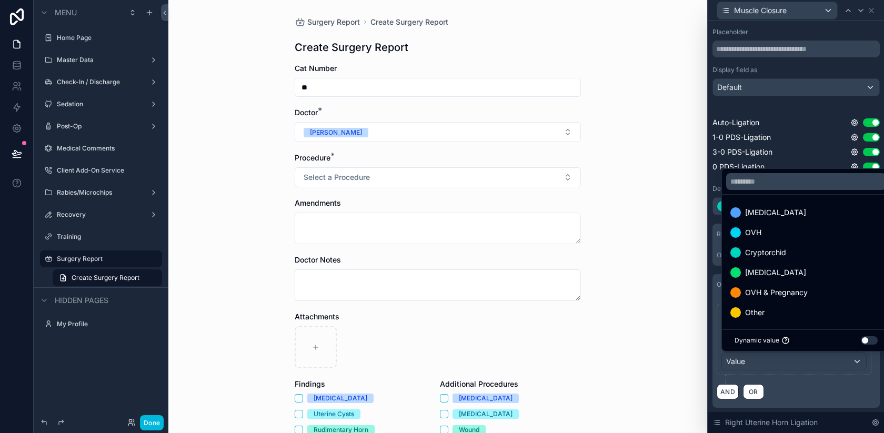
click at [792, 273] on div "[MEDICAL_DATA]" at bounding box center [806, 272] width 152 height 13
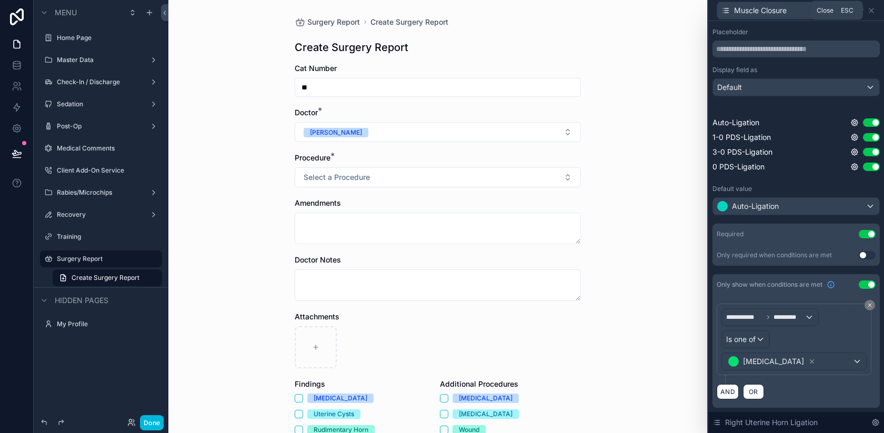
click at [872, 8] on icon at bounding box center [871, 10] width 8 height 8
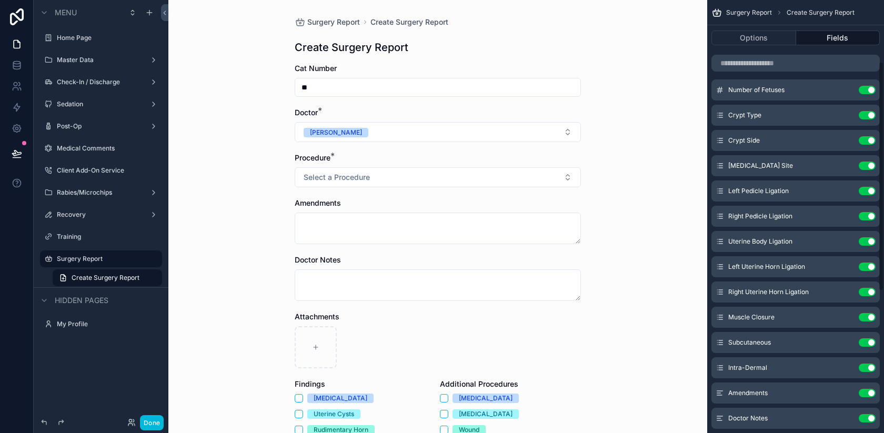
scroll to position [117, 0]
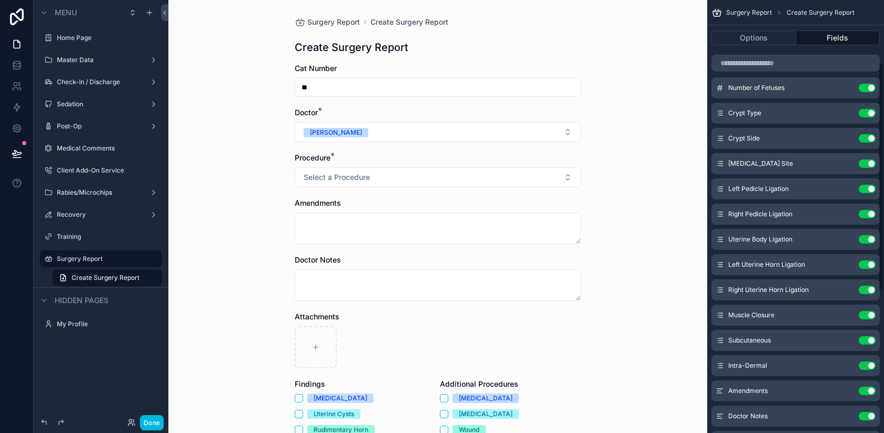
click at [0, 0] on icon "scrollable content" at bounding box center [0, 0] width 0 height 0
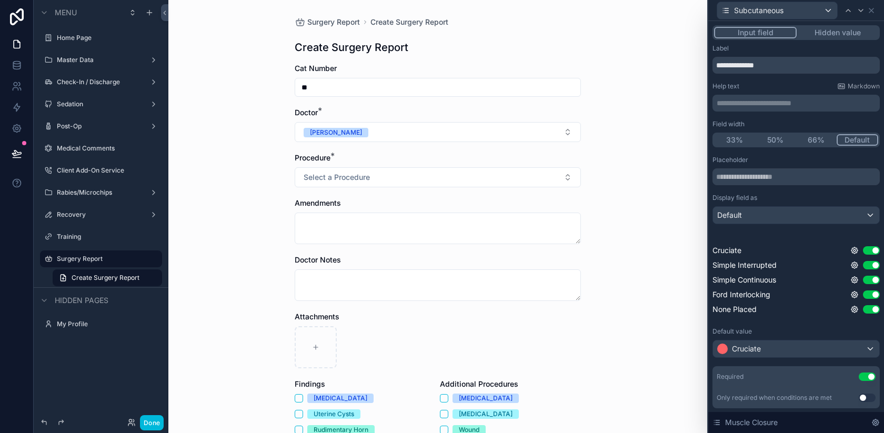
scroll to position [170, 0]
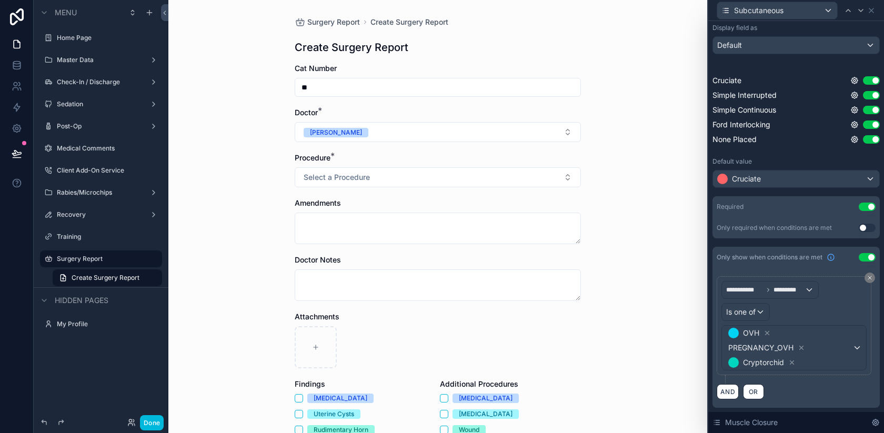
click at [801, 347] on icon at bounding box center [802, 348] width 4 height 4
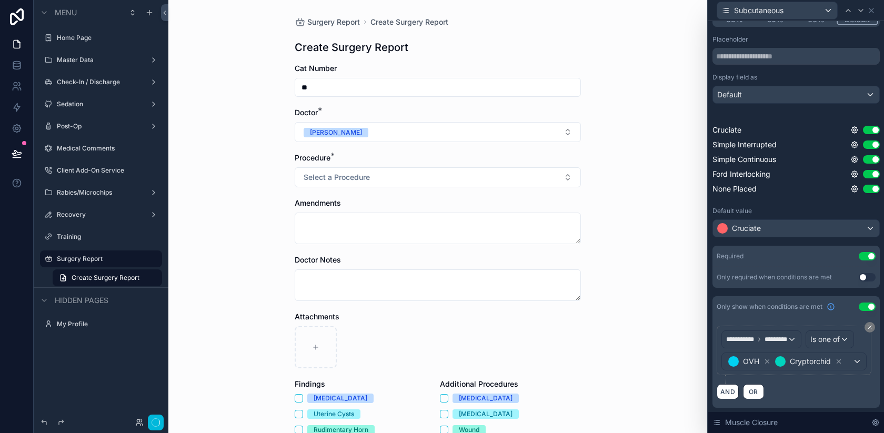
scroll to position [143, 0]
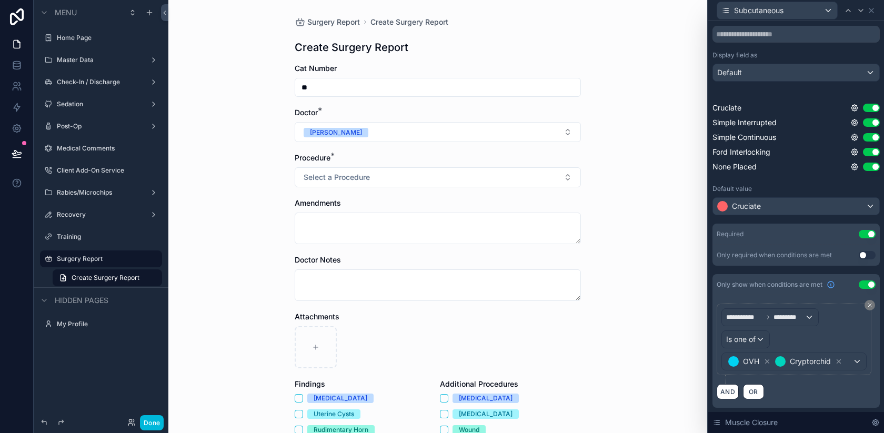
click at [860, 363] on div "OVH Cryptorchid" at bounding box center [794, 361] width 144 height 17
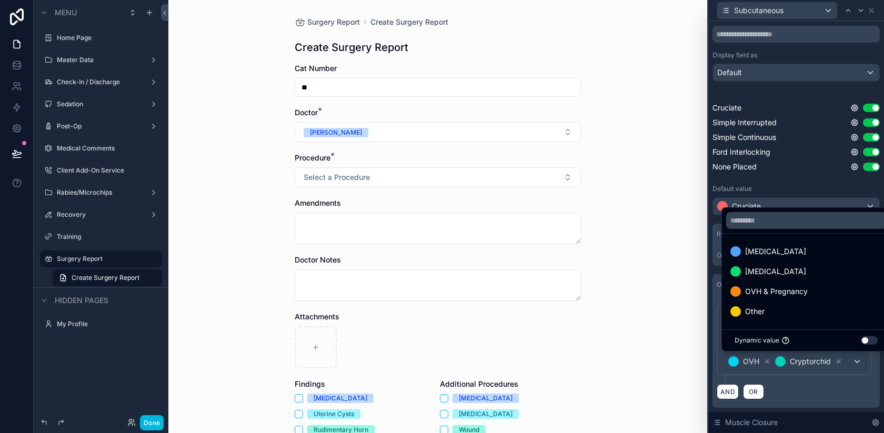
click at [804, 274] on div "[MEDICAL_DATA]" at bounding box center [806, 271] width 152 height 13
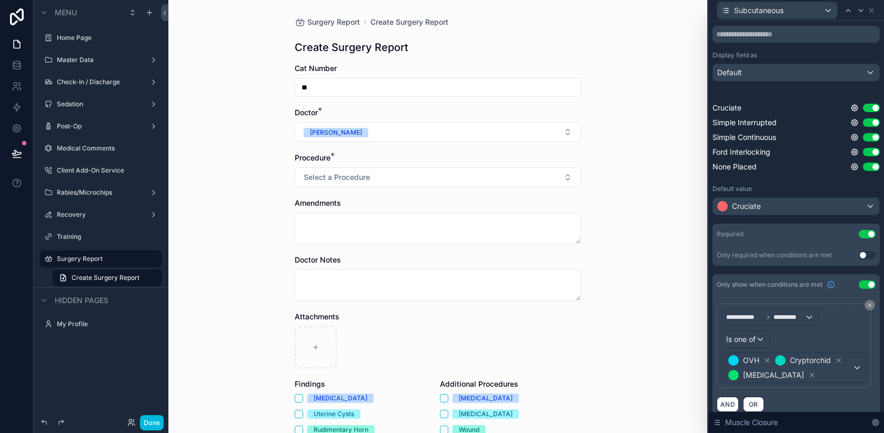
click at [853, 370] on div "OVH Cryptorchid Ovariectomy" at bounding box center [794, 367] width 144 height 29
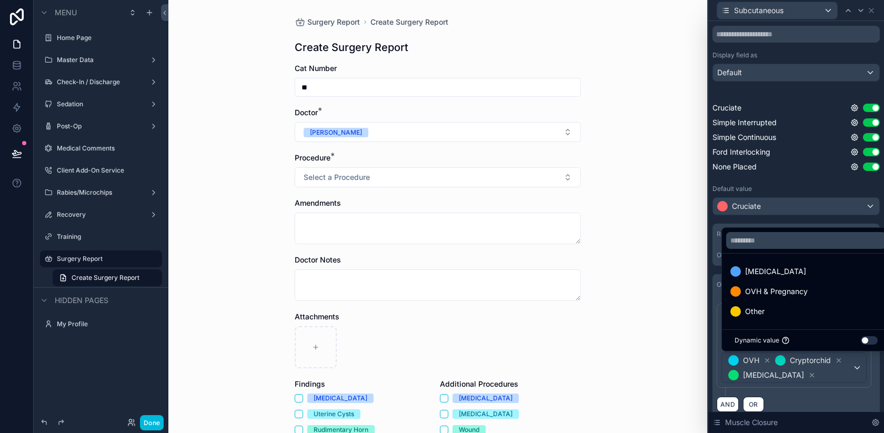
click at [816, 289] on div "OVH & Pregnancy" at bounding box center [806, 291] width 152 height 13
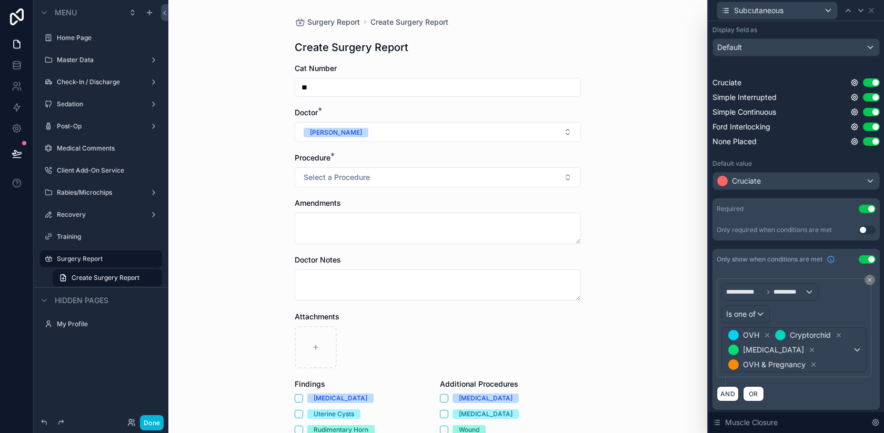
scroll to position [170, 0]
click at [839, 332] on icon at bounding box center [839, 333] width 4 height 4
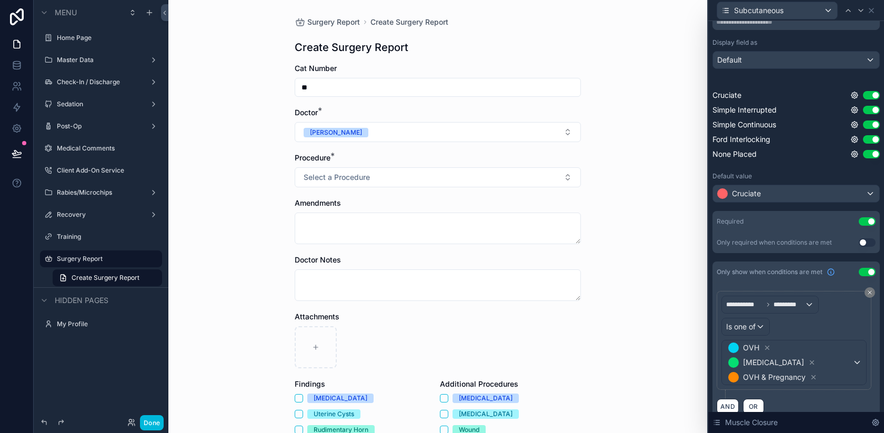
click at [752, 403] on span "OR" at bounding box center [754, 407] width 14 height 8
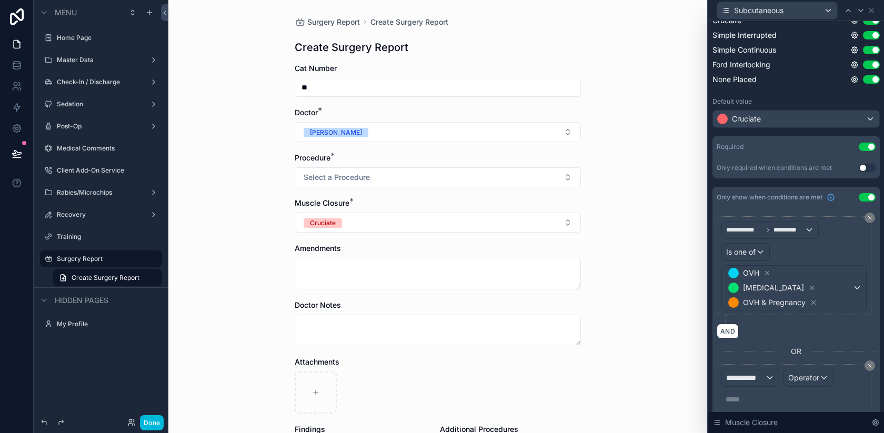
scroll to position [245, 0]
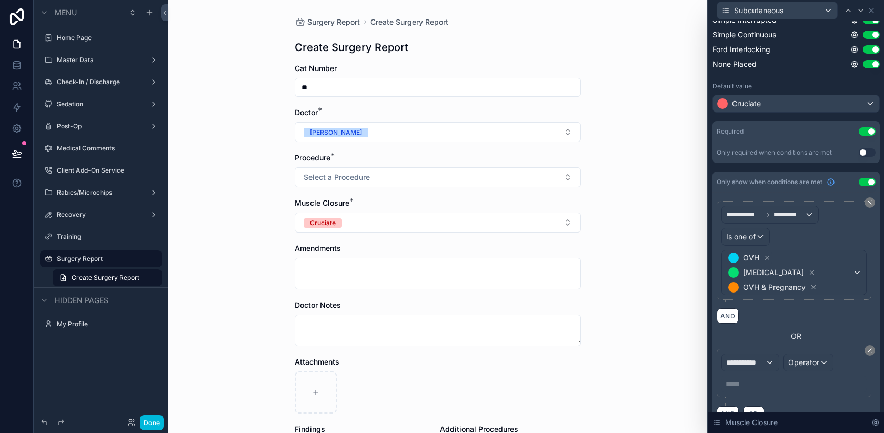
click at [757, 354] on div "**********" at bounding box center [750, 362] width 57 height 17
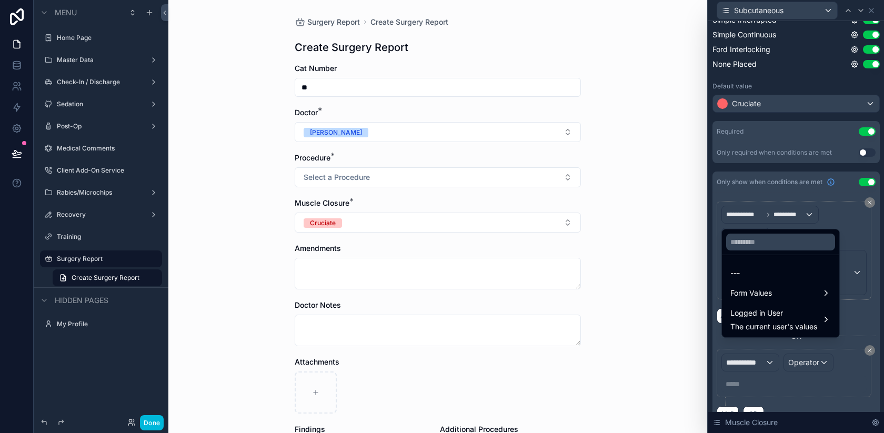
click at [767, 290] on span "Form Values" at bounding box center [751, 293] width 42 height 13
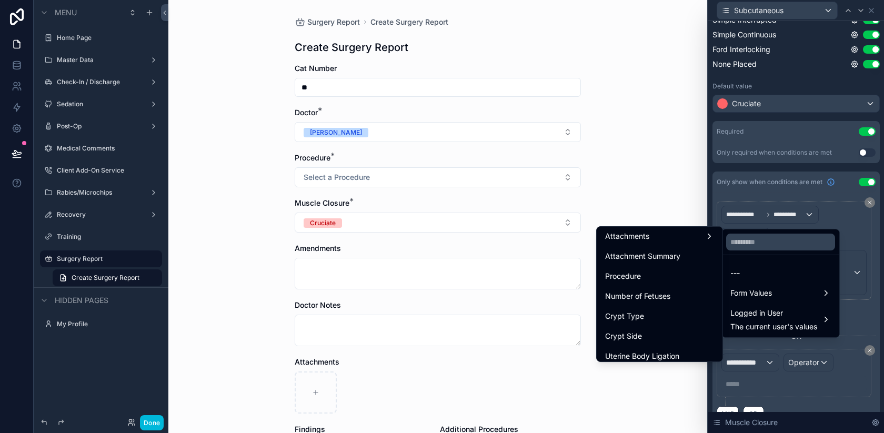
scroll to position [120, 0]
click at [667, 299] on div "Crypt Type" at bounding box center [659, 297] width 109 height 13
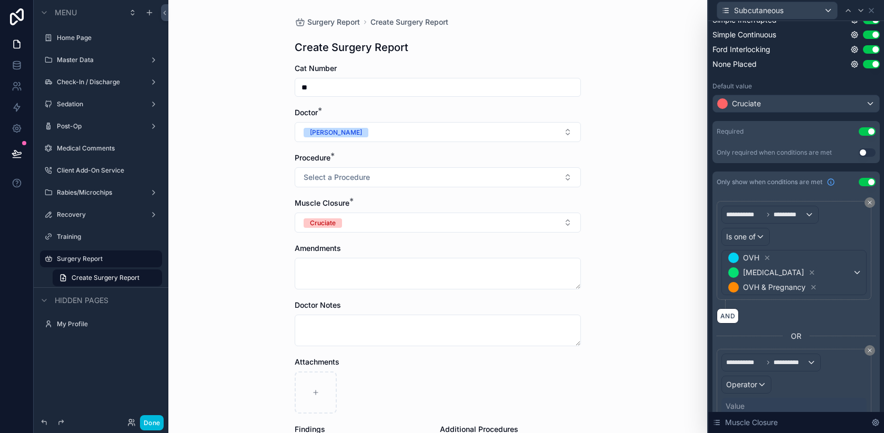
click at [750, 380] on span "Operator" at bounding box center [741, 384] width 31 height 9
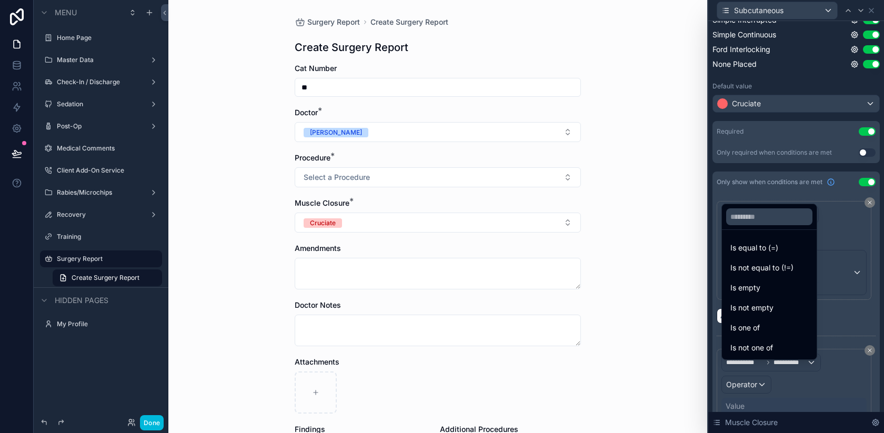
click at [771, 329] on div "Is one of" at bounding box center [769, 327] width 78 height 13
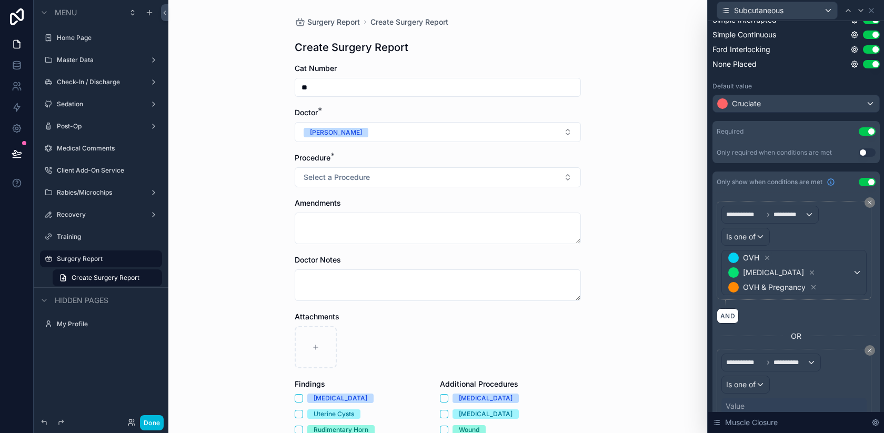
click at [740, 401] on div "Value" at bounding box center [735, 406] width 19 height 11
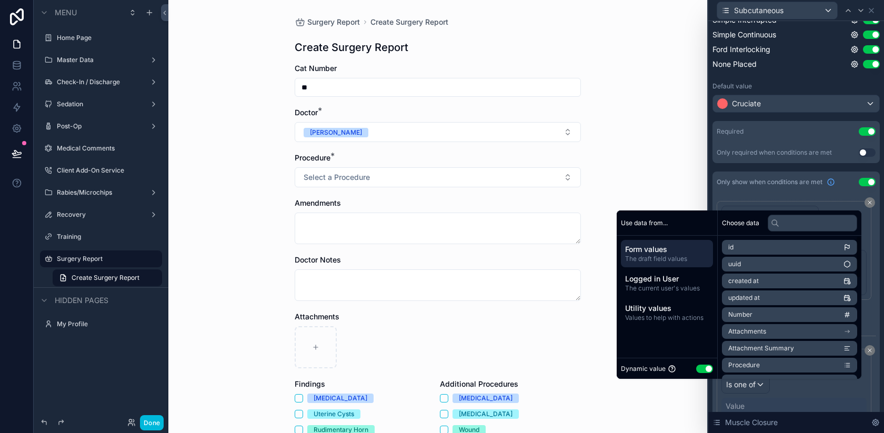
click at [700, 365] on button "Use setting" at bounding box center [704, 369] width 17 height 8
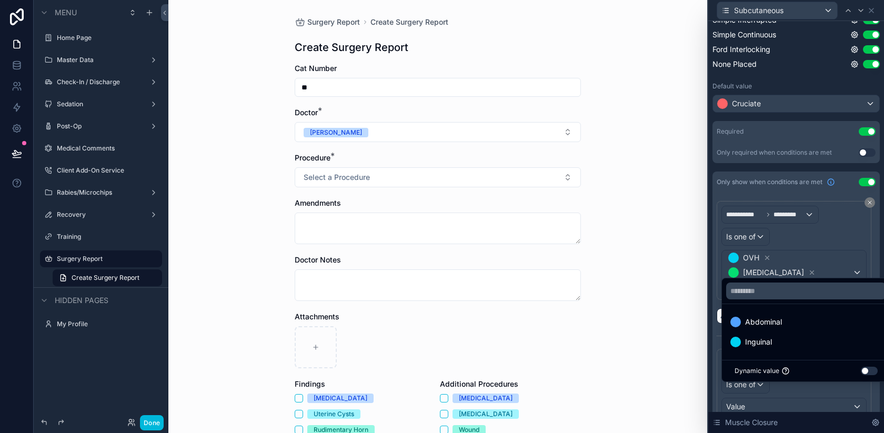
click at [802, 321] on div "Abdominal" at bounding box center [806, 322] width 152 height 13
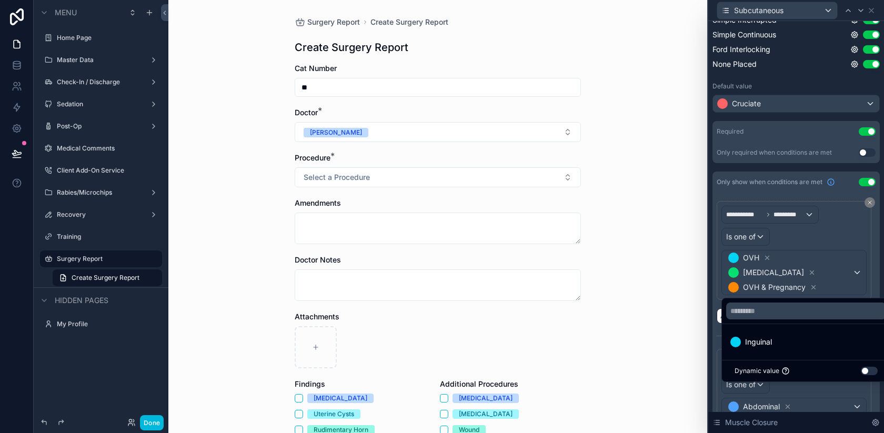
click at [876, 388] on div "**********" at bounding box center [795, 323] width 167 height 260
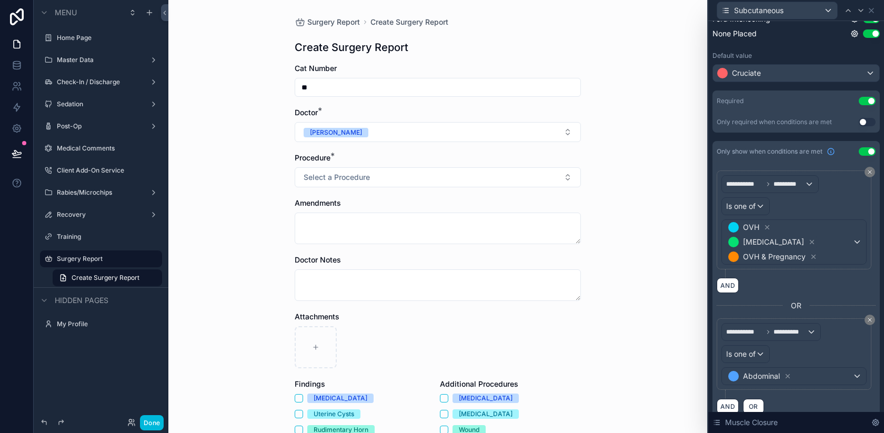
scroll to position [0, 0]
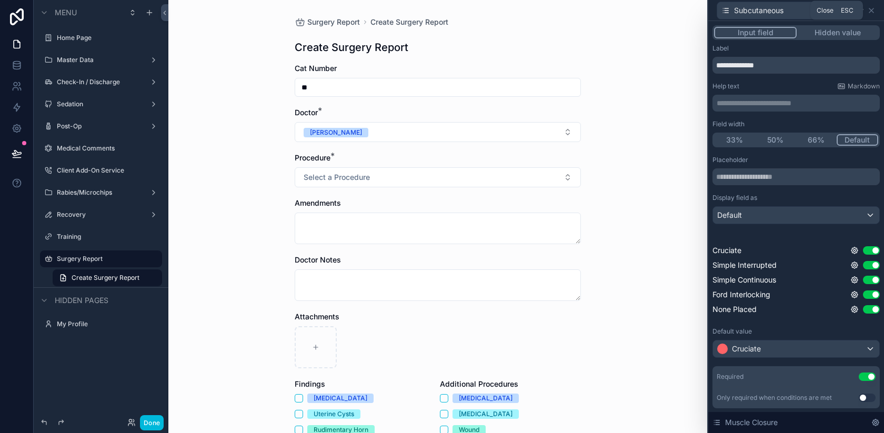
click at [873, 11] on icon at bounding box center [871, 10] width 8 height 8
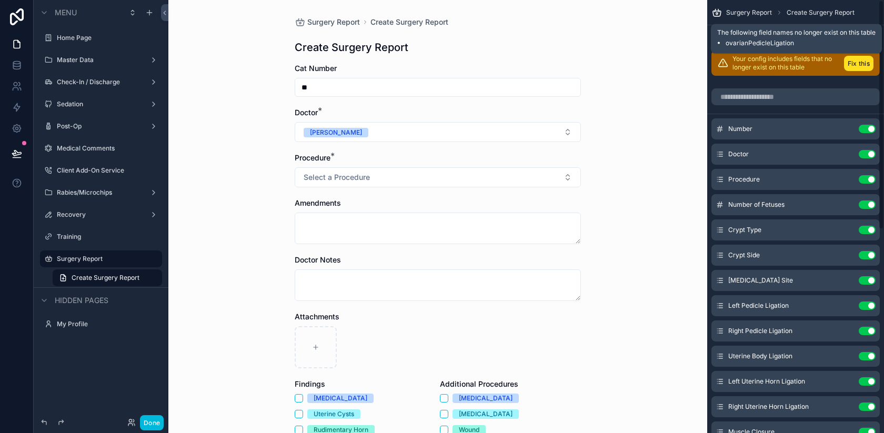
click at [858, 63] on button "Fix this" at bounding box center [858, 63] width 29 height 15
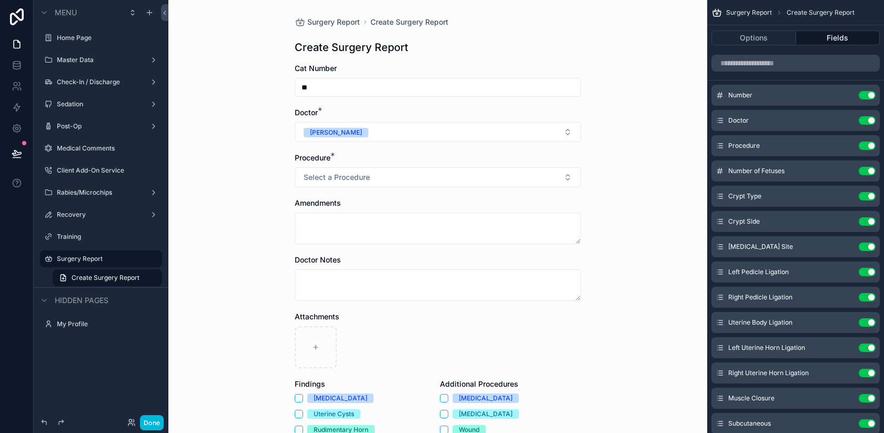
click at [0, 0] on icon "scrollable content" at bounding box center [0, 0] width 0 height 0
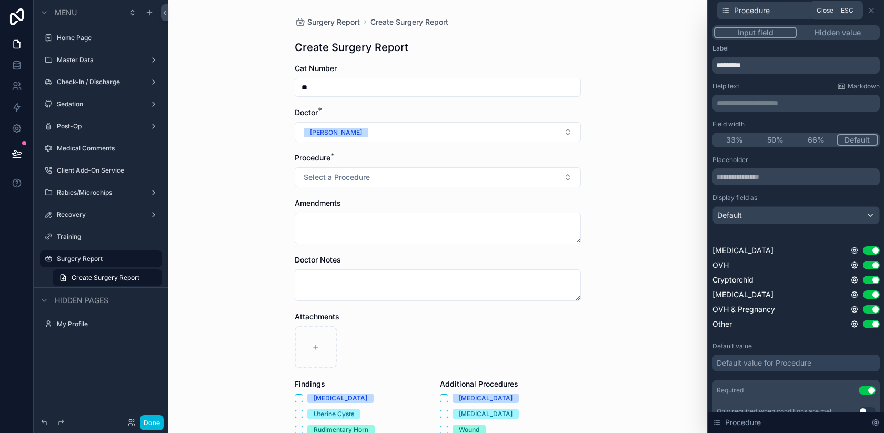
click at [872, 8] on icon at bounding box center [871, 10] width 4 height 4
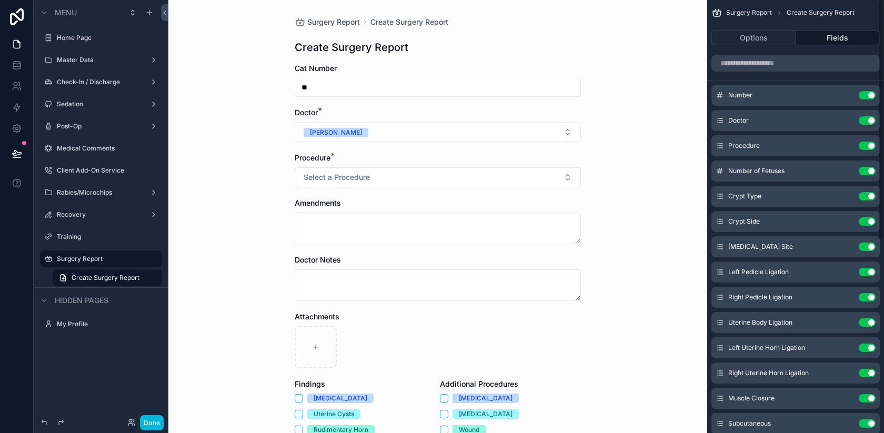
click at [0, 0] on icon "scrollable content" at bounding box center [0, 0] width 0 height 0
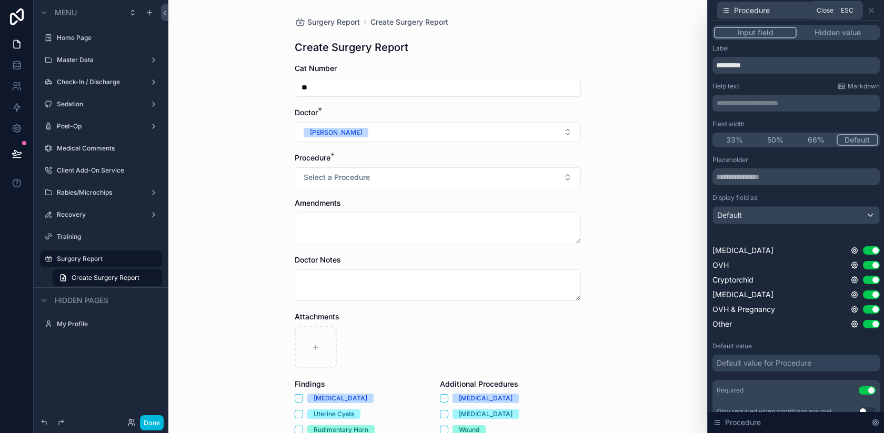
click at [872, 7] on icon at bounding box center [871, 10] width 8 height 8
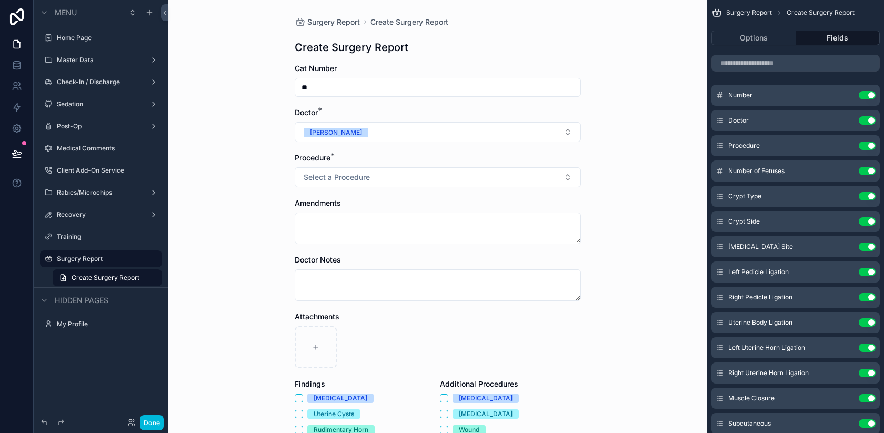
click at [158, 420] on button "Done" at bounding box center [152, 422] width 24 height 15
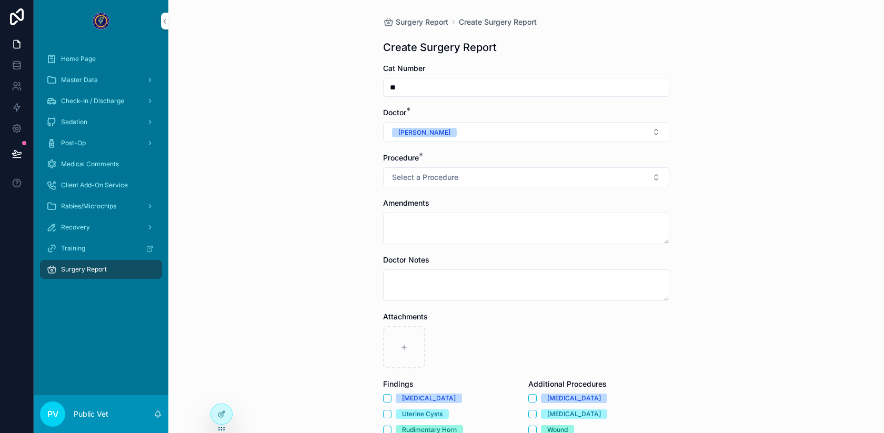
click at [413, 176] on span "Select a Procedure" at bounding box center [425, 177] width 66 height 11
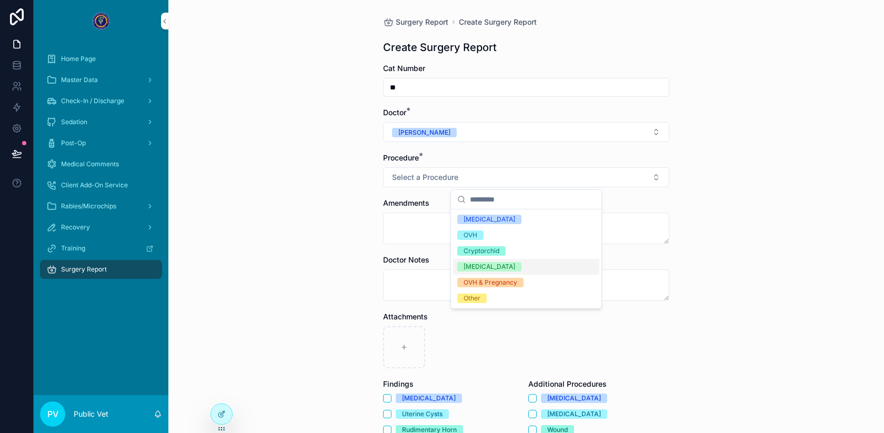
click at [521, 270] on div "[MEDICAL_DATA]" at bounding box center [526, 267] width 146 height 16
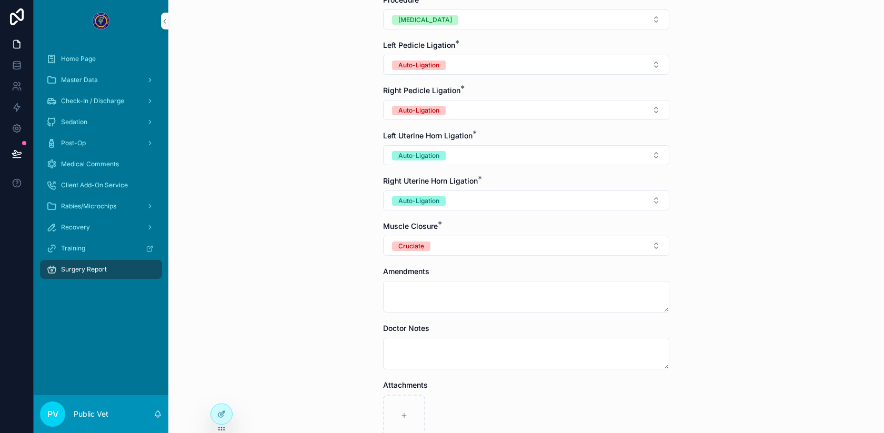
scroll to position [378, 0]
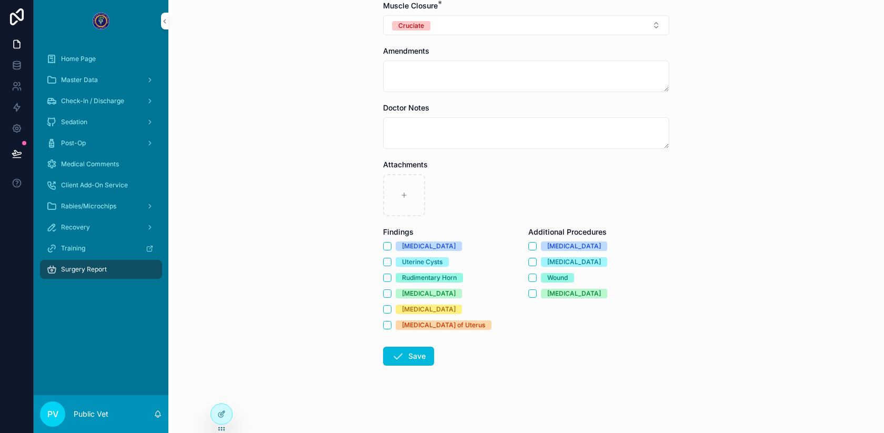
click at [404, 361] on icon "scrollable content" at bounding box center [397, 356] width 13 height 13
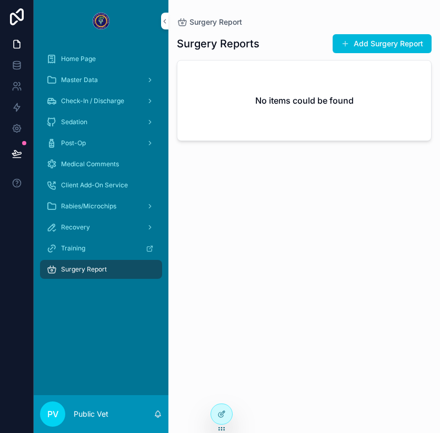
click at [217, 413] on icon at bounding box center [221, 414] width 8 height 8
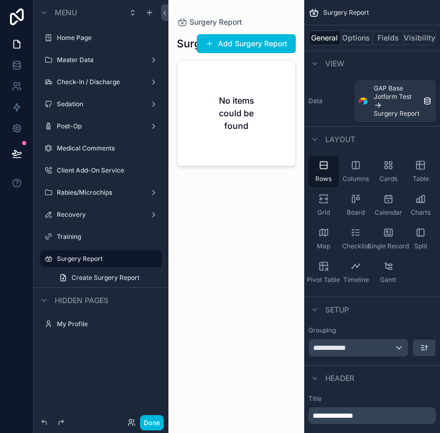
click at [154, 423] on button "Done" at bounding box center [152, 422] width 24 height 15
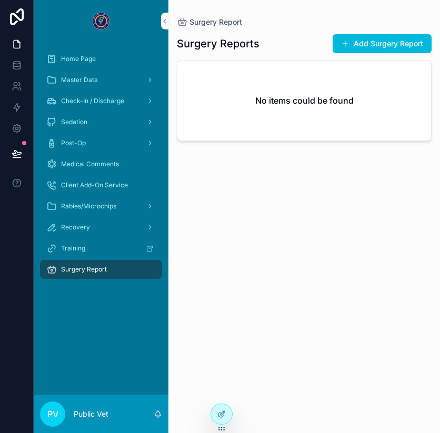
click at [355, 44] on button "Add Surgery Report" at bounding box center [382, 43] width 99 height 19
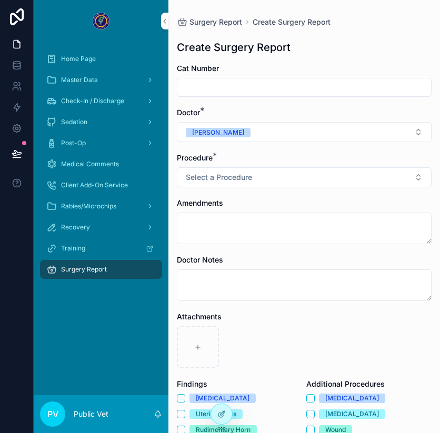
click at [224, 413] on icon at bounding box center [221, 414] width 8 height 8
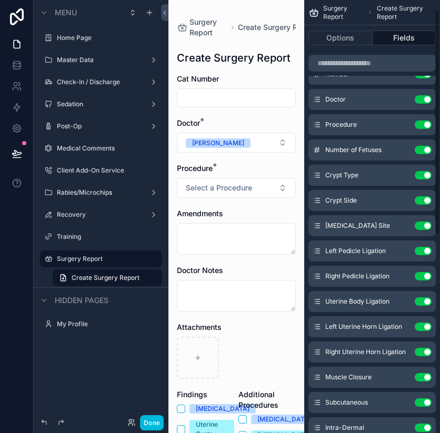
scroll to position [19, 0]
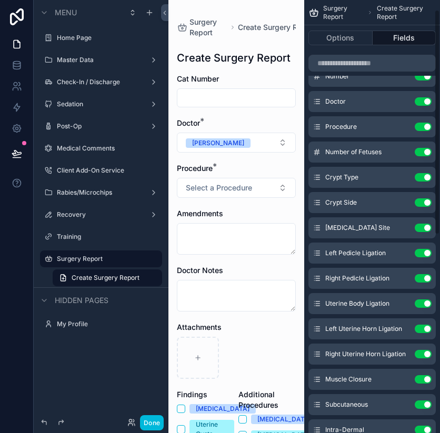
click at [0, 0] on icon "scrollable content" at bounding box center [0, 0] width 0 height 0
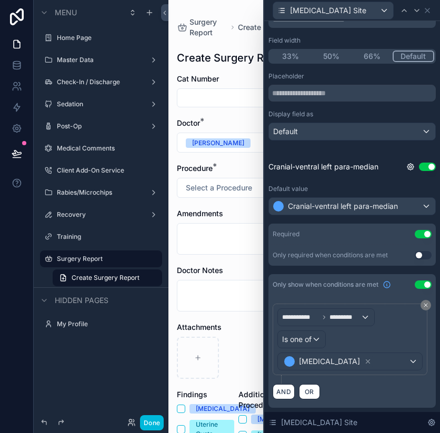
scroll to position [0, 0]
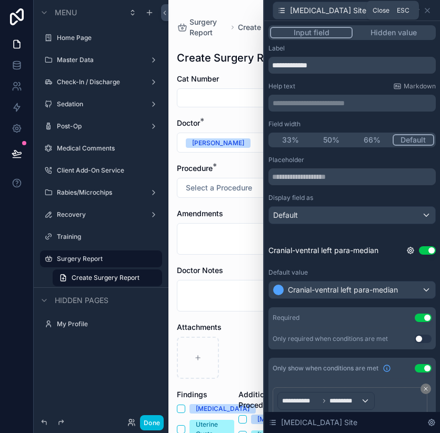
click at [429, 12] on icon at bounding box center [427, 10] width 4 height 4
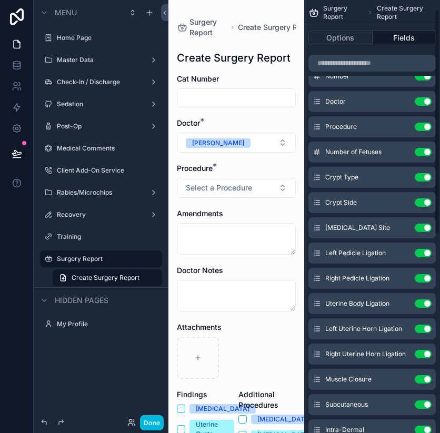
click at [0, 0] on icon "scrollable content" at bounding box center [0, 0] width 0 height 0
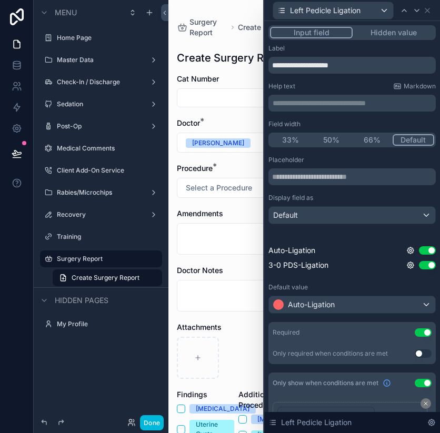
scroll to position [126, 0]
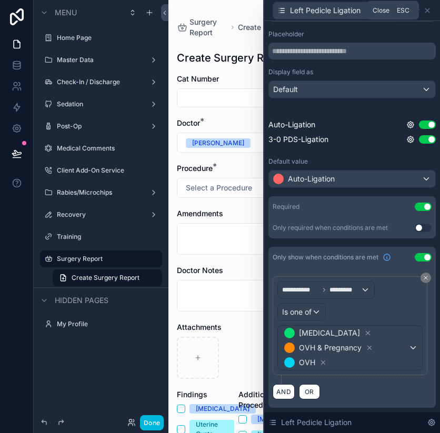
click at [428, 9] on icon at bounding box center [427, 10] width 4 height 4
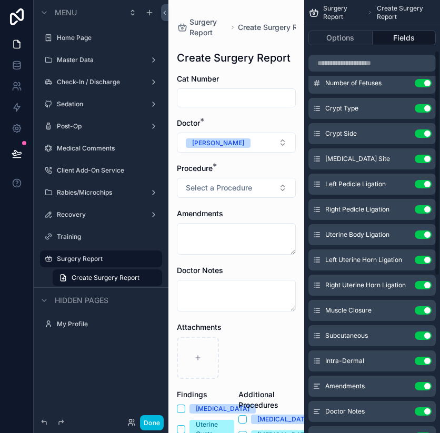
scroll to position [98, 0]
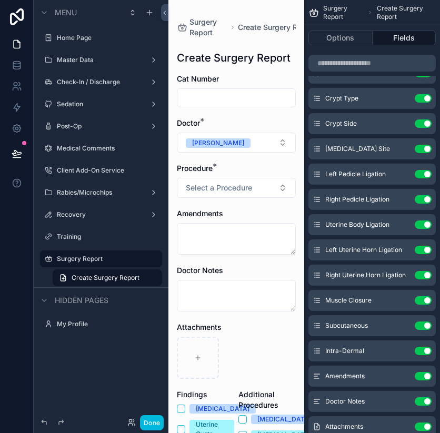
click at [0, 0] on icon "scrollable content" at bounding box center [0, 0] width 0 height 0
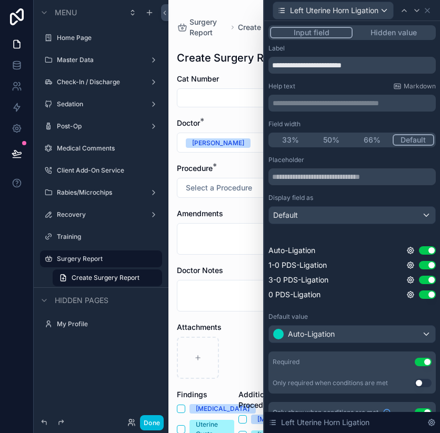
scroll to position [128, 0]
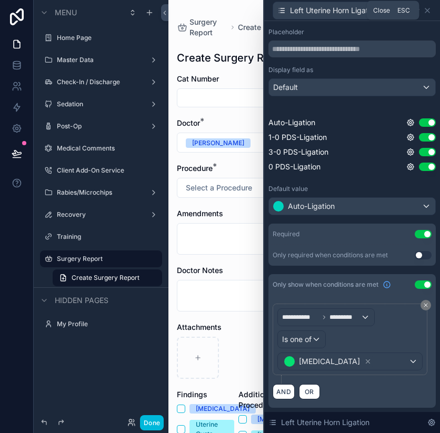
click at [428, 8] on icon at bounding box center [427, 10] width 8 height 8
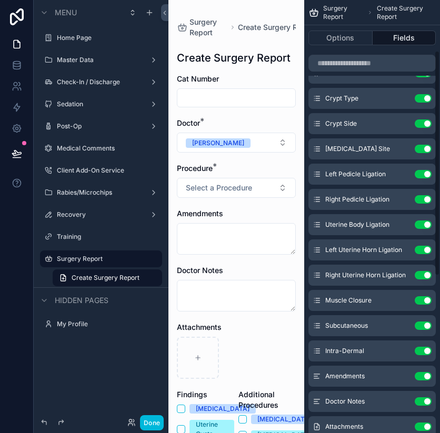
click at [0, 0] on icon "scrollable content" at bounding box center [0, 0] width 0 height 0
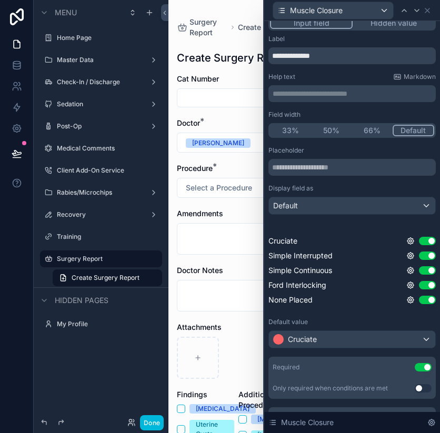
scroll to position [276, 0]
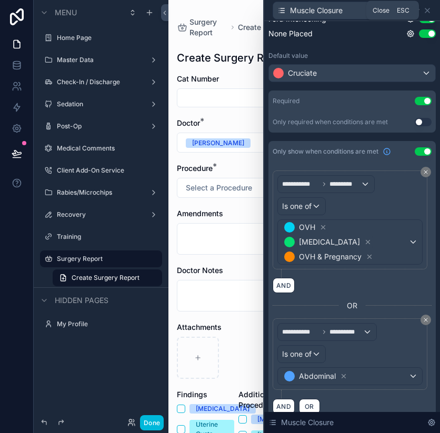
click at [427, 13] on icon at bounding box center [427, 10] width 8 height 8
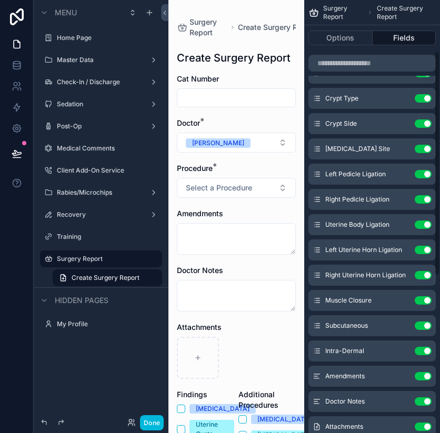
click at [0, 0] on button "scrollable content" at bounding box center [0, 0] width 0 height 0
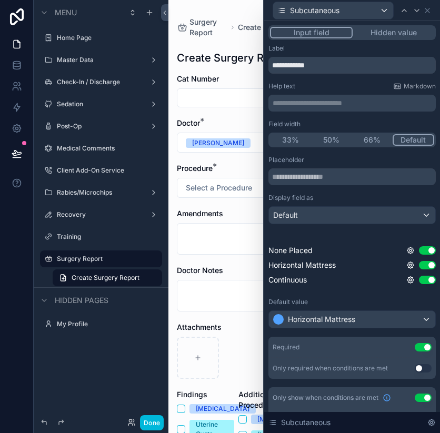
scroll to position [140, 0]
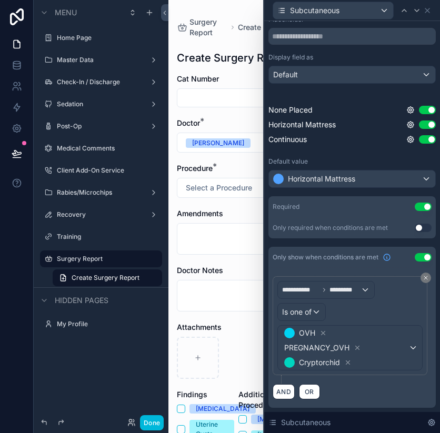
click at [356, 347] on icon at bounding box center [358, 348] width 4 height 4
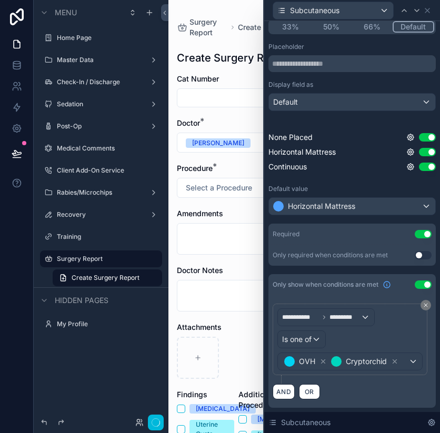
scroll to position [113, 0]
click at [414, 363] on div "OVH Cryptorchid" at bounding box center [350, 361] width 144 height 17
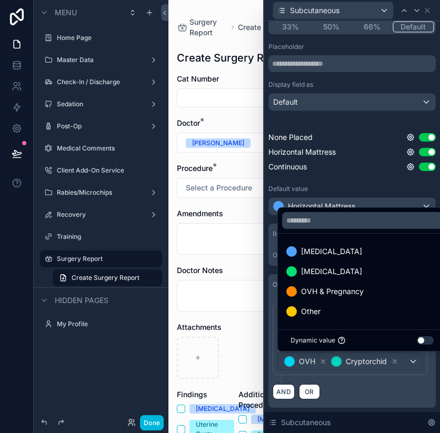
click at [365, 290] on div "OVH & Pregnancy" at bounding box center [362, 291] width 152 height 13
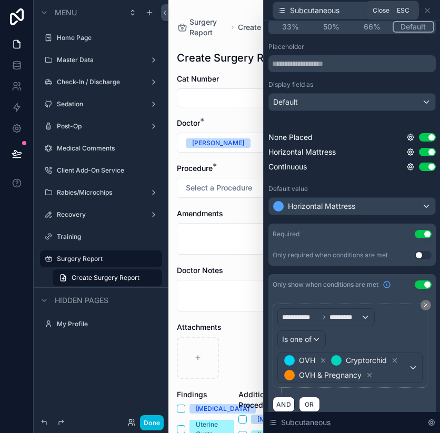
click at [429, 9] on icon at bounding box center [427, 10] width 8 height 8
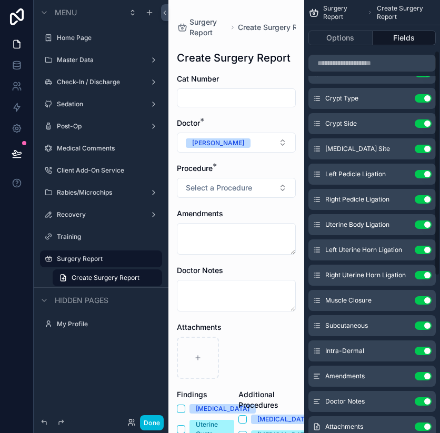
click at [0, 0] on icon "scrollable content" at bounding box center [0, 0] width 0 height 0
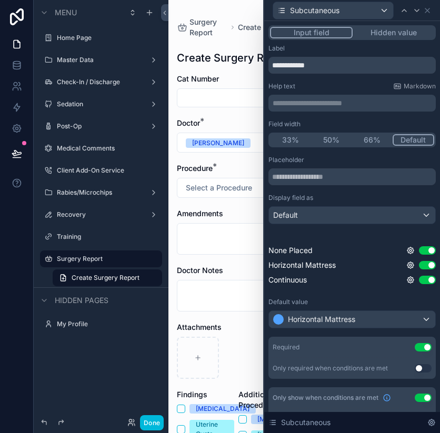
scroll to position [126, 0]
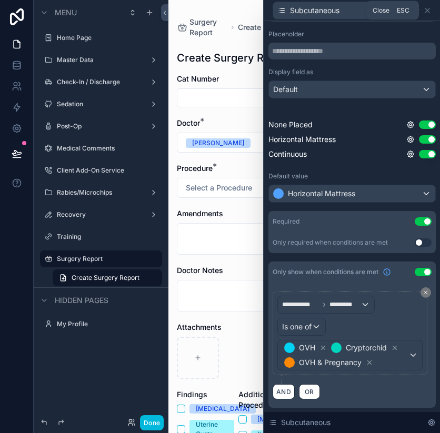
click at [428, 14] on icon at bounding box center [427, 10] width 8 height 8
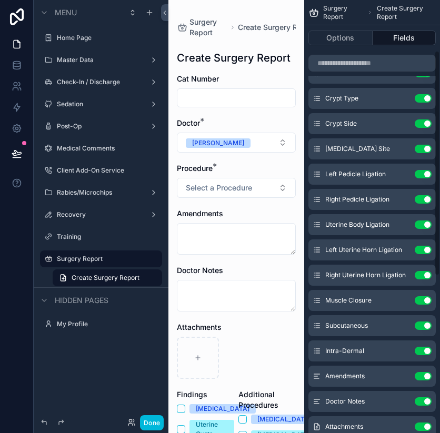
click at [0, 0] on icon "scrollable content" at bounding box center [0, 0] width 0 height 0
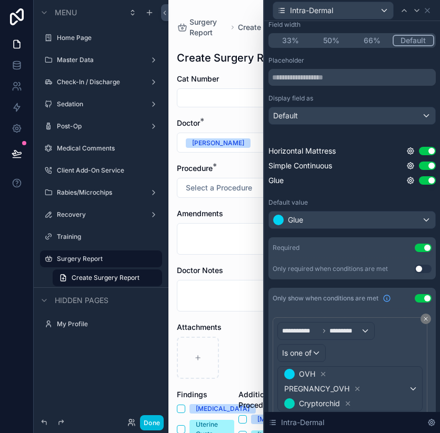
scroll to position [140, 0]
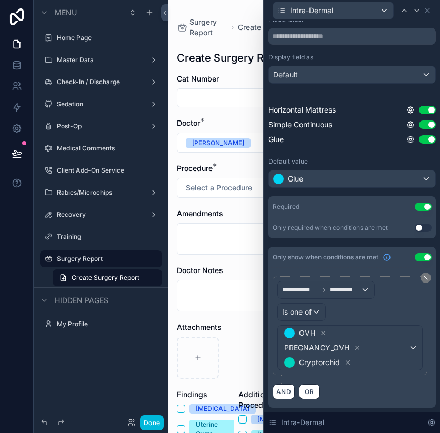
click at [356, 347] on icon at bounding box center [357, 347] width 7 height 7
click at [410, 344] on div "**********" at bounding box center [349, 325] width 145 height 89
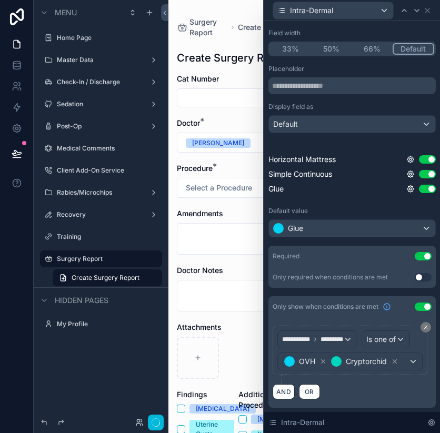
scroll to position [113, 0]
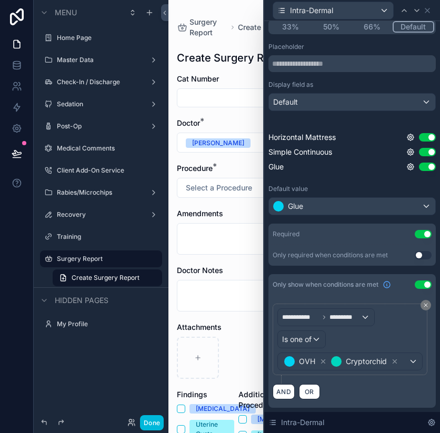
click at [419, 358] on div "OVH Cryptorchid" at bounding box center [350, 361] width 144 height 17
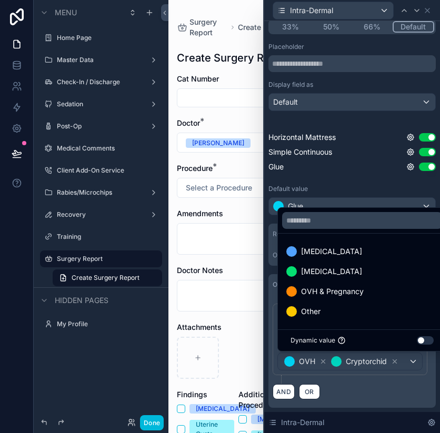
click at [335, 289] on span "OVH & Pregnancy" at bounding box center [332, 291] width 63 height 13
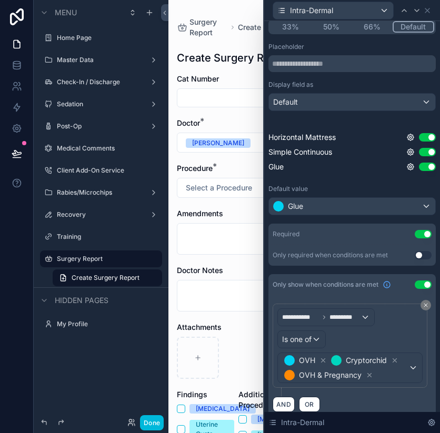
click at [415, 374] on div "OVH Cryptorchid OVH & Pregnancy" at bounding box center [350, 367] width 144 height 29
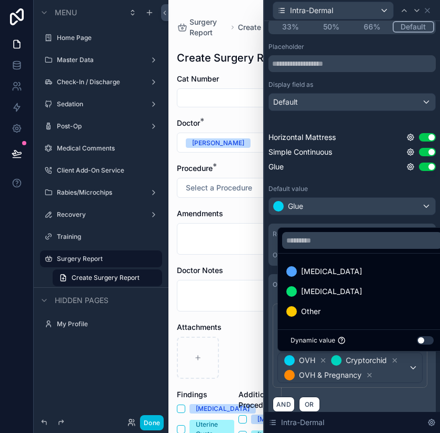
click at [333, 293] on span "[MEDICAL_DATA]" at bounding box center [331, 291] width 61 height 13
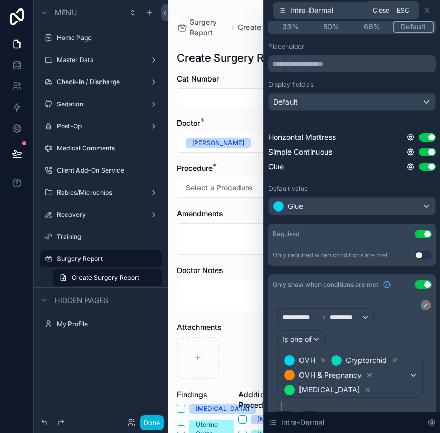
click at [428, 8] on icon at bounding box center [427, 10] width 8 height 8
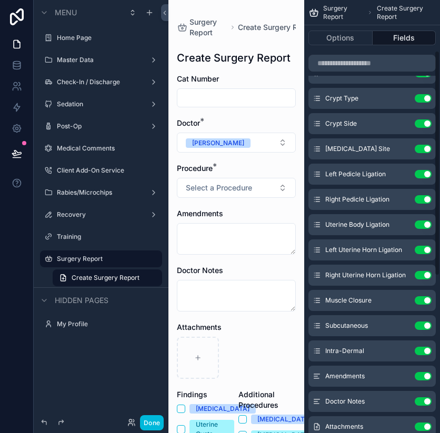
scroll to position [114, 0]
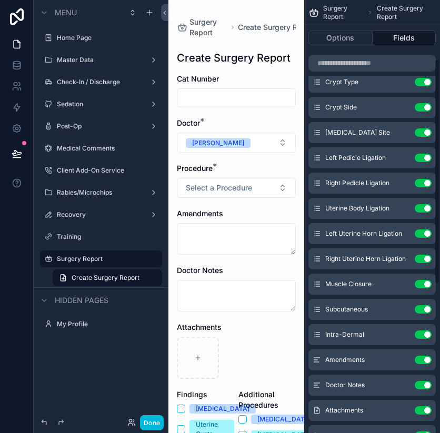
click at [0, 0] on icon "scrollable content" at bounding box center [0, 0] width 0 height 0
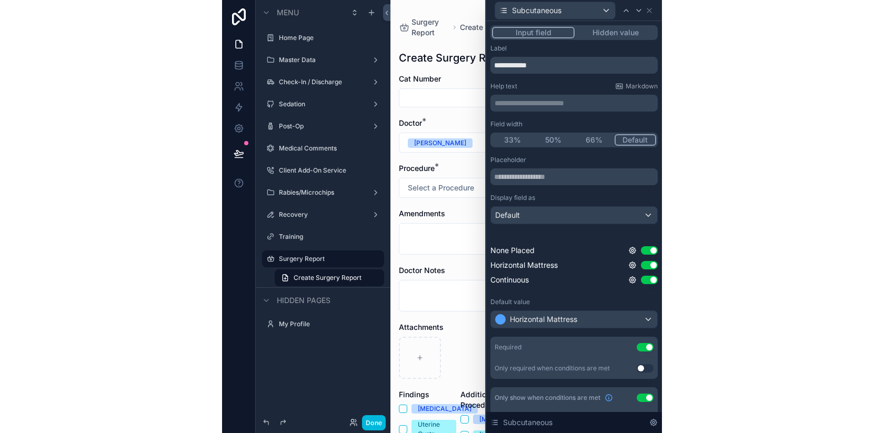
scroll to position [126, 0]
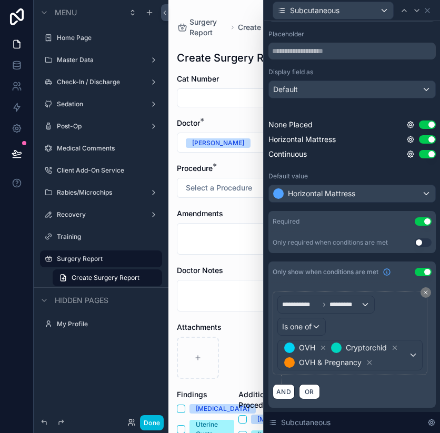
click at [417, 354] on div "OVH Cryptorchid OVH & Pregnancy" at bounding box center [350, 354] width 144 height 29
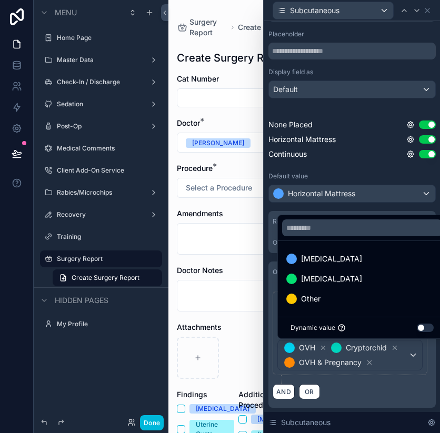
click at [371, 276] on div "[MEDICAL_DATA]" at bounding box center [362, 279] width 152 height 13
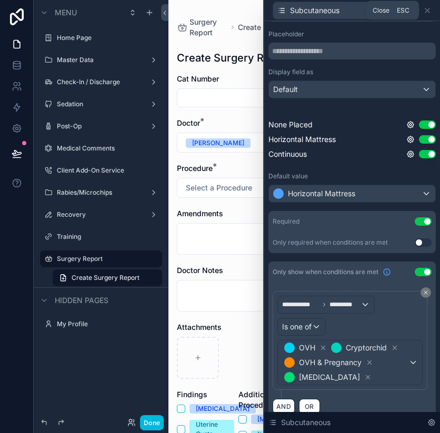
click at [427, 8] on icon at bounding box center [427, 10] width 8 height 8
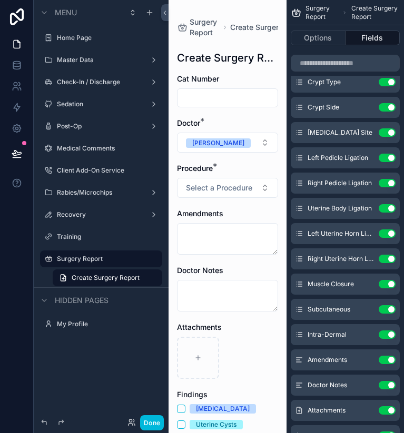
click at [148, 425] on button "Done" at bounding box center [152, 422] width 24 height 15
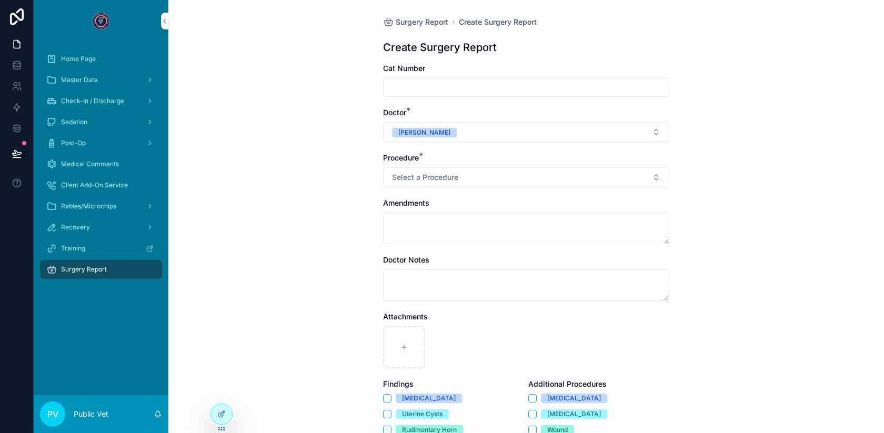
click at [228, 409] on div at bounding box center [221, 414] width 21 height 20
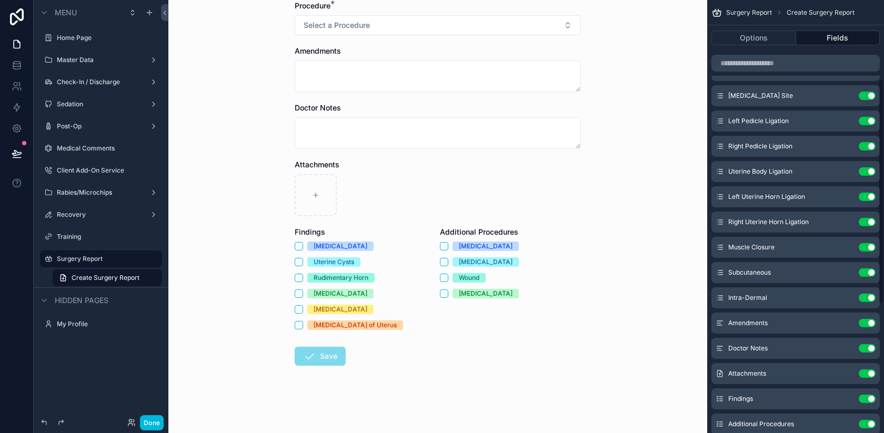
scroll to position [153, 0]
click at [0, 0] on icon "scrollable content" at bounding box center [0, 0] width 0 height 0
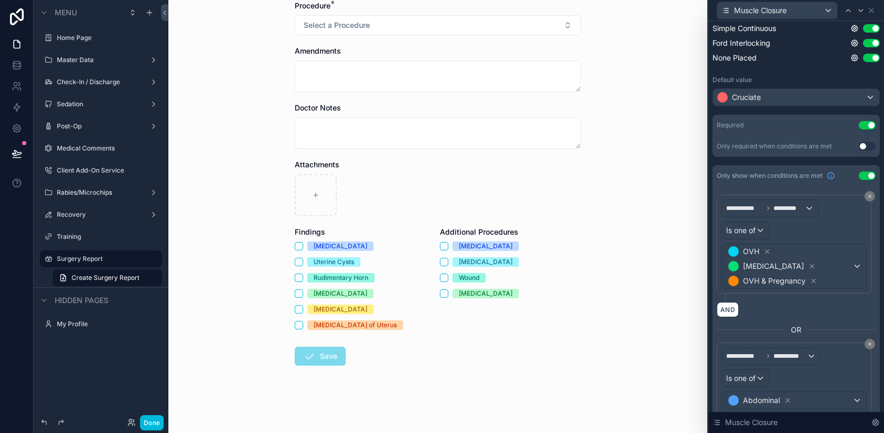
scroll to position [276, 0]
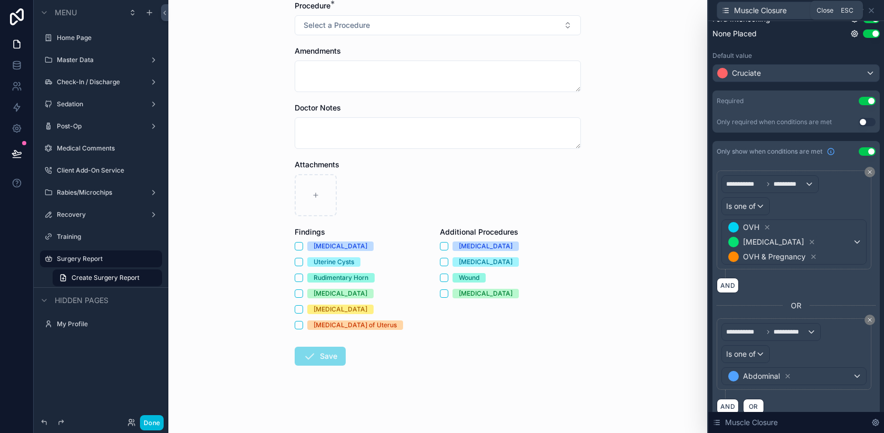
click at [873, 11] on icon at bounding box center [871, 10] width 8 height 8
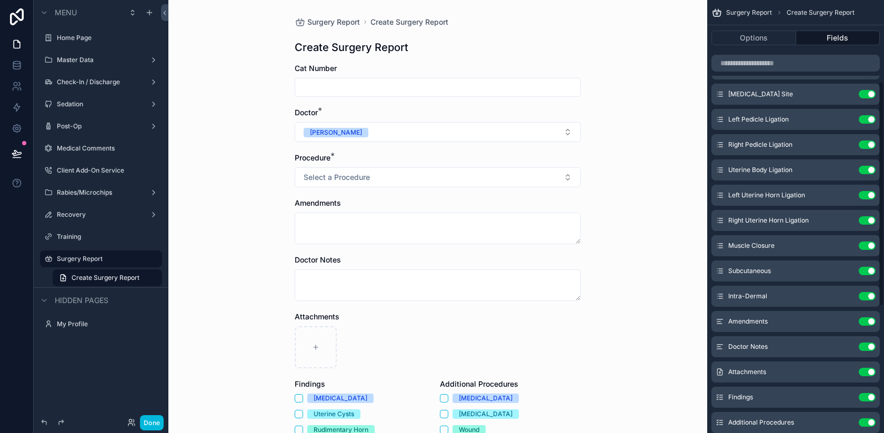
scroll to position [399, 0]
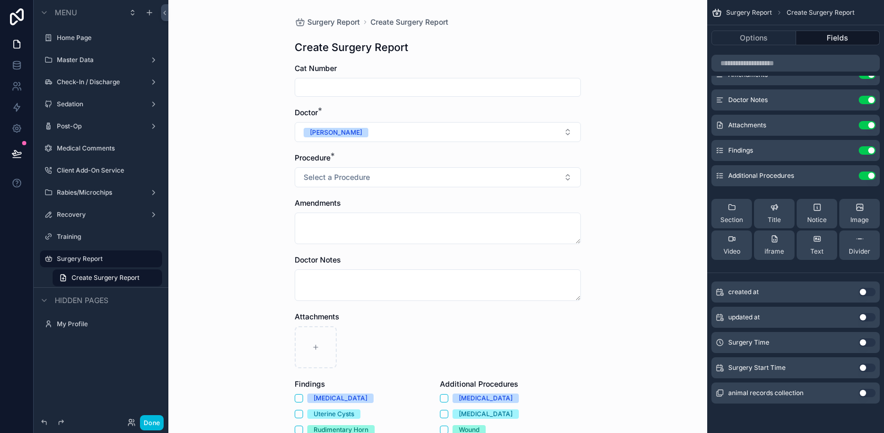
click at [865, 366] on button "Use setting" at bounding box center [867, 368] width 17 height 8
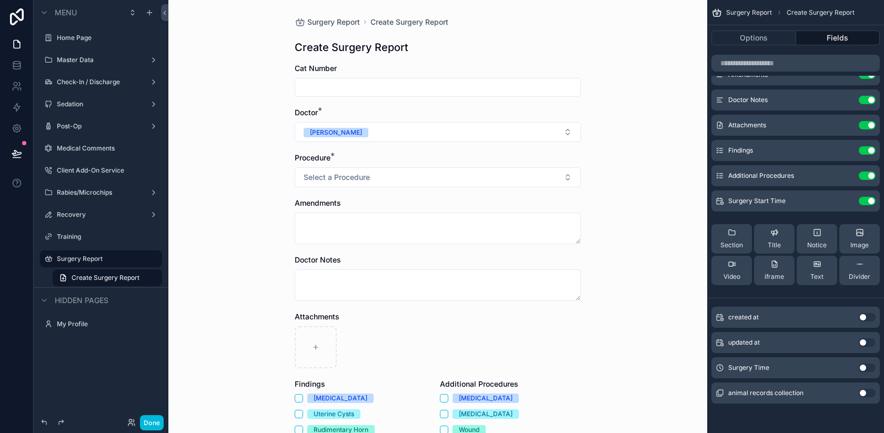
scroll to position [196, 0]
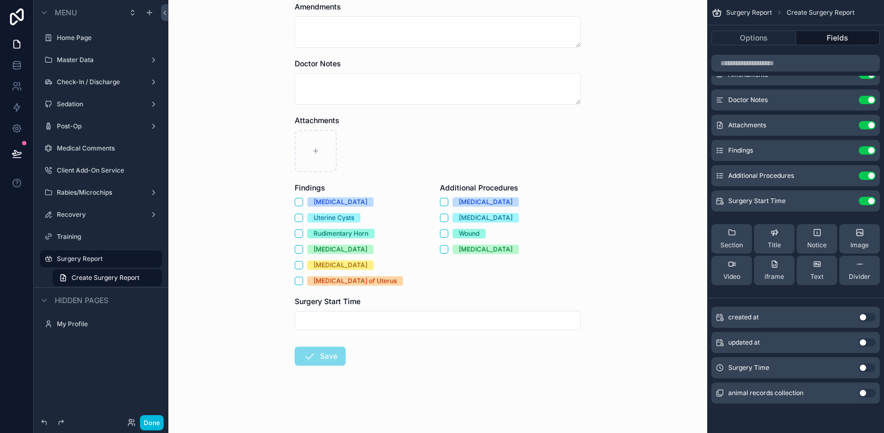
click at [449, 314] on input "scrollable content" at bounding box center [437, 320] width 285 height 15
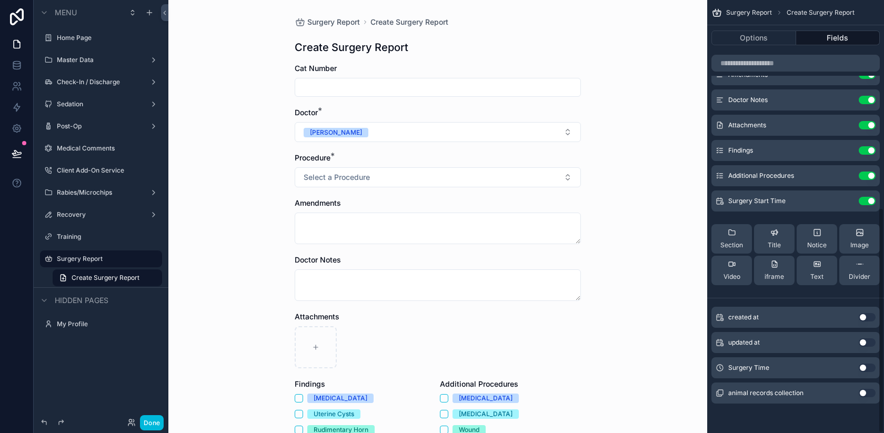
click at [0, 0] on icon "scrollable content" at bounding box center [0, 0] width 0 height 0
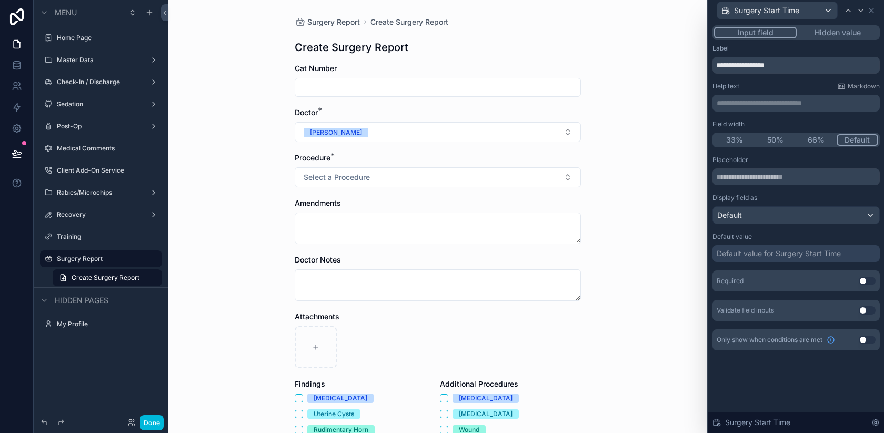
click at [846, 32] on button "Hidden value" at bounding box center [838, 33] width 82 height 12
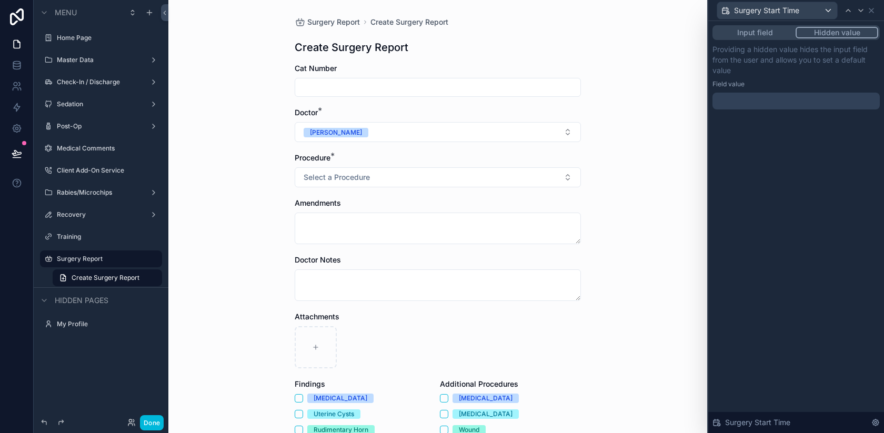
click at [762, 31] on button "Input field" at bounding box center [755, 33] width 82 height 12
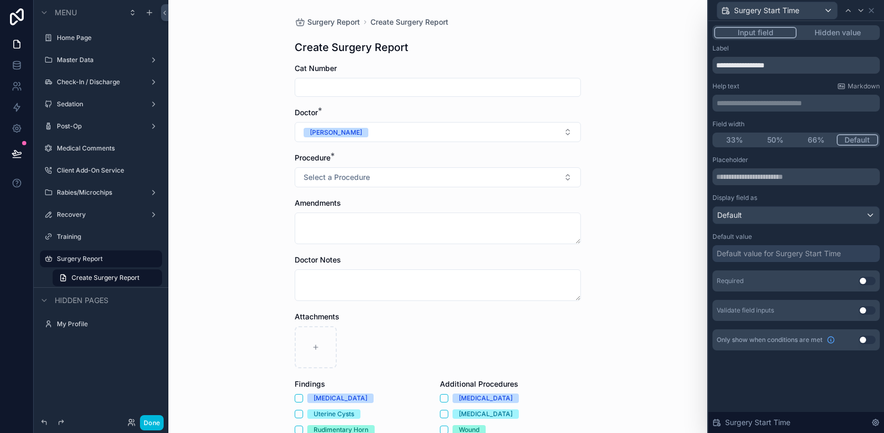
click at [828, 38] on button "Hidden value" at bounding box center [838, 33] width 82 height 12
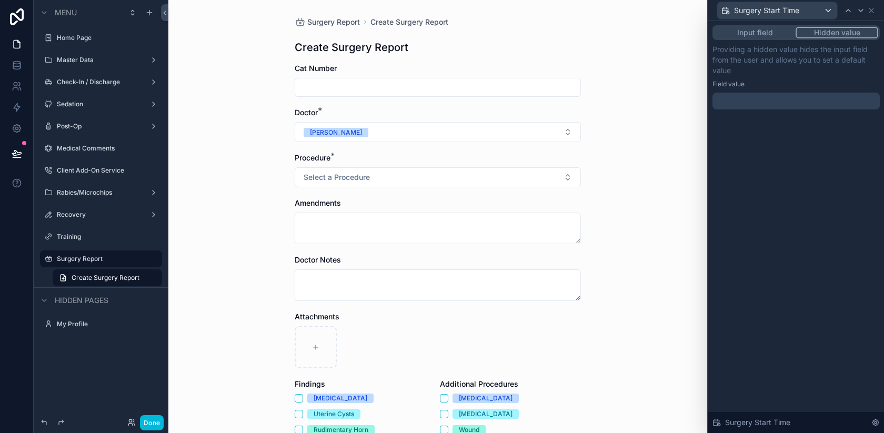
click at [761, 102] on div at bounding box center [795, 101] width 167 height 17
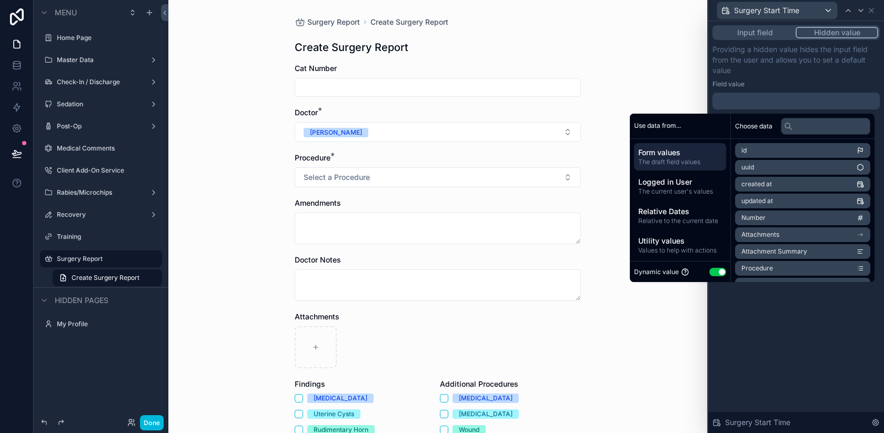
click at [683, 217] on span "Relative to the current date" at bounding box center [680, 221] width 84 height 8
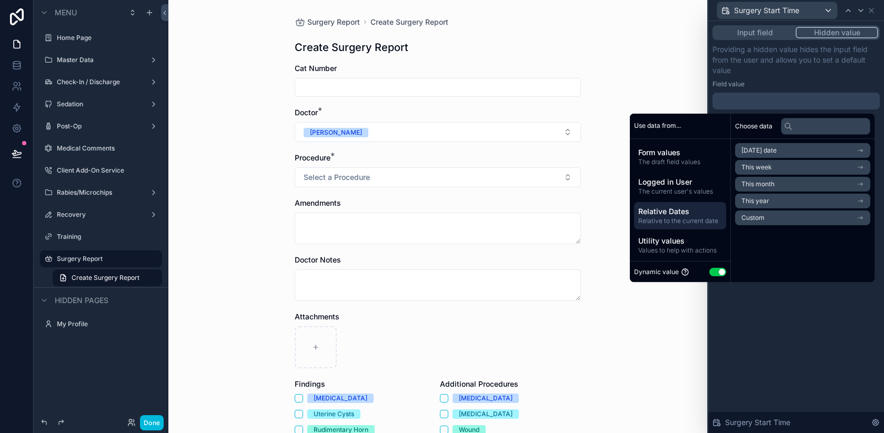
click at [665, 158] on span "The draft field values" at bounding box center [680, 162] width 84 height 8
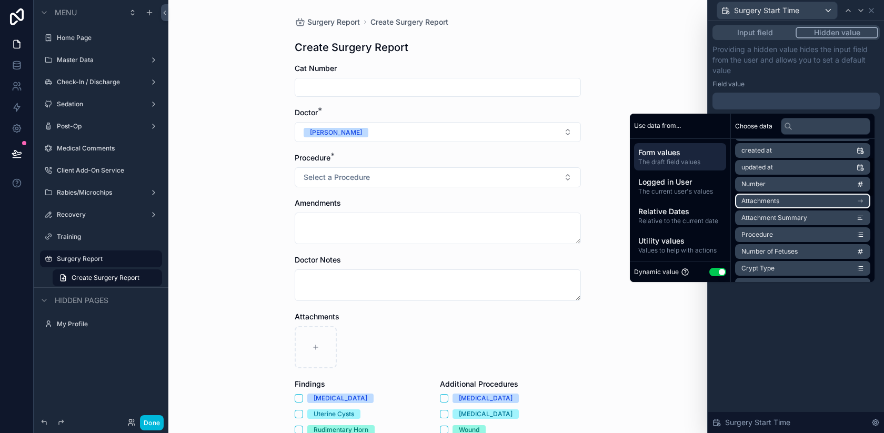
scroll to position [368, 0]
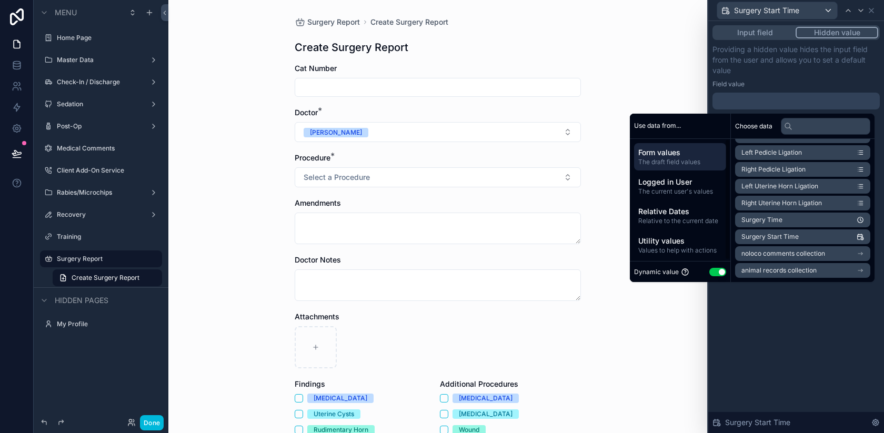
click at [657, 217] on span "Relative to the current date" at bounding box center [680, 221] width 84 height 8
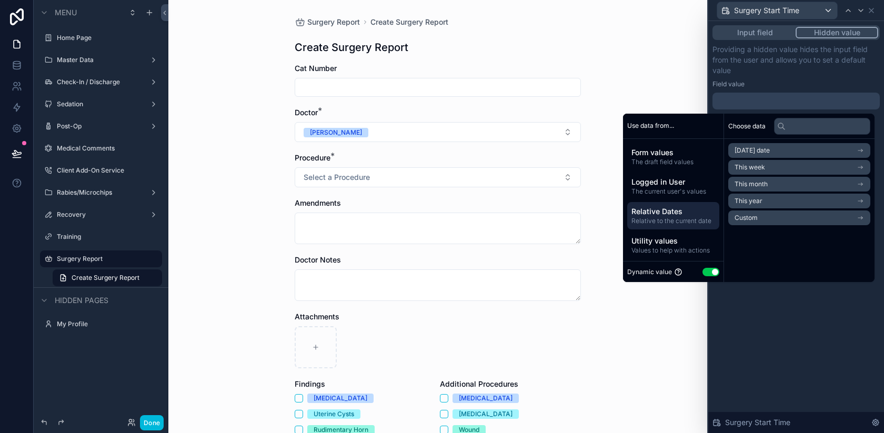
scroll to position [0, 0]
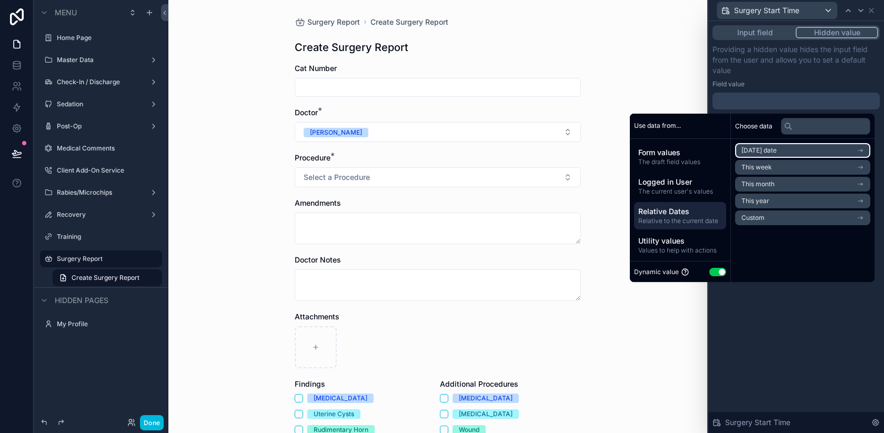
click at [765, 147] on span "[DATE] date" at bounding box center [758, 150] width 35 height 8
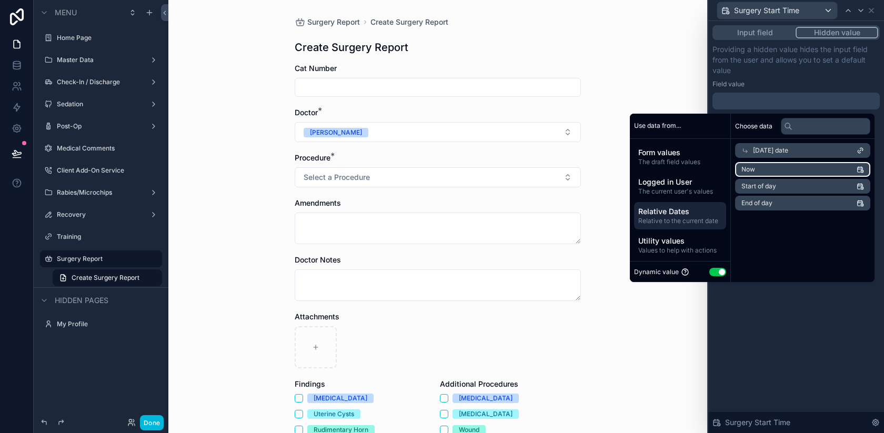
click at [776, 173] on li "Now" at bounding box center [802, 169] width 135 height 15
click at [768, 66] on p "Providing a hidden value hides the input field from the user and allows you to …" at bounding box center [795, 60] width 167 height 32
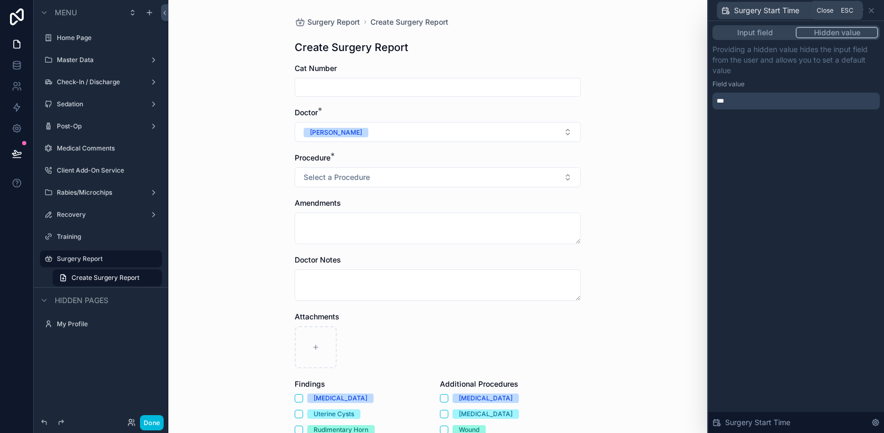
click at [872, 9] on icon at bounding box center [871, 10] width 8 height 8
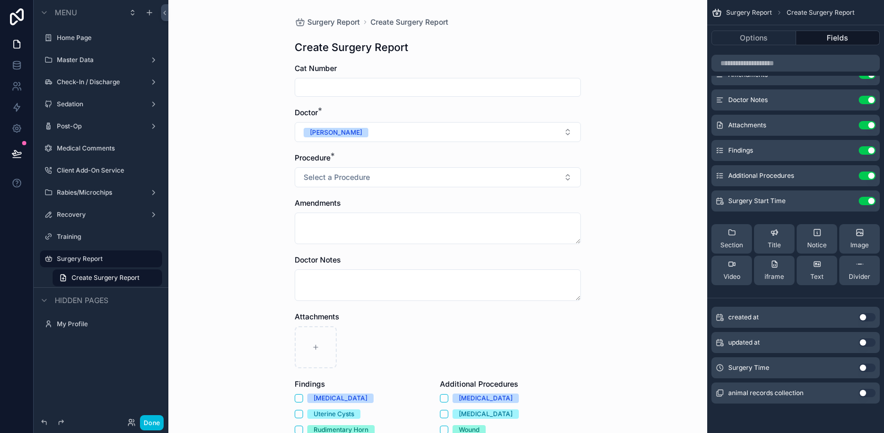
click at [648, 148] on div "Surgery Report Create Surgery Report Create Surgery Report Cat Number Doctor * …" at bounding box center [437, 216] width 539 height 433
click at [149, 422] on button "Done" at bounding box center [152, 422] width 24 height 15
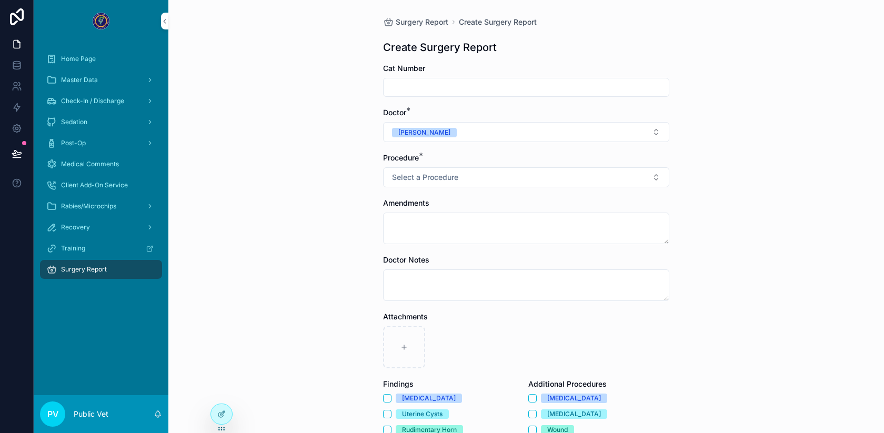
click at [90, 269] on span "Surgery Report" at bounding box center [84, 269] width 46 height 8
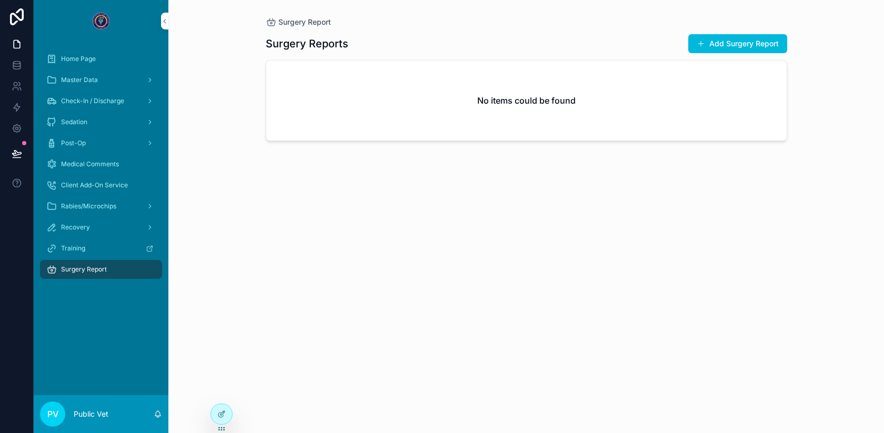
click at [755, 41] on button "Add Surgery Report" at bounding box center [737, 43] width 99 height 19
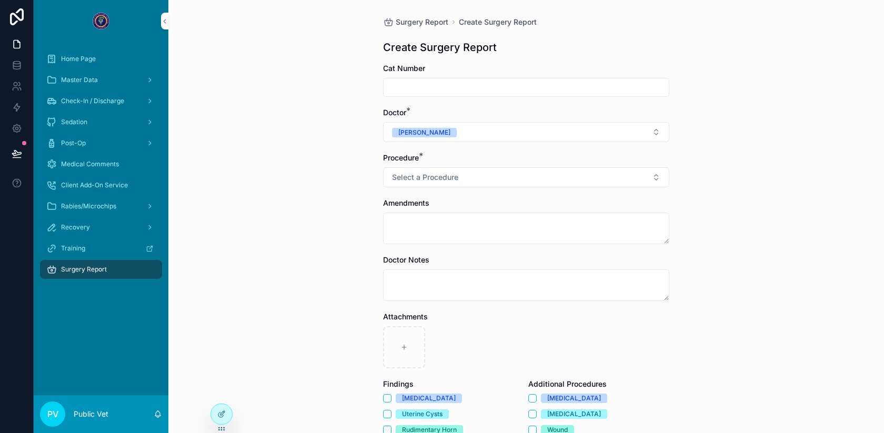
click at [476, 88] on input "scrollable content" at bounding box center [526, 87] width 285 height 15
type input "*"
click at [423, 182] on button "Select a Procedure" at bounding box center [526, 177] width 286 height 20
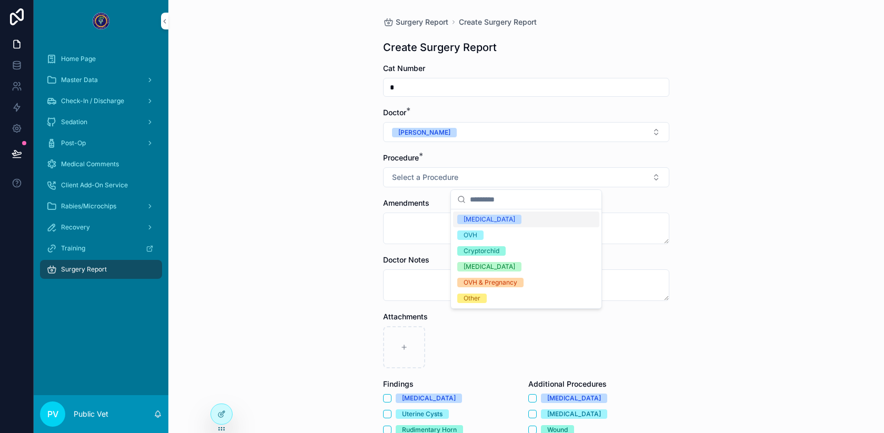
click at [486, 218] on div "Castration" at bounding box center [490, 219] width 52 height 9
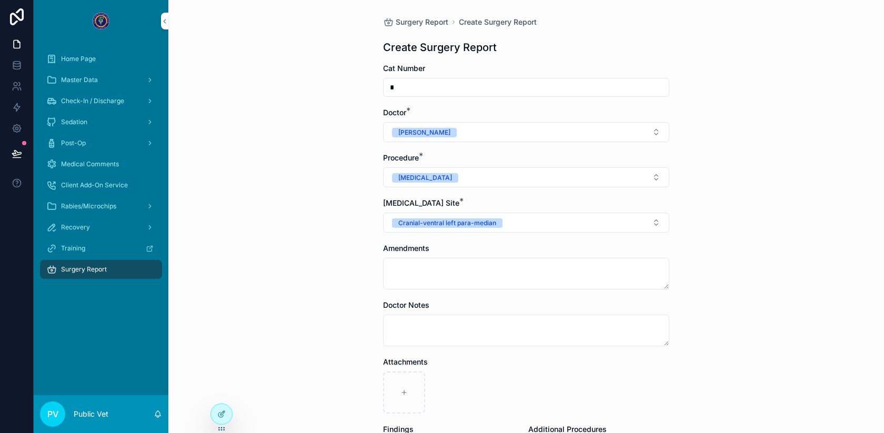
scroll to position [197, 0]
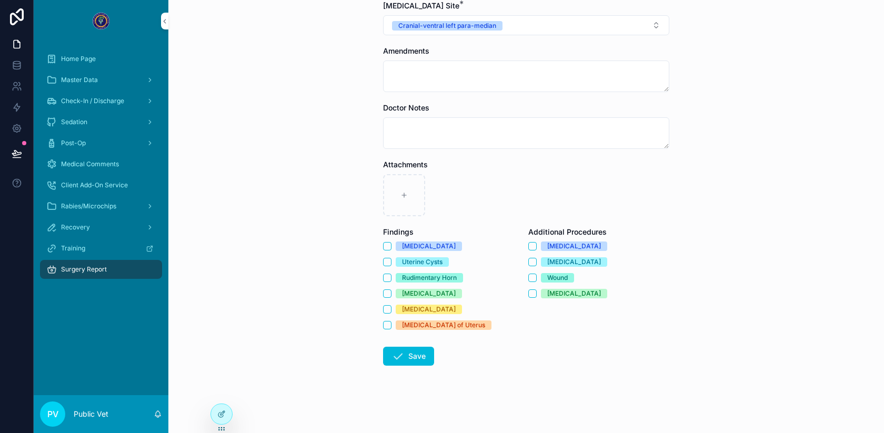
click at [409, 354] on button "Save" at bounding box center [408, 356] width 51 height 19
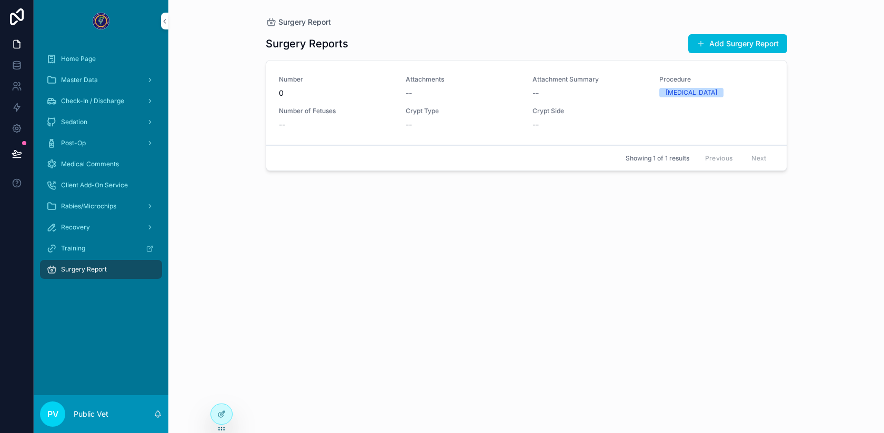
click at [732, 38] on button "Add Surgery Report" at bounding box center [737, 43] width 99 height 19
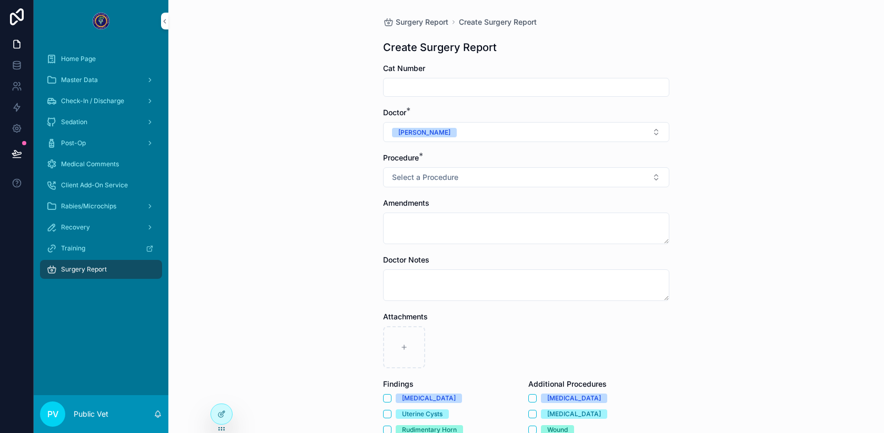
click at [439, 88] on input "scrollable content" at bounding box center [526, 87] width 285 height 15
type input "*"
click at [313, 238] on div "Surgery Report Create Surgery Report Create Surgery Report Cat Number * Doctor …" at bounding box center [526, 216] width 716 height 433
click at [399, 175] on span "Select a Procedure" at bounding box center [425, 177] width 66 height 11
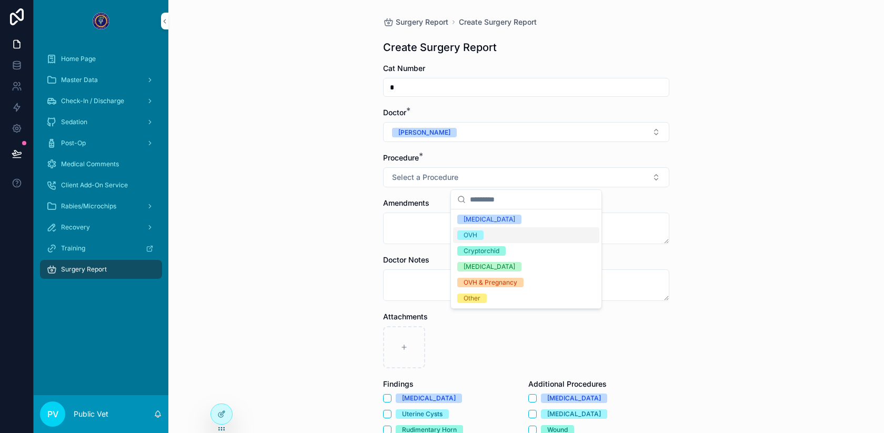
click at [499, 239] on div "OVH" at bounding box center [526, 235] width 146 height 16
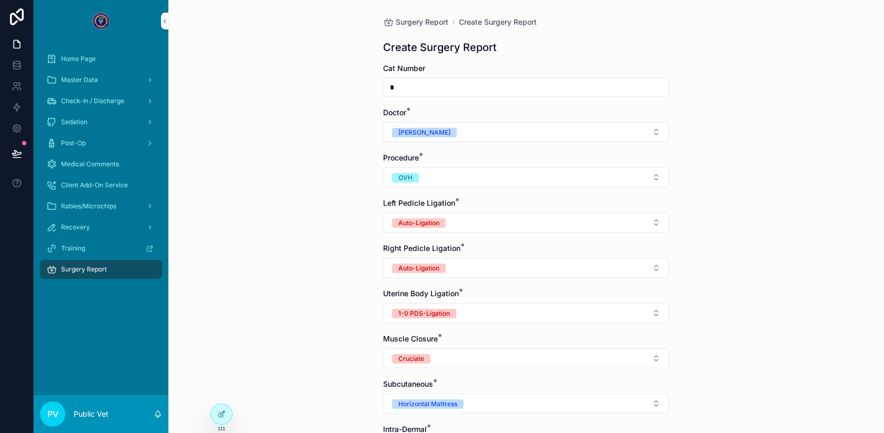
scroll to position [424, 0]
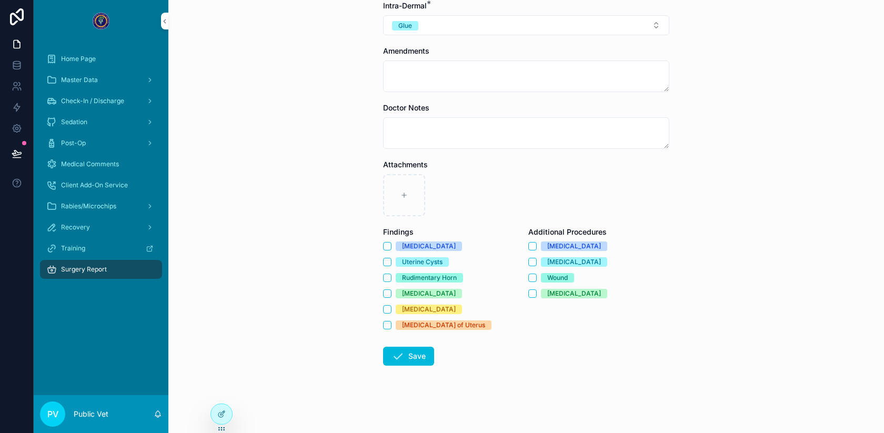
click at [215, 419] on div at bounding box center [221, 414] width 21 height 20
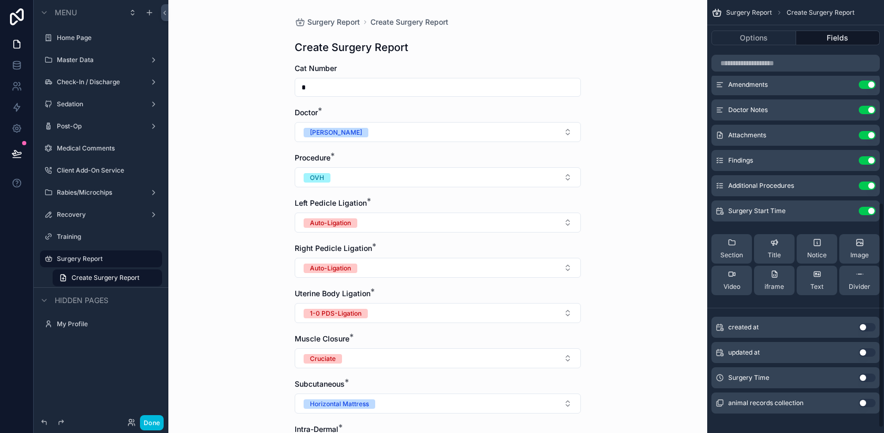
scroll to position [399, 0]
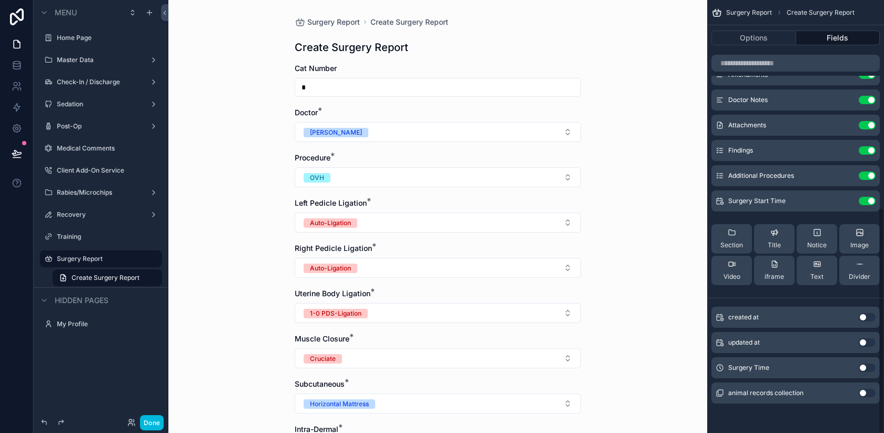
click at [867, 366] on button "Use setting" at bounding box center [867, 368] width 17 height 8
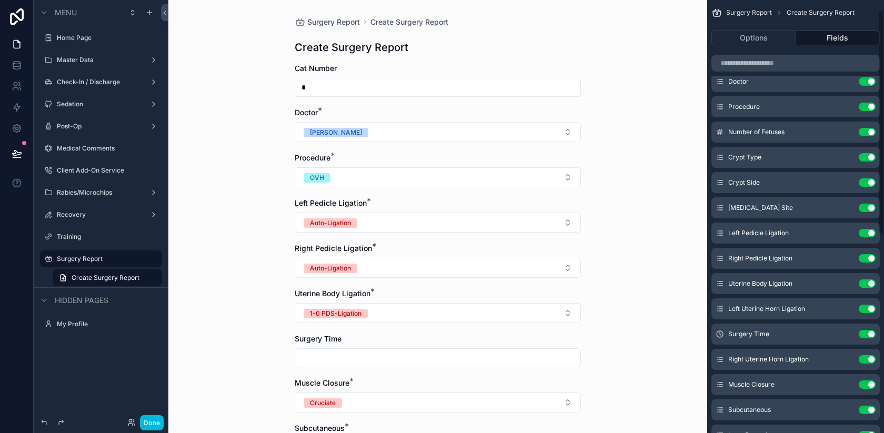
scroll to position [10, 0]
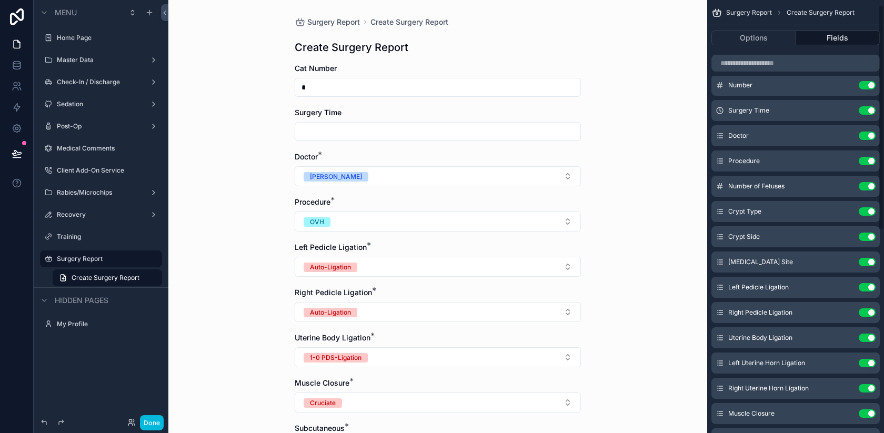
click at [747, 35] on button "Options" at bounding box center [753, 38] width 85 height 15
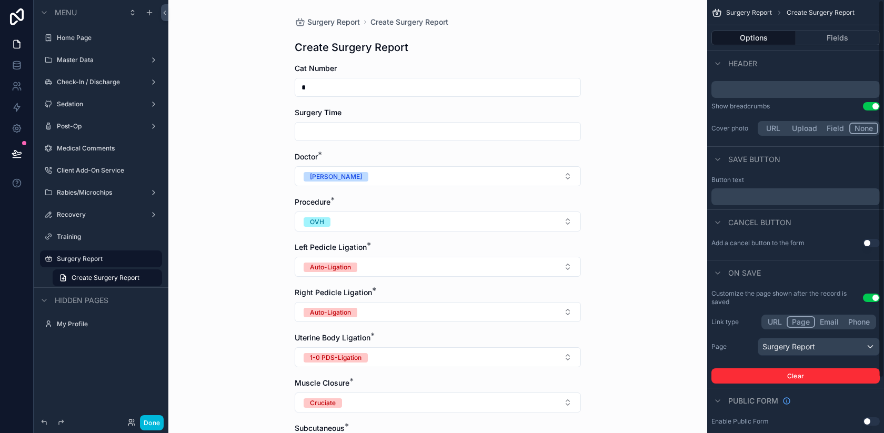
scroll to position [0, 0]
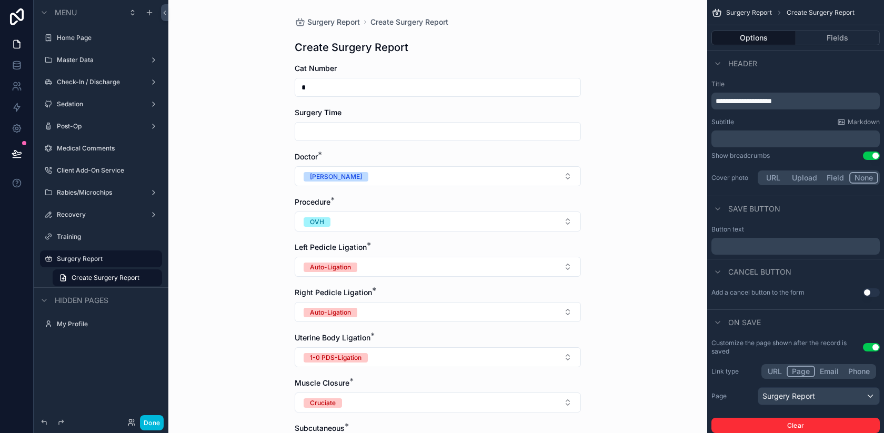
click at [465, 127] on input "scrollable content" at bounding box center [437, 131] width 285 height 15
click at [839, 36] on button "Fields" at bounding box center [838, 38] width 84 height 15
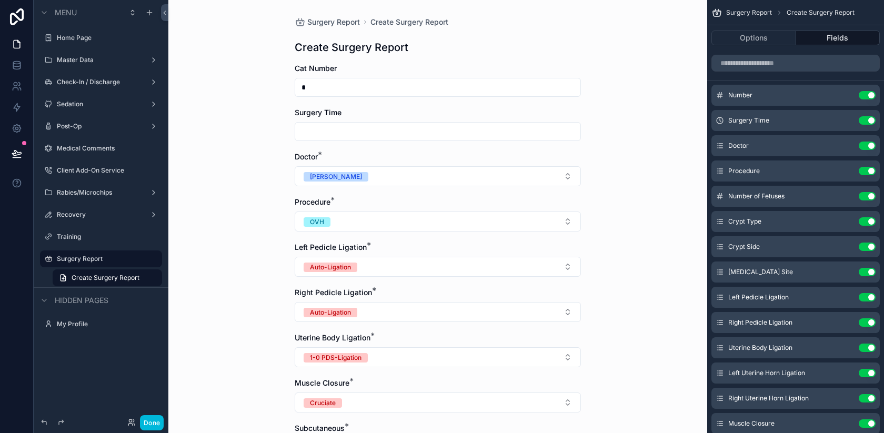
click at [0, 0] on icon "scrollable content" at bounding box center [0, 0] width 0 height 0
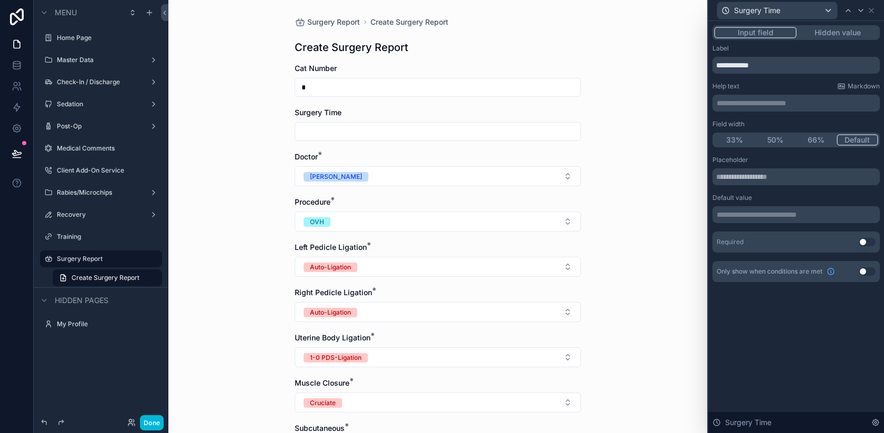
click at [763, 214] on p "**********" at bounding box center [797, 214] width 161 height 11
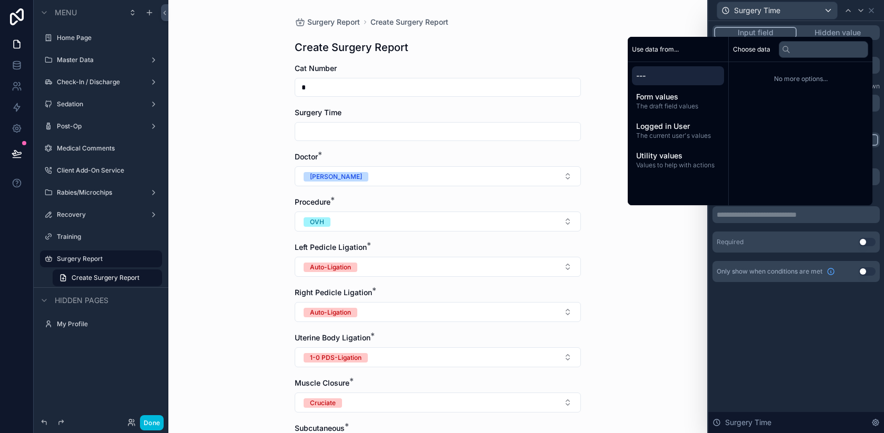
click at [648, 132] on span "The current user's values" at bounding box center [678, 136] width 84 height 8
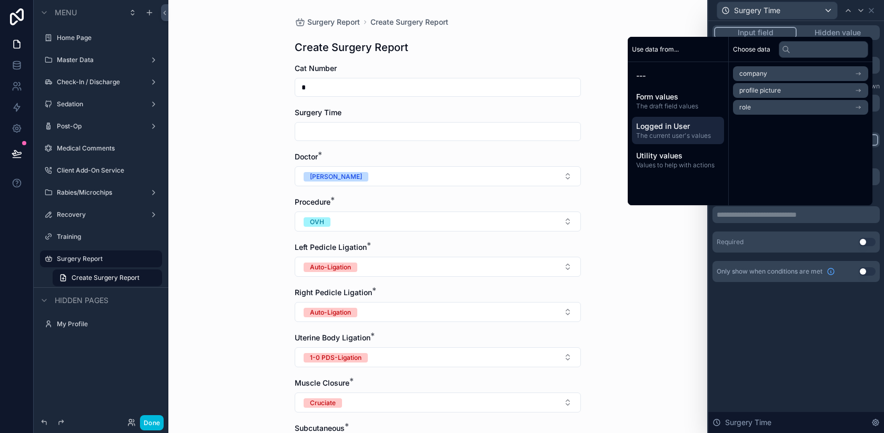
click at [648, 160] on span "Utility values" at bounding box center [678, 155] width 84 height 11
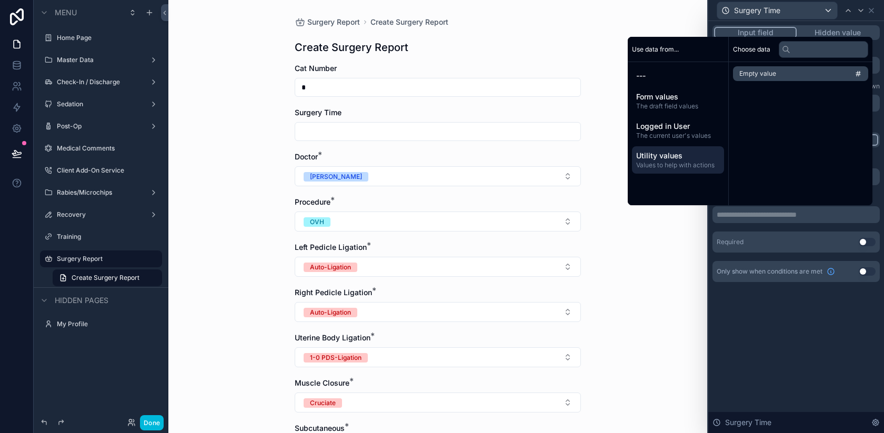
click at [652, 84] on div "---" at bounding box center [678, 75] width 92 height 19
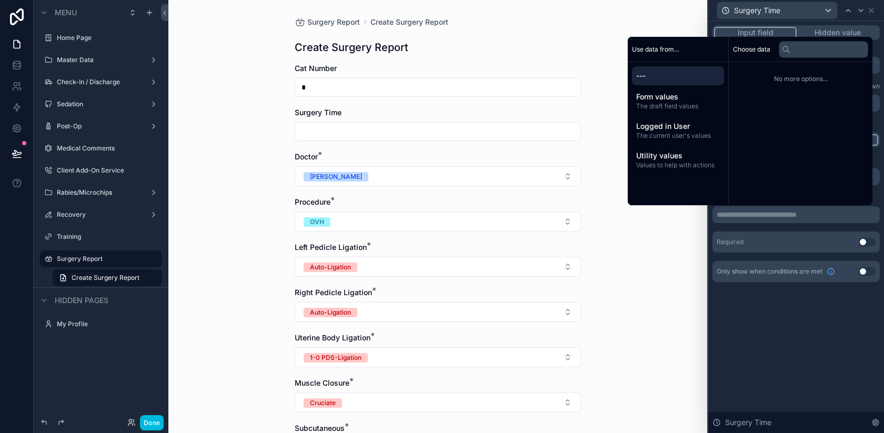
click at [648, 100] on span "Form values" at bounding box center [678, 97] width 84 height 11
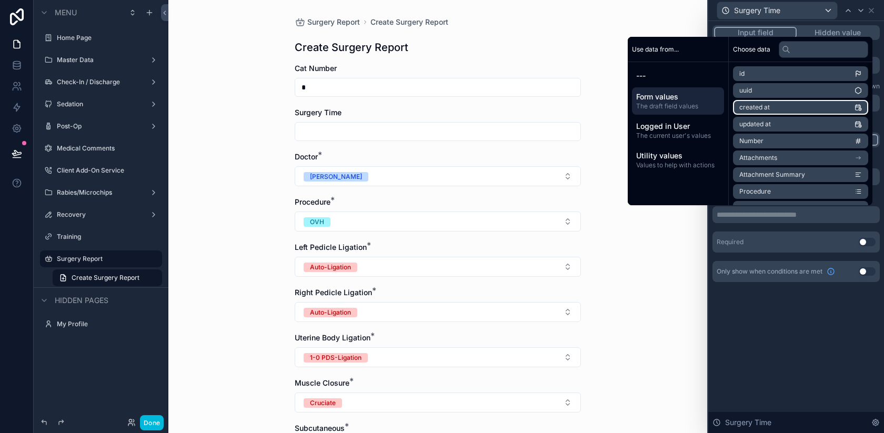
click at [755, 108] on span "created at" at bounding box center [754, 107] width 31 height 8
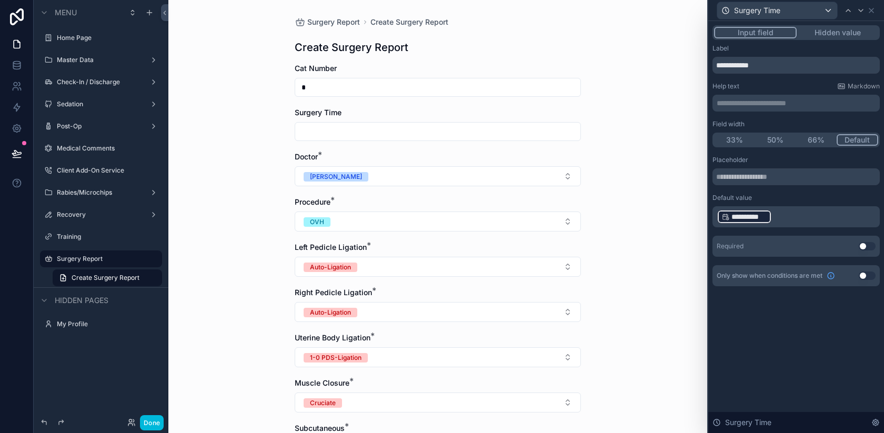
click at [776, 215] on p "**********" at bounding box center [797, 216] width 161 height 17
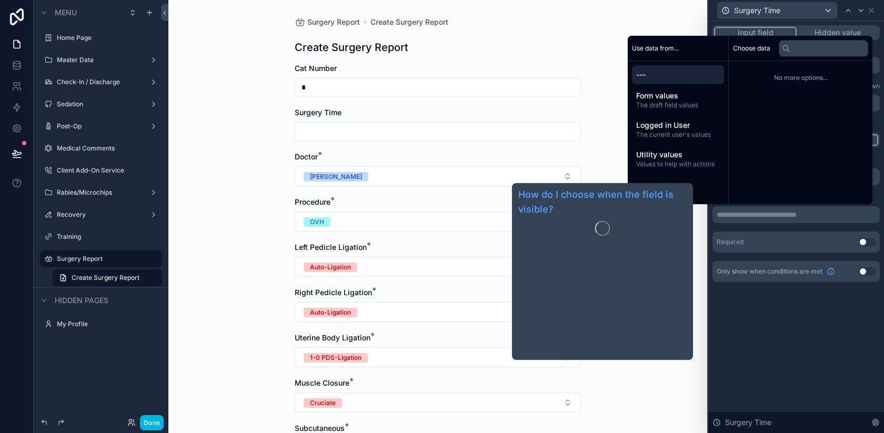
click at [783, 331] on div "**********" at bounding box center [796, 227] width 176 height 412
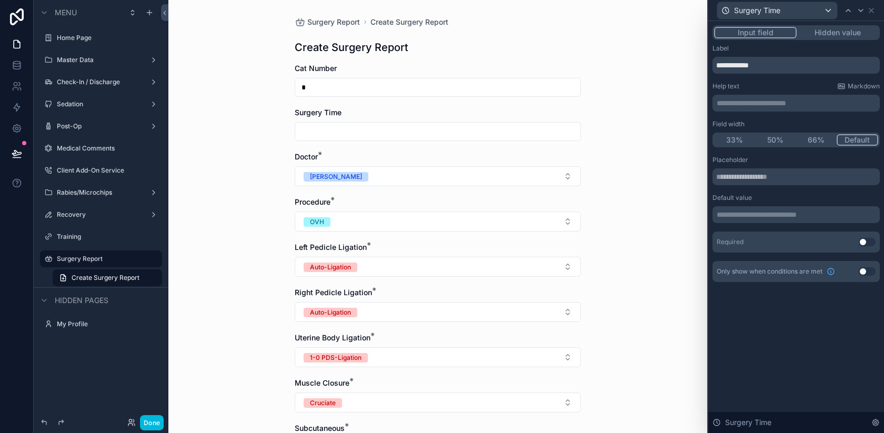
click at [823, 216] on p "**********" at bounding box center [797, 214] width 161 height 11
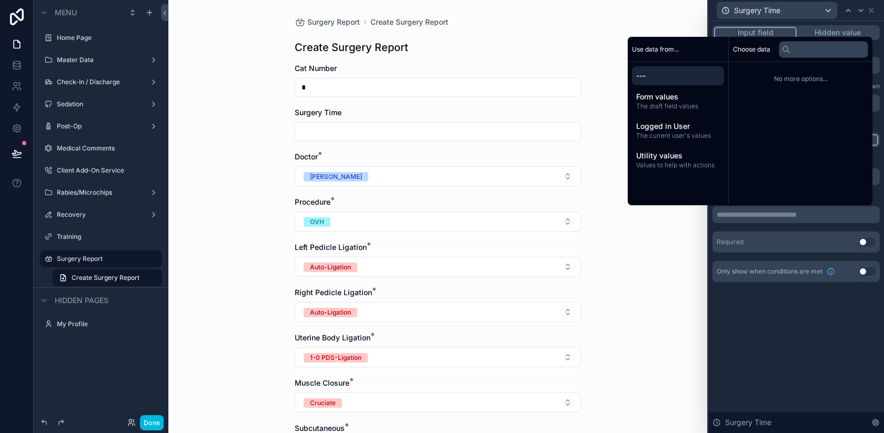
click at [866, 242] on button "Use setting" at bounding box center [867, 242] width 17 height 8
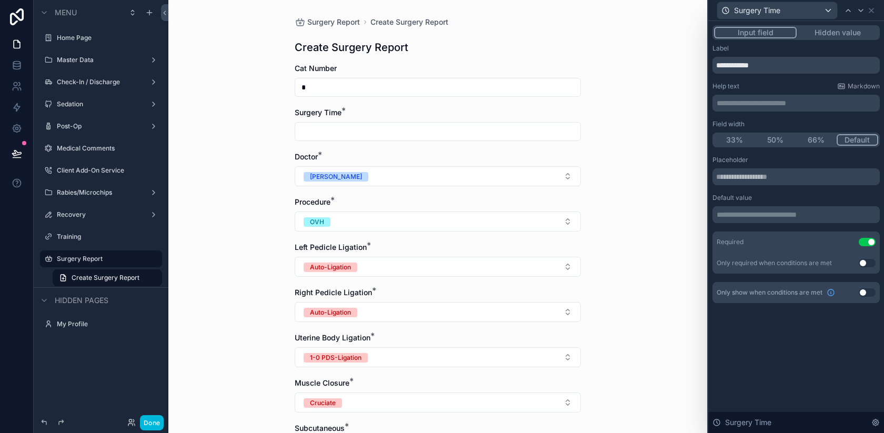
click at [801, 217] on p "**********" at bounding box center [797, 214] width 161 height 11
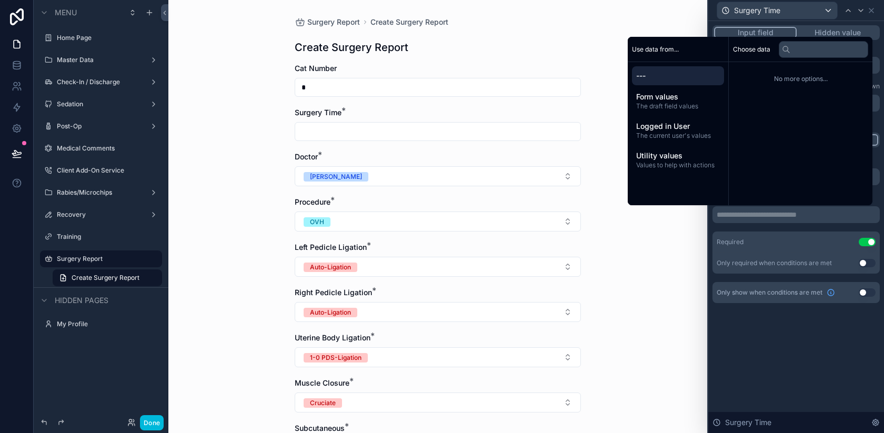
click at [663, 47] on span "Use data from..." at bounding box center [655, 49] width 47 height 8
click at [667, 166] on span "Values to help with actions" at bounding box center [678, 165] width 84 height 8
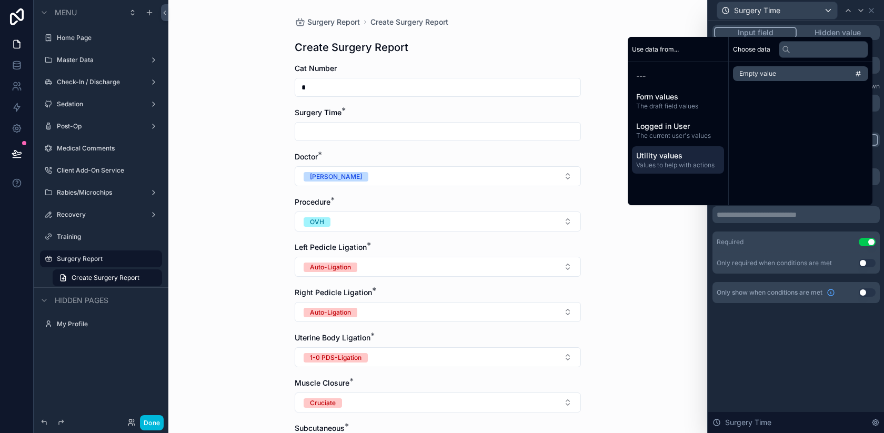
click at [657, 132] on span "The current user's values" at bounding box center [678, 136] width 84 height 8
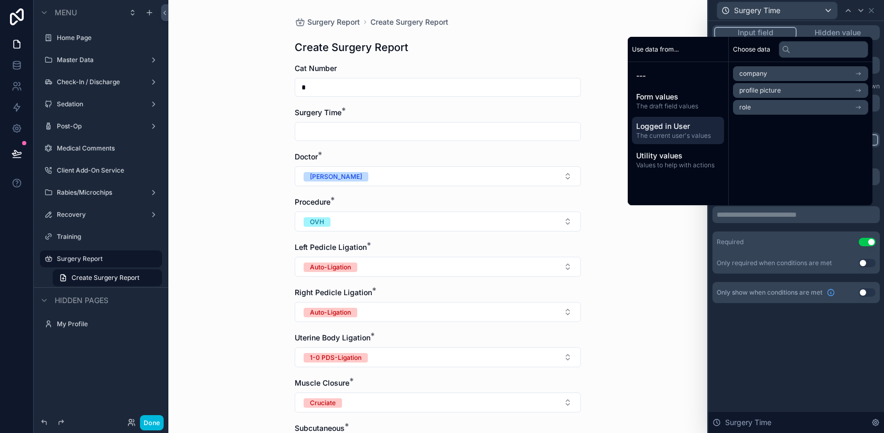
click at [653, 96] on span "Form values" at bounding box center [678, 97] width 84 height 11
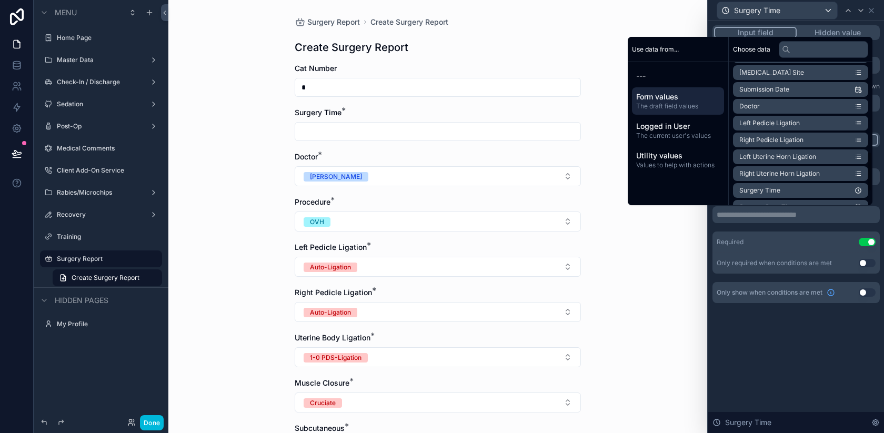
scroll to position [368, 0]
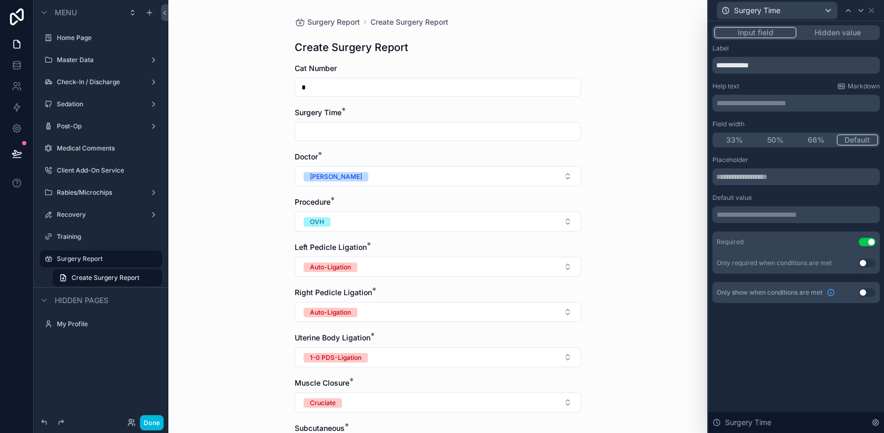
click at [782, 371] on div "**********" at bounding box center [796, 227] width 176 height 412
click at [829, 30] on button "Hidden value" at bounding box center [838, 33] width 82 height 12
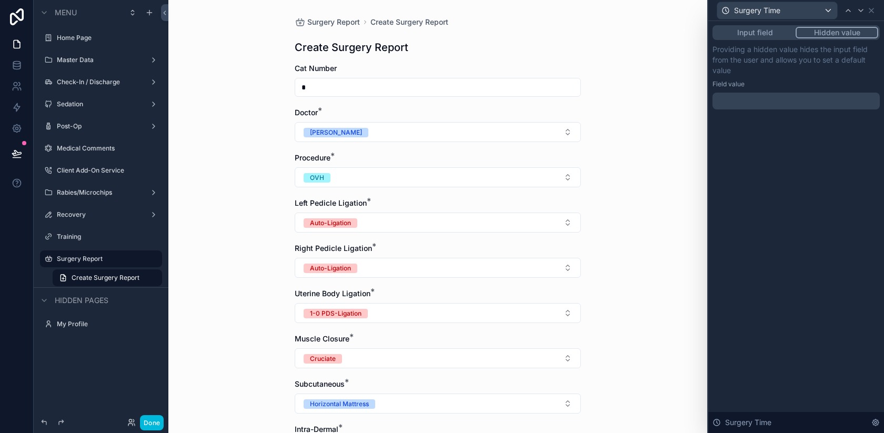
click at [763, 30] on button "Input field" at bounding box center [755, 33] width 82 height 12
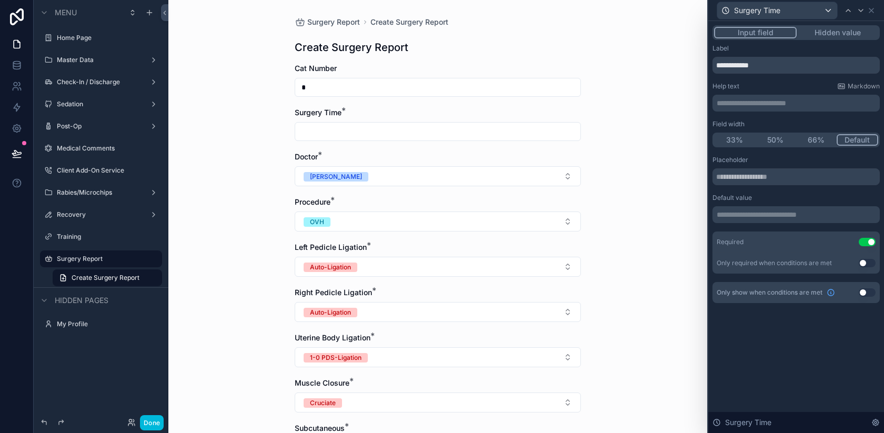
click at [776, 174] on input "text" at bounding box center [795, 176] width 167 height 17
click at [745, 215] on p "**********" at bounding box center [797, 214] width 161 height 11
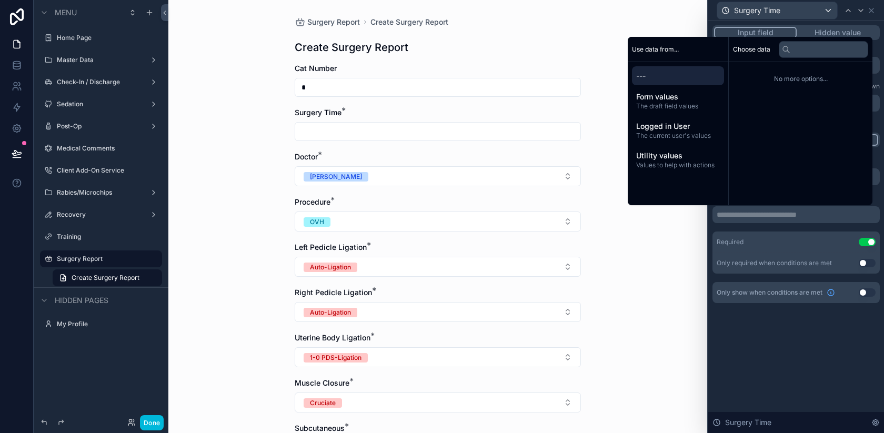
click at [668, 99] on span "Form values" at bounding box center [678, 97] width 84 height 11
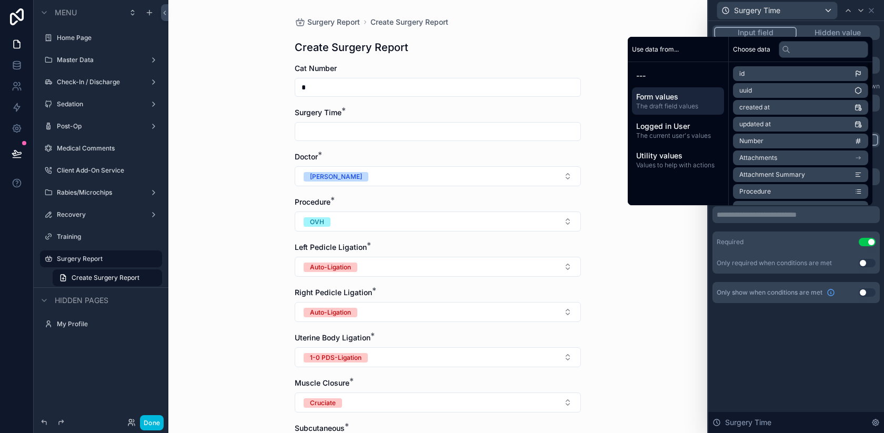
click at [741, 47] on span "Choose data" at bounding box center [751, 49] width 37 height 8
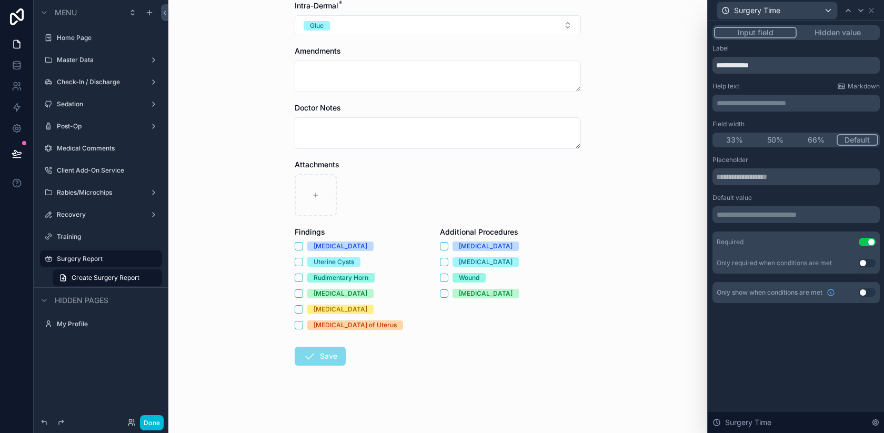
click at [769, 366] on div "**********" at bounding box center [796, 227] width 176 height 412
click at [871, 7] on icon at bounding box center [871, 10] width 8 height 8
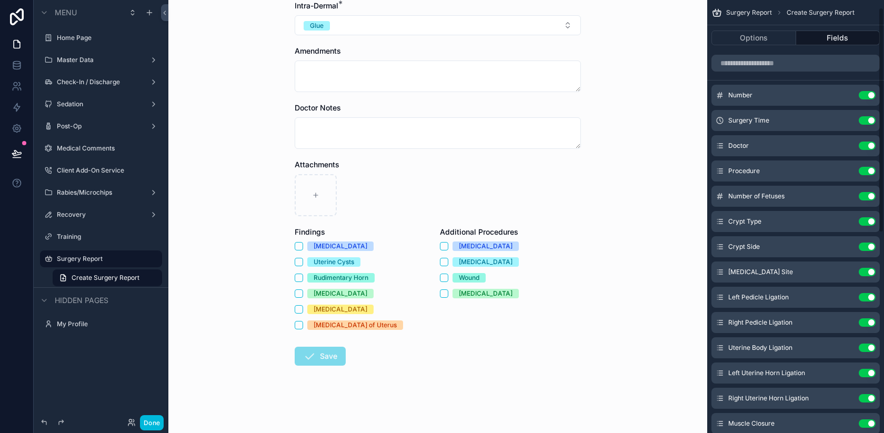
scroll to position [291, 0]
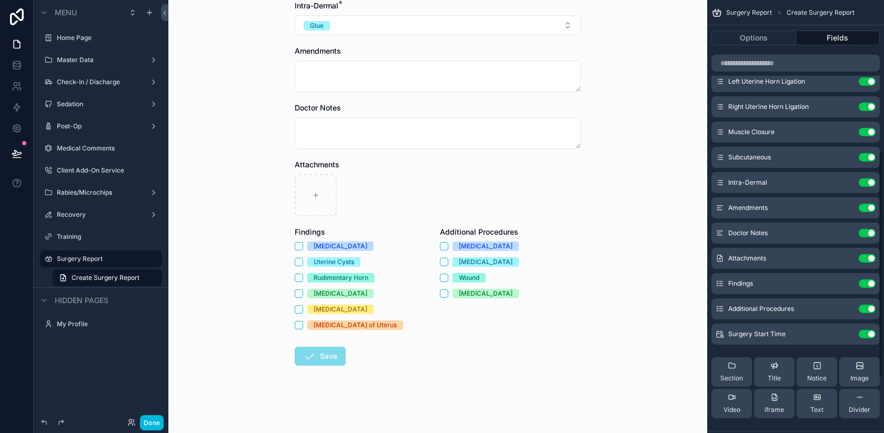
click at [0, 0] on icon "scrollable content" at bounding box center [0, 0] width 0 height 0
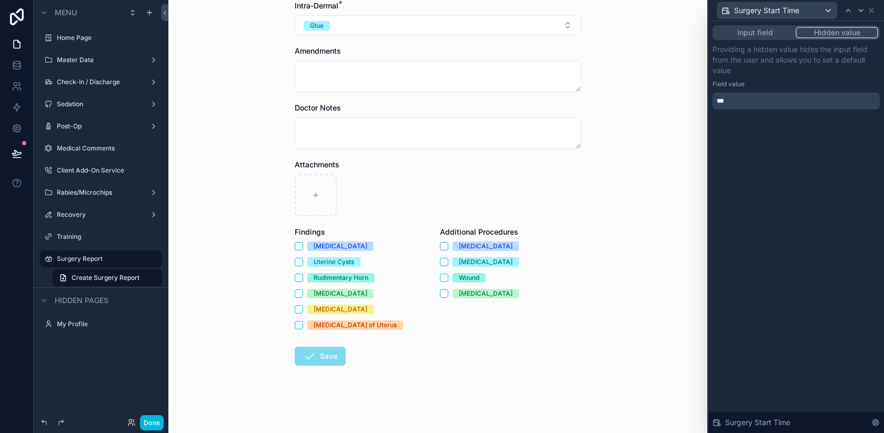
click at [804, 103] on div "***" at bounding box center [795, 101] width 167 height 17
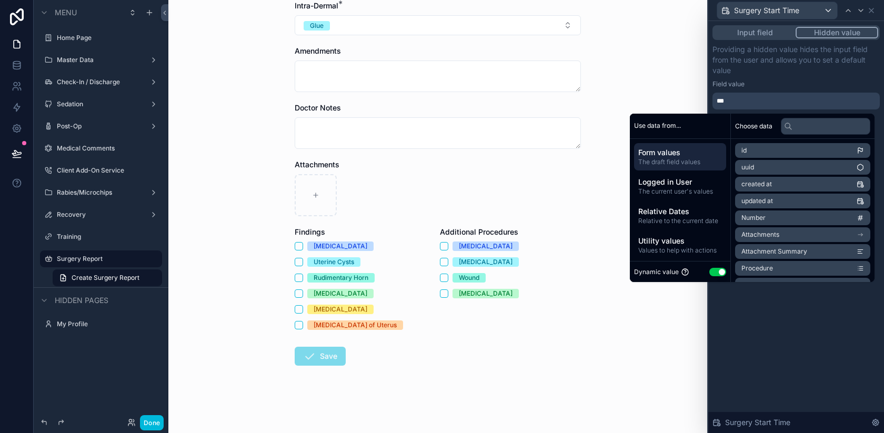
click at [710, 273] on button "Use setting" at bounding box center [717, 272] width 17 height 8
select select "****"
select select "*"
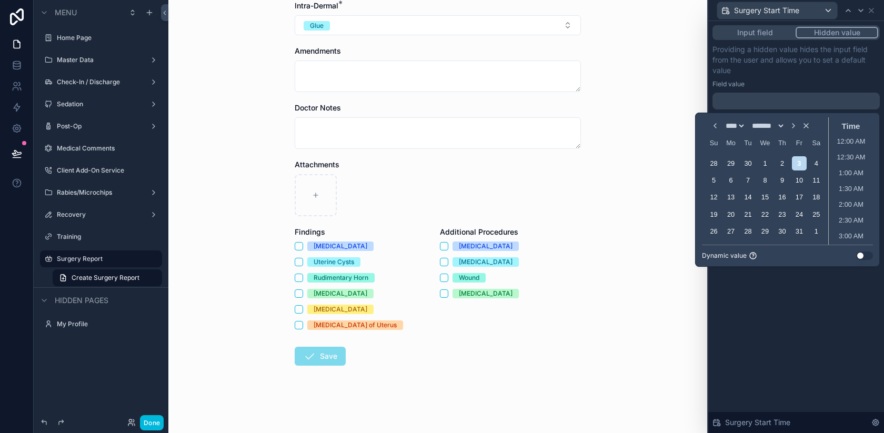
click at [782, 309] on div "Input field Hidden value Providing a hidden value hides the input field from th…" at bounding box center [796, 227] width 176 height 412
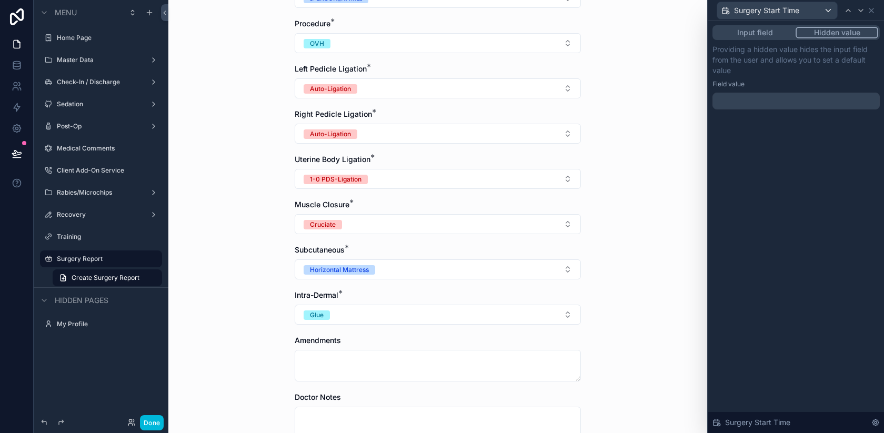
scroll to position [468, 0]
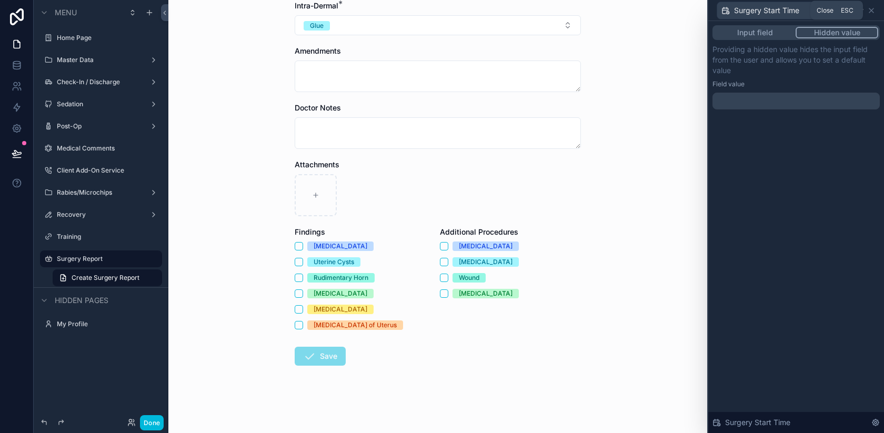
click at [871, 11] on icon at bounding box center [871, 10] width 8 height 8
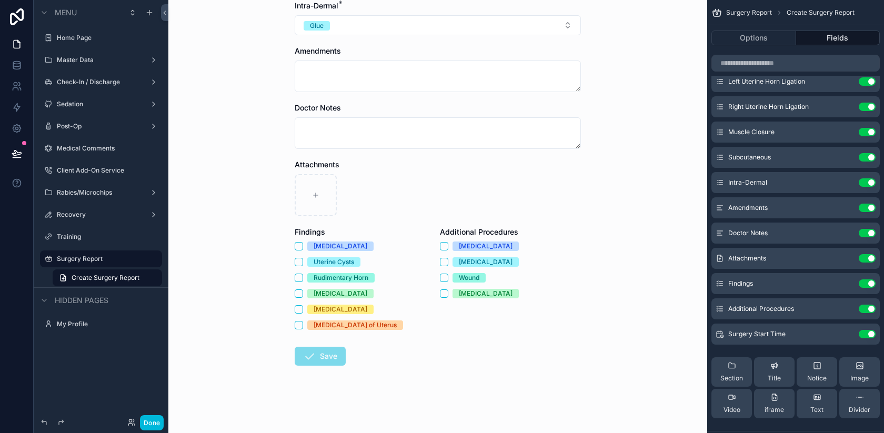
click at [358, 360] on form "Cat Number * Surgery Time * Doctor * Dr. Gabriel Armendariz Peavy Procedure * O…" at bounding box center [438, 14] width 286 height 838
click at [325, 358] on span "Save" at bounding box center [320, 356] width 51 height 19
click at [324, 358] on span "Save" at bounding box center [320, 356] width 51 height 19
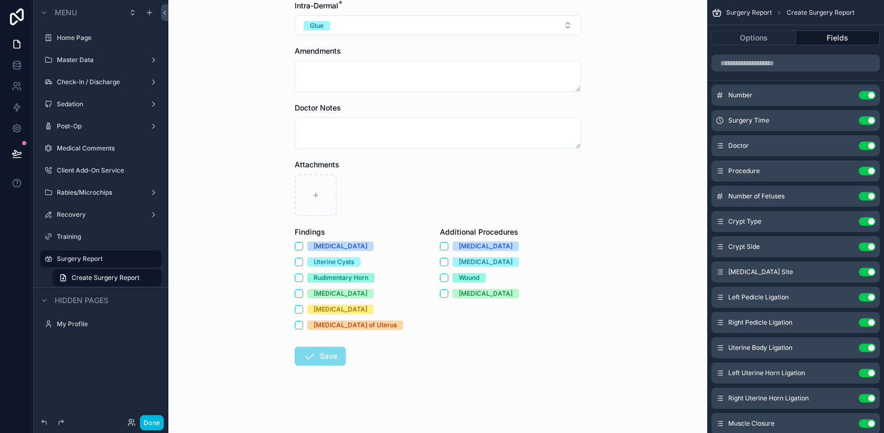
click at [868, 118] on button "Use setting" at bounding box center [867, 120] width 17 height 8
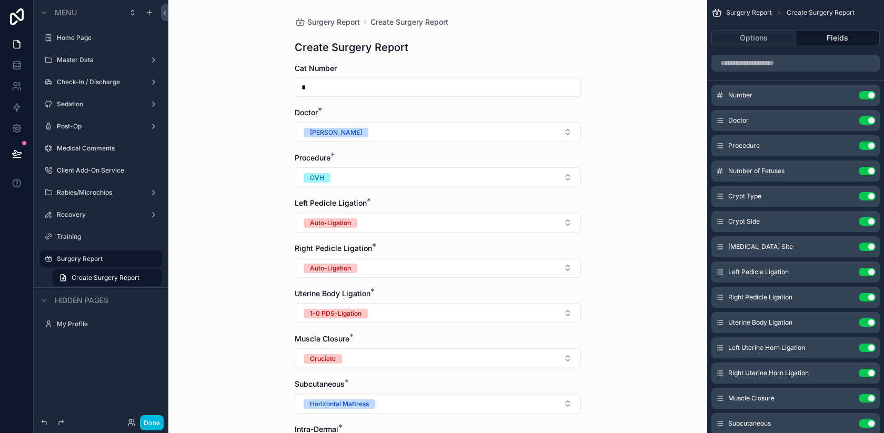
scroll to position [424, 0]
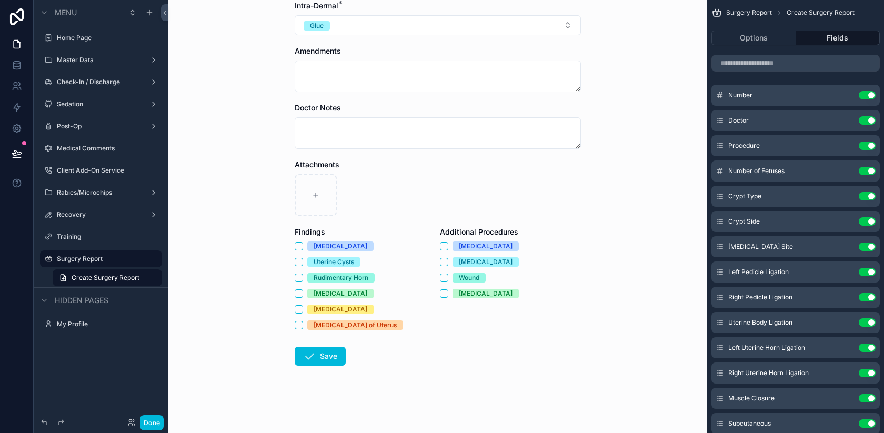
click at [322, 363] on button "Save" at bounding box center [320, 356] width 51 height 19
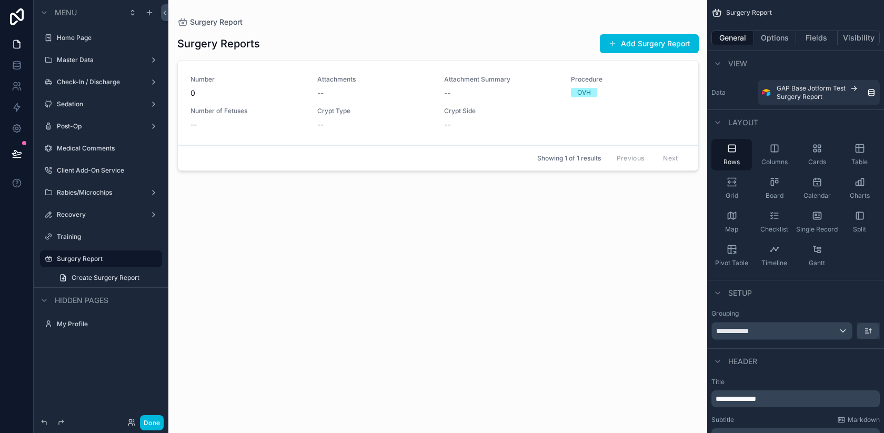
click at [681, 18] on div "Surgery Report" at bounding box center [437, 22] width 521 height 11
click at [635, 42] on button "Add Surgery Report" at bounding box center [649, 43] width 99 height 19
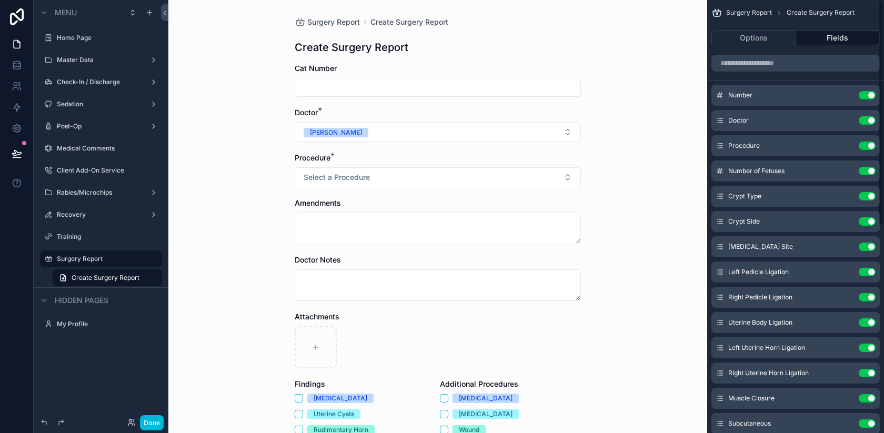
scroll to position [399, 0]
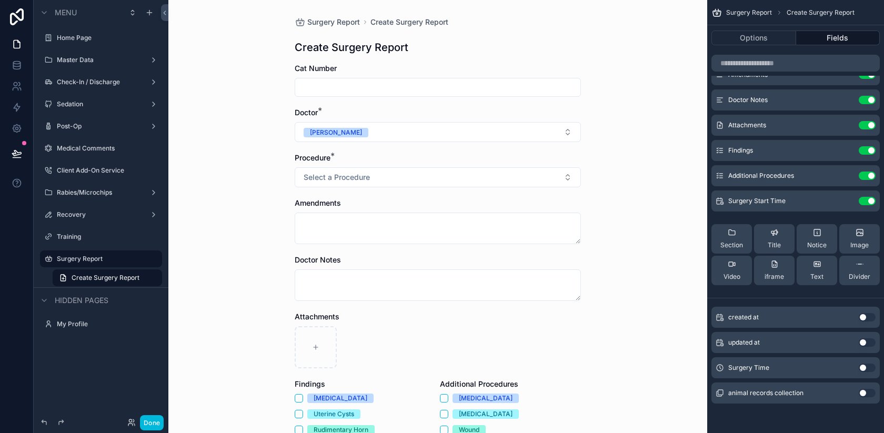
click at [844, 206] on div "Surgery Start Time Use setting" at bounding box center [795, 200] width 168 height 21
click at [0, 0] on icon "scrollable content" at bounding box center [0, 0] width 0 height 0
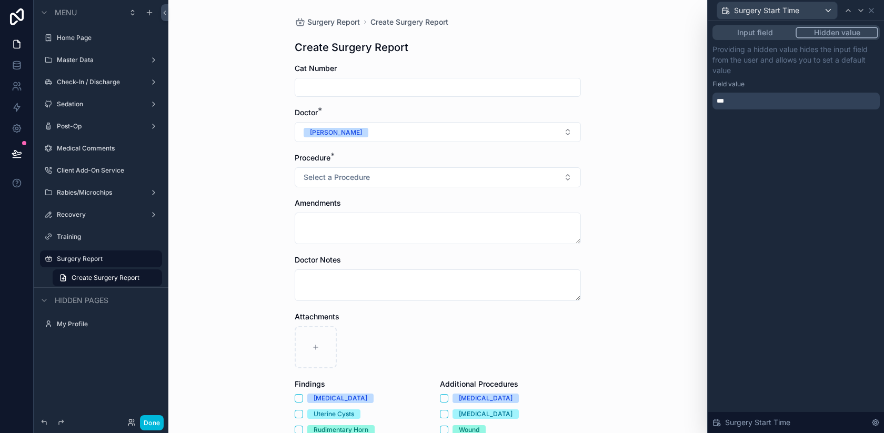
click at [781, 100] on div "***" at bounding box center [795, 101] width 167 height 17
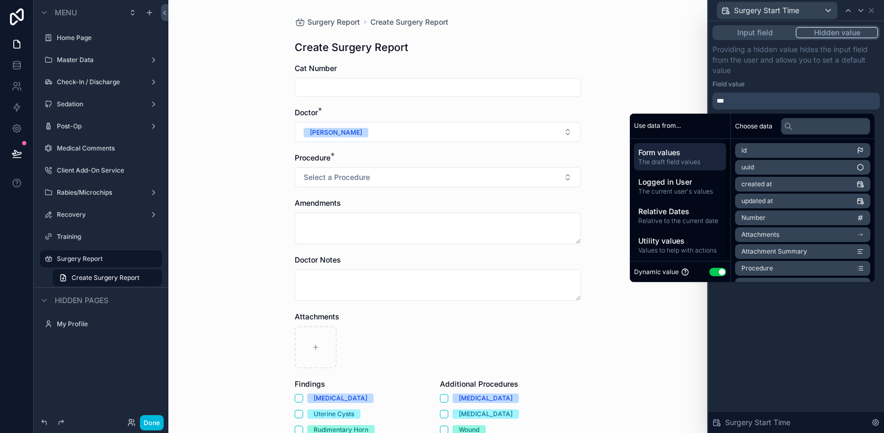
click at [685, 154] on span "Form values" at bounding box center [680, 152] width 84 height 11
click at [712, 272] on button "Use setting" at bounding box center [717, 272] width 17 height 8
select select "****"
select select "*"
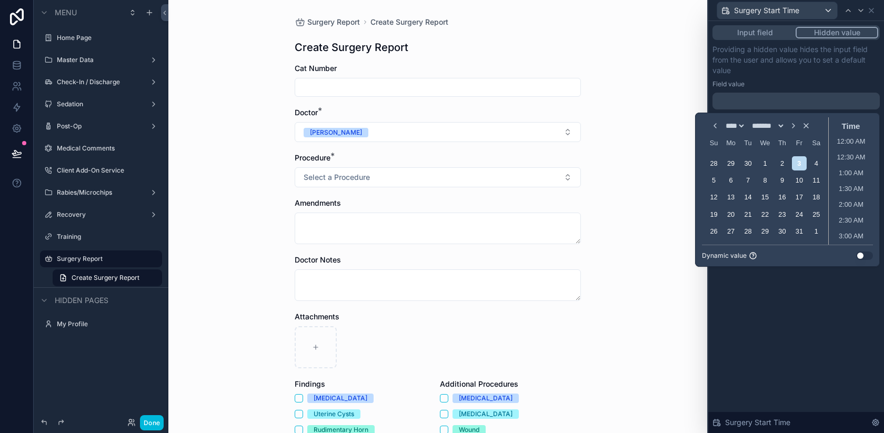
click at [868, 256] on button "Use setting" at bounding box center [864, 256] width 17 height 8
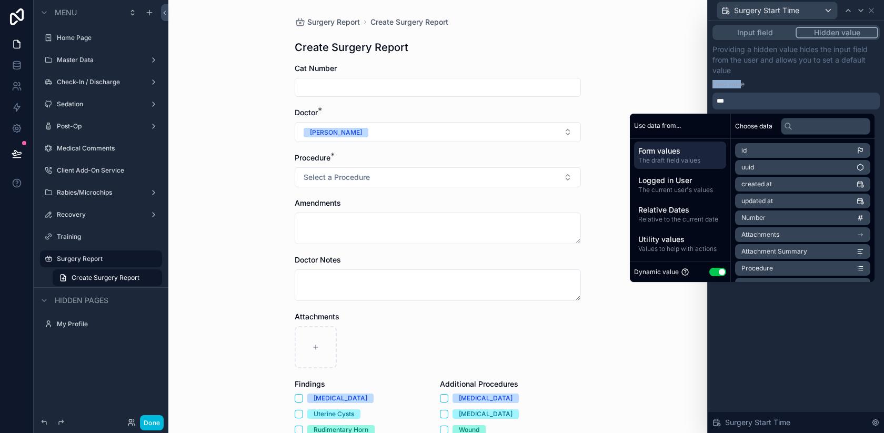
click at [742, 80] on label "Field value" at bounding box center [728, 84] width 32 height 8
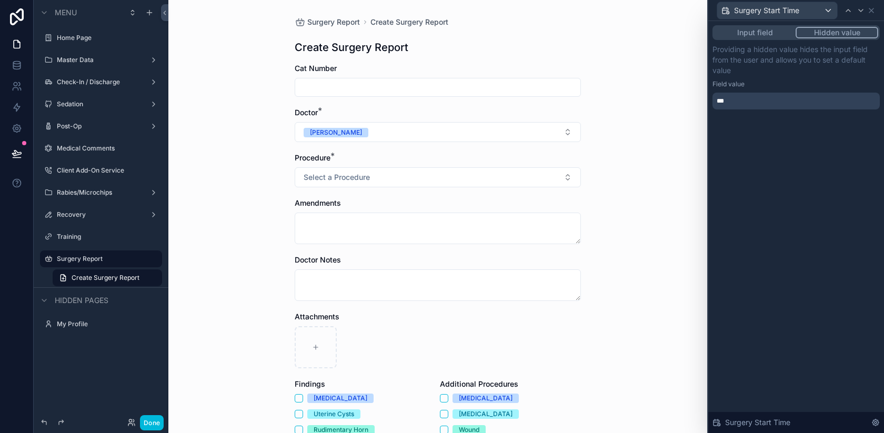
click at [742, 105] on div "***" at bounding box center [795, 101] width 167 height 17
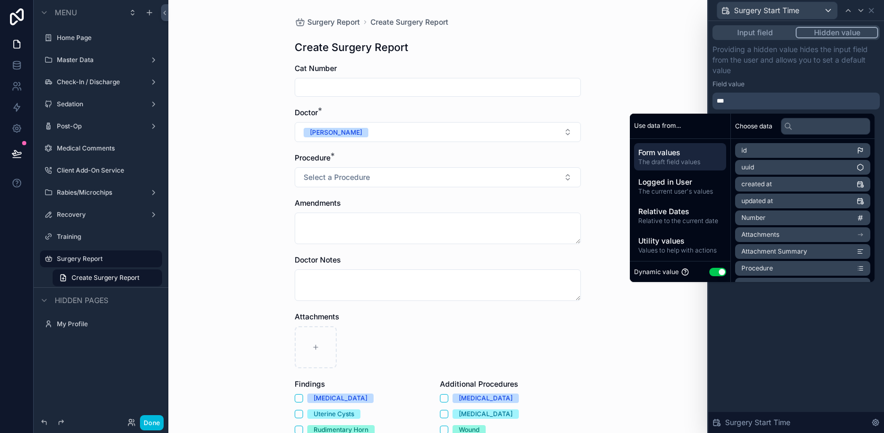
click at [734, 33] on button "Input field" at bounding box center [755, 33] width 82 height 12
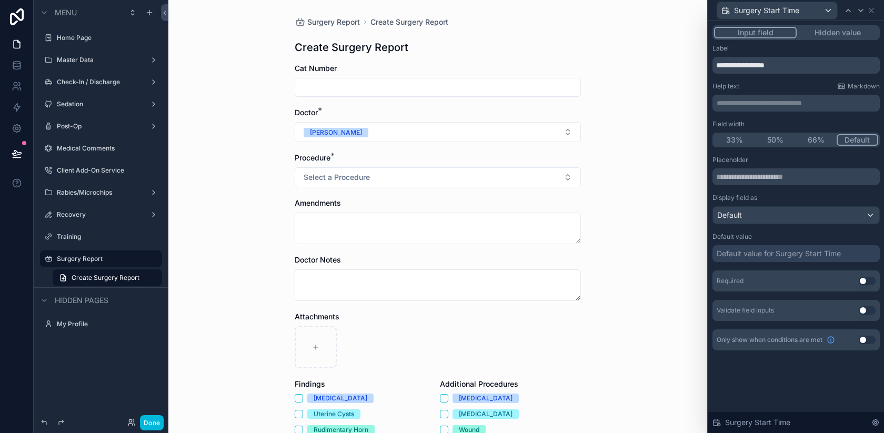
scroll to position [196, 0]
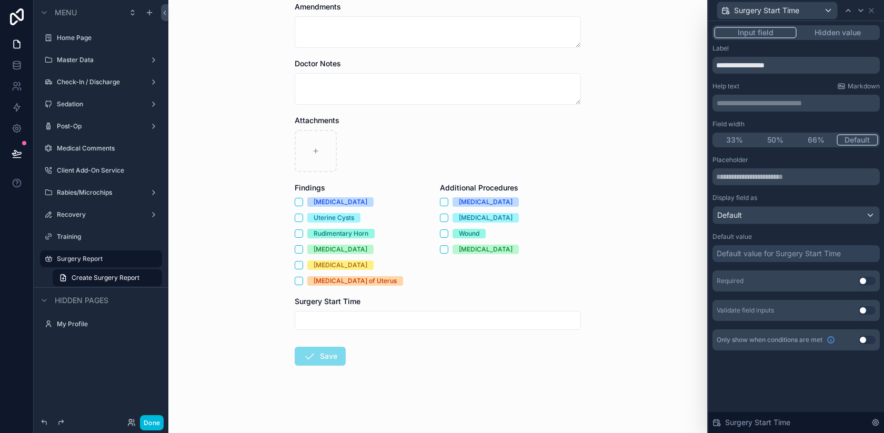
click at [804, 218] on div "Default" at bounding box center [796, 215] width 166 height 17
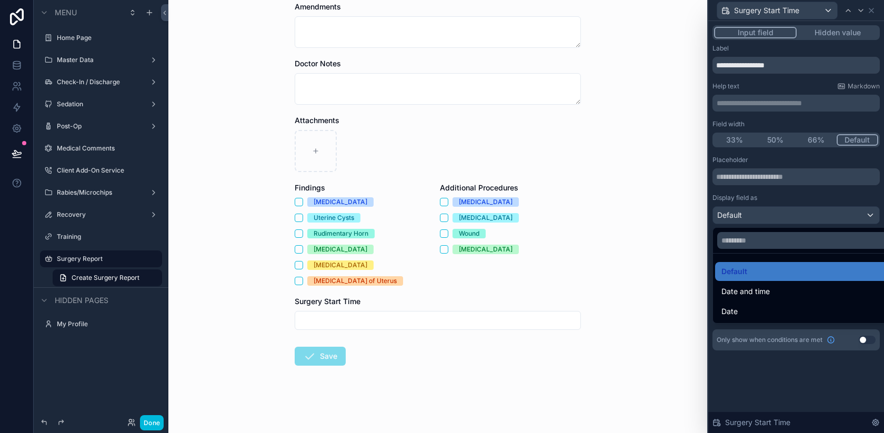
click at [752, 203] on div at bounding box center [796, 216] width 176 height 433
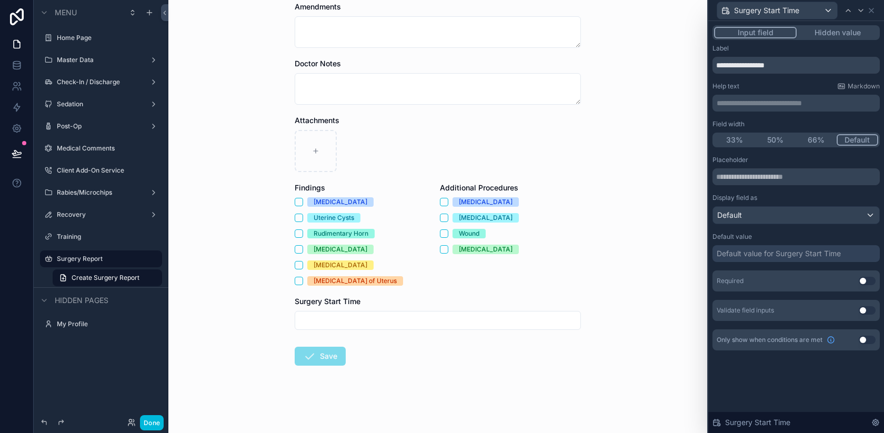
click at [733, 248] on div "Default value for Surgery Start Time" at bounding box center [779, 253] width 124 height 11
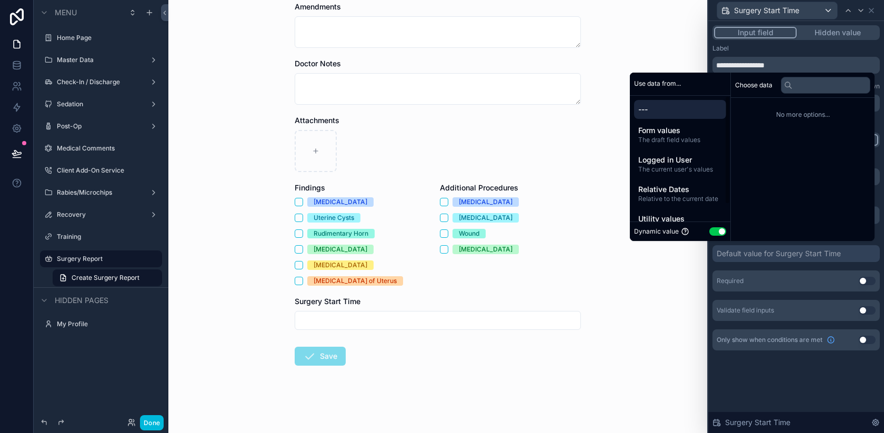
click at [683, 188] on span "Relative Dates" at bounding box center [680, 189] width 84 height 11
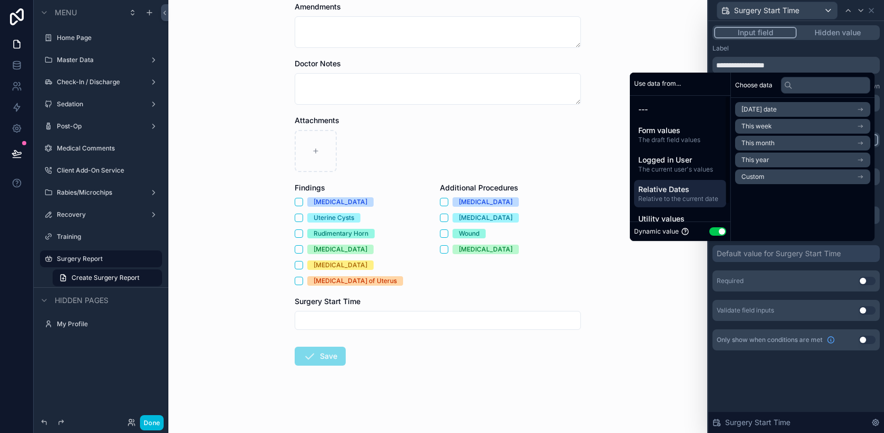
scroll to position [19, 0]
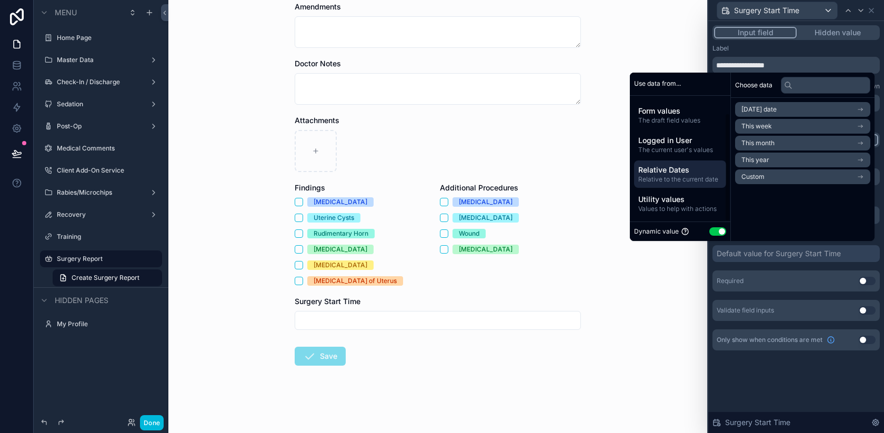
click at [675, 200] on span "Utility values" at bounding box center [680, 199] width 84 height 11
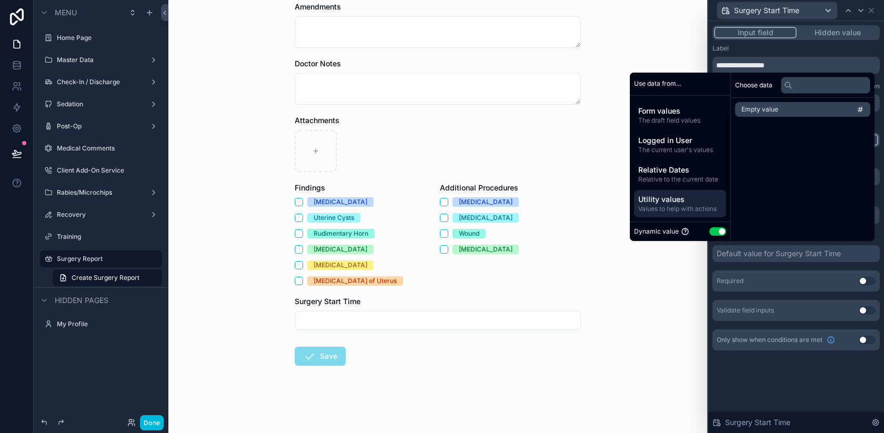
click at [662, 135] on span "Logged in User" at bounding box center [680, 140] width 84 height 11
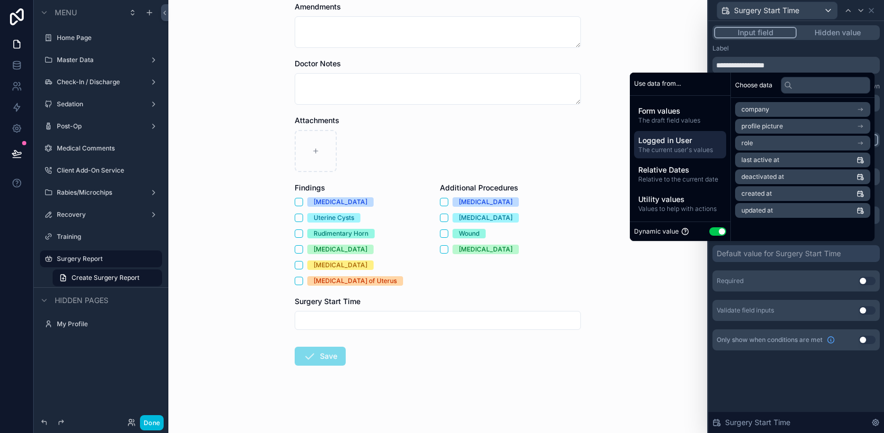
click at [653, 102] on div "Form values The draft field values" at bounding box center [680, 115] width 92 height 27
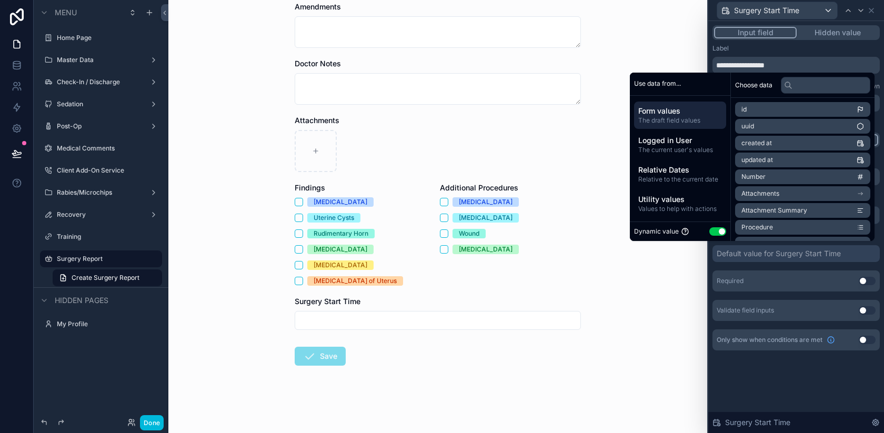
click at [657, 176] on span "Relative to the current date" at bounding box center [680, 179] width 84 height 8
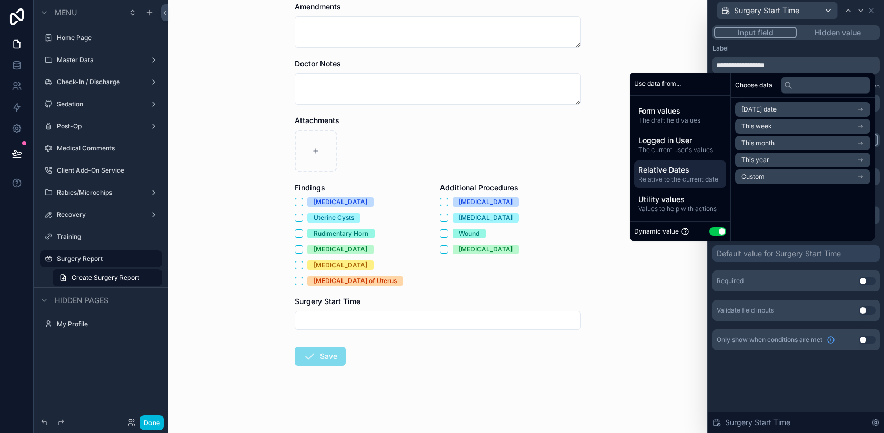
scroll to position [0, 0]
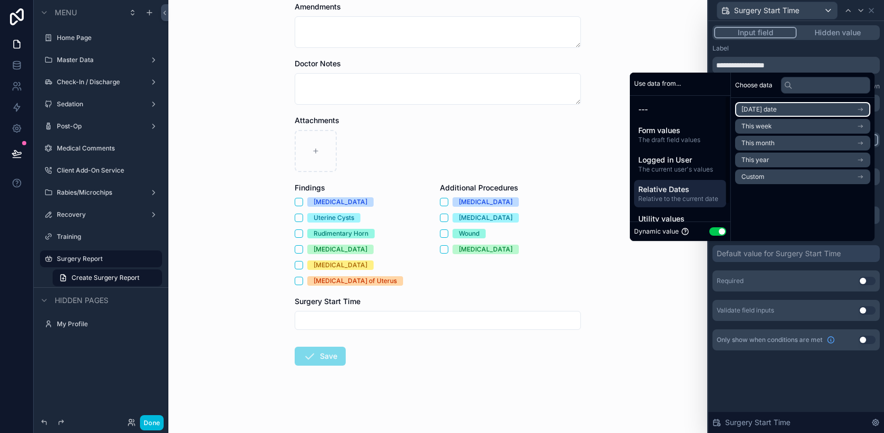
click at [757, 106] on span "[DATE] date" at bounding box center [758, 109] width 35 height 8
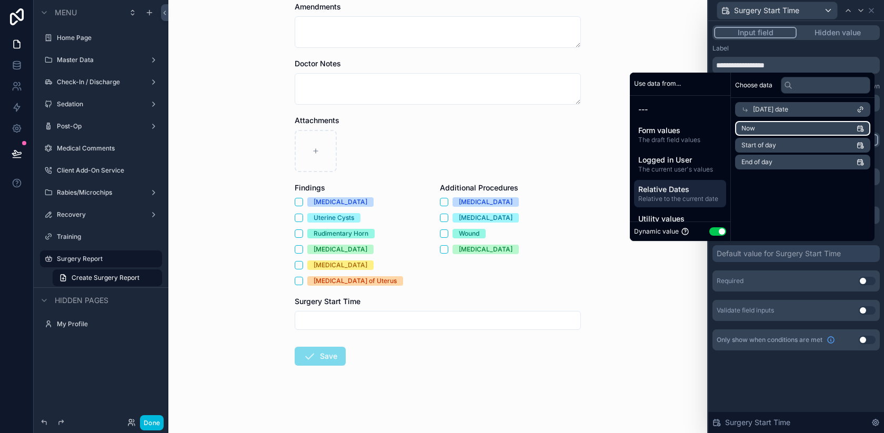
click at [763, 129] on li "Now" at bounding box center [802, 128] width 135 height 15
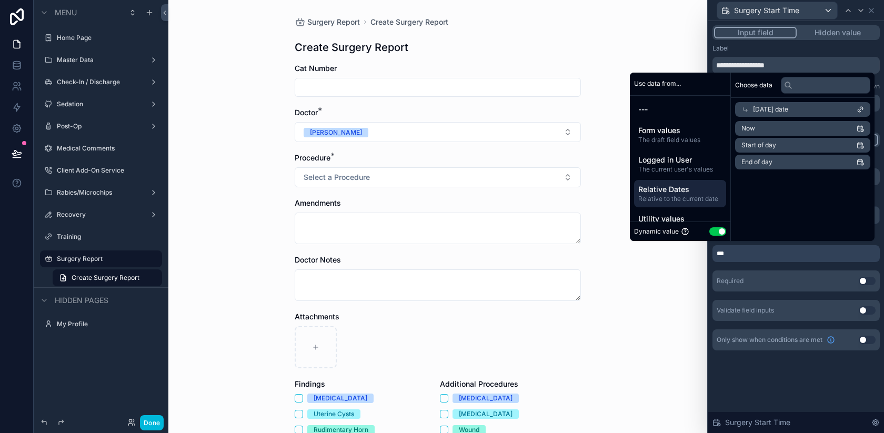
scroll to position [196, 0]
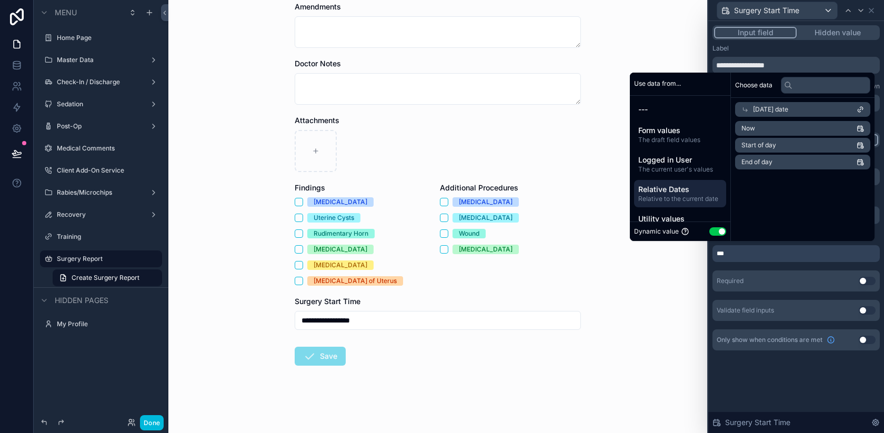
click at [771, 377] on div "**********" at bounding box center [796, 227] width 176 height 412
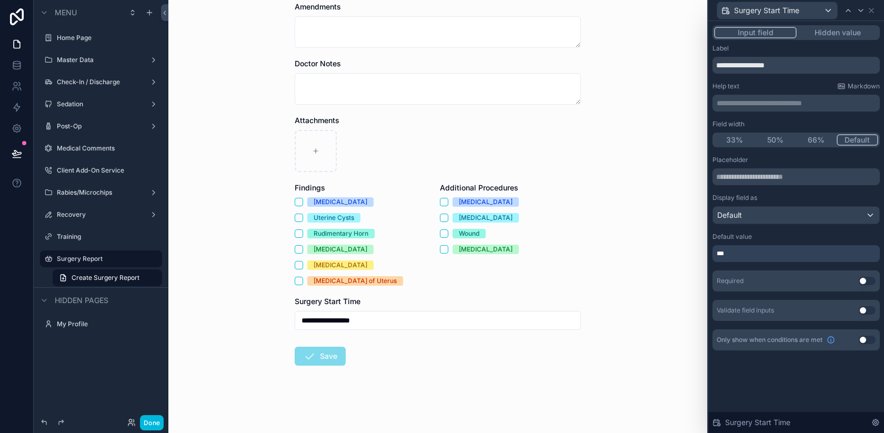
click at [863, 309] on button "Use setting" at bounding box center [867, 310] width 17 height 8
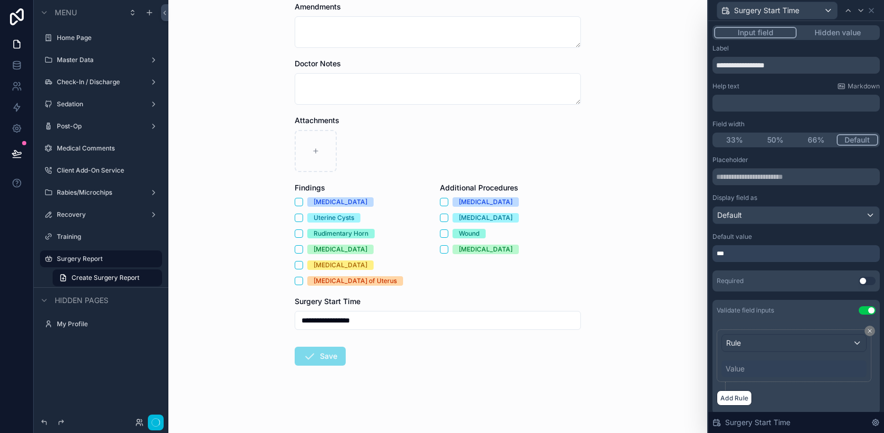
scroll to position [0, 0]
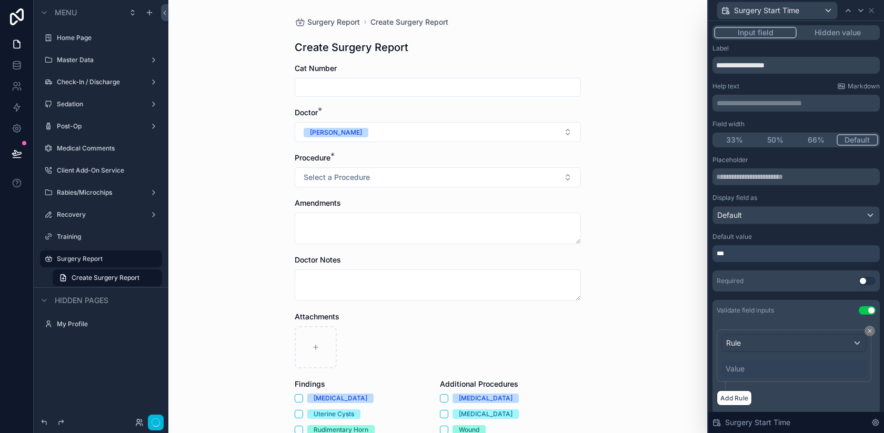
click at [868, 308] on button "Use setting" at bounding box center [867, 310] width 17 height 8
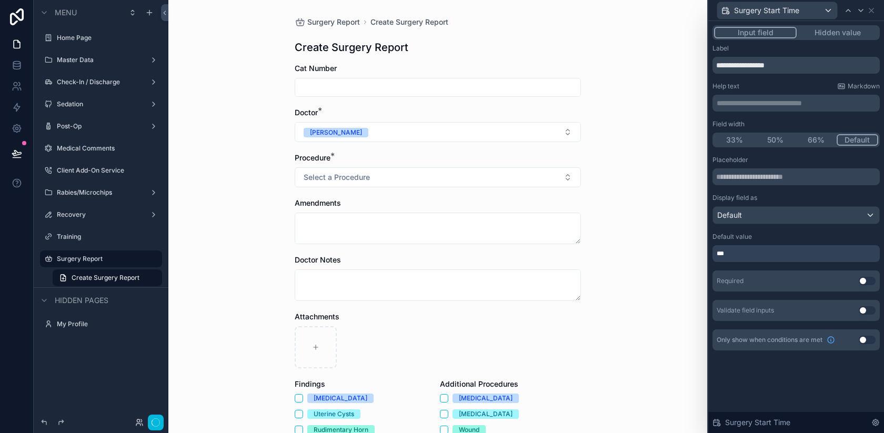
scroll to position [196, 0]
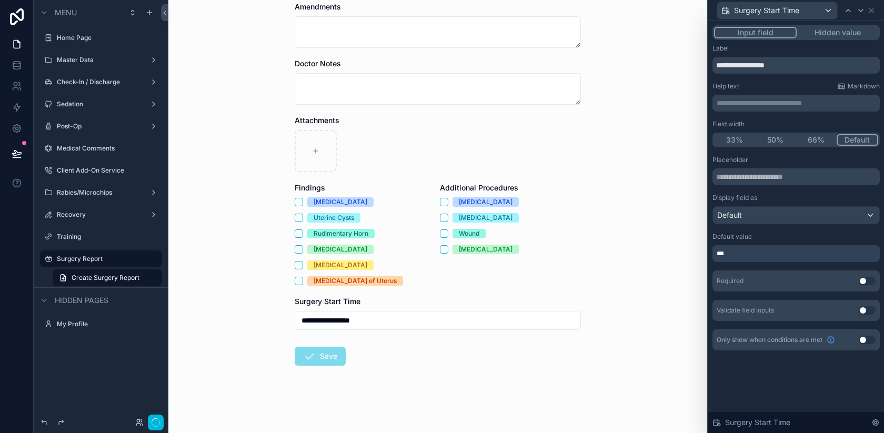
click at [759, 213] on div "Default" at bounding box center [796, 215] width 166 height 17
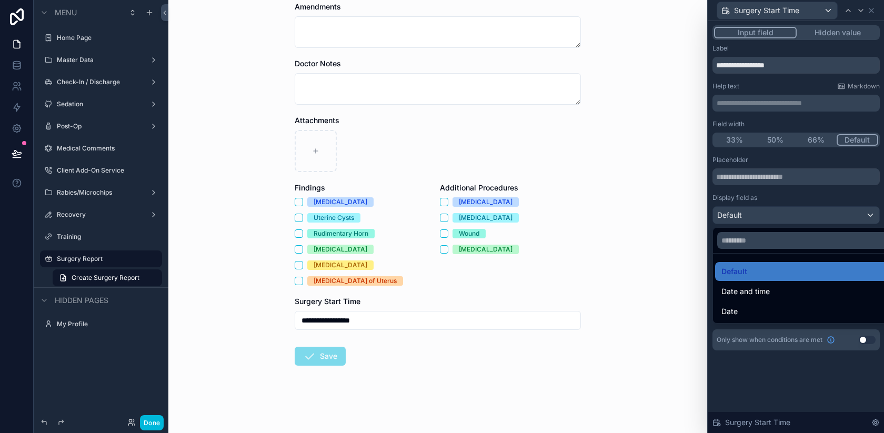
click at [755, 369] on div at bounding box center [796, 216] width 176 height 433
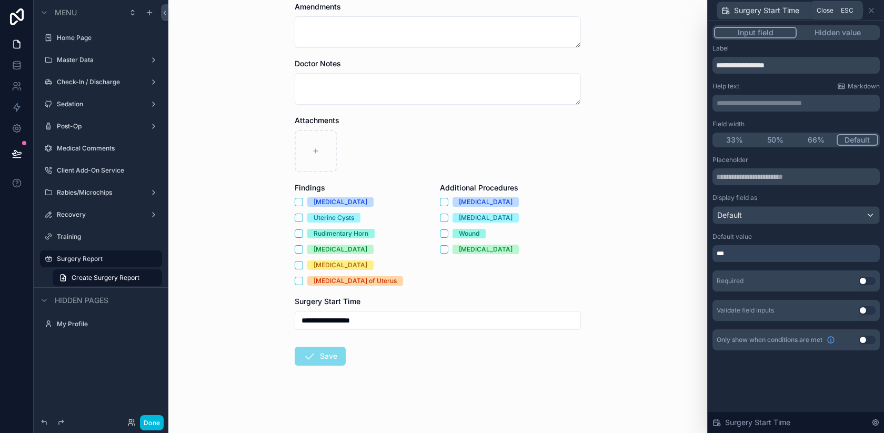
click at [872, 11] on icon at bounding box center [871, 10] width 8 height 8
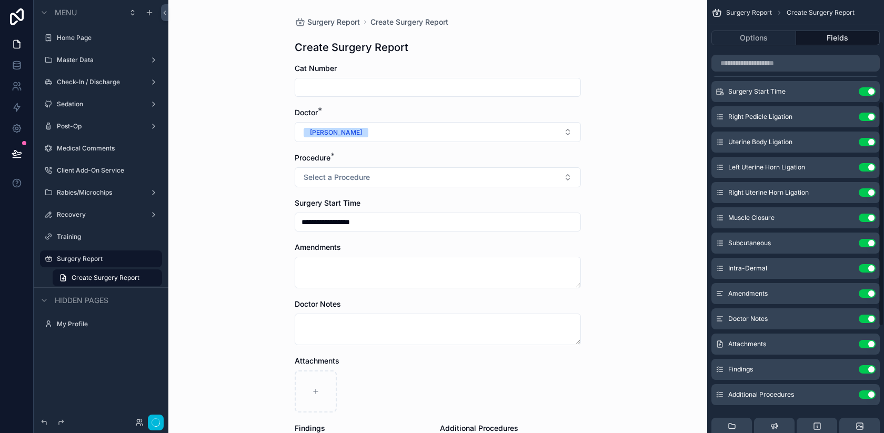
scroll to position [0, 0]
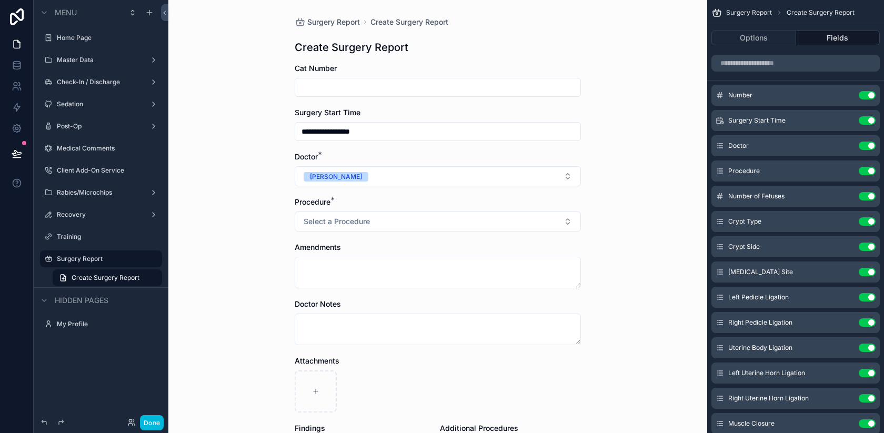
click at [655, 245] on div "**********" at bounding box center [437, 216] width 539 height 433
click at [148, 423] on button "Done" at bounding box center [152, 422] width 24 height 15
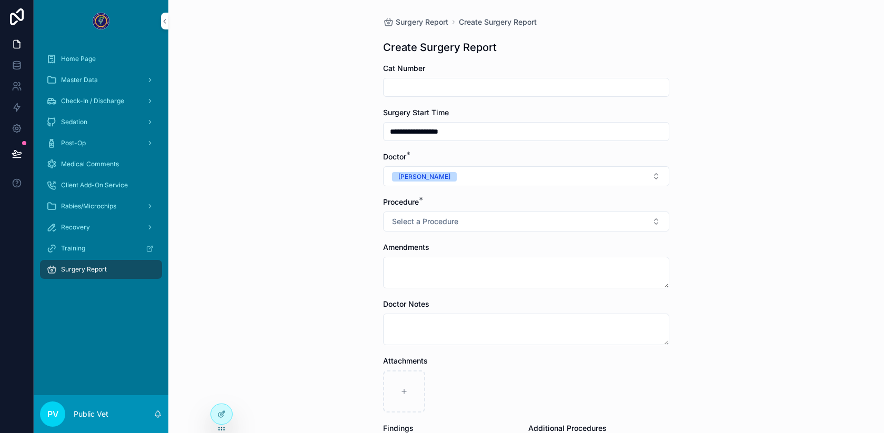
click at [435, 86] on input "scrollable content" at bounding box center [526, 87] width 285 height 15
type input "*"
click at [411, 218] on span "Select a Procedure" at bounding box center [425, 221] width 66 height 11
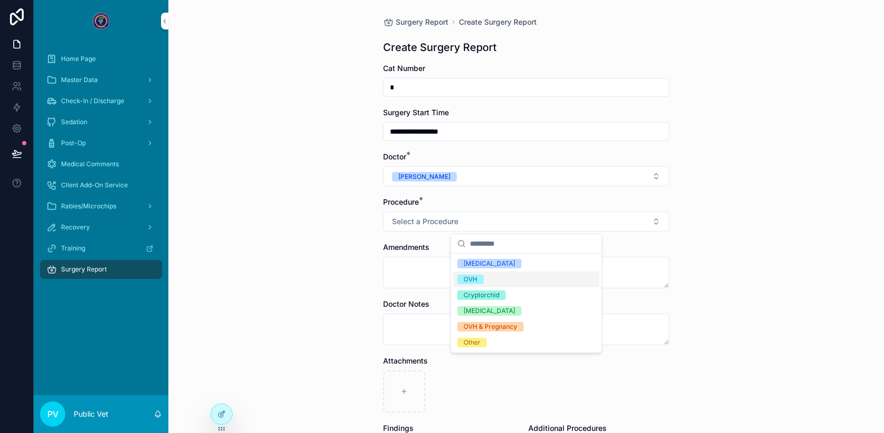
click at [476, 281] on div "OVH" at bounding box center [471, 279] width 14 height 9
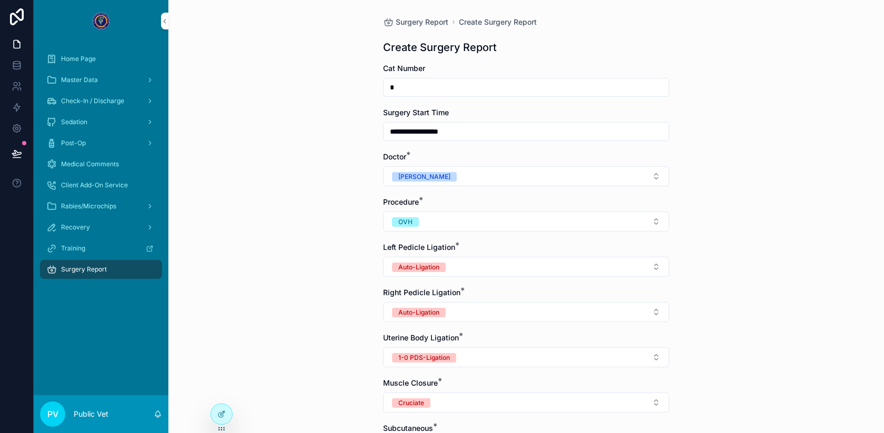
click at [448, 222] on button "OVH" at bounding box center [526, 222] width 286 height 20
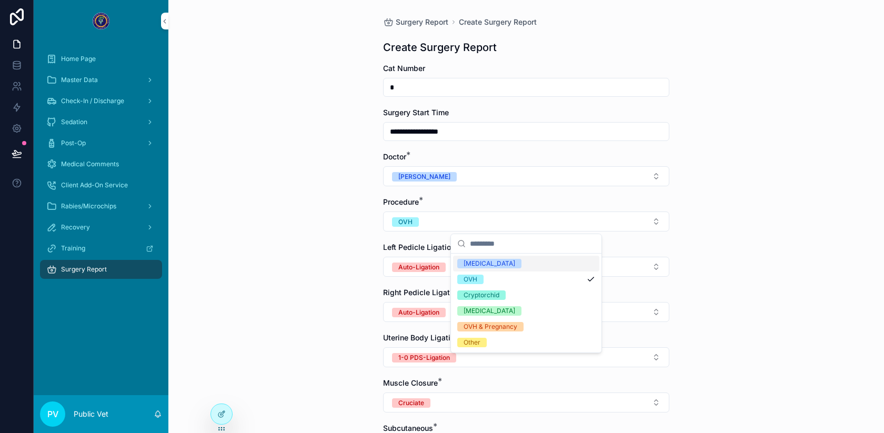
click at [490, 262] on div "Castration" at bounding box center [490, 263] width 52 height 9
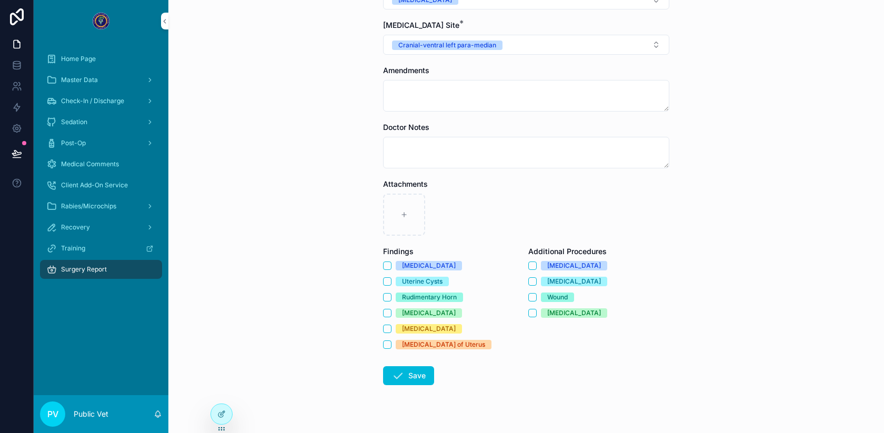
scroll to position [242, 0]
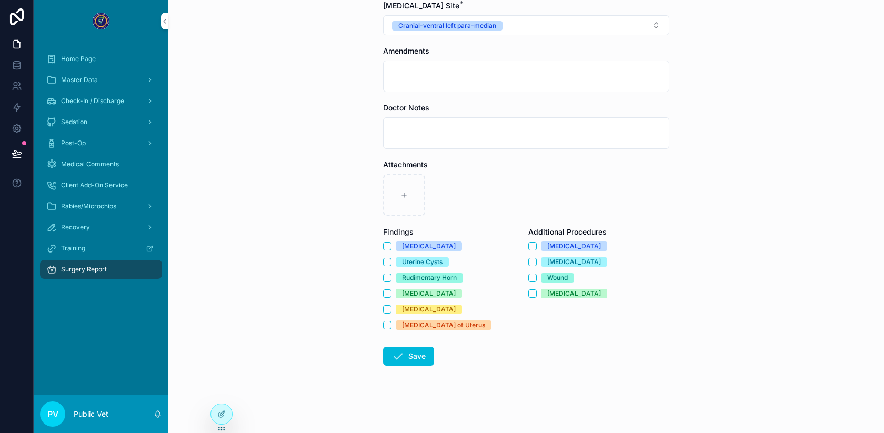
click at [403, 362] on icon "scrollable content" at bounding box center [397, 356] width 13 height 13
type input "**********"
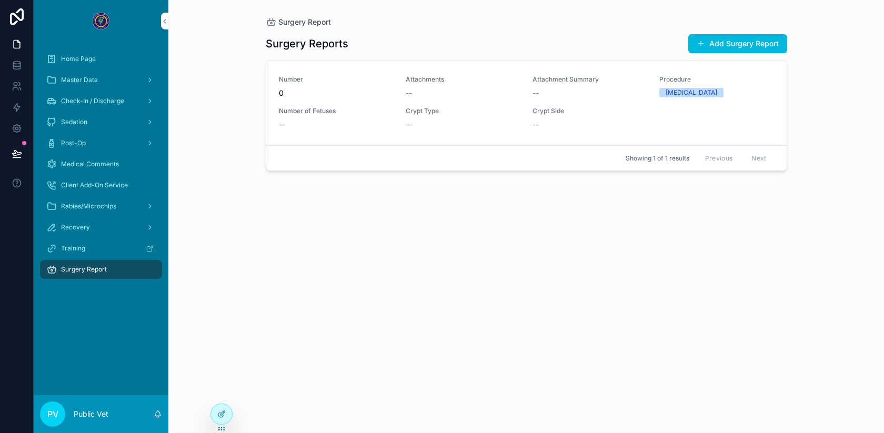
click at [219, 416] on icon at bounding box center [221, 414] width 8 height 8
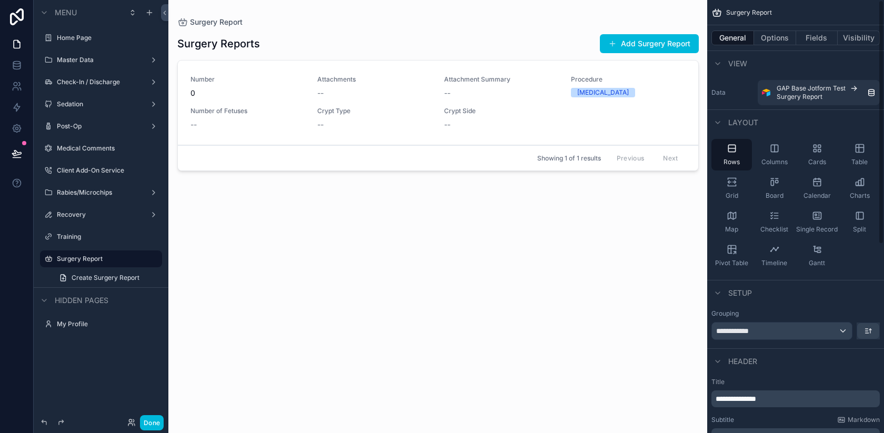
click at [623, 51] on div "scrollable content" at bounding box center [438, 210] width 538 height 420
click at [618, 45] on button "Add Surgery Report" at bounding box center [649, 43] width 99 height 19
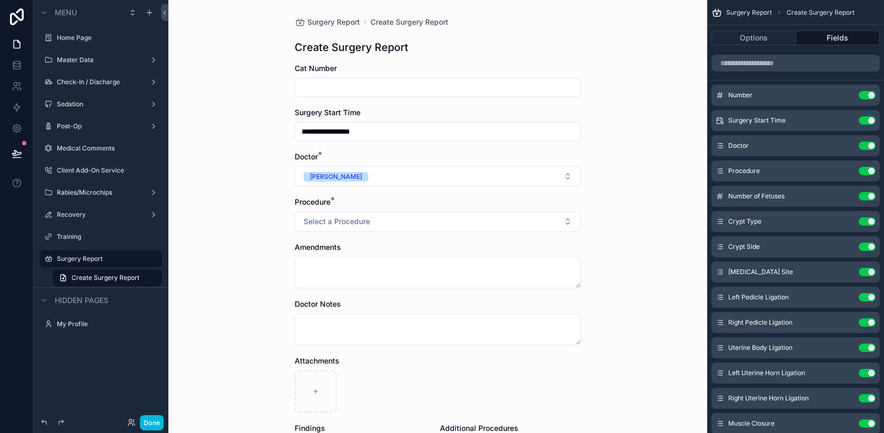
click at [488, 140] on div "**********" at bounding box center [438, 131] width 286 height 19
click at [479, 128] on input "**********" at bounding box center [437, 131] width 285 height 15
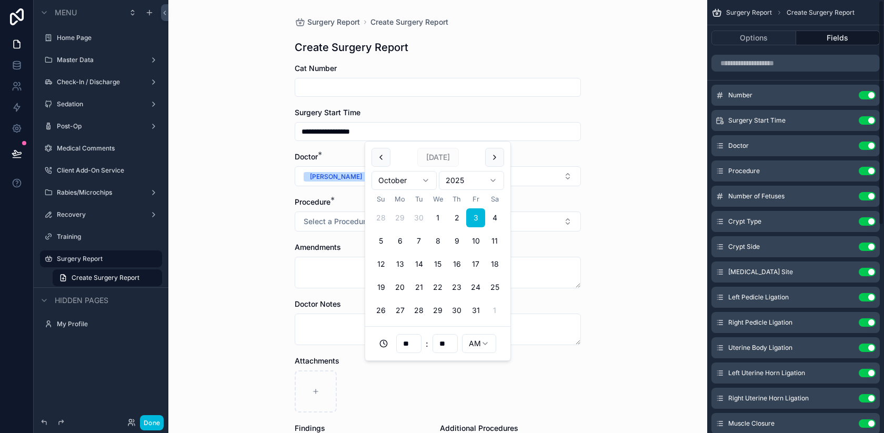
click at [0, 0] on icon "scrollable content" at bounding box center [0, 0] width 0 height 0
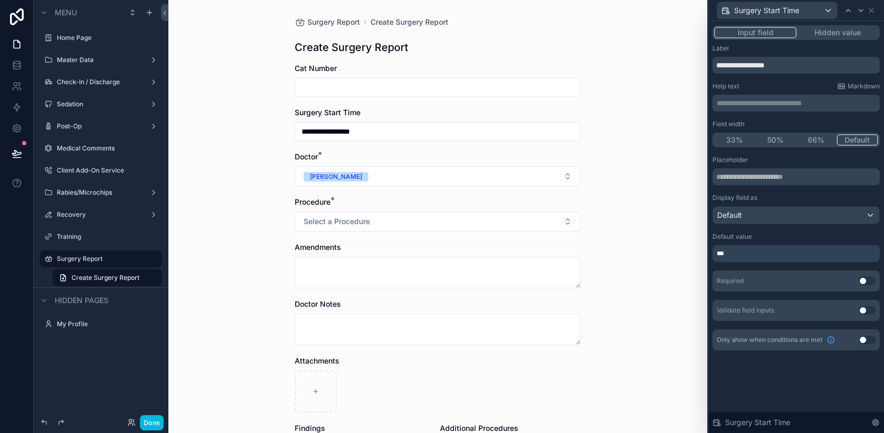
click at [787, 257] on div "***" at bounding box center [795, 253] width 167 height 17
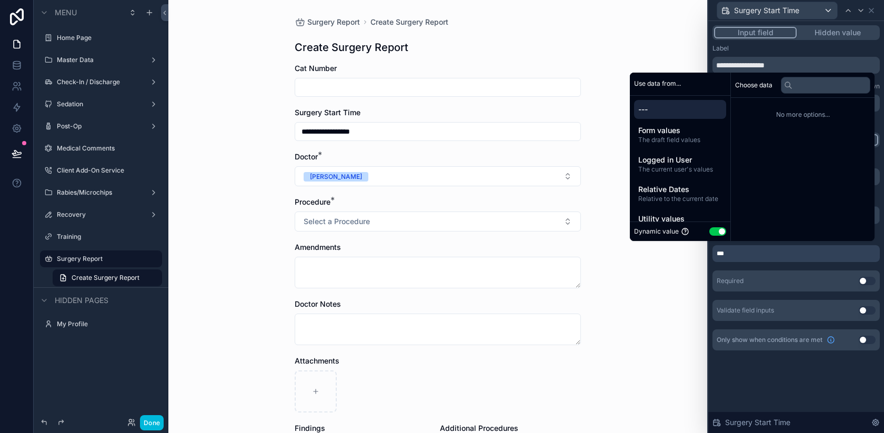
scroll to position [19, 0]
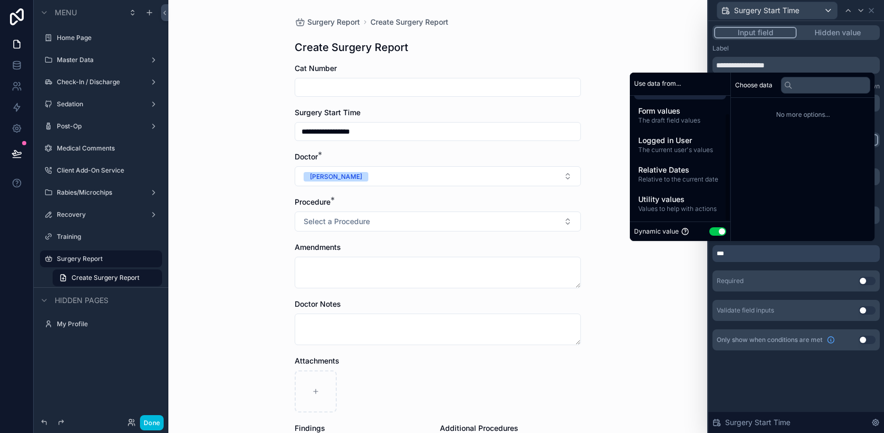
click at [661, 177] on span "Relative to the current date" at bounding box center [680, 179] width 84 height 8
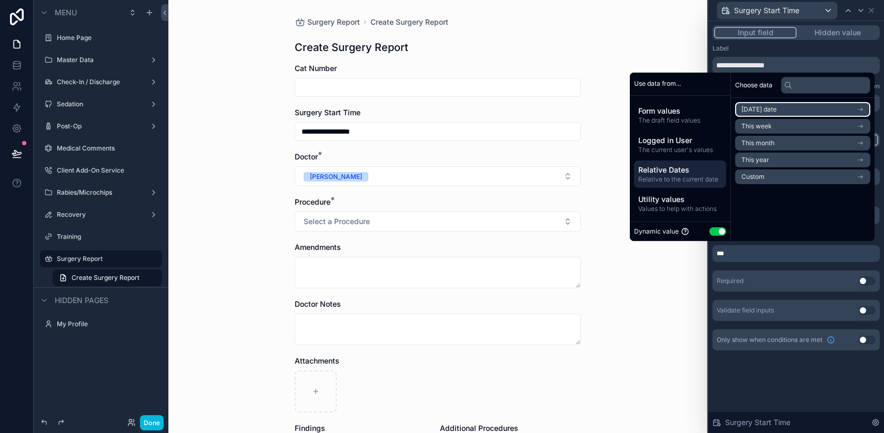
click at [777, 112] on li "[DATE] date" at bounding box center [802, 109] width 135 height 15
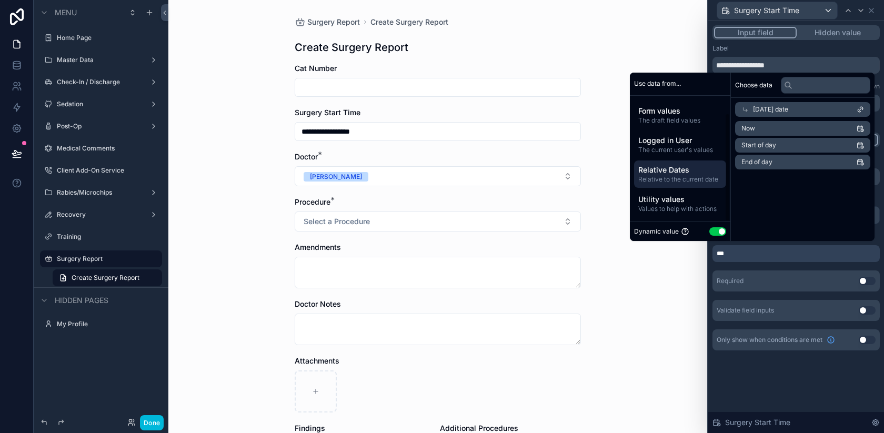
scroll to position [0, 0]
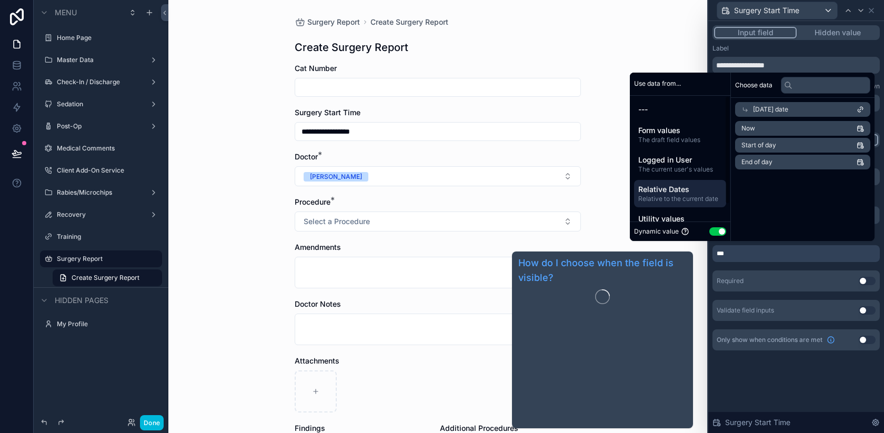
click at [767, 367] on div "**********" at bounding box center [796, 198] width 176 height 355
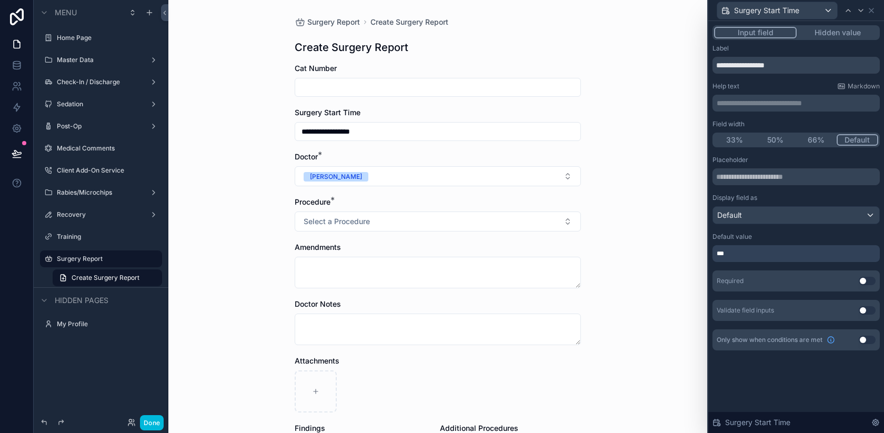
click at [869, 425] on div "Surgery Start Time" at bounding box center [796, 422] width 176 height 21
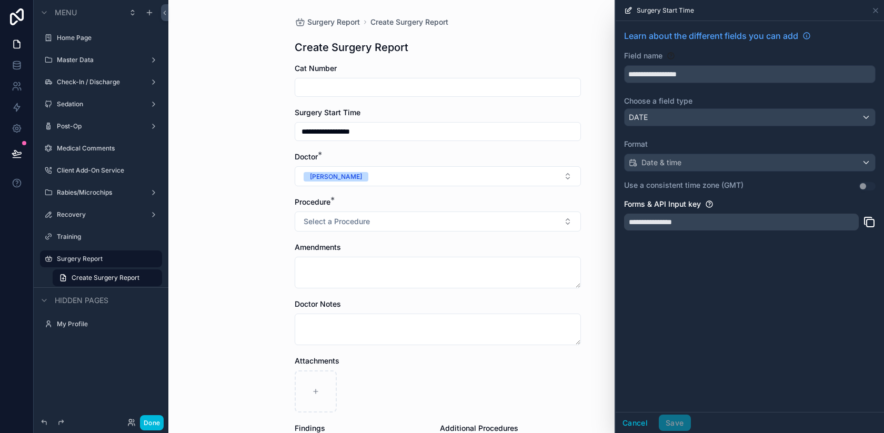
click at [662, 221] on div "**********" at bounding box center [741, 222] width 235 height 17
click at [646, 153] on div "Format Date & time Use a consistent time zone (GMT) Use setting" at bounding box center [750, 166] width 252 height 54
type input "**********"
click at [636, 417] on button "Cancel" at bounding box center [635, 423] width 39 height 17
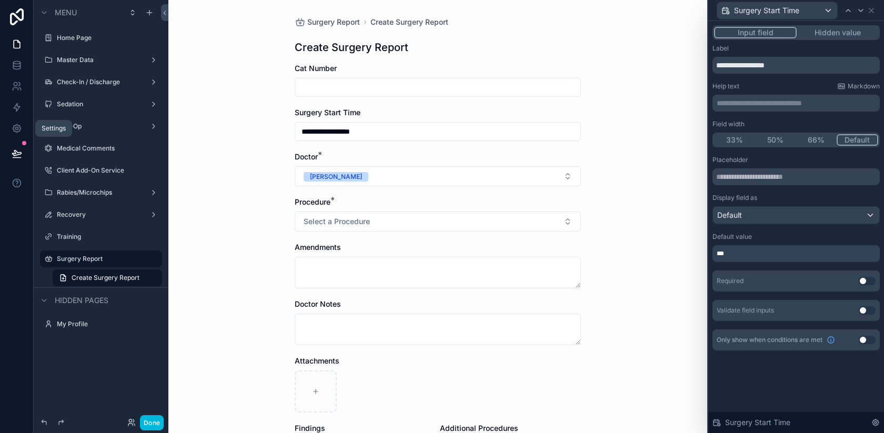
click at [16, 125] on icon at bounding box center [17, 128] width 11 height 11
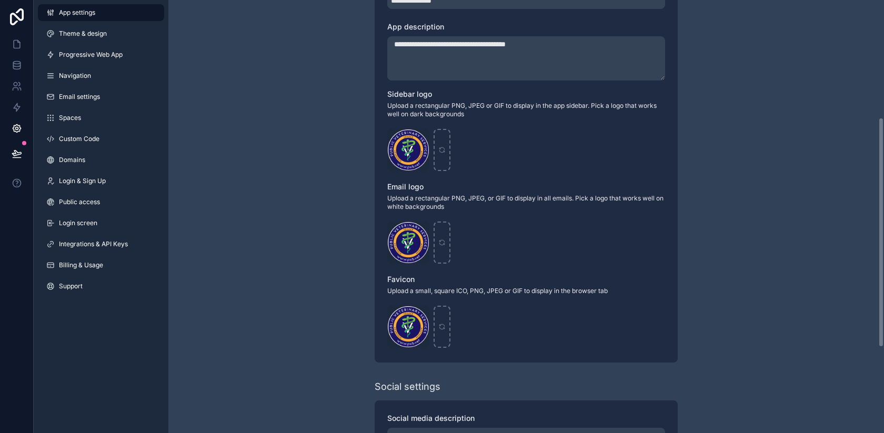
scroll to position [381, 0]
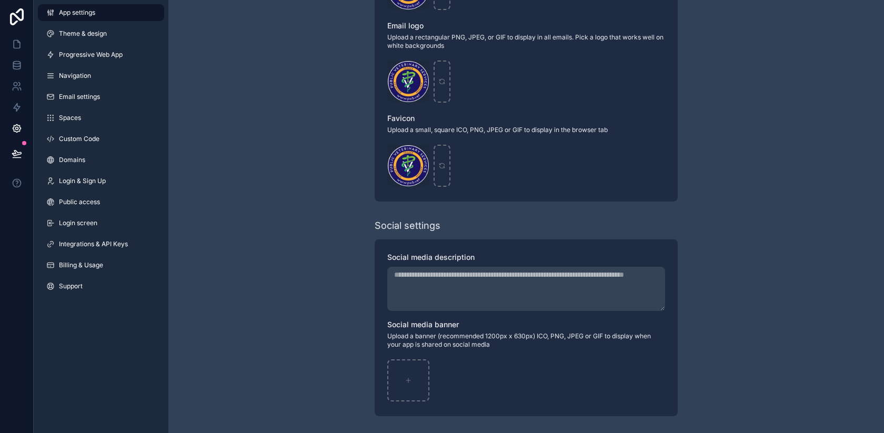
click at [99, 11] on link "App settings" at bounding box center [101, 12] width 126 height 17
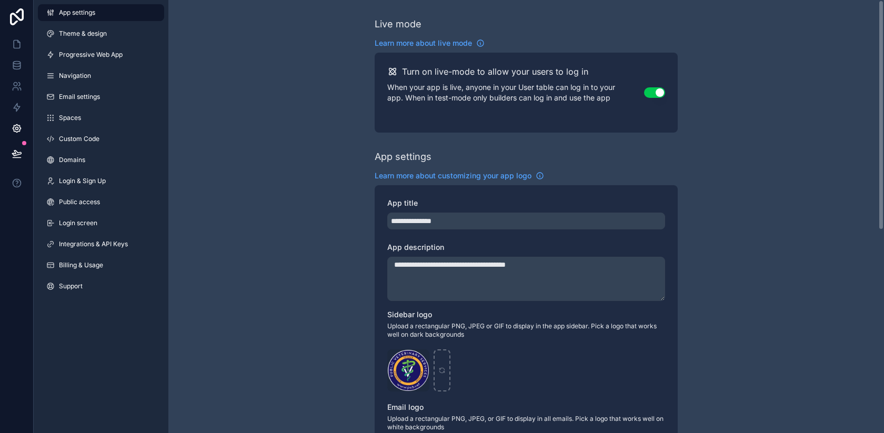
click at [97, 29] on link "Theme & design" at bounding box center [101, 33] width 126 height 17
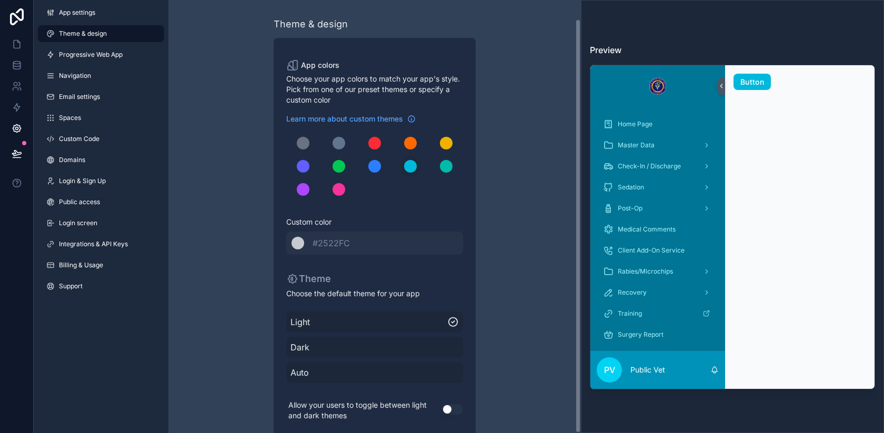
scroll to position [19, 0]
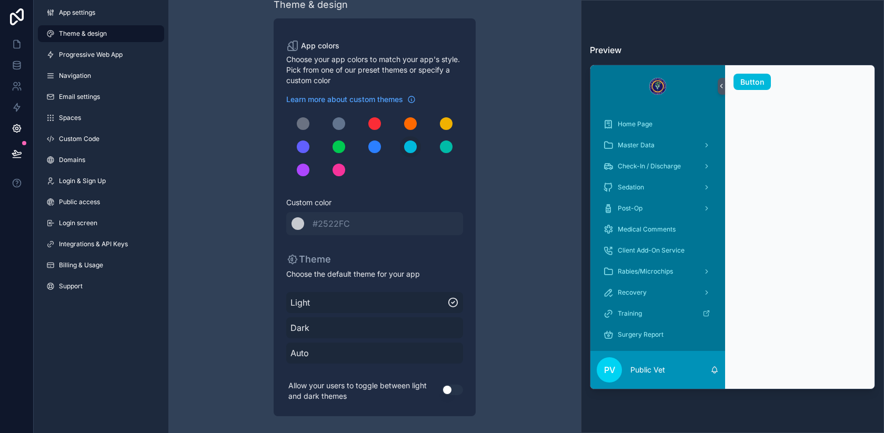
click at [89, 284] on link "Support" at bounding box center [101, 286] width 126 height 17
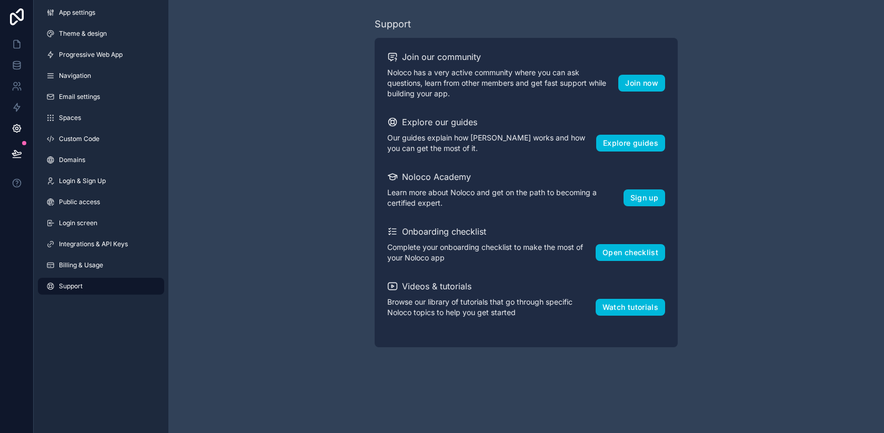
click at [96, 220] on span "Login screen" at bounding box center [78, 223] width 38 height 8
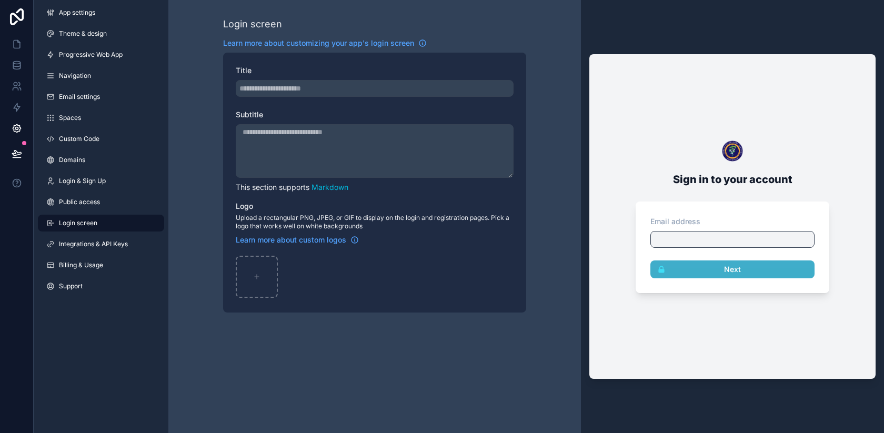
click at [89, 197] on link "Public access" at bounding box center [101, 202] width 126 height 17
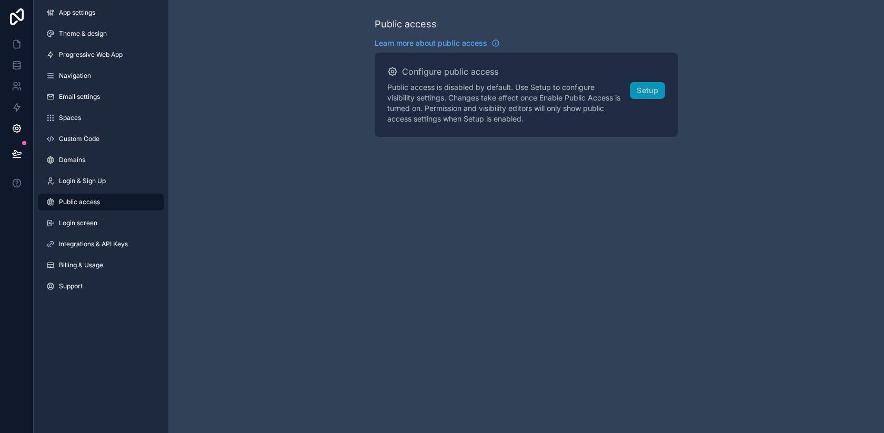
click at [87, 179] on span "Login & Sign Up" at bounding box center [82, 181] width 47 height 8
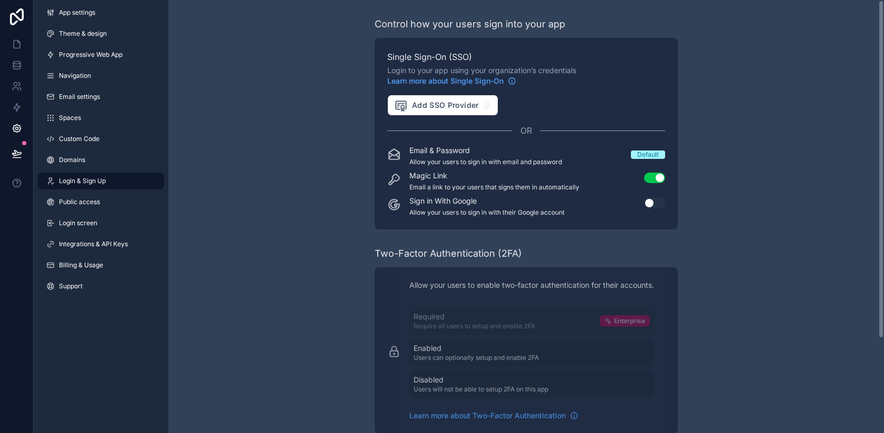
scroll to position [120, 0]
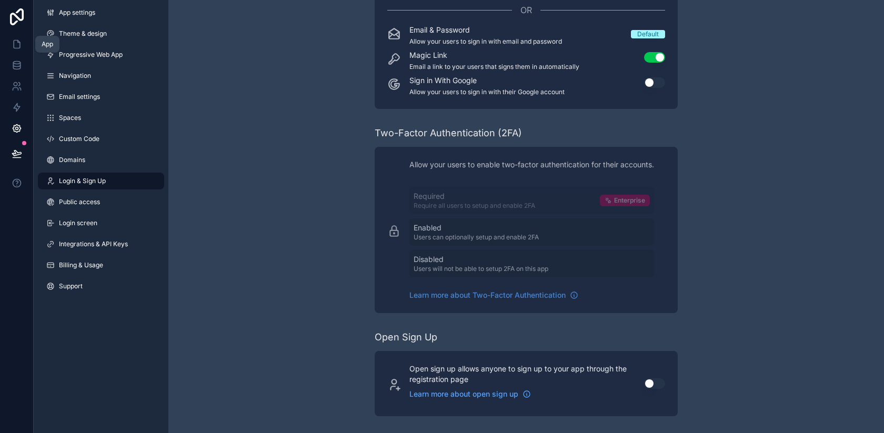
click at [16, 47] on icon at bounding box center [17, 44] width 11 height 11
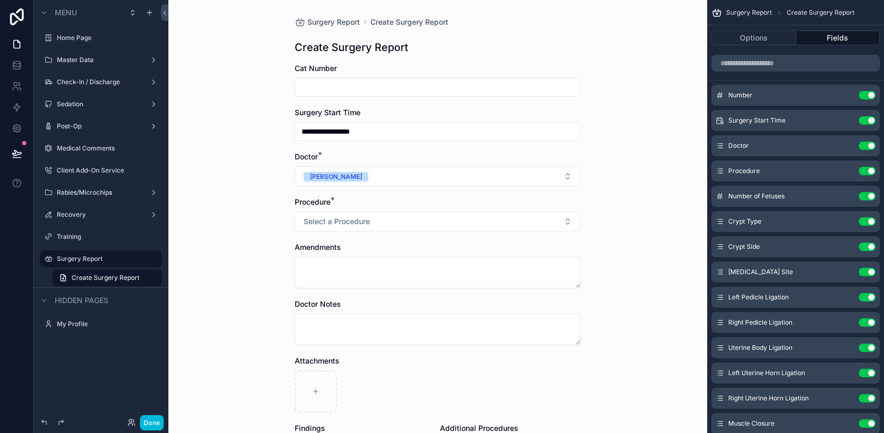
click at [0, 0] on icon "scrollable content" at bounding box center [0, 0] width 0 height 0
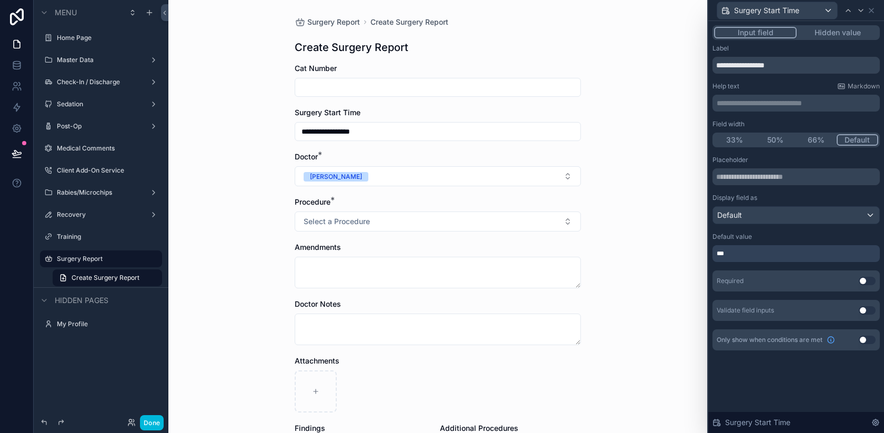
click at [862, 311] on button "Use setting" at bounding box center [867, 310] width 17 height 8
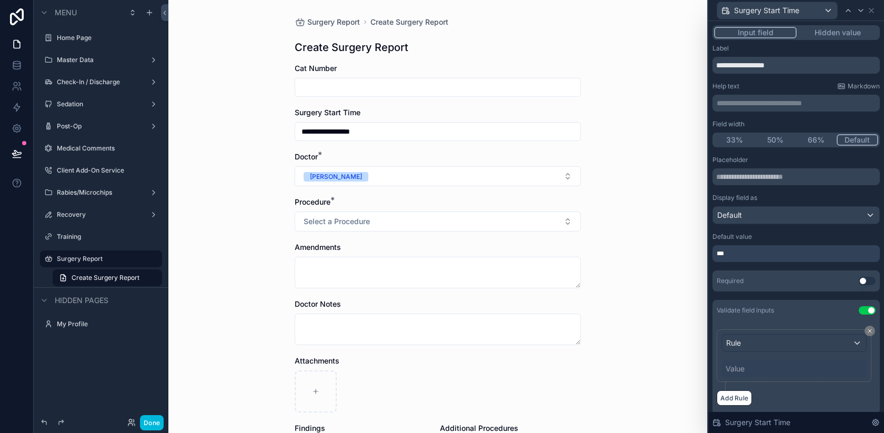
scroll to position [36, 0]
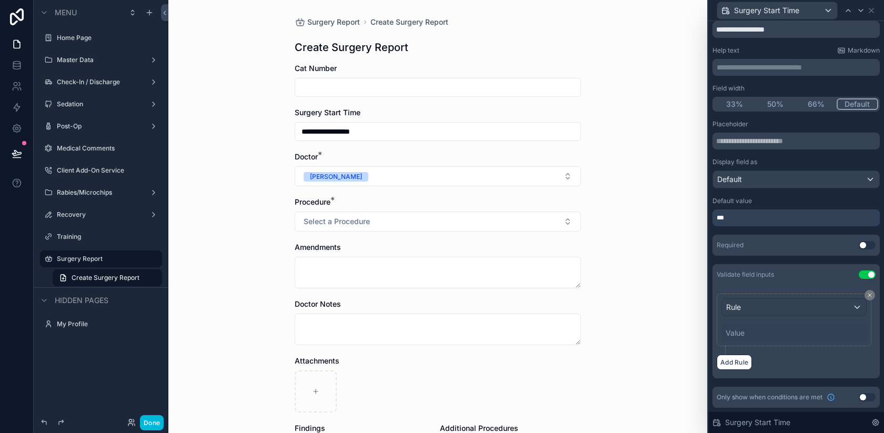
click at [763, 300] on div "Rule" at bounding box center [794, 307] width 144 height 17
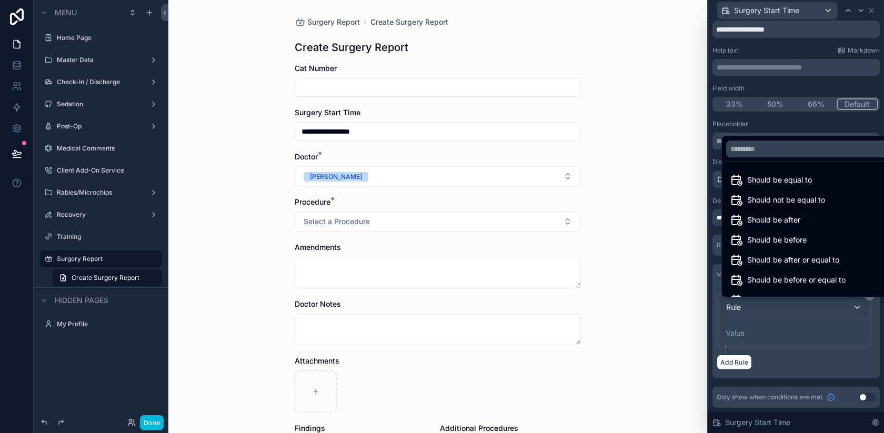
scroll to position [35, 0]
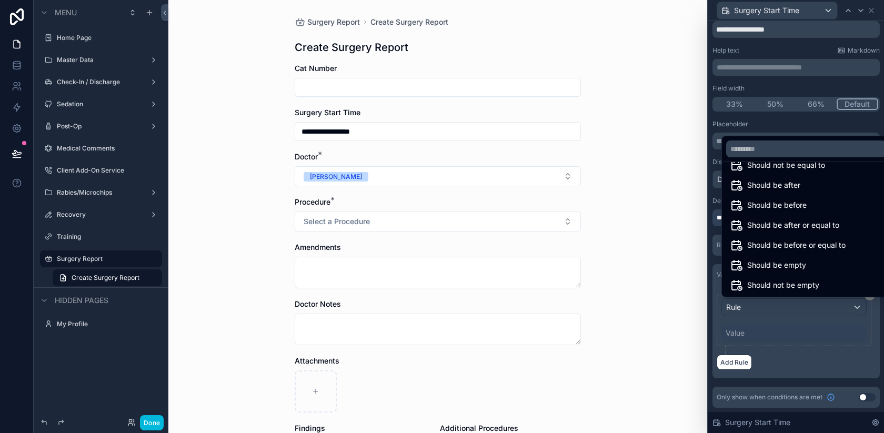
click at [826, 357] on div at bounding box center [796, 216] width 176 height 433
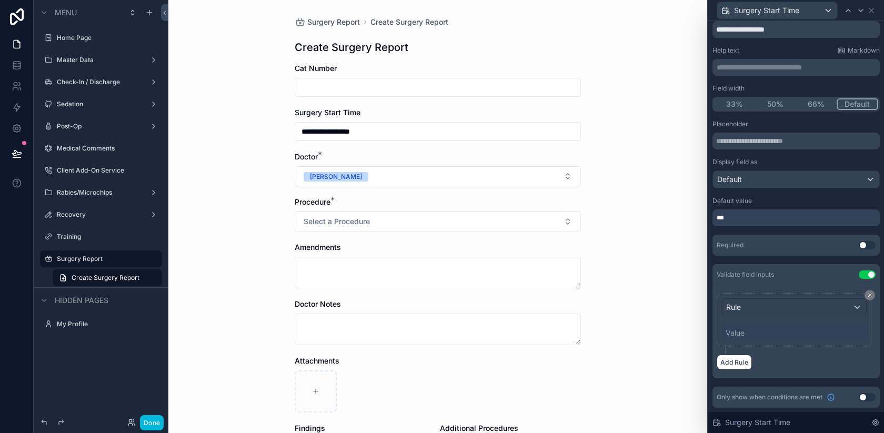
click at [869, 270] on button "Use setting" at bounding box center [867, 274] width 17 height 8
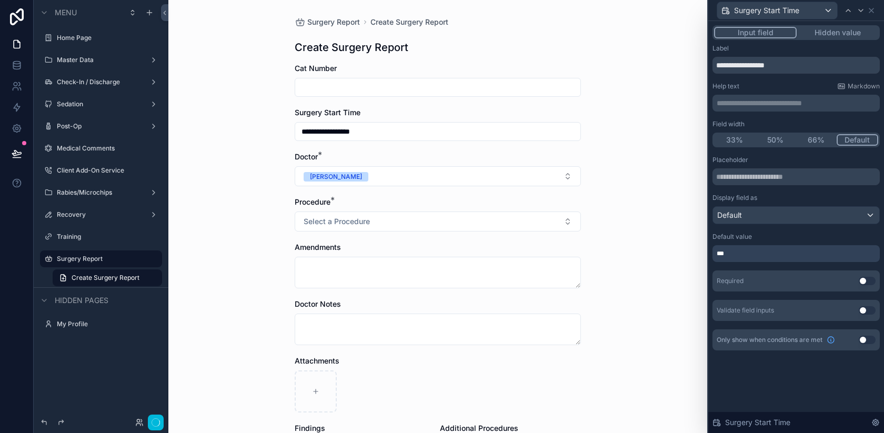
scroll to position [0, 0]
click at [870, 8] on icon at bounding box center [871, 10] width 8 height 8
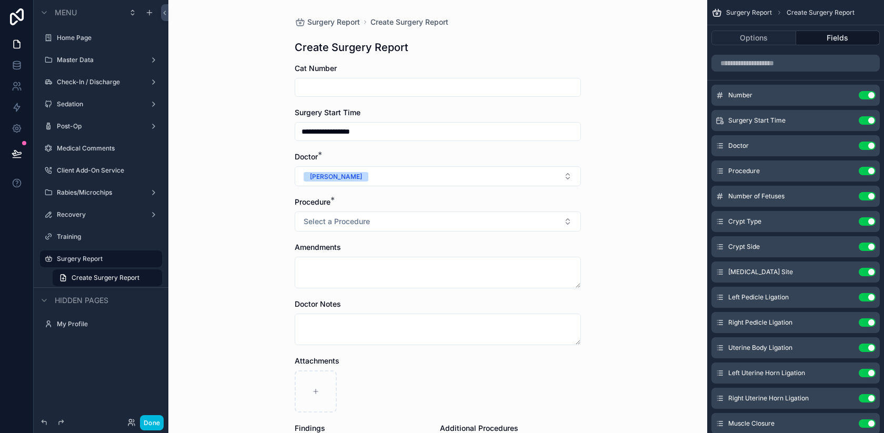
type input "**********"
click at [418, 127] on input "**********" at bounding box center [437, 131] width 285 height 15
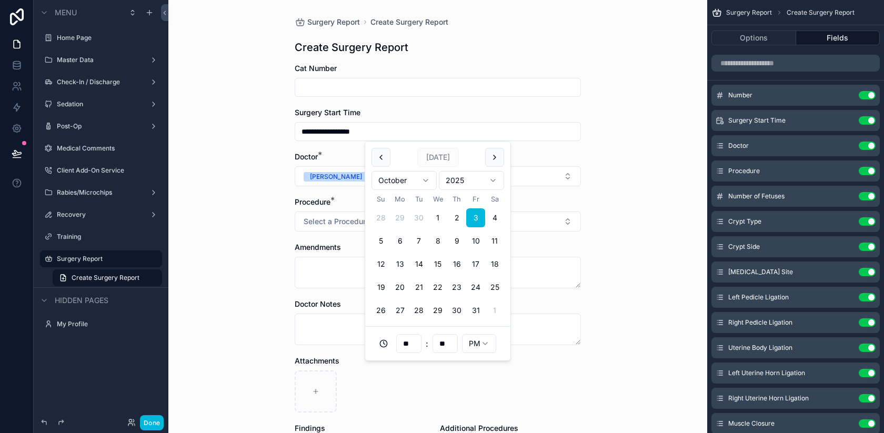
click at [631, 137] on div "**********" at bounding box center [437, 216] width 539 height 433
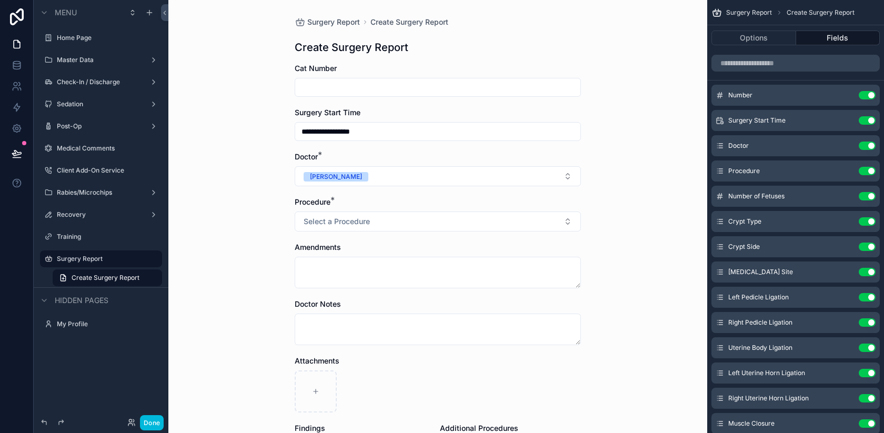
click at [150, 425] on button "Done" at bounding box center [152, 422] width 24 height 15
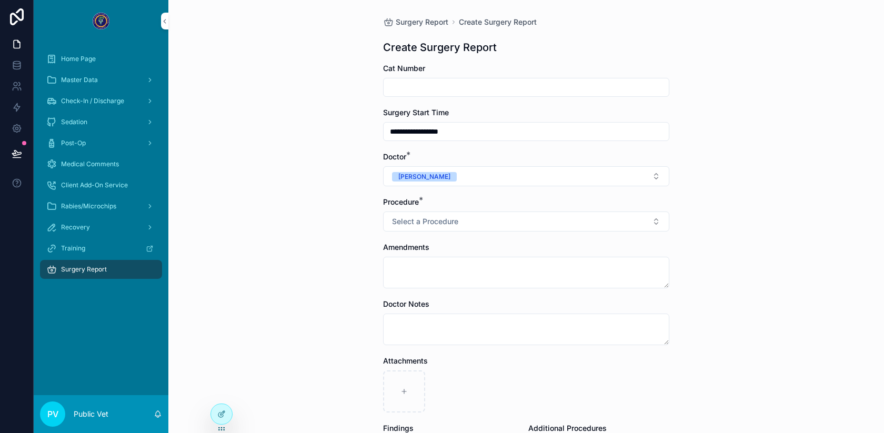
click at [218, 414] on icon at bounding box center [221, 414] width 8 height 8
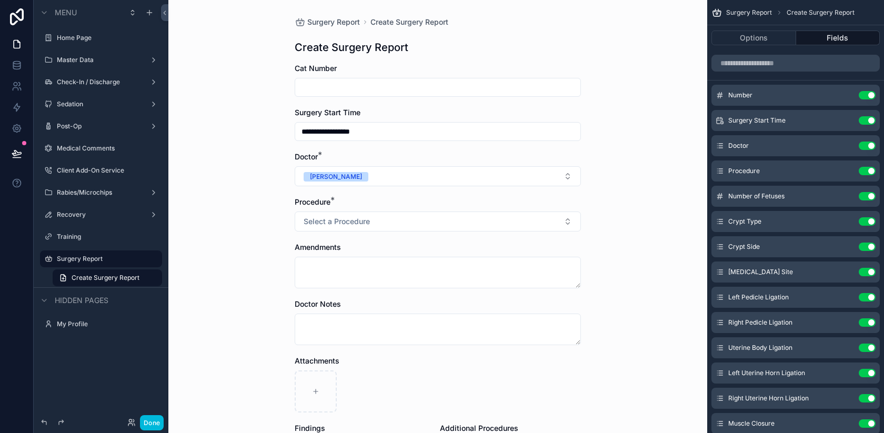
click at [149, 413] on div "Done" at bounding box center [101, 422] width 135 height 21
click at [149, 420] on button "Done" at bounding box center [152, 422] width 24 height 15
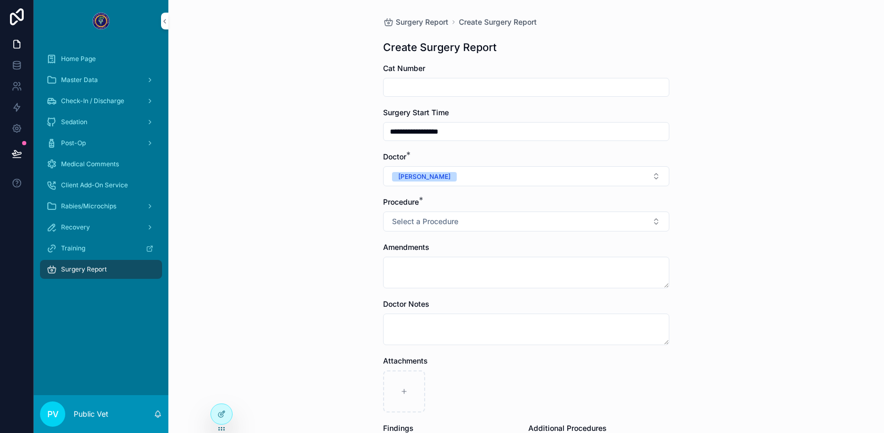
click at [443, 86] on input "scrollable content" at bounding box center [526, 87] width 285 height 15
type input "*"
type input "**********"
click at [408, 85] on input "scrollable content" at bounding box center [526, 87] width 285 height 15
type input "*"
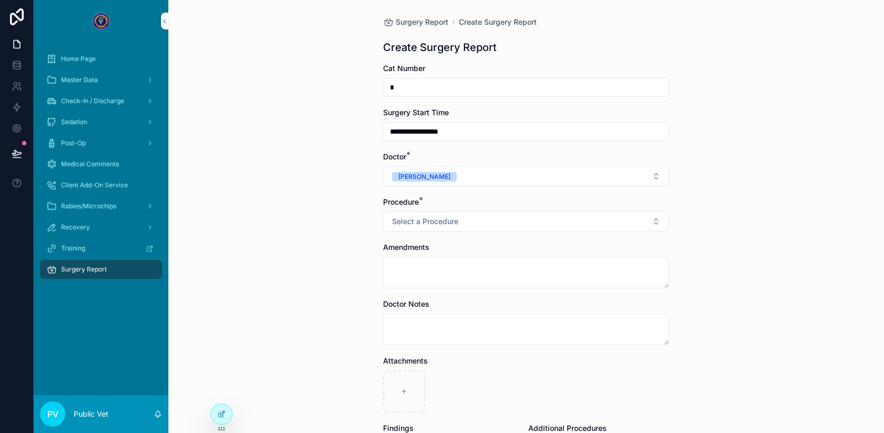
click at [327, 208] on div "**********" at bounding box center [526, 216] width 716 height 433
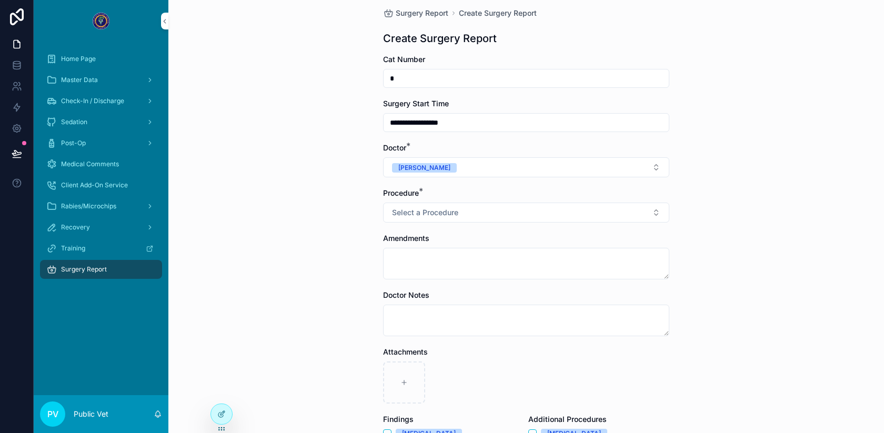
scroll to position [12, 0]
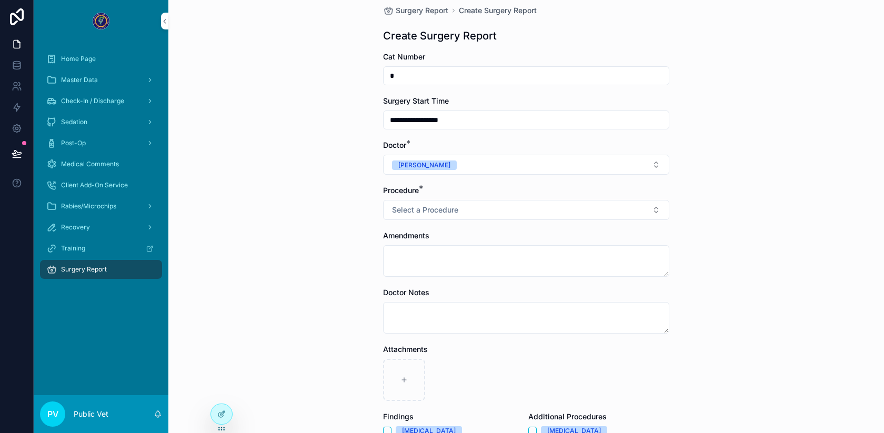
click at [436, 201] on button "Select a Procedure" at bounding box center [526, 210] width 286 height 20
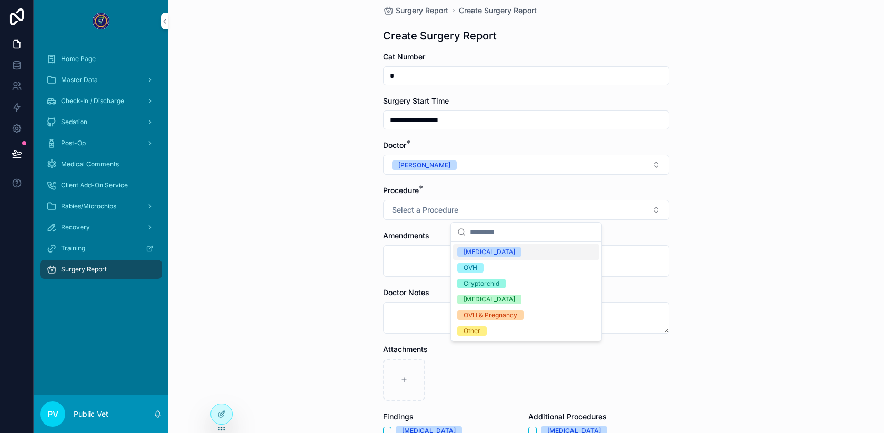
click at [482, 253] on div "[MEDICAL_DATA]" at bounding box center [490, 251] width 52 height 9
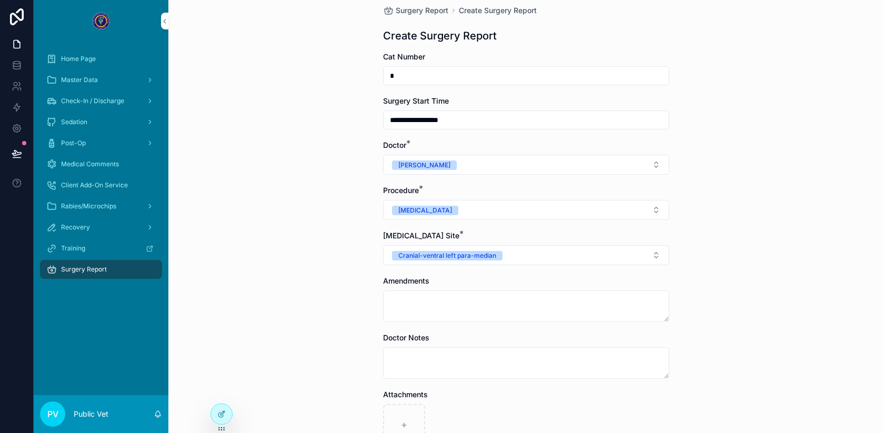
click at [316, 275] on div "**********" at bounding box center [526, 204] width 716 height 433
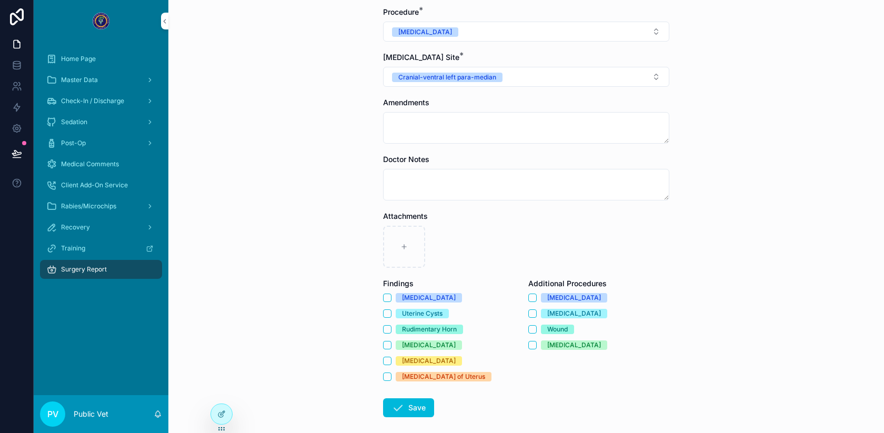
scroll to position [37, 0]
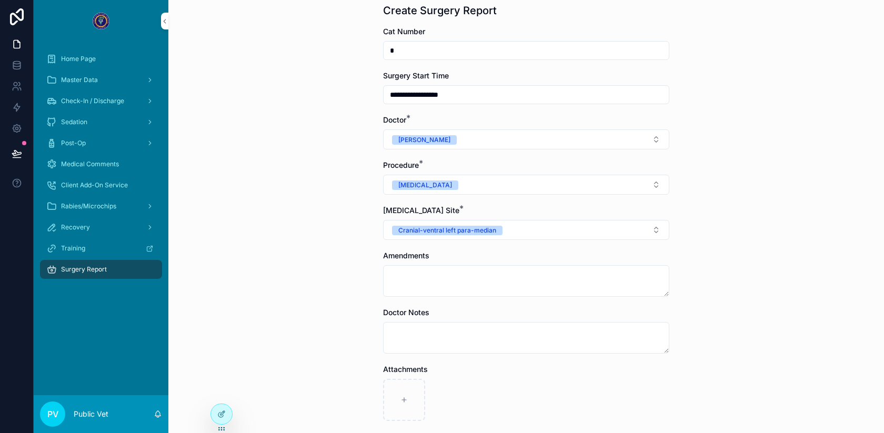
click at [427, 94] on input "**********" at bounding box center [526, 94] width 285 height 15
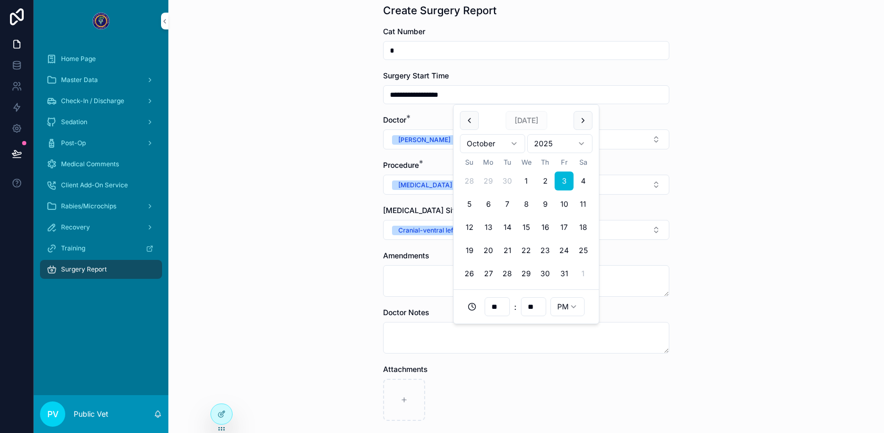
click at [350, 99] on div "**********" at bounding box center [526, 179] width 716 height 433
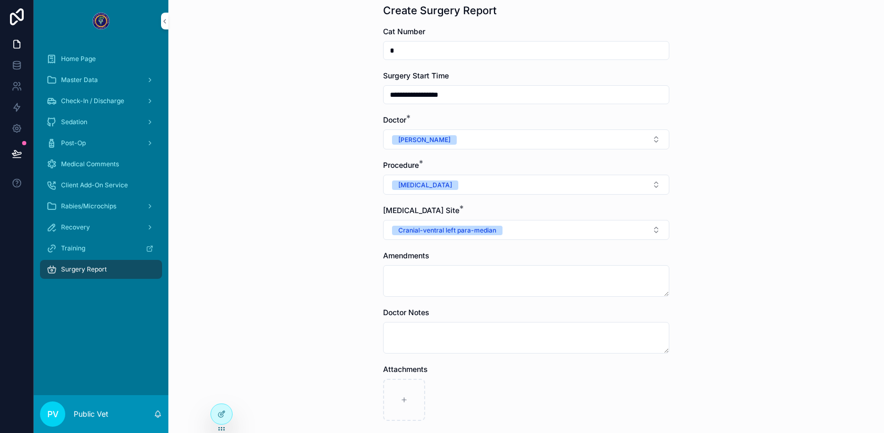
click at [435, 95] on input "**********" at bounding box center [526, 94] width 285 height 15
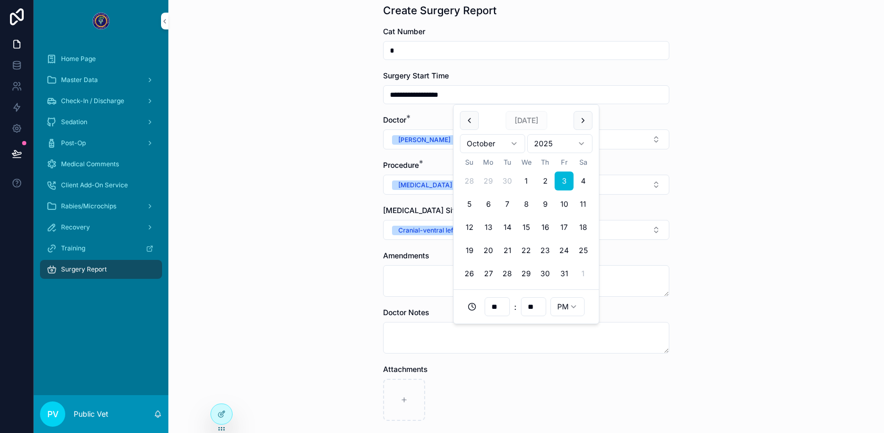
click at [306, 124] on div "**********" at bounding box center [526, 179] width 716 height 433
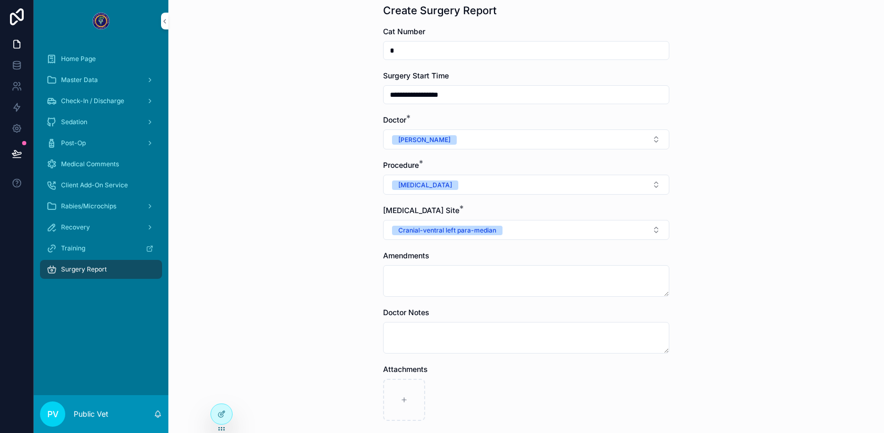
click at [98, 267] on span "Surgery Report" at bounding box center [84, 269] width 46 height 8
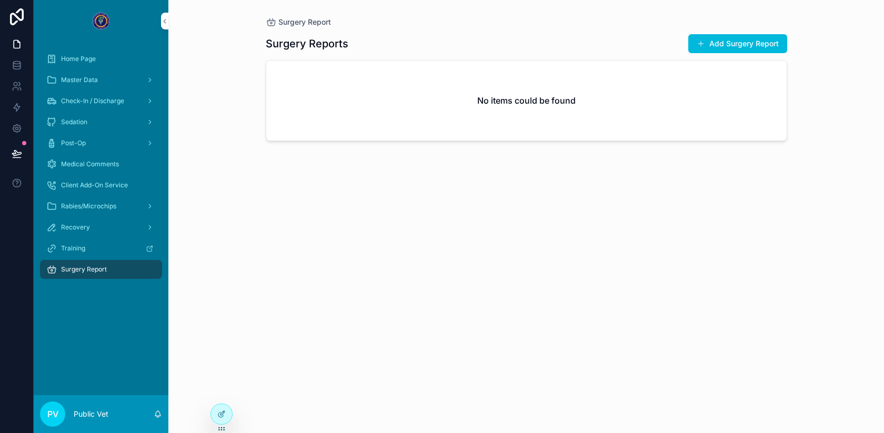
click at [723, 44] on button "Add Surgery Report" at bounding box center [737, 43] width 99 height 19
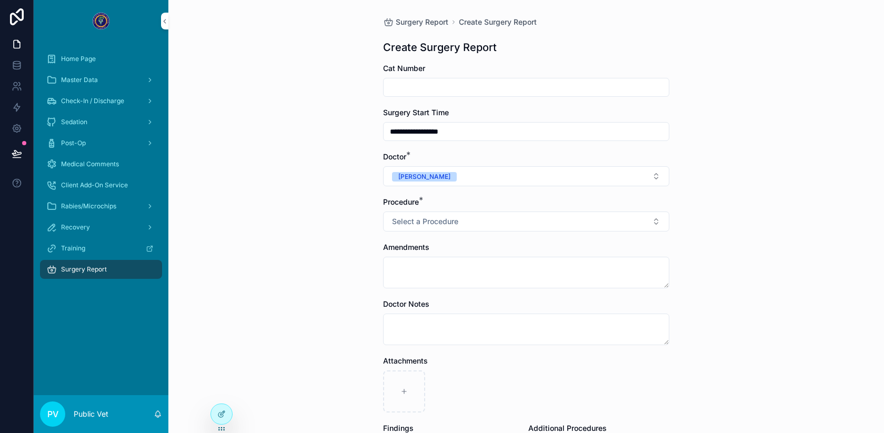
click at [410, 85] on input "scrollable content" at bounding box center [526, 87] width 285 height 15
type input "*"
type input "**********"
type input "*"
click at [304, 183] on div "**********" at bounding box center [526, 216] width 716 height 433
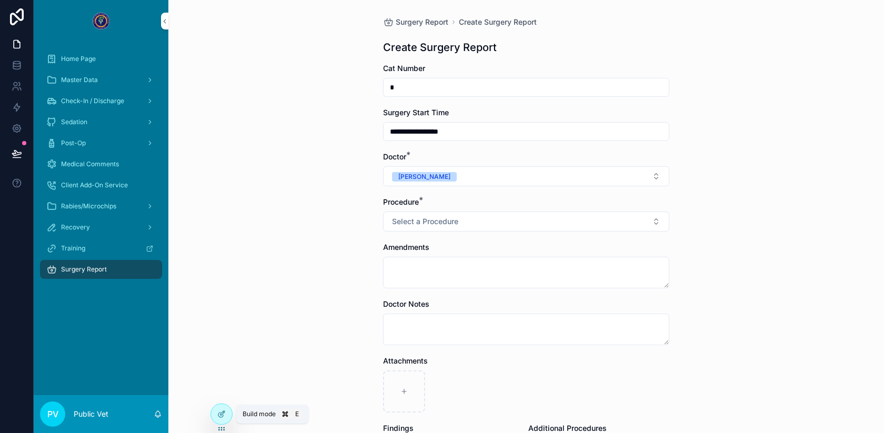
click at [223, 411] on icon at bounding box center [223, 411] width 1 height 1
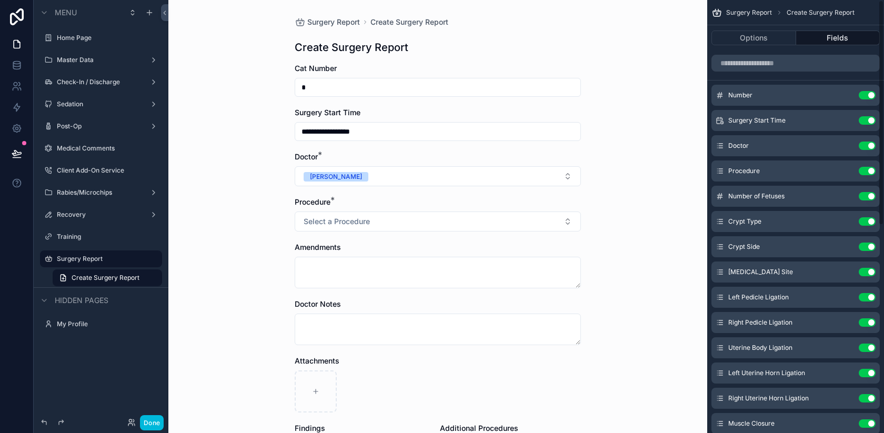
click at [0, 0] on icon "scrollable content" at bounding box center [0, 0] width 0 height 0
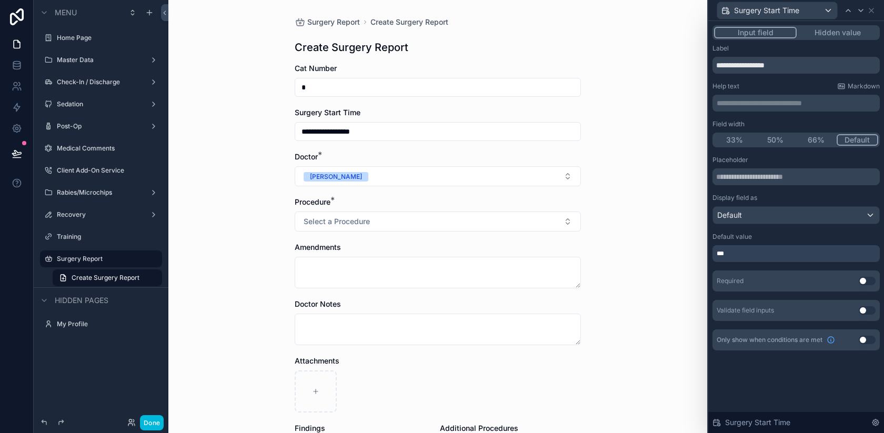
click at [771, 252] on div "***" at bounding box center [795, 253] width 167 height 17
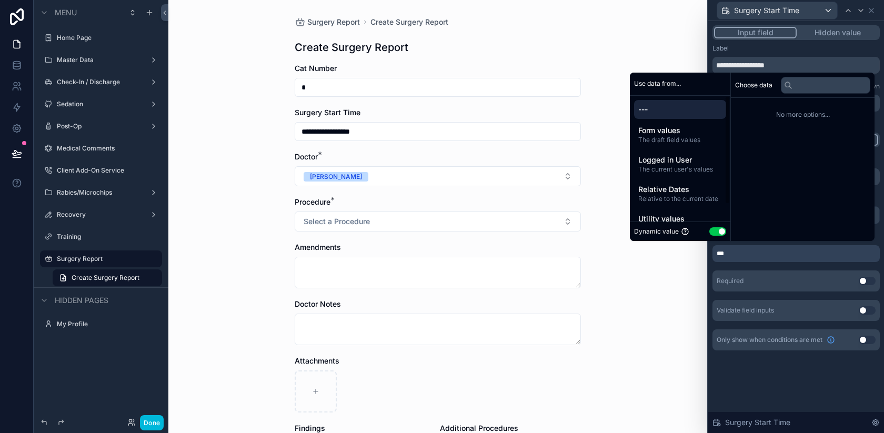
scroll to position [19, 0]
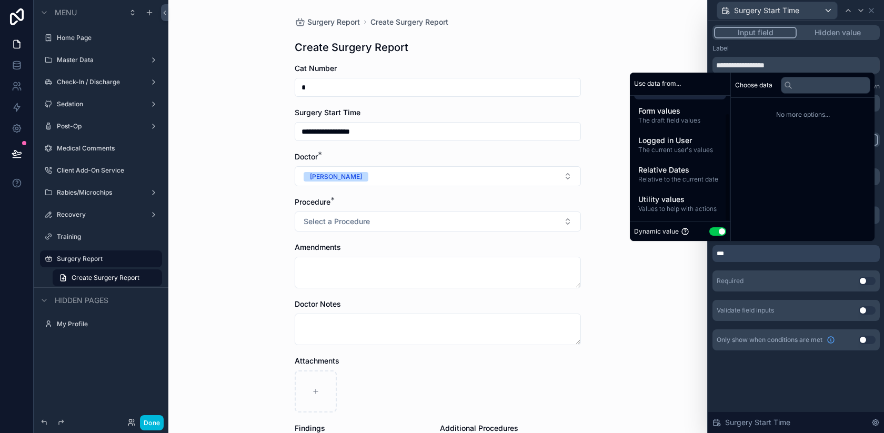
click at [673, 200] on span "Utility values" at bounding box center [680, 199] width 84 height 11
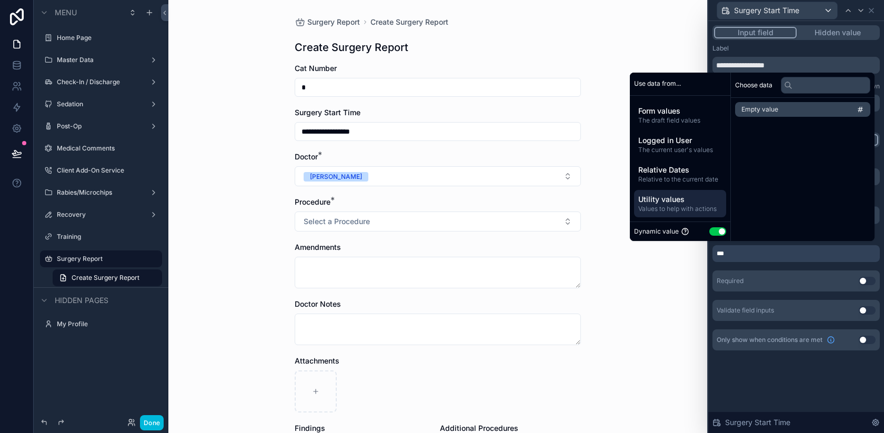
click at [679, 181] on span "Relative to the current date" at bounding box center [680, 179] width 84 height 8
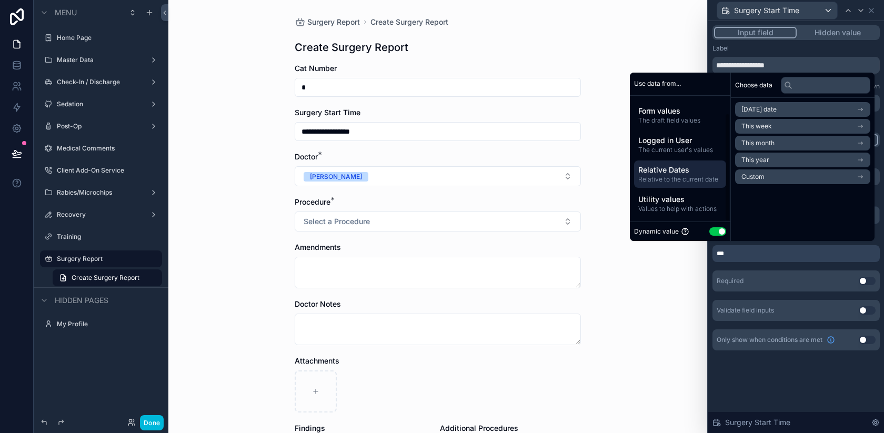
click at [672, 117] on span "The draft field values" at bounding box center [680, 120] width 84 height 8
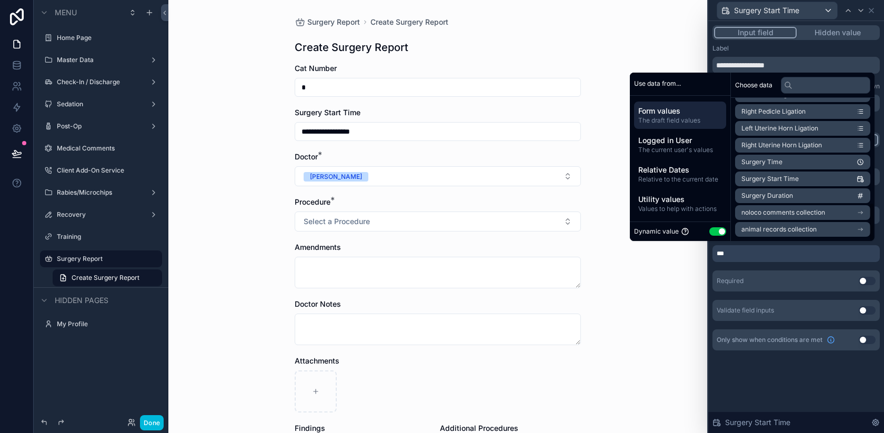
scroll to position [0, 0]
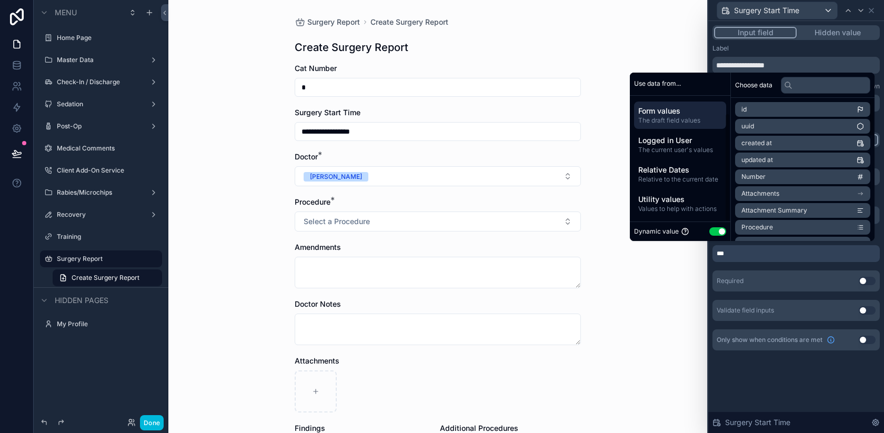
click at [672, 146] on span "The current user's values" at bounding box center [680, 150] width 84 height 8
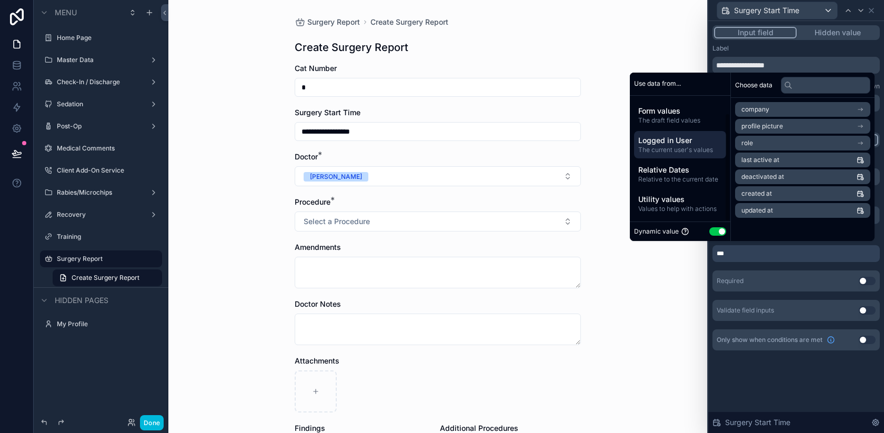
click at [669, 184] on div "Relative Dates Relative to the current date" at bounding box center [680, 173] width 92 height 27
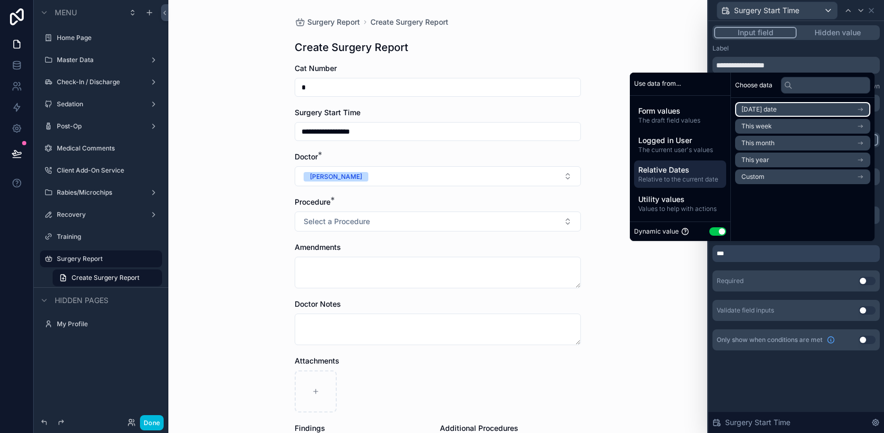
click at [761, 106] on span "[DATE] date" at bounding box center [758, 109] width 35 height 8
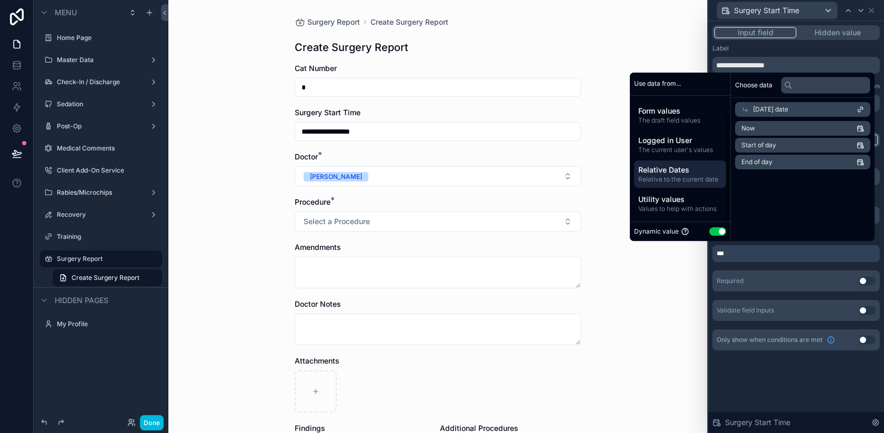
click at [713, 232] on button "Use setting" at bounding box center [717, 231] width 17 height 8
select select "****"
select select "*"
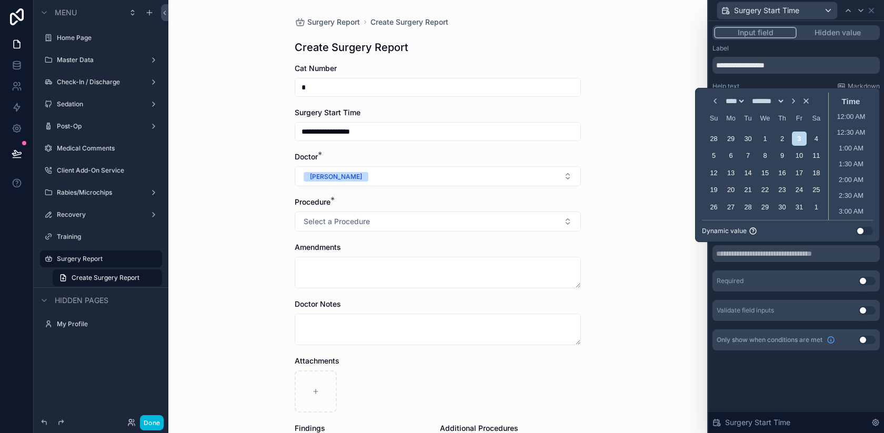
click at [860, 232] on button "Use setting" at bounding box center [864, 231] width 17 height 8
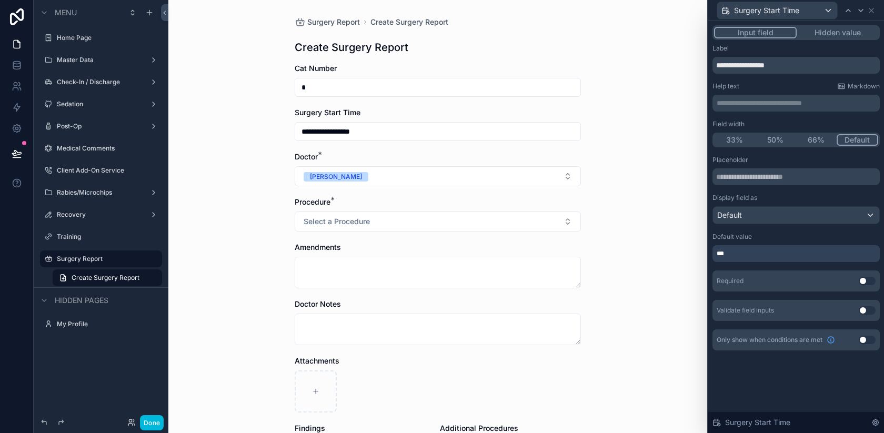
click at [655, 320] on div "**********" at bounding box center [437, 216] width 539 height 433
click at [873, 14] on div "Surgery Start Time" at bounding box center [795, 10] width 167 height 21
click at [873, 7] on icon at bounding box center [871, 10] width 8 height 8
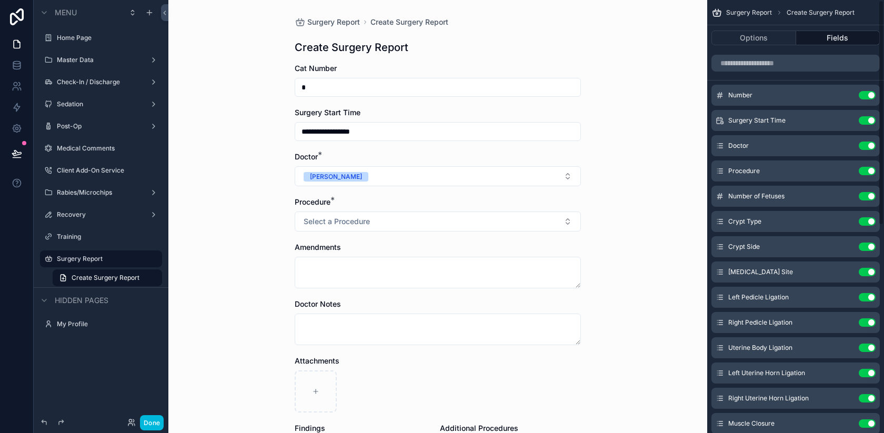
click at [154, 421] on button "Done" at bounding box center [152, 422] width 24 height 15
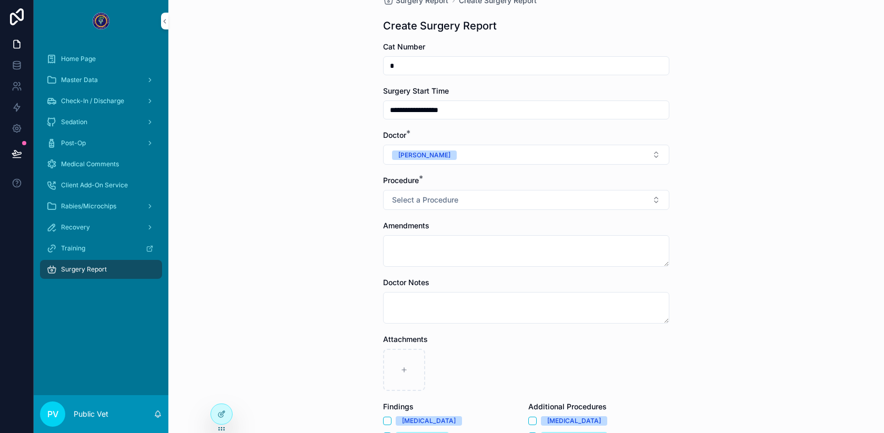
click at [313, 215] on div "**********" at bounding box center [526, 194] width 716 height 433
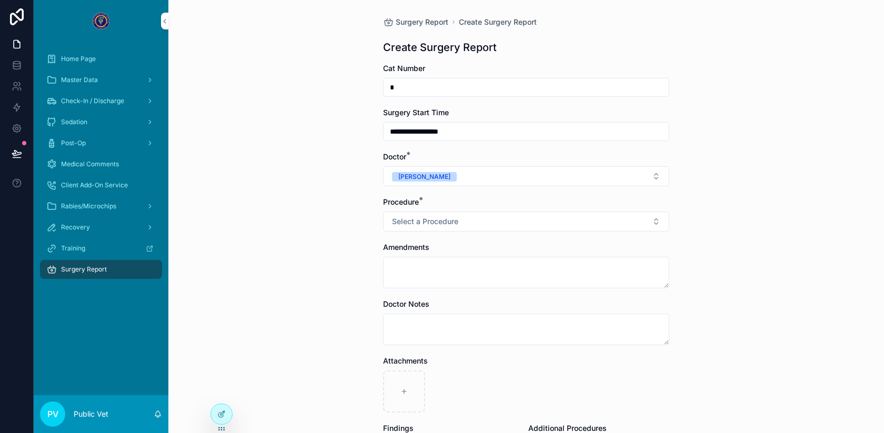
click at [435, 137] on input "**********" at bounding box center [526, 131] width 285 height 15
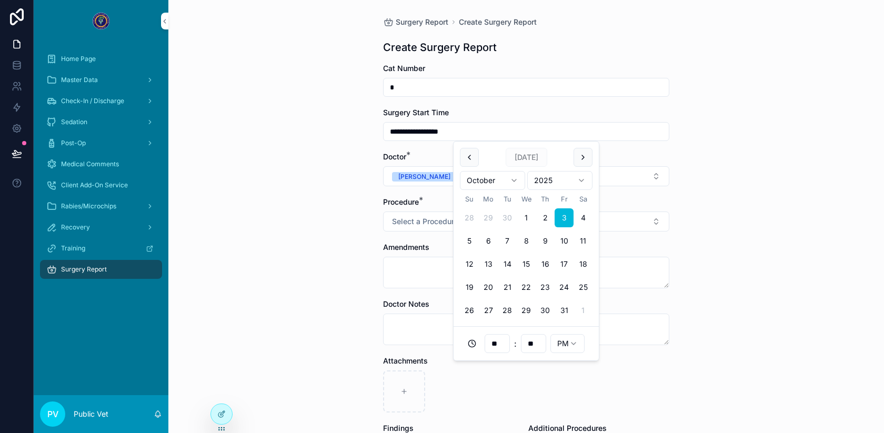
click at [355, 137] on div "**********" at bounding box center [526, 216] width 716 height 433
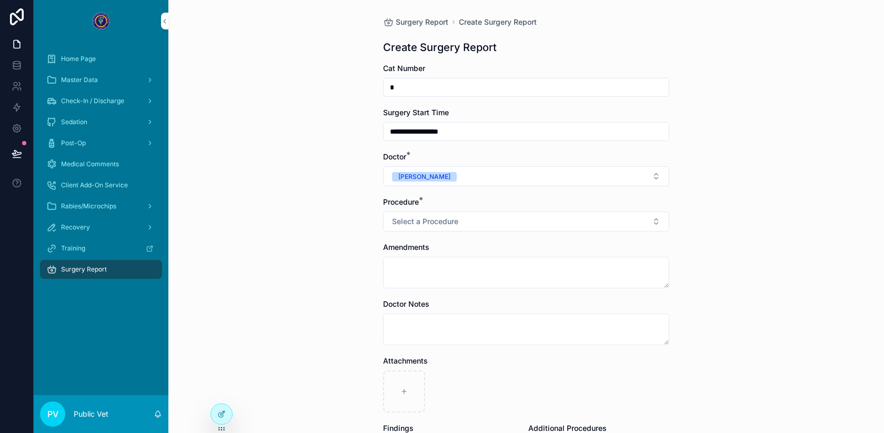
click at [425, 207] on div "Procedure * Select a Procedure" at bounding box center [526, 214] width 286 height 35
click at [418, 223] on span "Select a Procedure" at bounding box center [425, 221] width 66 height 11
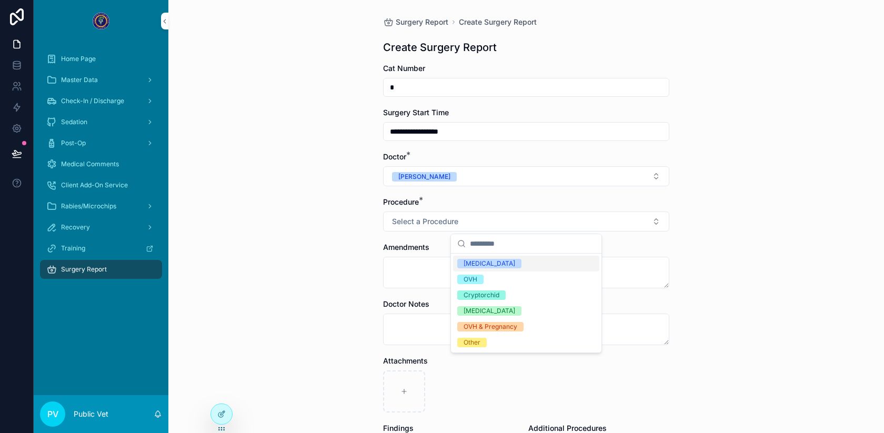
click at [466, 262] on div "[MEDICAL_DATA]" at bounding box center [490, 263] width 52 height 9
type input "**********"
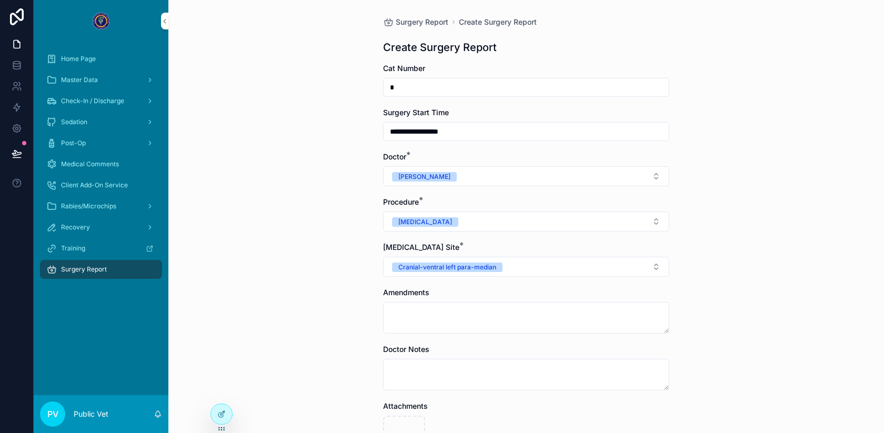
scroll to position [242, 0]
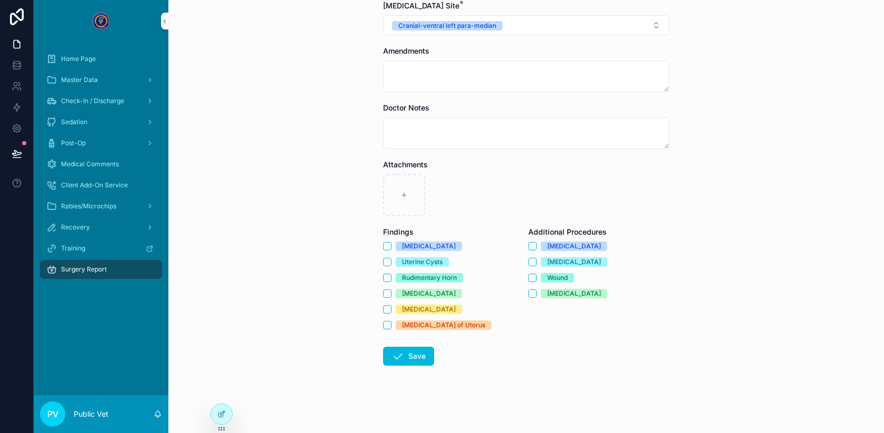
click at [219, 407] on div at bounding box center [221, 414] width 21 height 20
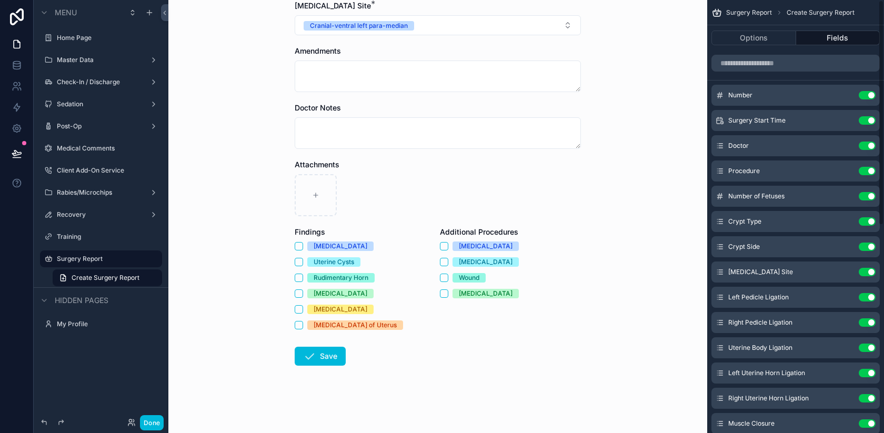
scroll to position [0, 0]
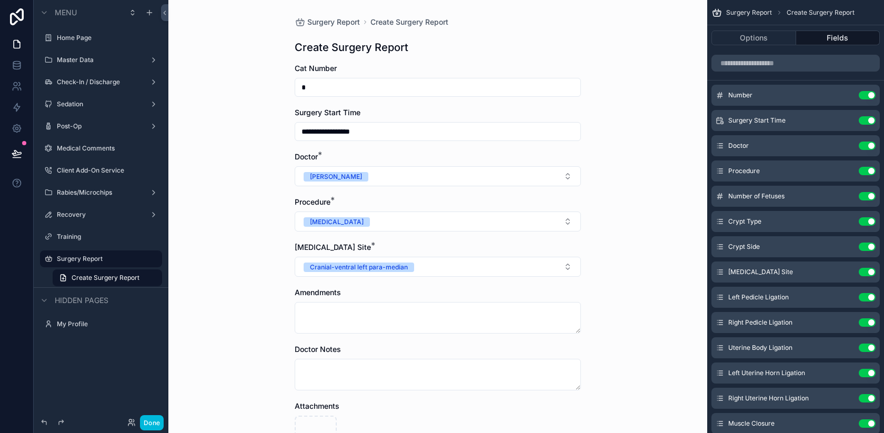
click at [0, 0] on icon "scrollable content" at bounding box center [0, 0] width 0 height 0
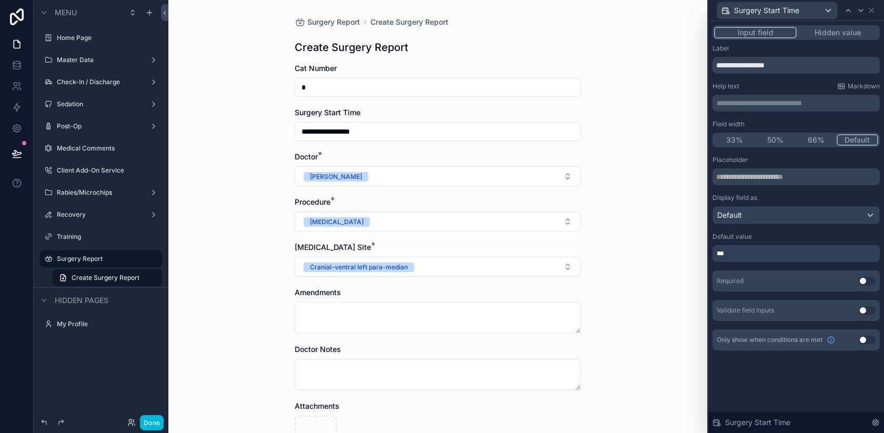
click at [877, 419] on icon at bounding box center [875, 422] width 8 height 8
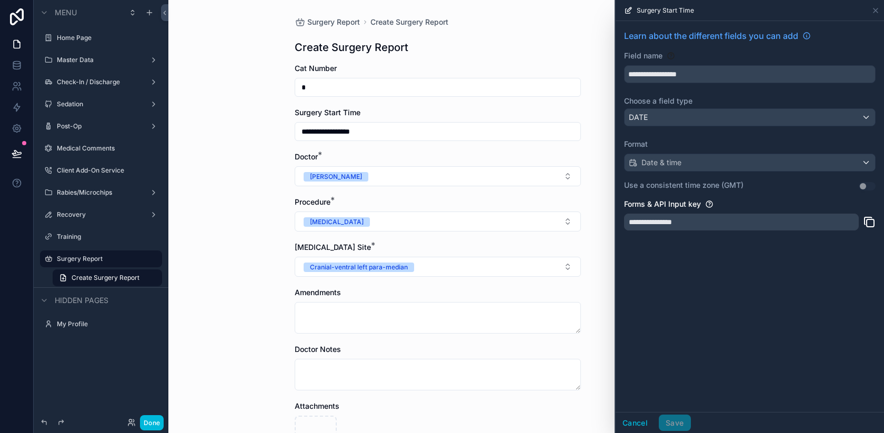
click at [638, 420] on button "Cancel" at bounding box center [635, 423] width 39 height 17
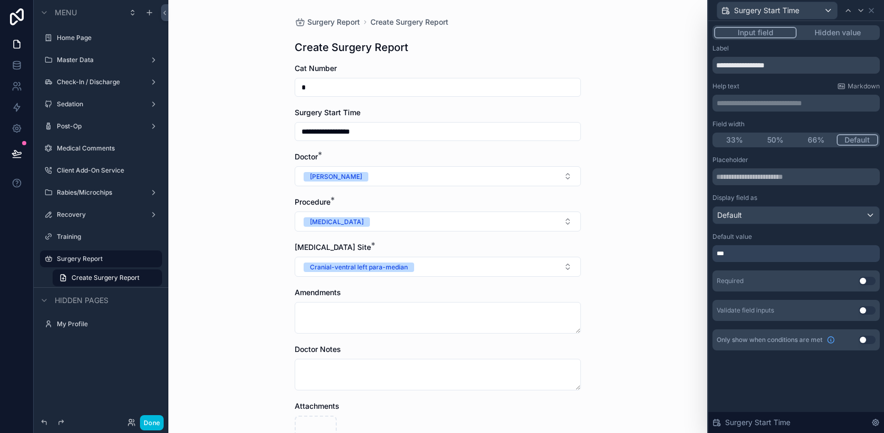
click at [840, 30] on button "Hidden value" at bounding box center [838, 33] width 82 height 12
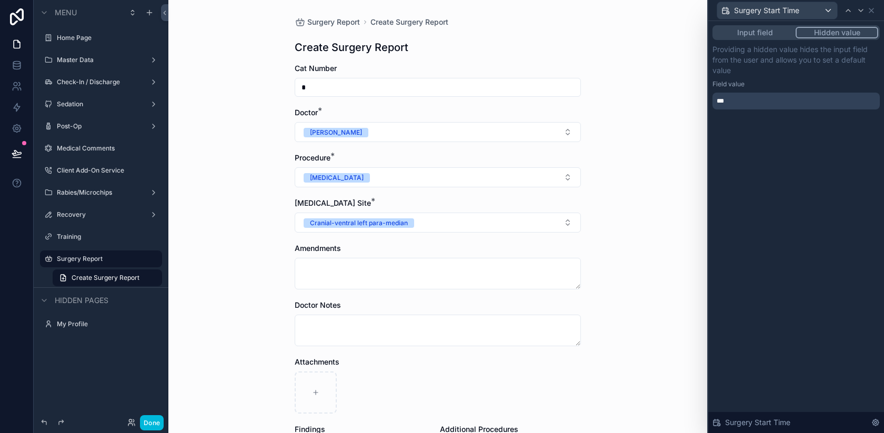
click at [763, 34] on button "Input field" at bounding box center [755, 33] width 82 height 12
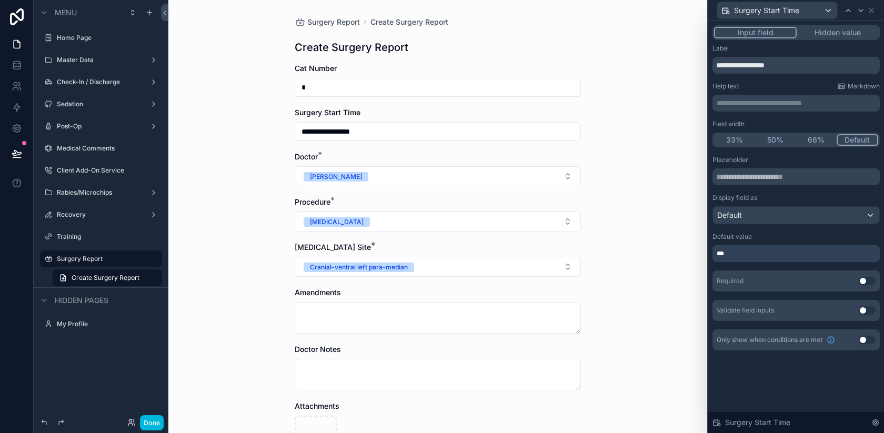
click at [819, 24] on div "**********" at bounding box center [796, 198] width 176 height 355
click at [820, 28] on button "Hidden value" at bounding box center [838, 33] width 82 height 12
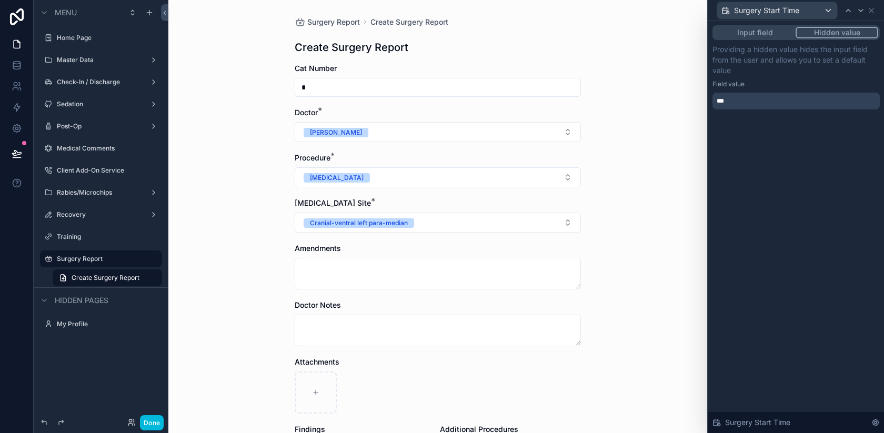
click at [750, 107] on div "***" at bounding box center [795, 101] width 167 height 17
click at [748, 101] on div "***" at bounding box center [795, 101] width 167 height 17
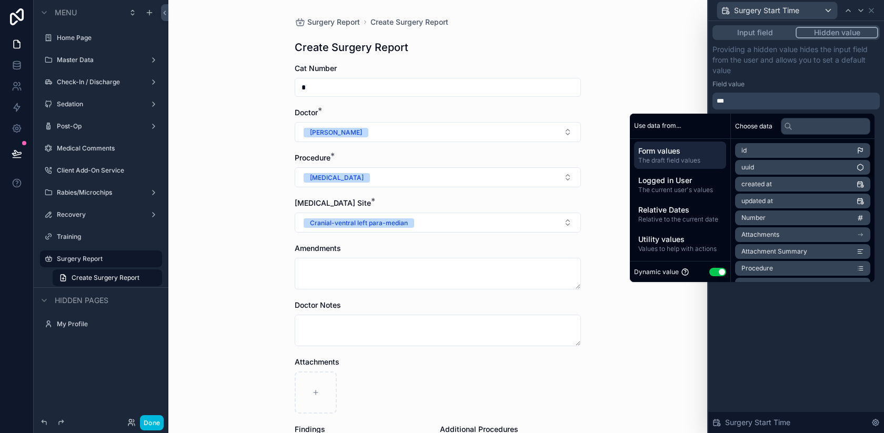
scroll to position [385, 0]
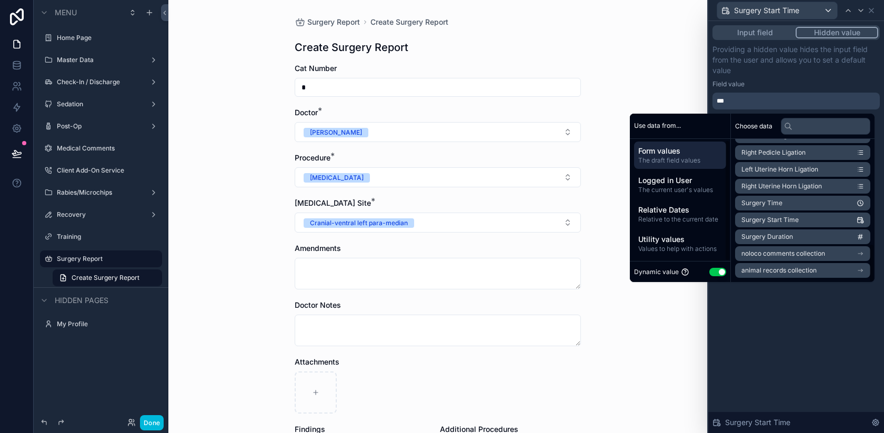
click at [671, 183] on span "Logged in User" at bounding box center [680, 180] width 84 height 11
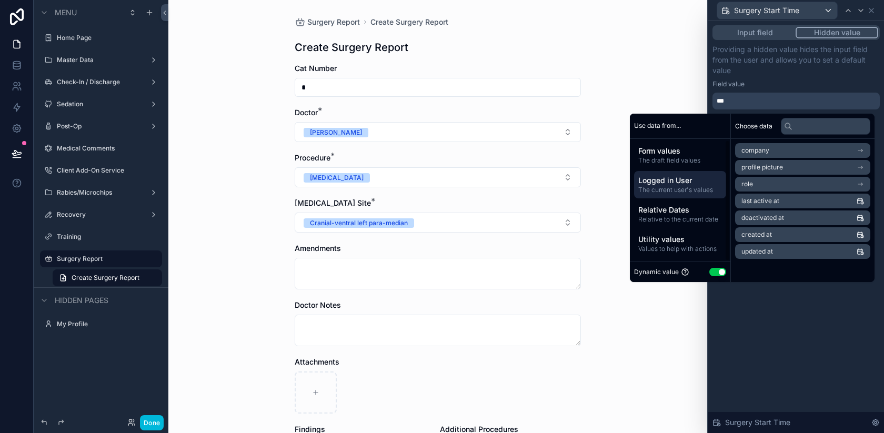
click at [668, 212] on span "Relative Dates" at bounding box center [680, 210] width 84 height 11
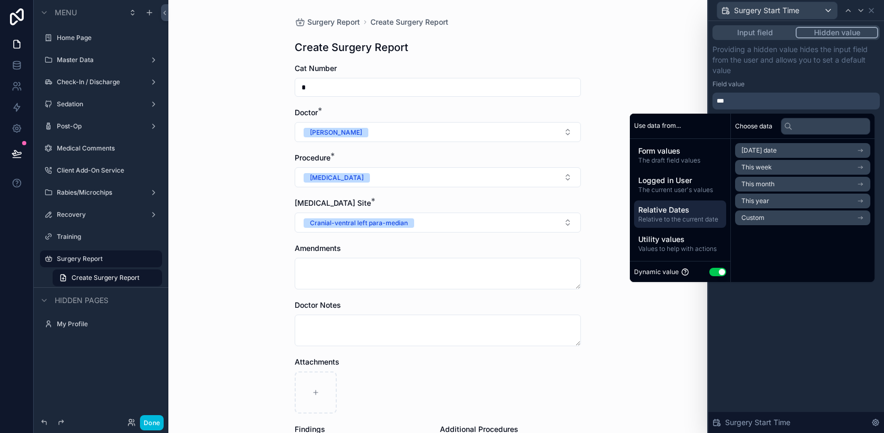
click at [674, 260] on div "Form values The draft field values Logged in User The current user's values Rel…" at bounding box center [680, 199] width 100 height 124
click at [667, 250] on span "Values to help with actions" at bounding box center [680, 249] width 84 height 8
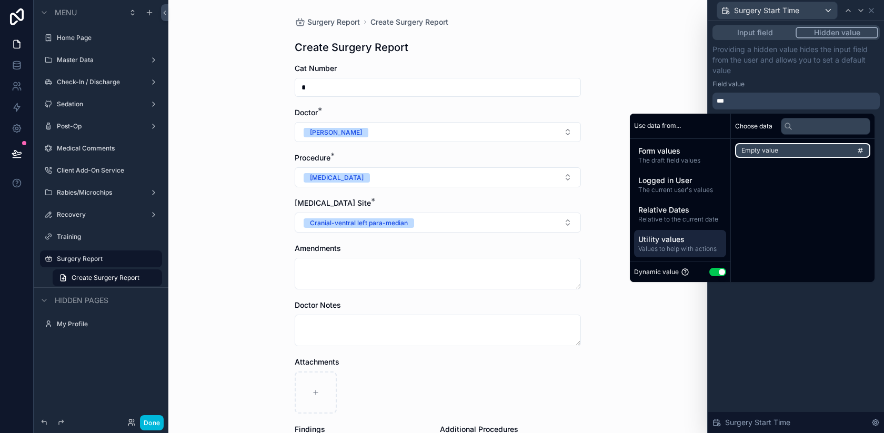
click at [745, 146] on span "Empty value" at bounding box center [759, 150] width 37 height 8
click at [755, 95] on div "**********" at bounding box center [795, 101] width 167 height 17
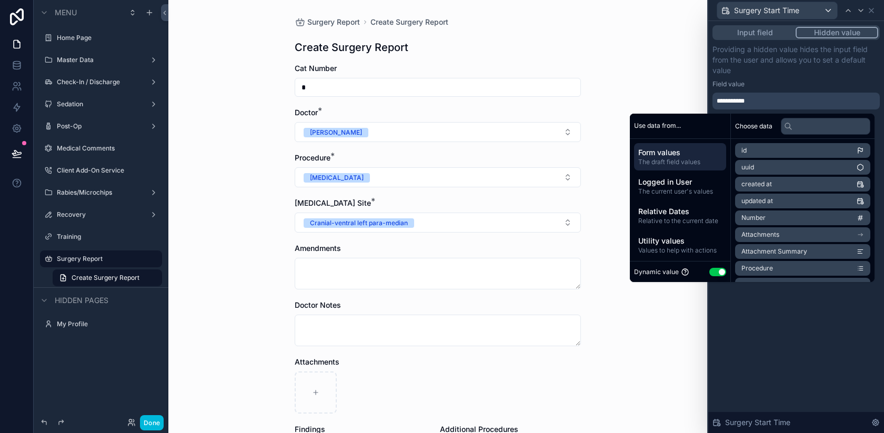
click at [755, 106] on div "**********" at bounding box center [795, 101] width 167 height 17
click at [755, 104] on div "**********" at bounding box center [795, 101] width 167 height 17
click at [711, 269] on button "Use setting" at bounding box center [717, 272] width 17 height 8
select select "****"
select select "*"
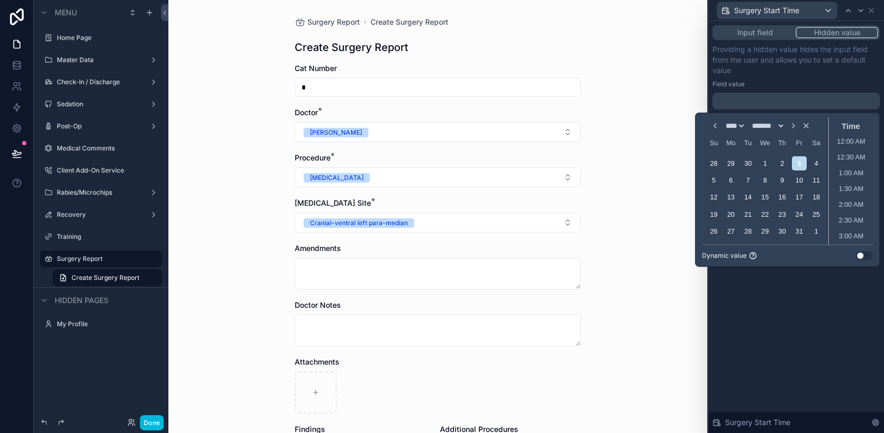
click at [855, 311] on div "Input field Hidden value Providing a hidden value hides the input field from th…" at bounding box center [796, 227] width 176 height 412
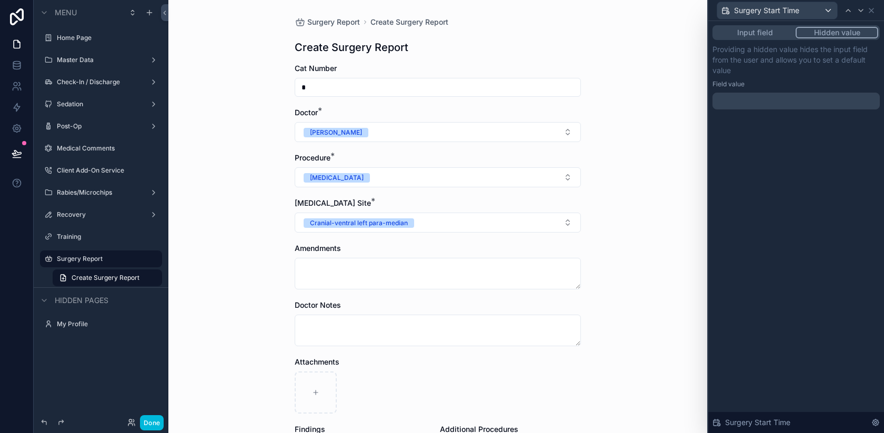
click at [761, 103] on input "text" at bounding box center [795, 101] width 167 height 17
select select "****"
select select "*"
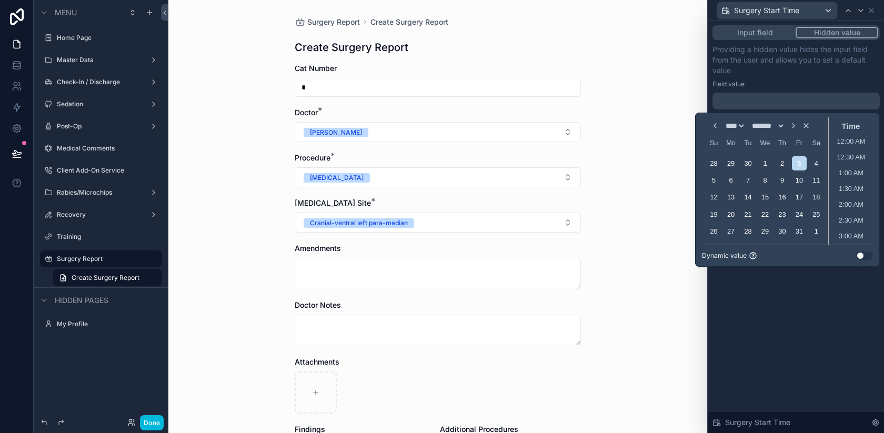
scroll to position [348, 0]
click at [753, 65] on p "Providing a hidden value hides the input field from the user and allows you to …" at bounding box center [795, 60] width 167 height 32
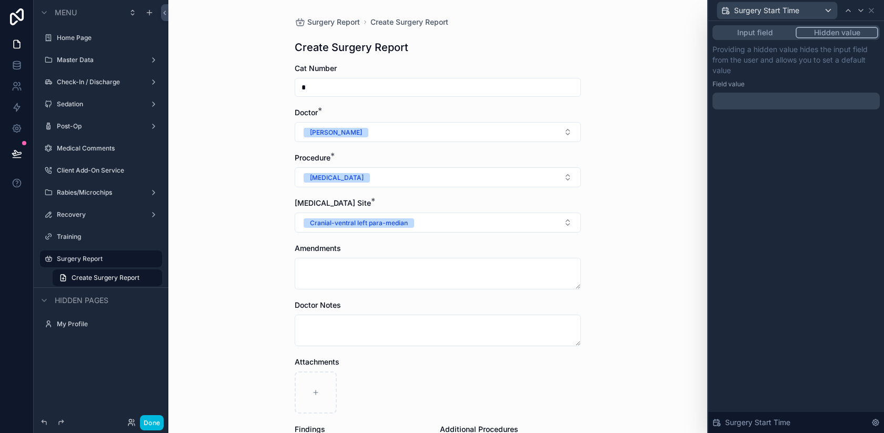
click at [744, 28] on button "Input field" at bounding box center [755, 33] width 82 height 12
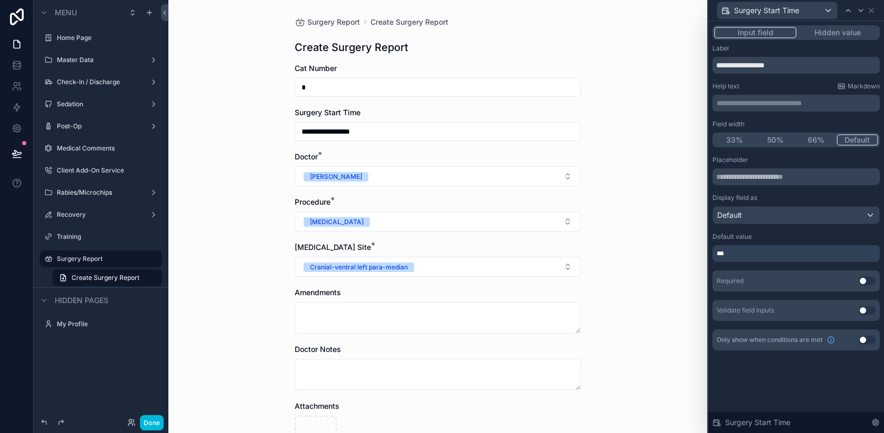
click at [729, 256] on span "***" at bounding box center [724, 253] width 14 height 8
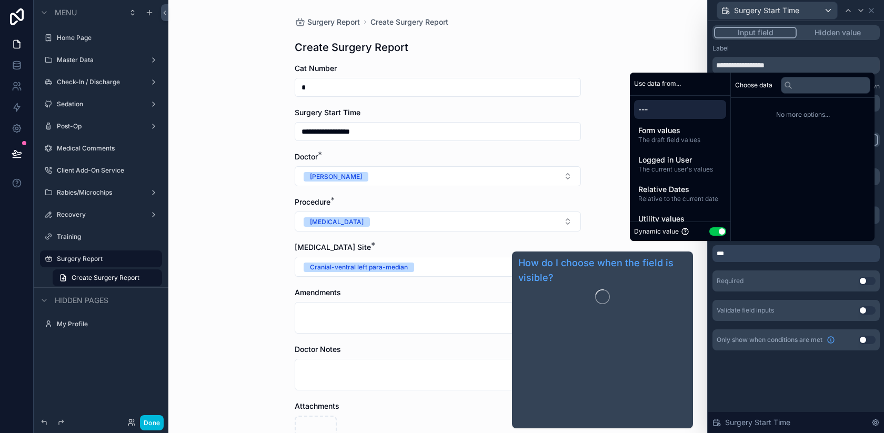
click at [763, 391] on div "**********" at bounding box center [796, 227] width 176 height 412
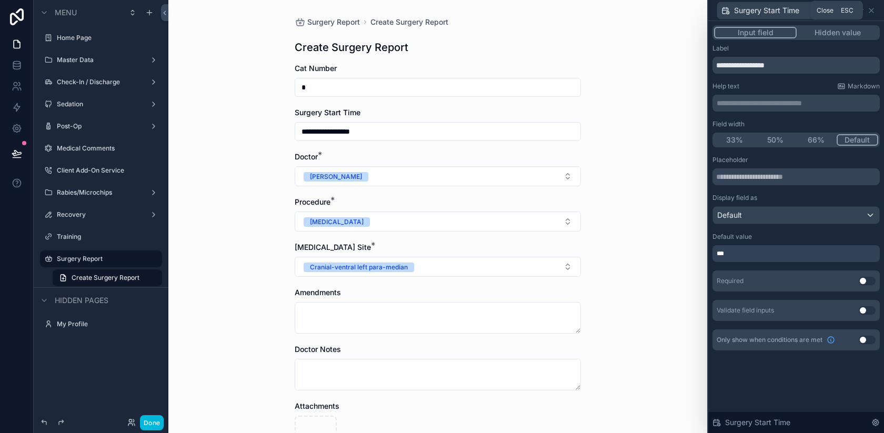
click at [871, 7] on icon at bounding box center [871, 10] width 8 height 8
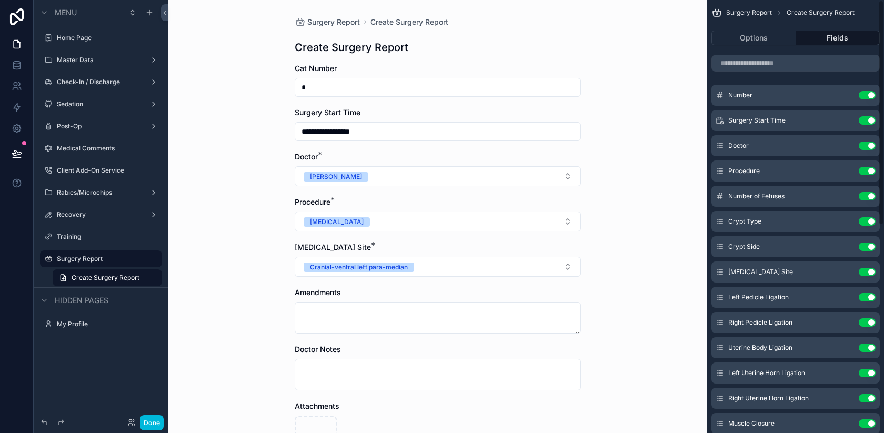
click at [229, 184] on div "**********" at bounding box center [437, 216] width 539 height 433
click at [148, 422] on button "Done" at bounding box center [152, 422] width 24 height 15
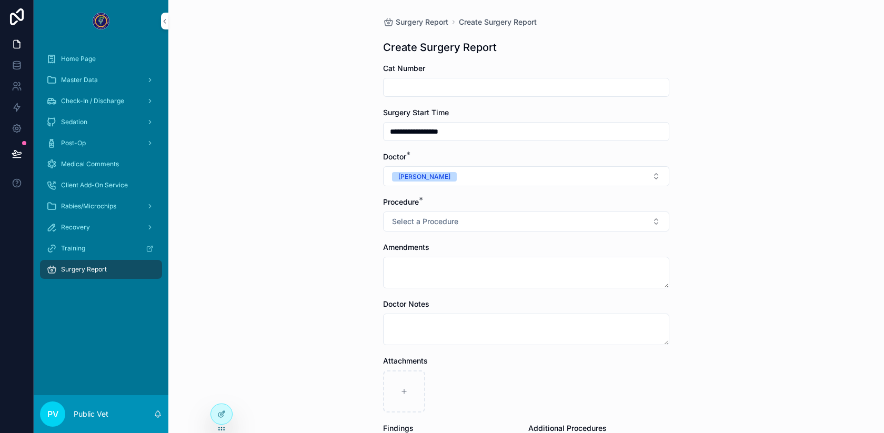
click at [549, 82] on input "scrollable content" at bounding box center [526, 87] width 285 height 15
type input "*"
type input "**********"
type input "*"
click at [692, 144] on div "**********" at bounding box center [526, 216] width 716 height 433
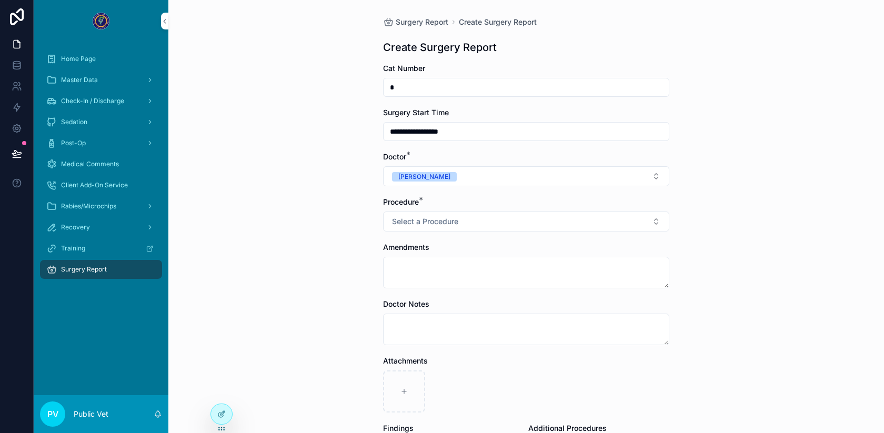
click at [218, 413] on icon at bounding box center [221, 414] width 8 height 8
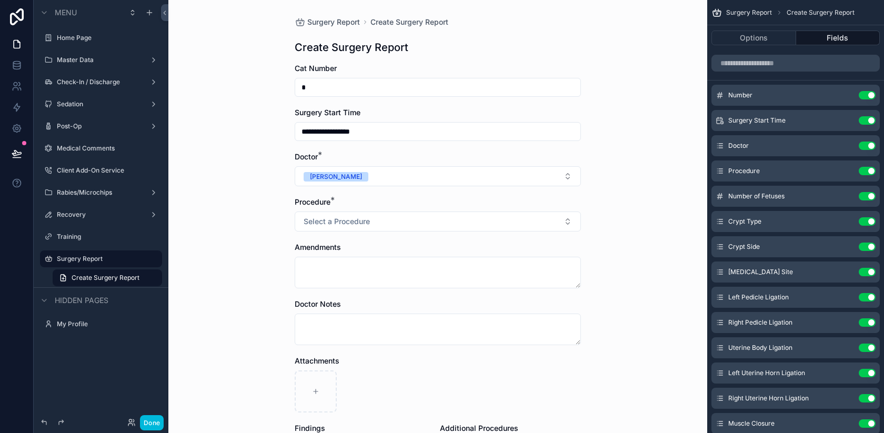
click at [0, 0] on icon "scrollable content" at bounding box center [0, 0] width 0 height 0
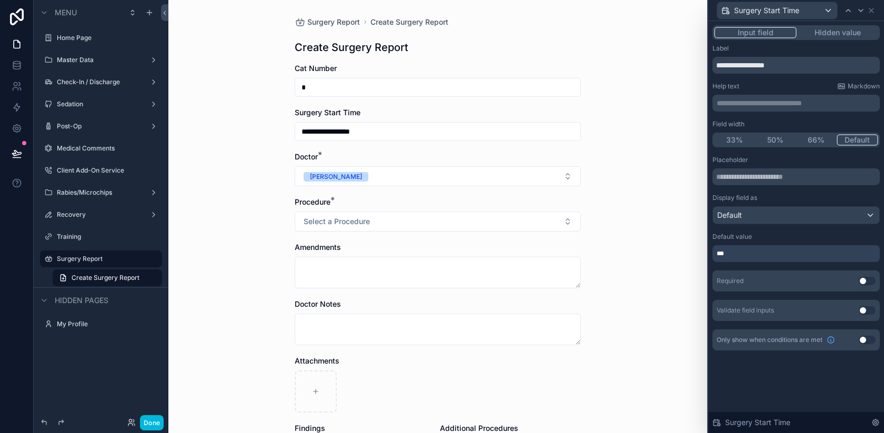
click at [751, 254] on div "***" at bounding box center [795, 253] width 167 height 17
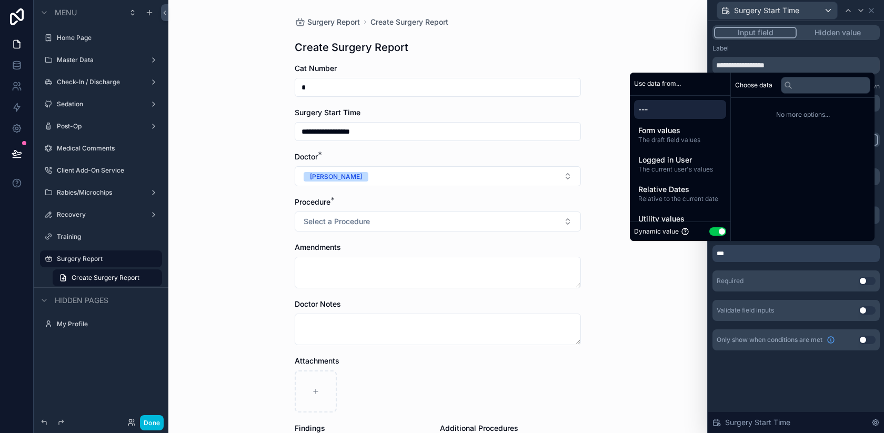
click at [756, 383] on div "**********" at bounding box center [796, 227] width 176 height 412
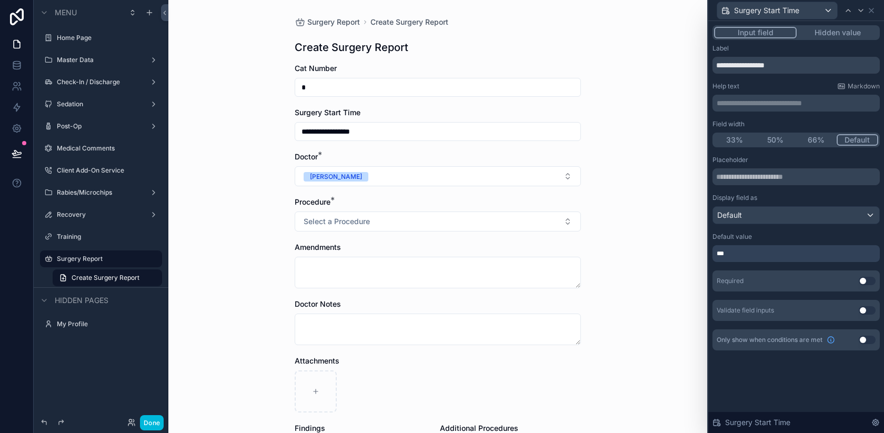
click at [820, 31] on button "Hidden value" at bounding box center [838, 33] width 82 height 12
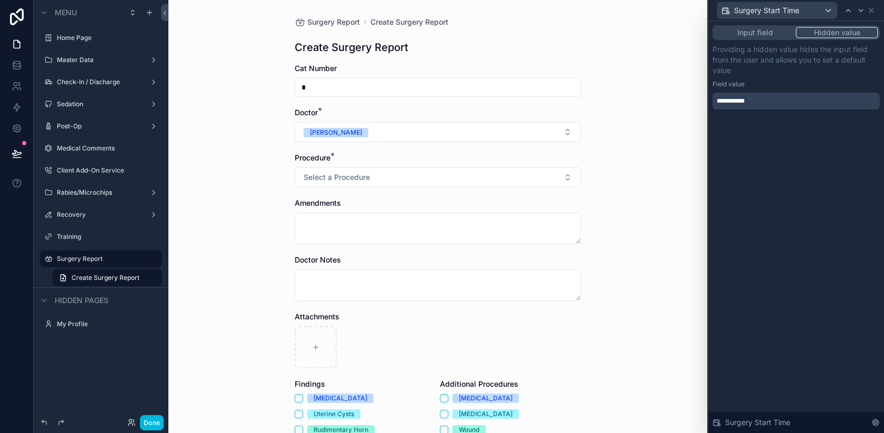
click at [763, 34] on button "Input field" at bounding box center [755, 33] width 82 height 12
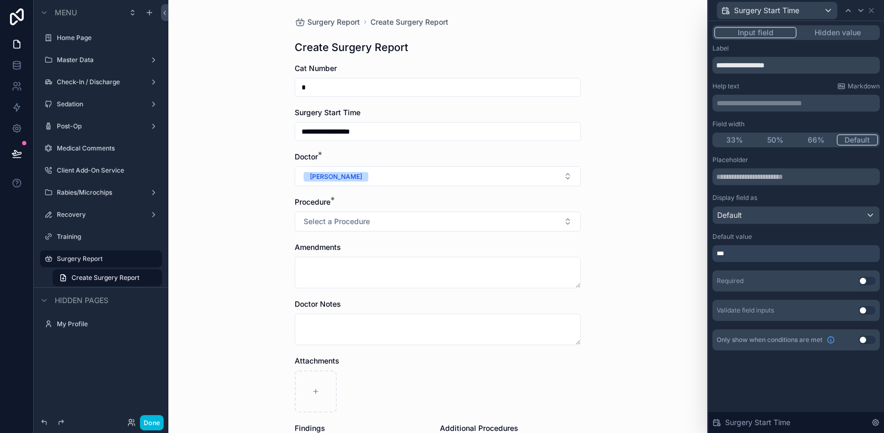
click at [806, 38] on div "Input field Hidden value" at bounding box center [795, 32] width 167 height 15
click at [817, 33] on button "Hidden value" at bounding box center [838, 33] width 82 height 12
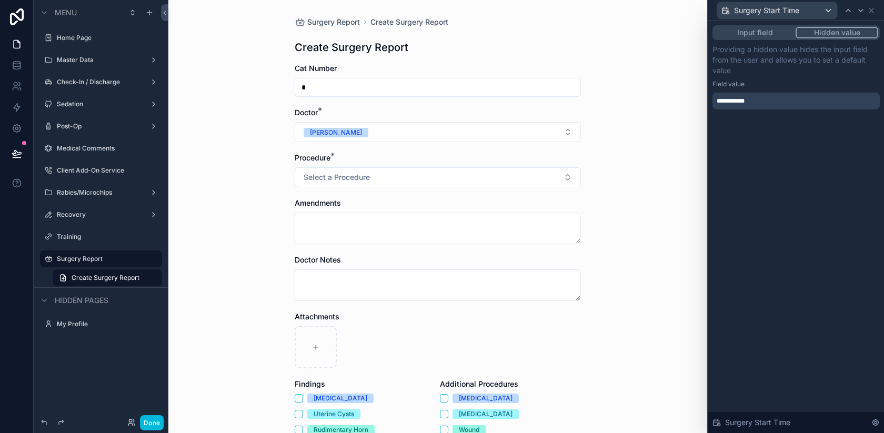
click at [764, 32] on button "Input field" at bounding box center [755, 33] width 82 height 12
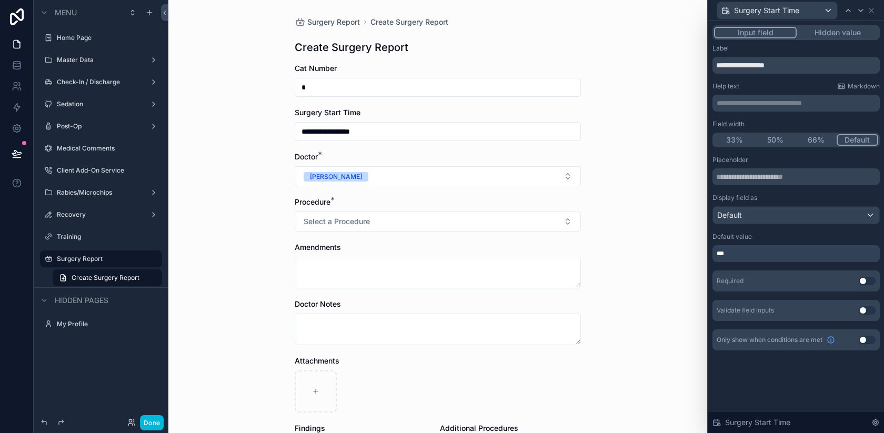
click at [735, 258] on div "***" at bounding box center [795, 253] width 167 height 17
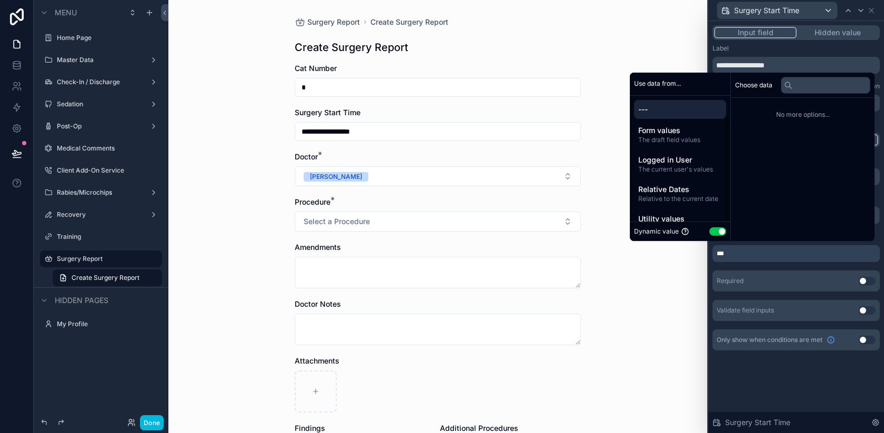
scroll to position [19, 0]
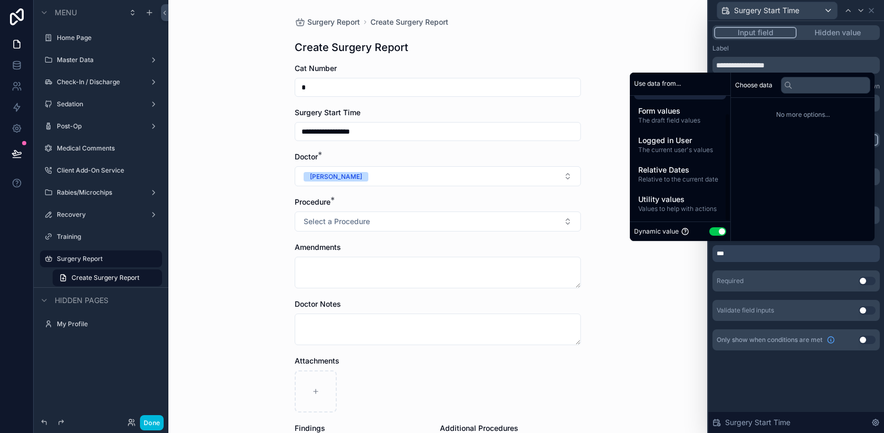
click at [677, 176] on span "Relative to the current date" at bounding box center [680, 179] width 84 height 8
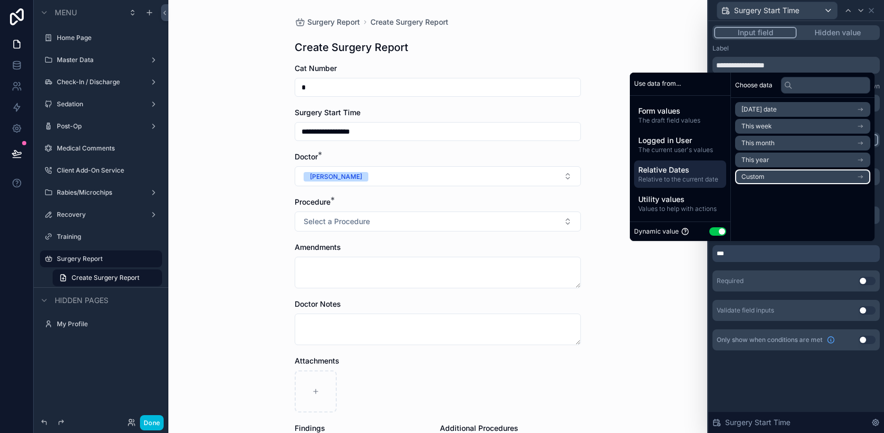
click at [755, 170] on li "Custom" at bounding box center [802, 176] width 135 height 15
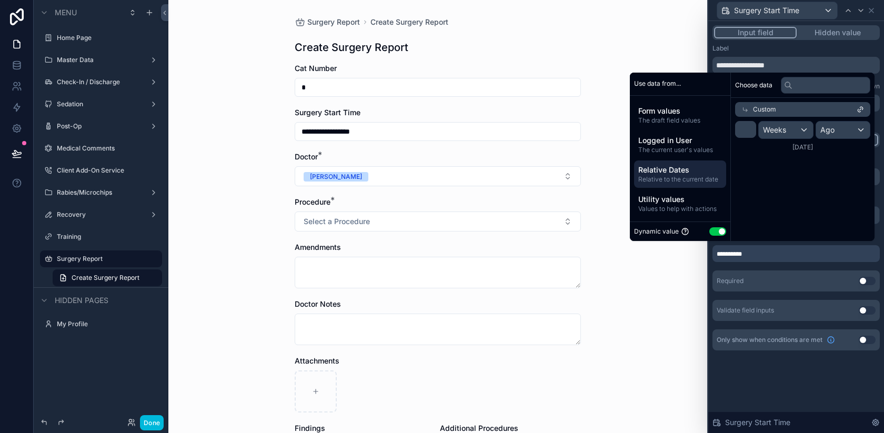
click at [735, 104] on div "Custom" at bounding box center [802, 109] width 135 height 15
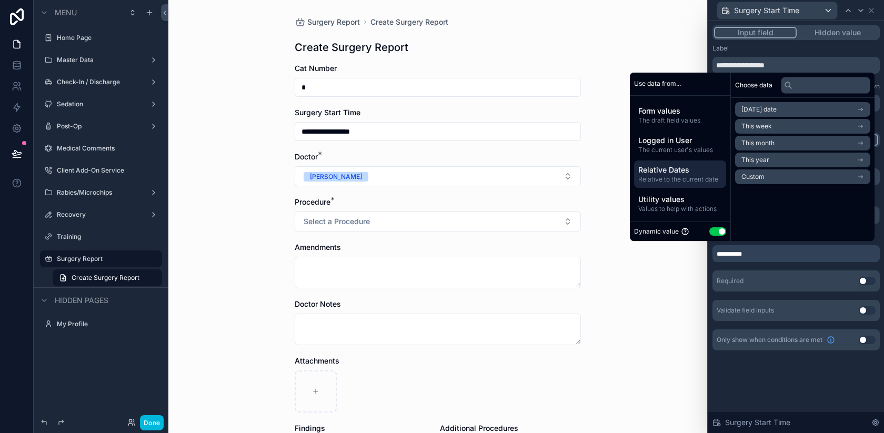
click at [759, 110] on span "[DATE] date" at bounding box center [758, 109] width 35 height 8
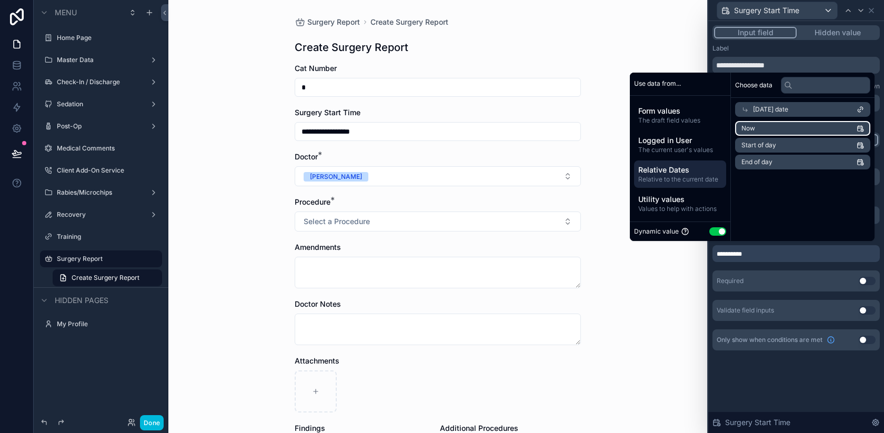
click at [771, 133] on li "Now" at bounding box center [802, 128] width 135 height 15
click at [773, 361] on div "**********" at bounding box center [796, 198] width 176 height 355
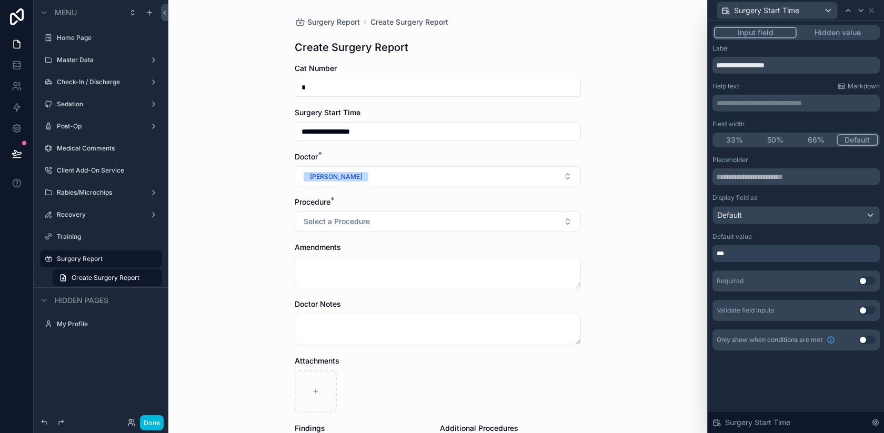
click at [396, 126] on input "**********" at bounding box center [437, 131] width 285 height 15
click at [737, 256] on div "***" at bounding box center [795, 253] width 167 height 17
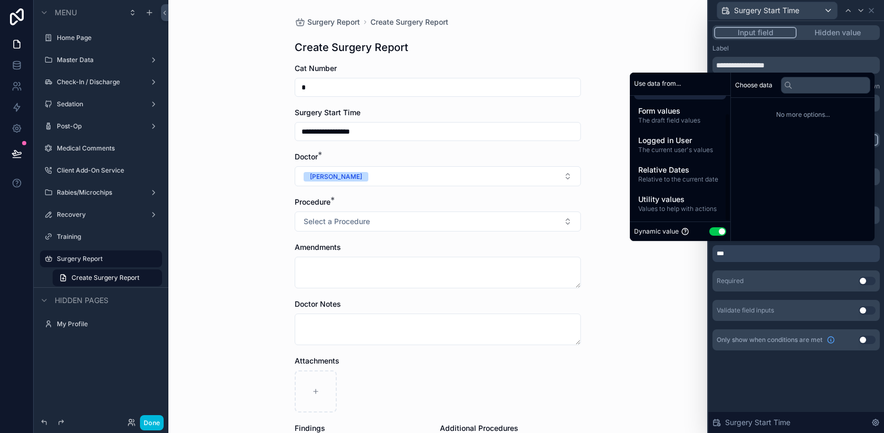
scroll to position [0, 0]
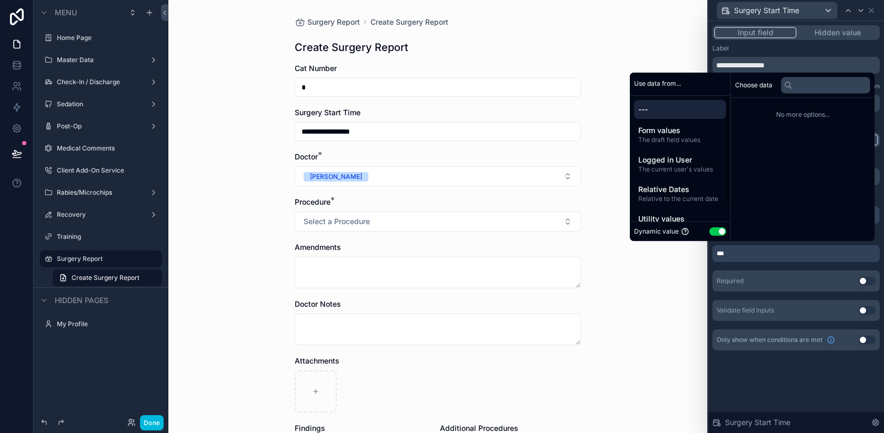
click at [744, 367] on div "**********" at bounding box center [796, 198] width 176 height 355
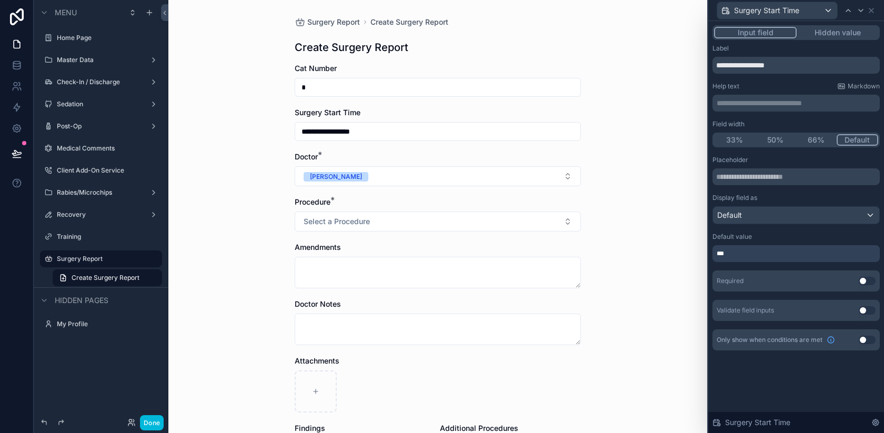
type input "**********"
click at [150, 418] on button "Done" at bounding box center [152, 422] width 24 height 15
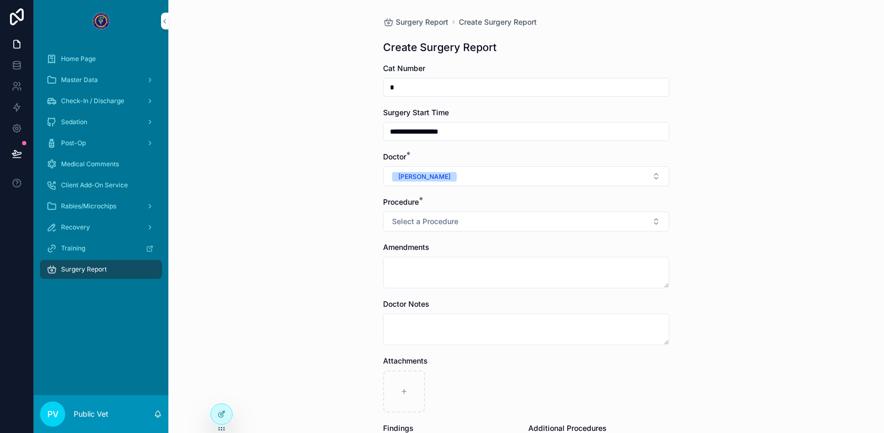
click at [216, 415] on div at bounding box center [221, 414] width 21 height 20
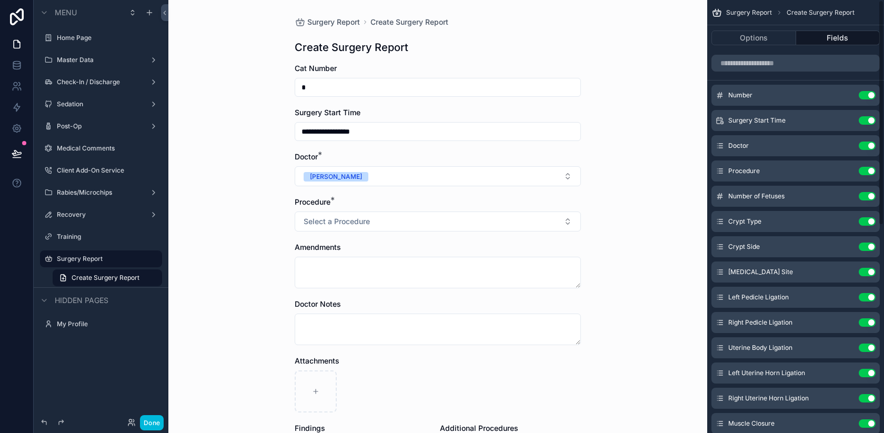
click at [867, 119] on button "Use setting" at bounding box center [867, 120] width 17 height 8
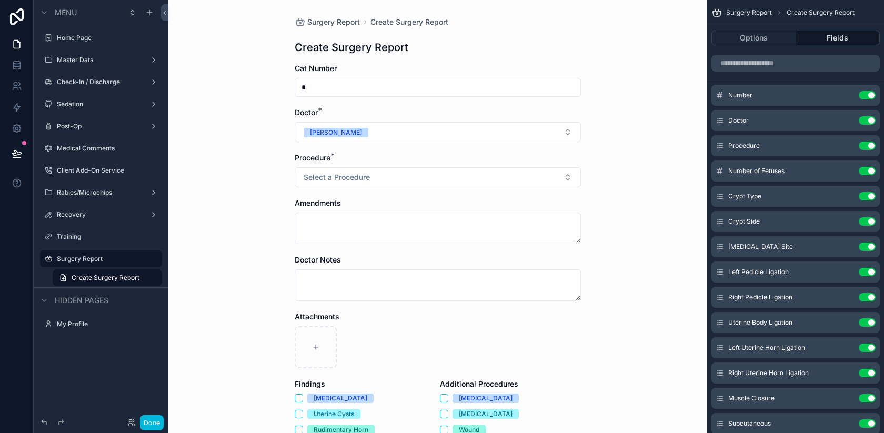
click at [152, 421] on button "Done" at bounding box center [152, 422] width 24 height 15
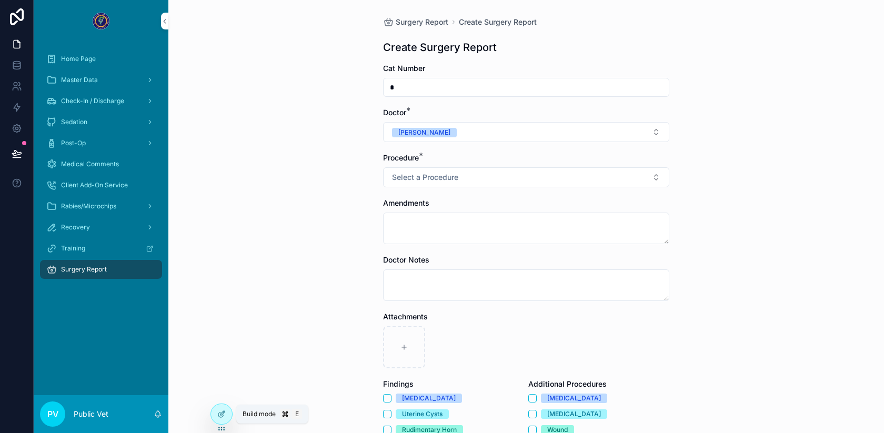
click at [216, 414] on div at bounding box center [221, 414] width 21 height 20
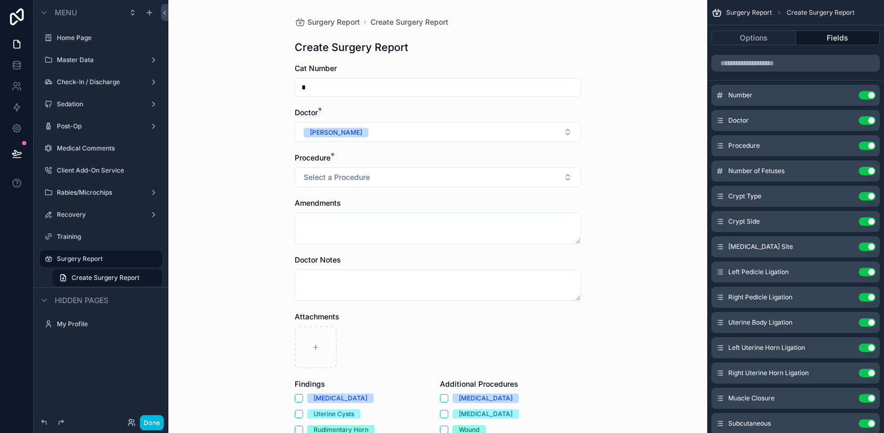
click at [328, 94] on input "*" at bounding box center [437, 87] width 285 height 15
click at [0, 0] on icon "scrollable content" at bounding box center [0, 0] width 0 height 0
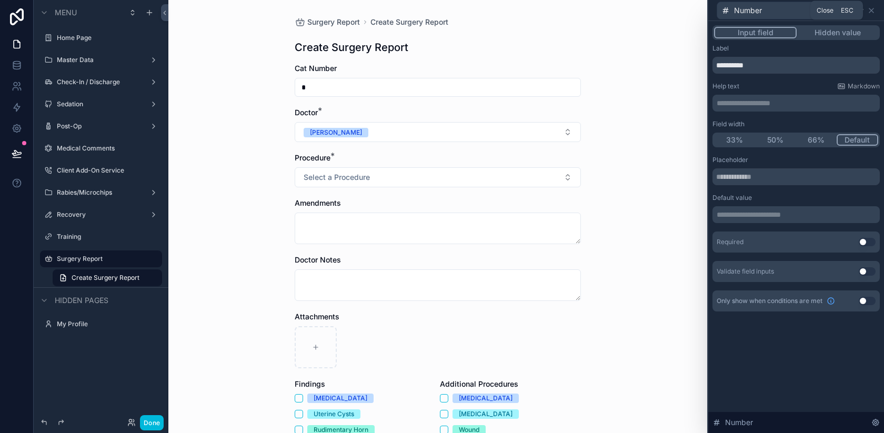
click at [871, 11] on icon at bounding box center [871, 10] width 4 height 4
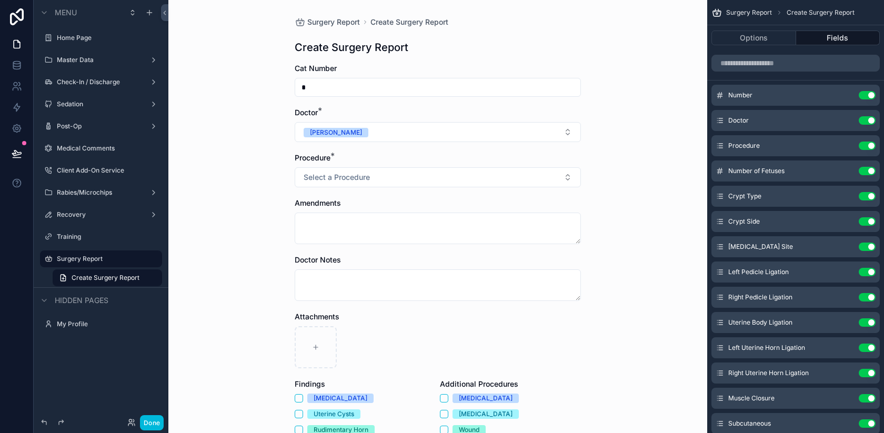
click at [156, 421] on button "Done" at bounding box center [152, 422] width 24 height 15
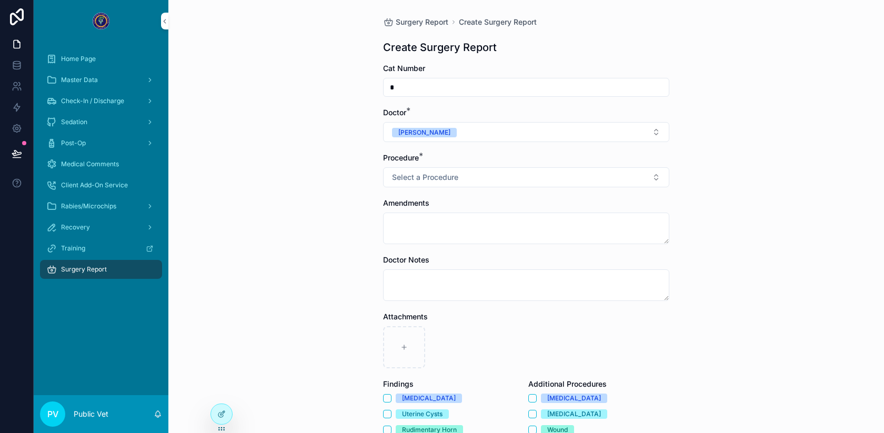
click at [220, 409] on div at bounding box center [221, 414] width 21 height 20
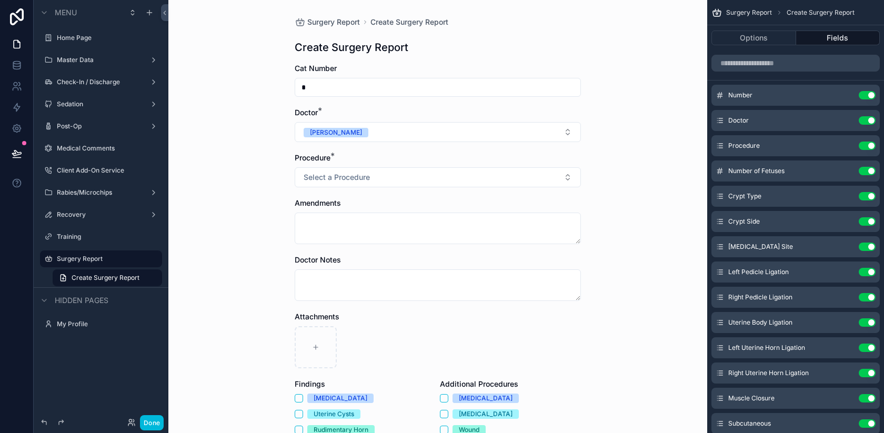
click at [0, 0] on icon "scrollable content" at bounding box center [0, 0] width 0 height 0
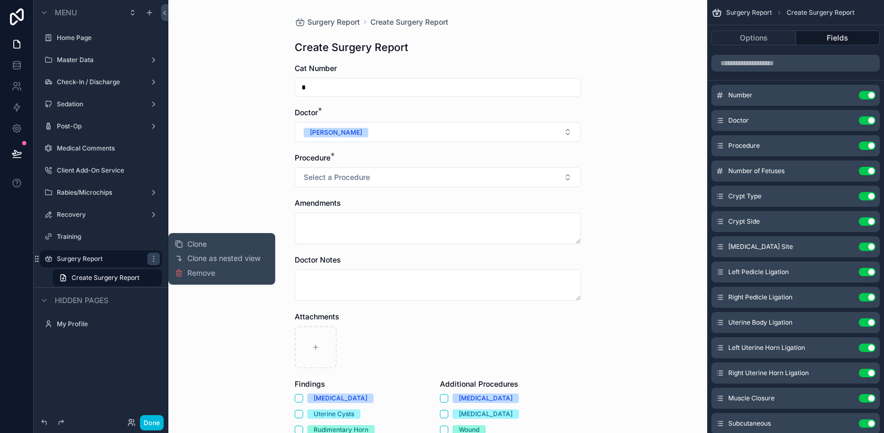
click at [152, 258] on icon "scrollable content" at bounding box center [153, 259] width 8 height 8
click at [150, 13] on icon "scrollable content" at bounding box center [149, 13] width 5 height 0
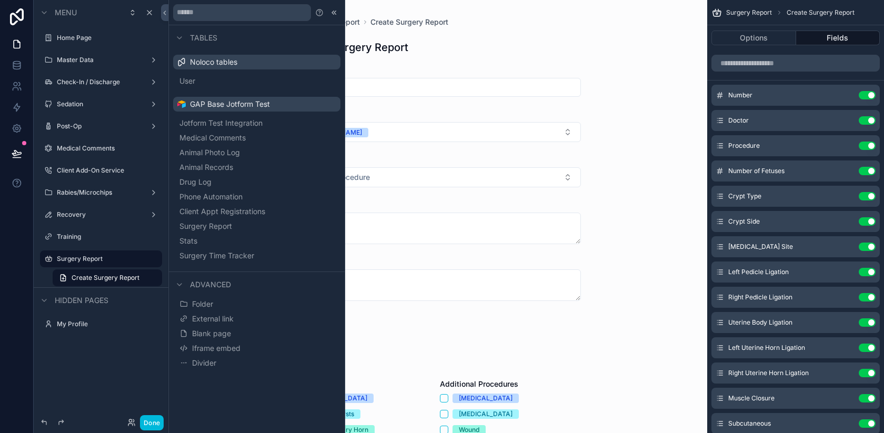
click at [215, 255] on span "Surgery Time Tracker" at bounding box center [216, 255] width 75 height 11
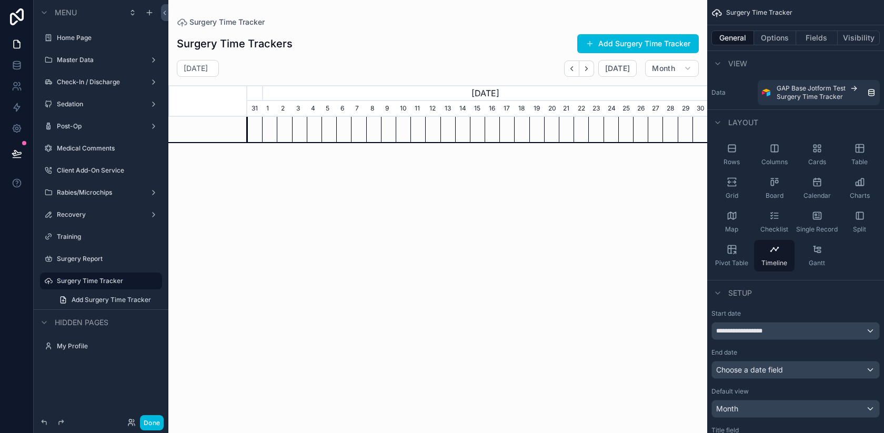
scroll to position [0, 460]
click at [725, 157] on div "Rows" at bounding box center [731, 155] width 41 height 32
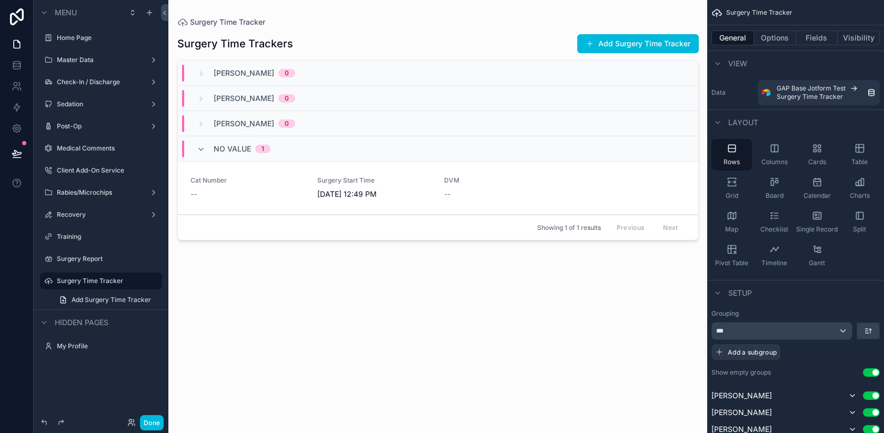
click at [132, 297] on span "Add Surgery Time Tracker" at bounding box center [111, 300] width 79 height 8
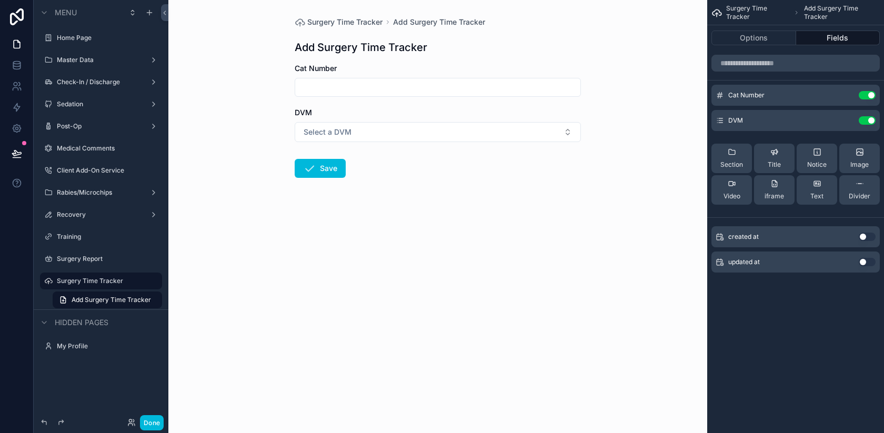
click at [0, 0] on icon "scrollable content" at bounding box center [0, 0] width 0 height 0
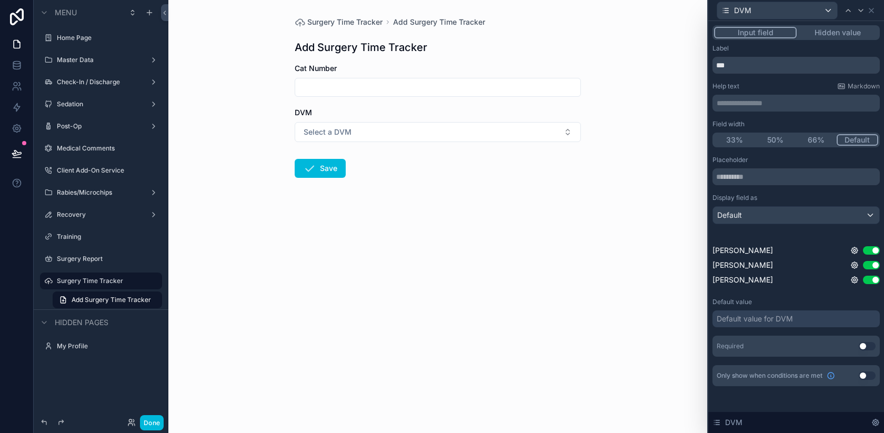
click at [750, 319] on div "Default value for DVM" at bounding box center [755, 319] width 76 height 11
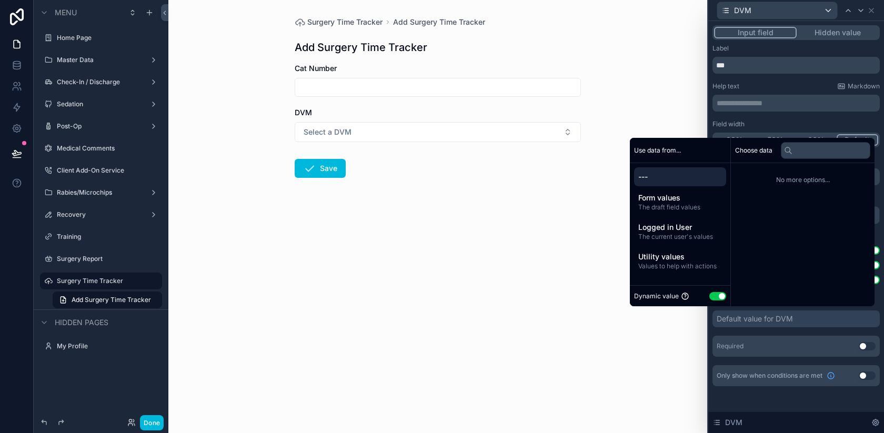
click at [684, 204] on span "The draft field values" at bounding box center [680, 207] width 84 height 8
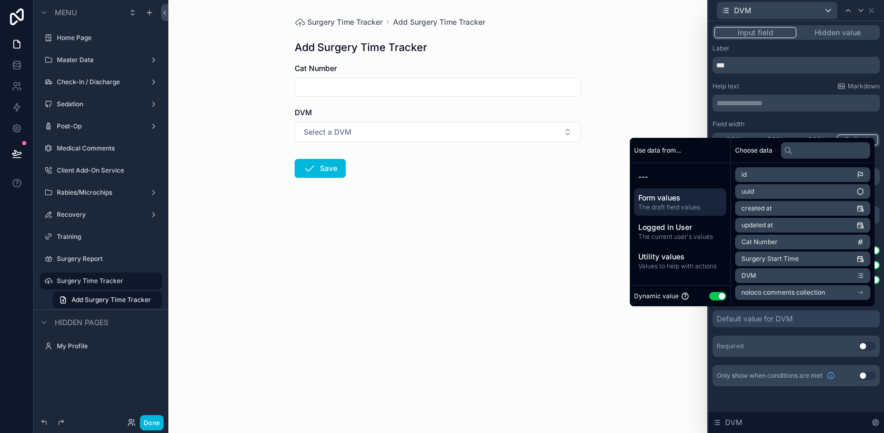
click at [670, 223] on span "Logged in User" at bounding box center [680, 227] width 84 height 11
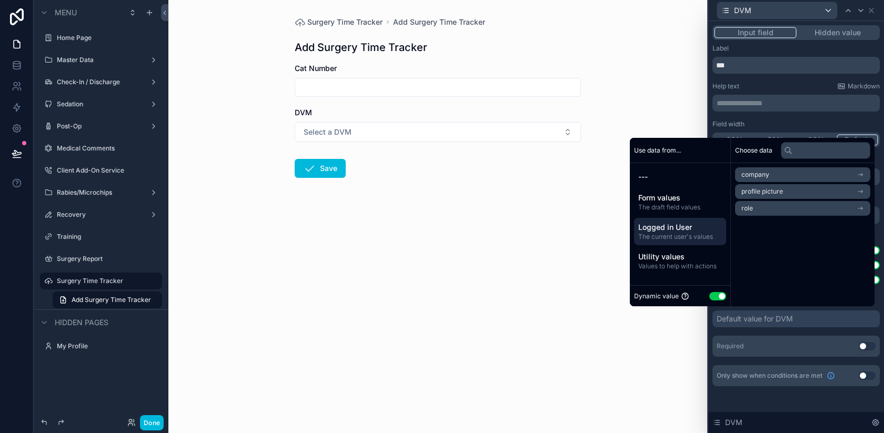
click at [660, 263] on span "Values to help with actions" at bounding box center [680, 266] width 84 height 8
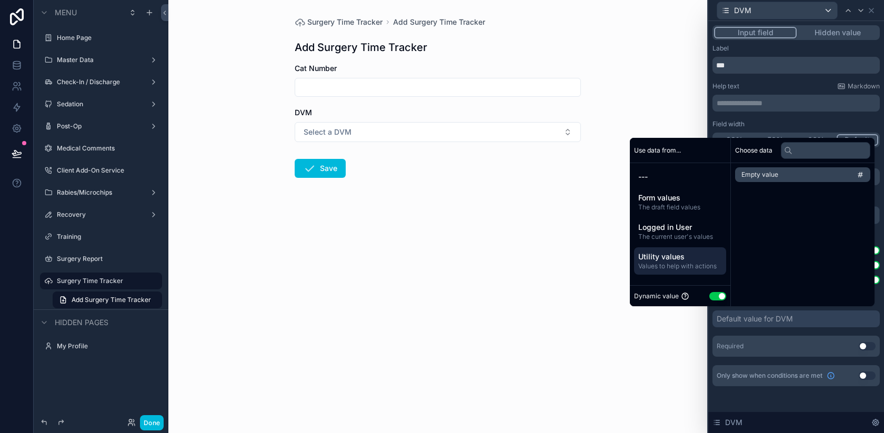
click at [659, 176] on span "---" at bounding box center [680, 177] width 84 height 11
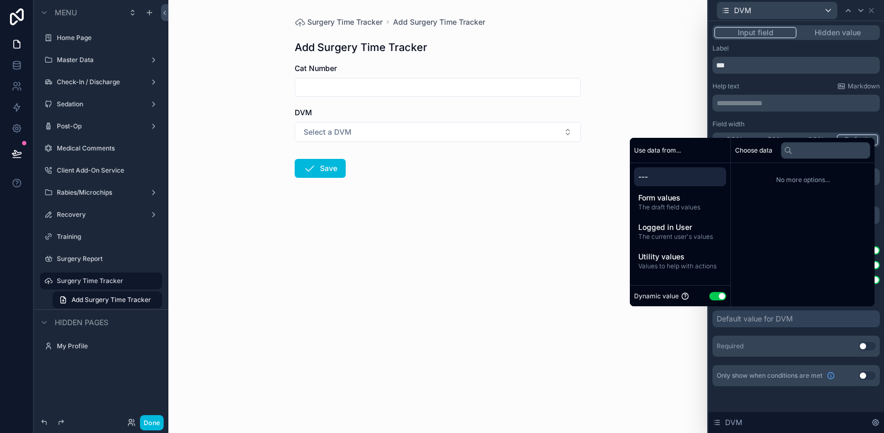
click at [709, 296] on button "Use setting" at bounding box center [717, 296] width 17 height 8
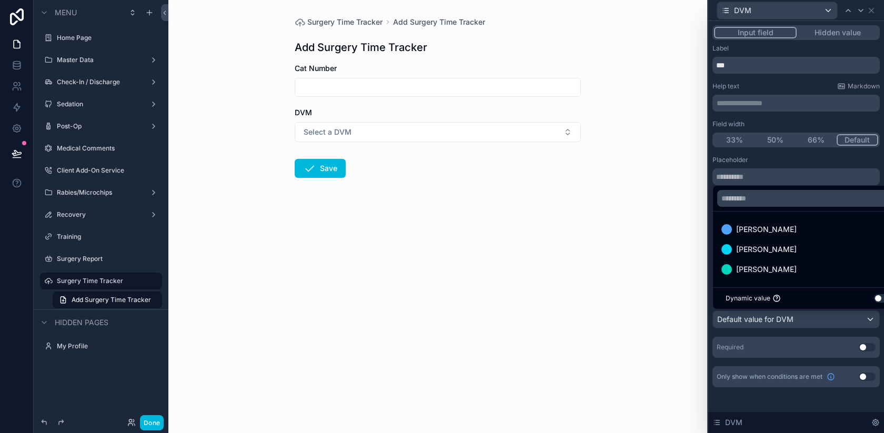
click at [762, 229] on span "[PERSON_NAME]" at bounding box center [766, 229] width 61 height 13
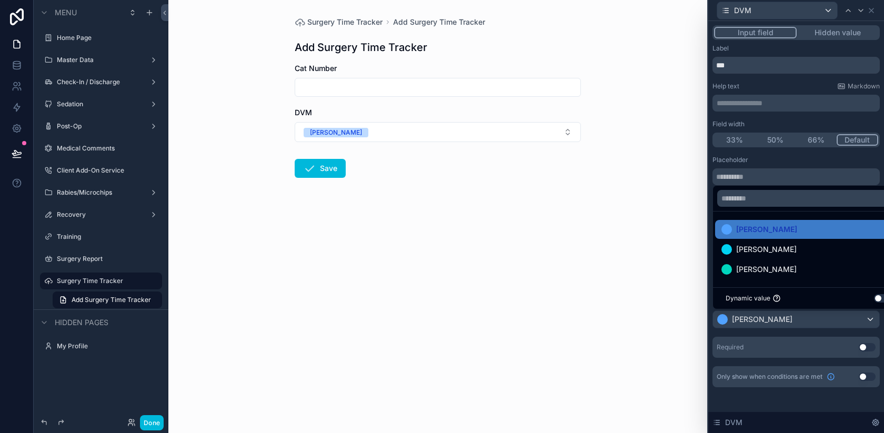
click at [641, 225] on div "Surgery Time Tracker Add Surgery Time Tracker Add Surgery Time Tracker Cat Numb…" at bounding box center [437, 216] width 539 height 433
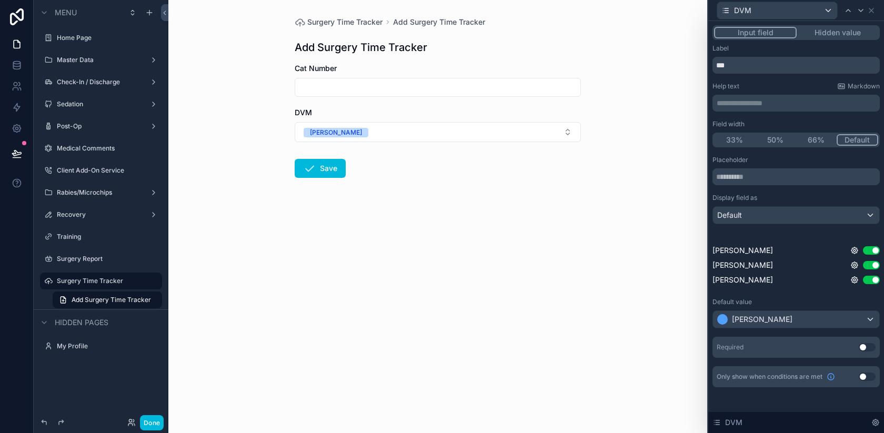
click at [867, 347] on button "Use setting" at bounding box center [867, 347] width 17 height 8
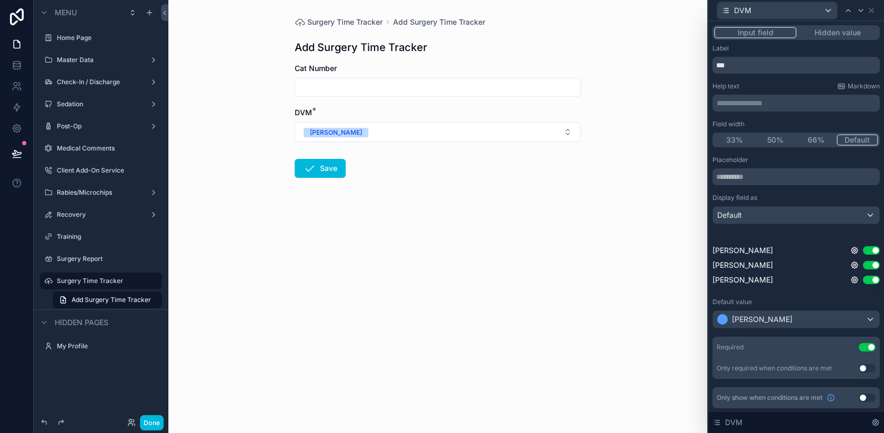
click at [874, 12] on icon at bounding box center [871, 10] width 8 height 8
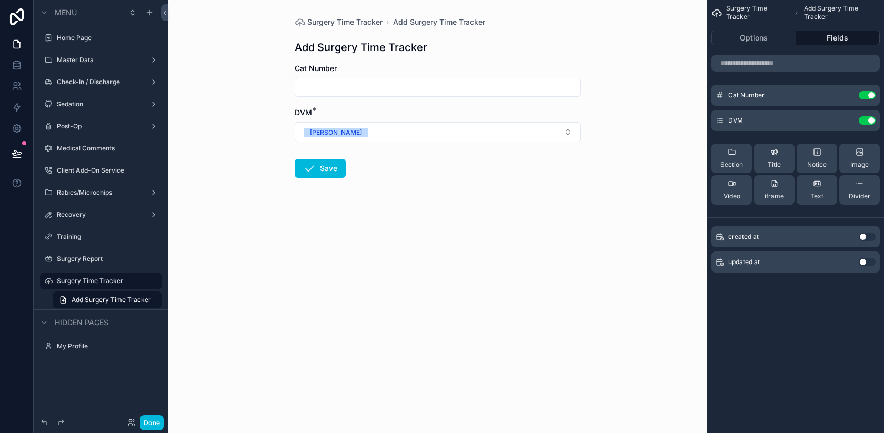
click at [515, 68] on div "Cat Number" at bounding box center [438, 68] width 286 height 11
click at [0, 0] on icon "scrollable content" at bounding box center [0, 0] width 0 height 0
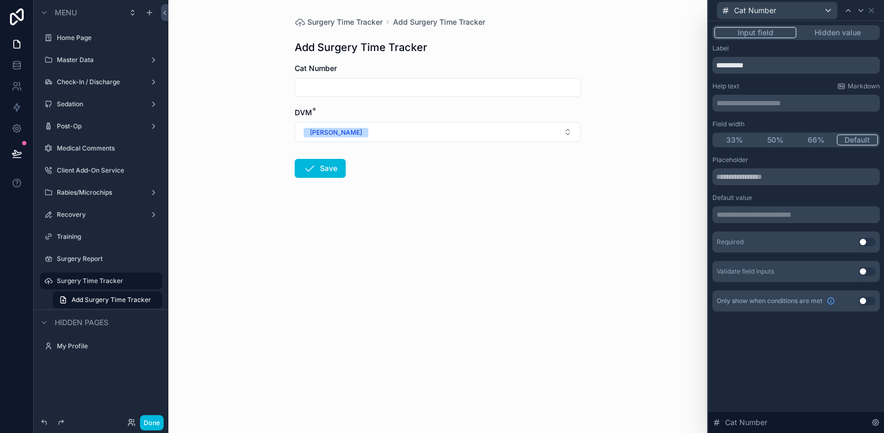
click at [863, 239] on button "Use setting" at bounding box center [867, 242] width 17 height 8
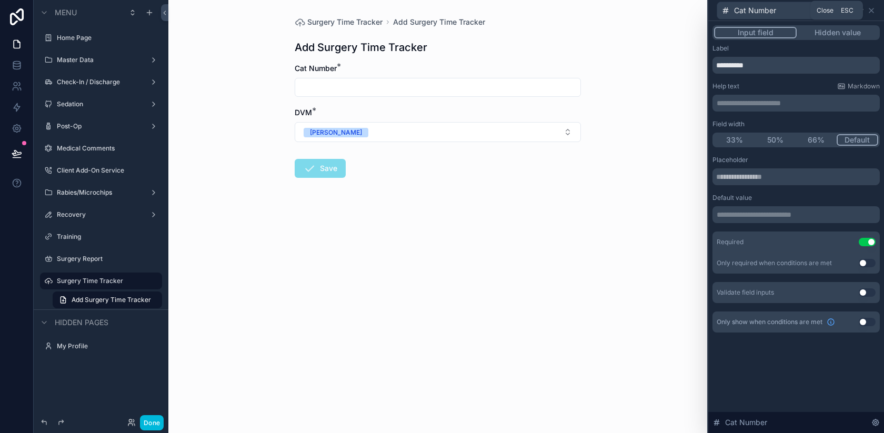
click at [870, 8] on icon at bounding box center [871, 10] width 8 height 8
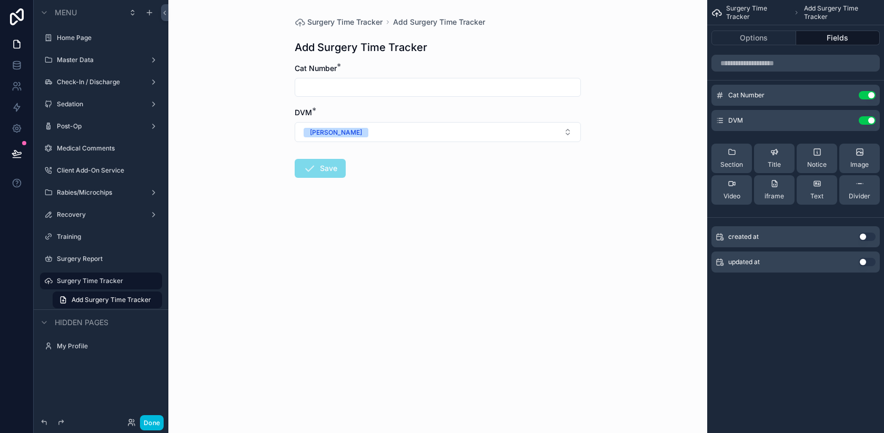
click at [768, 34] on button "Options" at bounding box center [753, 38] width 85 height 15
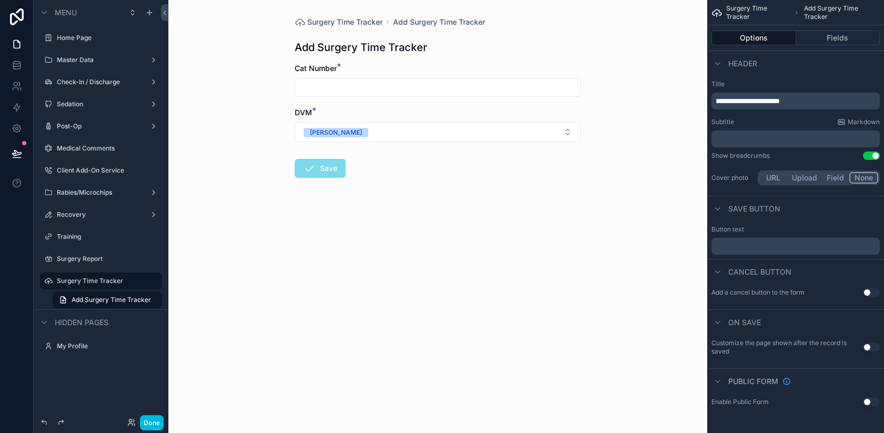
click at [761, 247] on p "﻿" at bounding box center [797, 246] width 162 height 8
click at [609, 269] on div "Surgery Time Tracker Add Surgery Time Tracker Add Surgery Time Tracker Cat Numb…" at bounding box center [437, 216] width 539 height 433
click at [868, 348] on button "Use setting" at bounding box center [871, 347] width 17 height 8
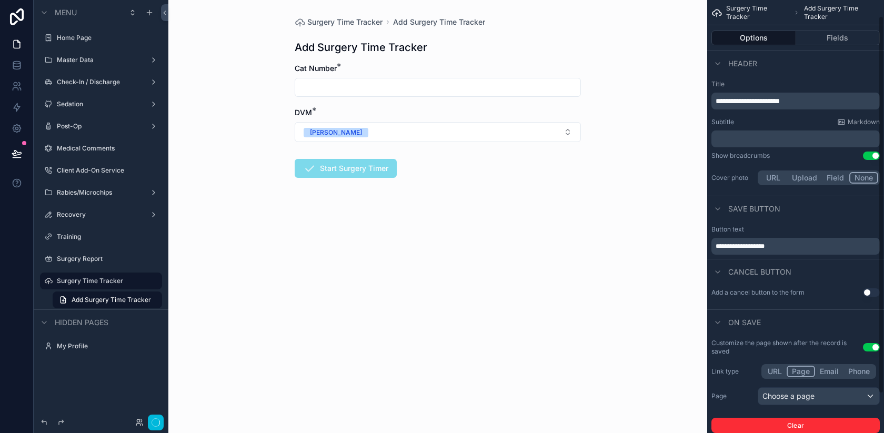
scroll to position [63, 0]
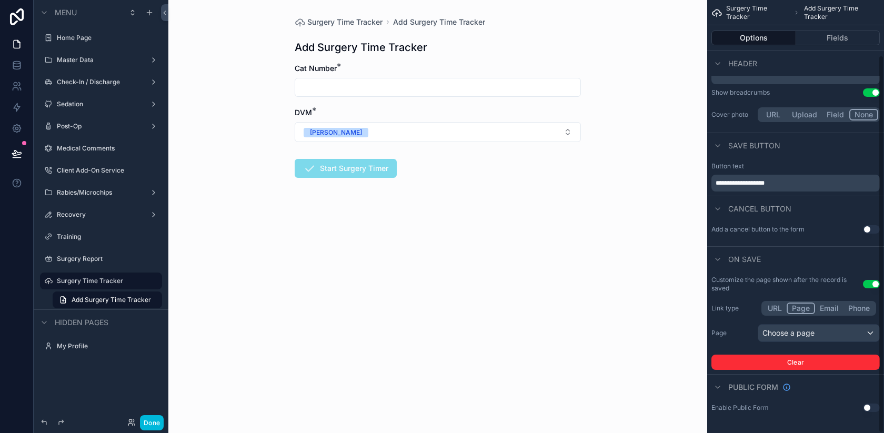
click at [789, 331] on div "Choose a page" at bounding box center [818, 333] width 121 height 17
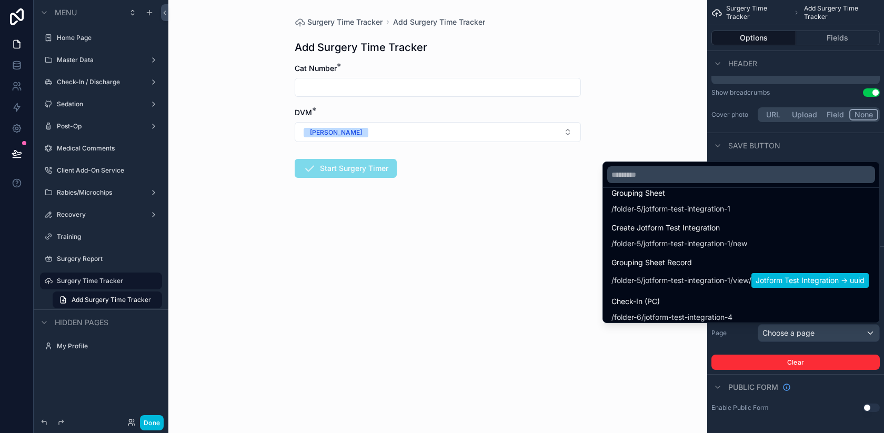
scroll to position [1403, 0]
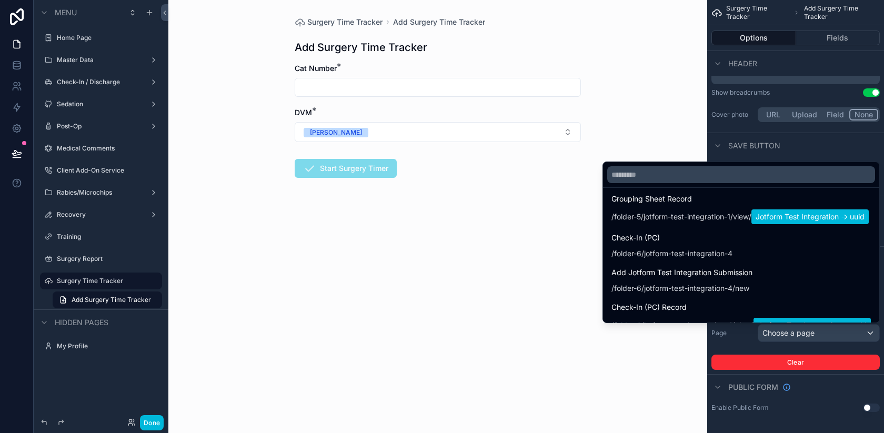
click at [656, 171] on input "text" at bounding box center [741, 174] width 268 height 17
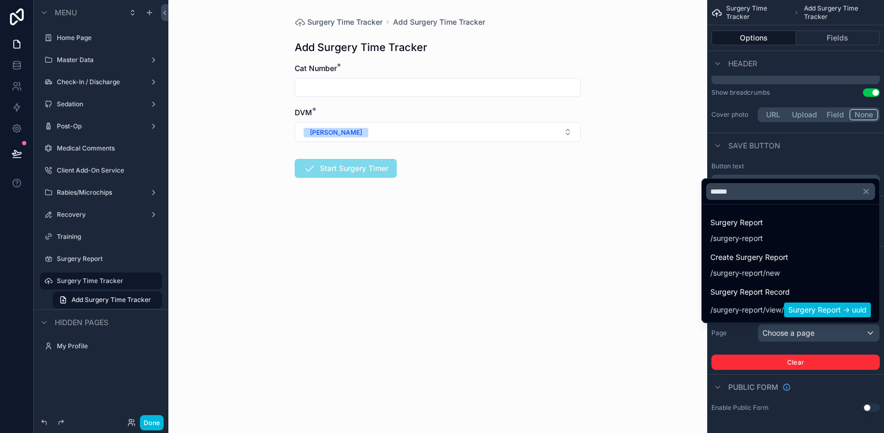
type input "******"
click at [788, 258] on div "Create Surgery Report / surgery-report /new" at bounding box center [790, 264] width 160 height 27
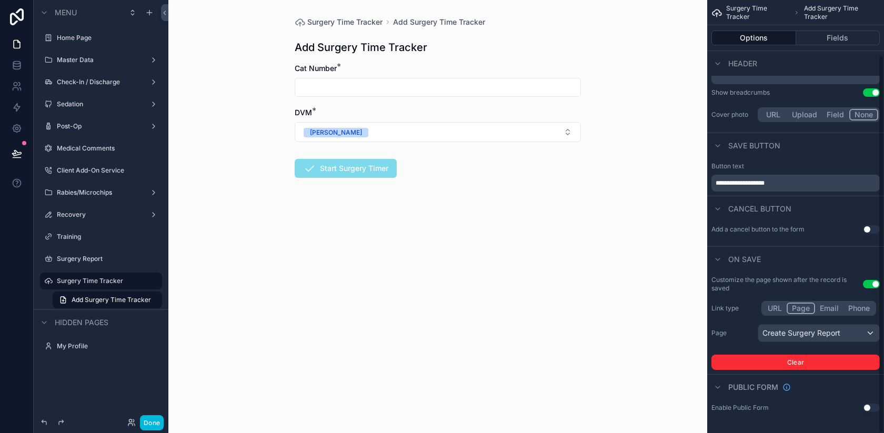
click at [832, 34] on button "Fields" at bounding box center [838, 38] width 84 height 15
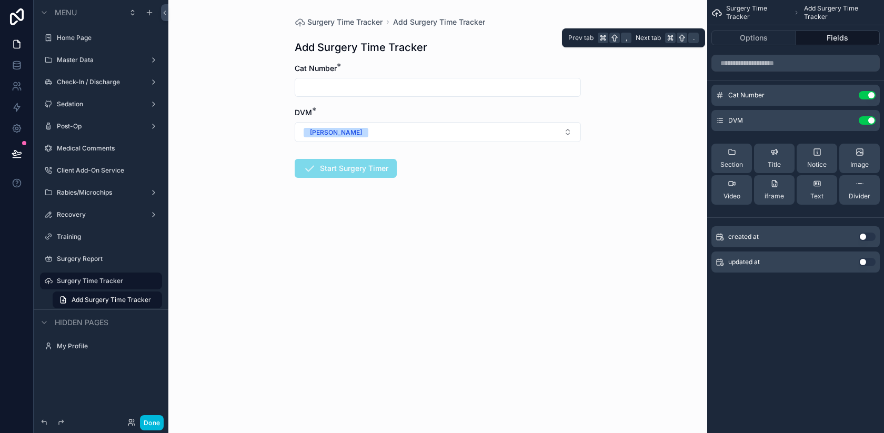
click at [773, 39] on button "Options" at bounding box center [753, 38] width 85 height 15
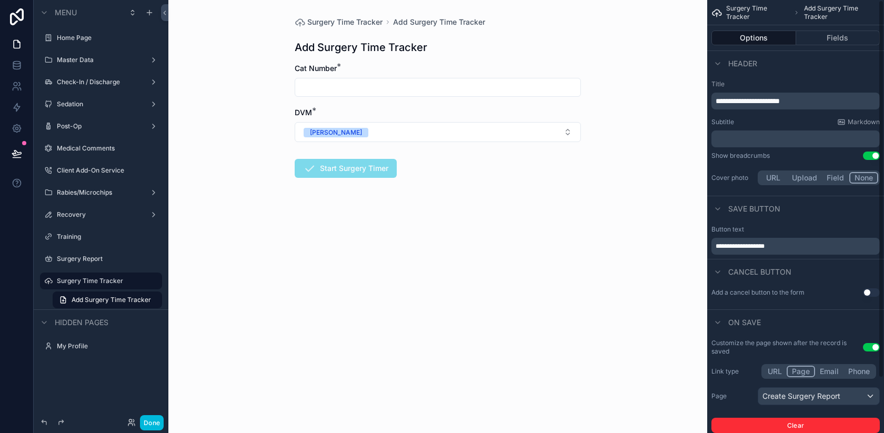
scroll to position [63, 0]
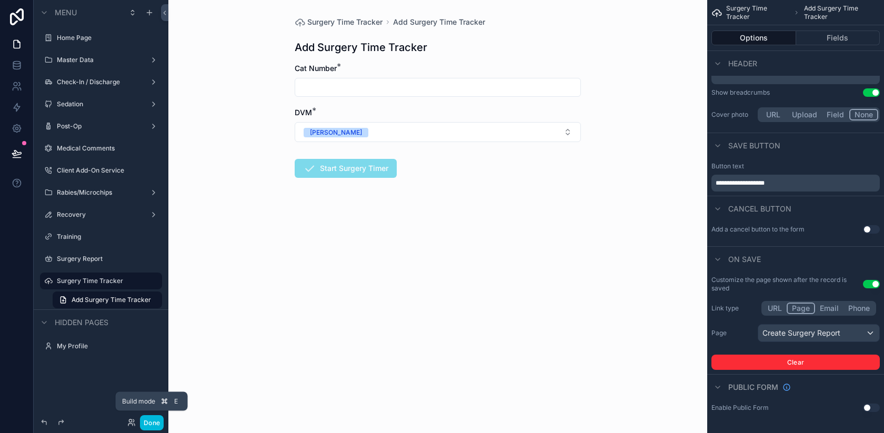
click at [144, 423] on button "Done" at bounding box center [152, 422] width 24 height 15
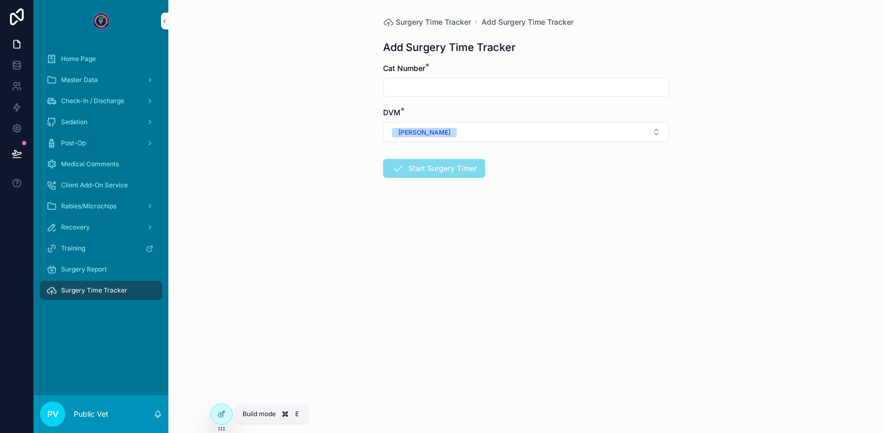
click at [223, 408] on div at bounding box center [221, 414] width 21 height 20
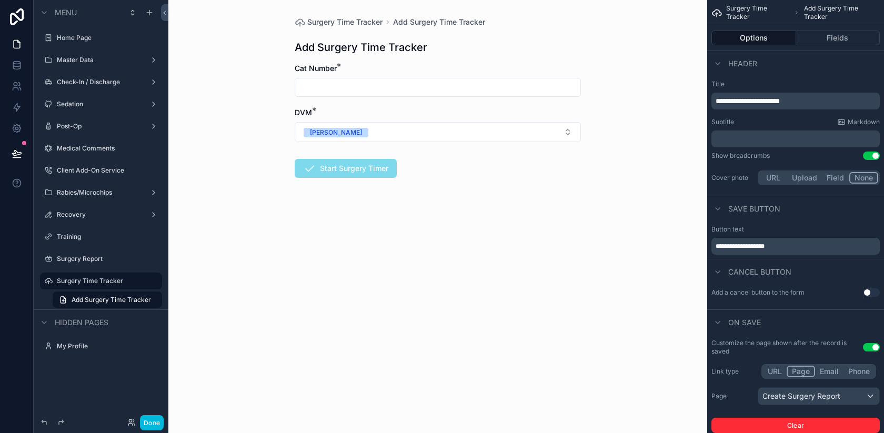
click at [0, 0] on icon "scrollable content" at bounding box center [0, 0] width 0 height 0
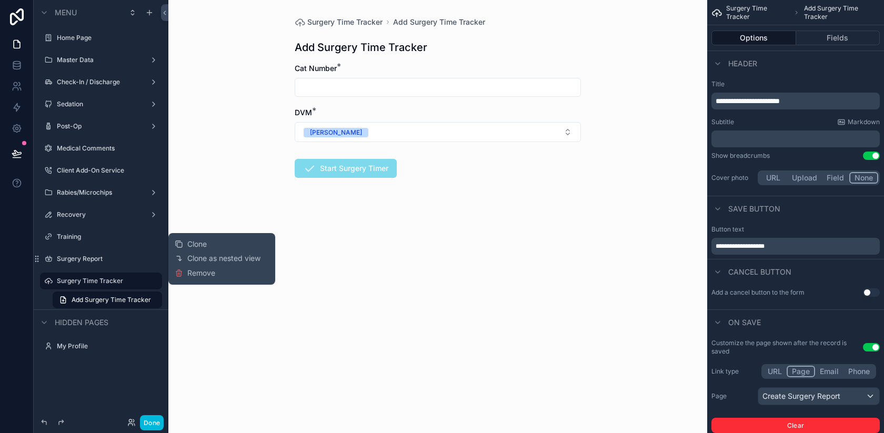
click at [0, 0] on icon "scrollable content" at bounding box center [0, 0] width 0 height 0
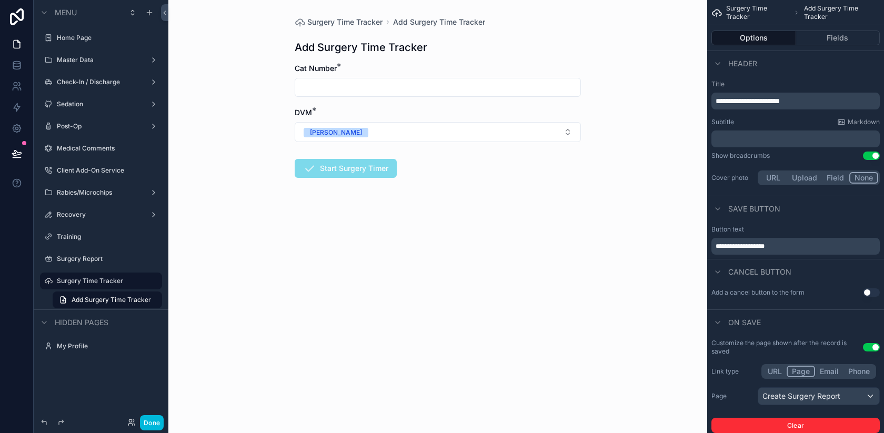
click at [0, 0] on icon "scrollable content" at bounding box center [0, 0] width 0 height 0
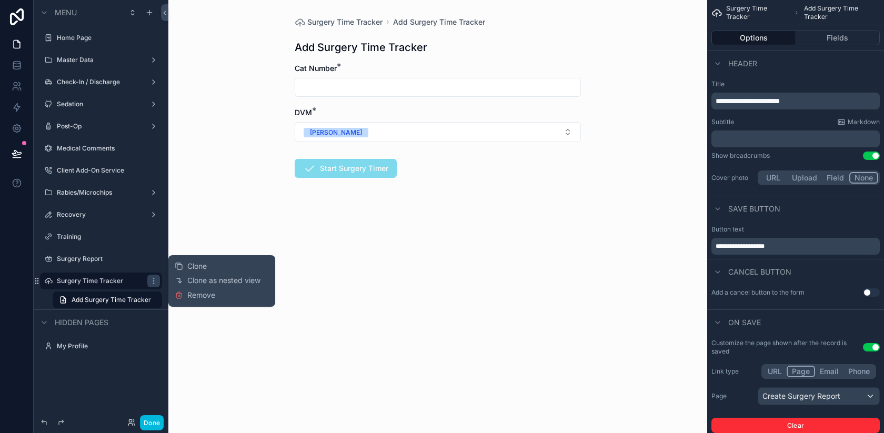
click at [154, 301] on link "Add Surgery Time Tracker" at bounding box center [107, 299] width 109 height 17
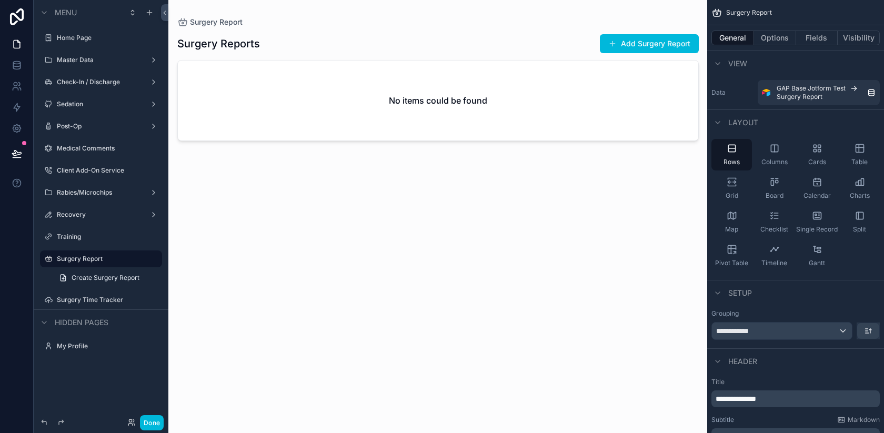
click at [0, 0] on icon "scrollable content" at bounding box center [0, 0] width 0 height 0
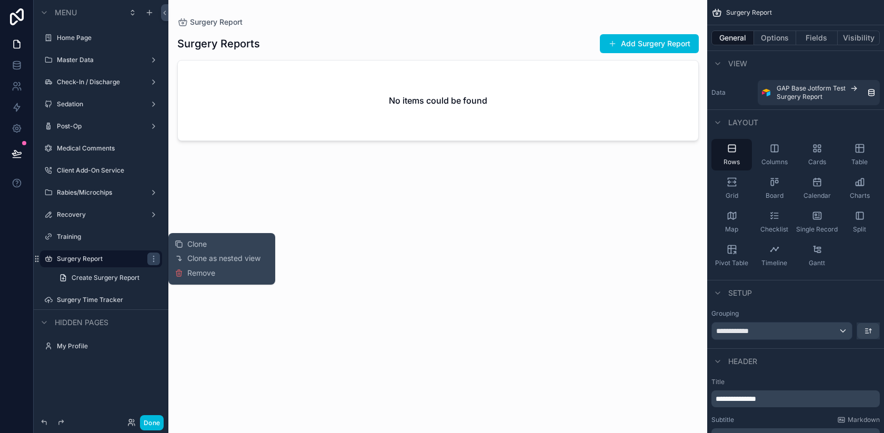
click at [120, 84] on label "Check-In / Discharge" at bounding box center [99, 82] width 84 height 8
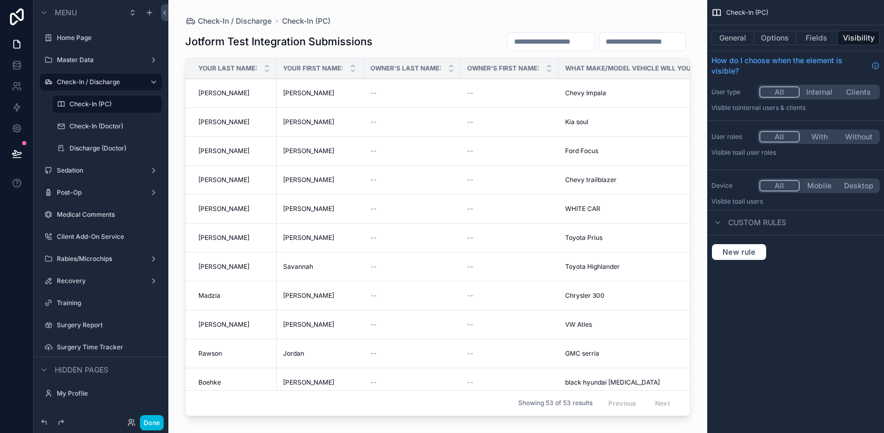
click at [86, 345] on label "Surgery Time Tracker" at bounding box center [106, 347] width 99 height 8
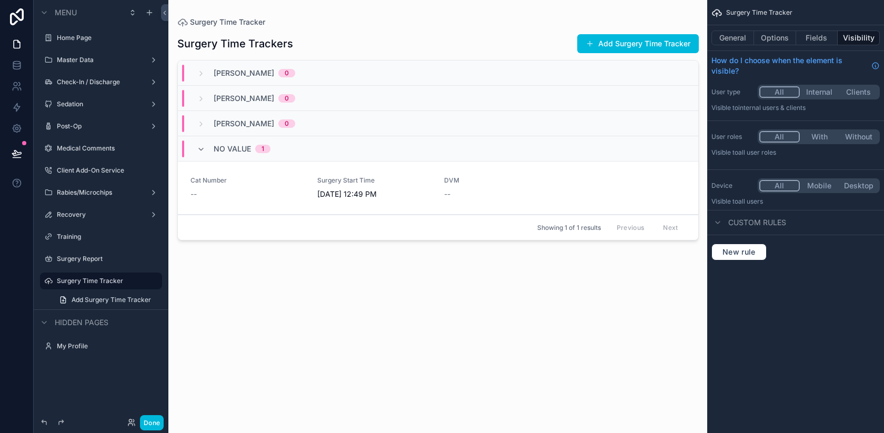
click at [737, 37] on button "General" at bounding box center [732, 38] width 43 height 15
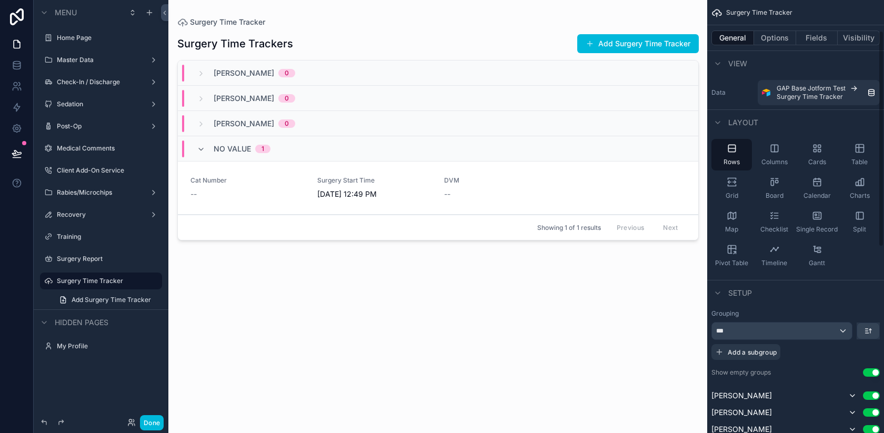
scroll to position [434, 0]
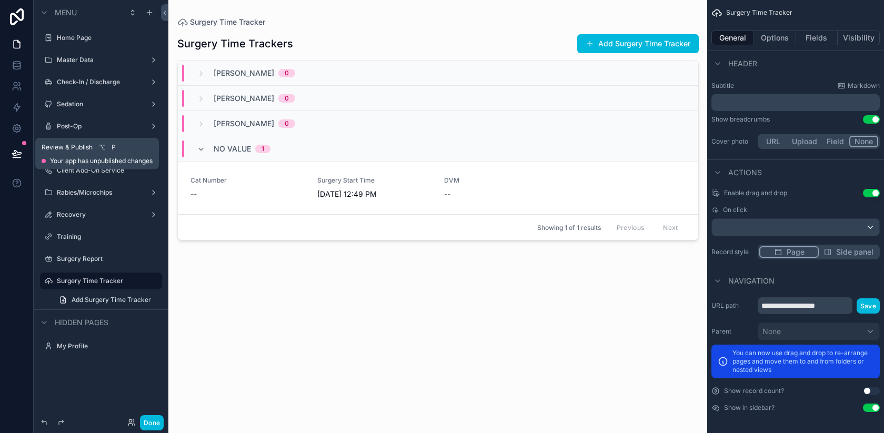
click at [18, 153] on icon at bounding box center [16, 152] width 9 height 5
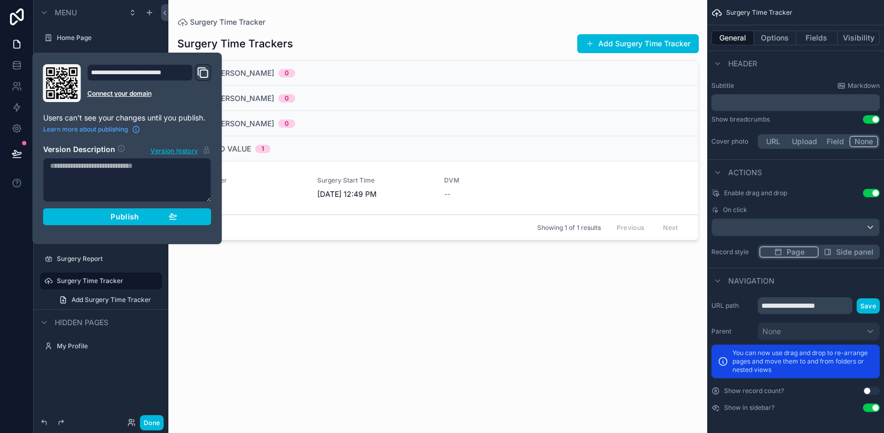
click at [98, 218] on div "Publish" at bounding box center [127, 216] width 100 height 9
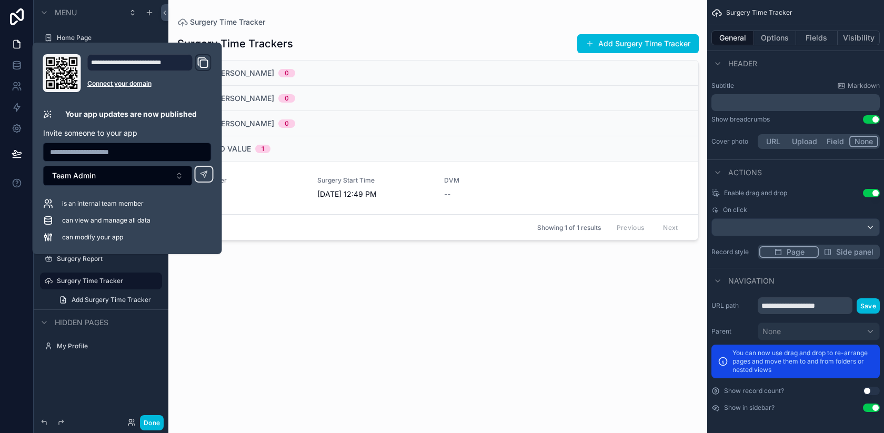
click at [156, 419] on button "Done" at bounding box center [152, 422] width 24 height 15
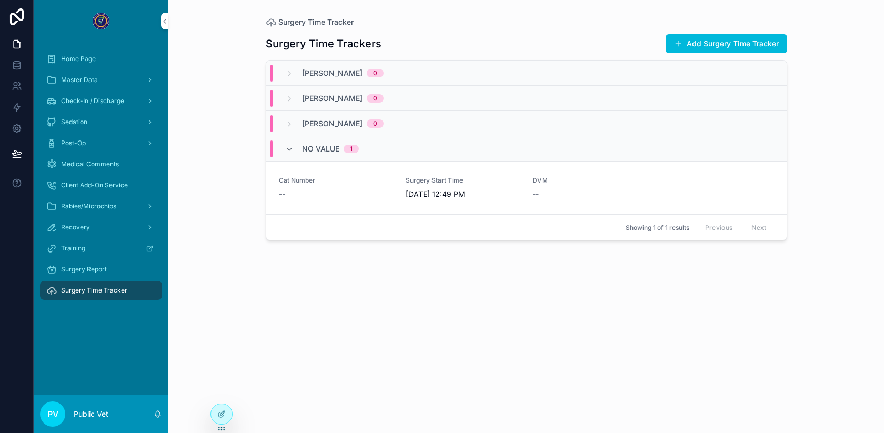
click at [211, 410] on div at bounding box center [221, 414] width 22 height 21
click at [224, 418] on div at bounding box center [221, 414] width 21 height 20
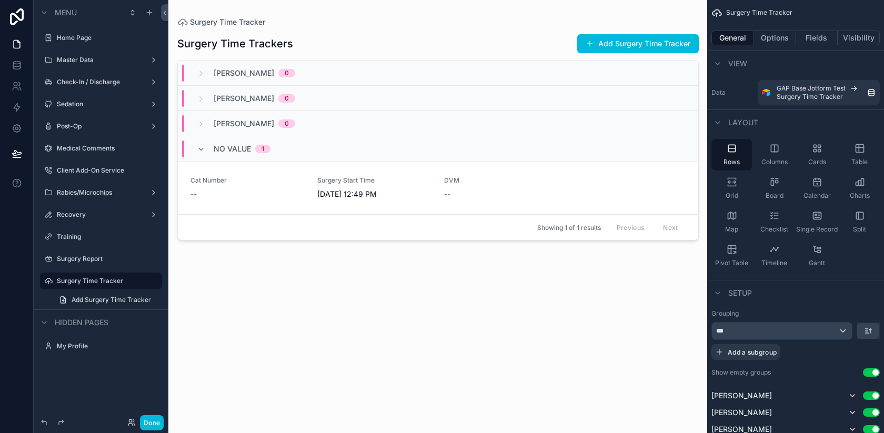
click at [82, 267] on div "Surgery Report" at bounding box center [101, 258] width 118 height 17
click at [74, 260] on label "Surgery Report" at bounding box center [106, 259] width 99 height 8
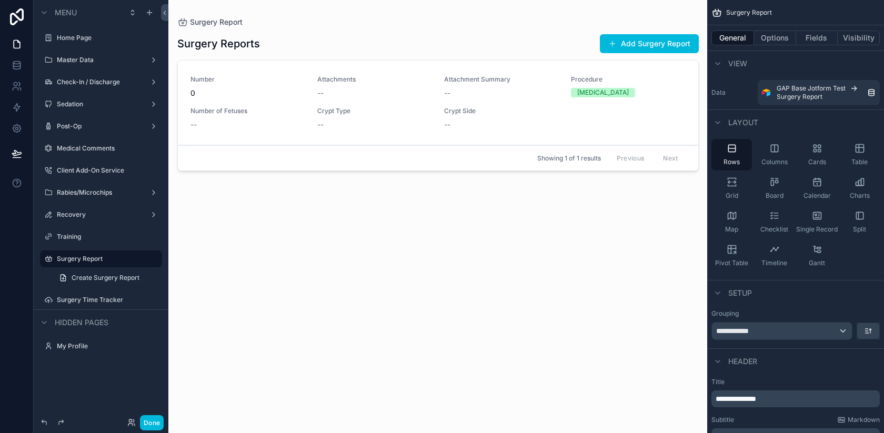
click at [96, 274] on span "Create Surgery Report" at bounding box center [106, 278] width 68 height 8
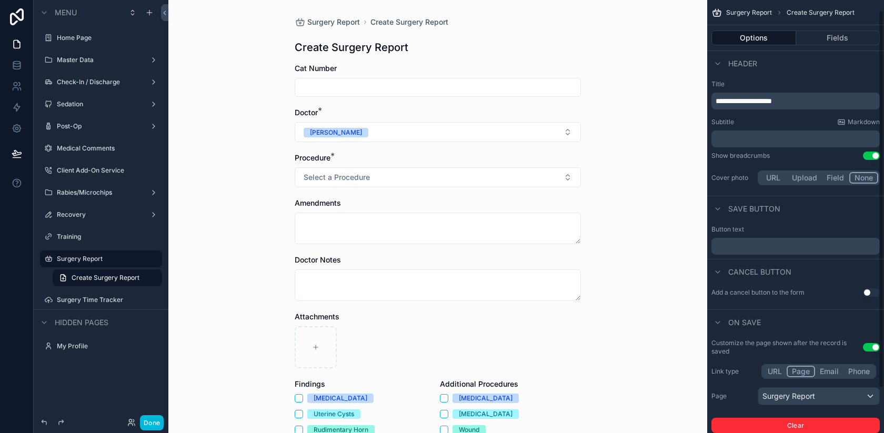
scroll to position [42, 0]
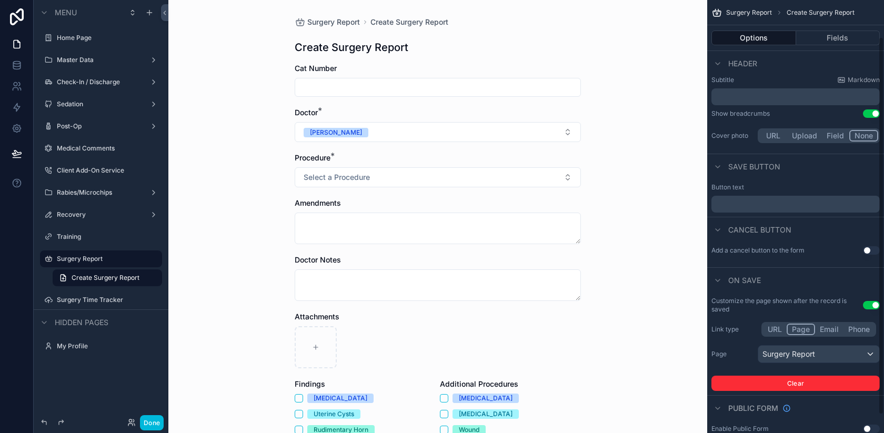
click at [780, 355] on div "Surgery Report" at bounding box center [818, 354] width 121 height 17
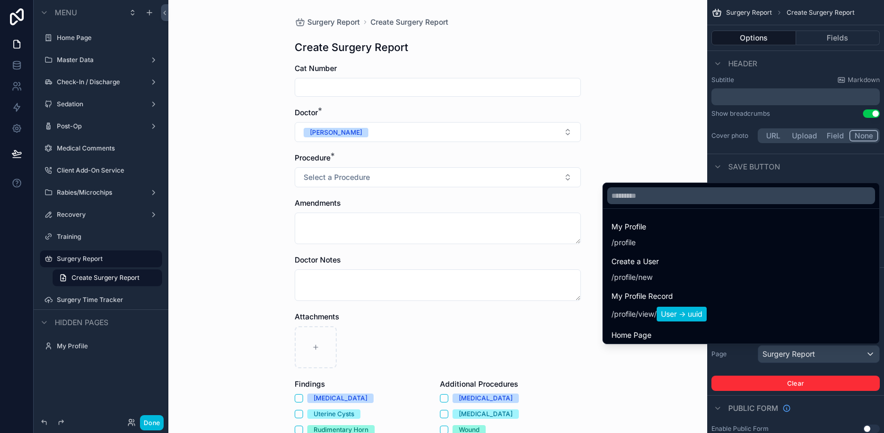
click at [648, 196] on input "text" at bounding box center [741, 195] width 268 height 17
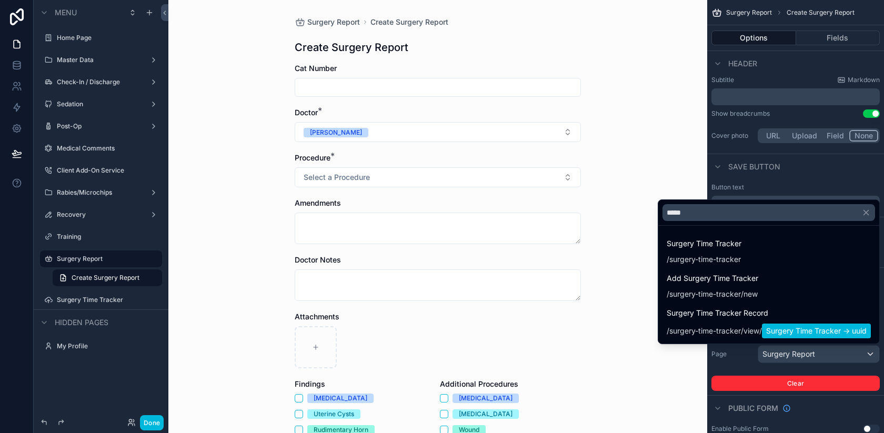
type input "*****"
click at [759, 281] on div "Add Surgery Time Tracker / surgery-time-tracker /new" at bounding box center [769, 285] width 204 height 27
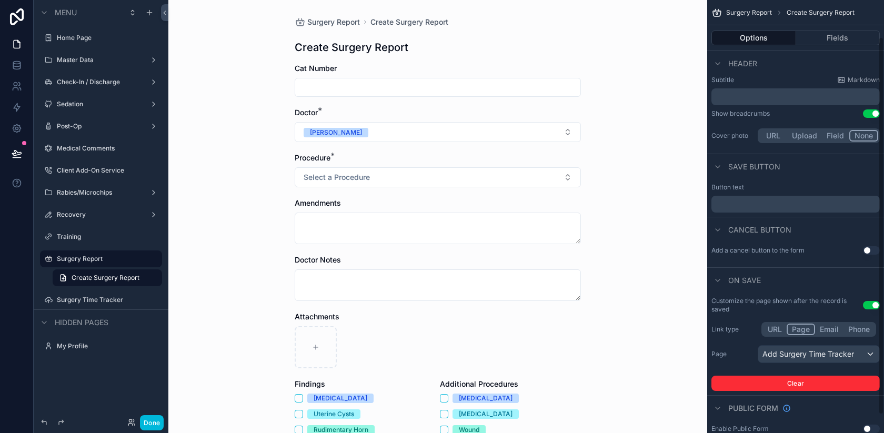
click at [809, 353] on div "Add Surgery Time Tracker" at bounding box center [818, 354] width 121 height 17
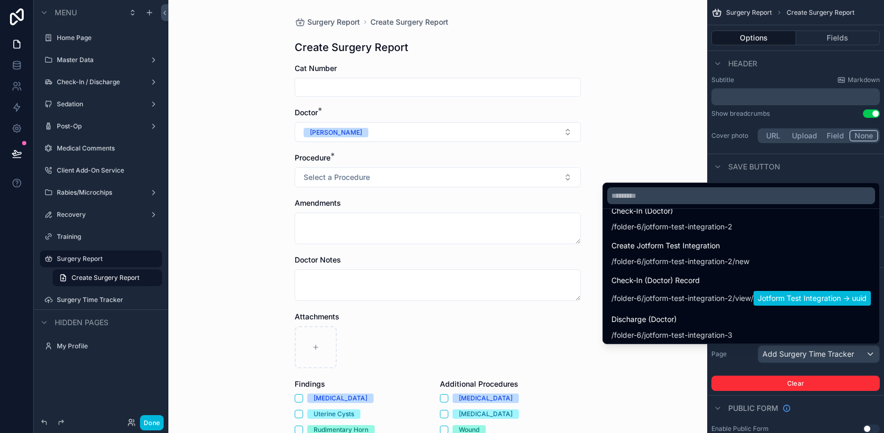
scroll to position [1762, 0]
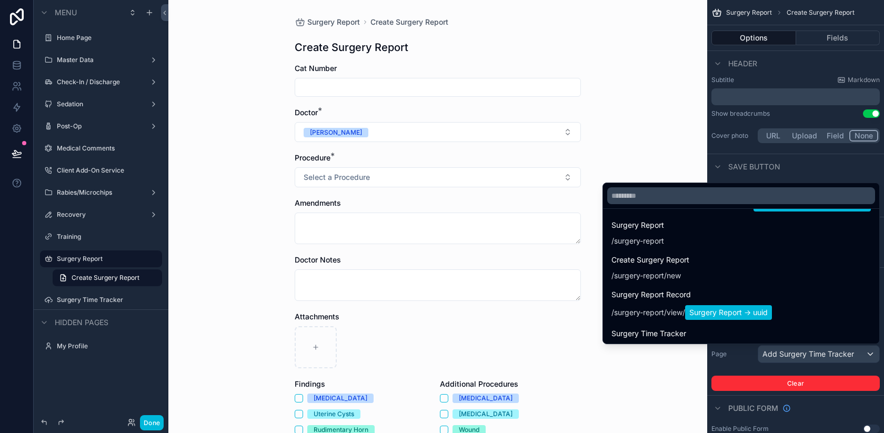
click at [659, 198] on input "text" at bounding box center [741, 195] width 268 height 17
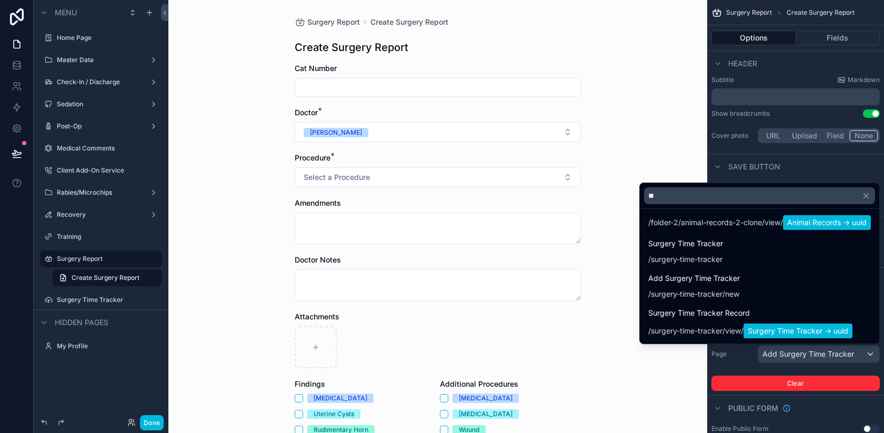
scroll to position [0, 0]
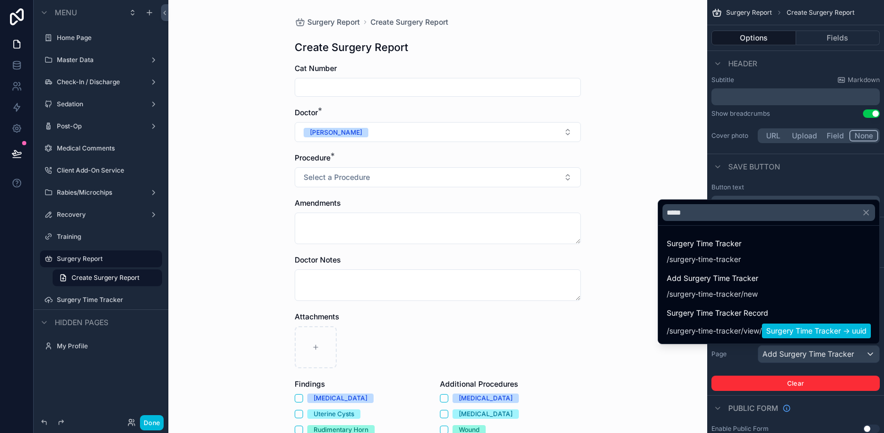
type input "*****"
click at [782, 280] on div "Add Surgery Time Tracker / surgery-time-tracker /new" at bounding box center [769, 285] width 204 height 27
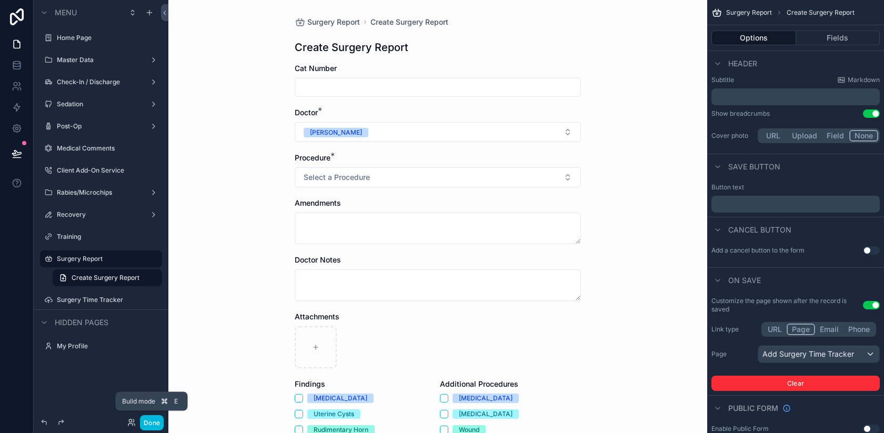
click at [148, 421] on button "Done" at bounding box center [152, 422] width 24 height 15
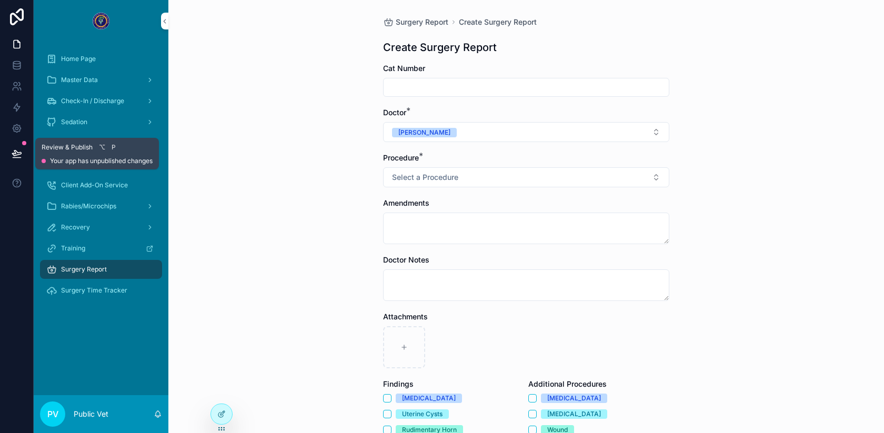
click at [18, 156] on icon at bounding box center [17, 153] width 11 height 11
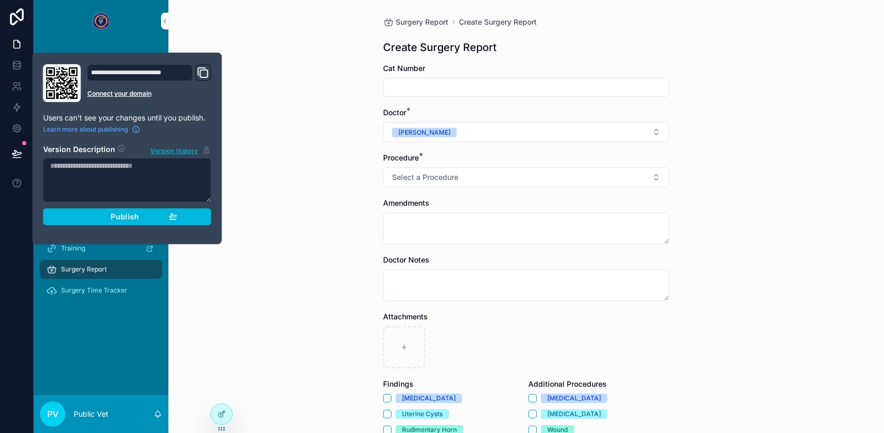
click at [128, 218] on span "Publish" at bounding box center [124, 216] width 28 height 9
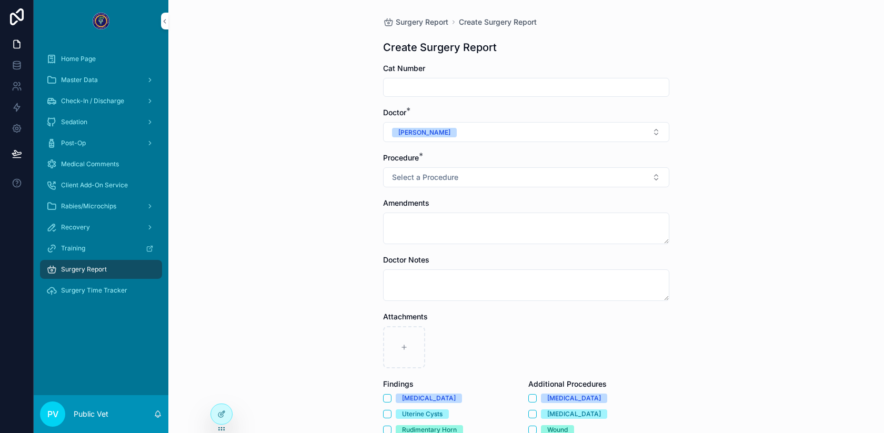
click at [321, 66] on div "Surgery Report Create Surgery Report Create Surgery Report Cat Number Doctor * …" at bounding box center [526, 216] width 716 height 433
click at [88, 89] on div "Master Data" at bounding box center [101, 79] width 135 height 21
click at [84, 89] on div "Master Data" at bounding box center [101, 79] width 135 height 21
click at [74, 81] on span "Master Data" at bounding box center [79, 80] width 37 height 8
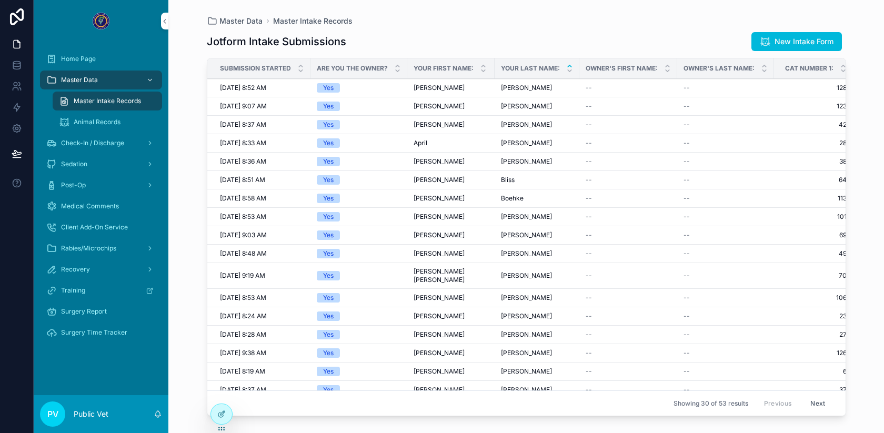
scroll to position [240, 0]
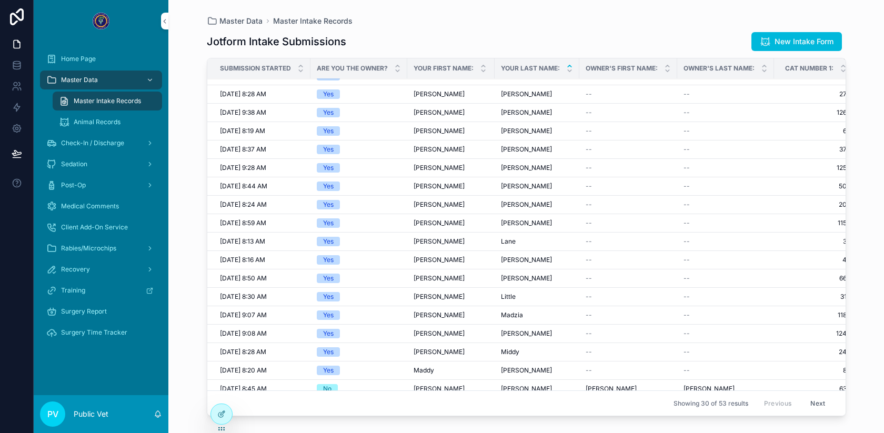
click at [525, 200] on div "[PERSON_NAME]" at bounding box center [537, 204] width 72 height 8
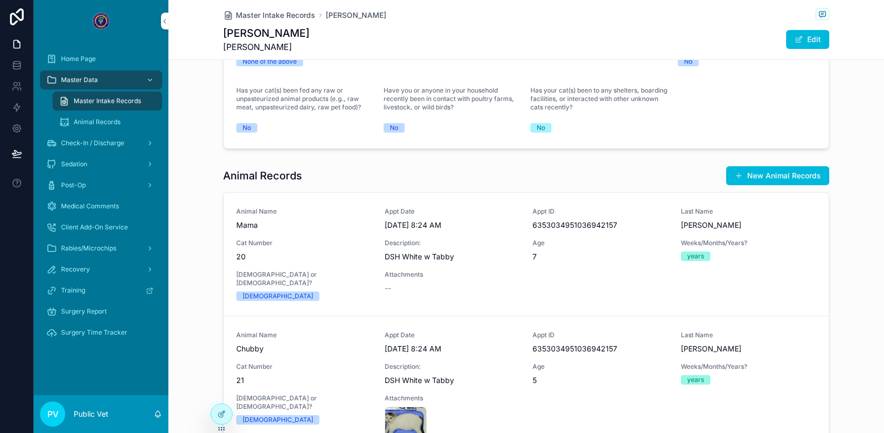
click at [358, 287] on span "[DEMOGRAPHIC_DATA] or [DEMOGRAPHIC_DATA]?" at bounding box center [304, 278] width 136 height 17
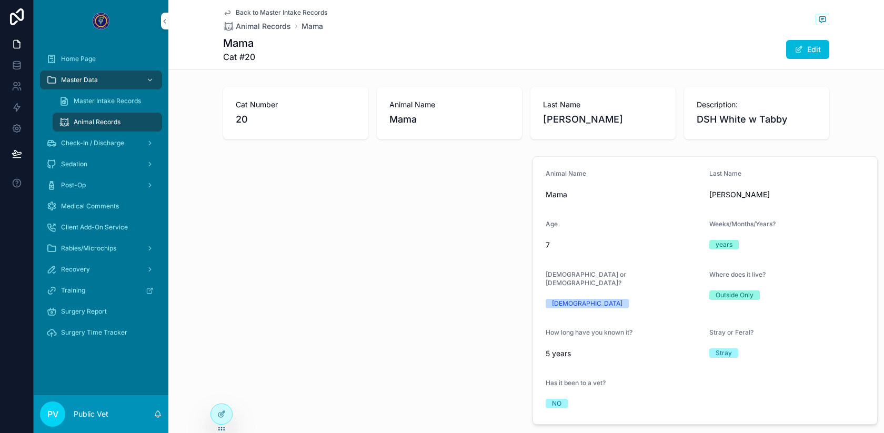
click at [280, 27] on span "Animal Records" at bounding box center [263, 26] width 55 height 11
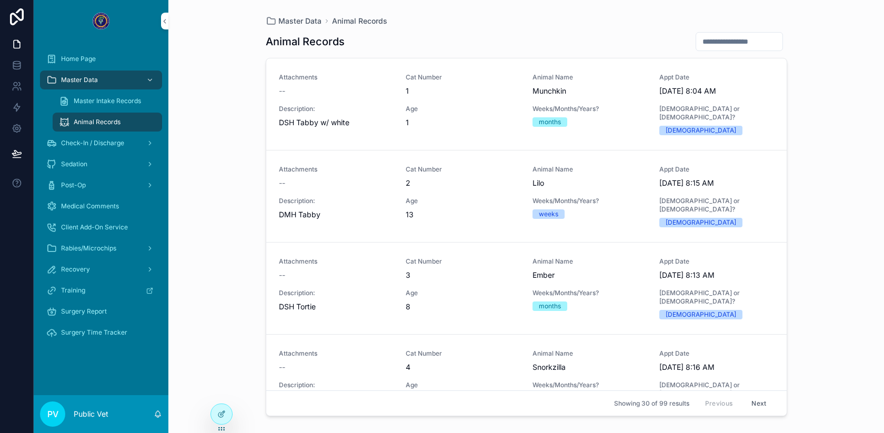
click at [110, 103] on span "Master Intake Records" at bounding box center [107, 101] width 67 height 8
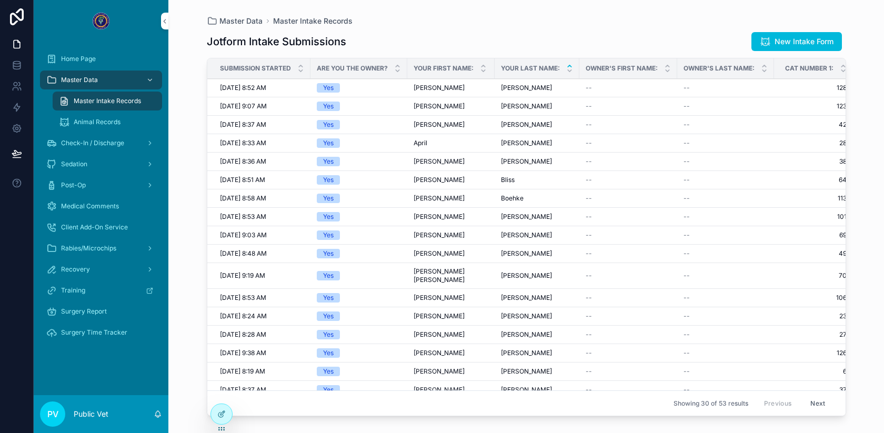
scroll to position [205, 0]
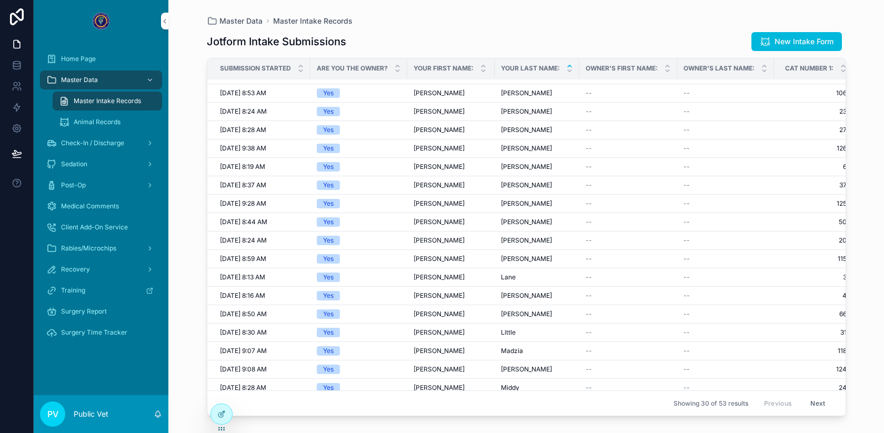
click at [473, 237] on div "[PERSON_NAME] [PERSON_NAME]" at bounding box center [451, 240] width 75 height 8
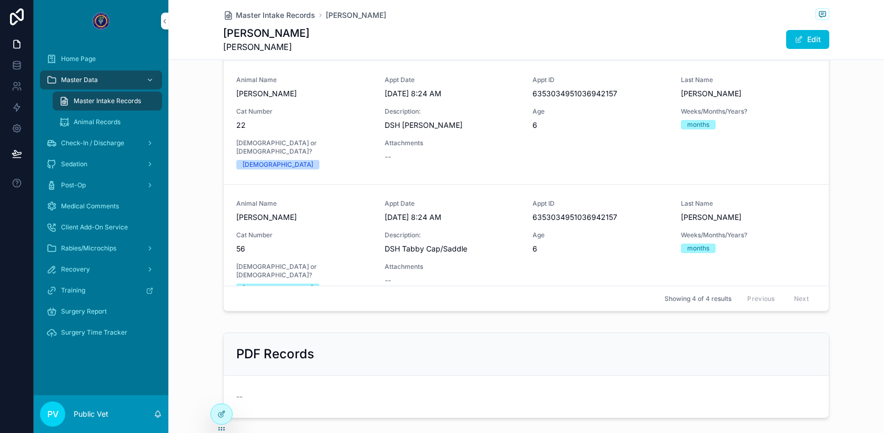
scroll to position [723, 0]
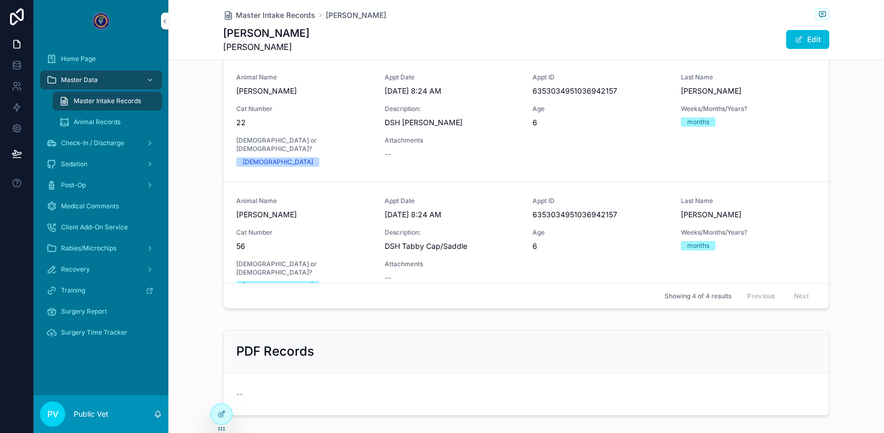
click at [586, 252] on span "6" at bounding box center [600, 246] width 136 height 11
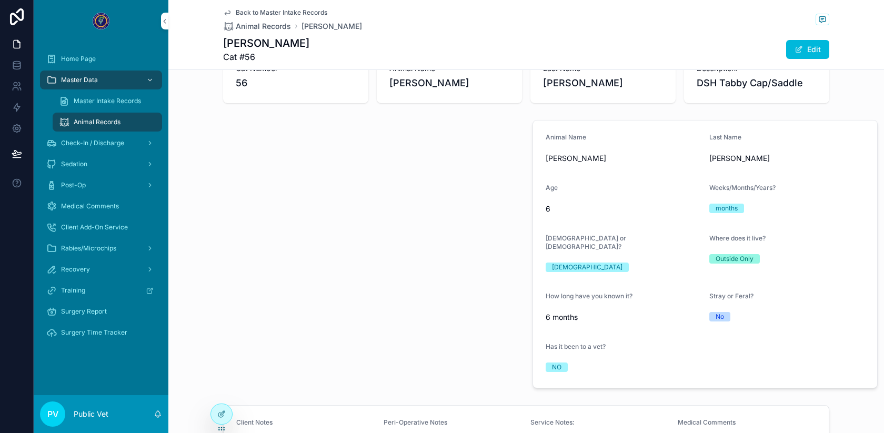
scroll to position [45, 0]
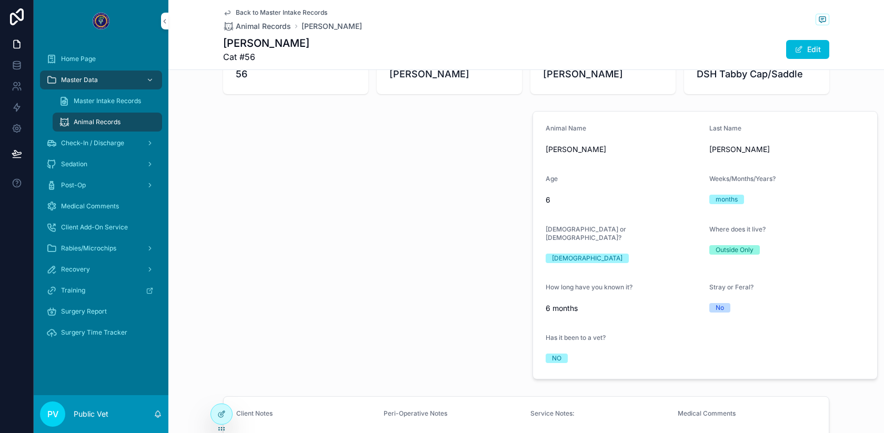
click at [110, 203] on span "Medical Comments" at bounding box center [90, 206] width 58 height 8
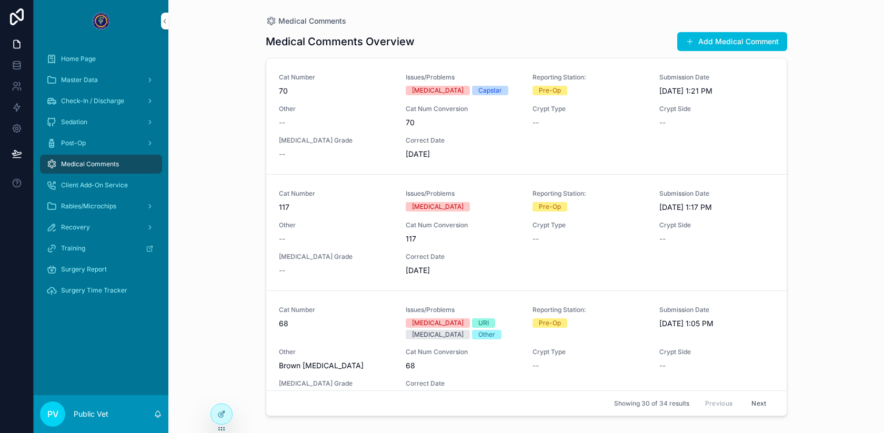
click at [693, 37] on span "scrollable content" at bounding box center [690, 41] width 8 height 8
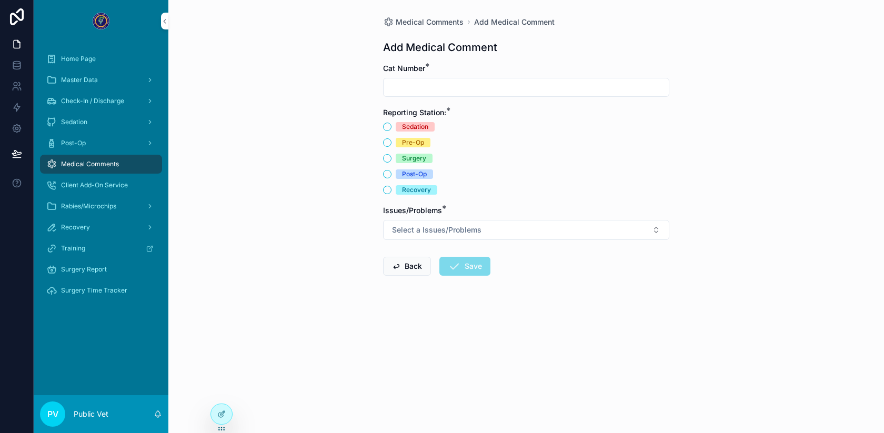
click at [451, 90] on input "scrollable content" at bounding box center [526, 87] width 285 height 15
type input "**"
click at [408, 157] on div "Surgery" at bounding box center [414, 158] width 24 height 9
click at [391, 157] on button "Surgery" at bounding box center [387, 158] width 8 height 8
click at [395, 124] on div "Sedation" at bounding box center [526, 126] width 286 height 9
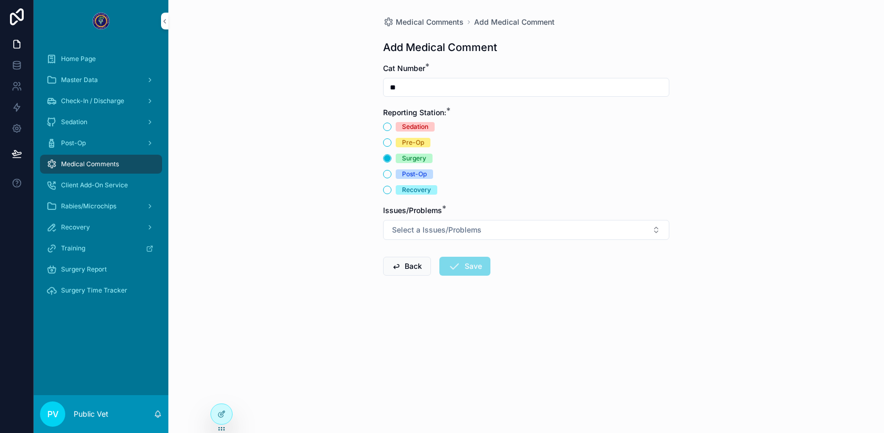
click at [388, 127] on button "Sedation" at bounding box center [387, 127] width 8 height 8
click at [431, 226] on span "Select a Issues/Problems" at bounding box center [436, 230] width 89 height 11
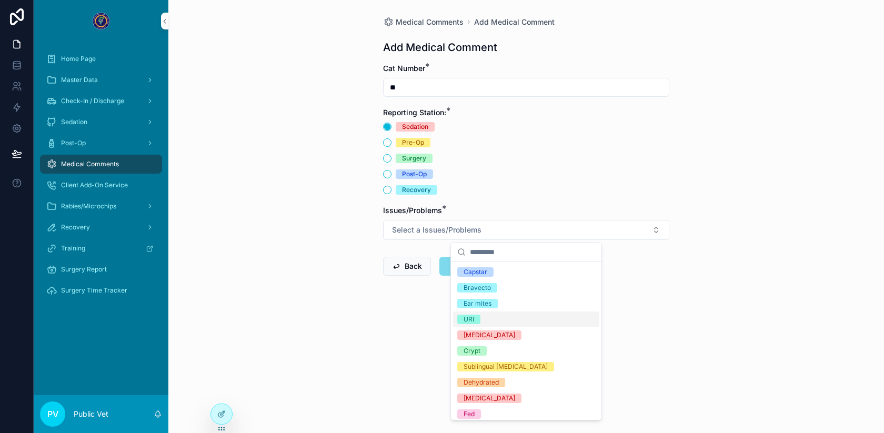
scroll to position [257, 0]
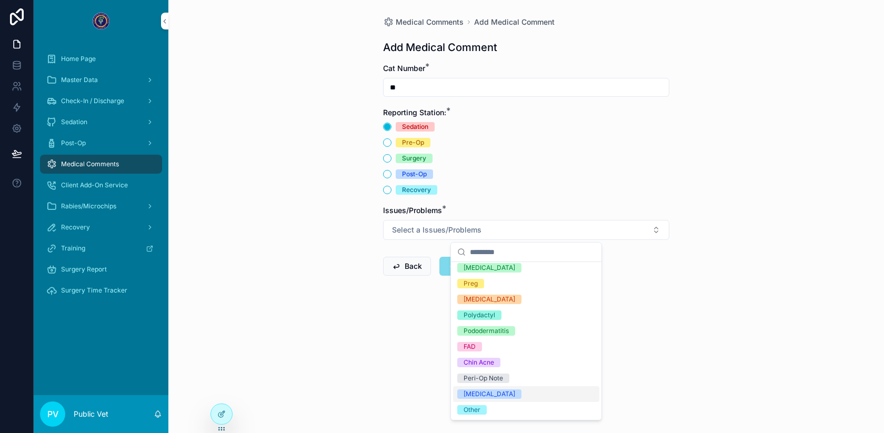
drag, startPoint x: 484, startPoint y: 411, endPoint x: 426, endPoint y: 376, distance: 67.6
click at [426, 375] on div "Home Page Master Data Check-In / Discharge Sedation Post-Op Medical Comments Cl…" at bounding box center [459, 216] width 850 height 433
click at [470, 372] on div "Peri-Op Note" at bounding box center [526, 378] width 146 height 16
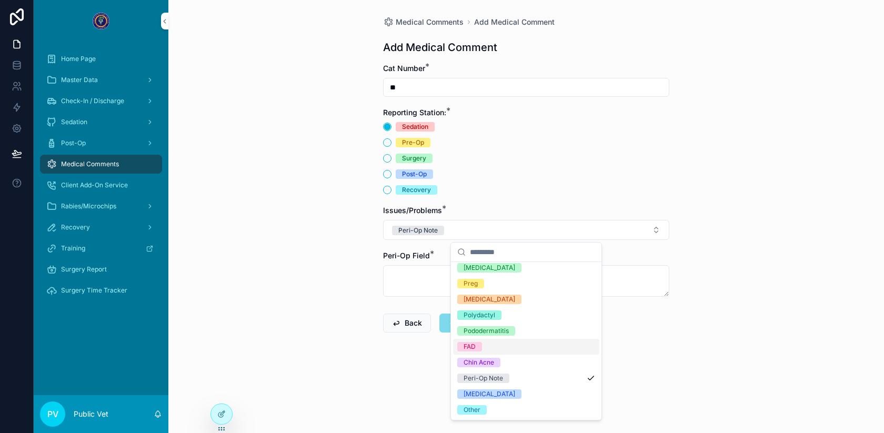
click at [398, 303] on form "Cat Number * ** Reporting Station: * Sedation Pre-Op Surgery Post-Op Recovery I…" at bounding box center [526, 231] width 286 height 337
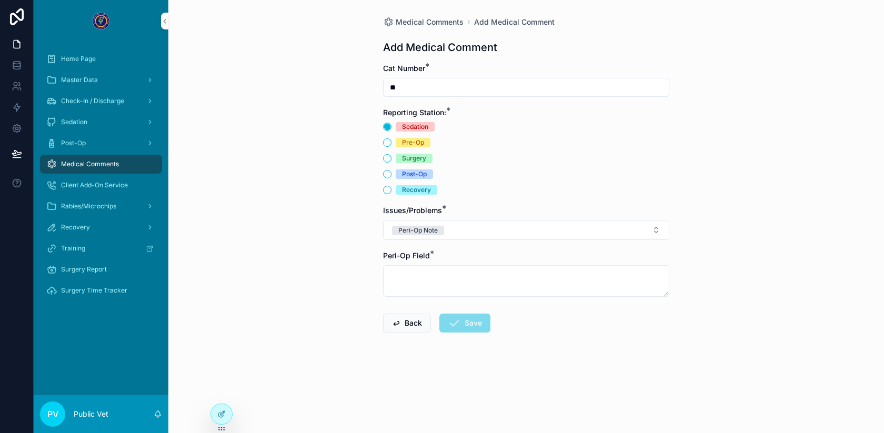
click at [397, 288] on textarea "scrollable content" at bounding box center [526, 281] width 286 height 32
click at [424, 279] on textarea "scrollable content" at bounding box center [526, 281] width 286 height 32
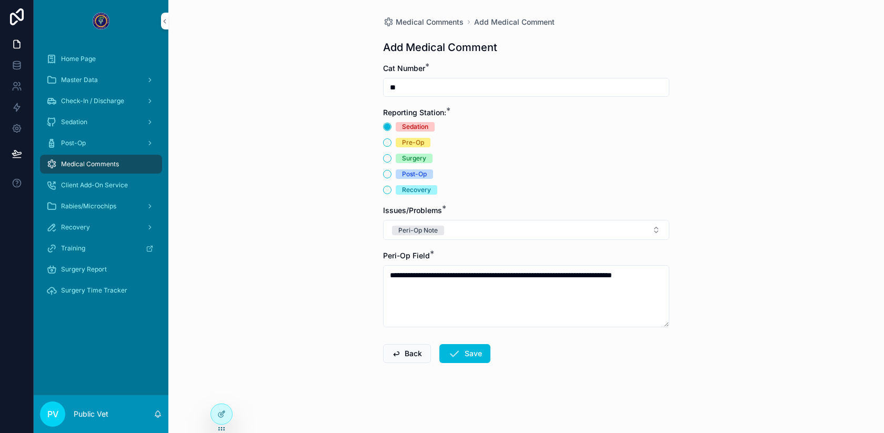
click at [597, 276] on textarea "**********" at bounding box center [526, 296] width 286 height 62
click at [589, 287] on textarea "**********" at bounding box center [526, 296] width 286 height 62
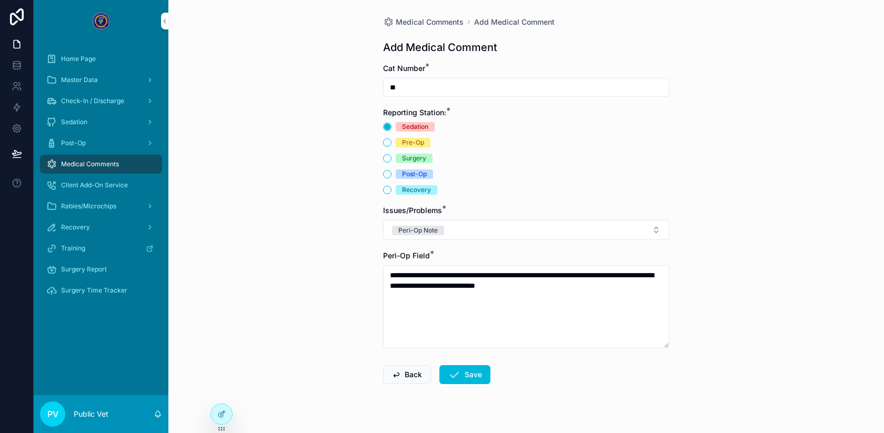
click at [610, 287] on textarea "**********" at bounding box center [526, 306] width 286 height 83
click at [524, 287] on textarea "**********" at bounding box center [526, 306] width 286 height 83
click at [583, 287] on textarea "**********" at bounding box center [526, 306] width 286 height 83
click at [605, 286] on textarea "**********" at bounding box center [526, 306] width 286 height 83
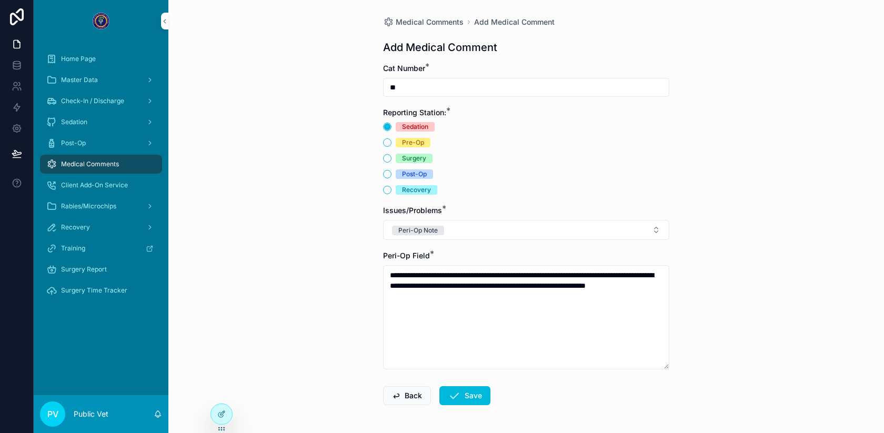
click at [450, 295] on textarea "**********" at bounding box center [526, 317] width 286 height 104
click at [525, 298] on textarea "**********" at bounding box center [526, 317] width 286 height 104
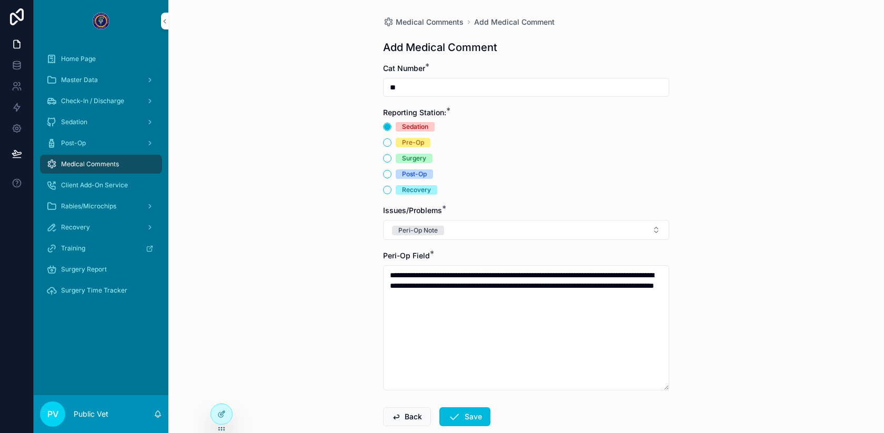
drag, startPoint x: 595, startPoint y: 297, endPoint x: 510, endPoint y: 299, distance: 84.2
click at [510, 299] on textarea "**********" at bounding box center [526, 327] width 286 height 125
click at [608, 298] on textarea "**********" at bounding box center [526, 327] width 286 height 125
drag, startPoint x: 607, startPoint y: 298, endPoint x: 509, endPoint y: 299, distance: 97.9
click at [509, 299] on textarea "**********" at bounding box center [526, 327] width 286 height 125
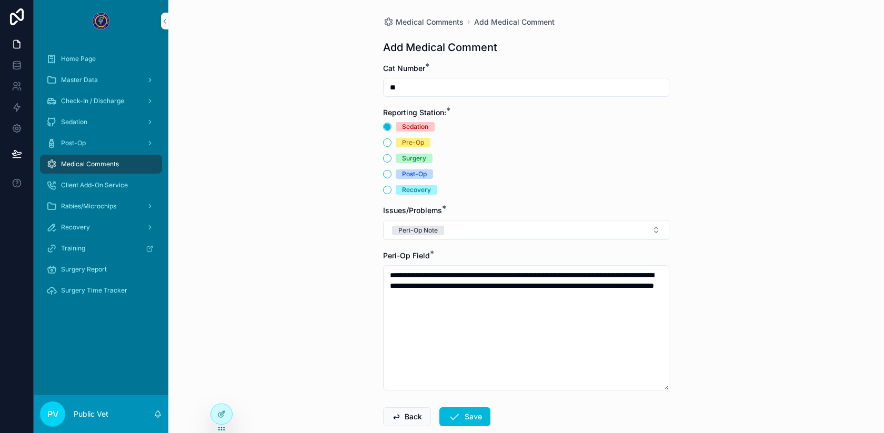
click at [592, 297] on textarea "**********" at bounding box center [526, 327] width 286 height 125
click at [405, 307] on textarea "**********" at bounding box center [526, 333] width 286 height 136
click at [438, 306] on textarea "**********" at bounding box center [526, 333] width 286 height 136
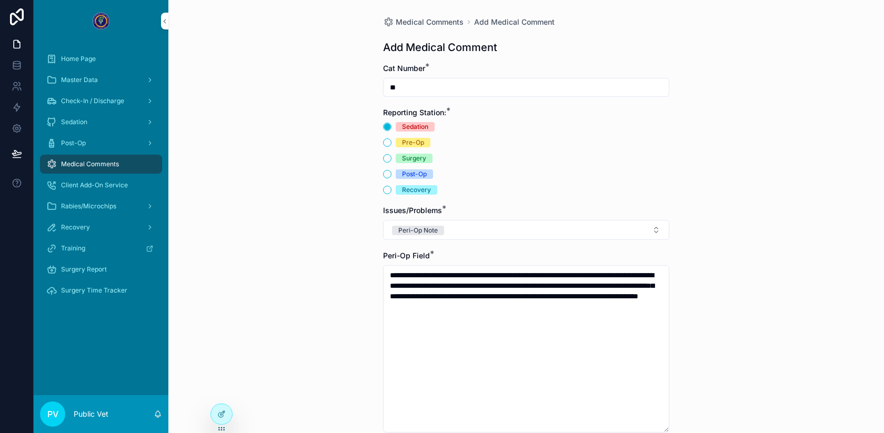
click at [582, 294] on textarea "**********" at bounding box center [526, 348] width 286 height 167
click at [572, 306] on textarea "**********" at bounding box center [526, 348] width 286 height 167
click at [631, 307] on textarea "**********" at bounding box center [526, 348] width 286 height 167
click at [576, 308] on textarea "**********" at bounding box center [526, 348] width 286 height 167
click at [529, 315] on textarea "**********" at bounding box center [526, 348] width 286 height 167
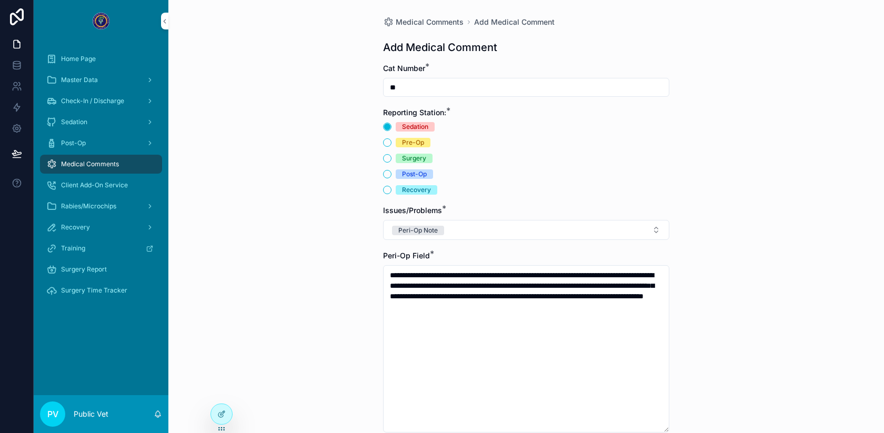
click at [611, 305] on textarea "**********" at bounding box center [526, 348] width 286 height 167
click at [561, 307] on textarea "**********" at bounding box center [526, 348] width 286 height 167
click at [486, 307] on textarea "**********" at bounding box center [526, 348] width 286 height 167
click at [485, 307] on textarea "**********" at bounding box center [526, 348] width 286 height 167
click at [449, 323] on textarea "**********" at bounding box center [526, 348] width 286 height 167
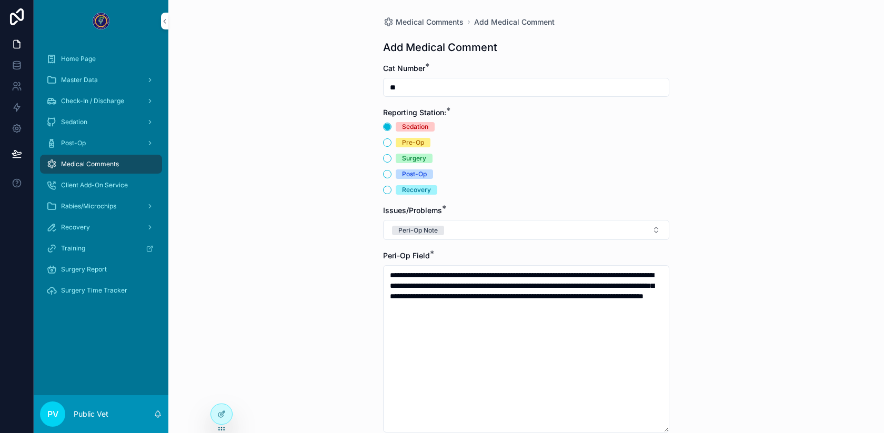
click at [471, 314] on textarea "**********" at bounding box center [526, 348] width 286 height 167
click at [590, 296] on textarea "**********" at bounding box center [526, 348] width 286 height 167
click at [545, 306] on textarea "**********" at bounding box center [526, 348] width 286 height 167
click at [528, 318] on textarea "**********" at bounding box center [526, 359] width 286 height 188
click at [404, 318] on textarea "**********" at bounding box center [526, 359] width 286 height 188
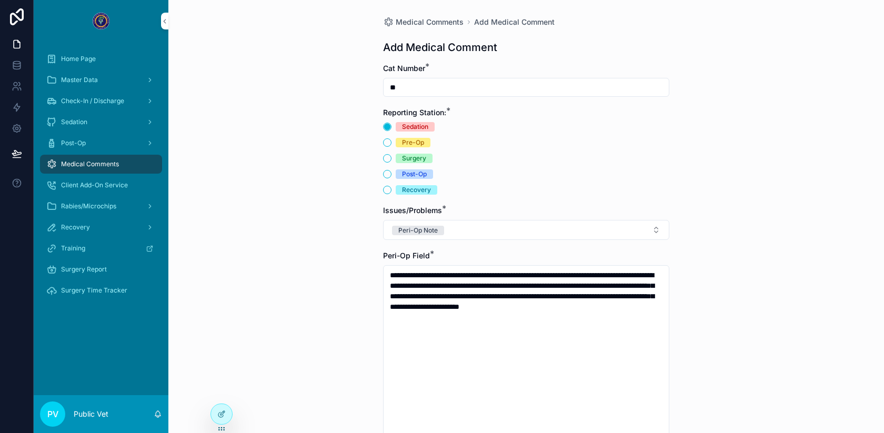
click at [530, 317] on textarea "**********" at bounding box center [526, 359] width 286 height 188
click at [610, 348] on textarea "**********" at bounding box center [526, 396] width 286 height 262
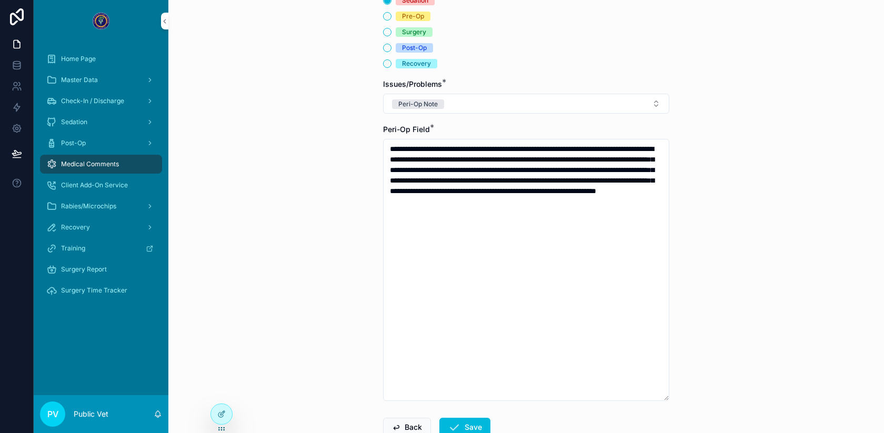
scroll to position [197, 0]
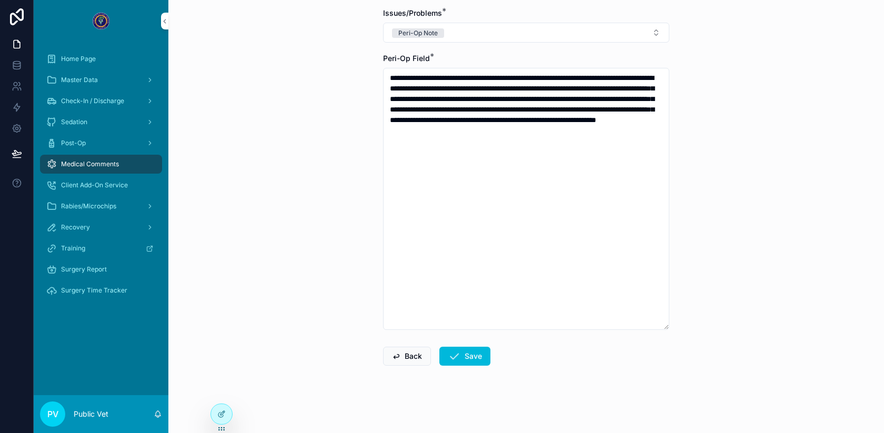
type textarea "**********"
click at [474, 353] on button "Save" at bounding box center [464, 356] width 51 height 19
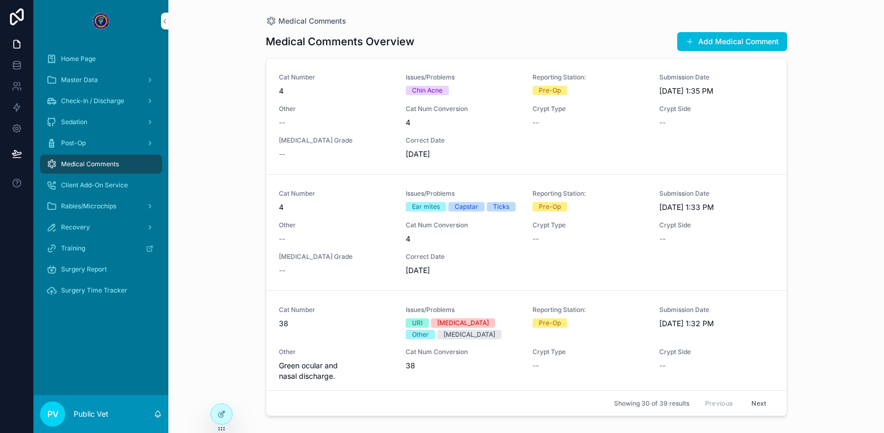
click at [85, 286] on div "Surgery Time Tracker" at bounding box center [100, 290] width 109 height 17
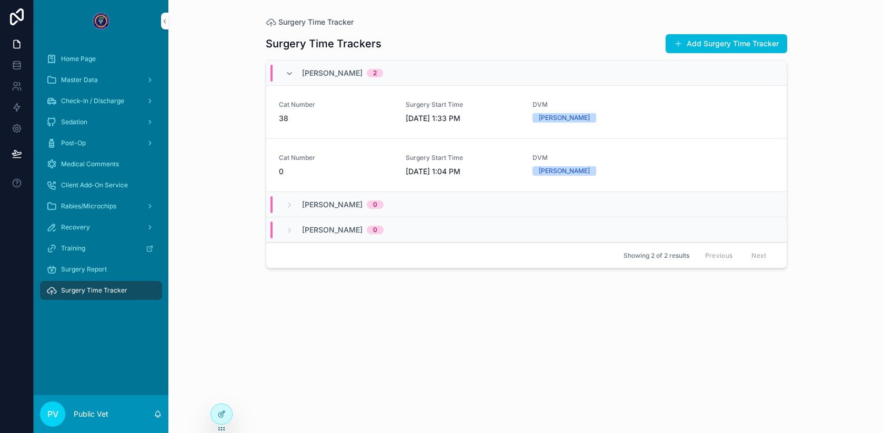
click at [698, 42] on button "Add Surgery Time Tracker" at bounding box center [727, 43] width 122 height 19
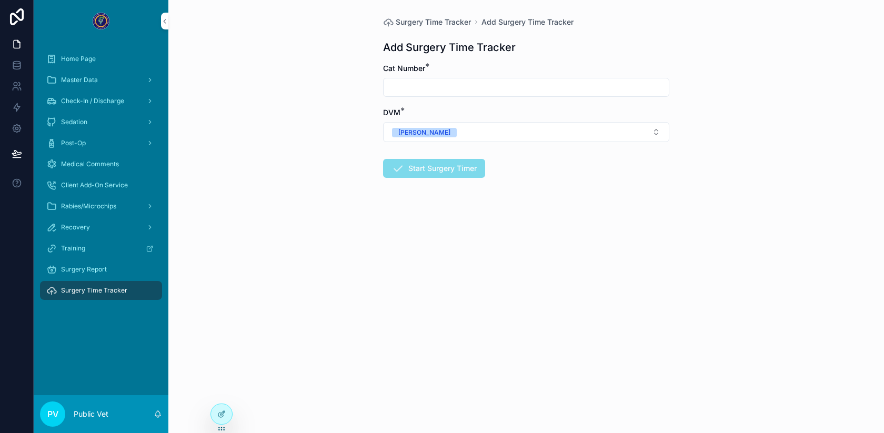
click at [220, 417] on icon at bounding box center [220, 415] width 5 height 5
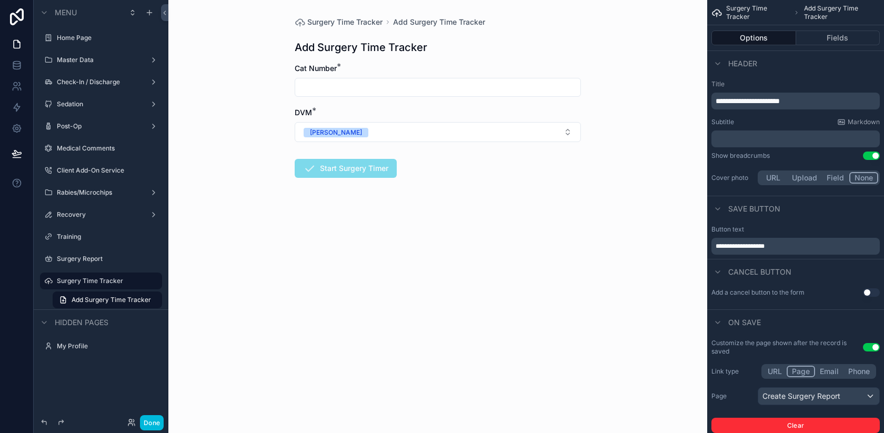
click at [0, 0] on icon "scrollable content" at bounding box center [0, 0] width 0 height 0
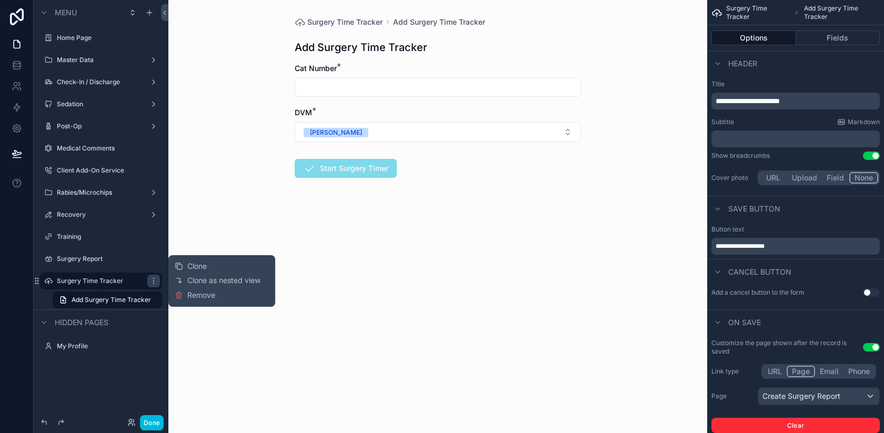
click at [199, 295] on span "Remove" at bounding box center [201, 295] width 28 height 11
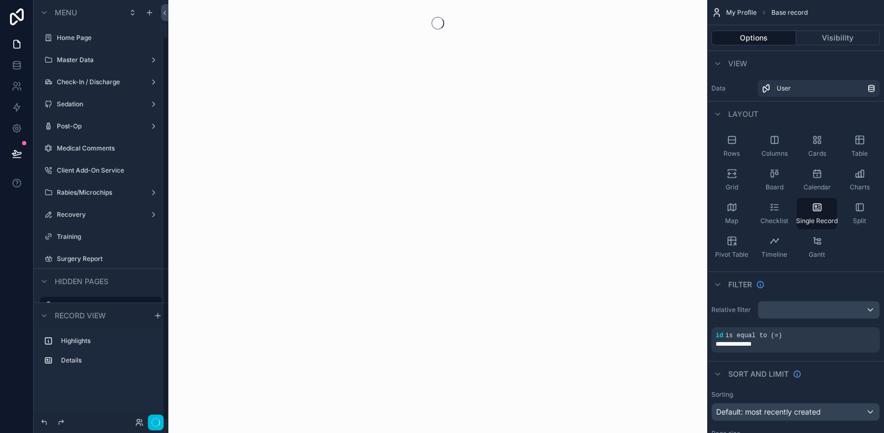
scroll to position [39, 0]
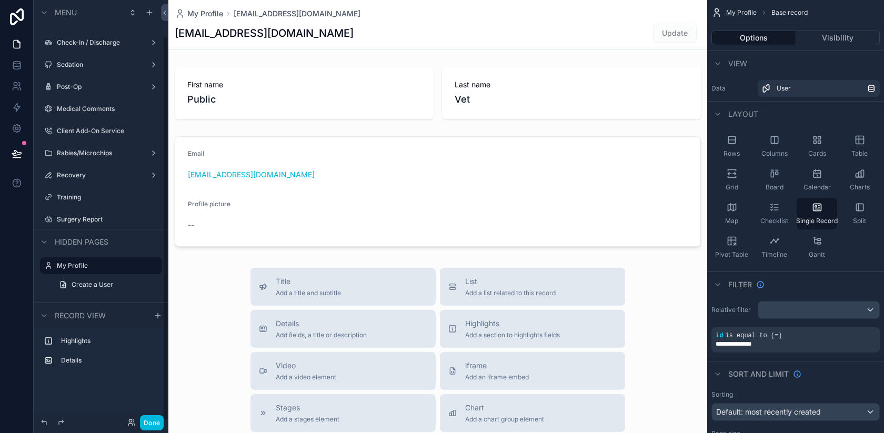
click at [0, 0] on icon "scrollable content" at bounding box center [0, 0] width 0 height 0
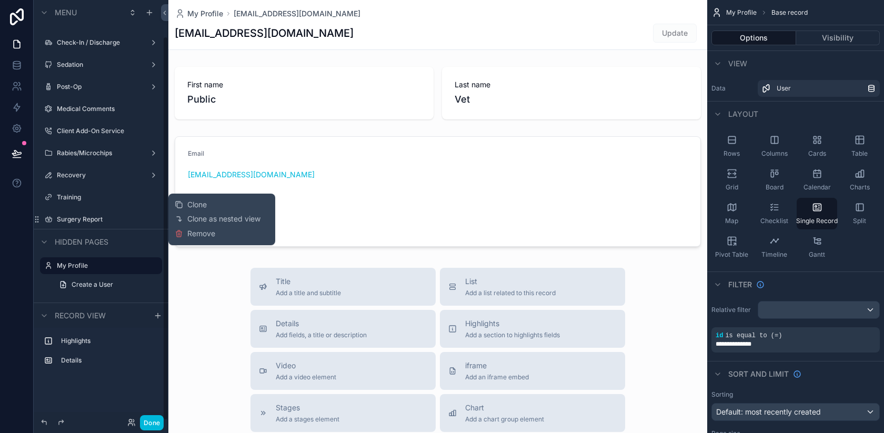
click at [193, 236] on span "Remove" at bounding box center [201, 233] width 28 height 11
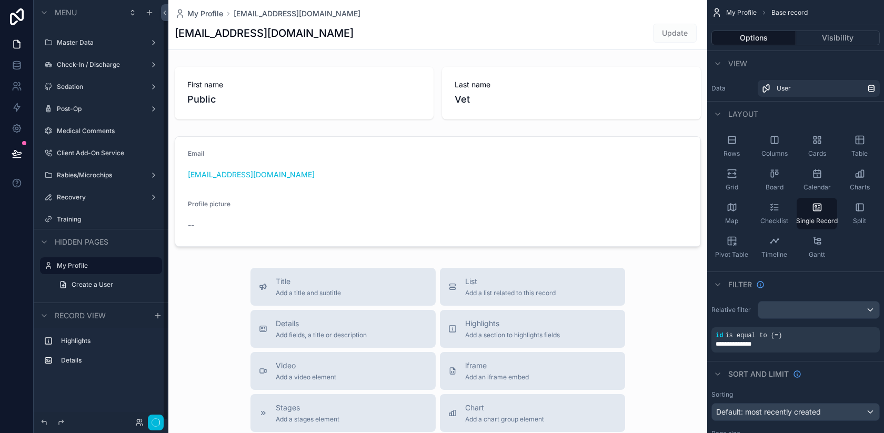
scroll to position [17, 0]
click at [153, 421] on button "Done" at bounding box center [152, 422] width 24 height 15
